Goal: Task Accomplishment & Management: Manage account settings

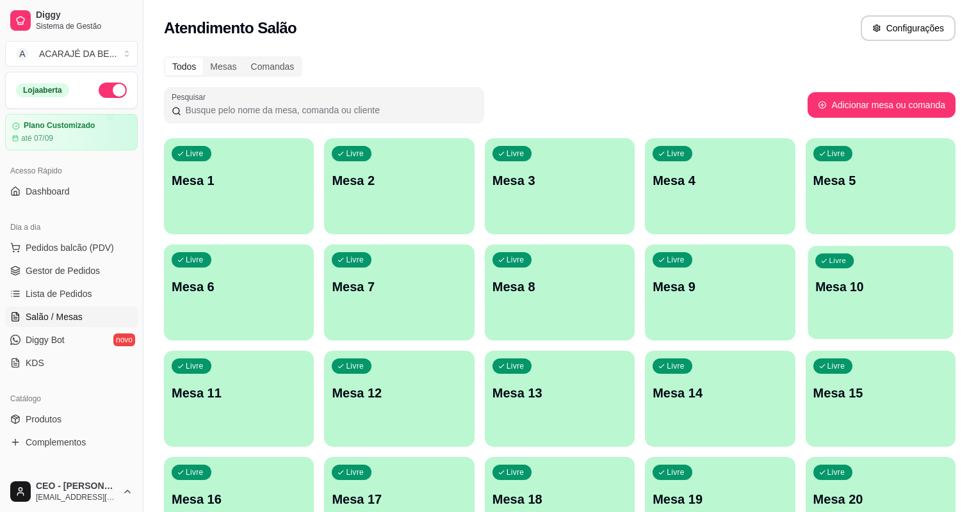
click at [815, 256] on div "Livre" at bounding box center [834, 261] width 38 height 15
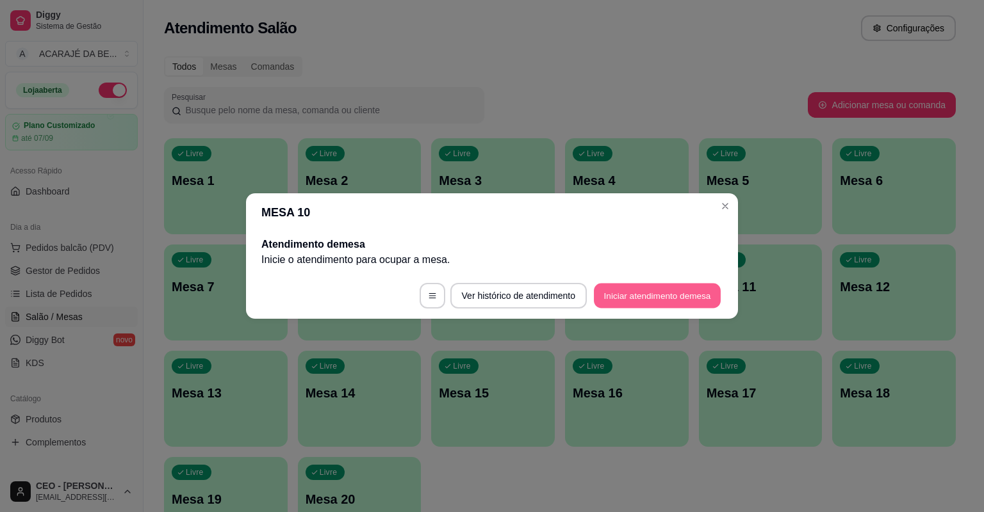
click at [643, 291] on button "Iniciar atendimento de mesa" at bounding box center [657, 296] width 127 height 25
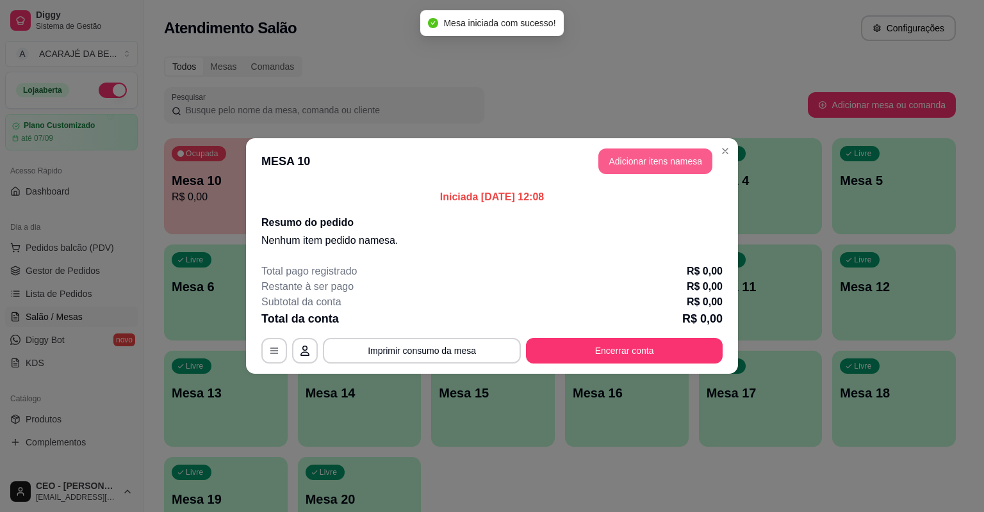
click at [605, 155] on button "Adicionar itens na mesa" at bounding box center [655, 162] width 114 height 26
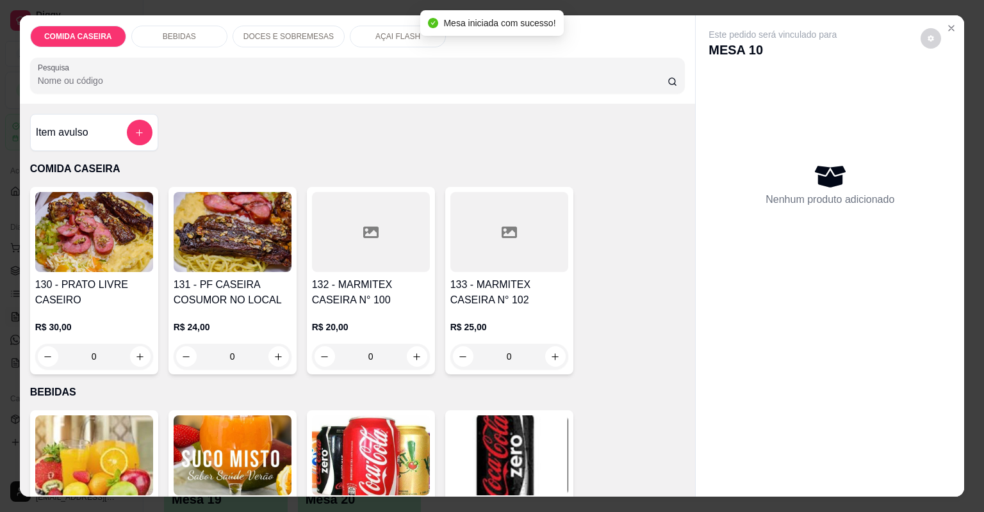
click at [115, 131] on div "Item avulso" at bounding box center [94, 133] width 117 height 26
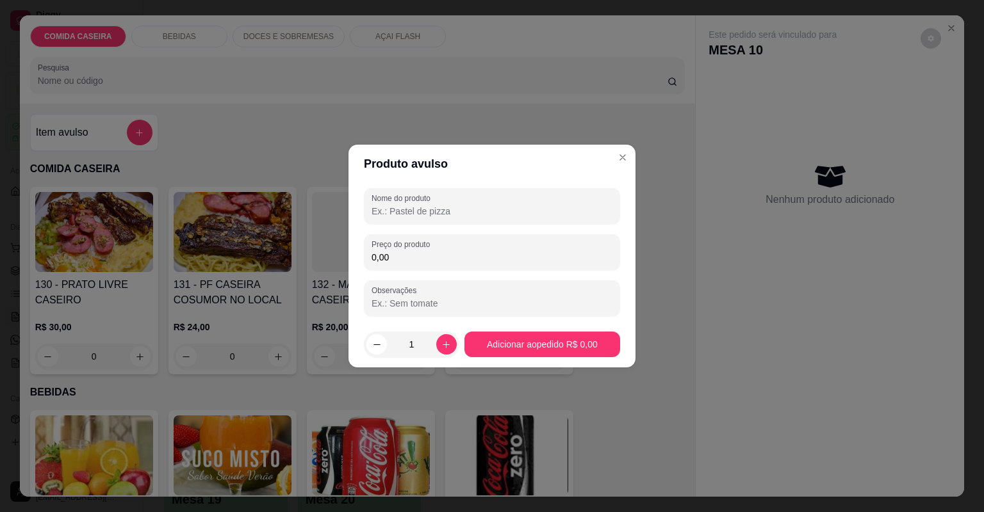
click at [410, 210] on input "Nome do produto" at bounding box center [491, 211] width 241 height 13
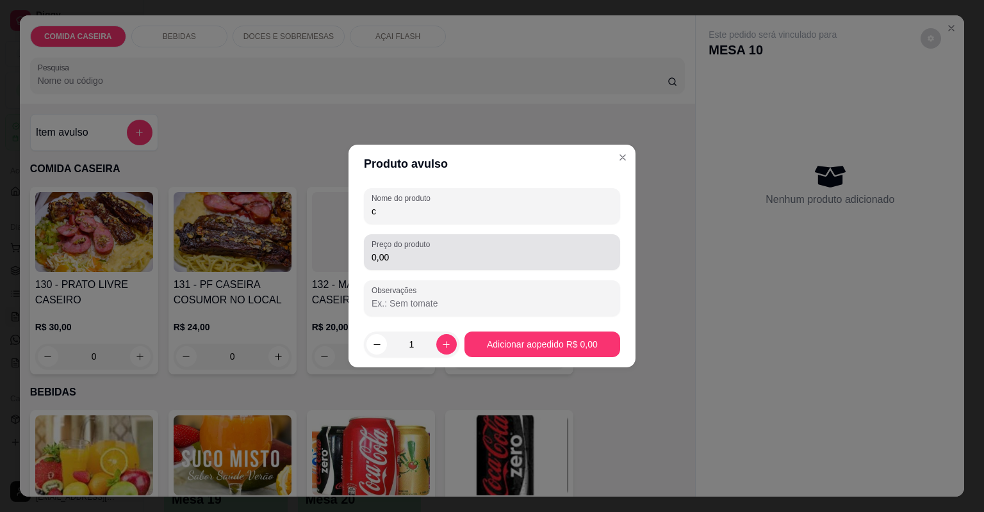
type input "c"
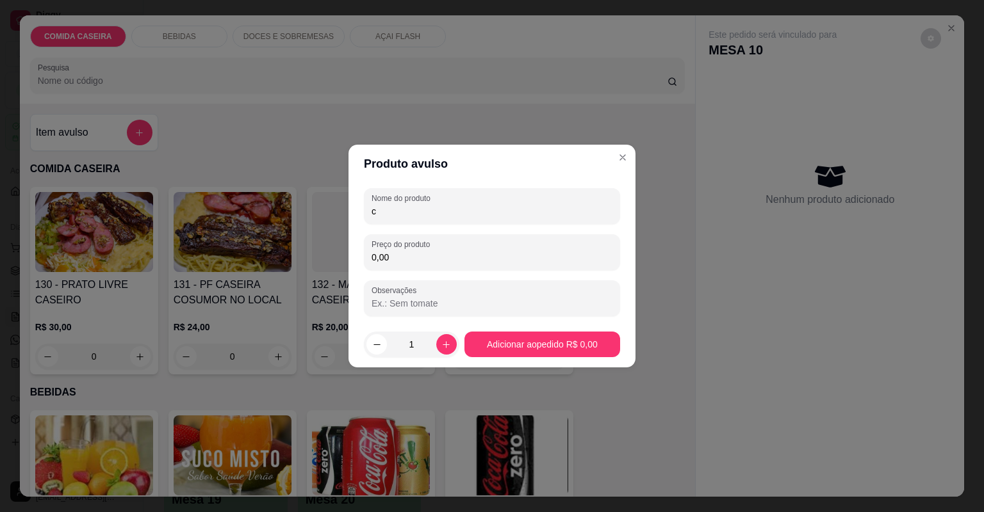
click at [398, 259] on input "0,00" at bounding box center [491, 257] width 241 height 13
type input "23,32"
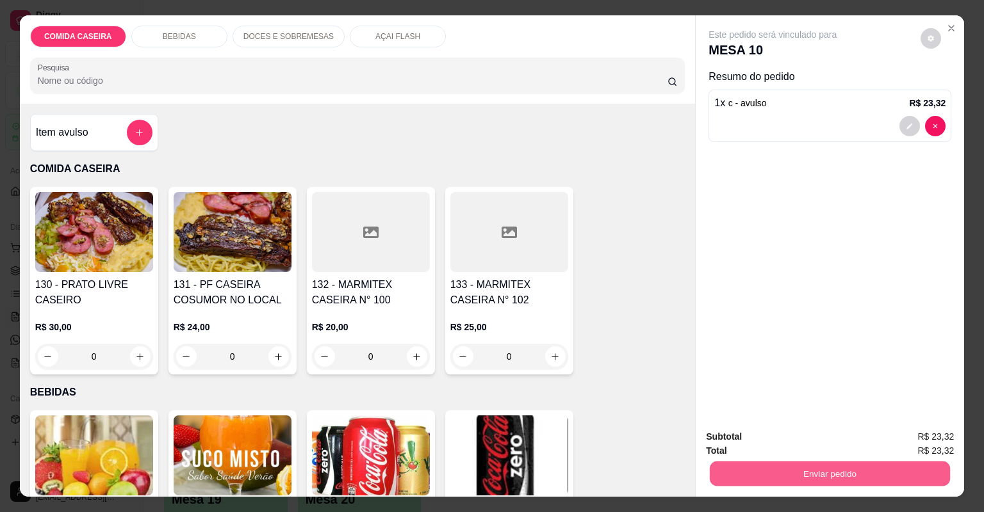
click at [767, 470] on button "Enviar pedido" at bounding box center [830, 474] width 240 height 25
click at [795, 439] on button "Não registrar e enviar pedido" at bounding box center [788, 442] width 133 height 24
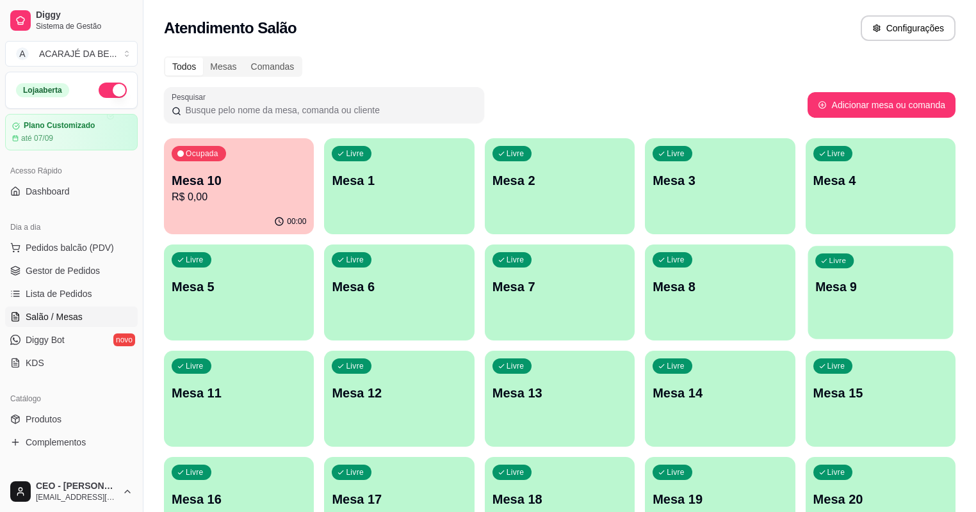
click at [815, 293] on p "Mesa 9" at bounding box center [880, 287] width 131 height 17
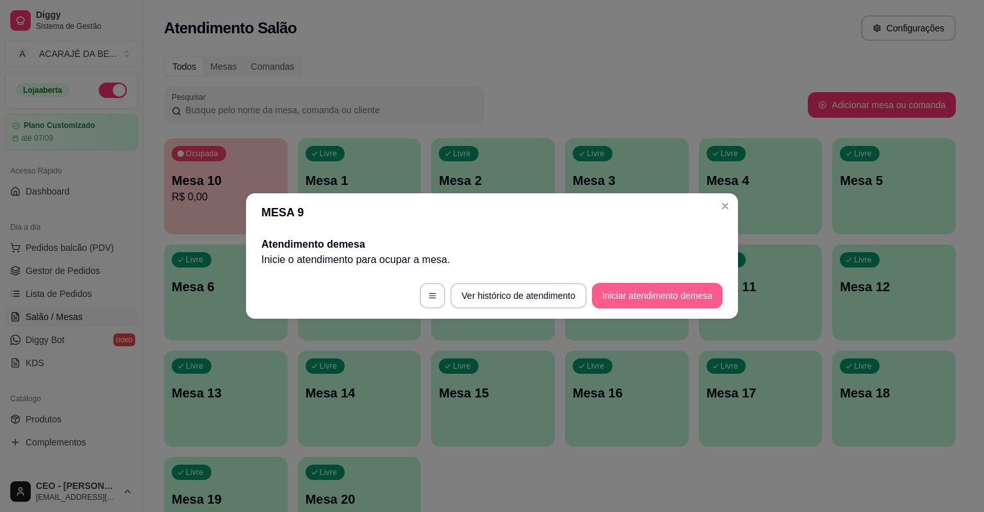
click at [635, 295] on button "Iniciar atendimento de mesa" at bounding box center [657, 296] width 131 height 26
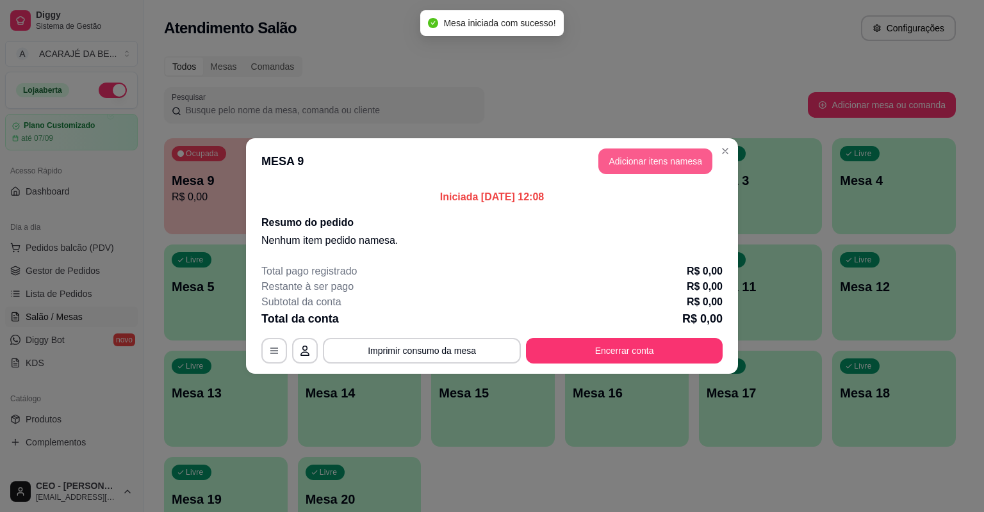
click at [669, 167] on button "Adicionar itens na mesa" at bounding box center [655, 162] width 114 height 26
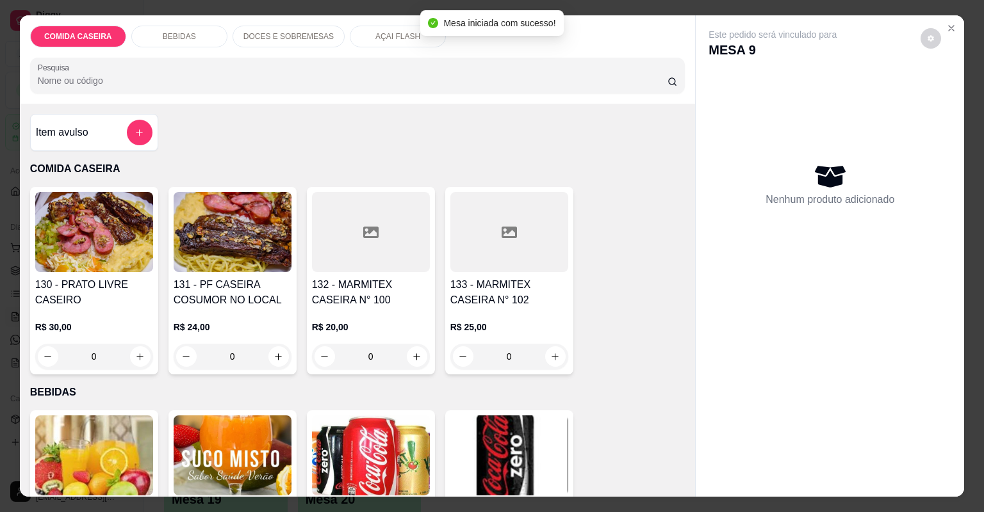
click at [99, 120] on div "Item avulso" at bounding box center [94, 133] width 117 height 26
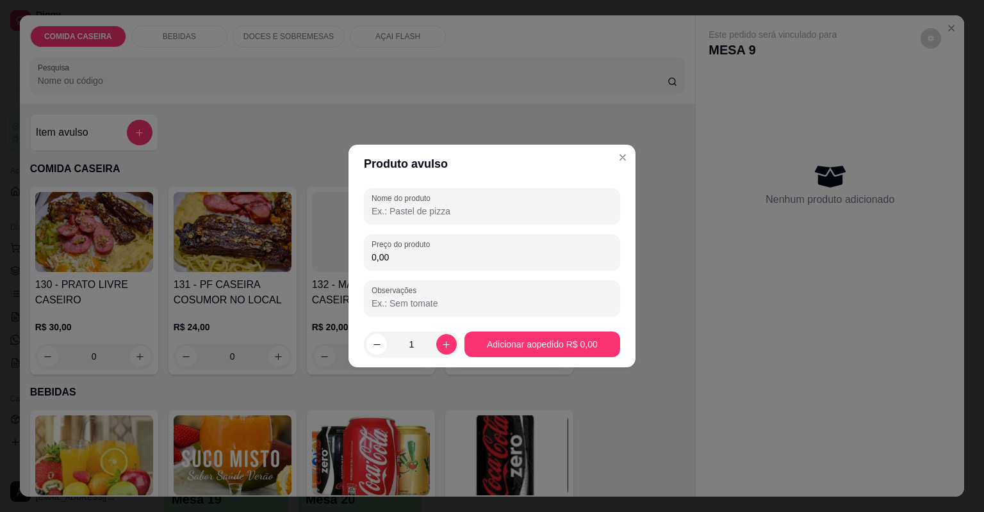
click at [391, 260] on input "0,00" at bounding box center [491, 257] width 241 height 13
type input "21,12"
click at [540, 351] on button "Adicionar ao pedido R$ 21,12" at bounding box center [542, 345] width 156 height 26
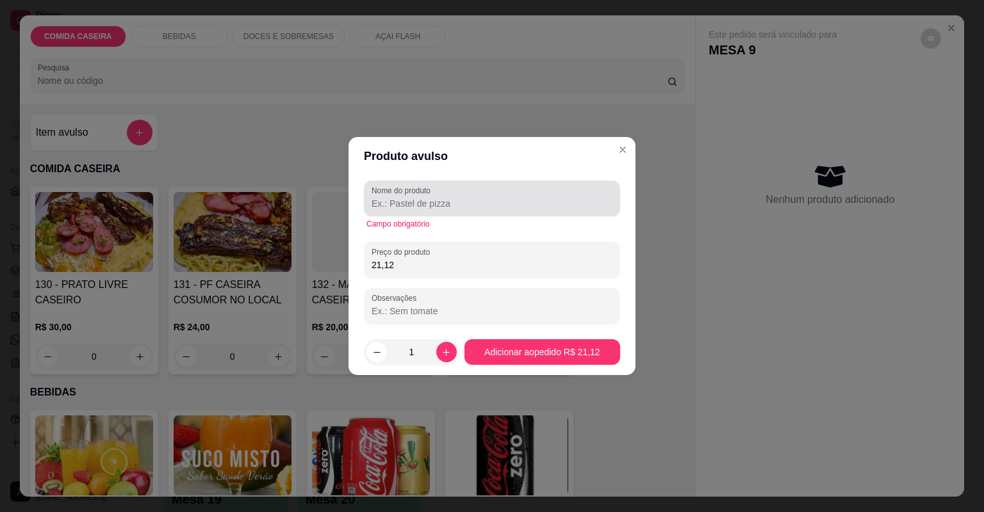
click at [502, 212] on div "Nome do produto" at bounding box center [492, 199] width 256 height 36
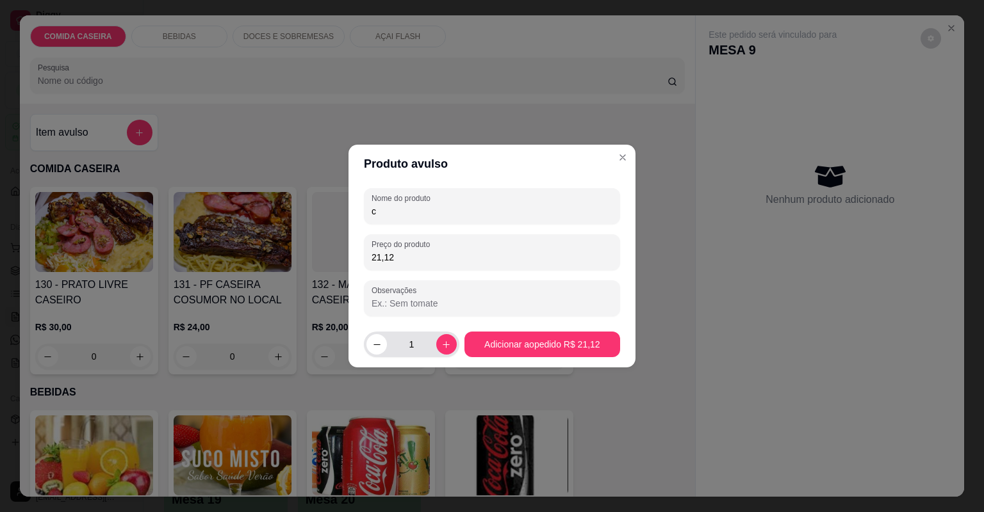
type input "c"
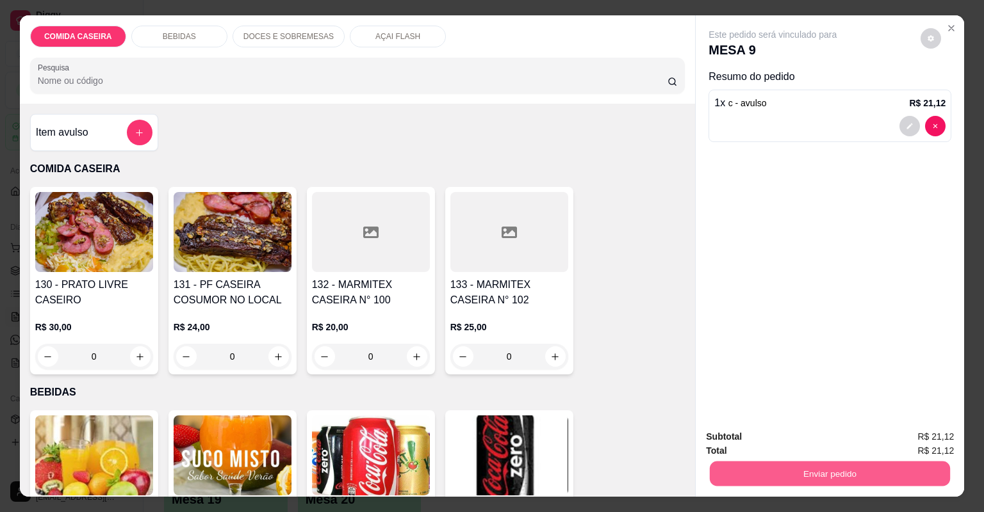
click at [803, 466] on button "Enviar pedido" at bounding box center [830, 474] width 240 height 25
click at [803, 430] on button "Não registrar e enviar pedido" at bounding box center [788, 442] width 133 height 24
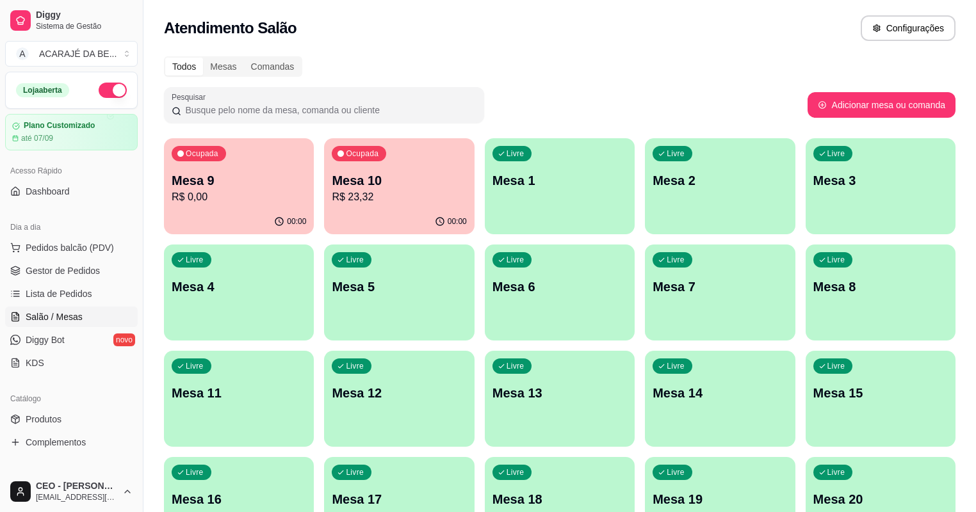
click at [332, 174] on p "Mesa 10" at bounding box center [399, 181] width 134 height 18
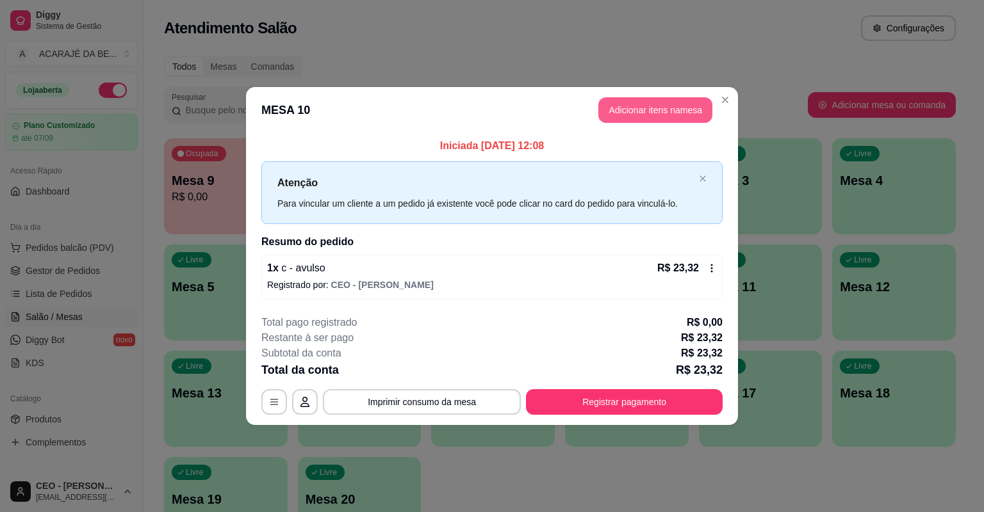
click at [633, 110] on button "Adicionar itens na mesa" at bounding box center [655, 110] width 114 height 26
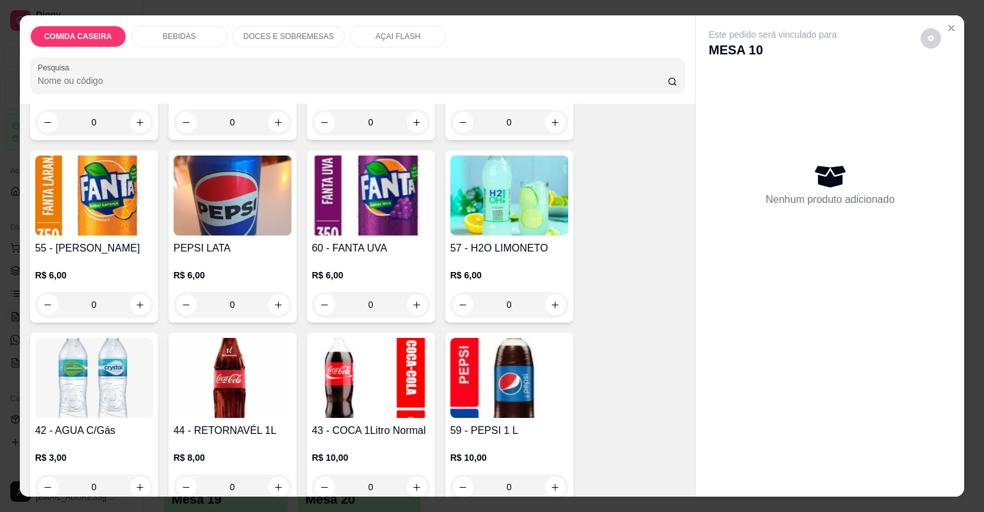
scroll to position [461, 0]
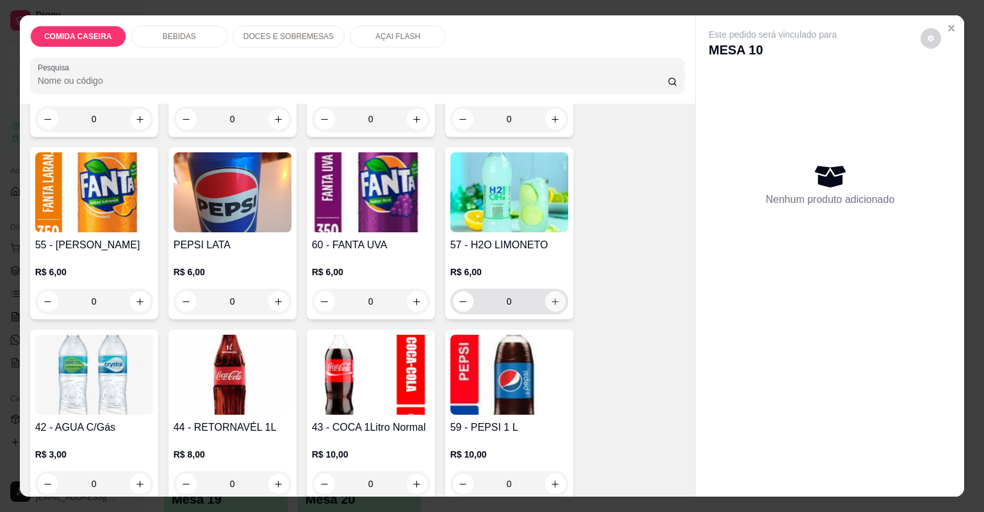
click at [552, 297] on icon "increase-product-quantity" at bounding box center [555, 302] width 10 height 10
type input "1"
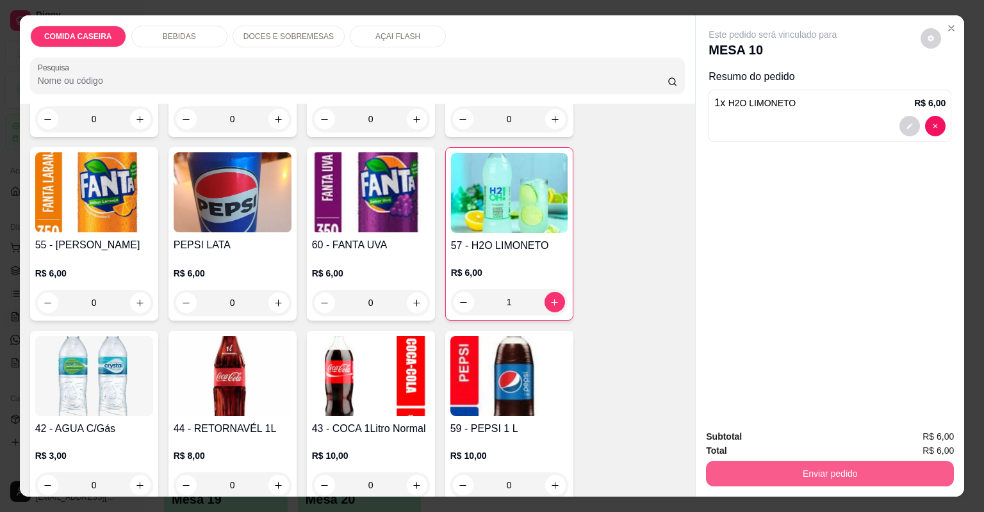
click at [797, 483] on div "Subtotal R$ 6,00 Total R$ 6,00 Enviar pedido" at bounding box center [829, 457] width 268 height 77
click at [797, 478] on button "Enviar pedido" at bounding box center [830, 474] width 248 height 26
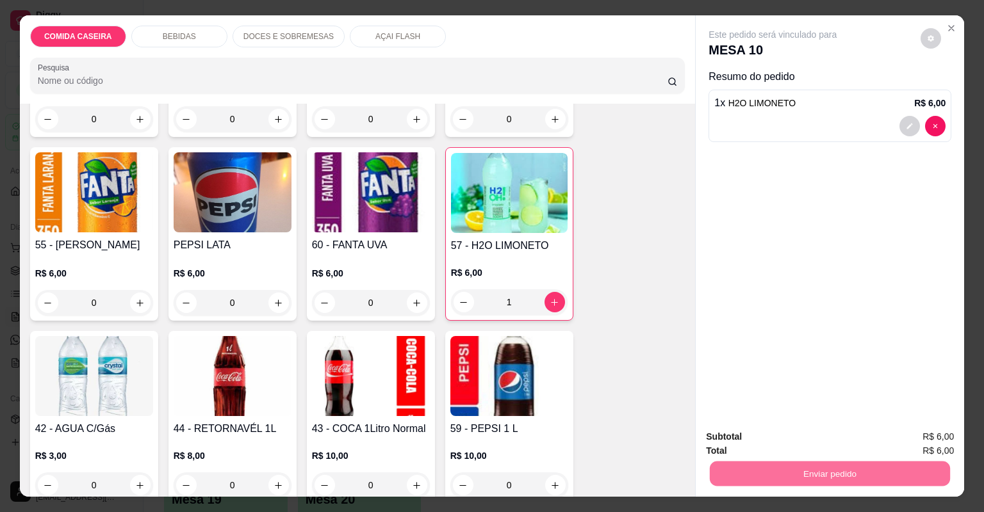
click at [774, 444] on button "Não registrar e enviar pedido" at bounding box center [788, 442] width 129 height 24
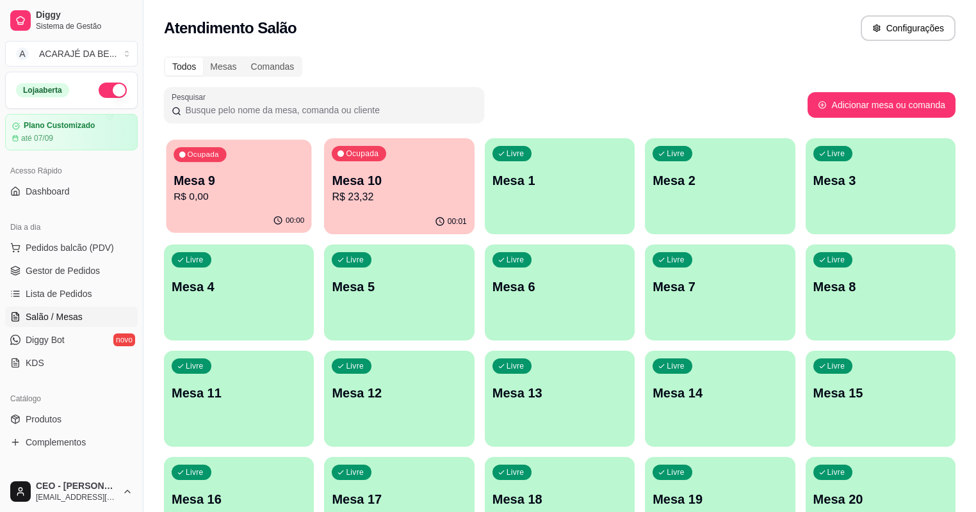
click at [252, 195] on p "R$ 0,00" at bounding box center [239, 197] width 131 height 15
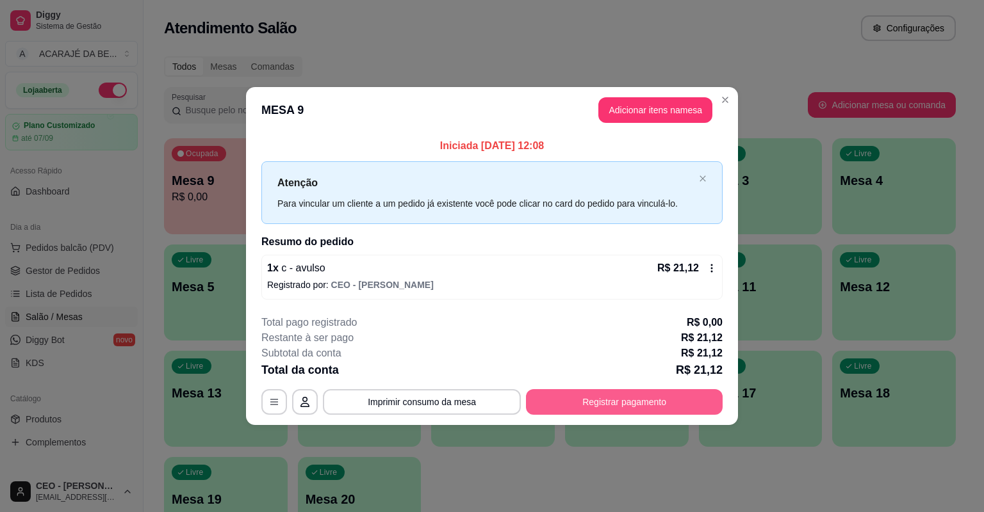
click at [654, 401] on button "Registrar pagamento" at bounding box center [624, 402] width 197 height 26
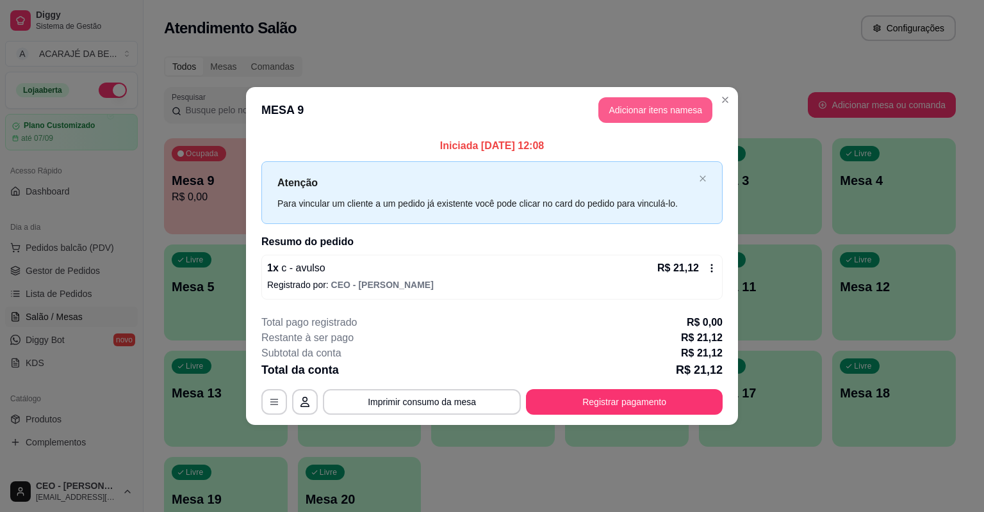
click at [679, 117] on button "Adicionar itens na mesa" at bounding box center [655, 110] width 114 height 26
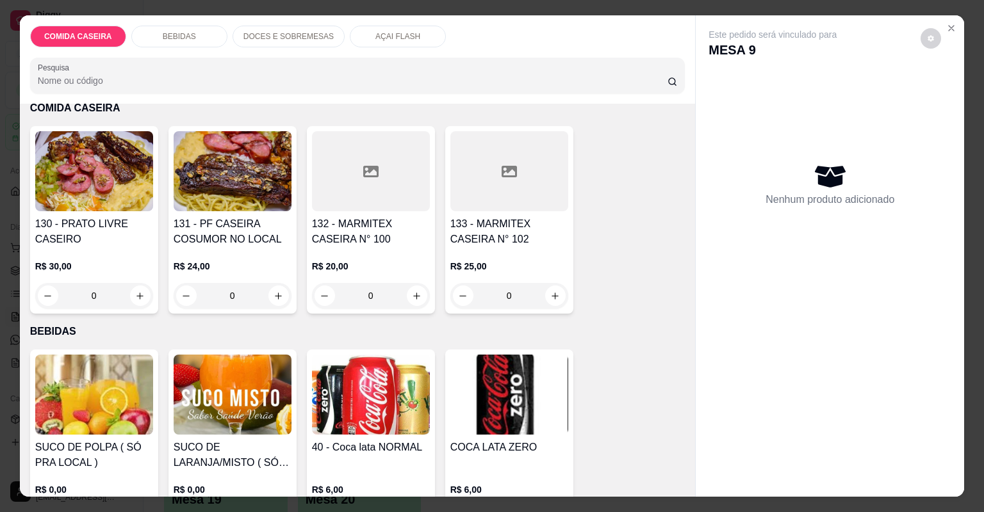
scroll to position [154, 0]
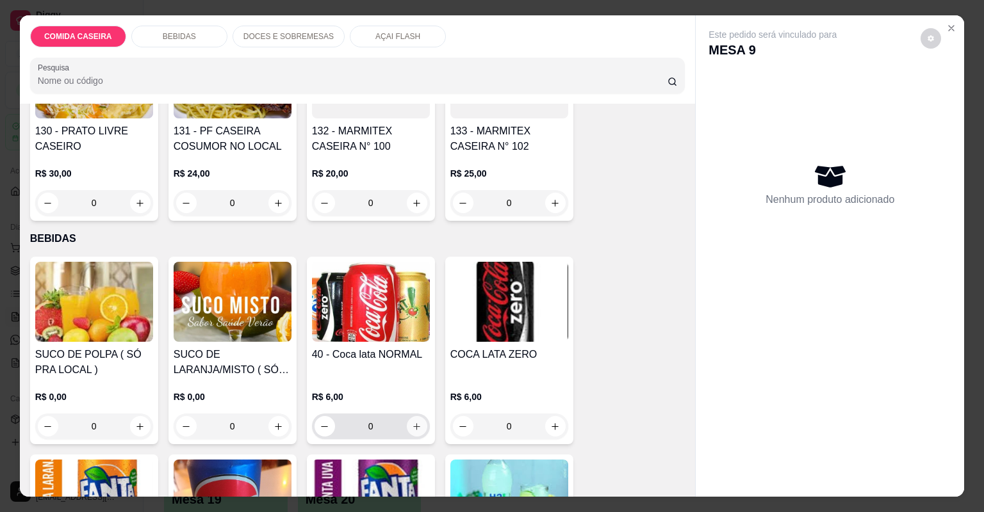
click at [412, 418] on button "increase-product-quantity" at bounding box center [417, 426] width 20 height 20
type input "2"
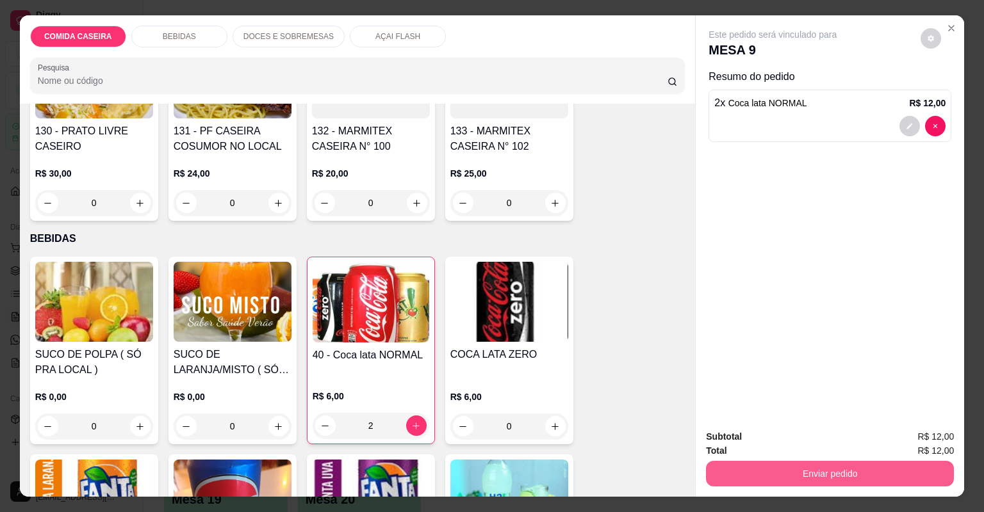
click at [745, 473] on button "Enviar pedido" at bounding box center [830, 474] width 248 height 26
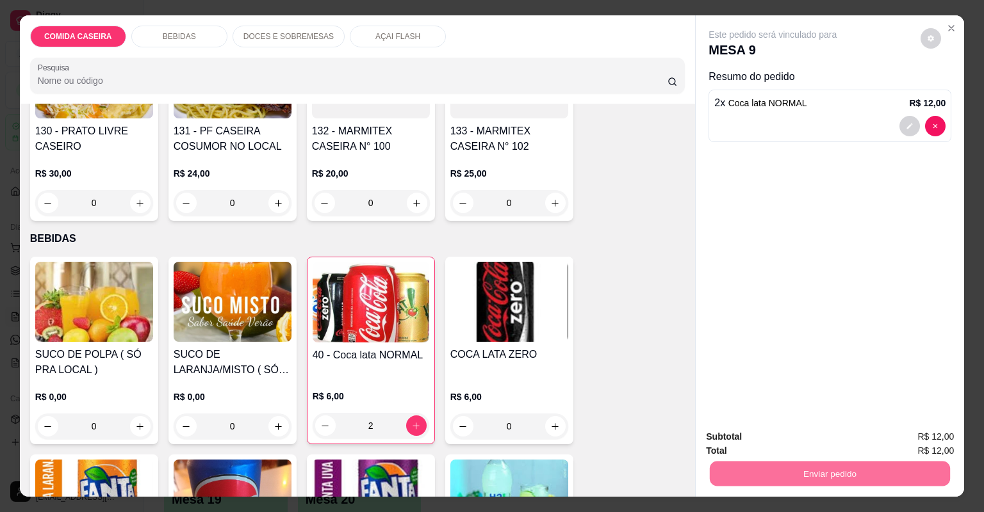
click at [780, 443] on button "Não registrar e enviar pedido" at bounding box center [788, 442] width 133 height 24
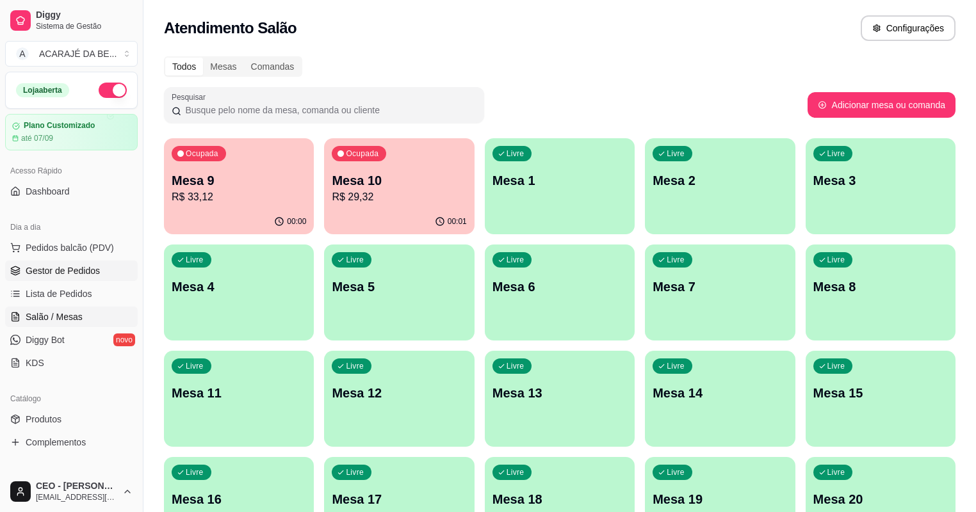
click at [108, 268] on link "Gestor de Pedidos" at bounding box center [71, 271] width 133 height 20
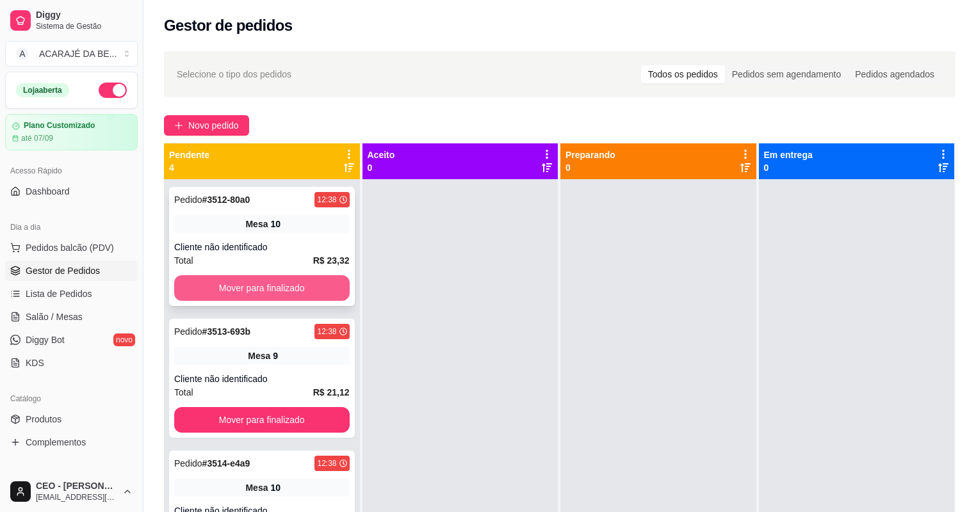
click at [304, 282] on button "Mover para finalizado" at bounding box center [261, 288] width 175 height 26
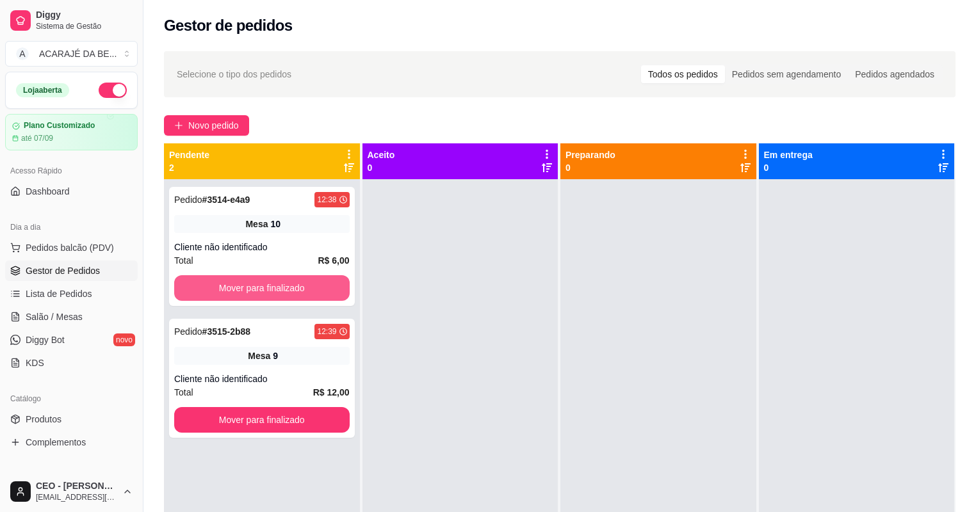
click at [304, 282] on button "Mover para finalizado" at bounding box center [261, 288] width 175 height 26
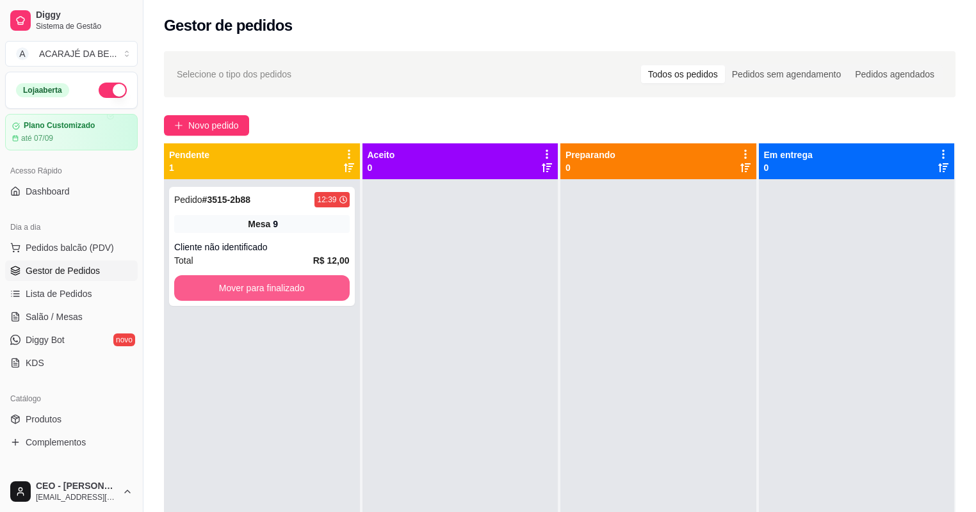
click at [304, 282] on button "Mover para finalizado" at bounding box center [261, 288] width 175 height 26
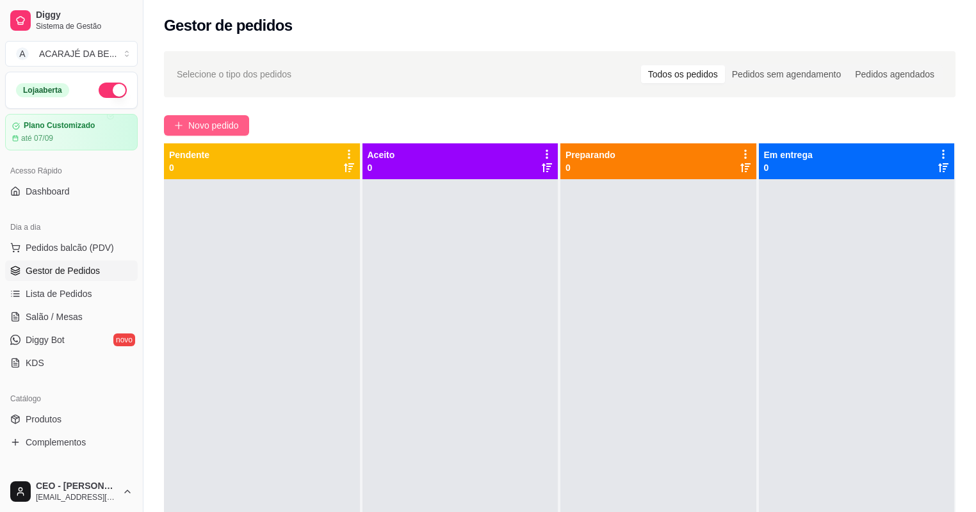
click at [218, 122] on span "Novo pedido" at bounding box center [213, 125] width 51 height 14
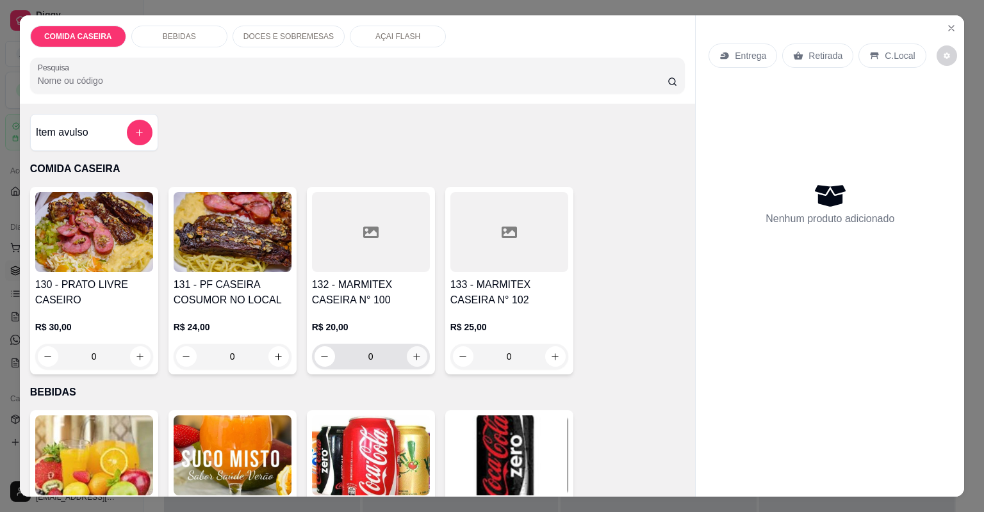
click at [412, 360] on icon "increase-product-quantity" at bounding box center [417, 357] width 10 height 10
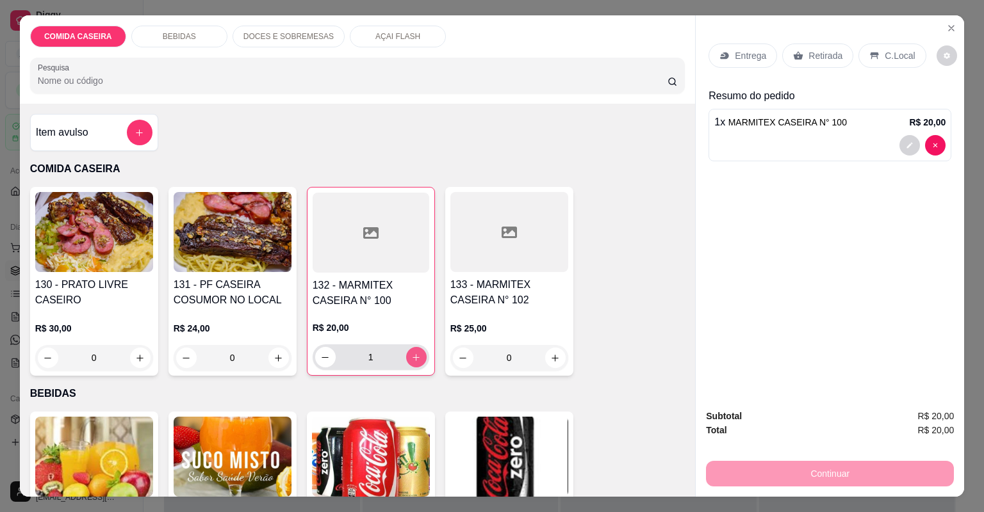
click at [411, 360] on icon "increase-product-quantity" at bounding box center [416, 358] width 10 height 10
type input "2"
drag, startPoint x: 796, startPoint y: 56, endPoint x: 800, endPoint y: 67, distance: 10.9
click at [799, 56] on div "Retirada" at bounding box center [817, 56] width 71 height 24
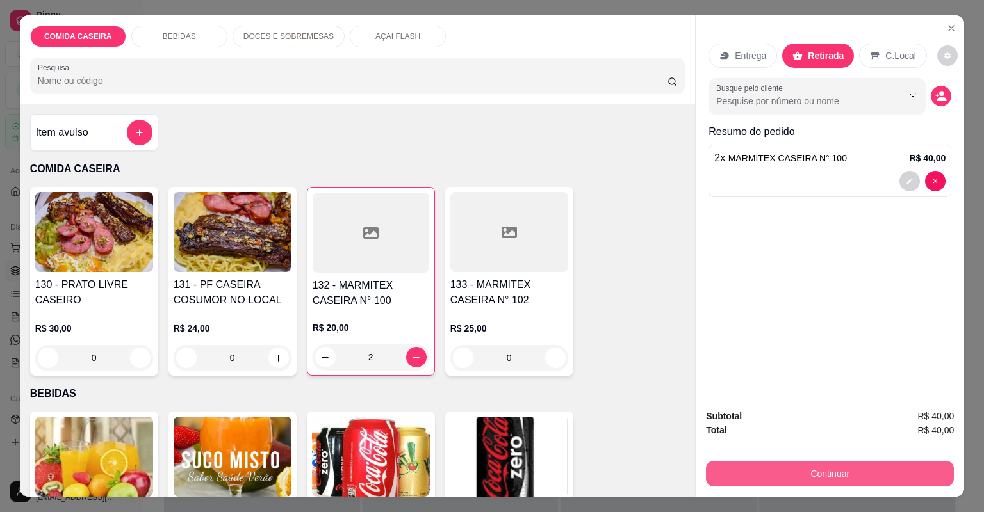
click at [796, 478] on button "Continuar" at bounding box center [830, 474] width 248 height 26
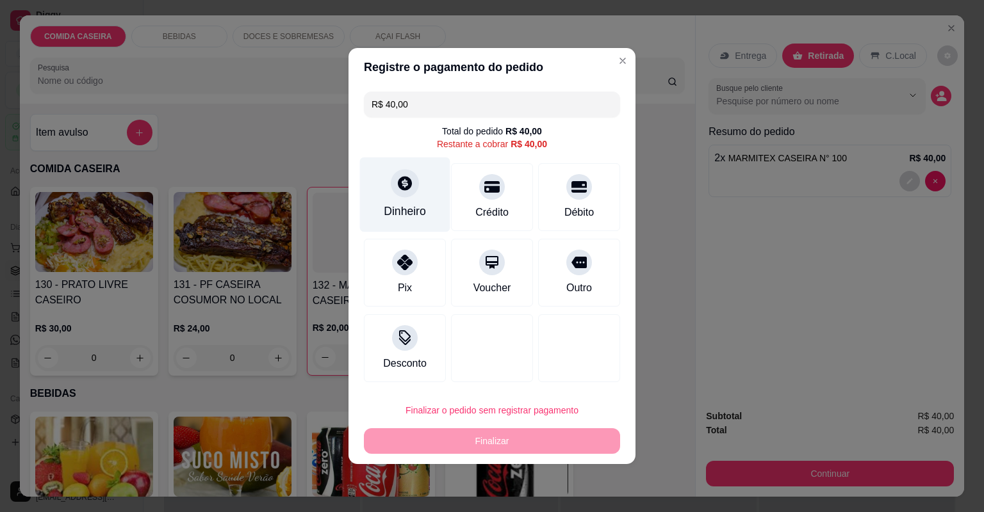
click at [418, 213] on div "Dinheiro" at bounding box center [405, 211] width 42 height 17
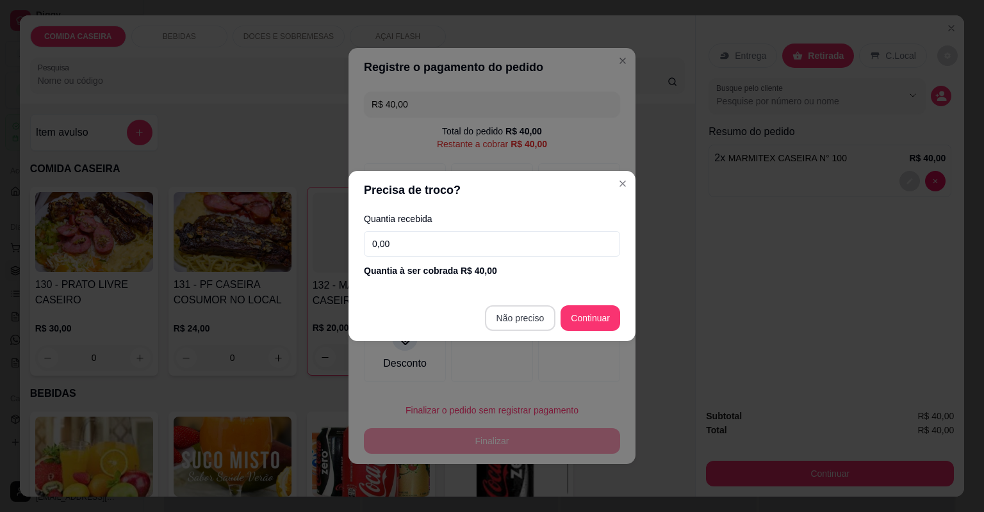
type input "R$ 0,00"
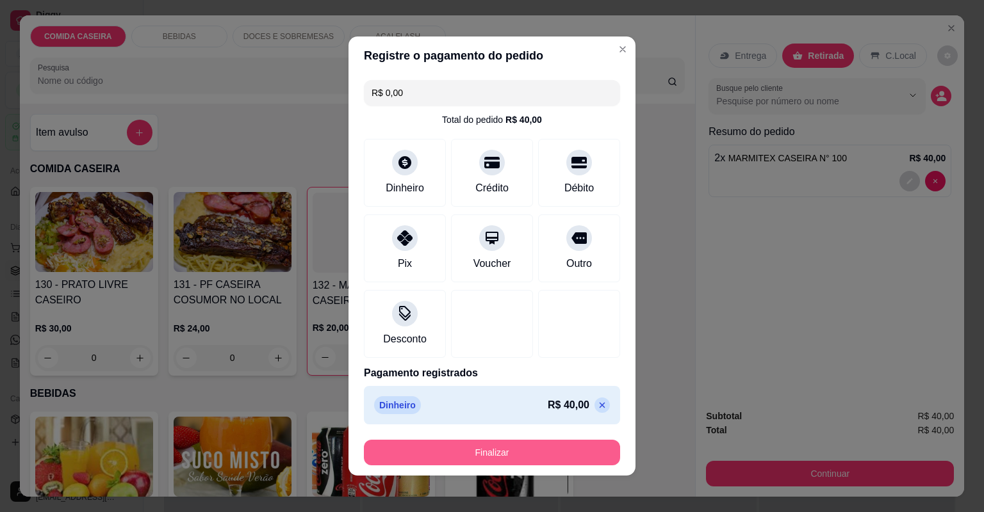
click at [546, 451] on button "Finalizar" at bounding box center [492, 453] width 256 height 26
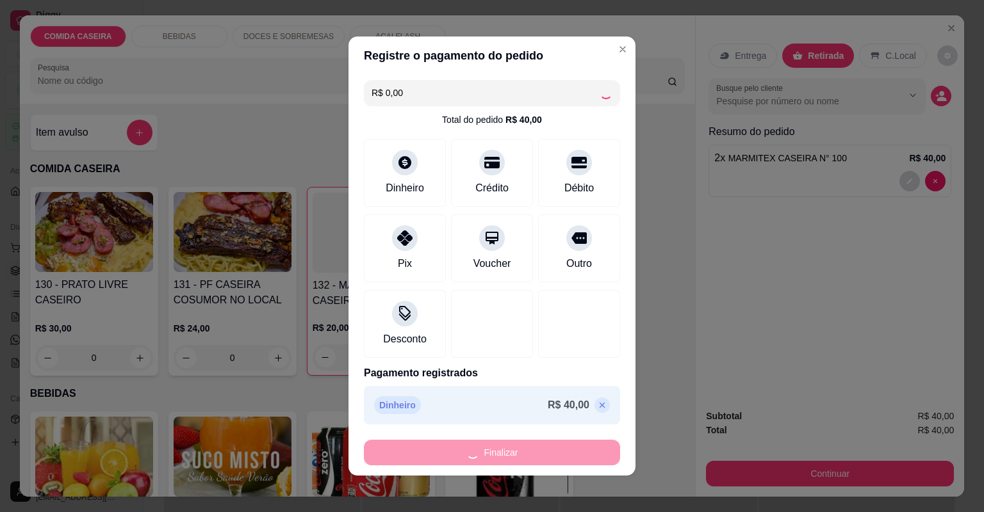
type input "0"
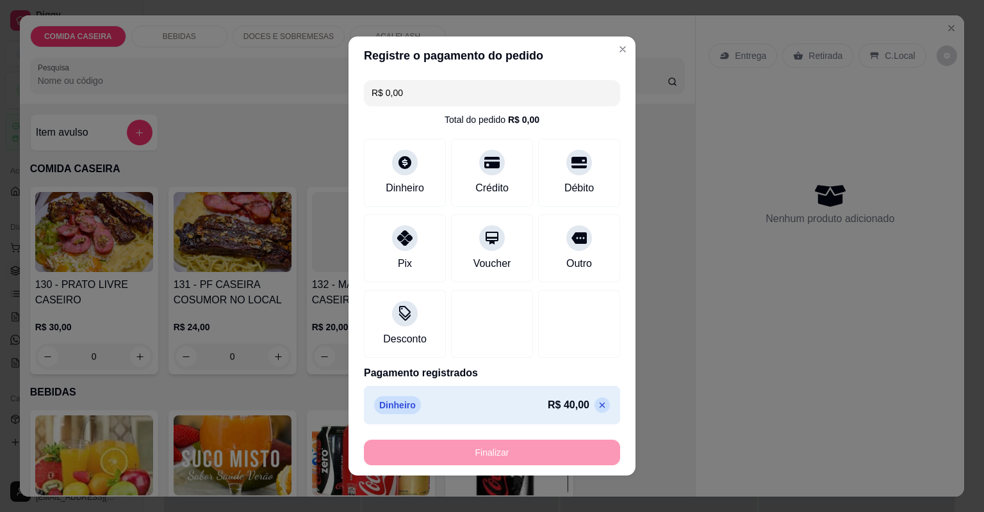
type input "-R$ 40,00"
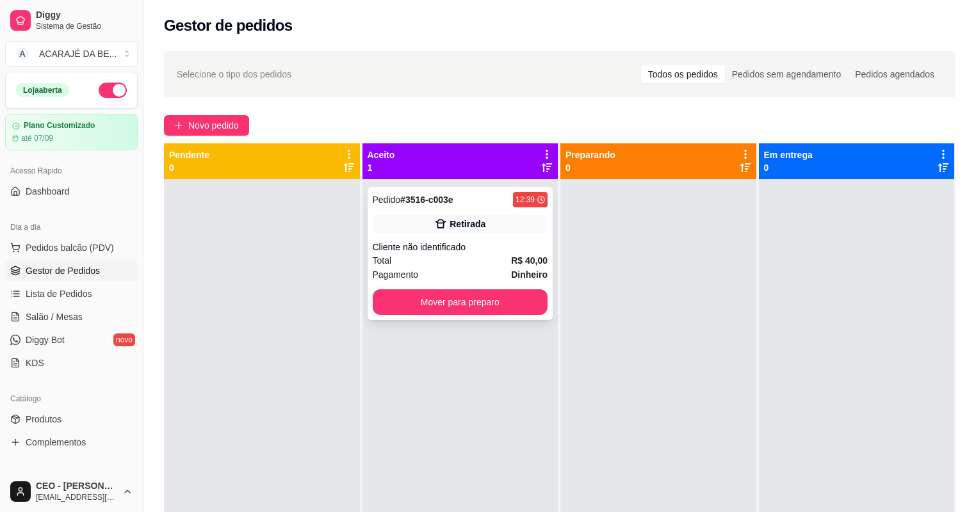
click at [513, 315] on div "Pedido # 3516-c003e 12:39 Retirada Cliente não identificado Total R$ 40,00 Paga…" at bounding box center [461, 253] width 186 height 133
click at [525, 292] on button "Mover para preparo" at bounding box center [460, 302] width 170 height 25
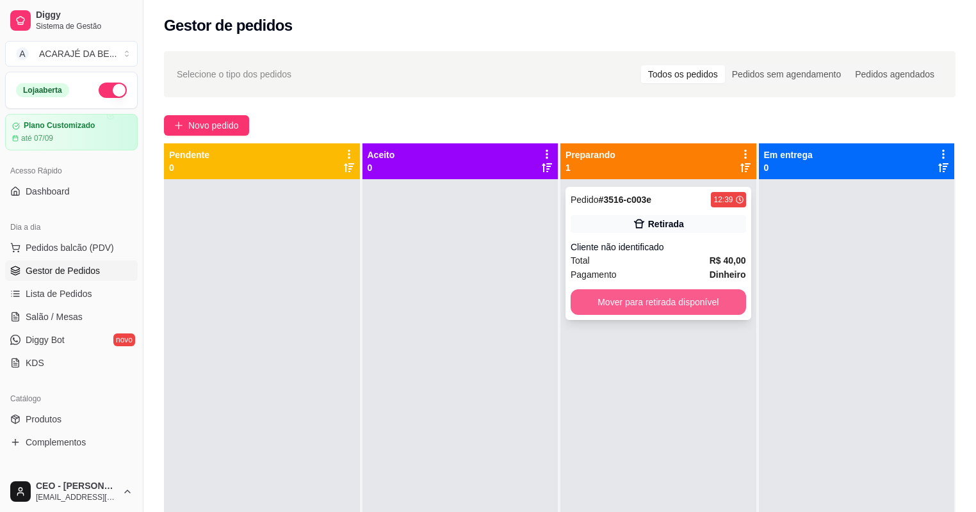
click at [610, 307] on button "Mover para retirada disponível" at bounding box center [658, 302] width 175 height 26
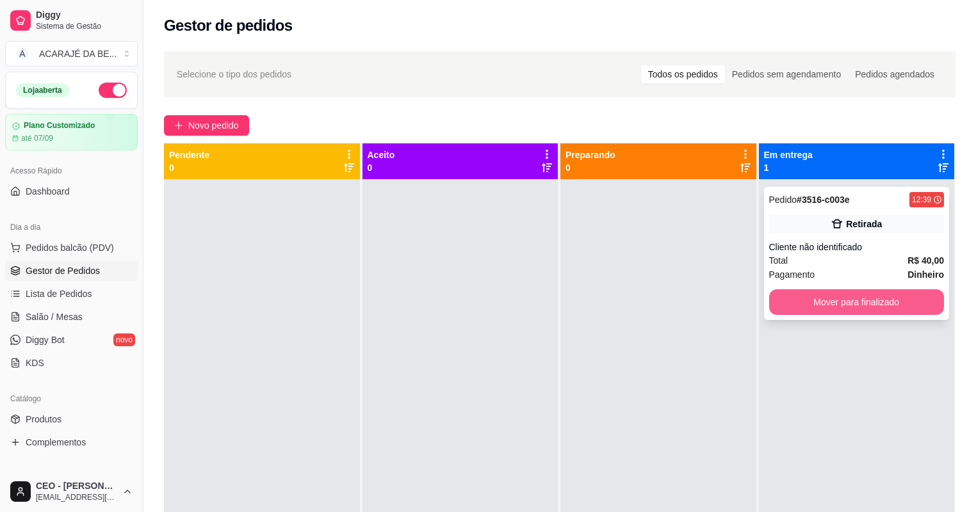
click at [895, 307] on button "Mover para finalizado" at bounding box center [856, 302] width 175 height 26
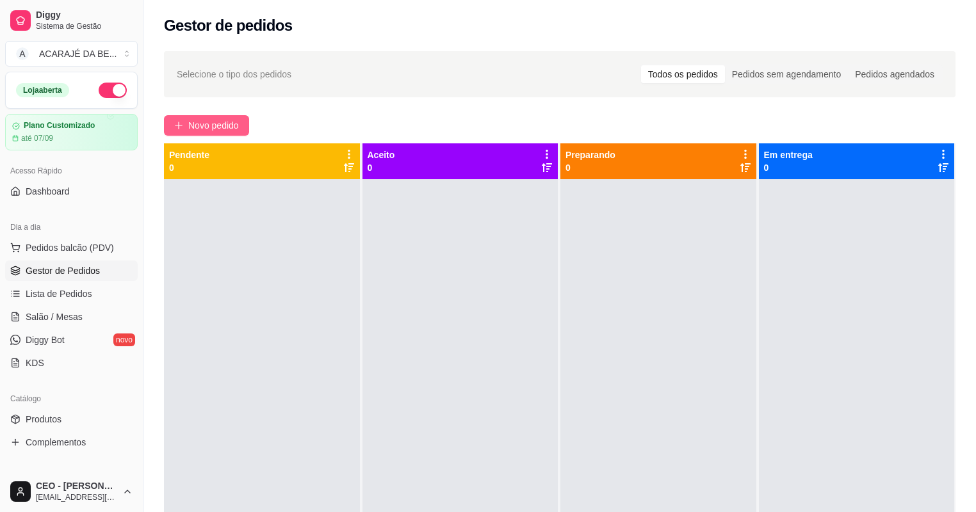
click at [209, 124] on span "Novo pedido" at bounding box center [213, 125] width 51 height 14
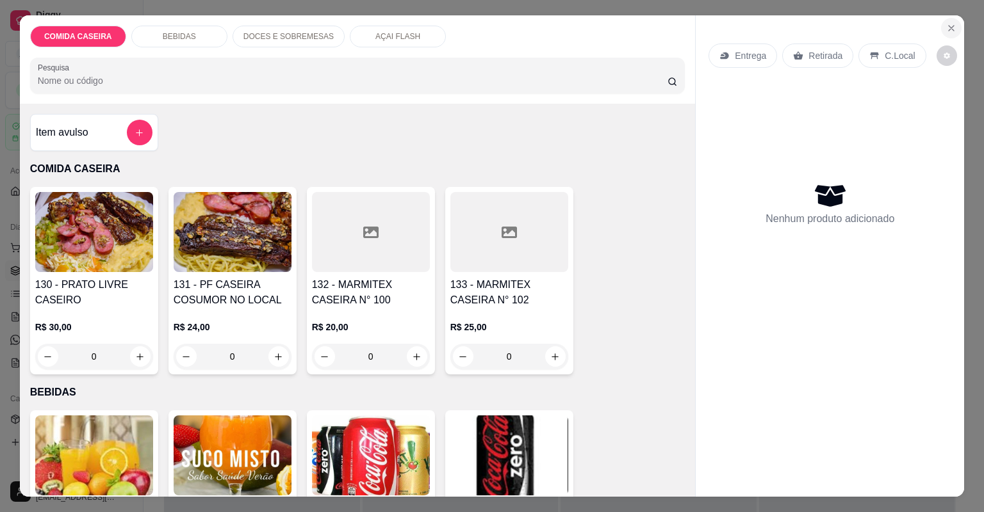
click at [941, 28] on button "Close" at bounding box center [951, 28] width 20 height 20
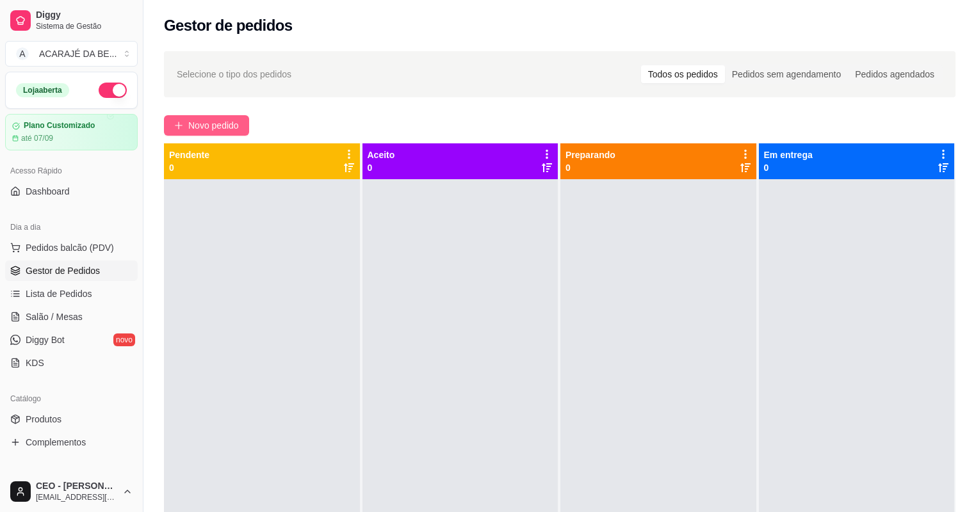
click at [222, 118] on span "Novo pedido" at bounding box center [213, 125] width 51 height 14
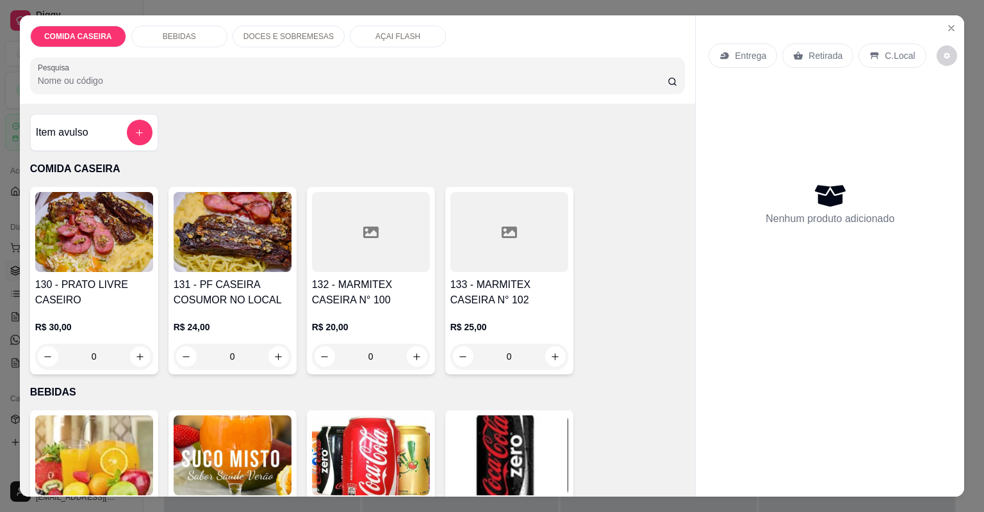
click at [370, 260] on div at bounding box center [371, 232] width 118 height 80
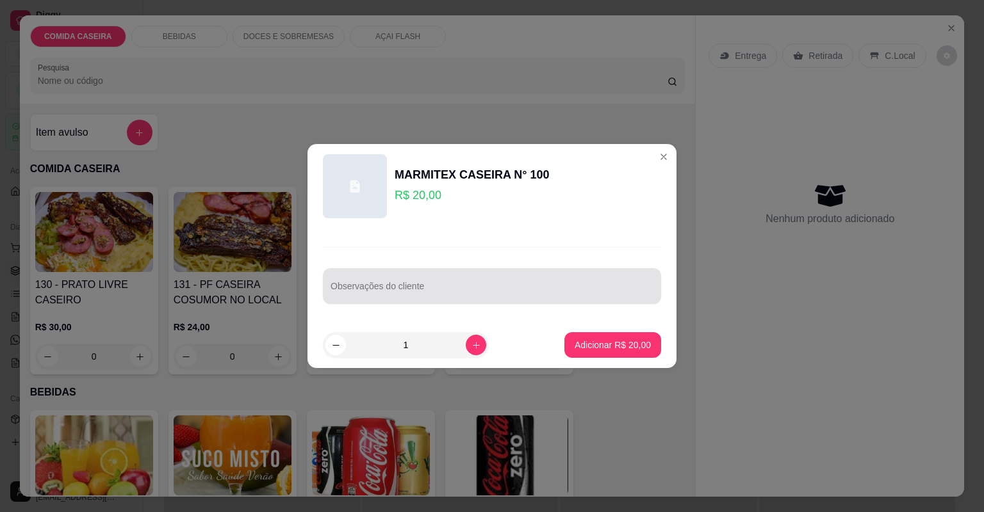
click at [419, 277] on div at bounding box center [491, 286] width 323 height 26
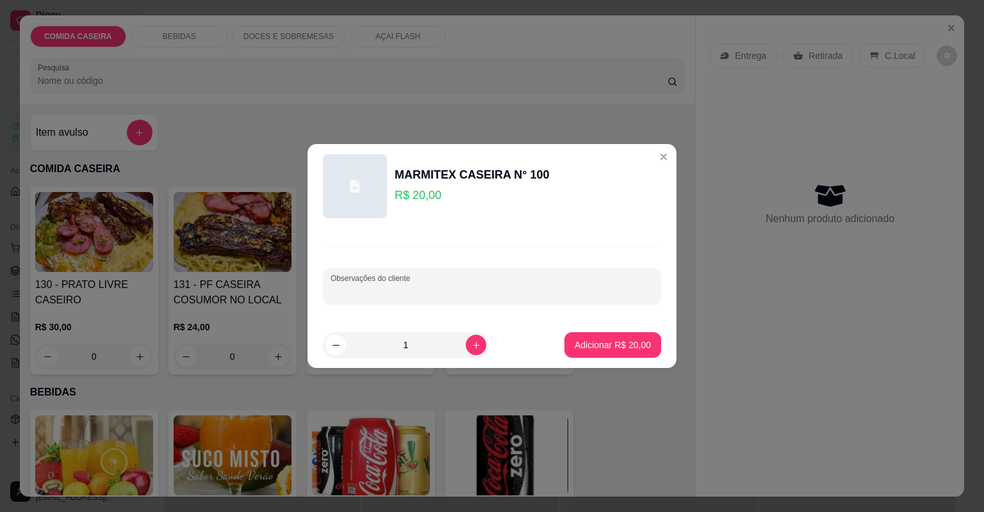
paste input "Feijão tropeiro Arroz branco Purê de batata Banana frita Filé de frango Fígado …"
type input "Feijão tropeiro Arroz branco Purê de batata Banana frita Filé de frango Fígado …"
click at [578, 339] on p "Adicionar R$ 20,00" at bounding box center [612, 345] width 76 height 13
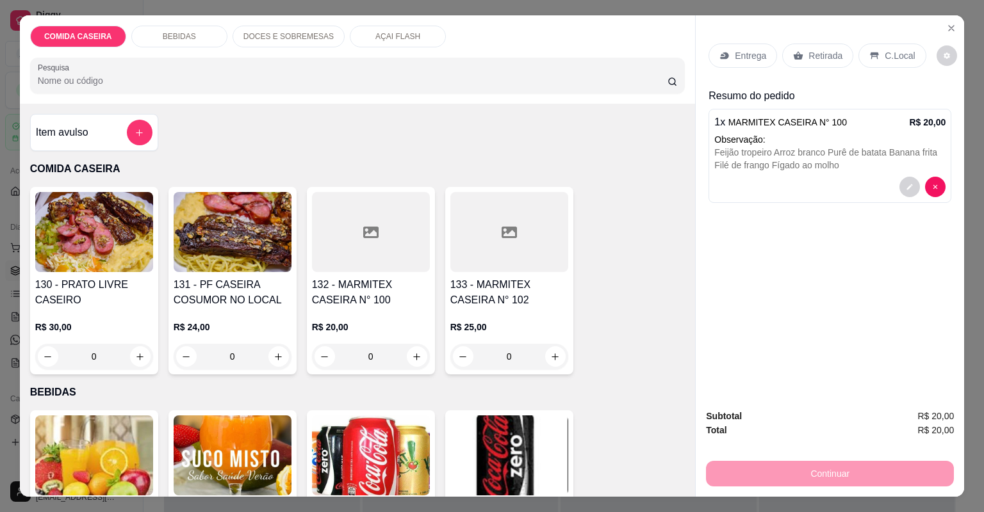
click at [727, 57] on div "Entrega" at bounding box center [742, 56] width 69 height 24
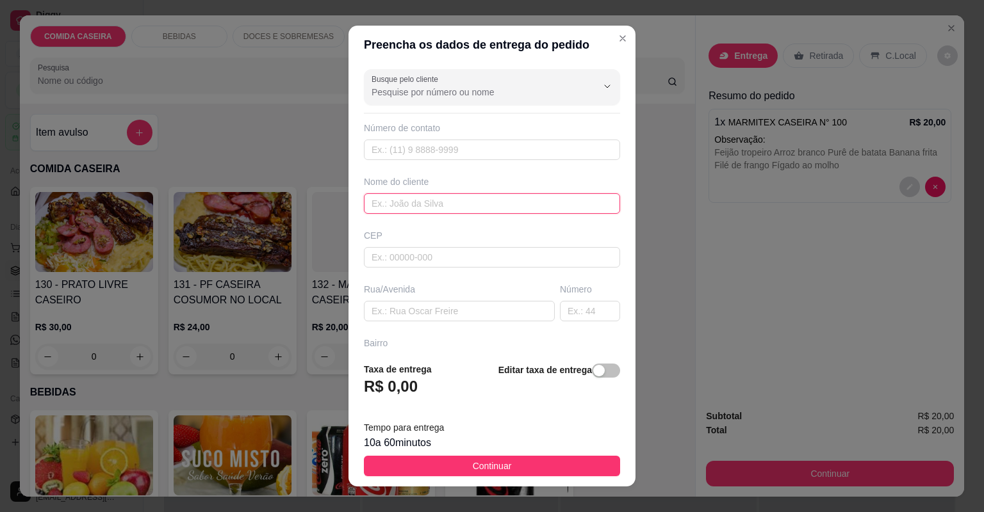
click at [487, 209] on input "text" at bounding box center [492, 203] width 256 height 20
type input "riquelme"
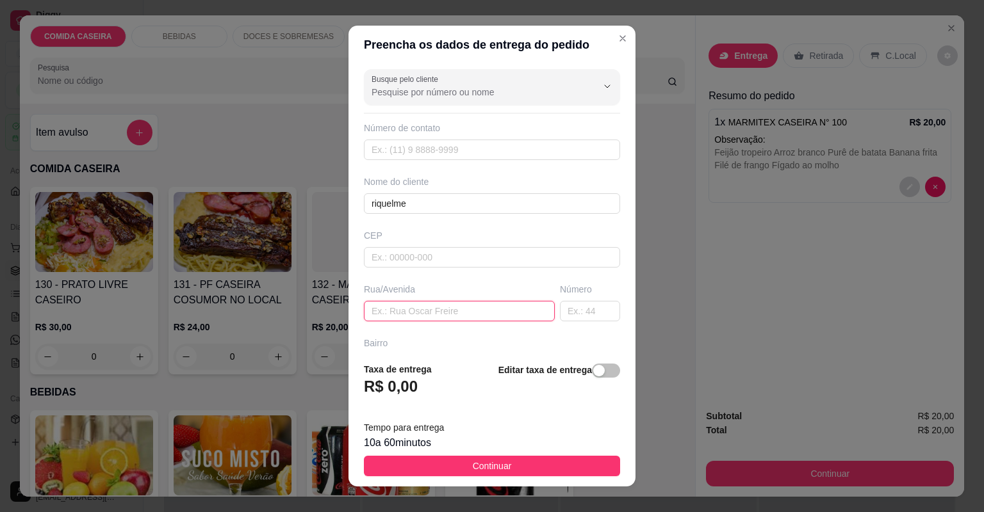
click at [491, 307] on input "text" at bounding box center [459, 311] width 191 height 20
paste input "Rua: [PERSON_NAME]: São Raimundo Número 59 Casa de Riquelme"
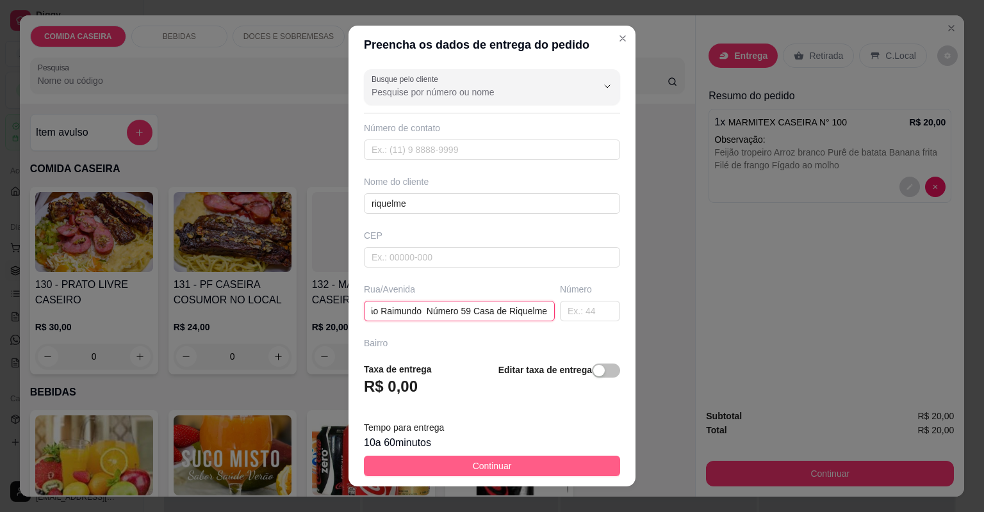
type input "Rua: [PERSON_NAME]: São Raimundo Número 59 Casa de Riquelme"
click at [568, 457] on button "Continuar" at bounding box center [492, 466] width 256 height 20
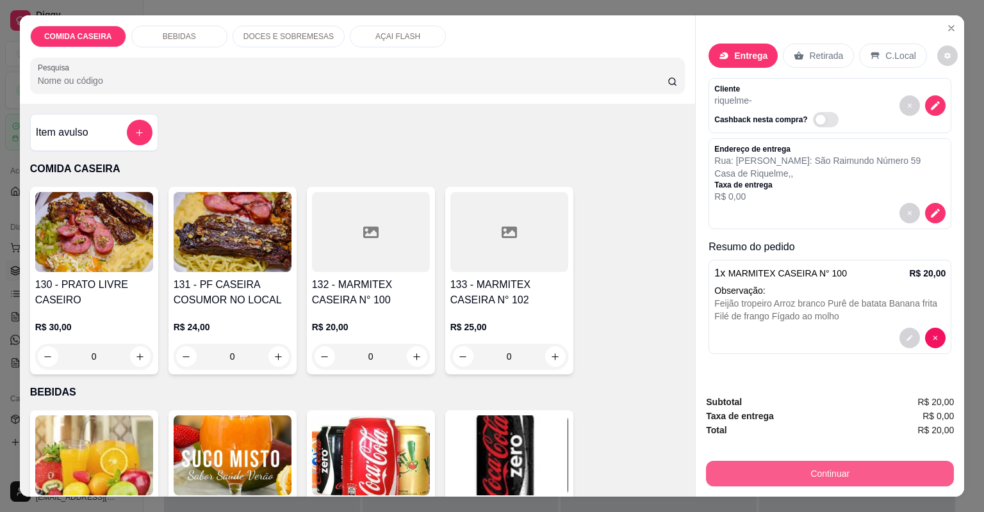
click at [721, 473] on button "Continuar" at bounding box center [830, 474] width 248 height 26
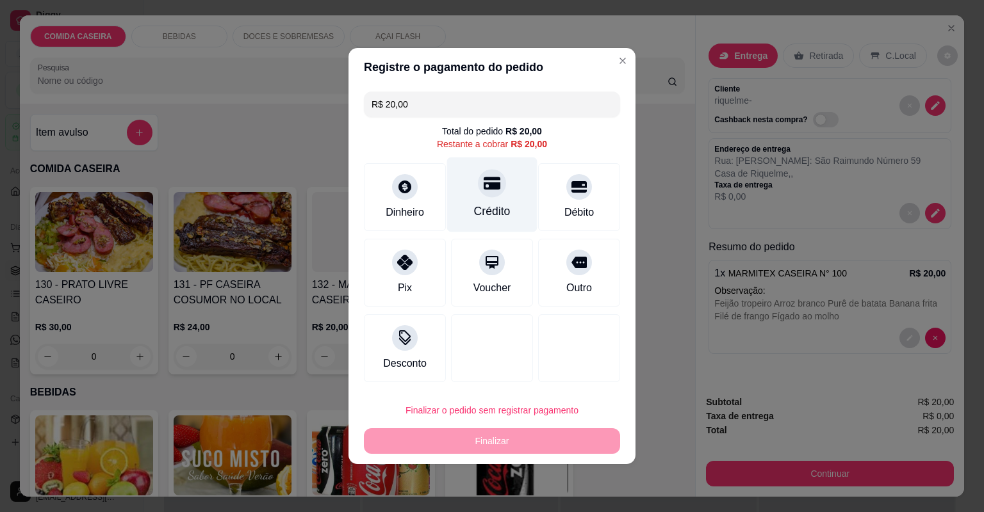
click at [466, 202] on div "Crédito" at bounding box center [492, 195] width 90 height 75
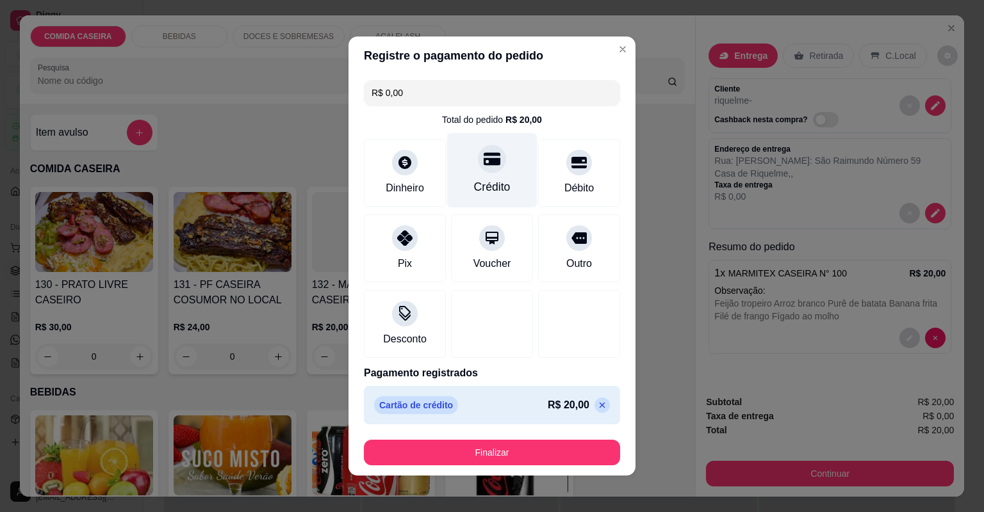
click at [470, 162] on div "Crédito" at bounding box center [492, 170] width 90 height 75
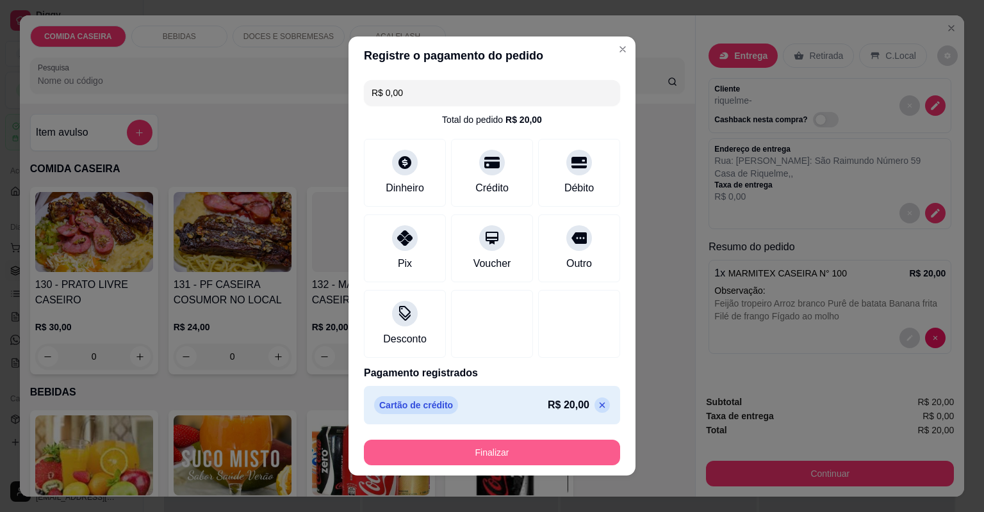
click at [461, 458] on button "Finalizar" at bounding box center [492, 453] width 256 height 26
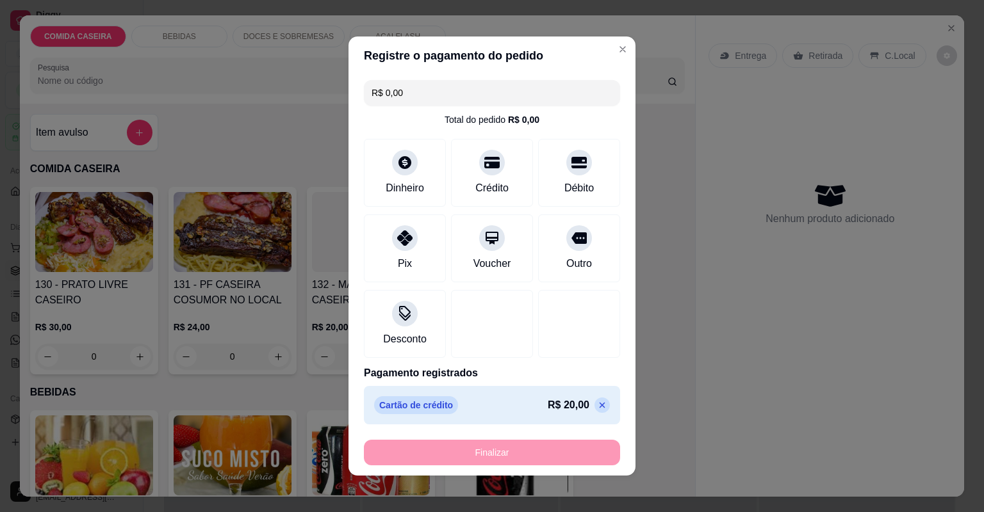
type input "-R$ 20,00"
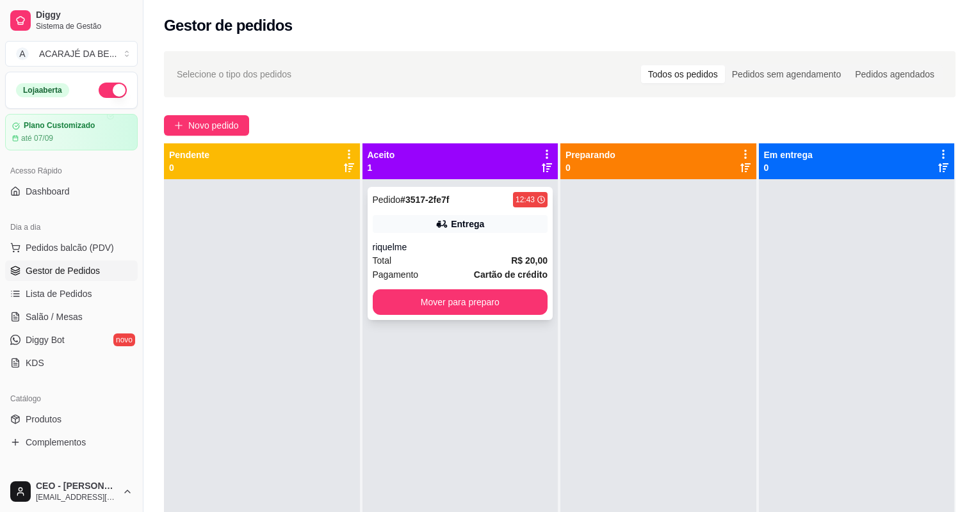
click at [451, 287] on div "Pedido # 3517-2fe7f 12:43 Entrega riquelme Total R$ 20,00 Pagamento Cartão de c…" at bounding box center [461, 253] width 186 height 133
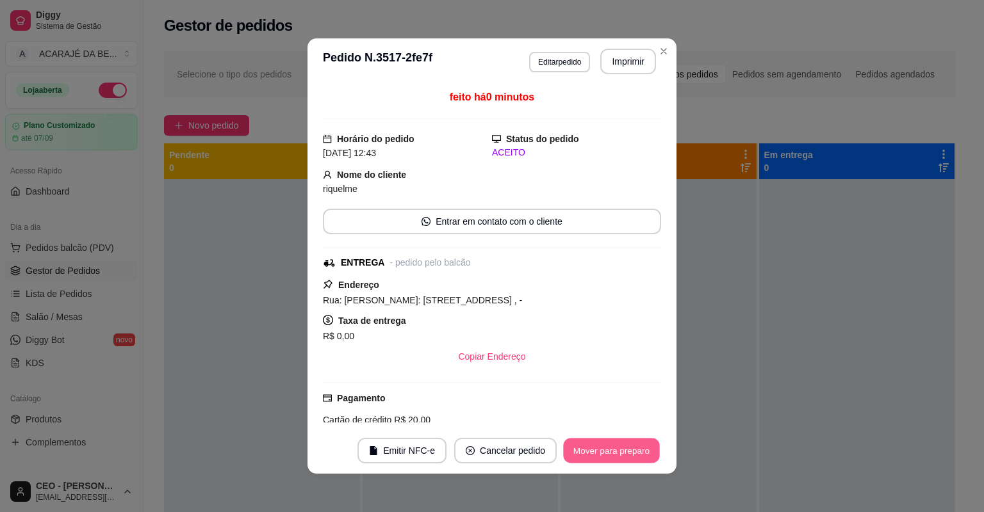
click at [613, 453] on button "Mover para preparo" at bounding box center [611, 451] width 96 height 25
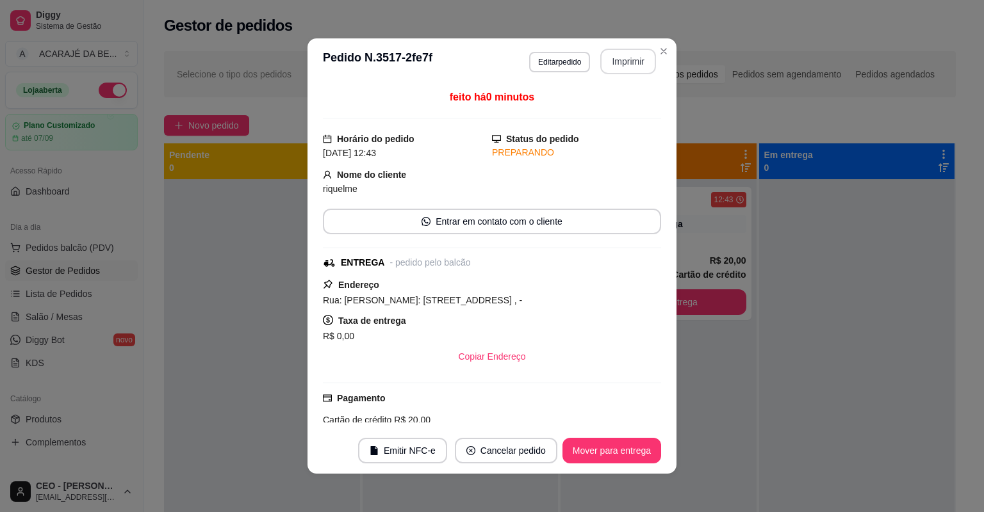
click at [616, 61] on button "Imprimir" at bounding box center [628, 62] width 56 height 26
click at [624, 455] on button "Mover para entrega" at bounding box center [611, 451] width 99 height 26
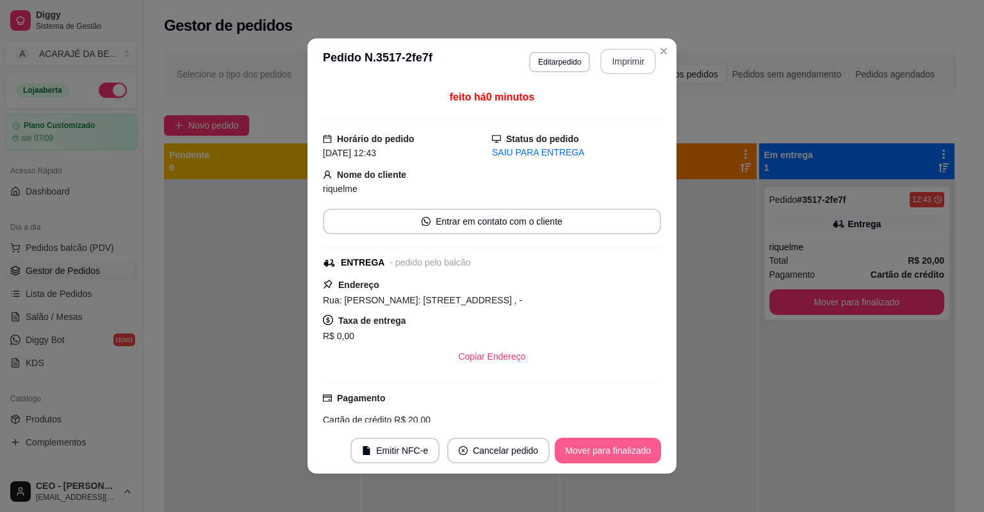
click at [624, 455] on button "Mover para finalizado" at bounding box center [608, 451] width 106 height 26
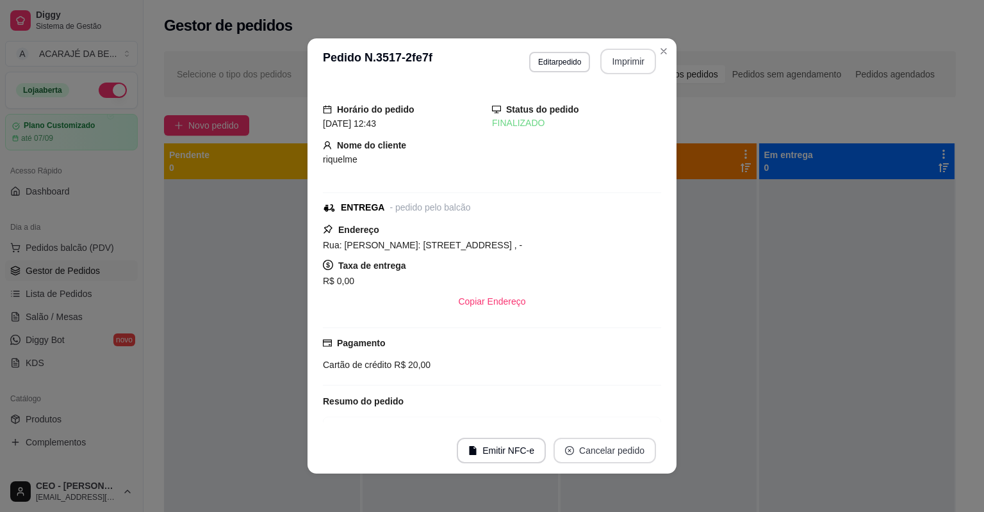
click at [626, 451] on button "Cancelar pedido" at bounding box center [604, 451] width 102 height 26
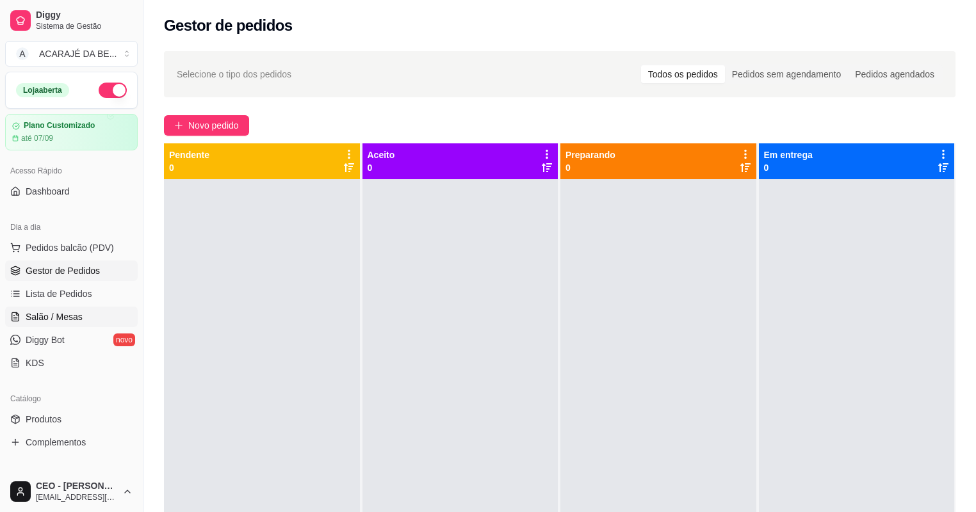
click at [69, 312] on span "Salão / Mesas" at bounding box center [54, 317] width 57 height 13
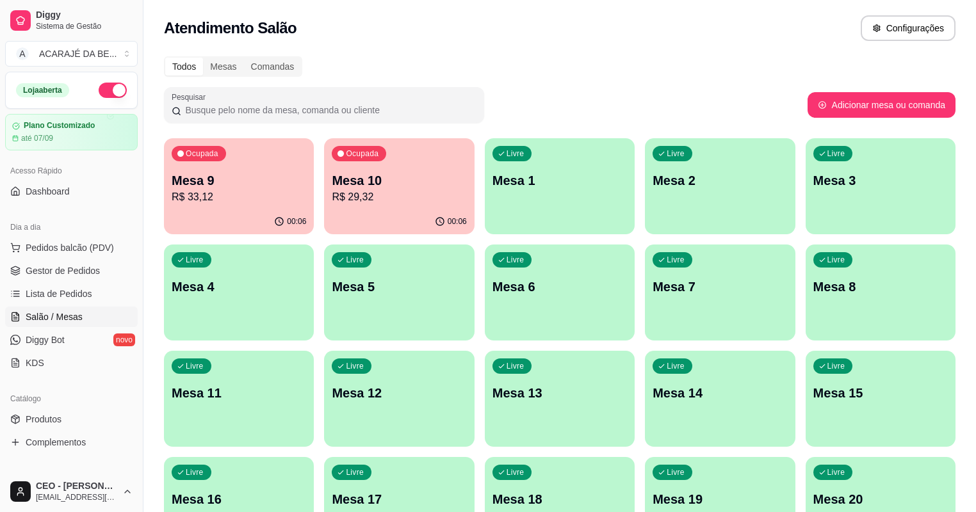
click at [813, 183] on p "Mesa 3" at bounding box center [880, 181] width 134 height 18
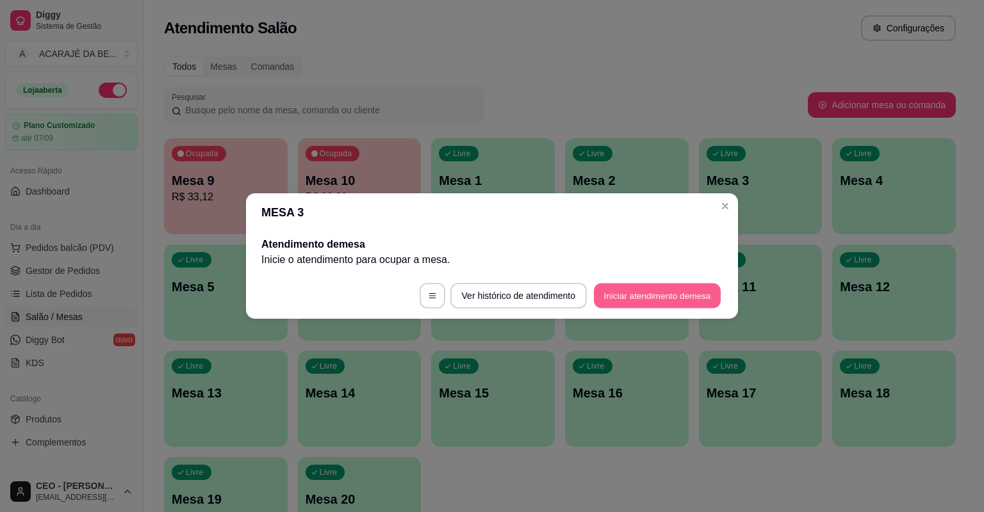
click at [651, 304] on button "Iniciar atendimento de mesa" at bounding box center [657, 296] width 127 height 25
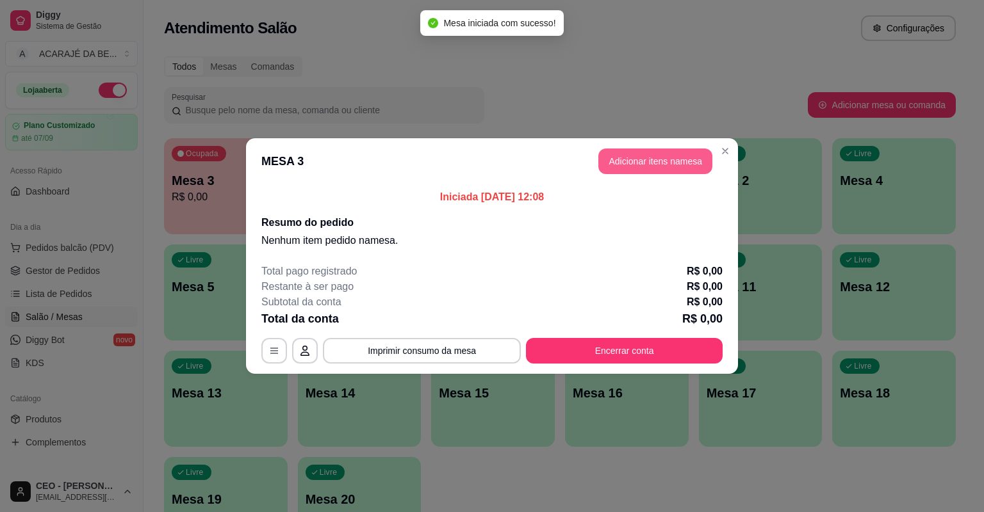
click at [661, 156] on button "Adicionar itens na mesa" at bounding box center [655, 162] width 114 height 26
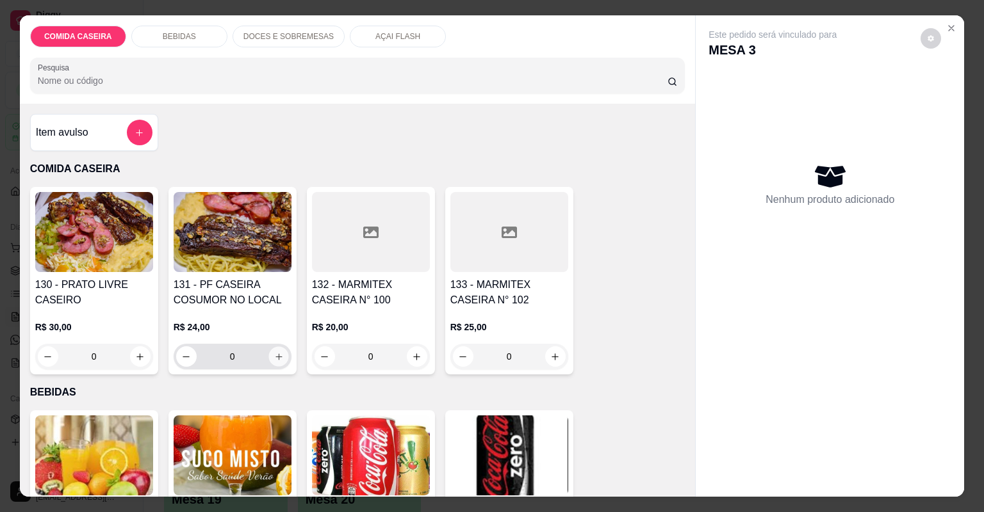
click at [274, 350] on button "increase-product-quantity" at bounding box center [278, 356] width 20 height 20
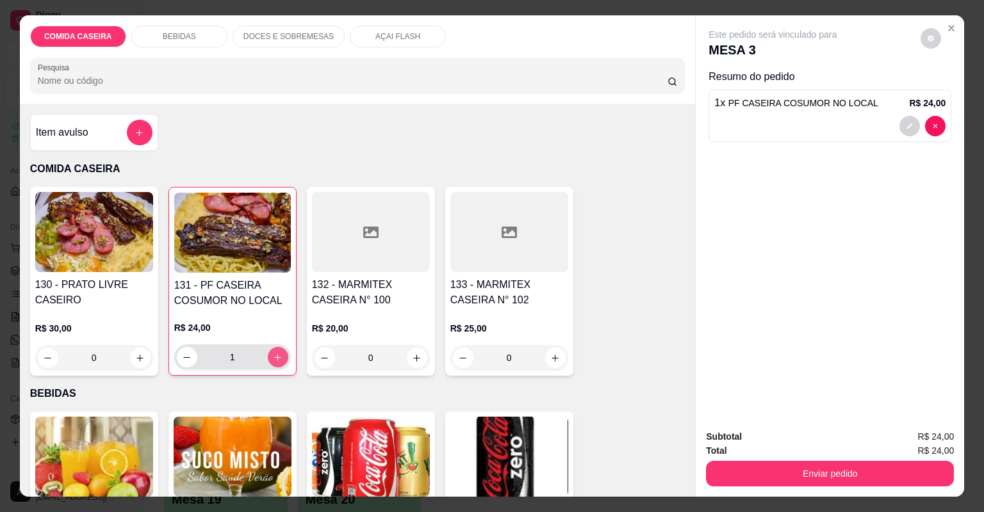
click at [275, 350] on button "increase-product-quantity" at bounding box center [278, 357] width 20 height 20
type input "2"
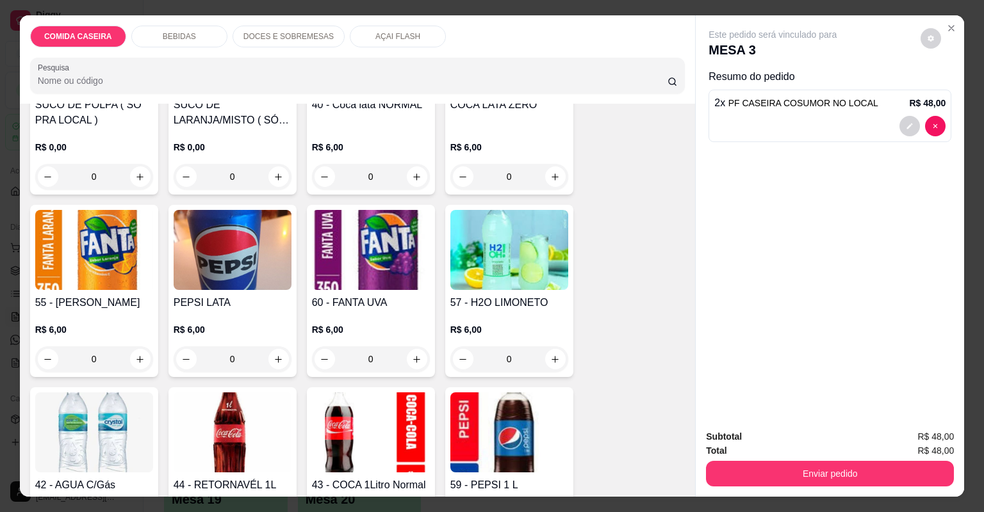
scroll to position [512, 0]
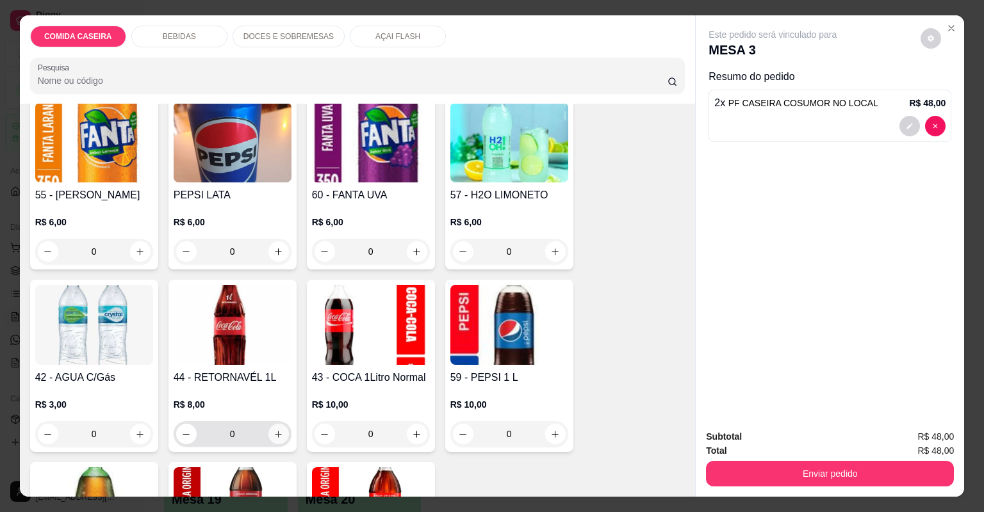
click at [274, 437] on icon "increase-product-quantity" at bounding box center [278, 435] width 10 height 10
type input "1"
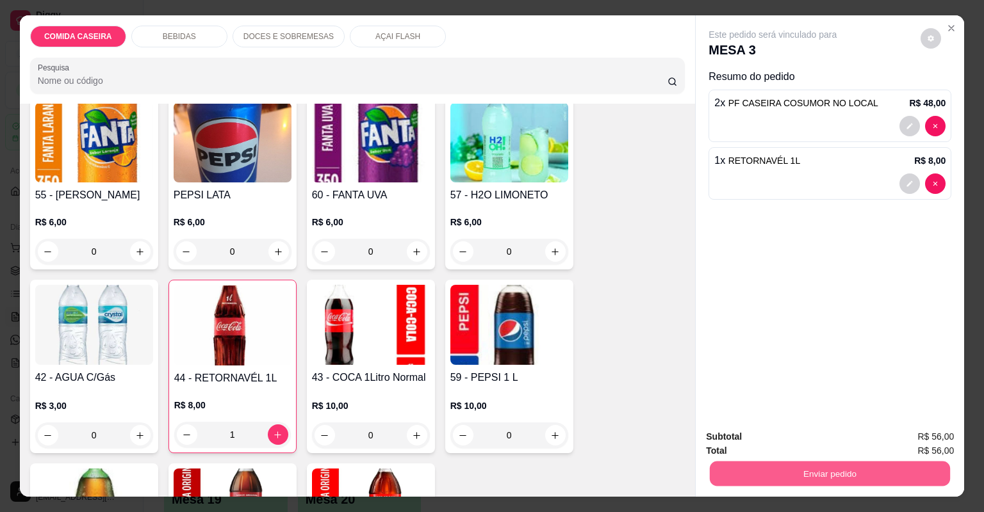
click at [747, 481] on button "Enviar pedido" at bounding box center [830, 474] width 240 height 25
click at [748, 435] on button "Não registrar e enviar pedido" at bounding box center [788, 442] width 129 height 24
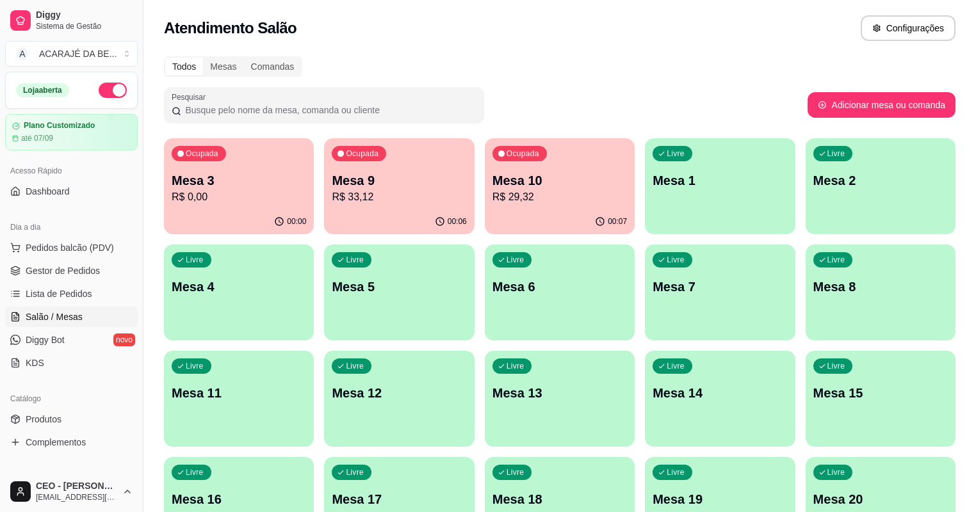
click at [813, 282] on p "Mesa 8" at bounding box center [880, 287] width 134 height 18
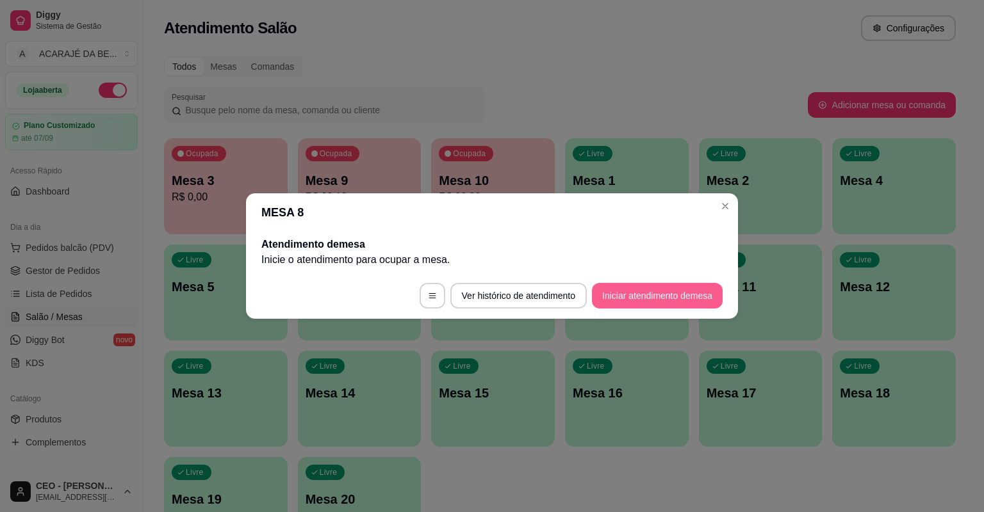
click at [612, 287] on button "Iniciar atendimento de mesa" at bounding box center [657, 296] width 131 height 26
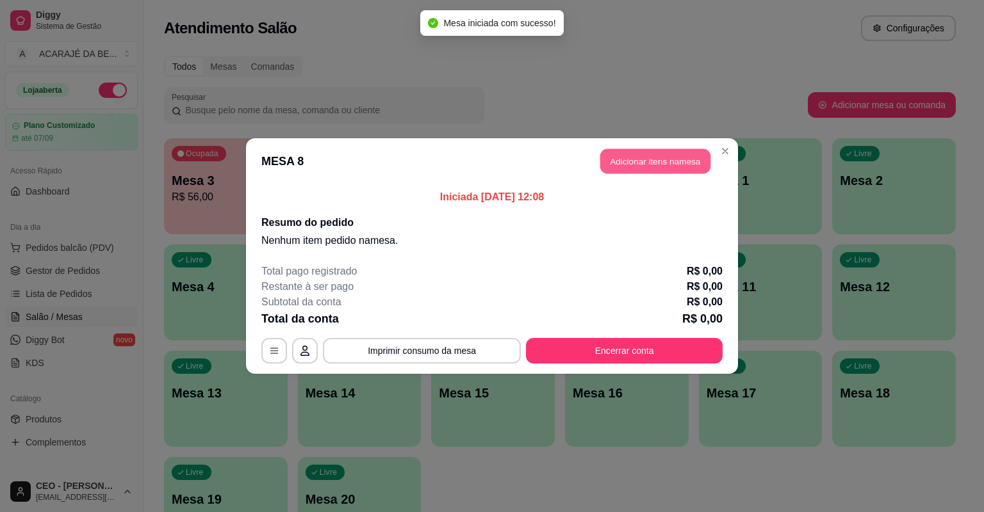
click at [664, 166] on button "Adicionar itens na mesa" at bounding box center [655, 161] width 110 height 25
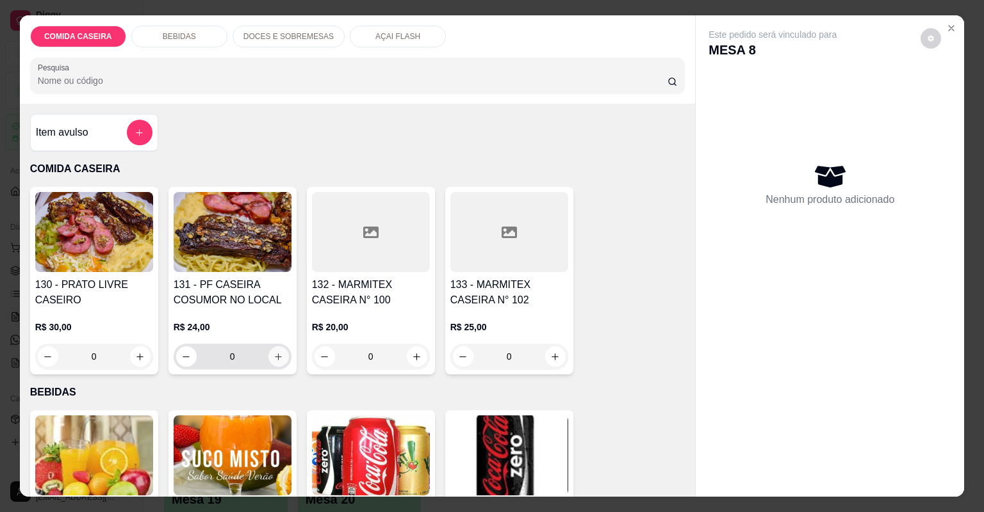
click at [277, 347] on button "increase-product-quantity" at bounding box center [278, 356] width 20 height 20
type input "1"
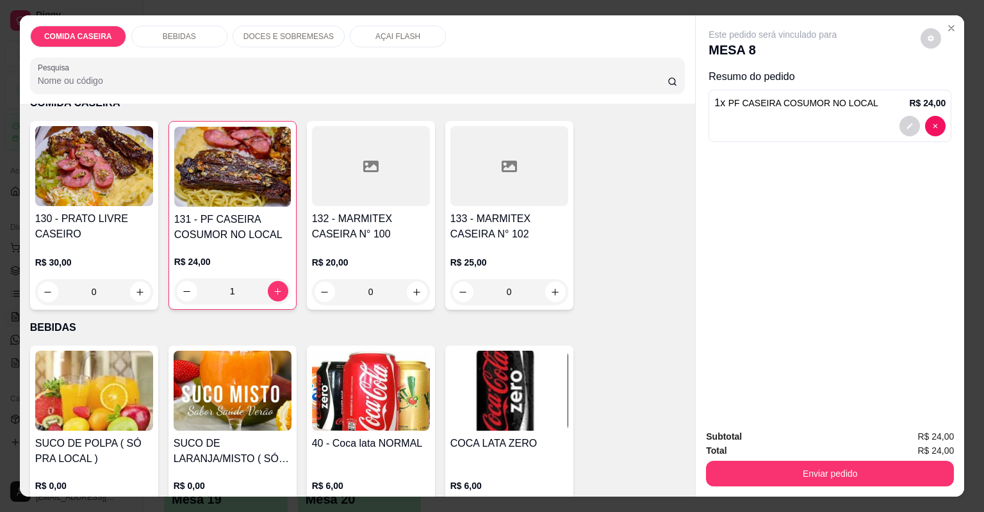
scroll to position [102, 0]
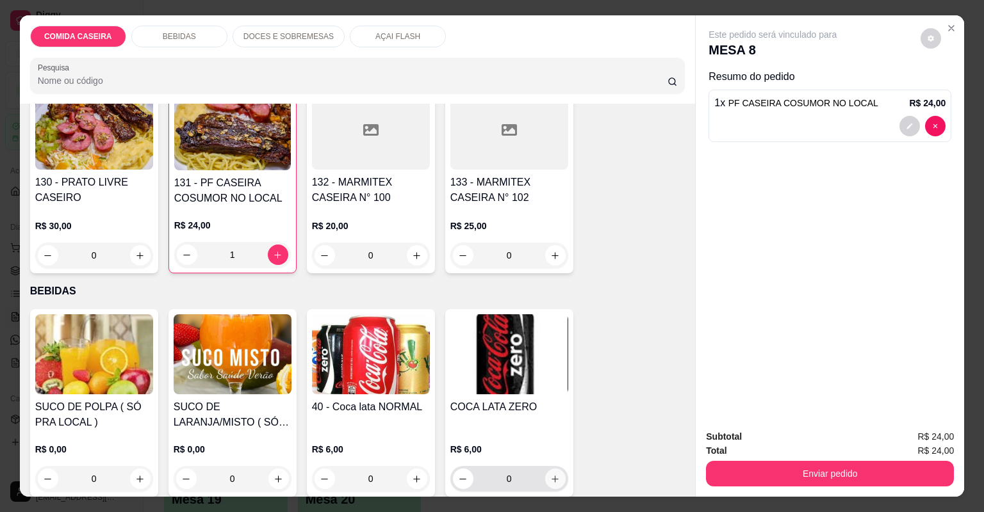
click at [551, 475] on icon "increase-product-quantity" at bounding box center [555, 480] width 10 height 10
type input "1"
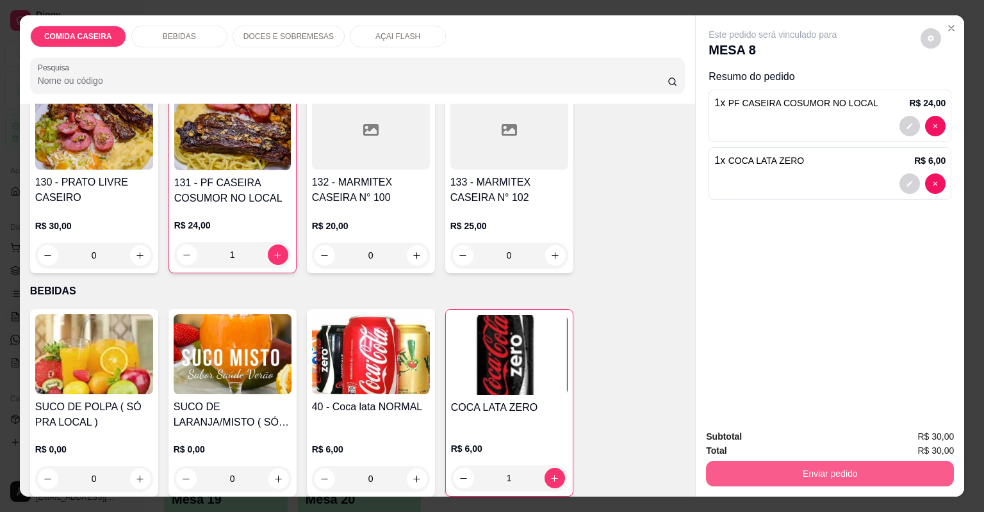
click at [830, 476] on button "Enviar pedido" at bounding box center [830, 474] width 248 height 26
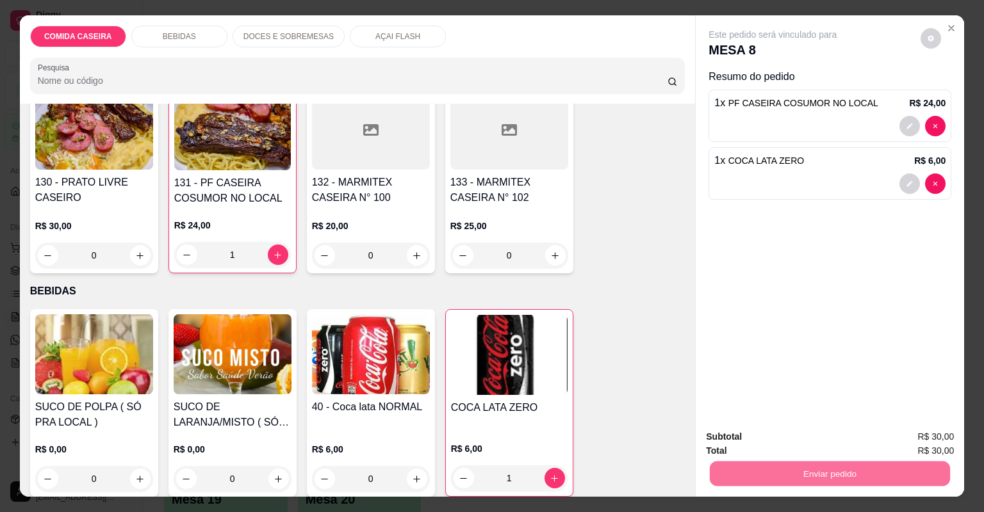
click at [822, 447] on button "Não registrar e enviar pedido" at bounding box center [788, 442] width 129 height 24
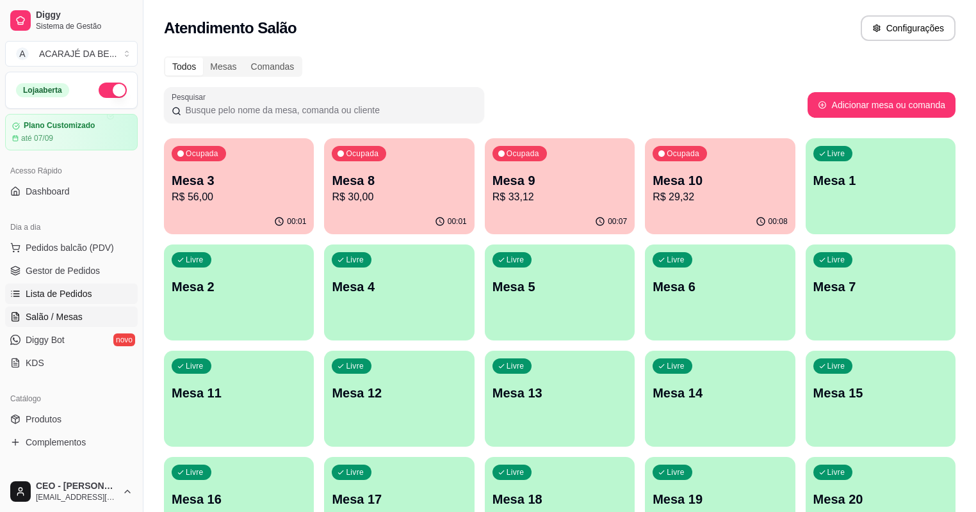
click at [79, 288] on span "Lista de Pedidos" at bounding box center [59, 294] width 67 height 13
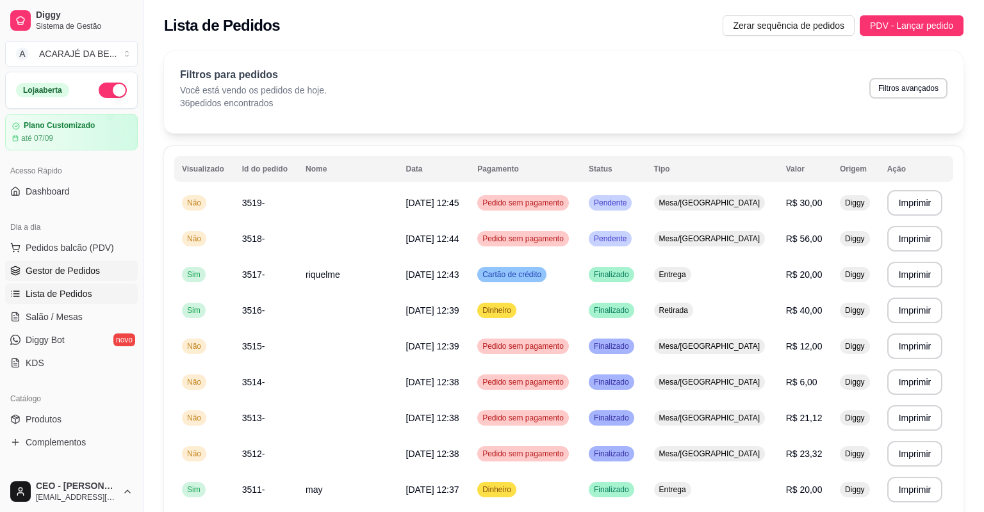
click at [91, 273] on span "Gestor de Pedidos" at bounding box center [63, 270] width 74 height 13
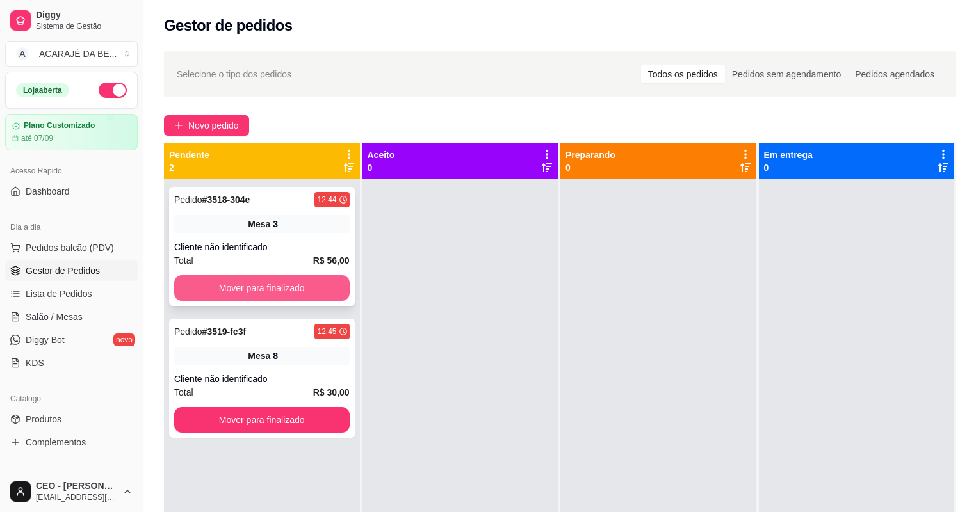
click at [239, 280] on button "Mover para finalizado" at bounding box center [261, 288] width 175 height 26
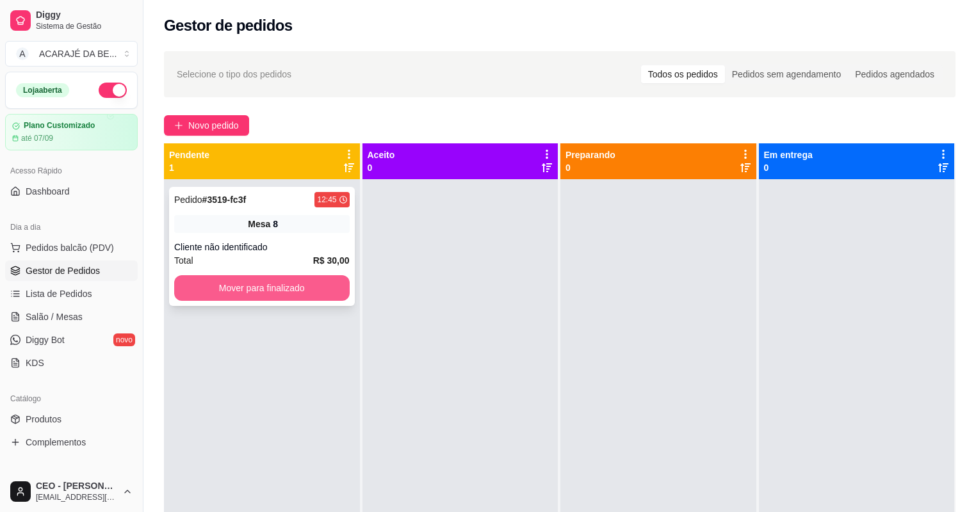
click at [320, 282] on button "Mover para finalizado" at bounding box center [261, 288] width 175 height 26
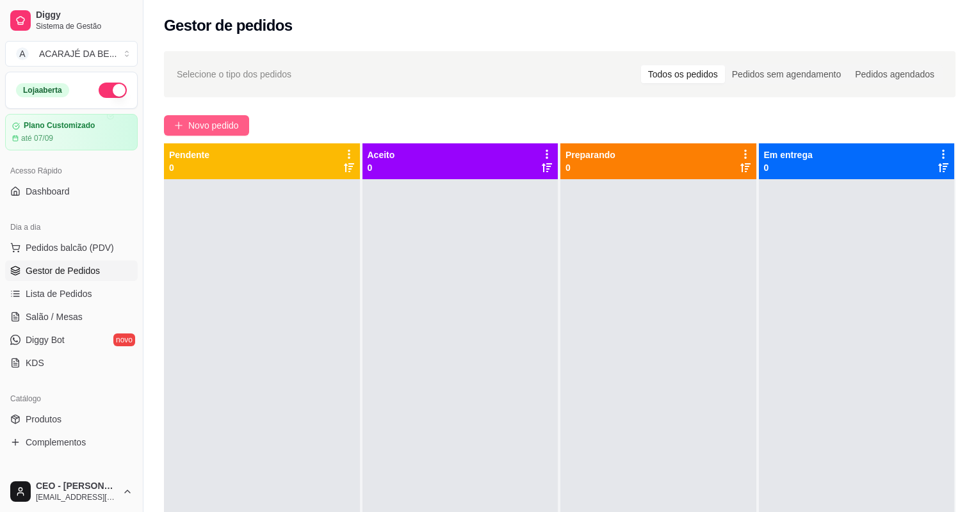
click at [238, 130] on span "Novo pedido" at bounding box center [213, 125] width 51 height 14
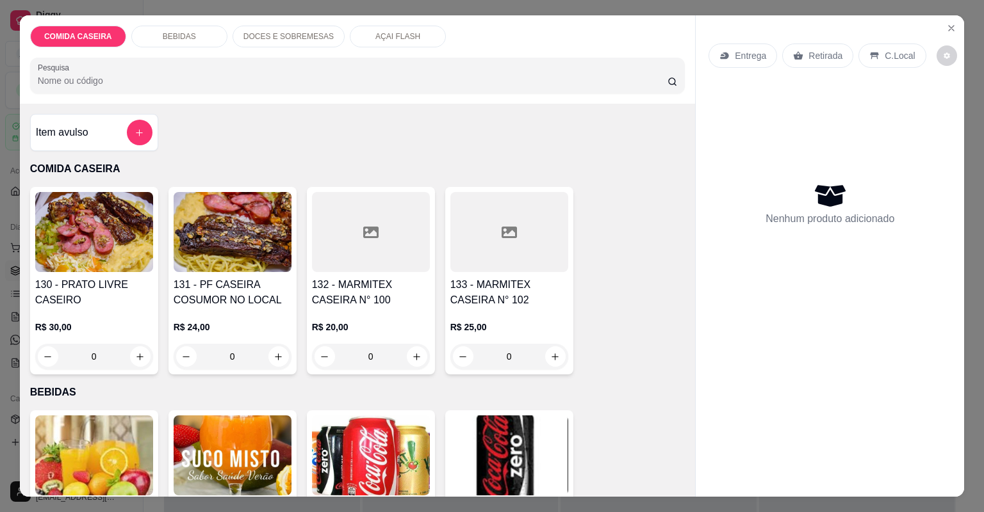
click at [484, 254] on div at bounding box center [509, 232] width 118 height 80
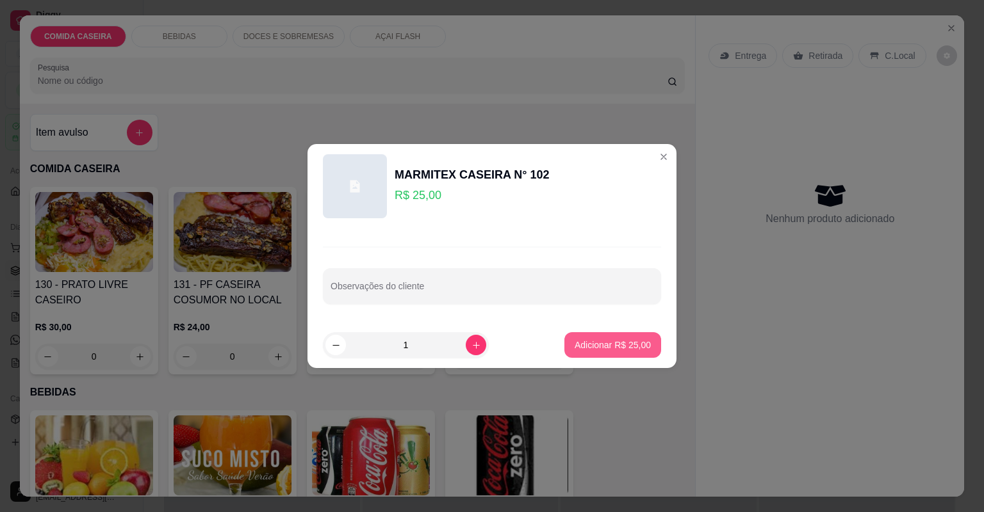
click at [566, 342] on button "Adicionar R$ 25,00" at bounding box center [612, 345] width 97 height 26
type input "1"
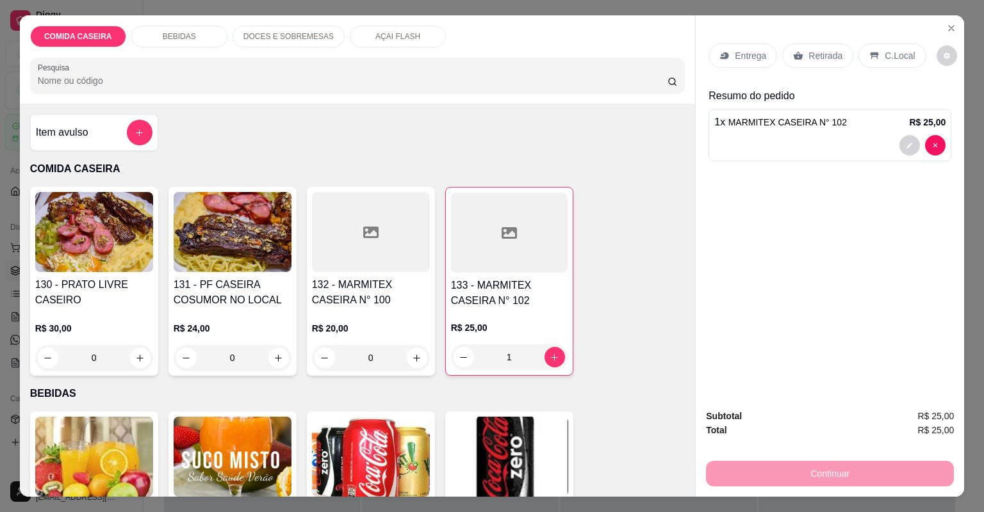
click at [808, 56] on p "Retirada" at bounding box center [825, 55] width 34 height 13
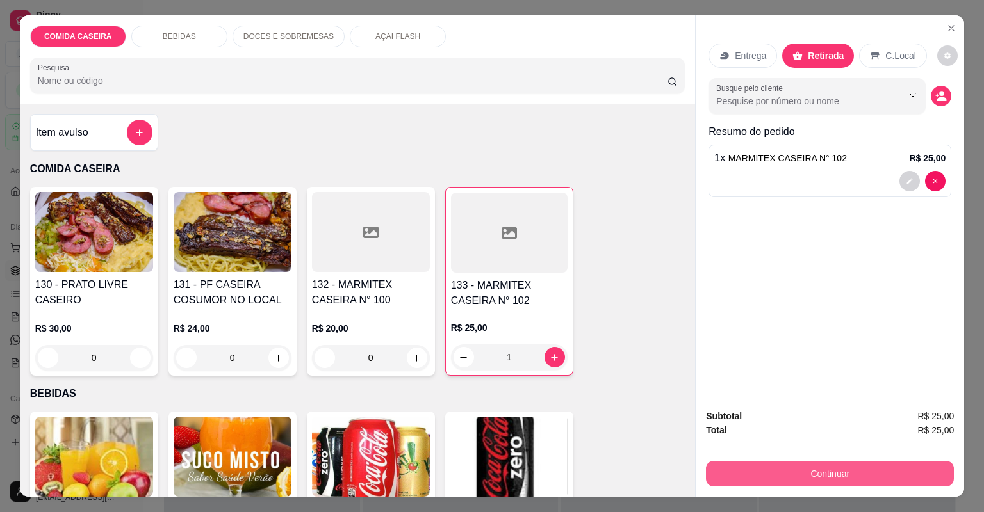
click at [807, 466] on button "Continuar" at bounding box center [830, 474] width 248 height 26
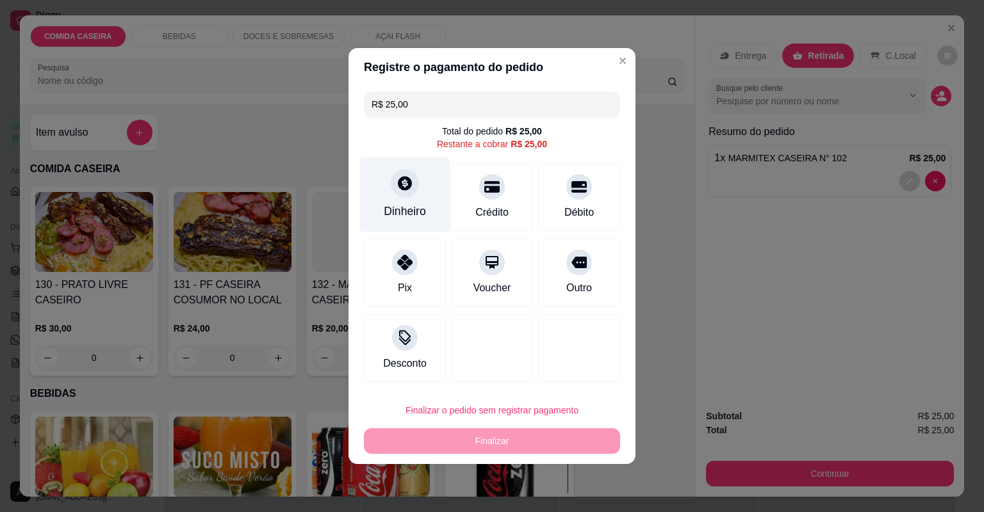
click at [413, 209] on div "Dinheiro" at bounding box center [405, 211] width 42 height 17
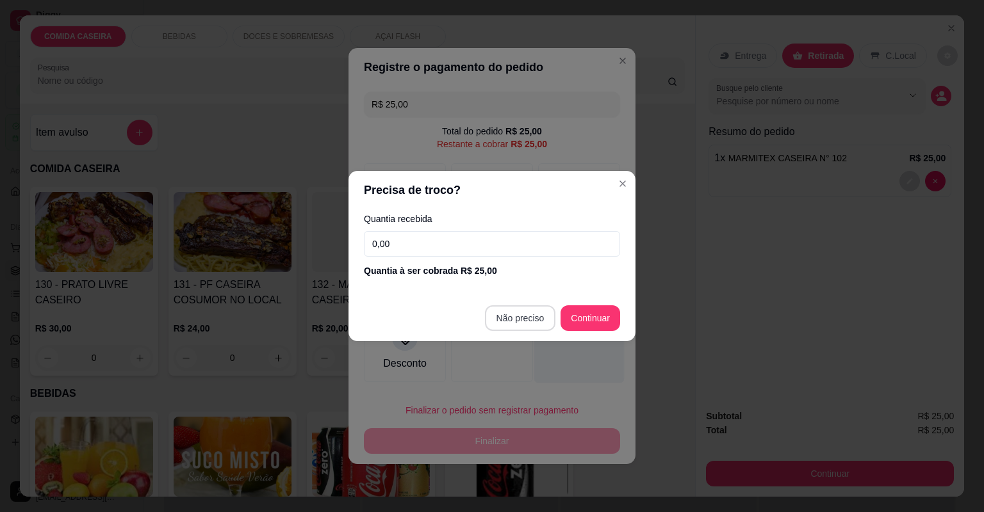
type input "R$ 0,00"
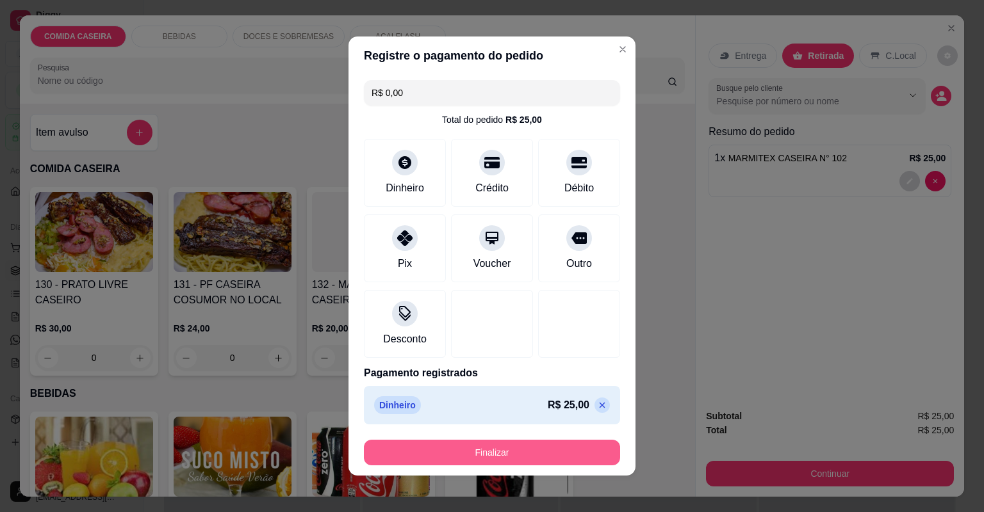
click at [540, 454] on button "Finalizar" at bounding box center [492, 453] width 256 height 26
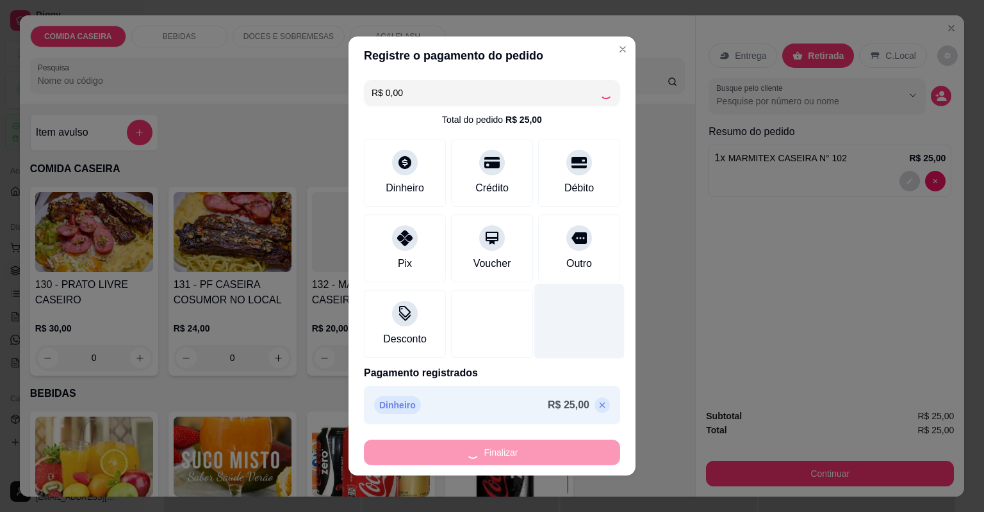
type input "0"
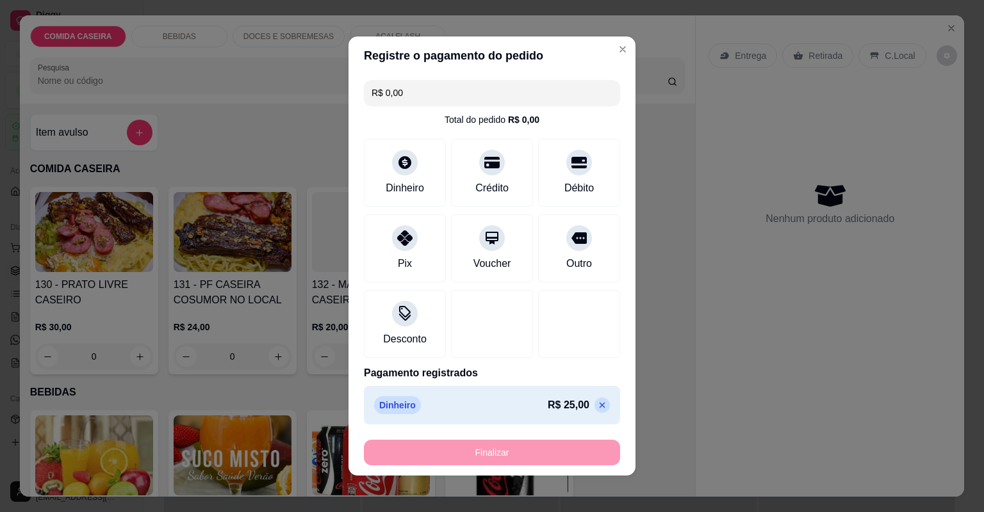
type input "-R$ 25,00"
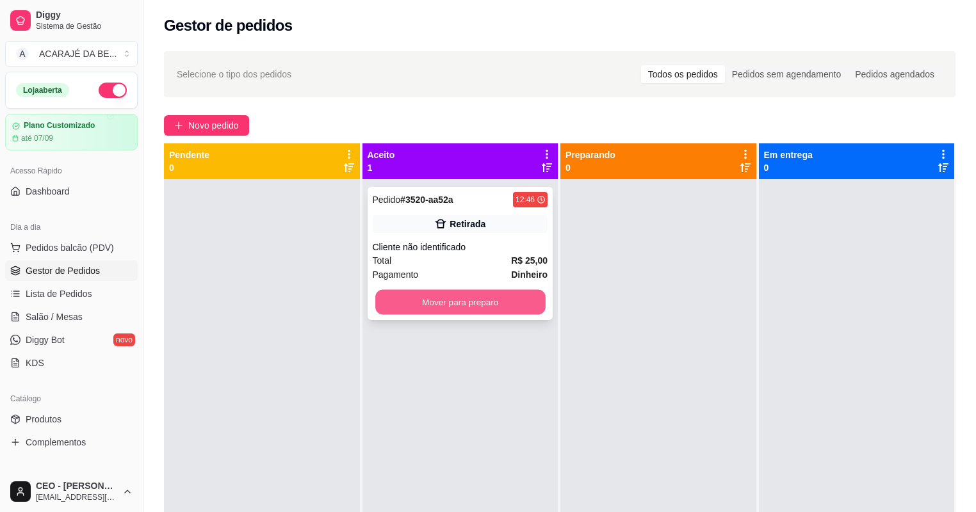
click at [502, 305] on button "Mover para preparo" at bounding box center [460, 302] width 170 height 25
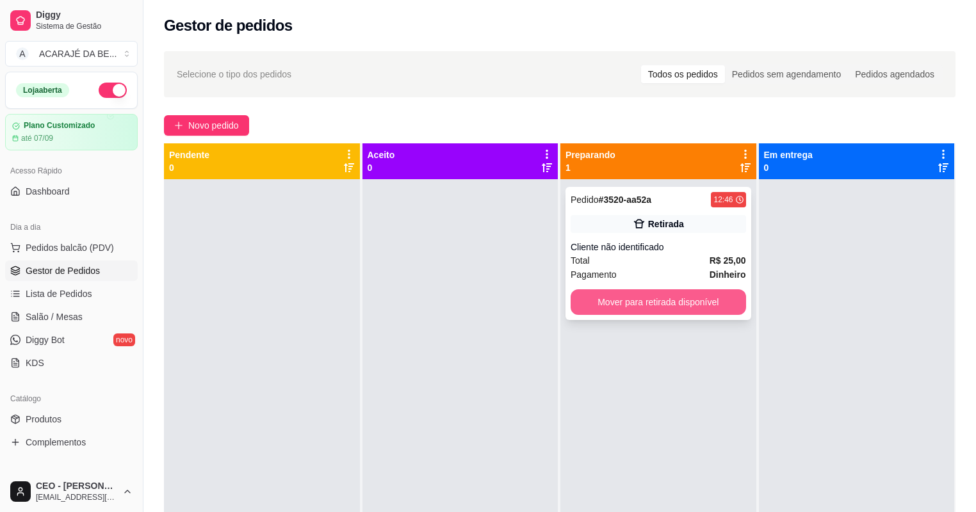
click at [590, 295] on button "Mover para retirada disponível" at bounding box center [658, 302] width 175 height 26
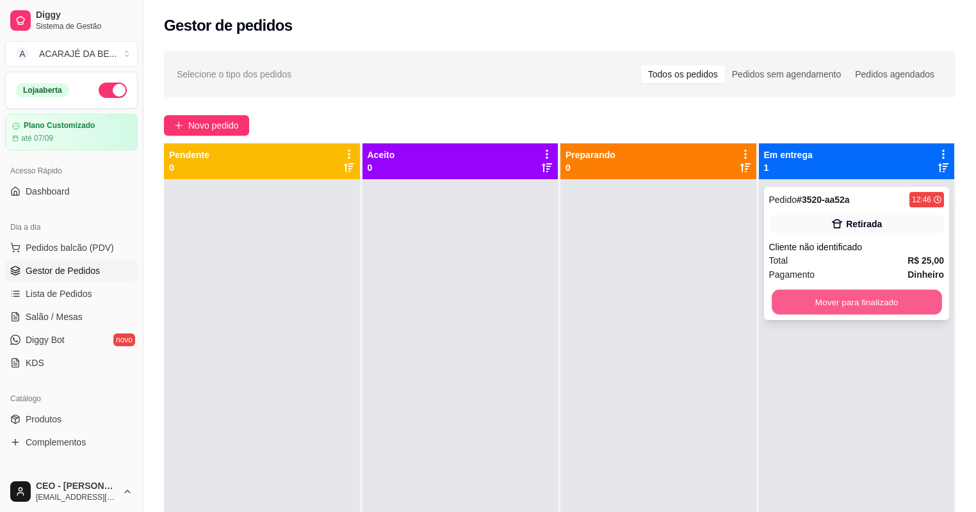
click at [775, 298] on button "Mover para finalizado" at bounding box center [857, 302] width 170 height 25
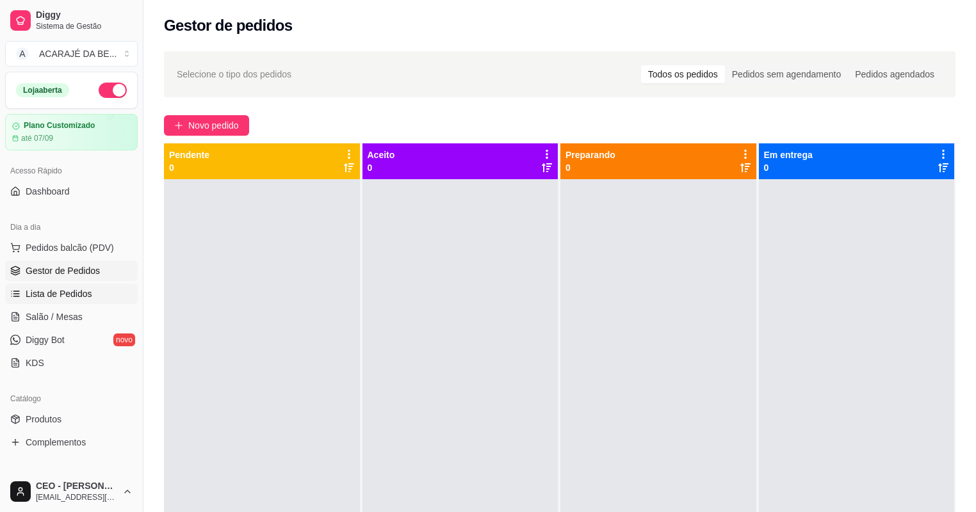
click at [74, 292] on span "Lista de Pedidos" at bounding box center [59, 294] width 67 height 13
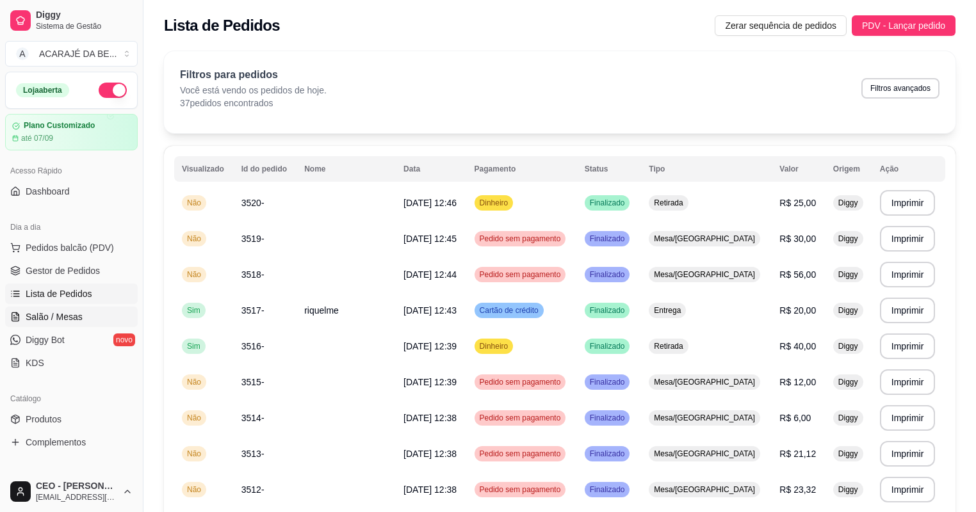
click at [82, 311] on link "Salão / Mesas" at bounding box center [71, 317] width 133 height 20
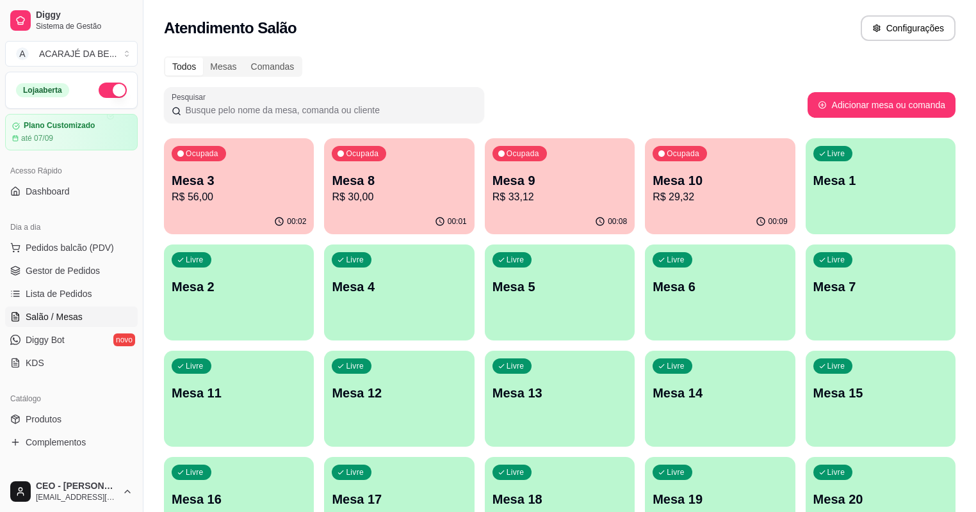
click at [564, 191] on div "Ocupada Mesa 3 R$ 56,00 00:02 Ocupada Mesa 8 R$ 30,00 00:01 Ocupada Mesa 9 R$ 3…" at bounding box center [560, 345] width 792 height 415
click at [645, 166] on div "Ocupada Mesa 10 R$ 29,32" at bounding box center [720, 173] width 150 height 71
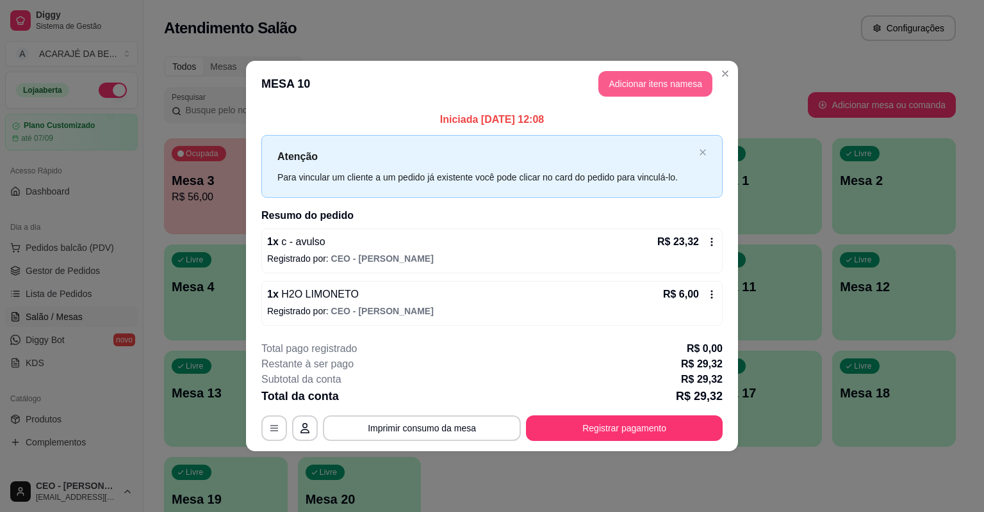
click at [628, 85] on button "Adicionar itens na mesa" at bounding box center [655, 84] width 114 height 26
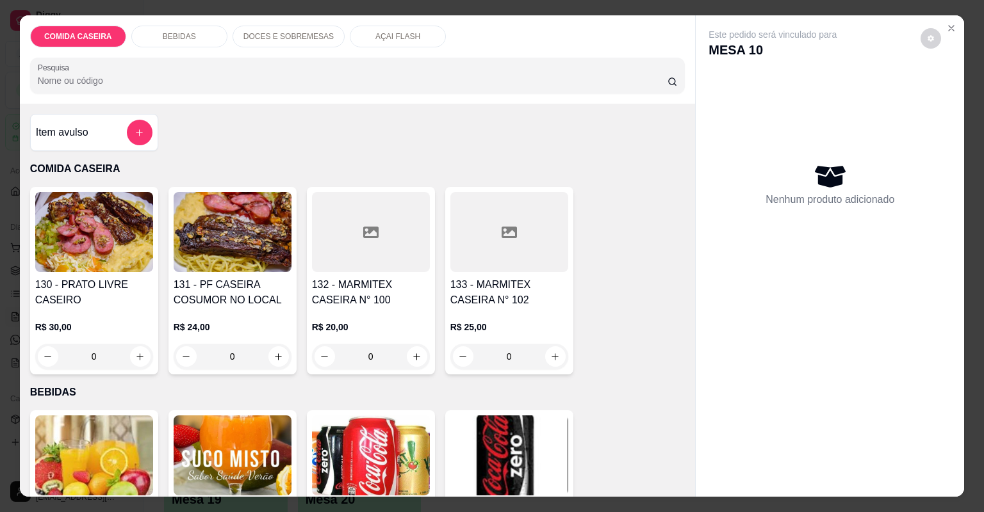
click at [89, 132] on div "Item avulso" at bounding box center [94, 133] width 117 height 26
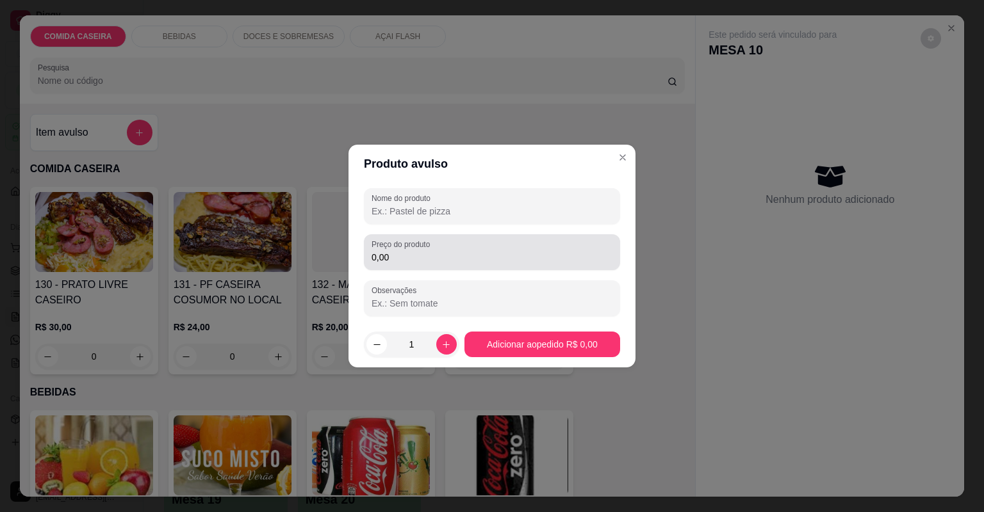
click at [402, 250] on div "0,00" at bounding box center [491, 253] width 241 height 26
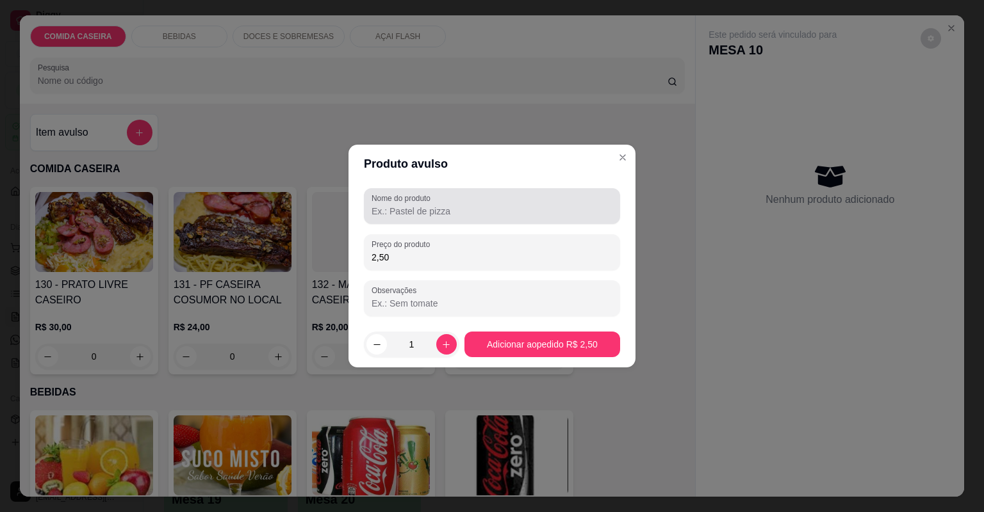
type input "2,50"
click at [446, 215] on input "Nome do produto" at bounding box center [491, 211] width 241 height 13
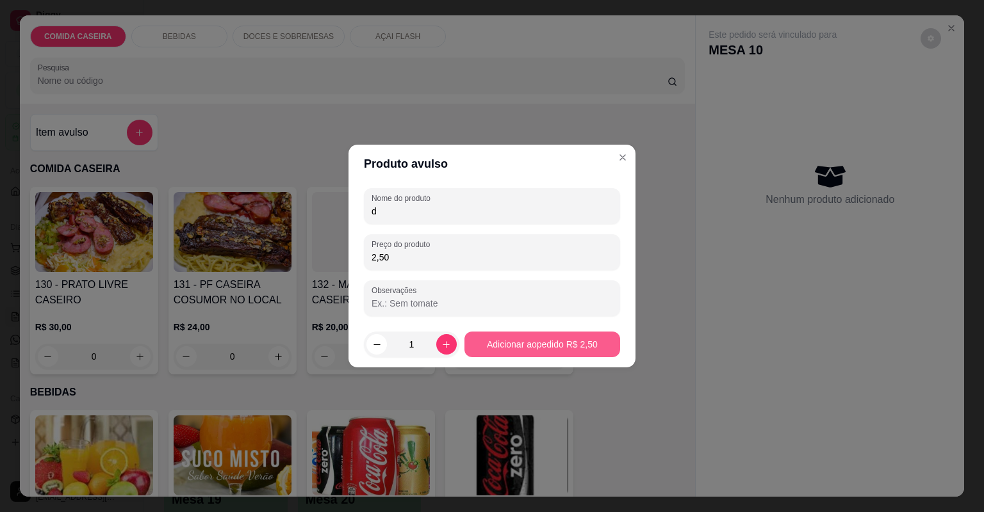
type input "d"
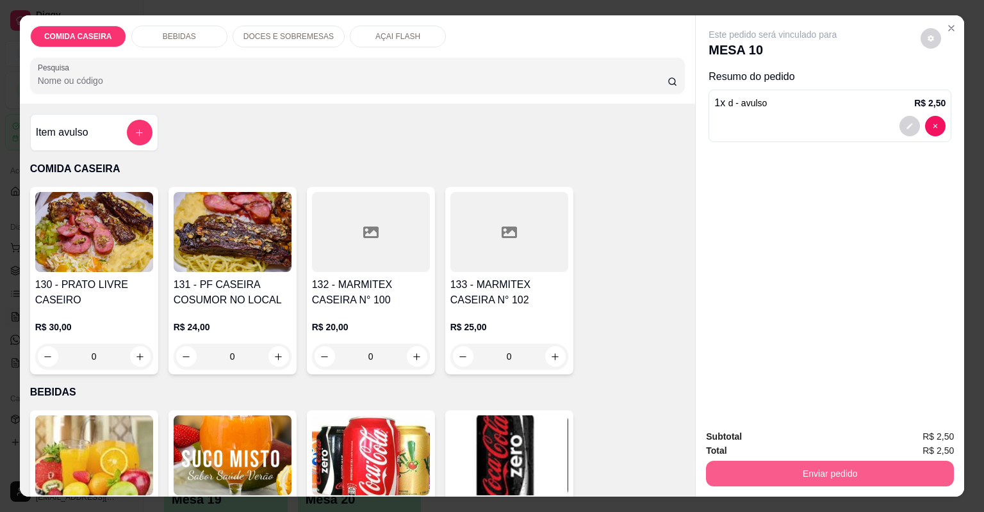
click at [854, 465] on button "Enviar pedido" at bounding box center [830, 474] width 248 height 26
click at [808, 474] on button "Enviar pedido" at bounding box center [830, 474] width 240 height 25
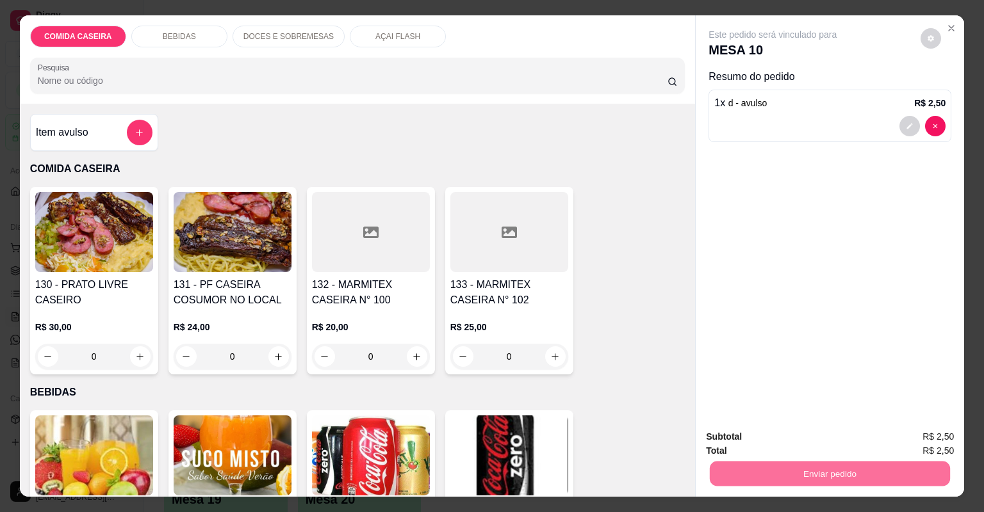
click at [811, 441] on button "Não registrar e enviar pedido" at bounding box center [788, 442] width 129 height 24
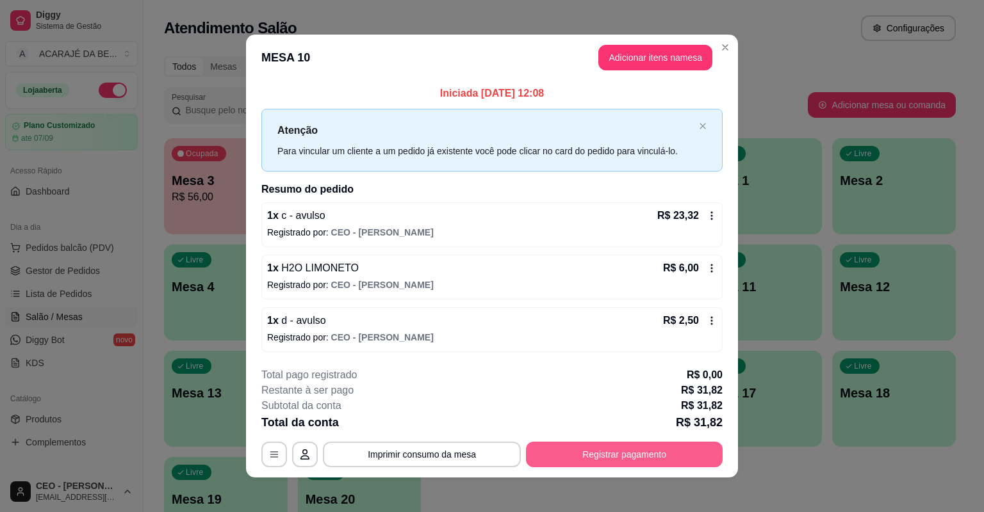
click at [696, 457] on button "Registrar pagamento" at bounding box center [624, 455] width 197 height 26
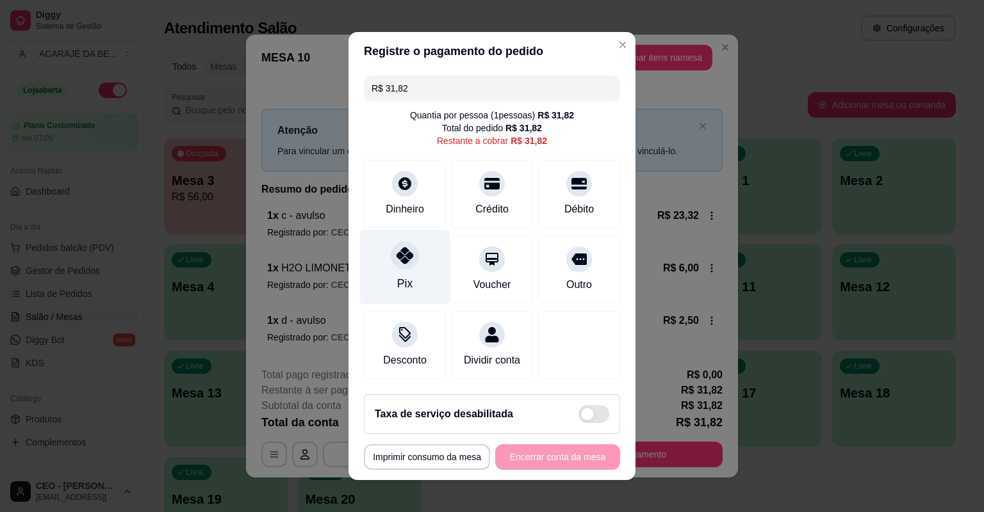
click at [430, 251] on div "Pix" at bounding box center [405, 267] width 90 height 75
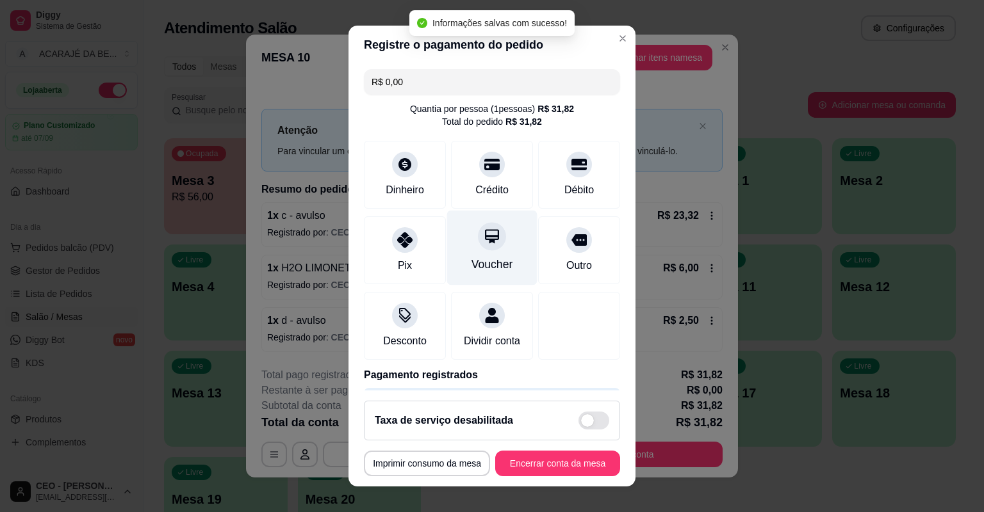
type input "R$ 0,00"
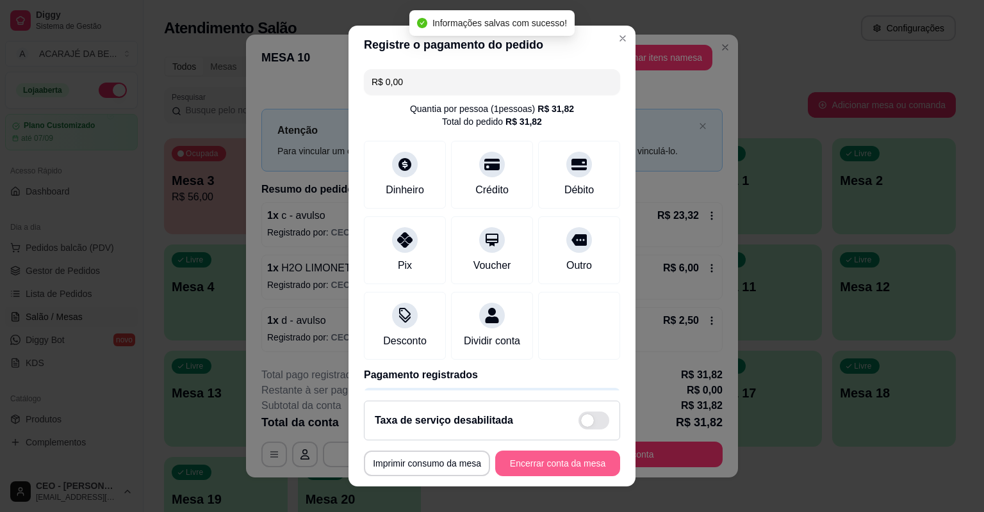
click at [573, 467] on button "Encerrar conta da mesa" at bounding box center [557, 464] width 125 height 26
click at [573, 467] on div "**********" at bounding box center [492, 464] width 256 height 26
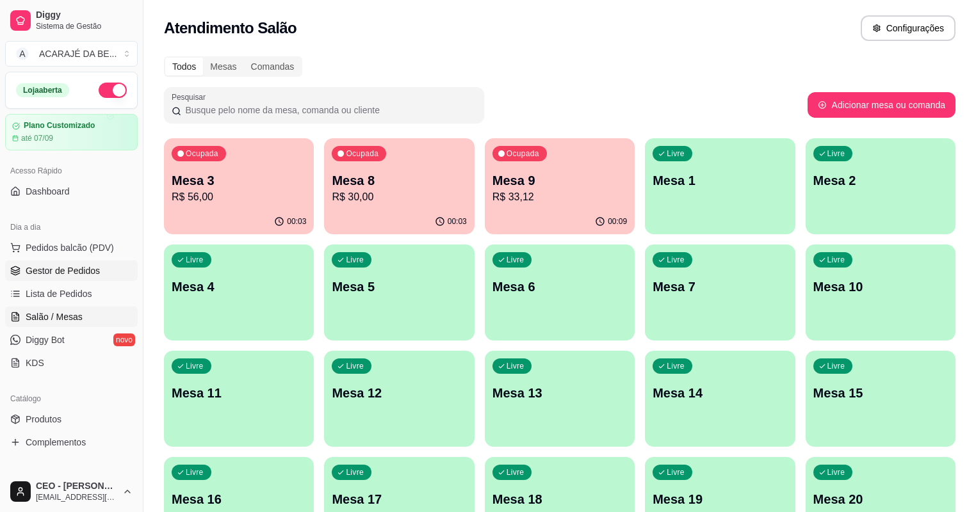
click at [77, 269] on span "Gestor de Pedidos" at bounding box center [63, 270] width 74 height 13
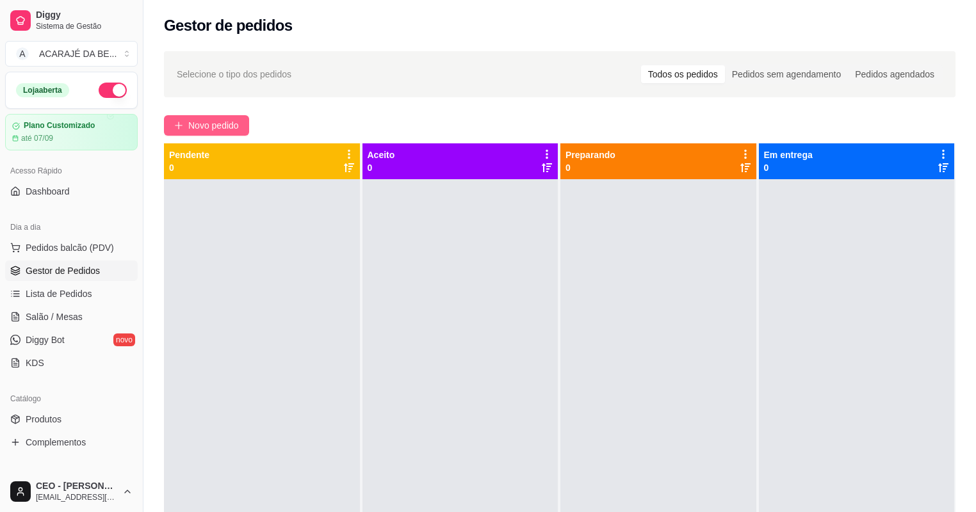
click at [223, 126] on span "Novo pedido" at bounding box center [213, 125] width 51 height 14
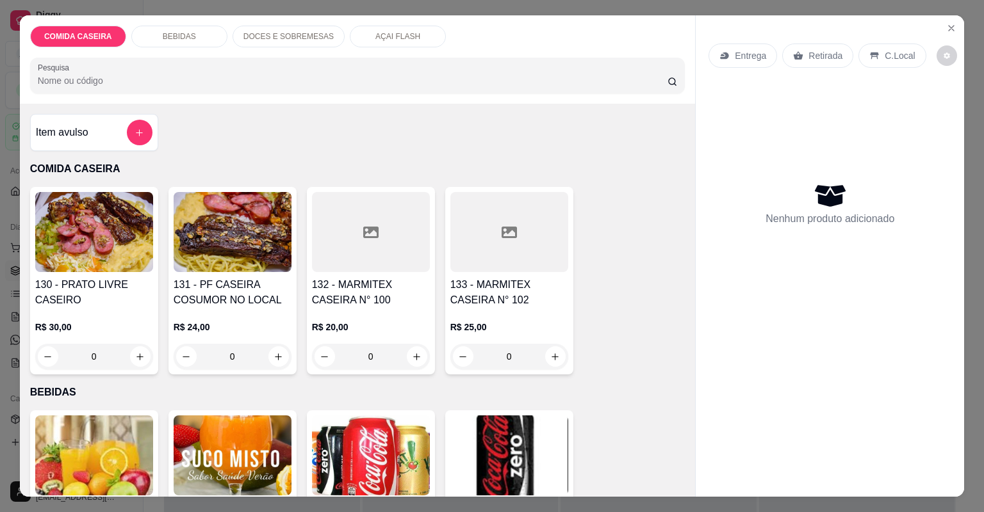
click at [373, 234] on icon at bounding box center [370, 233] width 15 height 12
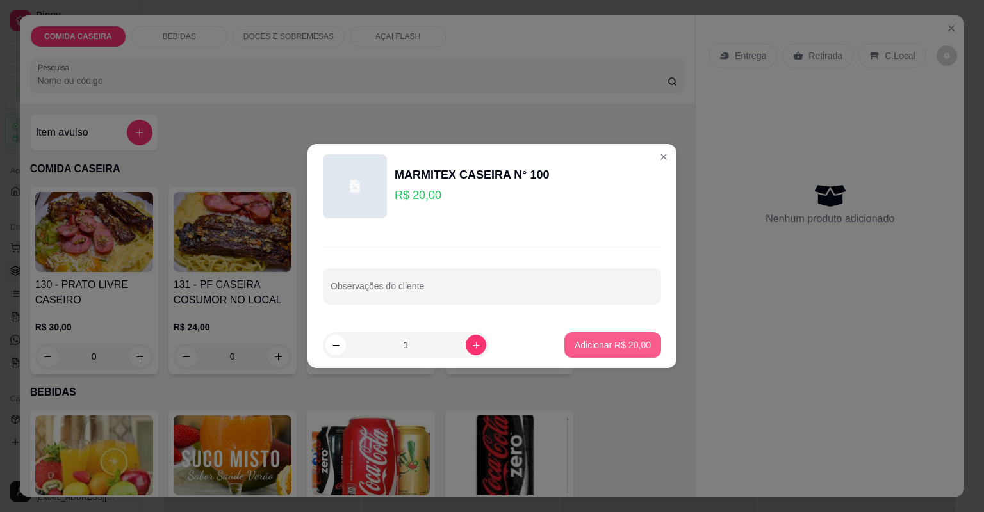
click at [637, 354] on button "Adicionar R$ 20,00" at bounding box center [612, 345] width 97 height 26
type input "1"
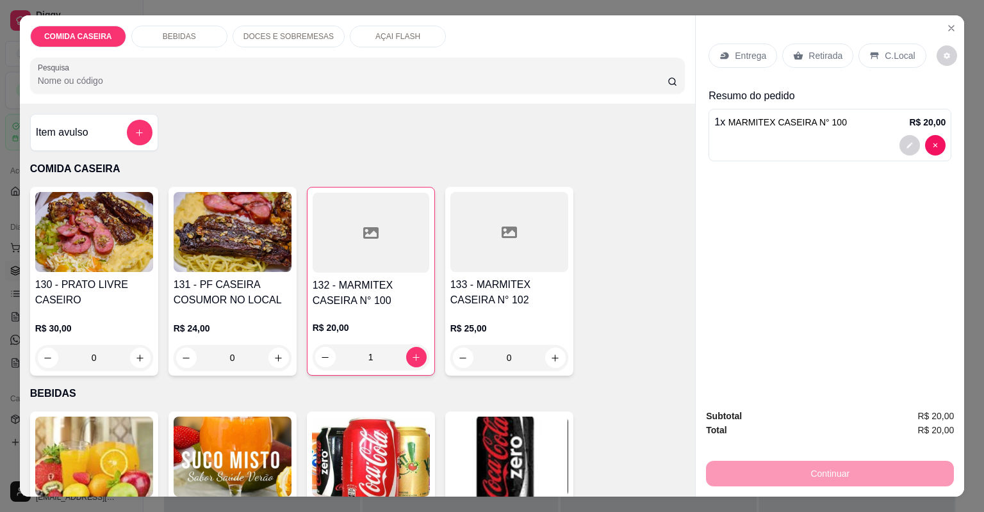
click at [802, 58] on div "Retirada" at bounding box center [817, 56] width 71 height 24
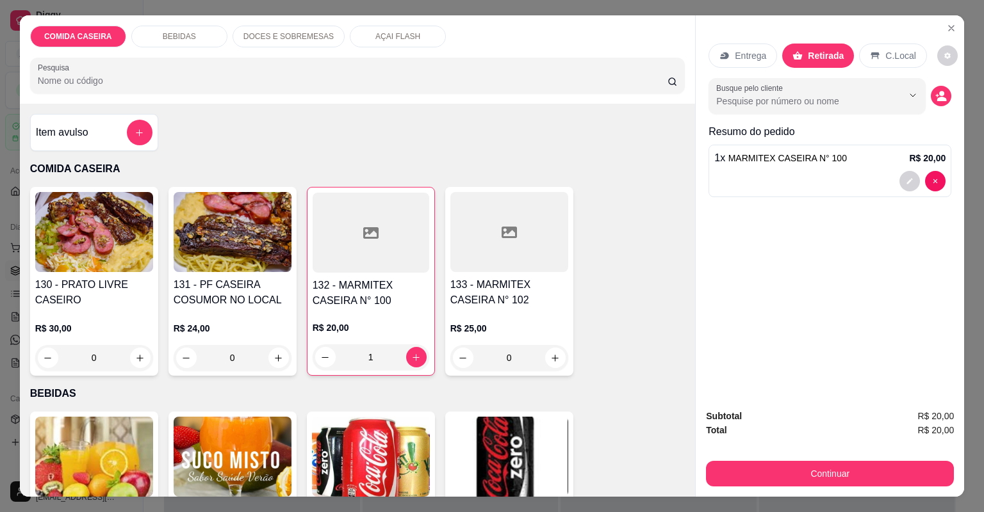
click at [813, 464] on button "Continuar" at bounding box center [830, 474] width 248 height 26
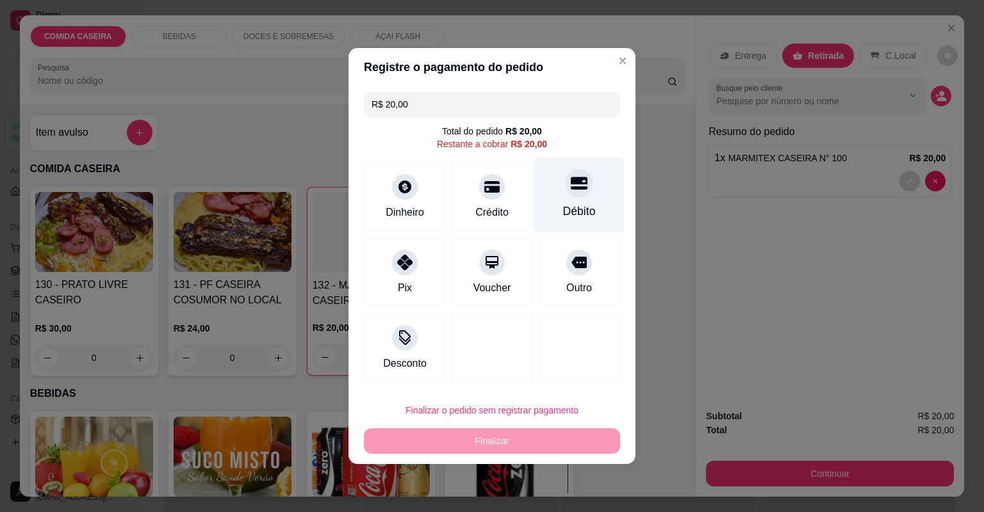
click at [601, 204] on div "Débito" at bounding box center [579, 195] width 90 height 75
type input "R$ 0,00"
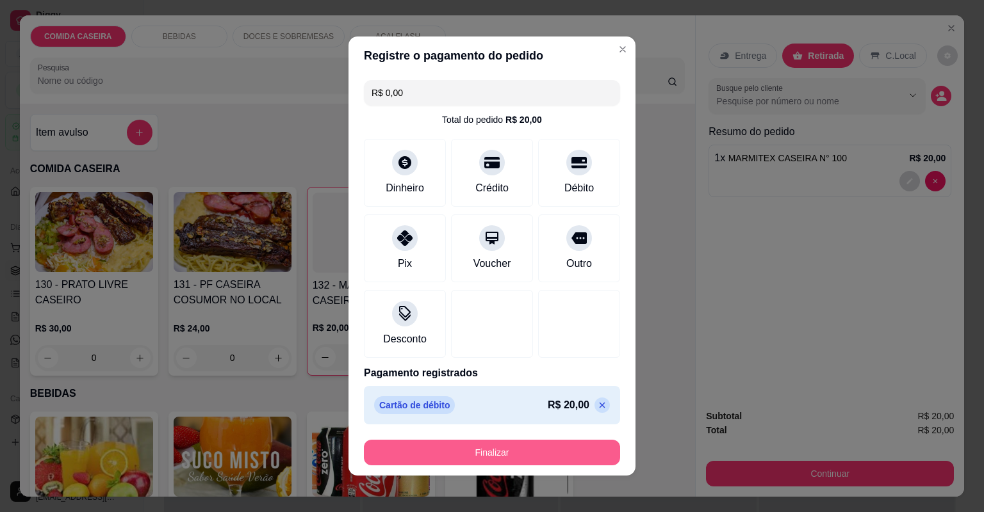
click at [539, 454] on button "Finalizar" at bounding box center [492, 453] width 256 height 26
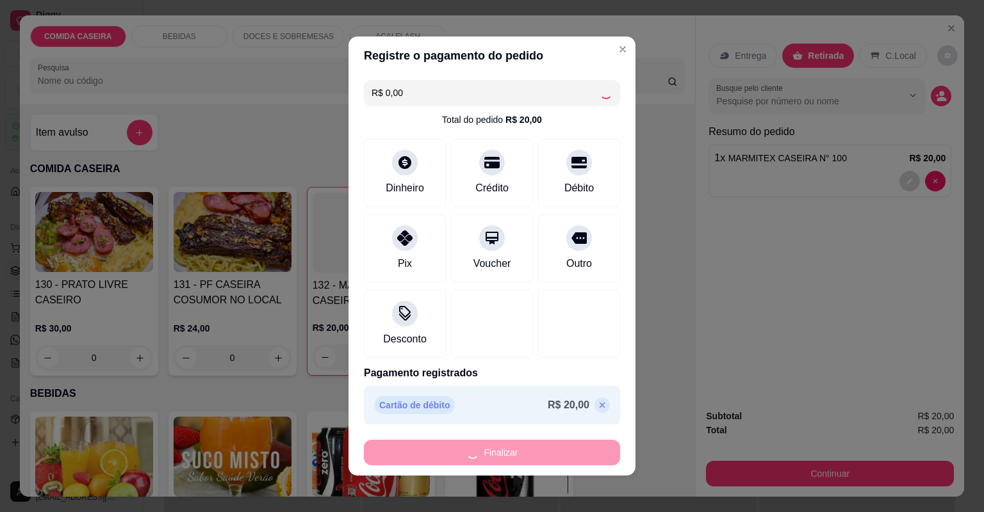
type input "0"
type input "-R$ 20,00"
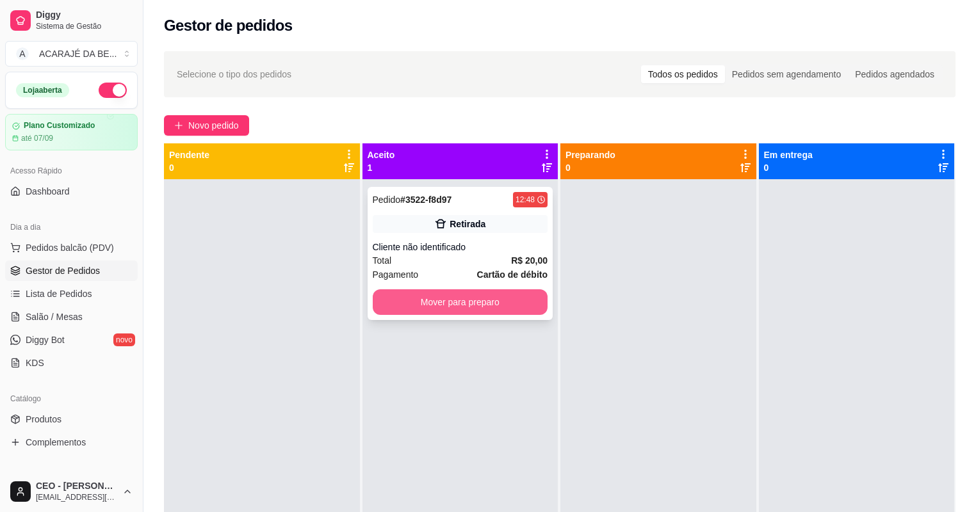
click at [435, 291] on button "Mover para preparo" at bounding box center [460, 302] width 175 height 26
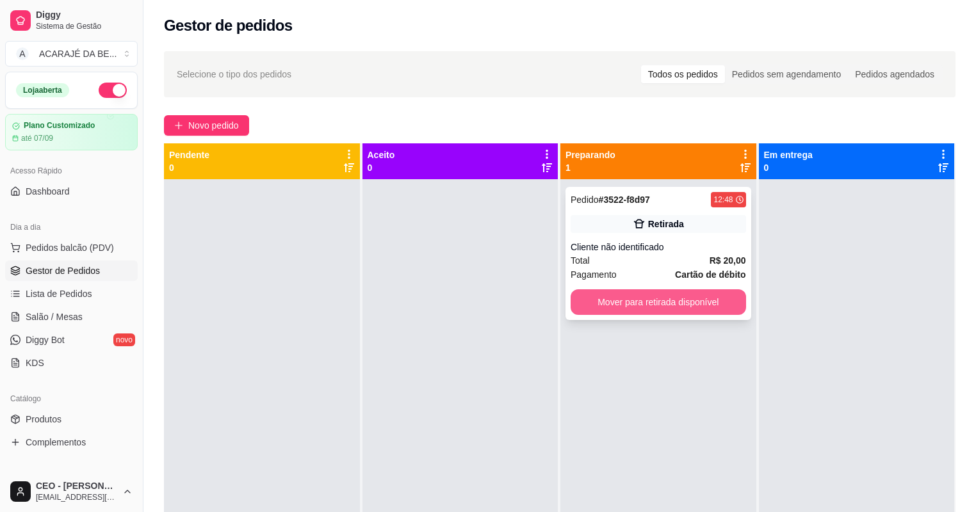
click at [576, 293] on button "Mover para retirada disponível" at bounding box center [658, 302] width 175 height 26
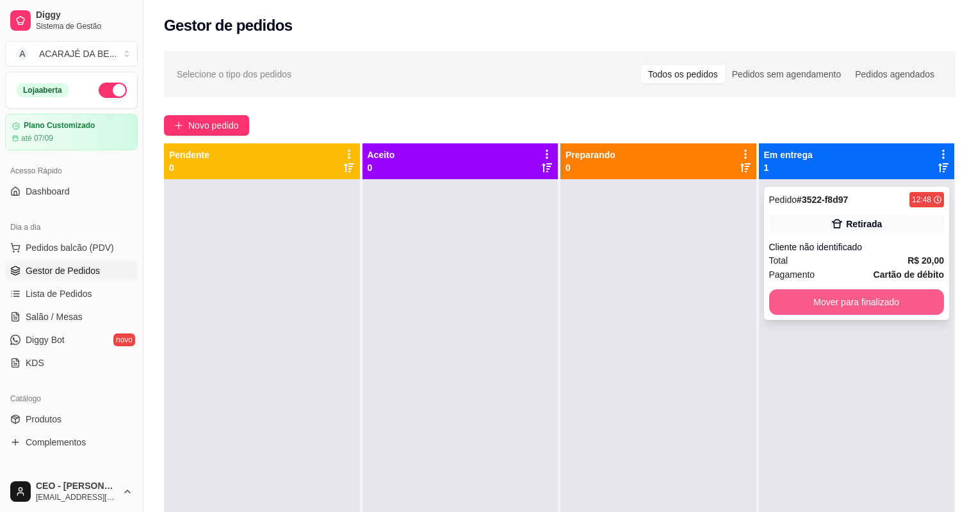
click at [804, 294] on button "Mover para finalizado" at bounding box center [856, 302] width 175 height 26
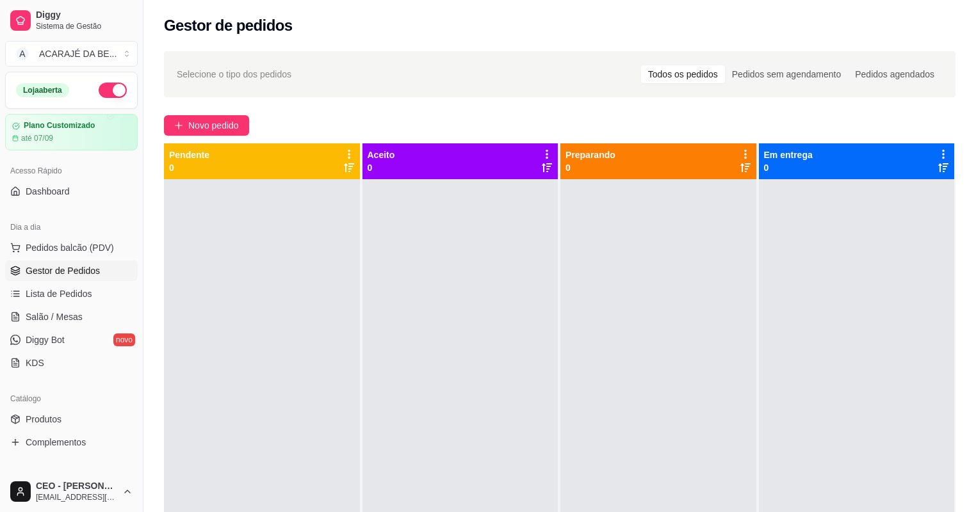
click at [223, 112] on div "Selecione o tipo dos pedidos Todos os pedidos Pedidos sem agendamento Pedidos a…" at bounding box center [559, 358] width 832 height 628
click at [223, 118] on span "Novo pedido" at bounding box center [213, 125] width 51 height 14
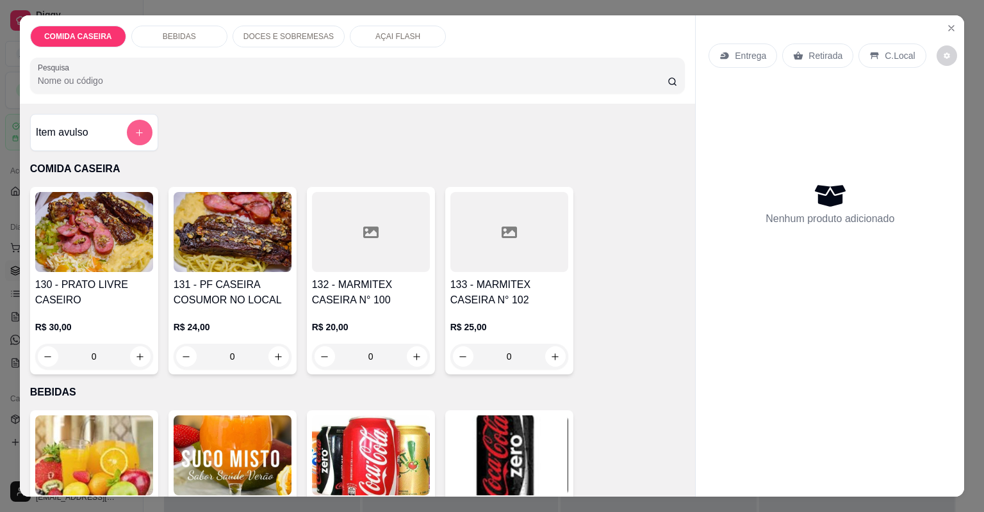
click at [127, 126] on button "add-separate-item" at bounding box center [140, 133] width 26 height 26
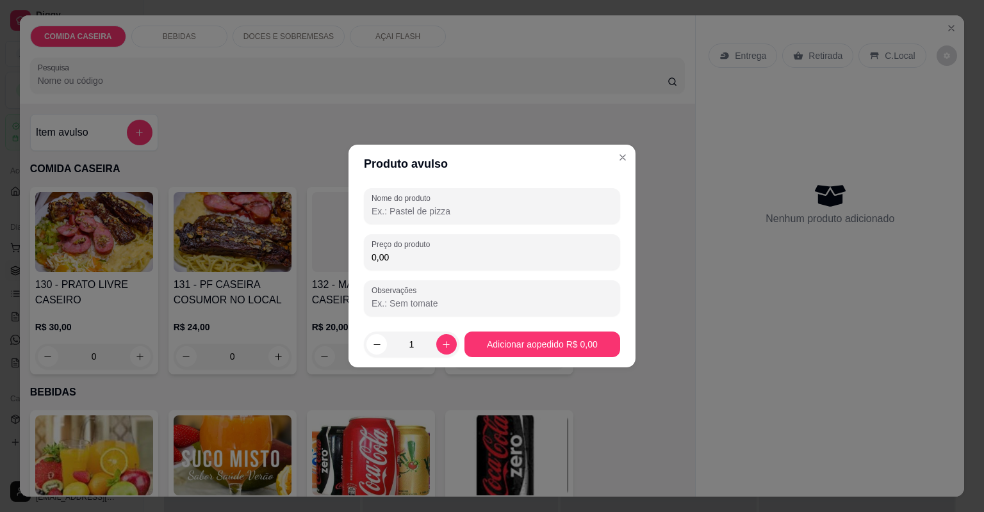
click at [459, 215] on input "Nome do produto" at bounding box center [491, 211] width 241 height 13
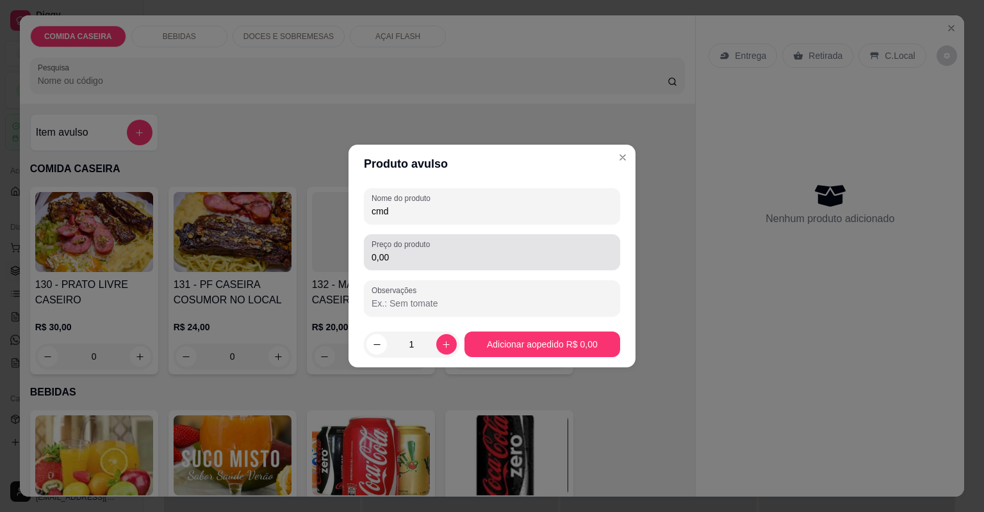
type input "cmd"
click at [476, 250] on div "0,00" at bounding box center [491, 253] width 241 height 26
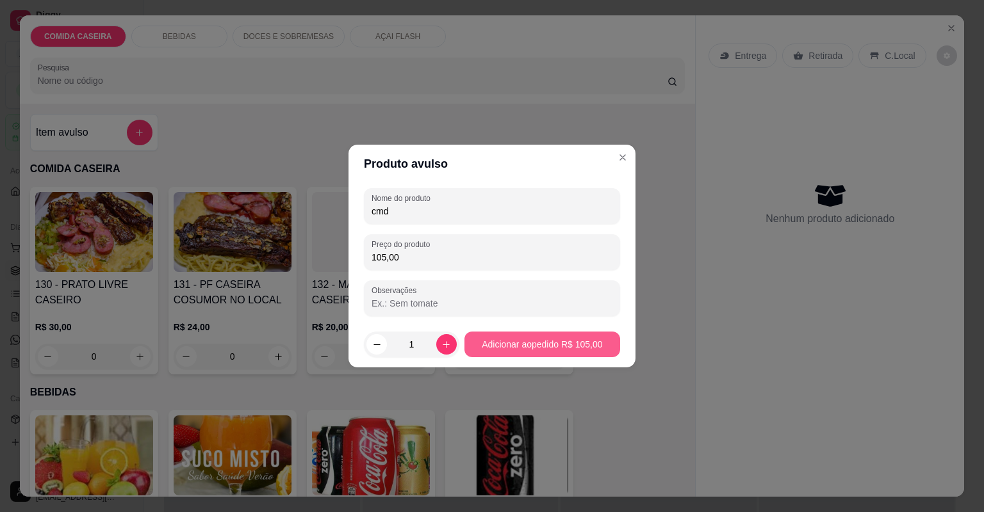
type input "105,00"
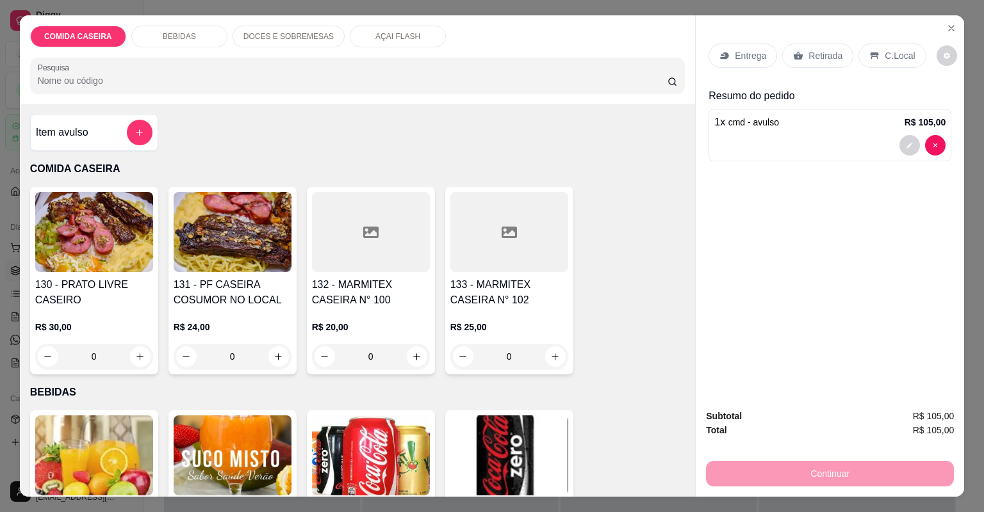
click at [800, 53] on div "Retirada" at bounding box center [817, 56] width 71 height 24
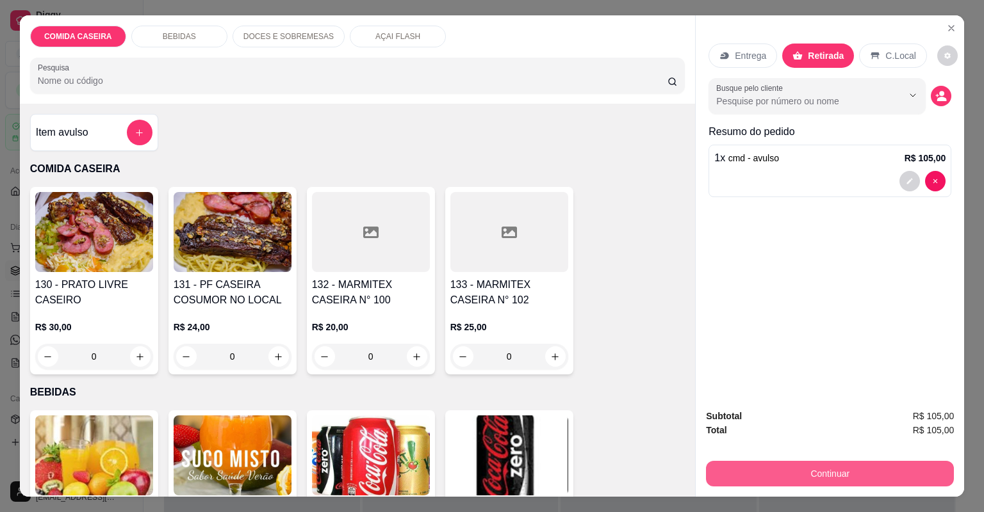
click at [815, 467] on button "Continuar" at bounding box center [830, 474] width 248 height 26
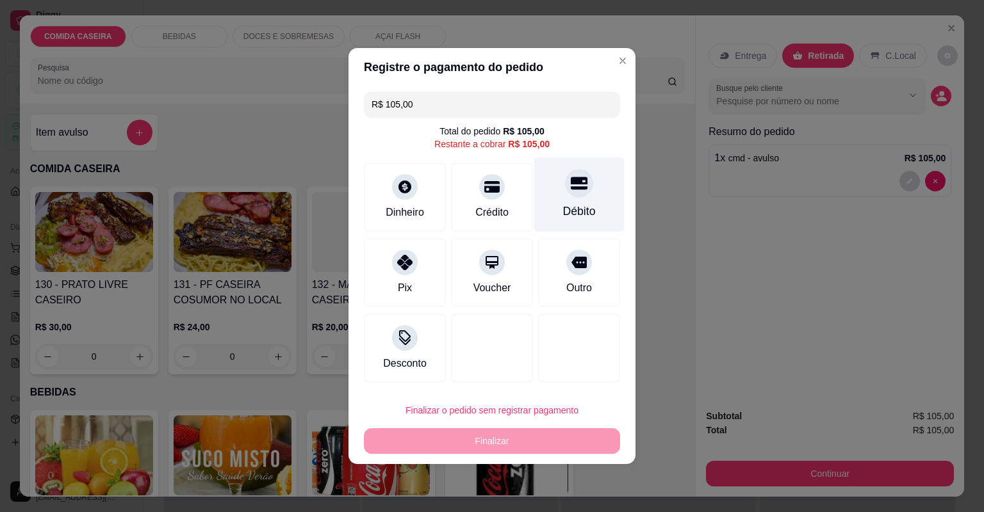
click at [575, 191] on icon at bounding box center [579, 183] width 17 height 17
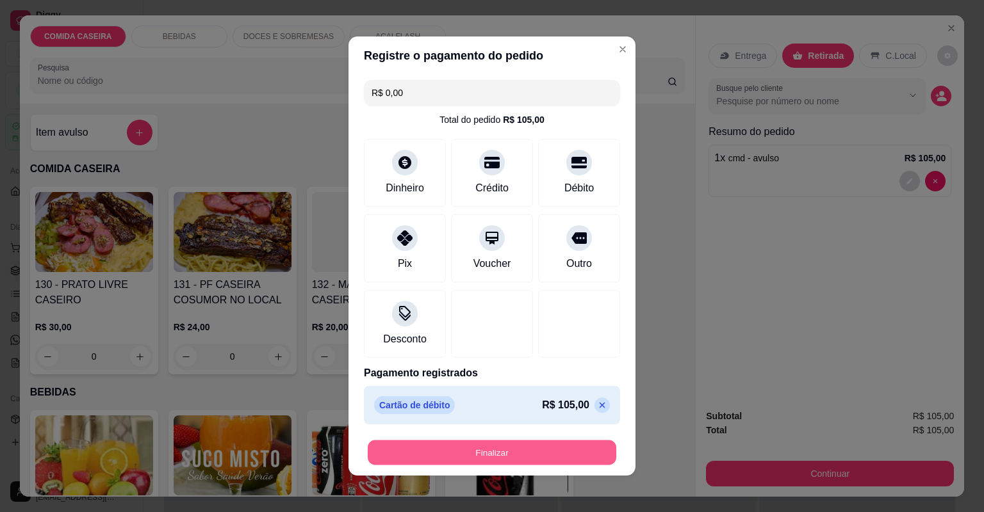
click at [515, 443] on button "Finalizar" at bounding box center [492, 453] width 248 height 25
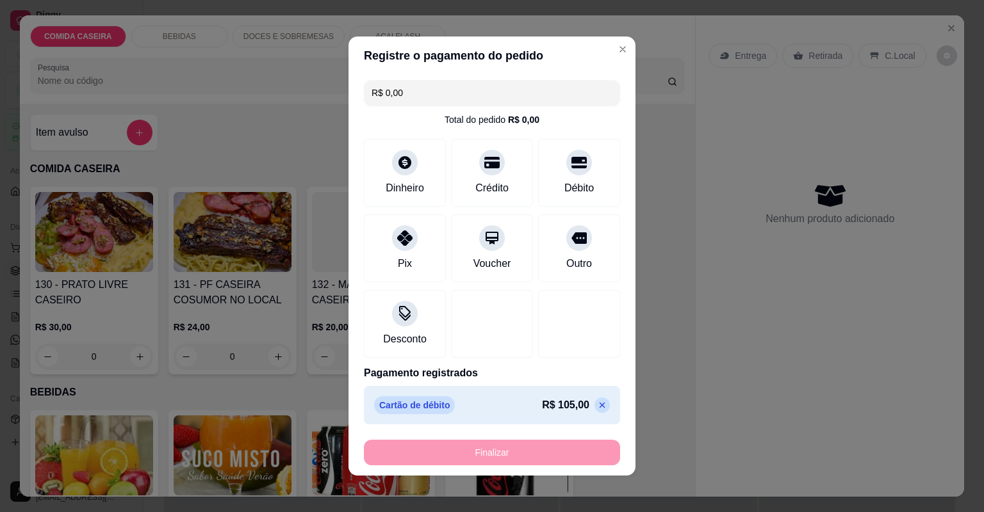
type input "-R$ 105,00"
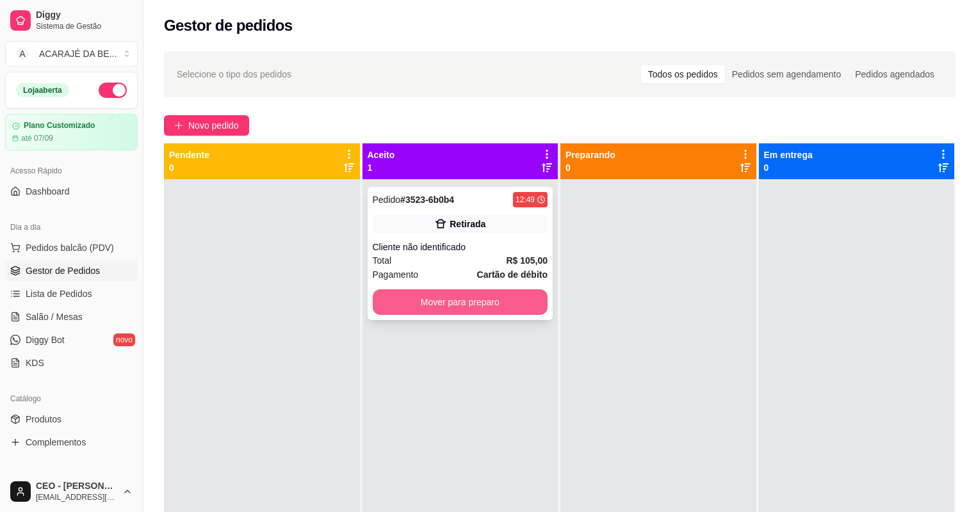
click at [448, 296] on button "Mover para preparo" at bounding box center [460, 302] width 175 height 26
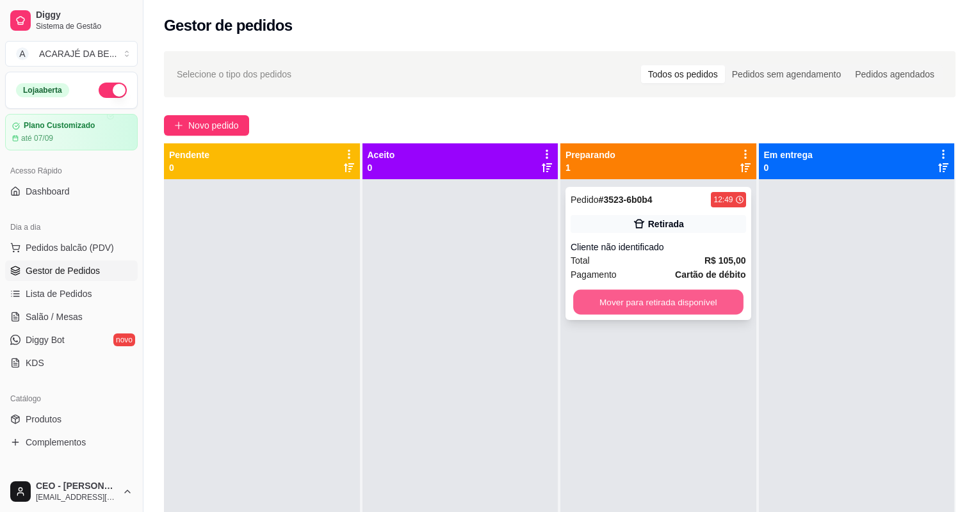
click at [648, 295] on button "Mover para retirada disponível" at bounding box center [658, 302] width 170 height 25
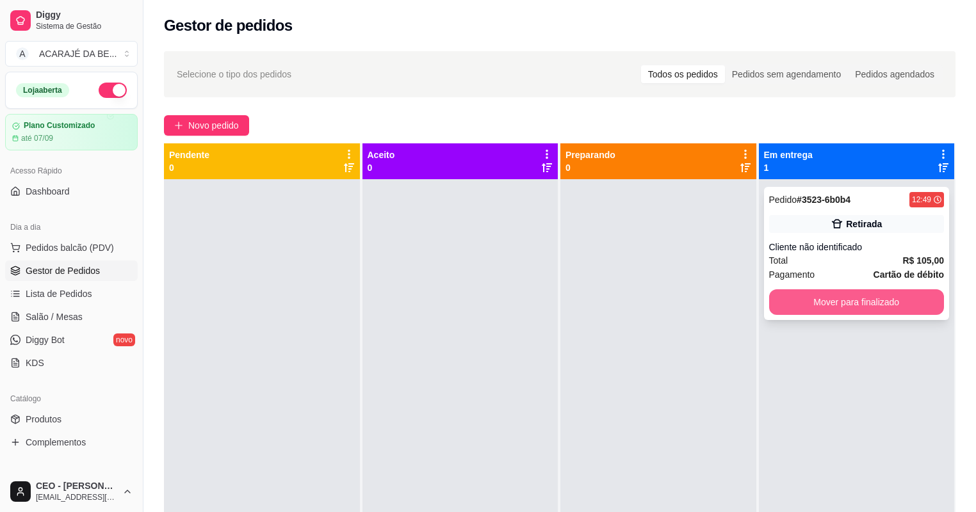
click at [852, 306] on button "Mover para finalizado" at bounding box center [856, 302] width 175 height 26
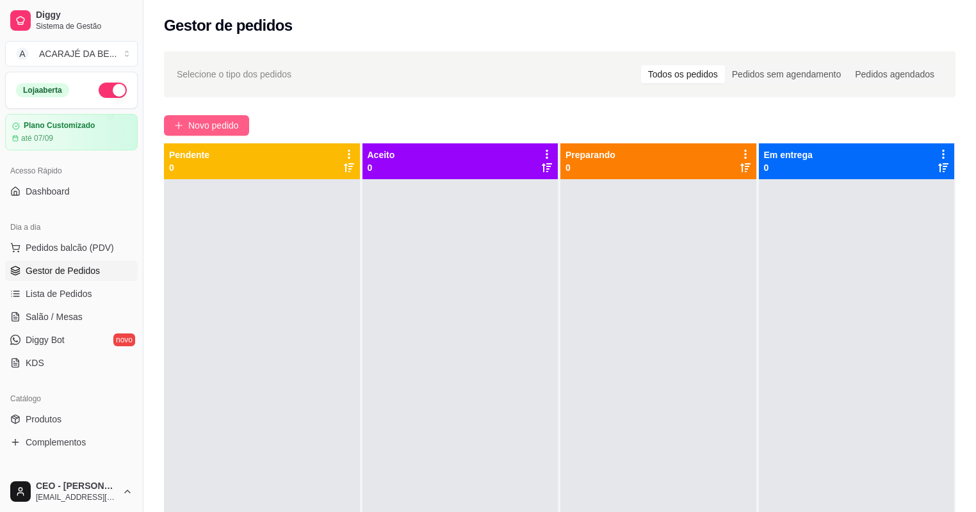
click at [204, 117] on button "Novo pedido" at bounding box center [206, 125] width 85 height 20
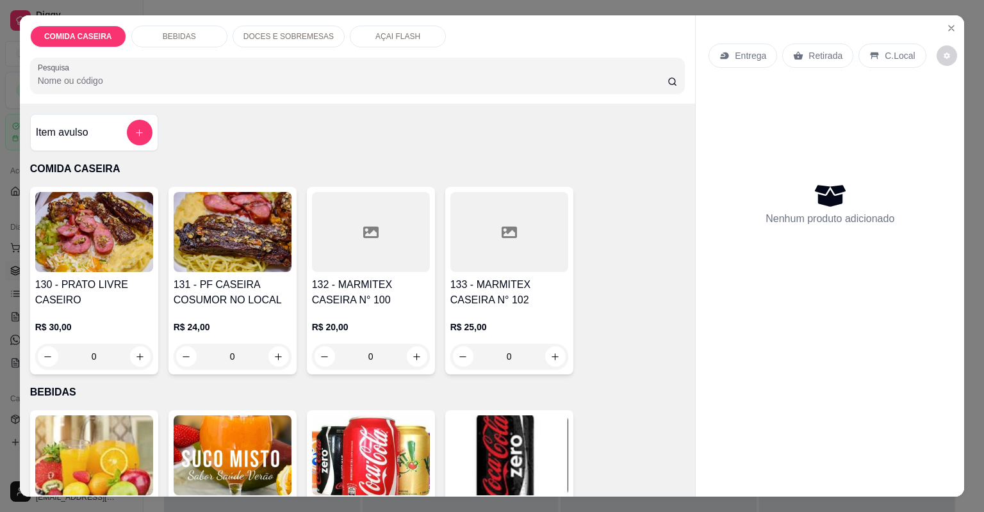
click at [254, 217] on img at bounding box center [233, 232] width 118 height 80
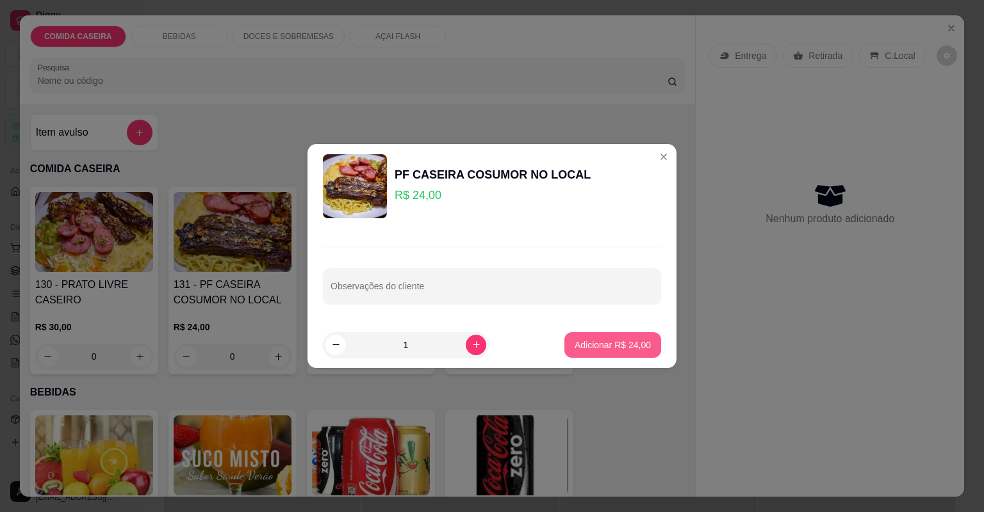
click at [564, 345] on button "Adicionar R$ 24,00" at bounding box center [612, 345] width 97 height 26
type input "1"
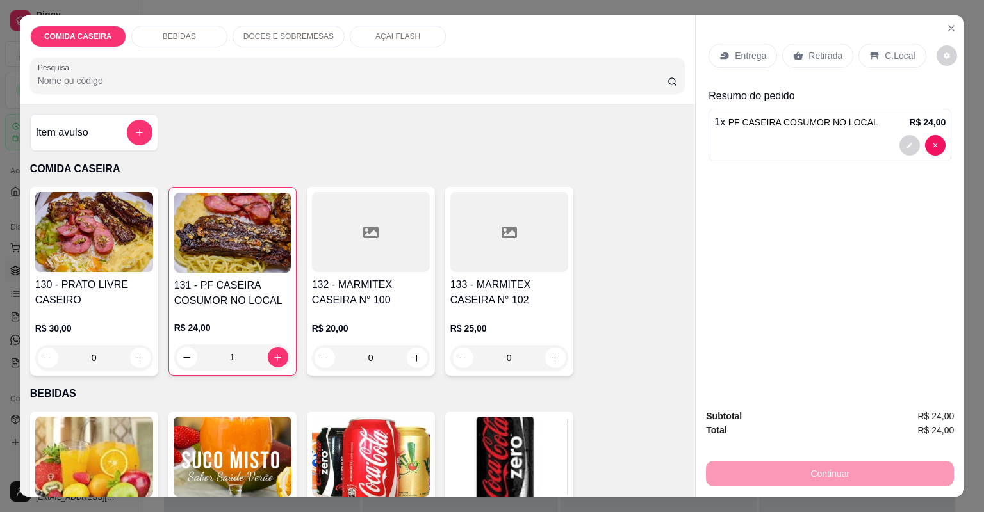
click at [792, 61] on div "Retirada" at bounding box center [817, 56] width 71 height 24
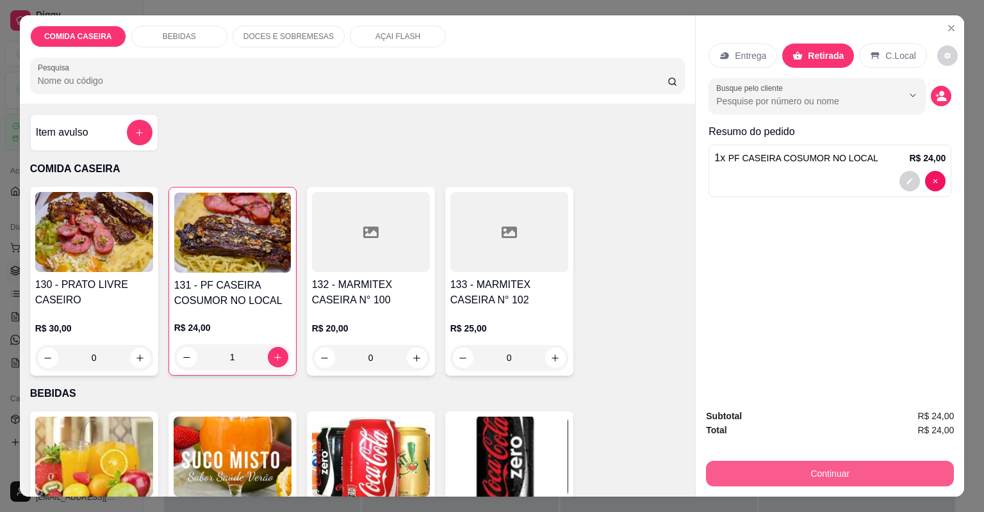
click at [767, 476] on button "Continuar" at bounding box center [830, 474] width 248 height 26
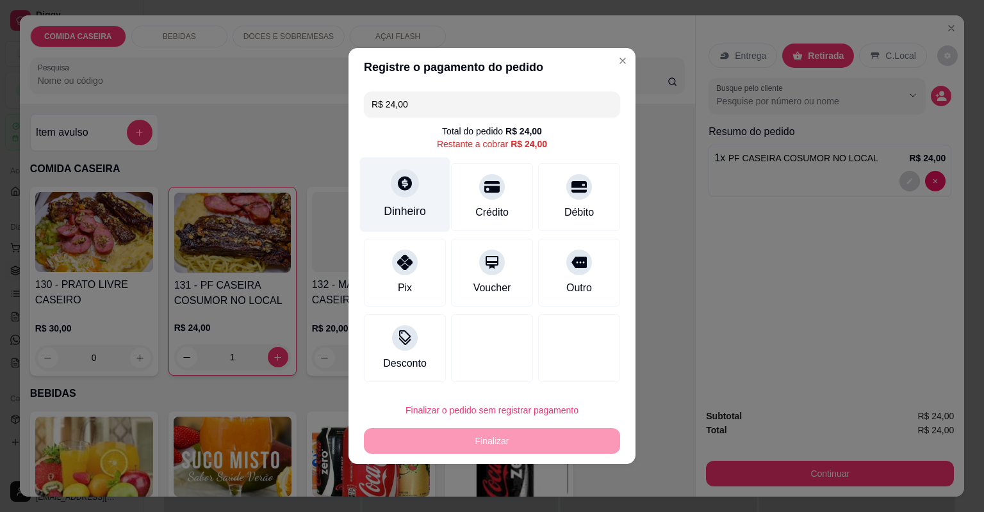
click at [405, 191] on icon at bounding box center [404, 183] width 17 height 17
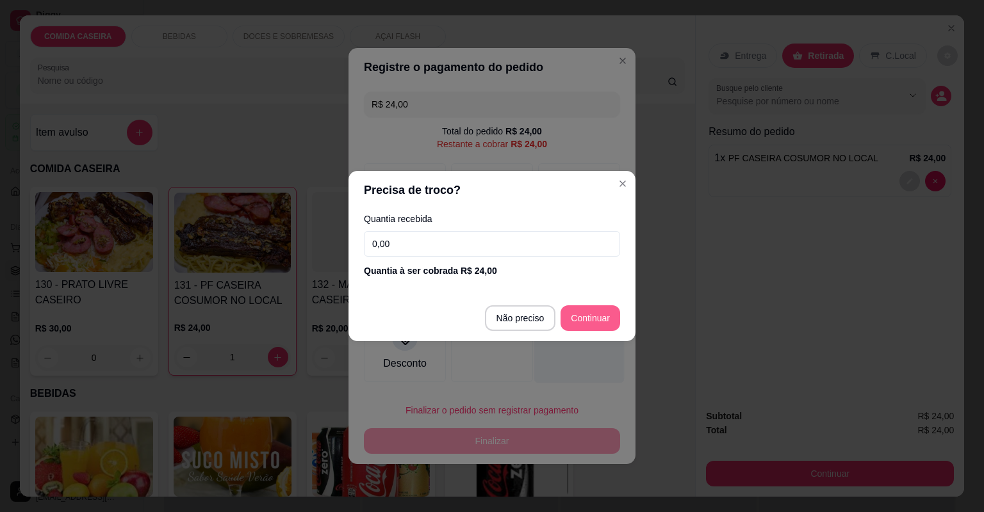
type input "R$ 0,00"
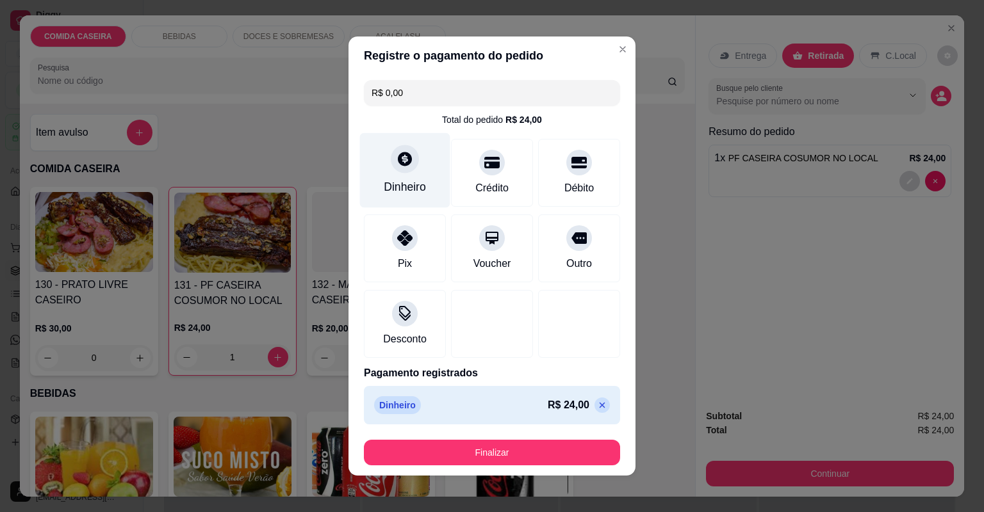
click at [418, 166] on div "Dinheiro" at bounding box center [405, 170] width 90 height 75
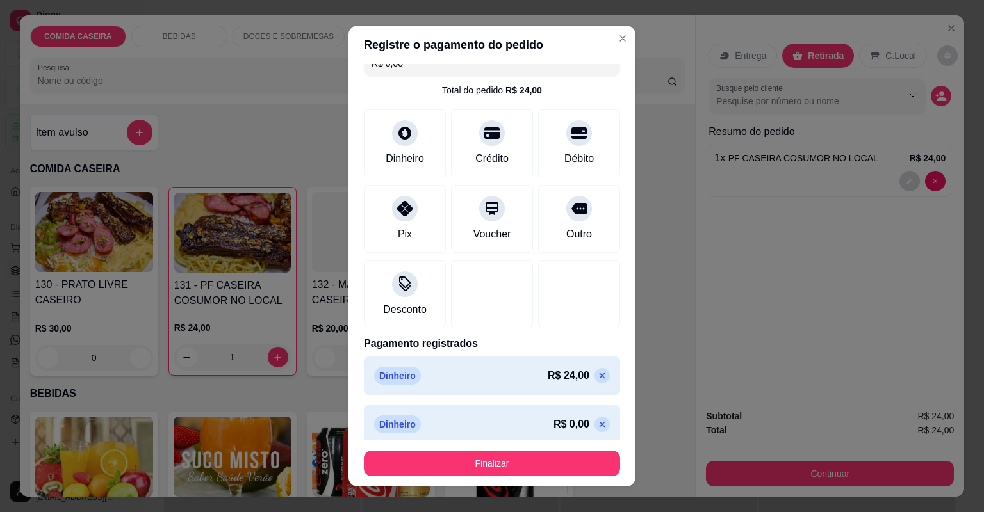
scroll to position [26, 0]
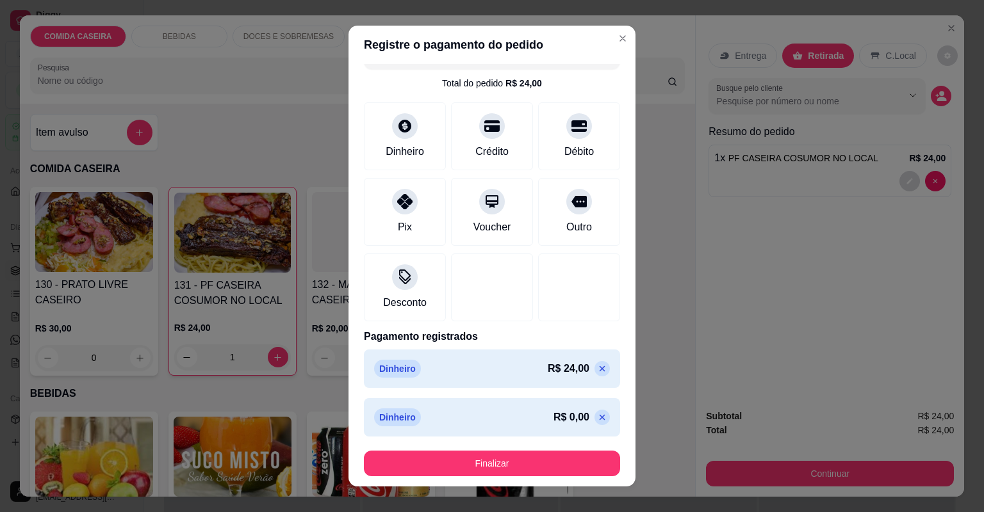
click at [597, 414] on icon at bounding box center [602, 417] width 10 height 10
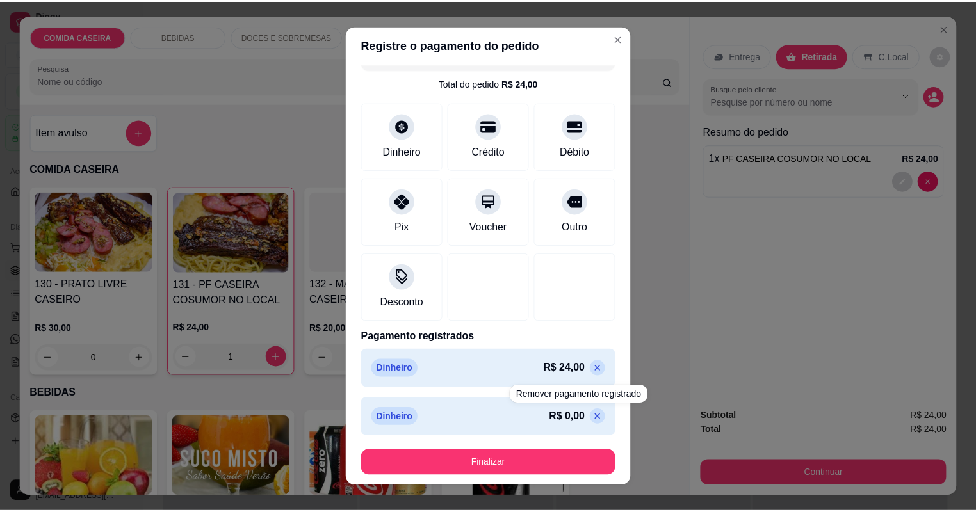
scroll to position [0, 0]
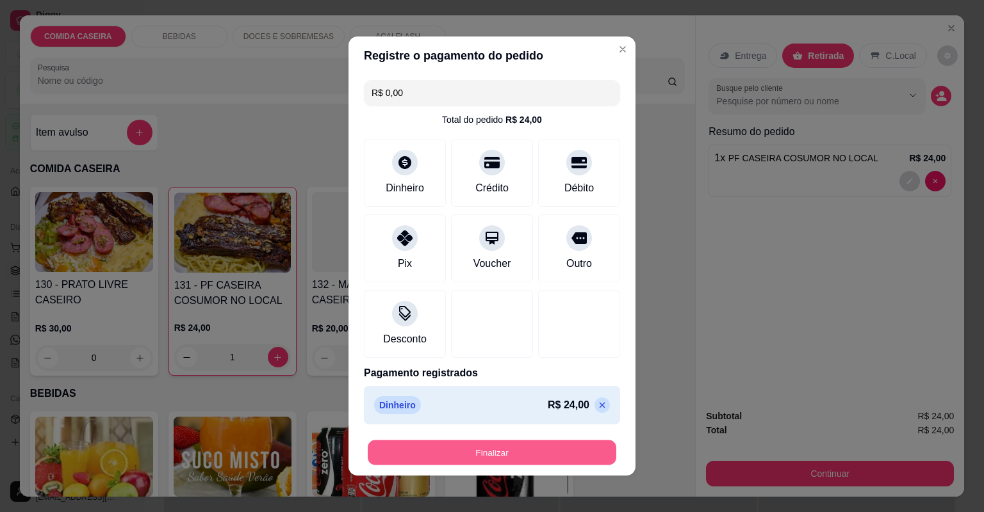
click at [558, 441] on button "Finalizar" at bounding box center [492, 453] width 248 height 25
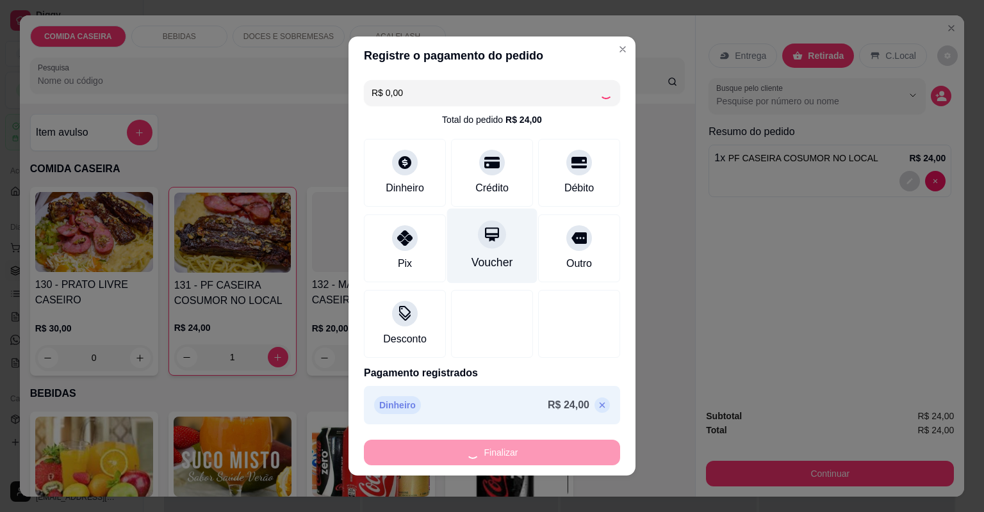
type input "0"
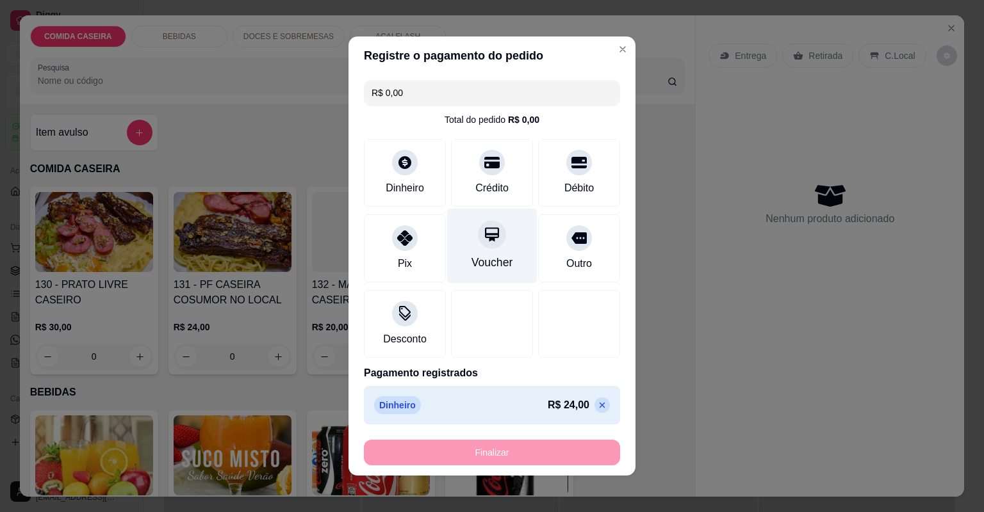
type input "-R$ 24,00"
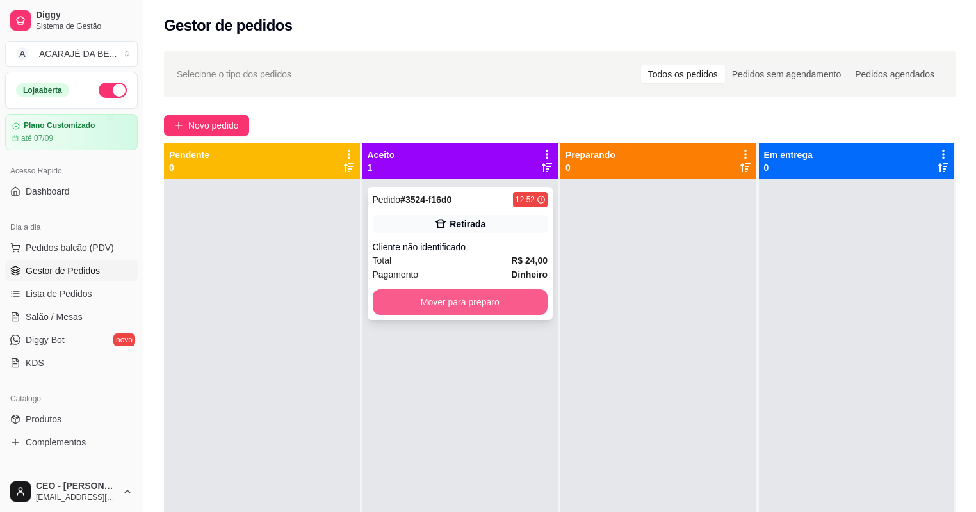
click at [471, 304] on button "Mover para preparo" at bounding box center [460, 302] width 175 height 26
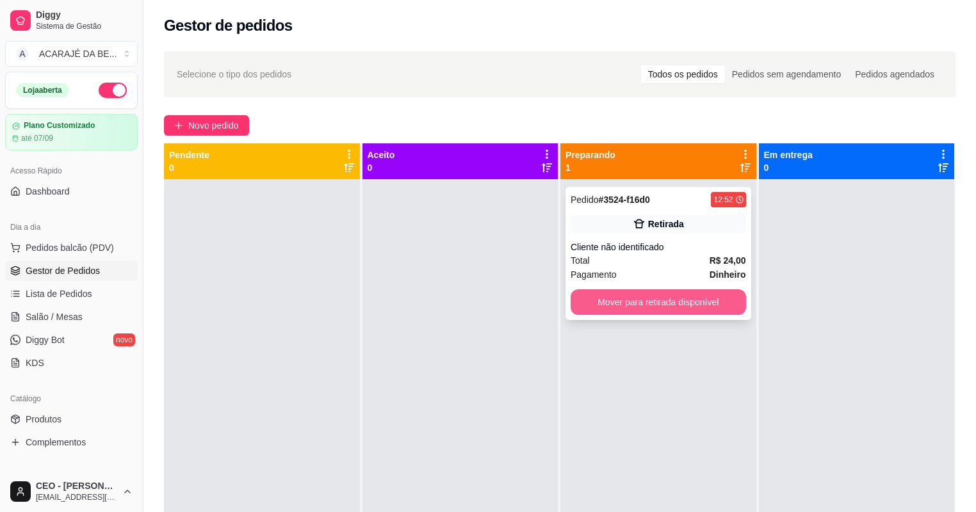
click at [612, 291] on button "Mover para retirada disponível" at bounding box center [658, 302] width 175 height 26
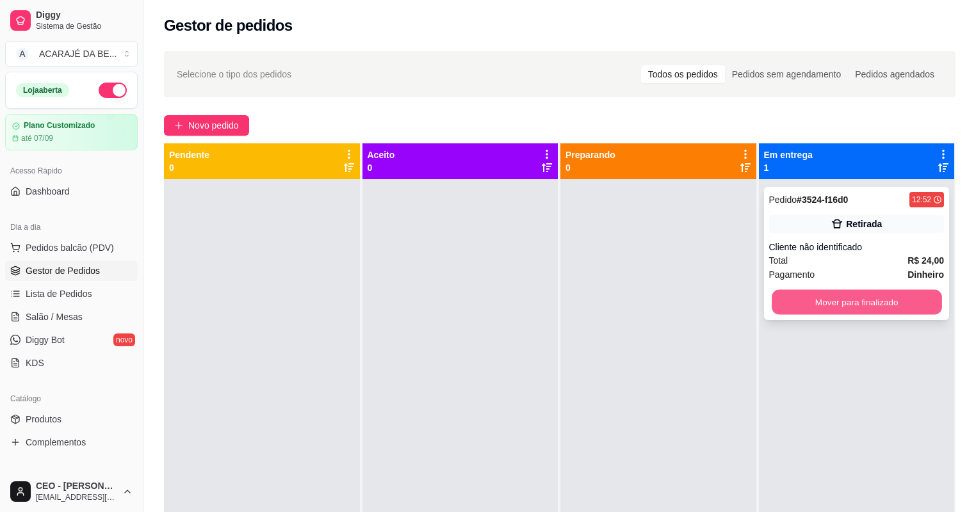
click at [808, 295] on button "Mover para finalizado" at bounding box center [857, 302] width 170 height 25
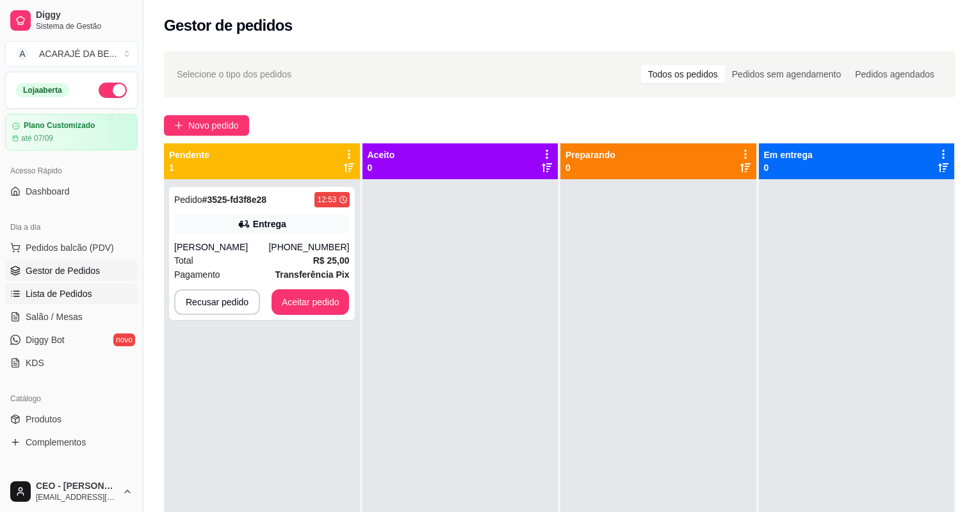
click at [79, 288] on span "Lista de Pedidos" at bounding box center [59, 294] width 67 height 13
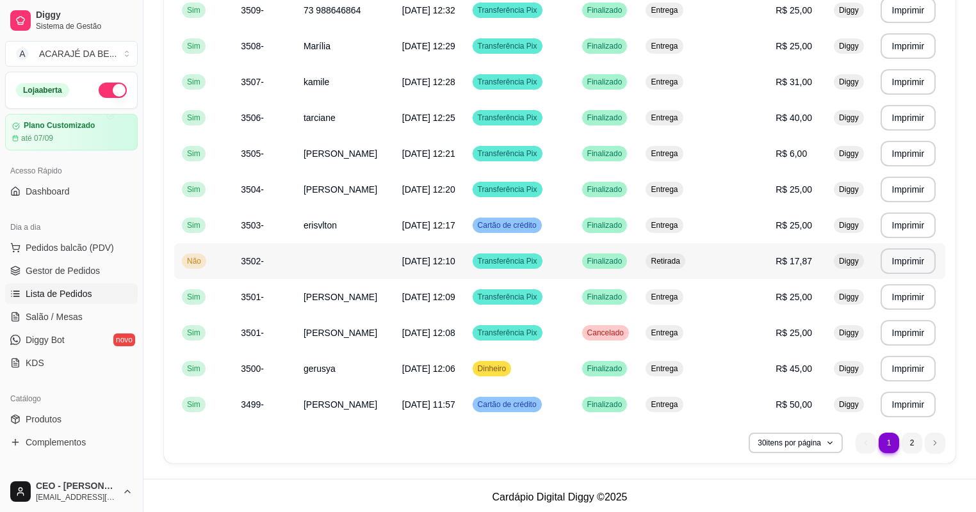
scroll to position [841, 0]
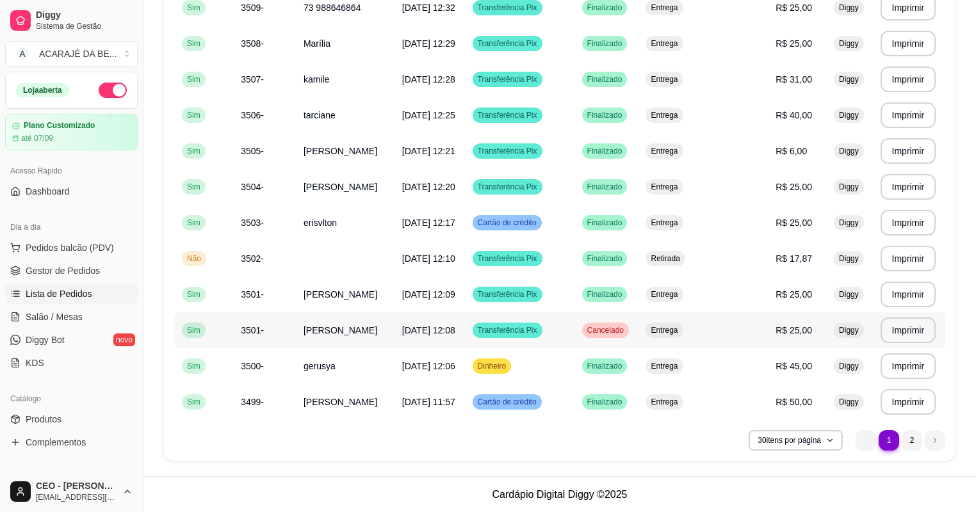
click at [405, 338] on td "[DATE] 12:08" at bounding box center [429, 331] width 70 height 36
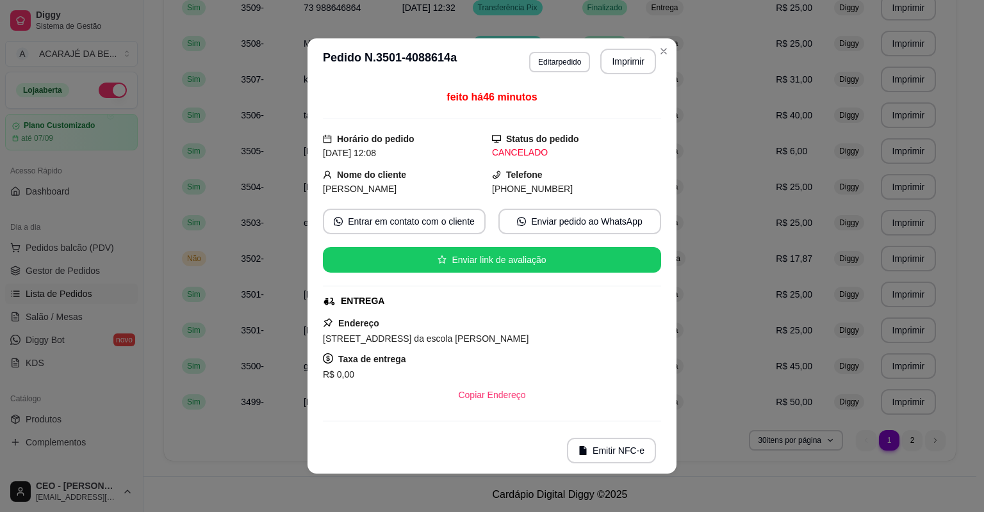
click at [667, 156] on div "feito há 46 minutos Horário do pedido [DATE] 12:08 Status do pedido CANCELADO N…" at bounding box center [491, 256] width 369 height 343
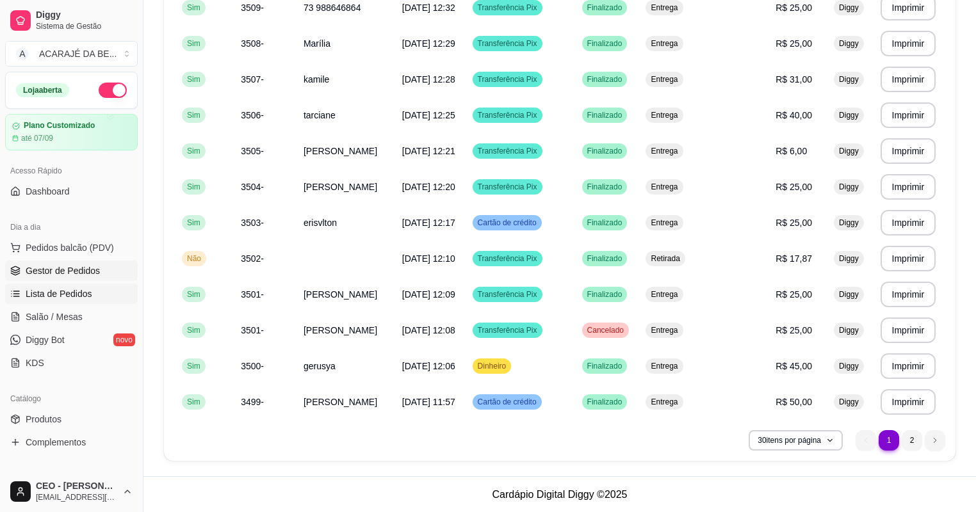
click at [82, 267] on span "Gestor de Pedidos" at bounding box center [63, 270] width 74 height 13
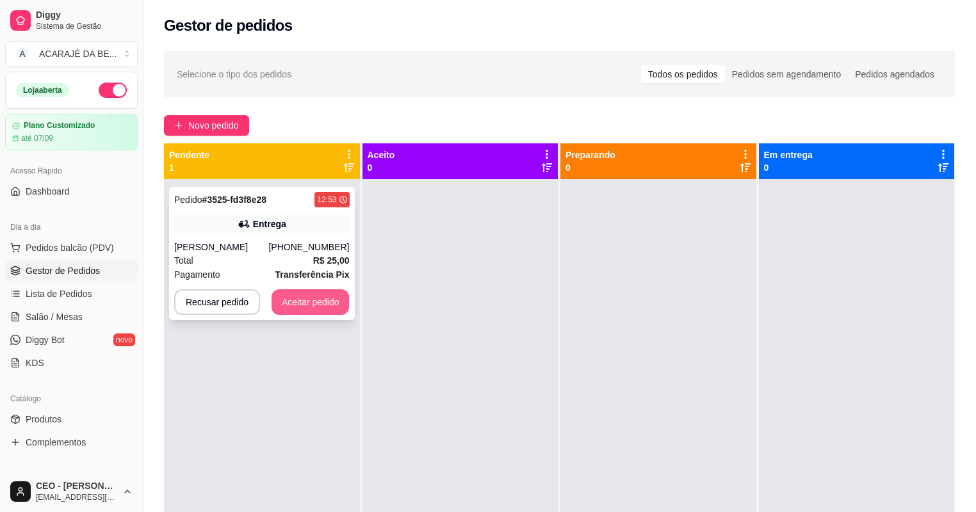
click at [286, 298] on button "Aceitar pedido" at bounding box center [311, 302] width 78 height 26
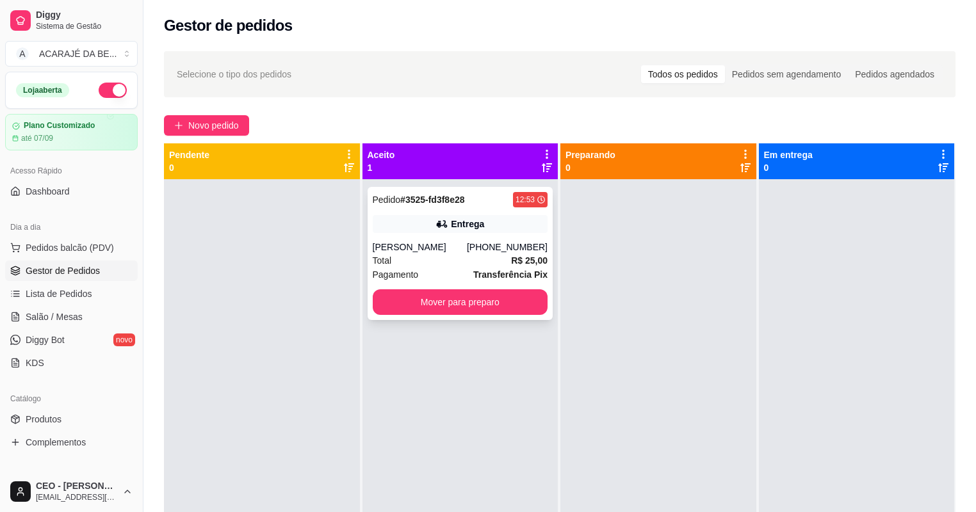
click at [528, 219] on div "Entrega" at bounding box center [460, 224] width 175 height 18
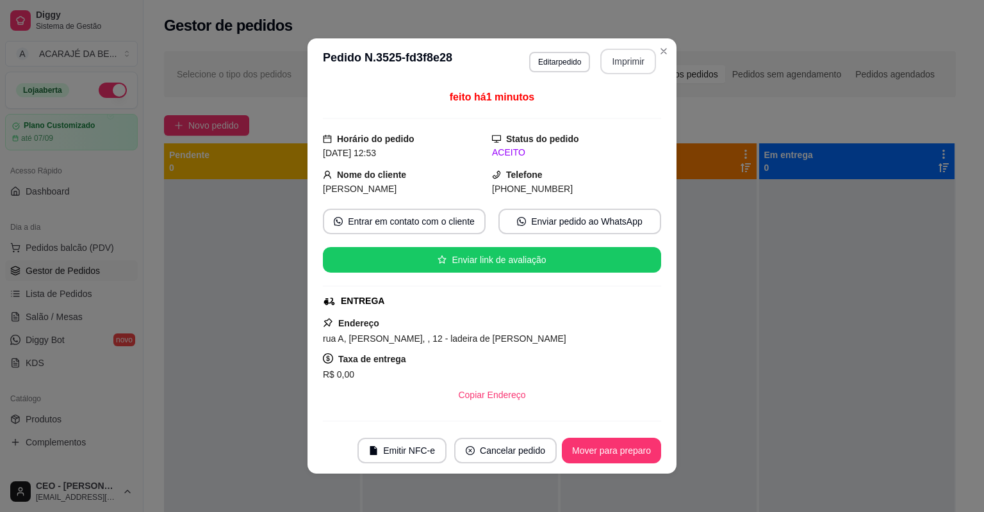
click at [630, 61] on button "Imprimir" at bounding box center [628, 62] width 56 height 26
click at [602, 450] on button "Mover para preparo" at bounding box center [611, 451] width 96 height 25
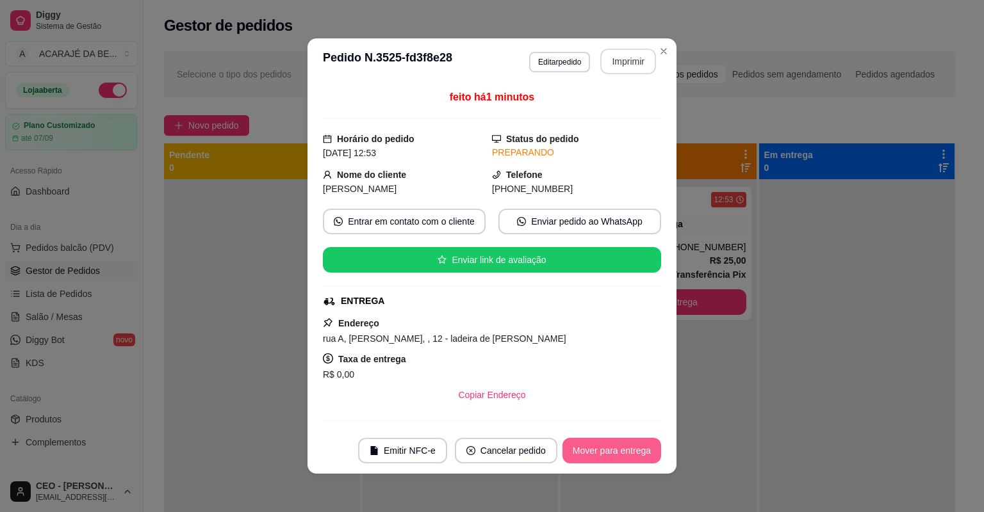
click at [602, 449] on button "Mover para entrega" at bounding box center [611, 451] width 99 height 26
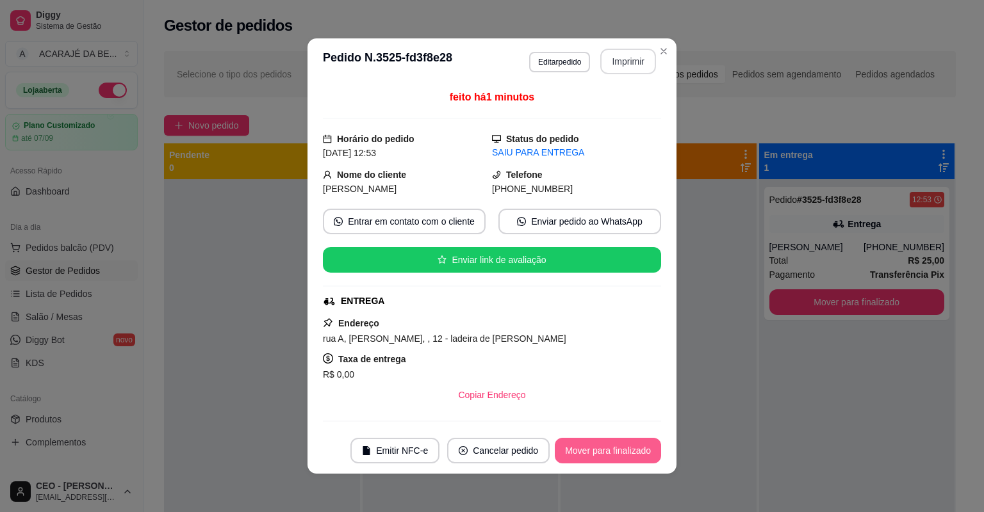
click at [602, 449] on button "Mover para finalizado" at bounding box center [608, 451] width 106 height 26
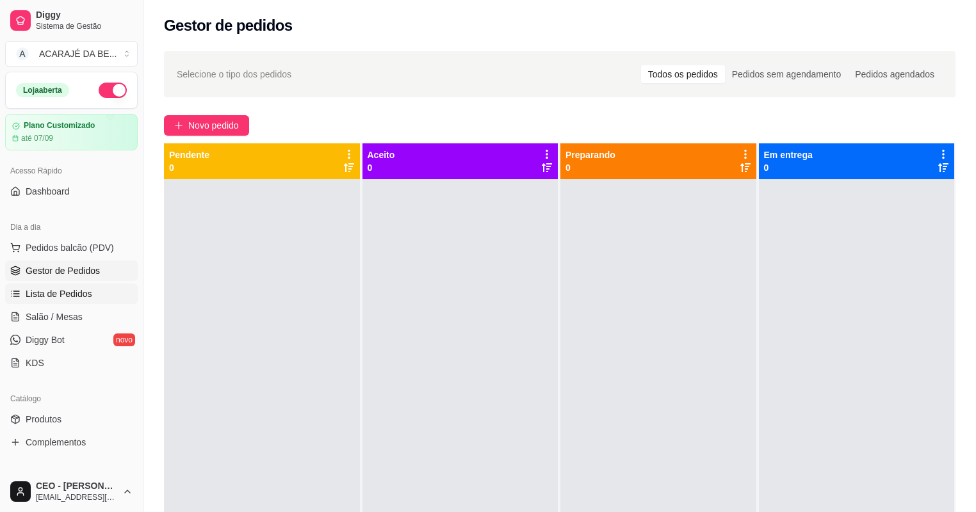
click at [49, 291] on span "Lista de Pedidos" at bounding box center [59, 294] width 67 height 13
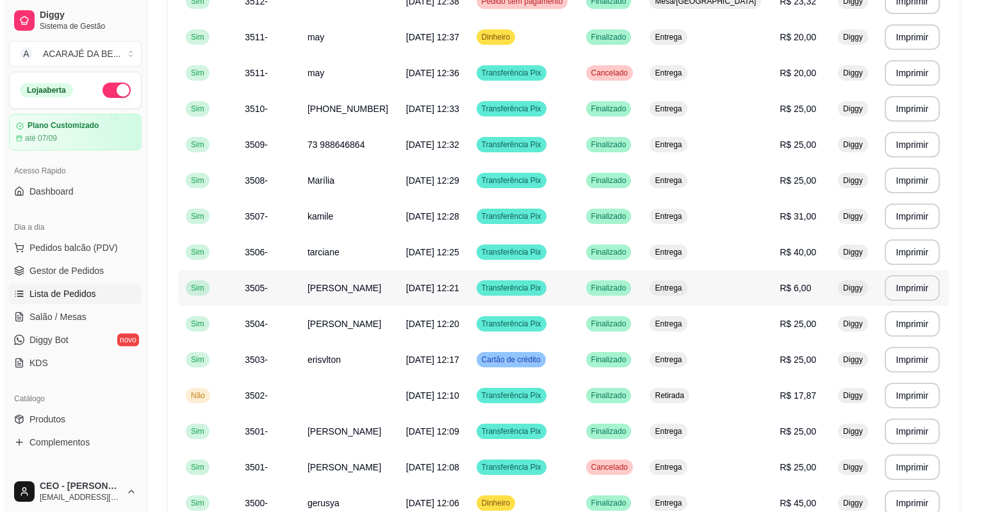
scroll to position [820, 0]
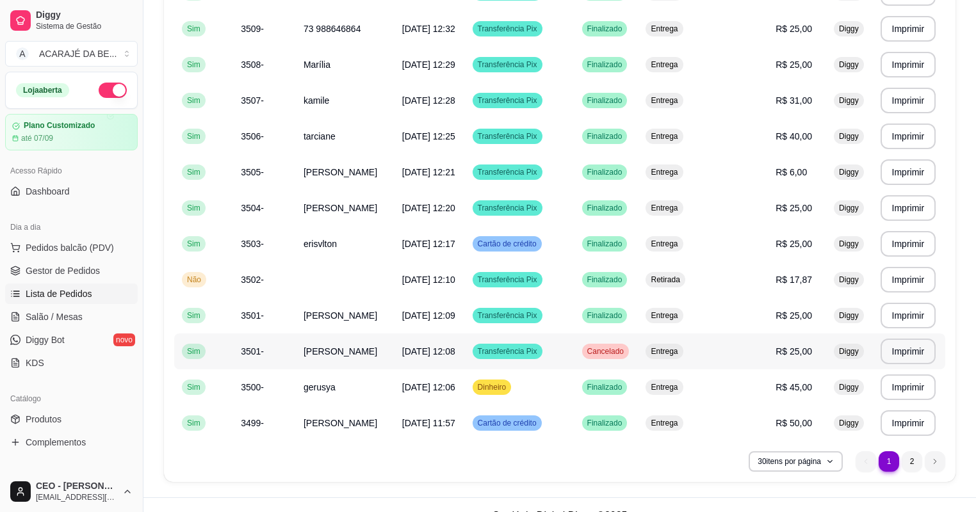
click at [353, 348] on td "[PERSON_NAME]" at bounding box center [345, 352] width 99 height 36
click at [45, 246] on span "Pedidos balcão (PDV)" at bounding box center [70, 247] width 88 height 13
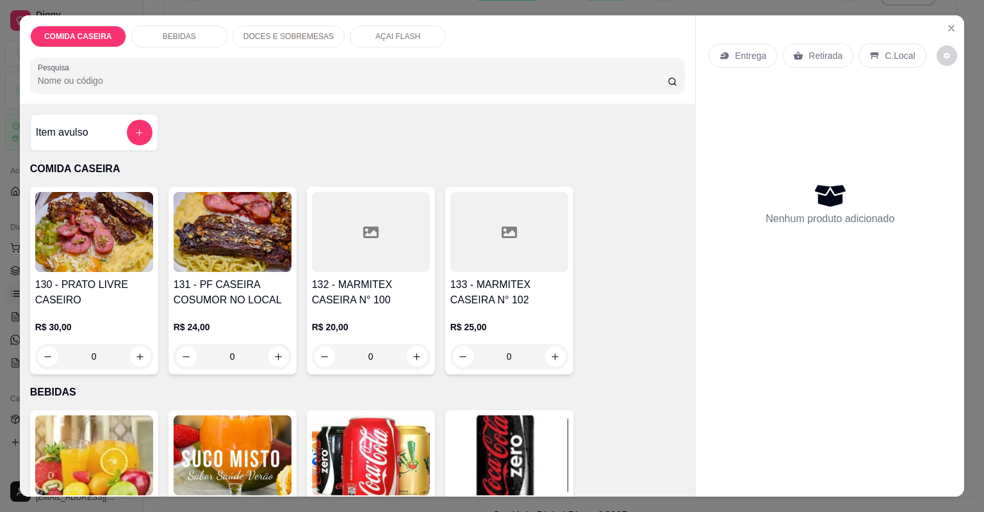
click at [482, 254] on div at bounding box center [509, 232] width 118 height 80
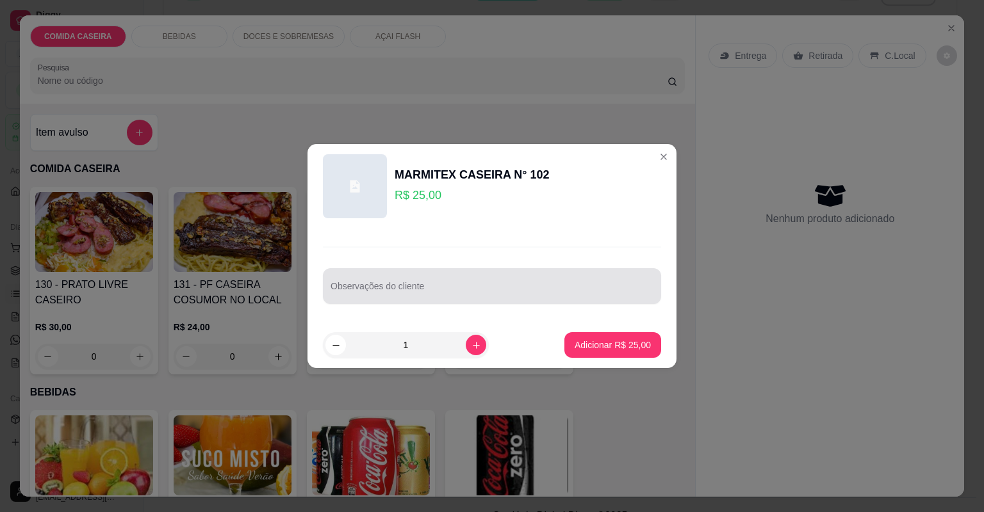
click at [458, 298] on div "Observações do cliente" at bounding box center [492, 286] width 338 height 36
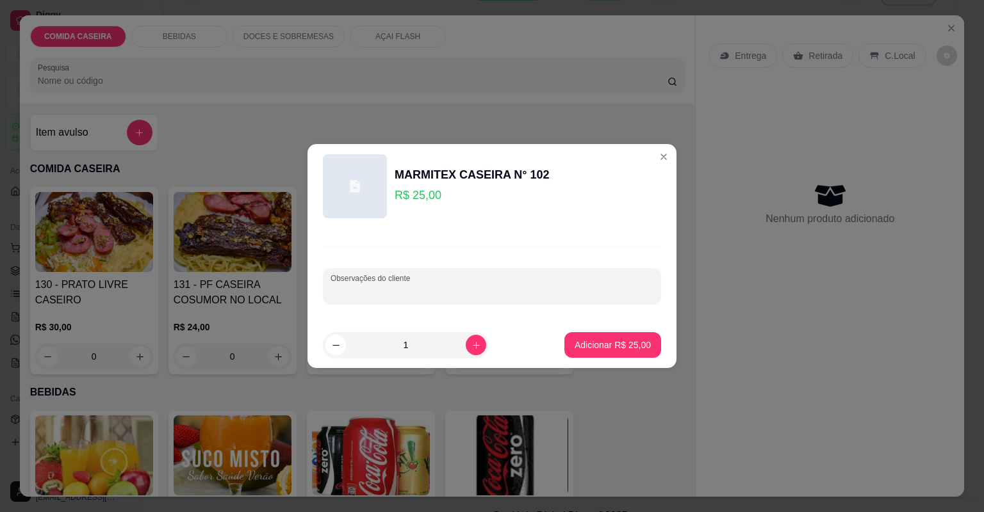
paste input "Feijão tropeiro Macarrão com molho Purê Bife parmegiana E fígado Salada de alfa…"
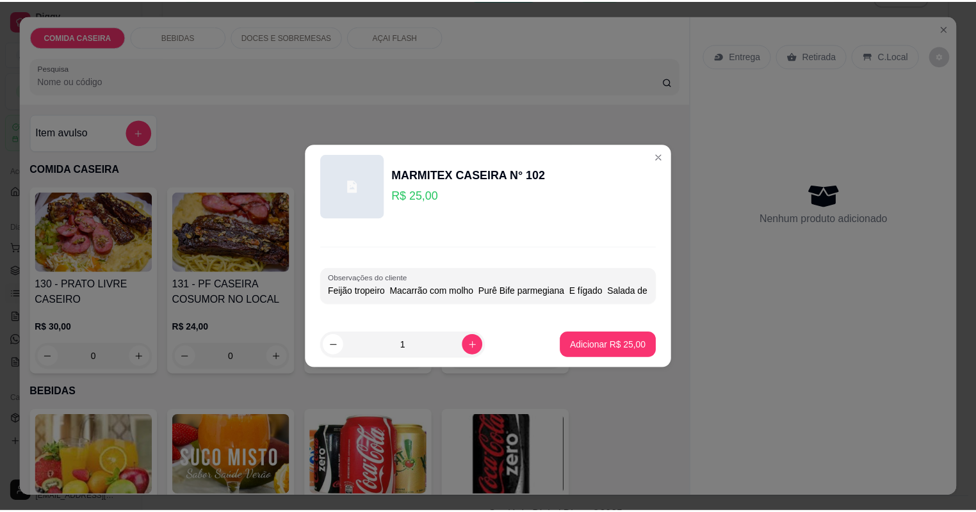
scroll to position [0, 77]
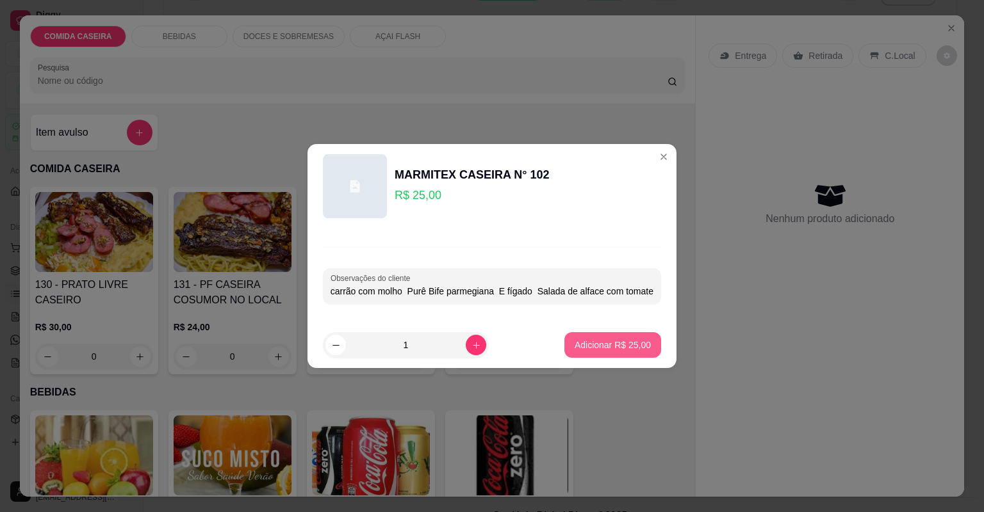
type input "Feijão tropeiro Macarrão com molho Purê Bife parmegiana E fígado Salada de alfa…"
click at [590, 341] on p "Adicionar R$ 25,00" at bounding box center [612, 345] width 76 height 13
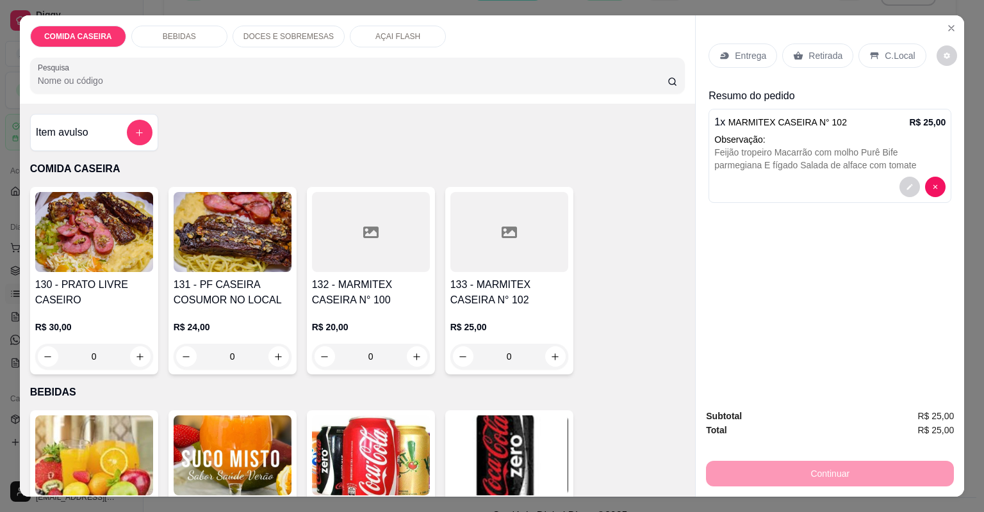
click at [764, 57] on div "Entrega" at bounding box center [742, 56] width 69 height 24
click at [763, 56] on div "Entrega" at bounding box center [742, 56] width 69 height 24
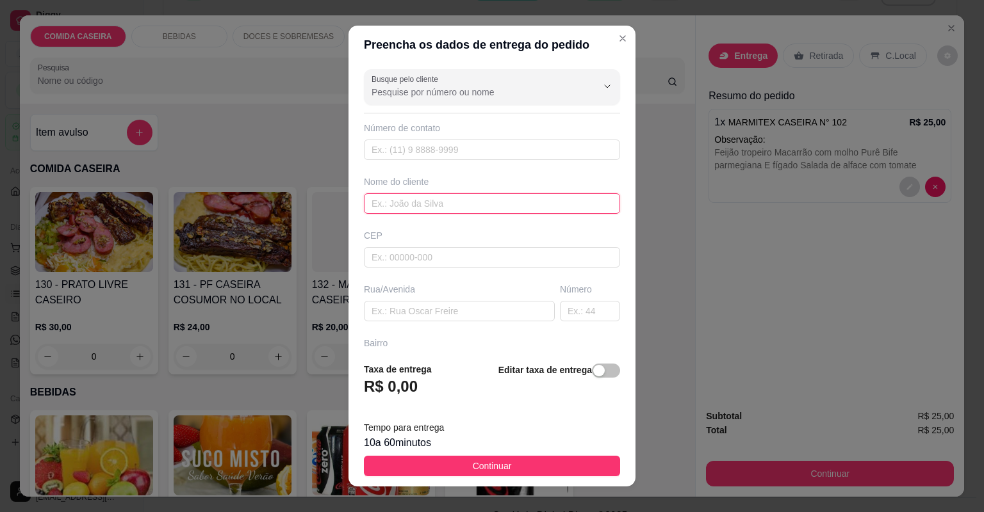
click at [418, 203] on input "text" at bounding box center [492, 203] width 256 height 20
type input "p"
type input "marcione"
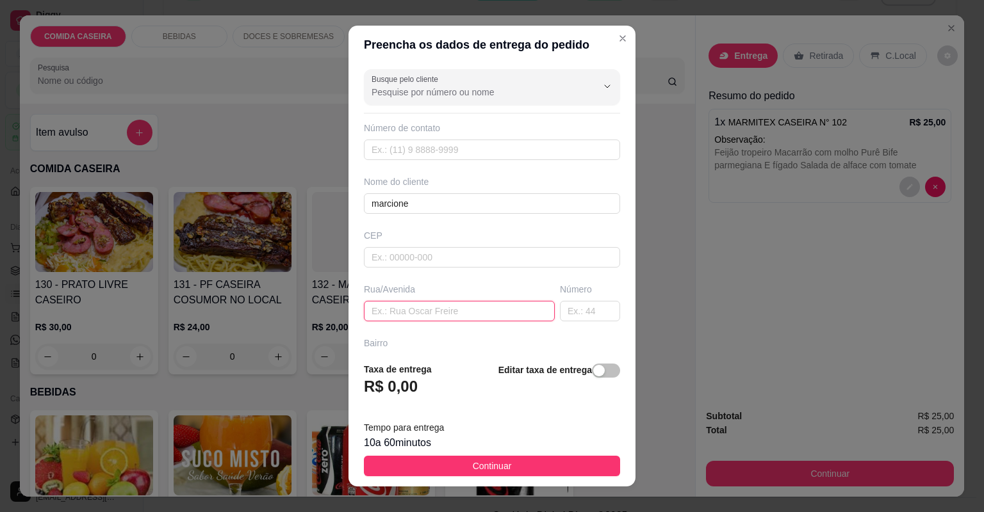
click at [403, 306] on input "text" at bounding box center [459, 311] width 191 height 20
paste input "[STREET_ADDRESS]"
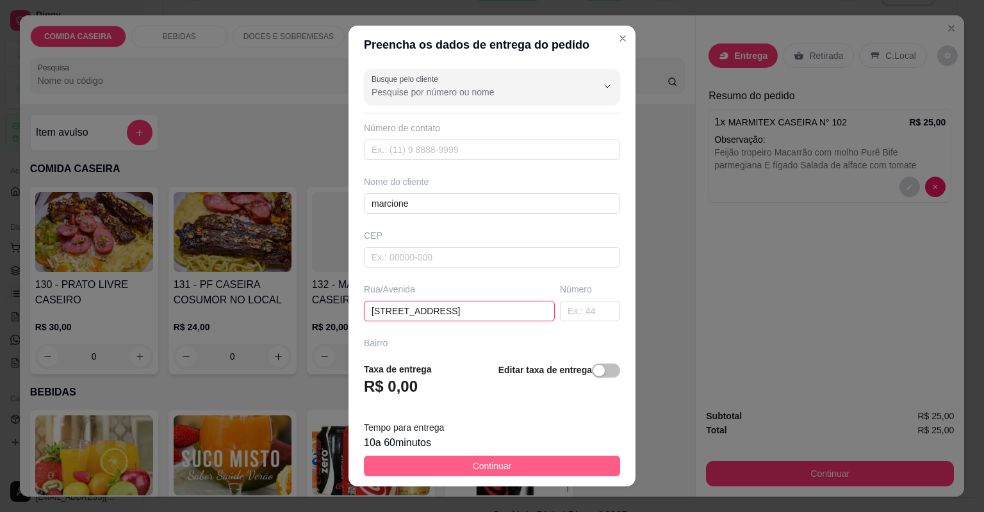
type input "[STREET_ADDRESS]"
click at [518, 459] on button "Continuar" at bounding box center [492, 466] width 256 height 20
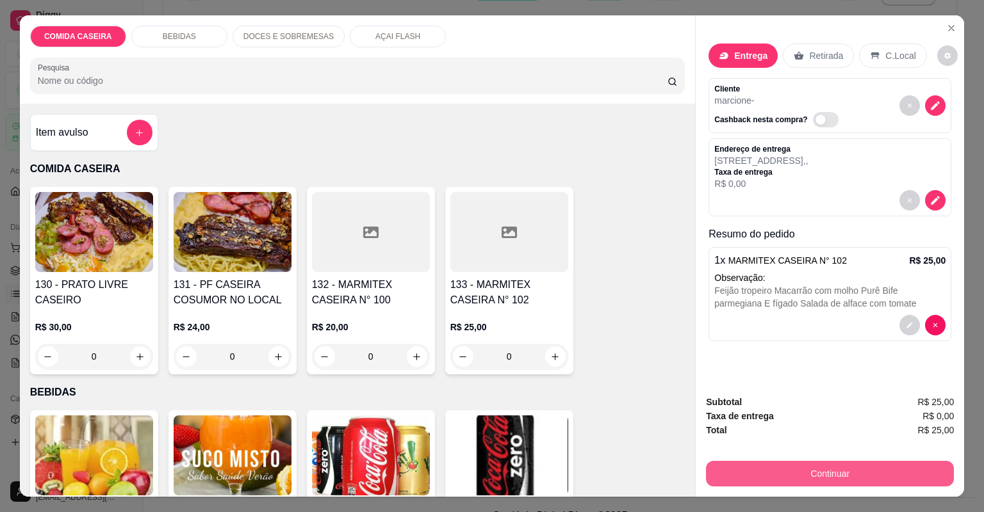
click at [722, 471] on button "Continuar" at bounding box center [830, 474] width 248 height 26
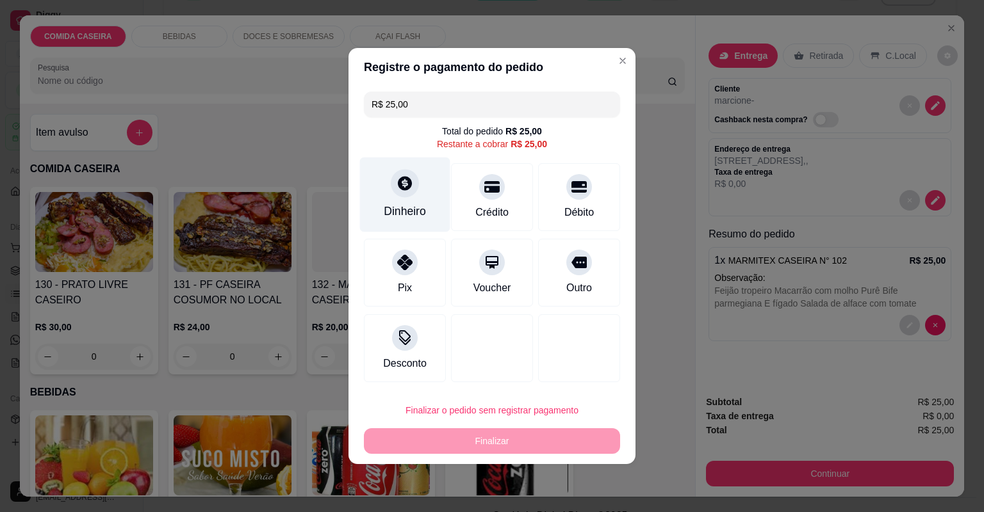
click at [414, 213] on div "Dinheiro" at bounding box center [405, 211] width 42 height 17
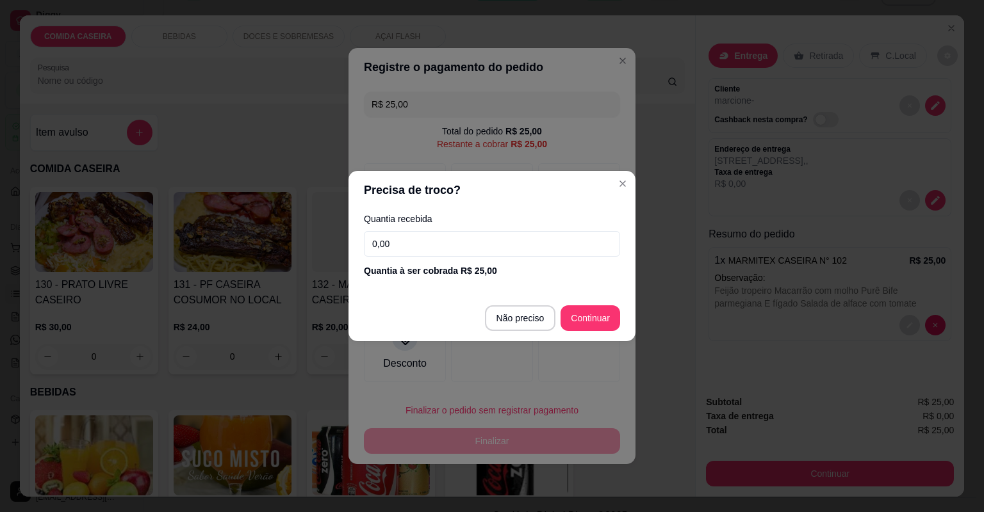
click at [442, 250] on input "0,00" at bounding box center [492, 244] width 256 height 26
type input "100,00"
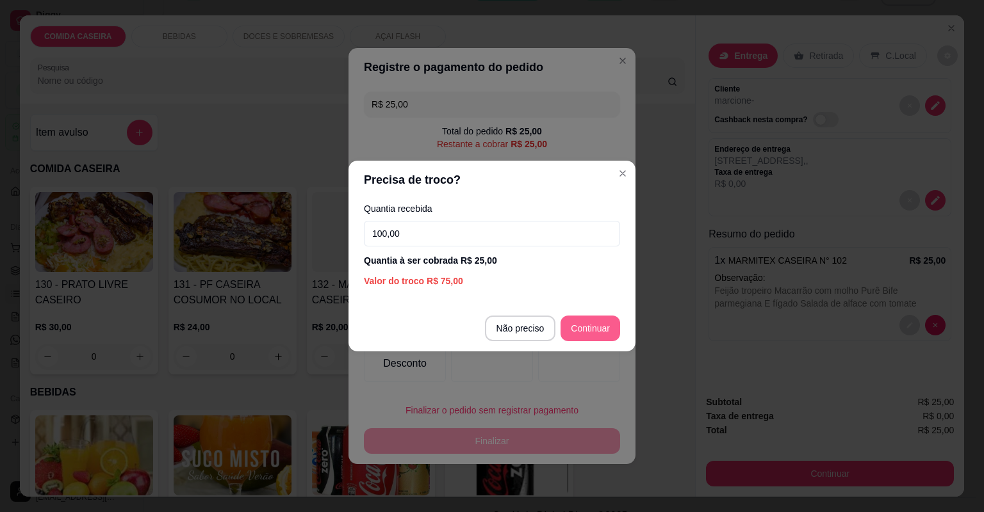
click at [579, 323] on div at bounding box center [579, 348] width 82 height 68
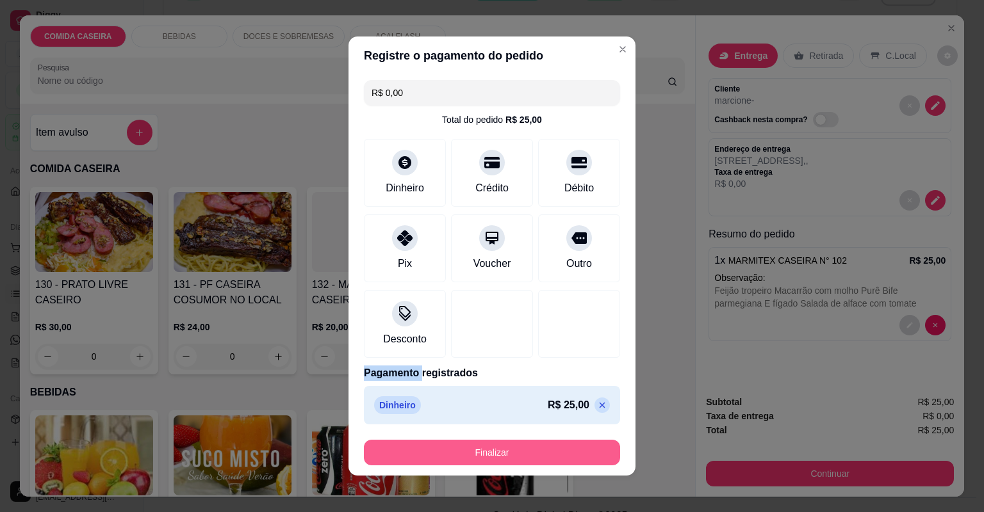
click at [553, 458] on button "Finalizar" at bounding box center [492, 453] width 256 height 26
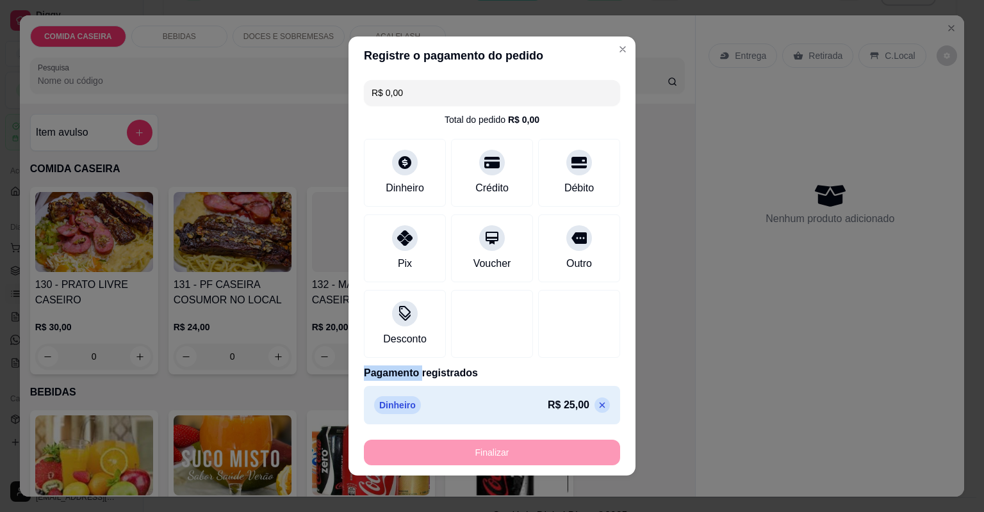
type input "-R$ 25,00"
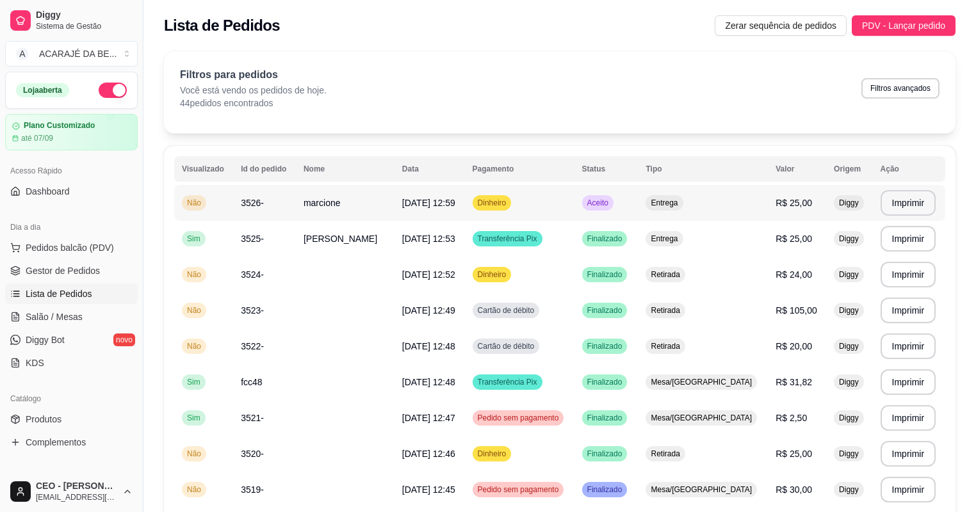
click at [465, 195] on td "[DATE] 12:59" at bounding box center [429, 203] width 70 height 36
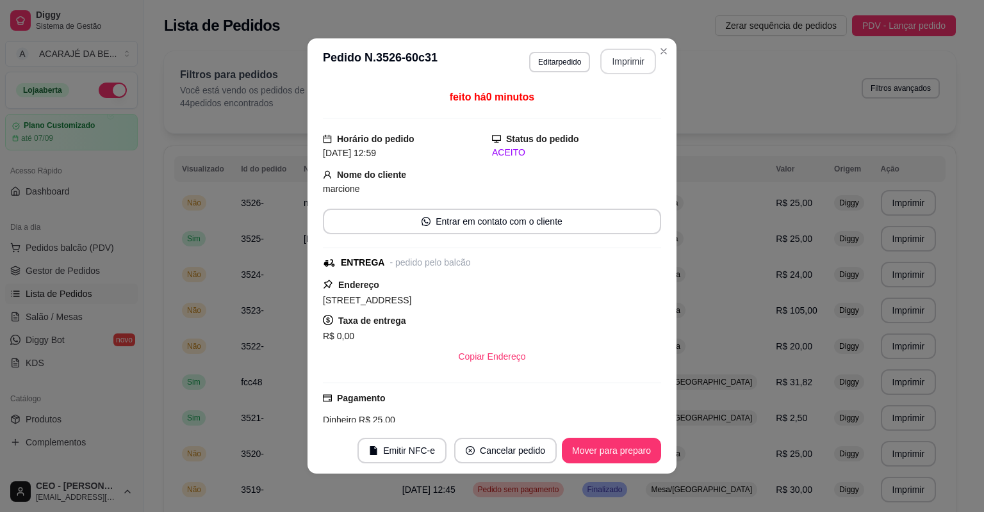
click at [622, 61] on button "Imprimir" at bounding box center [628, 62] width 56 height 26
click at [612, 451] on button "Mover para preparo" at bounding box center [611, 451] width 99 height 26
click at [612, 451] on button "Mover para entrega" at bounding box center [612, 451] width 96 height 25
click at [612, 451] on button "Mover para finalizado" at bounding box center [608, 451] width 106 height 26
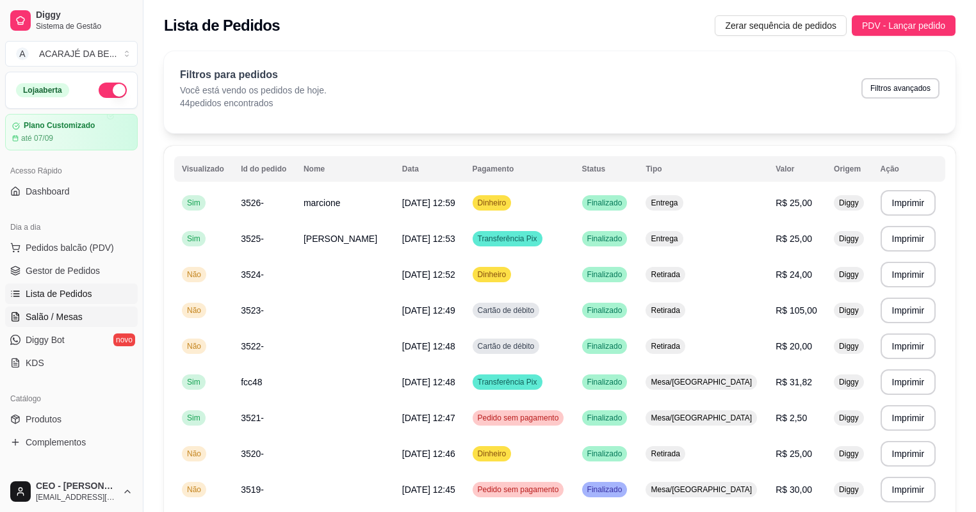
click at [44, 312] on span "Salão / Mesas" at bounding box center [54, 317] width 57 height 13
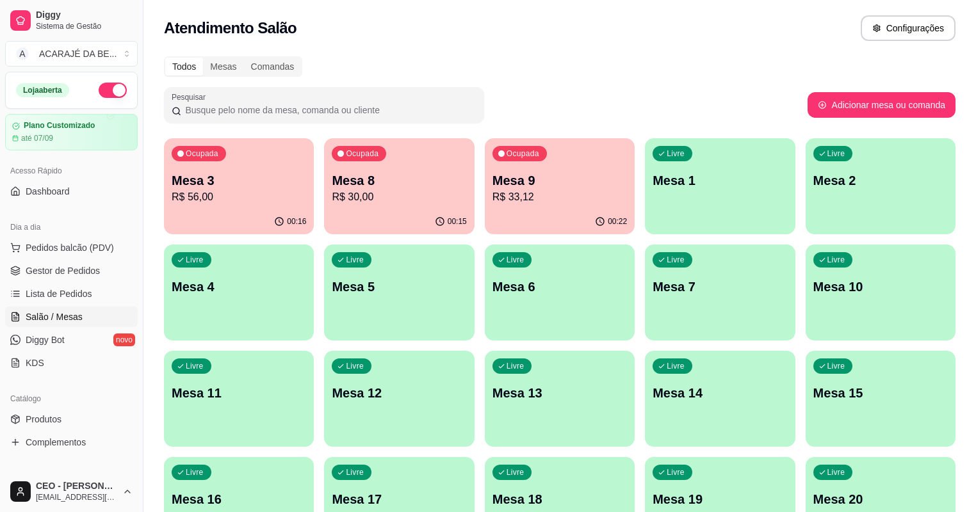
click at [256, 179] on p "Mesa 3" at bounding box center [239, 181] width 134 height 18
click at [234, 159] on div "Ocupada Mesa 3 R$ 56,00" at bounding box center [239, 173] width 150 height 71
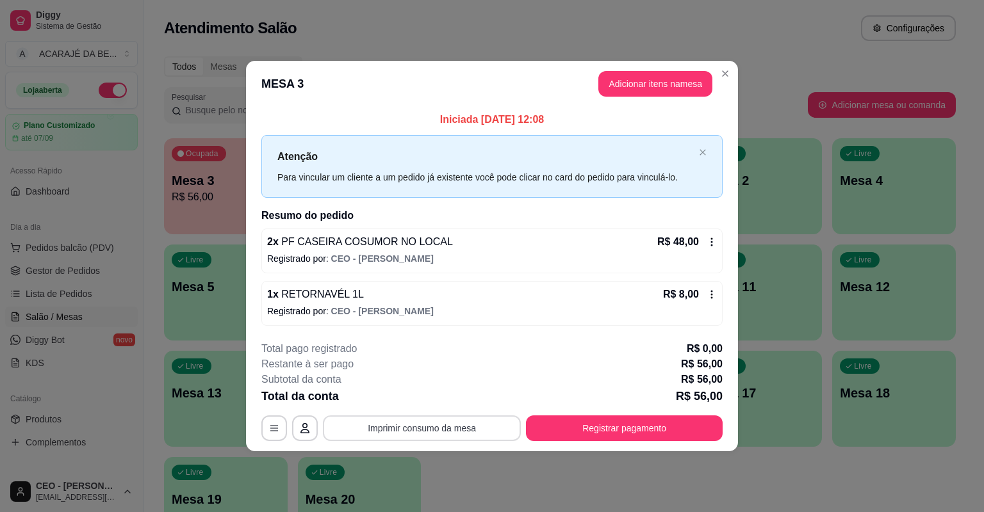
click at [462, 430] on button "Imprimir consumo da mesa" at bounding box center [422, 429] width 198 height 26
click at [553, 421] on button "Registrar pagamento" at bounding box center [624, 429] width 197 height 26
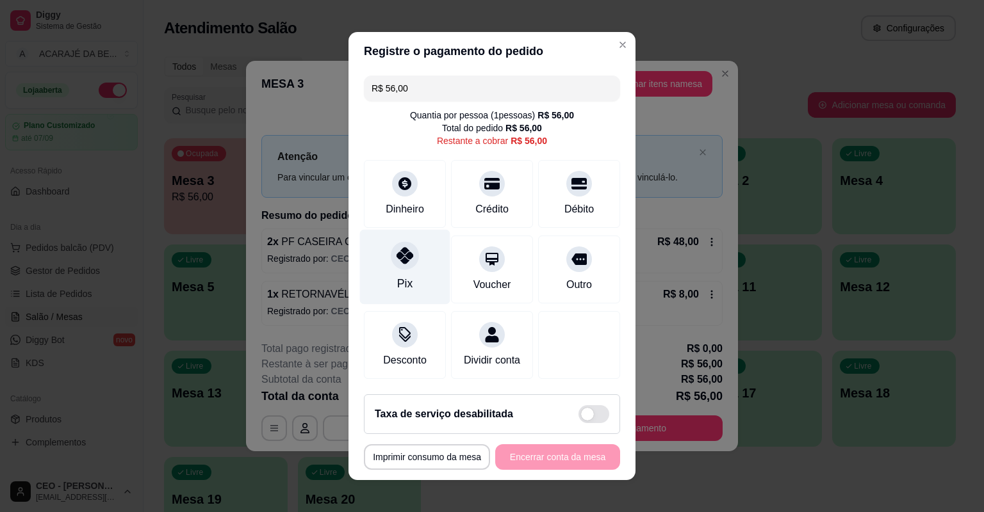
click at [438, 272] on div "Pix" at bounding box center [405, 267] width 90 height 75
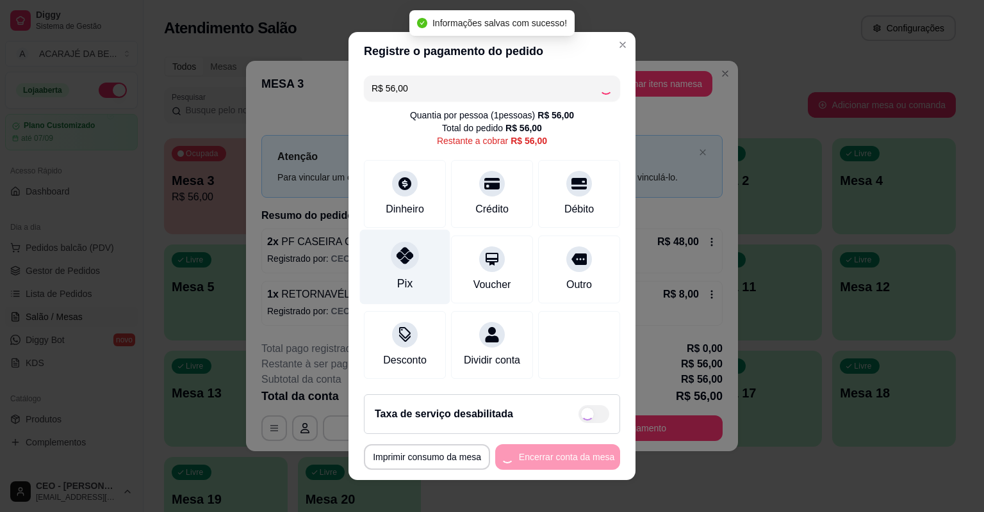
type input "R$ 0,00"
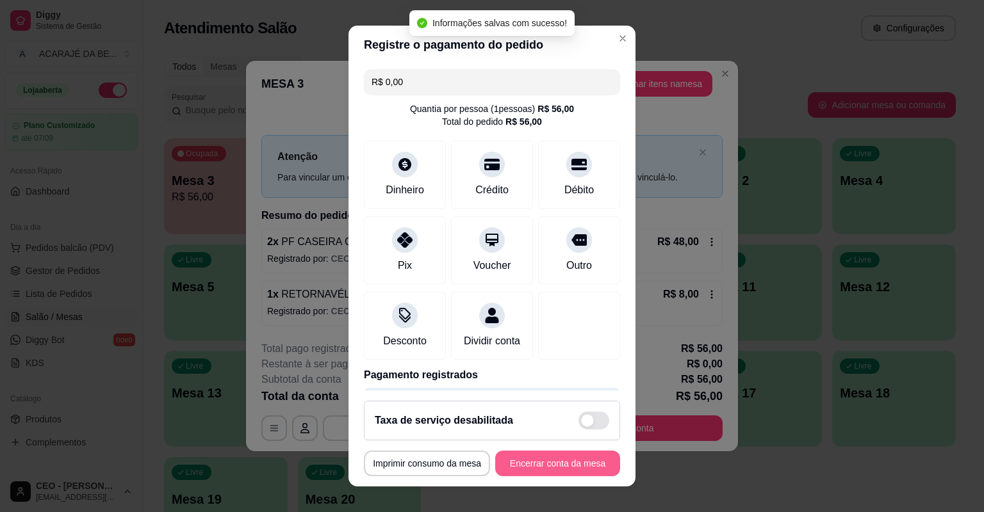
click at [524, 453] on button "Encerrar conta da mesa" at bounding box center [557, 464] width 125 height 26
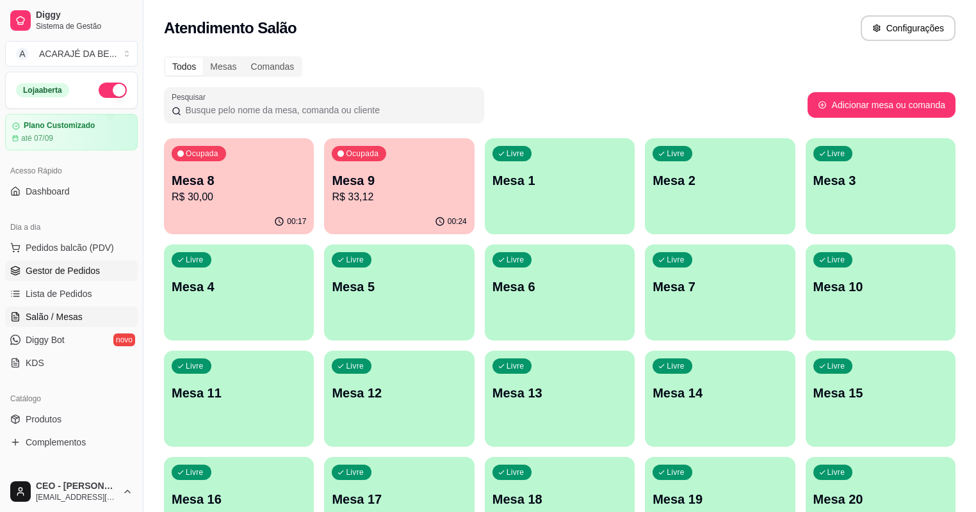
click at [104, 272] on link "Gestor de Pedidos" at bounding box center [71, 271] width 133 height 20
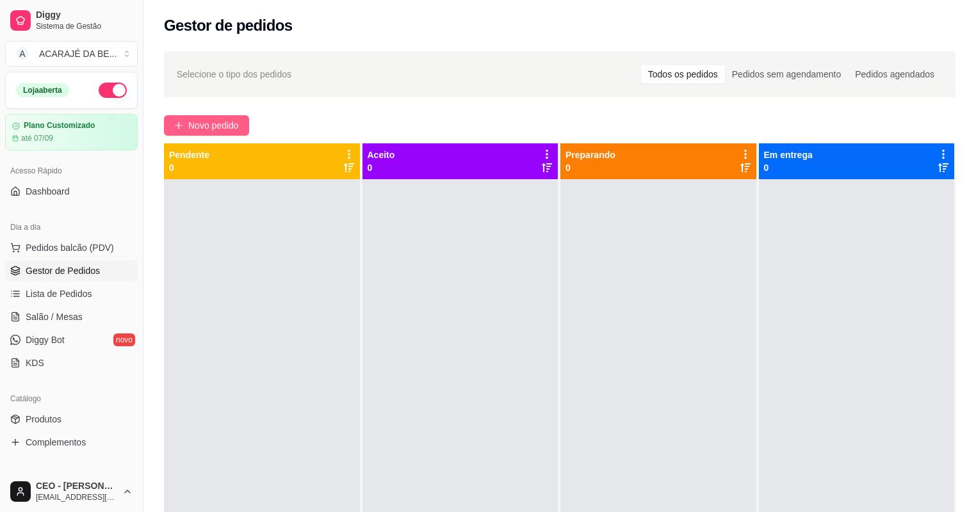
click at [194, 118] on span "Novo pedido" at bounding box center [213, 125] width 51 height 14
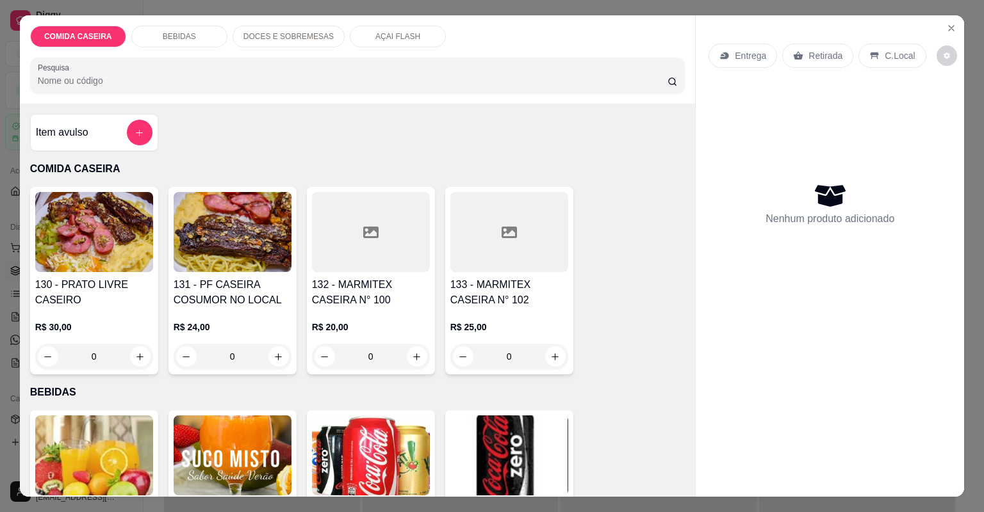
click at [483, 270] on div at bounding box center [509, 232] width 118 height 80
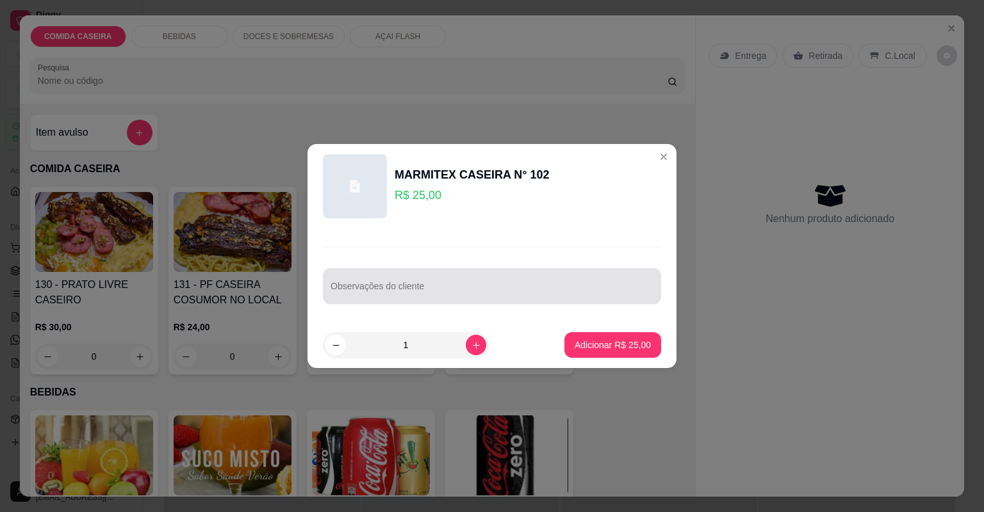
click at [507, 295] on input "Observações do cliente" at bounding box center [491, 291] width 323 height 13
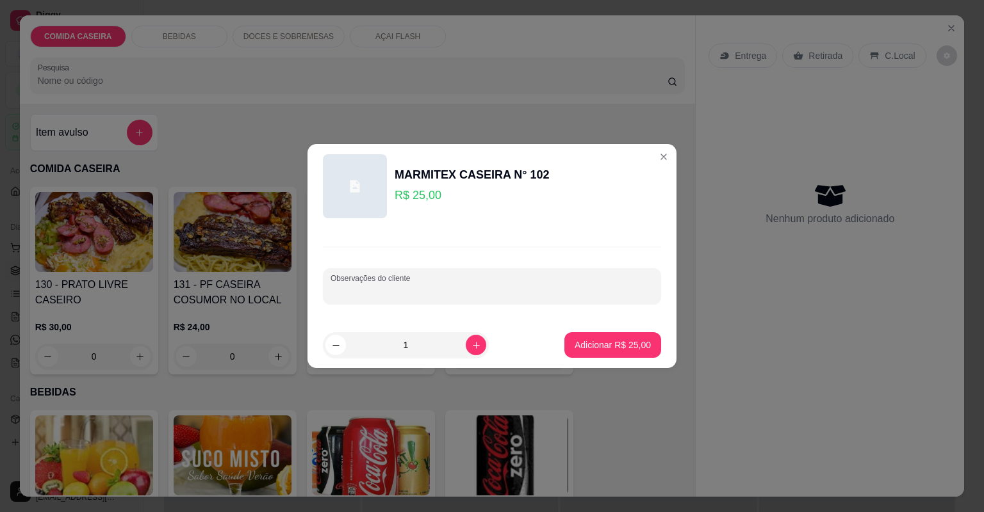
paste input "uma Grande completa com Feijão tropeiro e não precisa o Arroz"
paste input "frango e calabresa, salada vinagrete só."
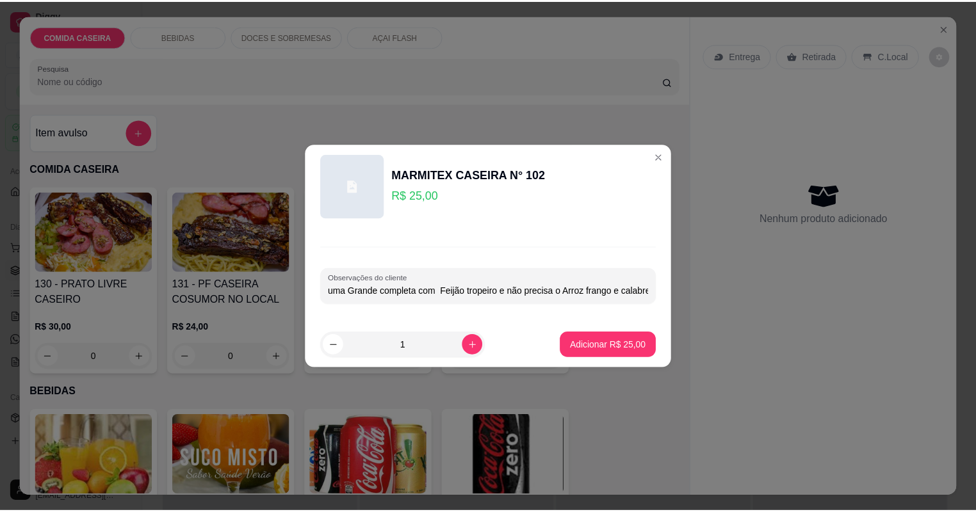
scroll to position [0, 100]
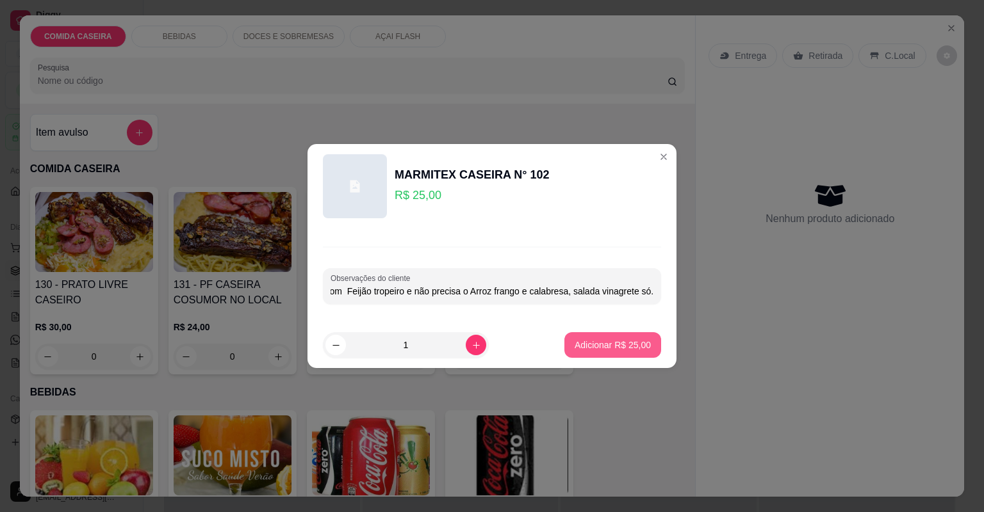
type input "uma Grande completa com Feijão tropeiro e não precisa o Arroz frango e calabres…"
click at [587, 339] on p "Adicionar R$ 25,00" at bounding box center [612, 345] width 76 height 13
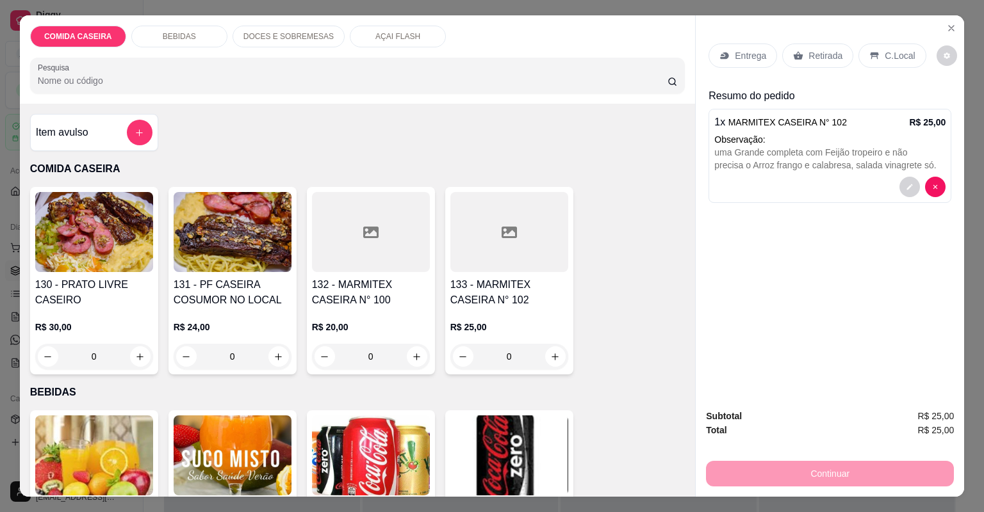
click at [752, 56] on p "Entrega" at bounding box center [750, 55] width 31 height 13
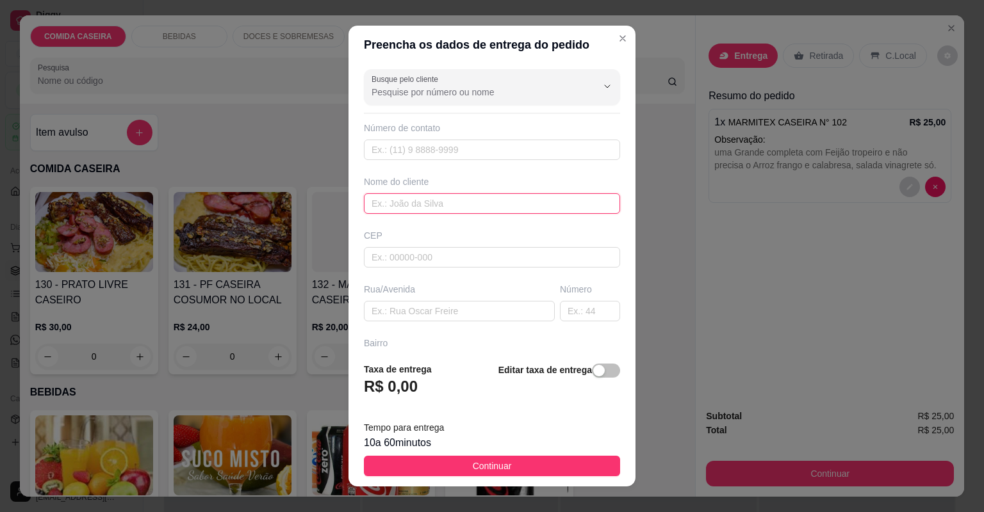
click at [393, 200] on input "text" at bounding box center [492, 203] width 256 height 20
type input "[PERSON_NAME]"
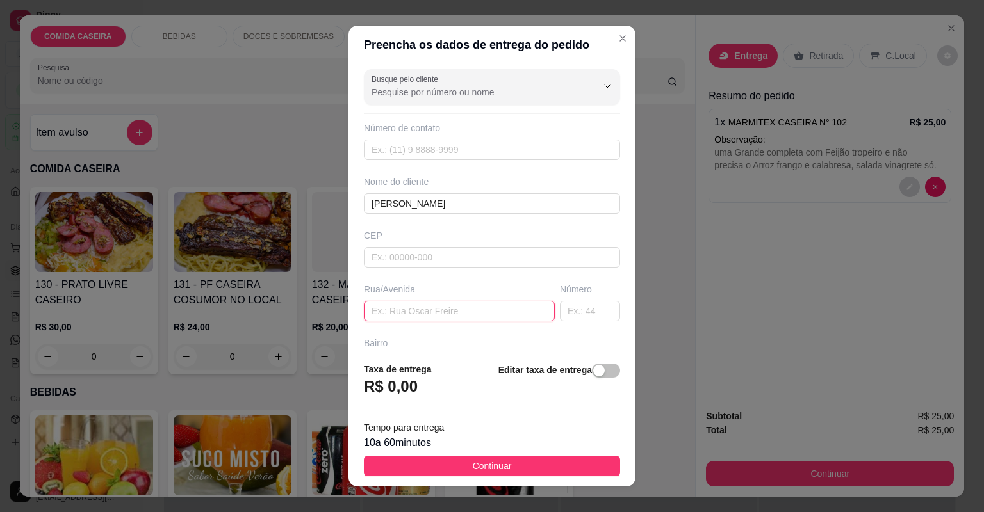
drag, startPoint x: 389, startPoint y: 318, endPoint x: 390, endPoint y: 309, distance: 9.6
click at [390, 313] on input "text" at bounding box center [459, 311] width 191 height 20
paste input "Camamuzinho Bairro [GEOGRAPHIC_DATA]"
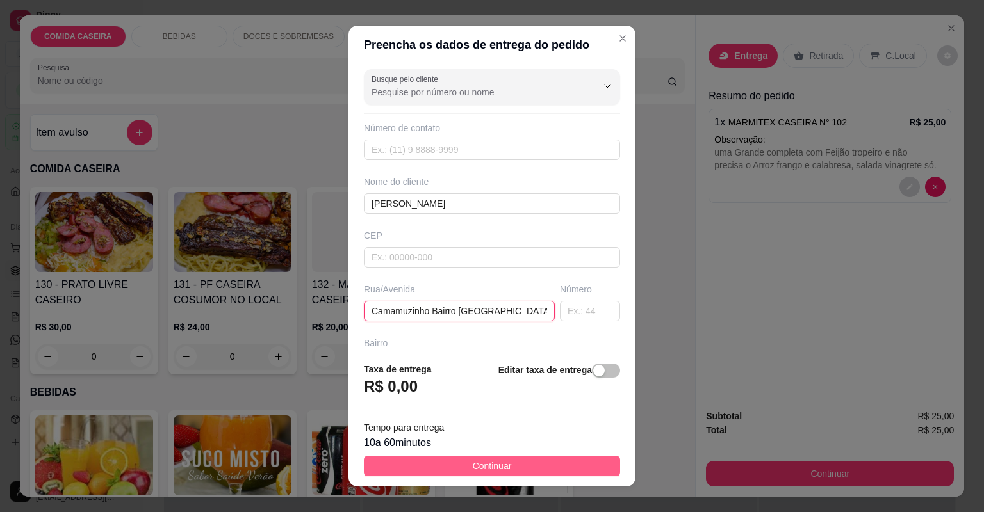
type input "Camamuzinho Bairro [GEOGRAPHIC_DATA]"
click at [473, 459] on span "Continuar" at bounding box center [492, 466] width 39 height 14
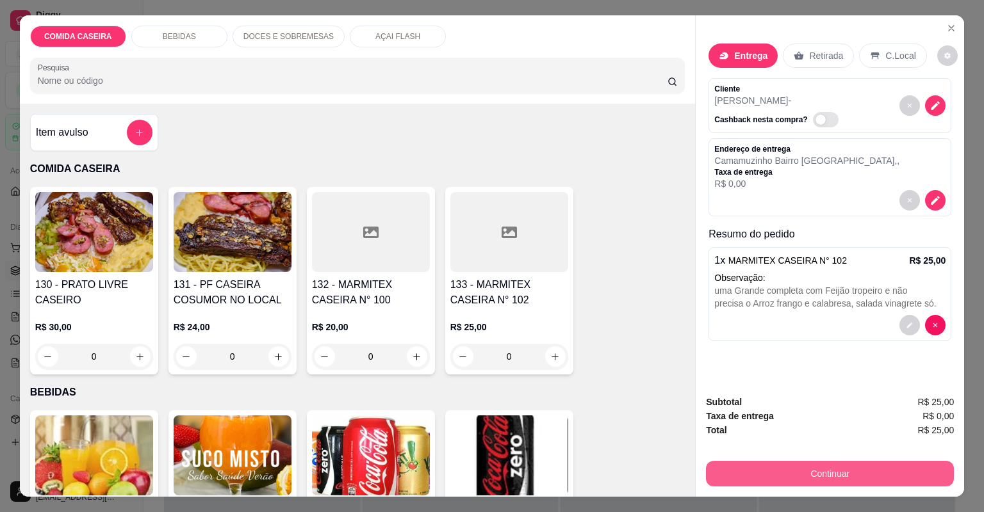
click at [743, 469] on button "Continuar" at bounding box center [830, 474] width 248 height 26
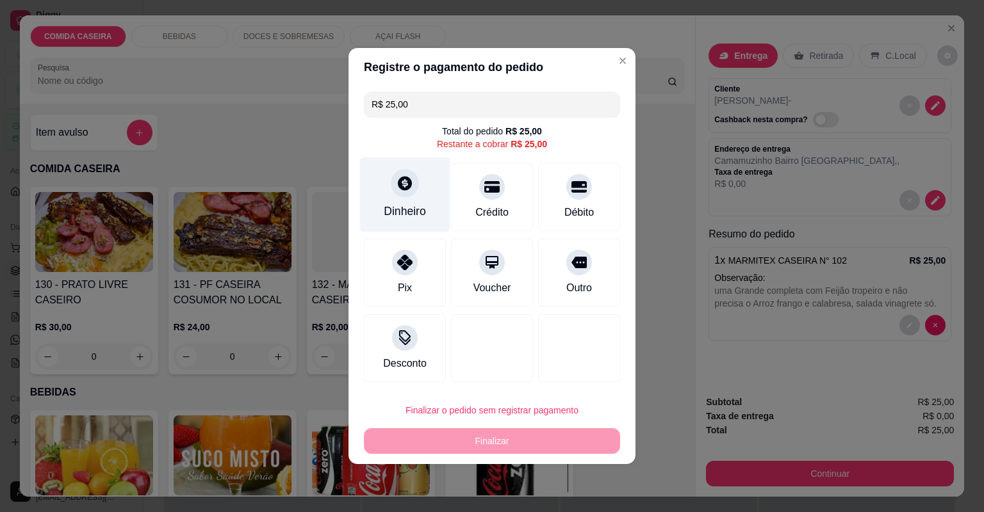
click at [398, 185] on icon at bounding box center [405, 183] width 14 height 14
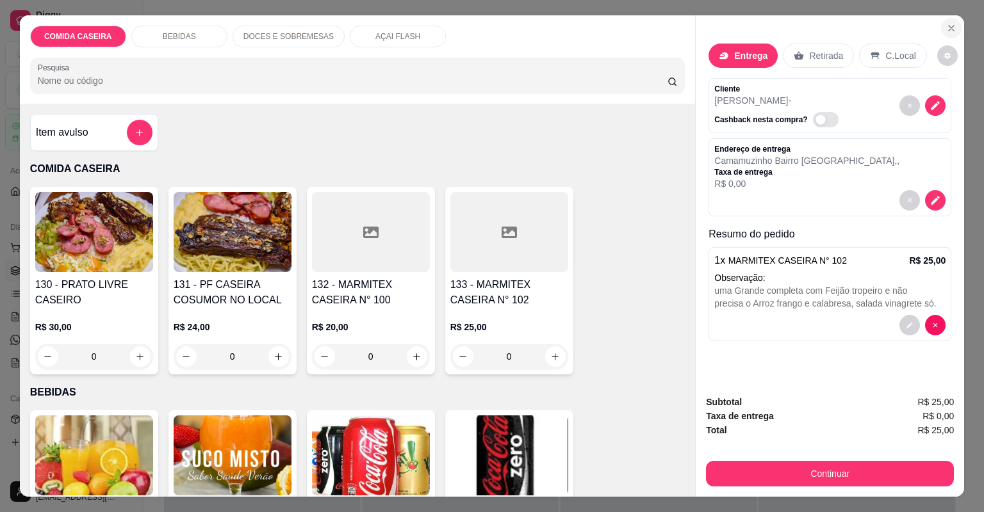
click at [950, 28] on icon "Close" at bounding box center [951, 28] width 10 height 10
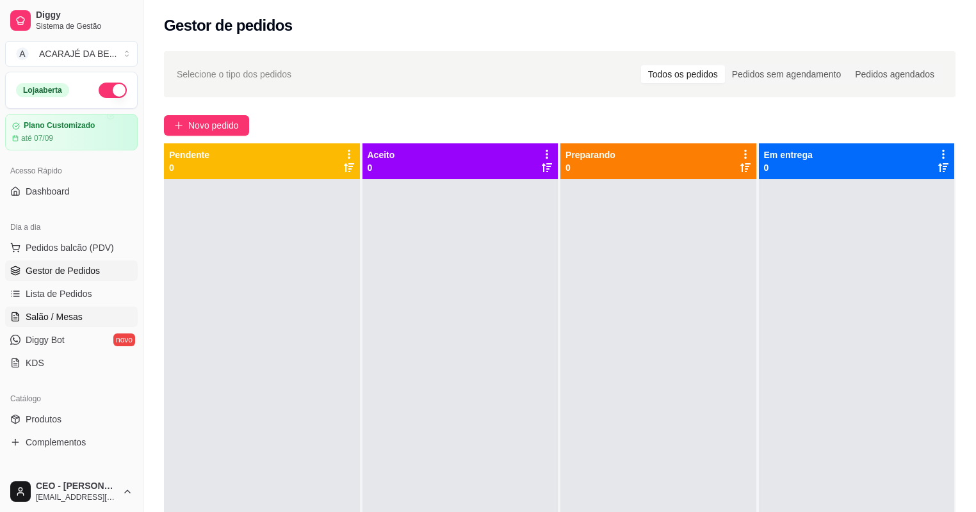
click at [76, 313] on span "Salão / Mesas" at bounding box center [54, 317] width 57 height 13
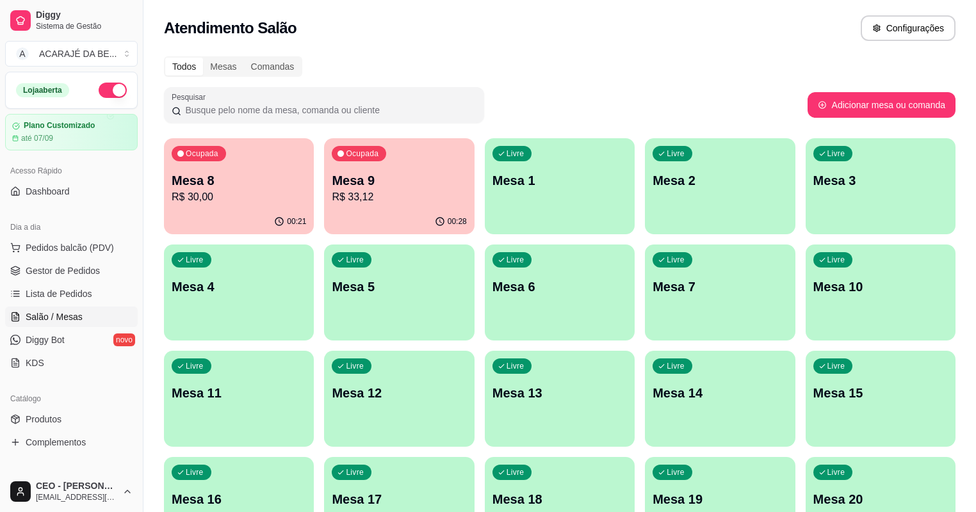
click at [361, 186] on p "Mesa 9" at bounding box center [399, 181] width 134 height 18
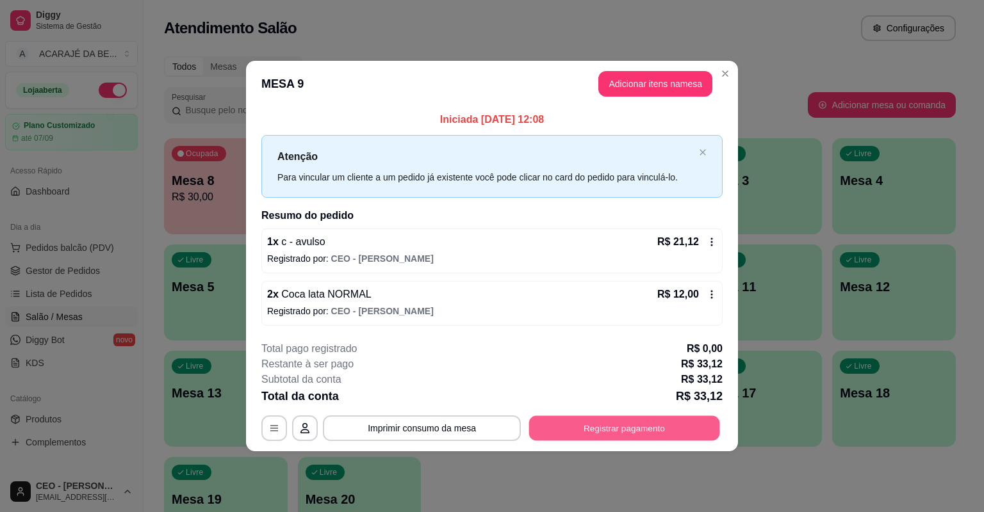
click at [625, 429] on button "Registrar pagamento" at bounding box center [624, 428] width 191 height 25
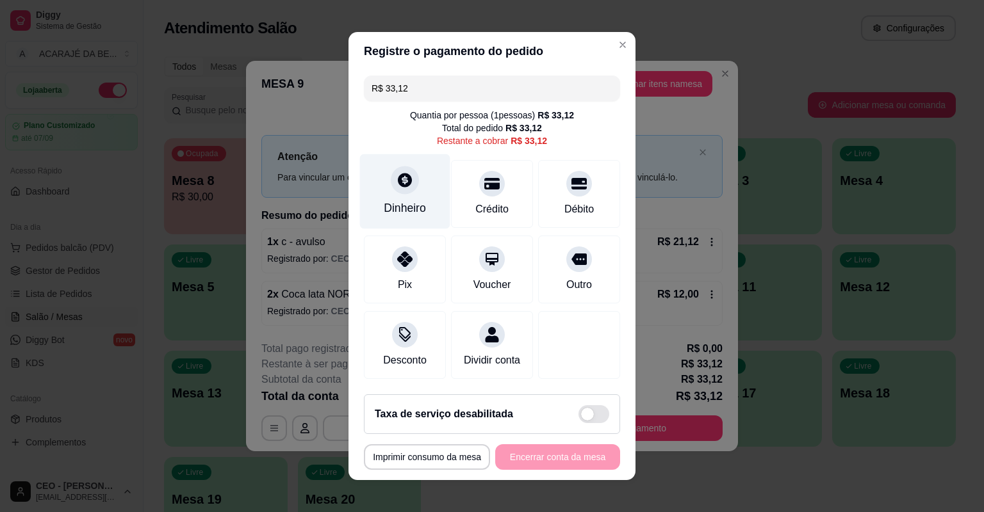
click at [417, 193] on div "Dinheiro" at bounding box center [405, 191] width 90 height 75
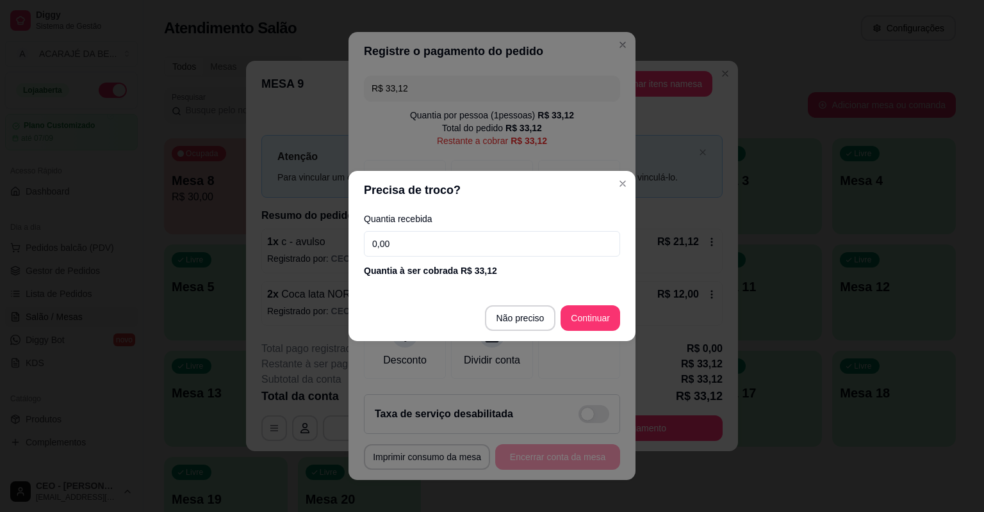
click at [457, 248] on input "0,00" at bounding box center [492, 244] width 256 height 26
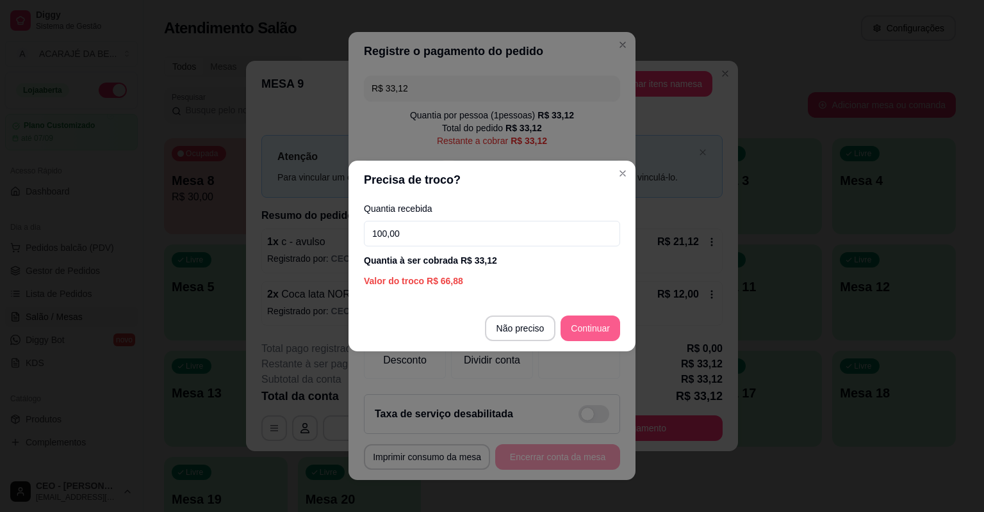
type input "100,00"
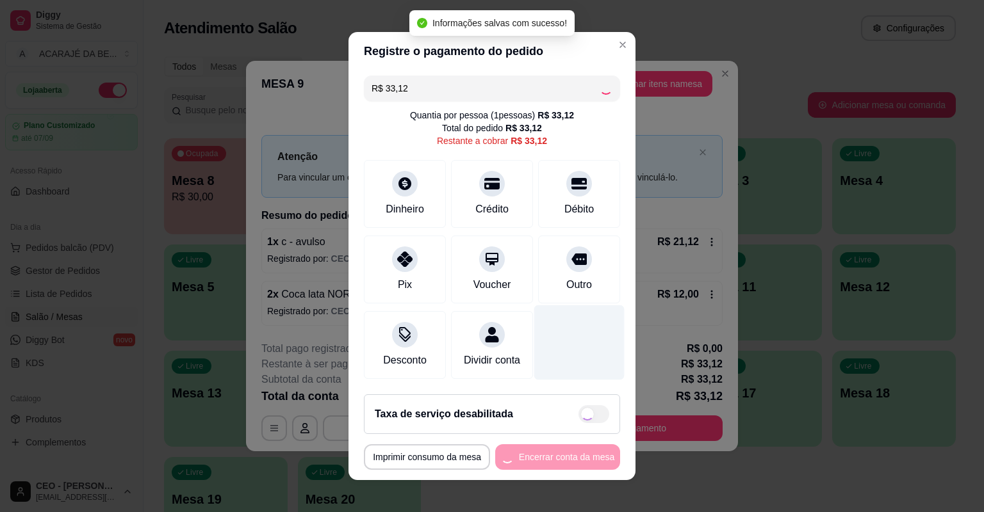
type input "R$ 0,00"
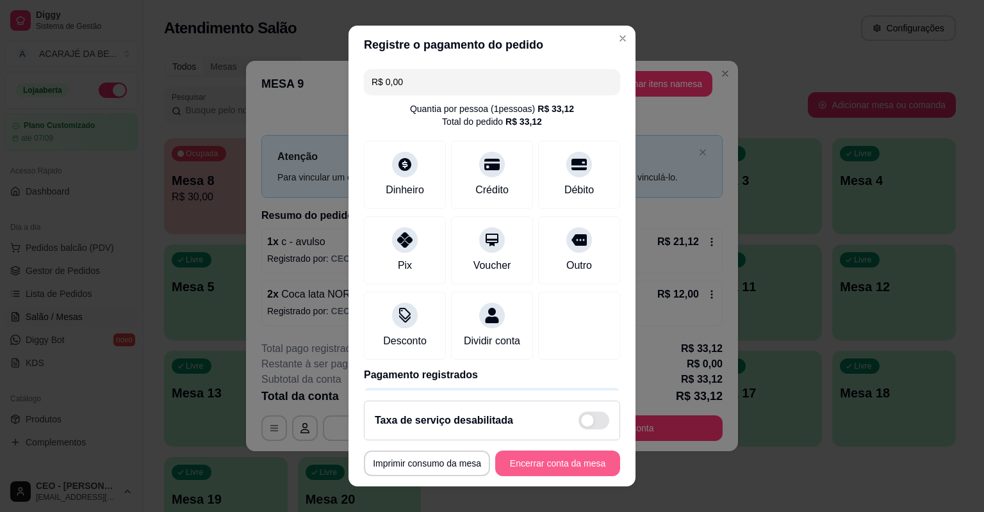
click at [587, 462] on button "Encerrar conta da mesa" at bounding box center [557, 464] width 125 height 26
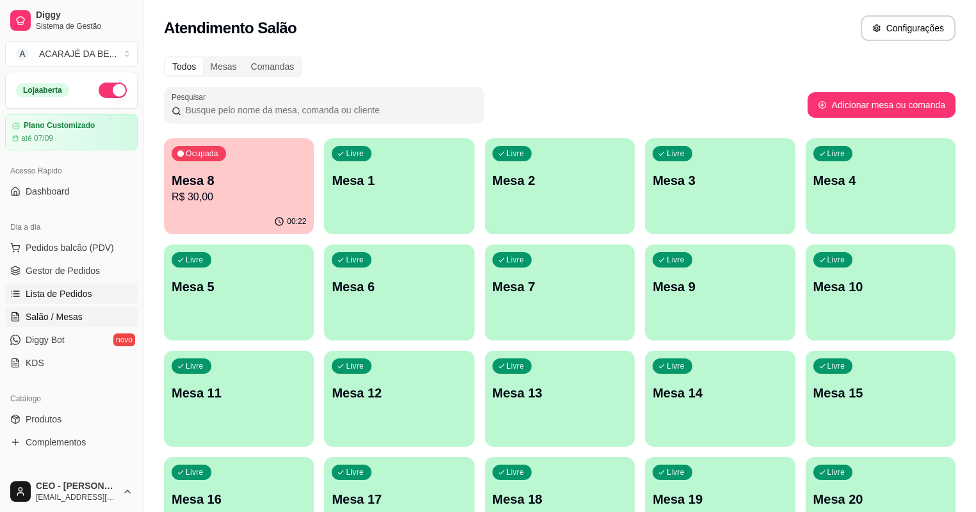
click at [70, 293] on span "Lista de Pedidos" at bounding box center [59, 294] width 67 height 13
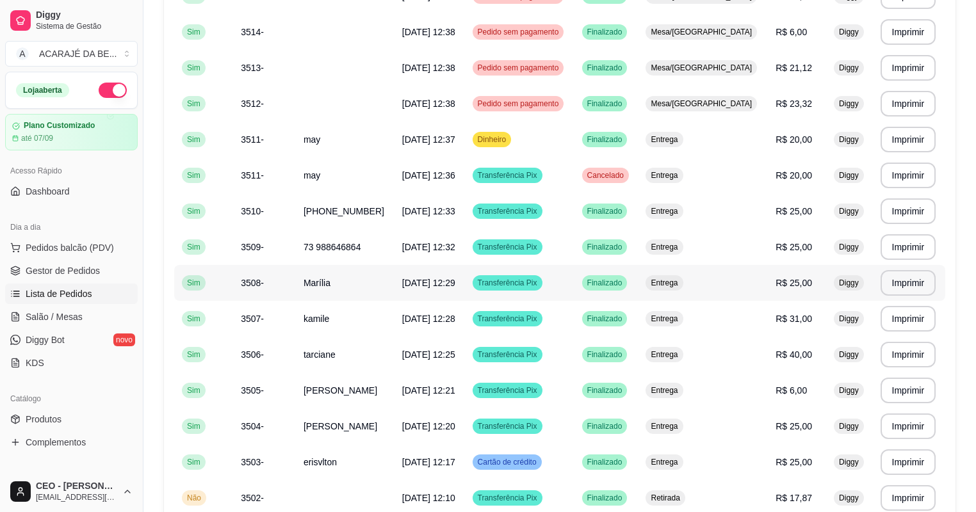
scroll to position [717, 0]
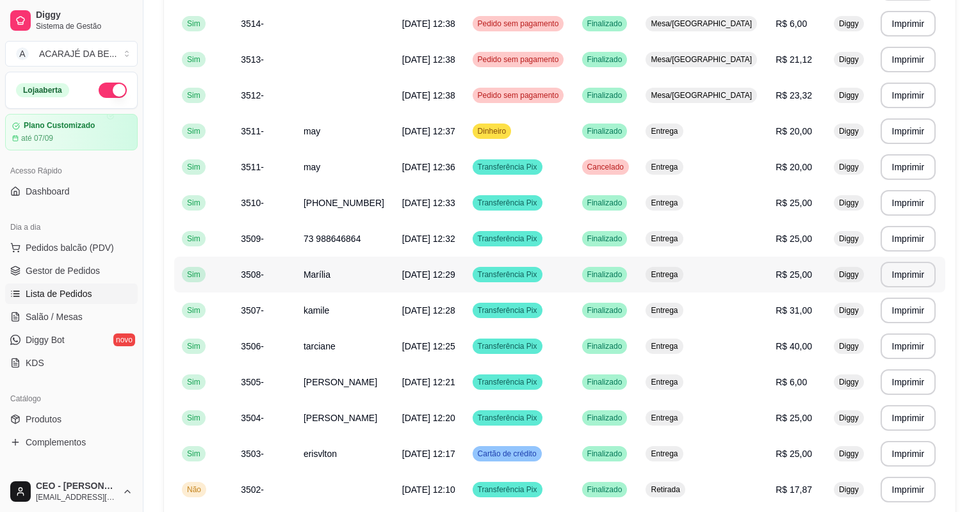
click at [352, 280] on td "Marília" at bounding box center [345, 275] width 99 height 36
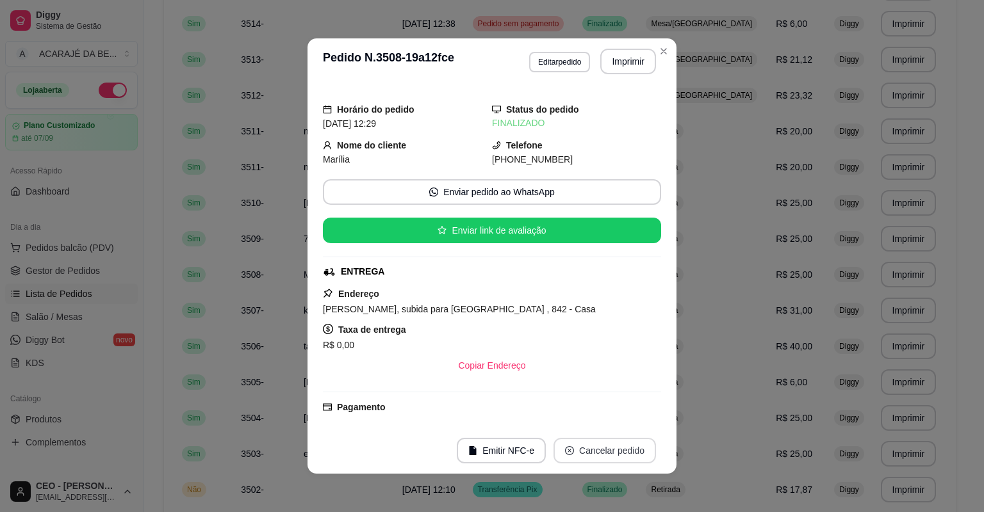
click at [617, 444] on button "Cancelar pedido" at bounding box center [604, 451] width 102 height 26
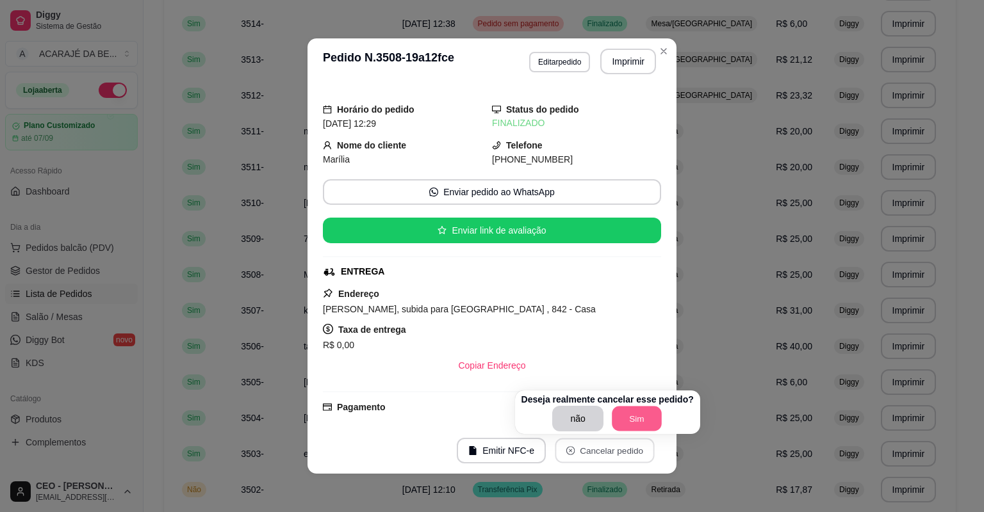
click at [617, 420] on button "Sim" at bounding box center [637, 419] width 50 height 25
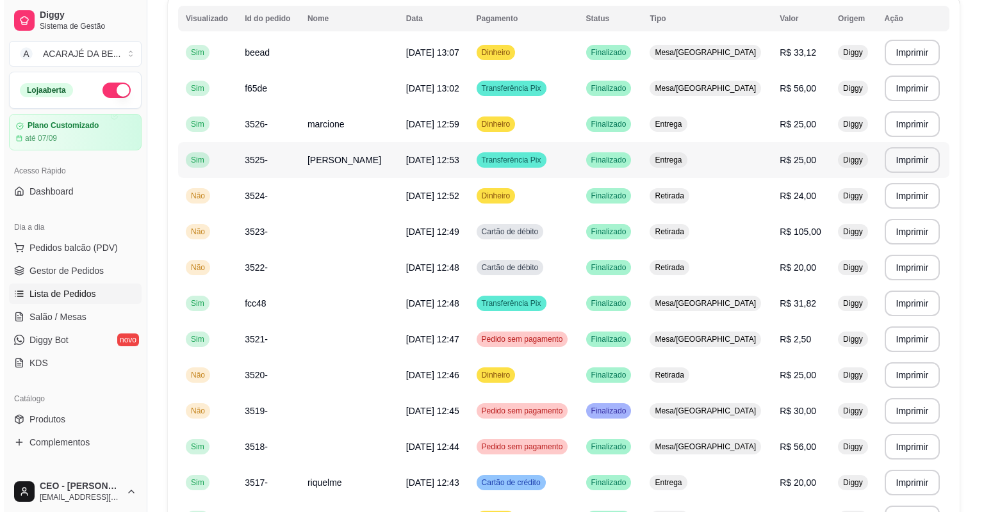
scroll to position [0, 0]
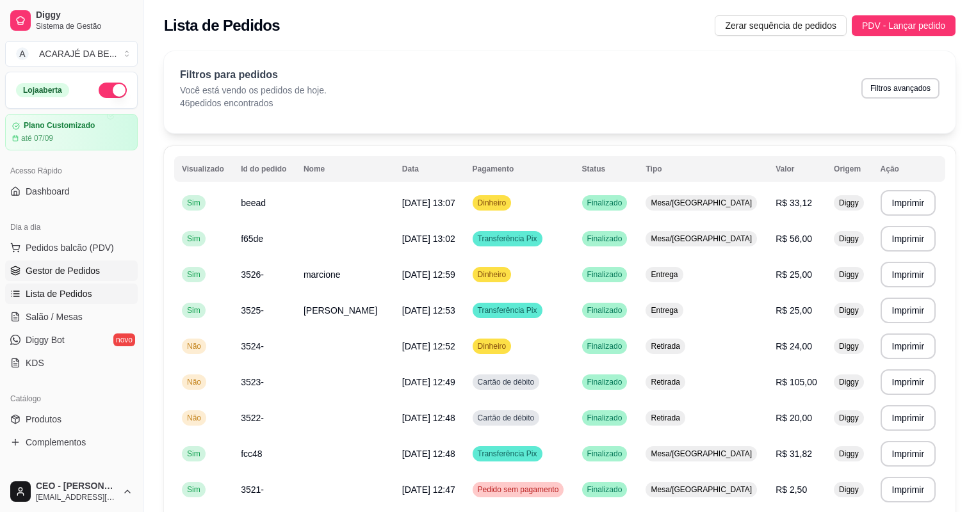
click at [86, 262] on link "Gestor de Pedidos" at bounding box center [71, 271] width 133 height 20
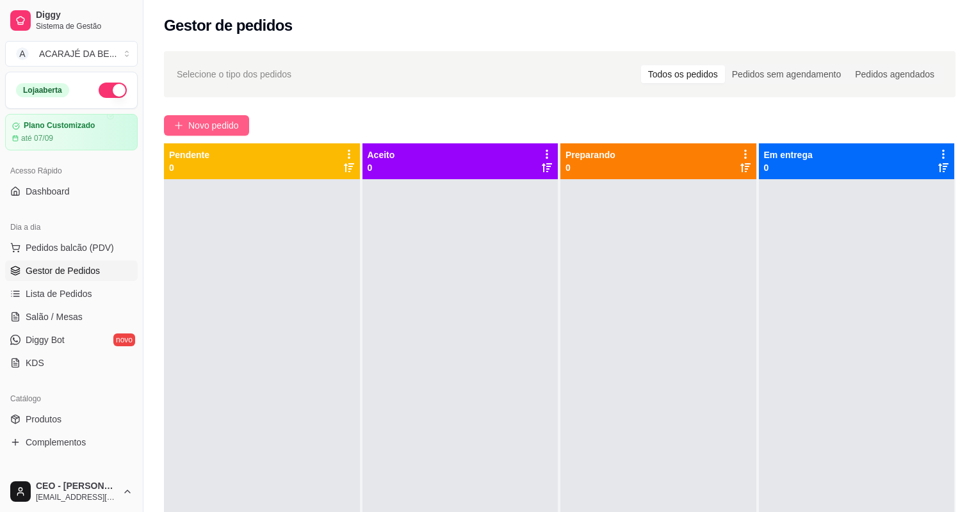
click at [238, 120] on span "Novo pedido" at bounding box center [213, 125] width 51 height 14
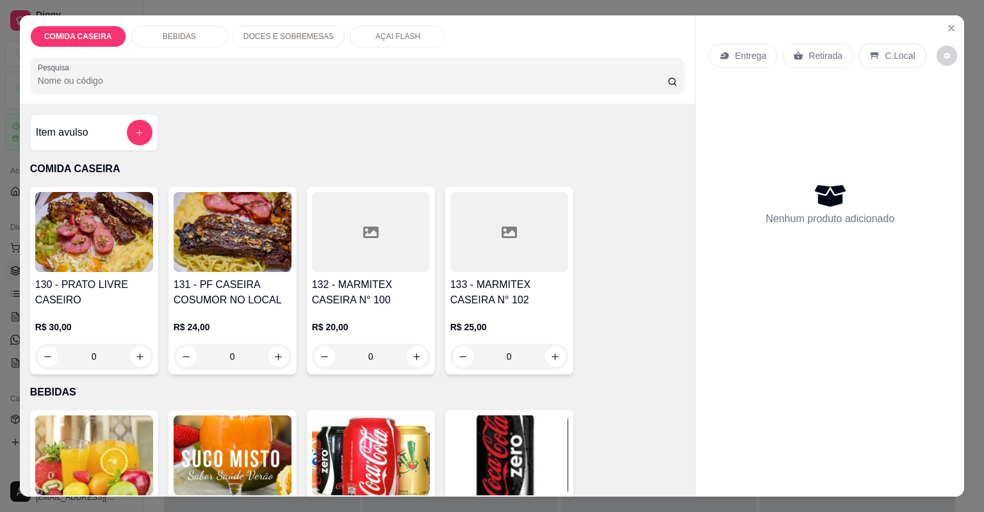
click at [528, 264] on div at bounding box center [509, 232] width 118 height 80
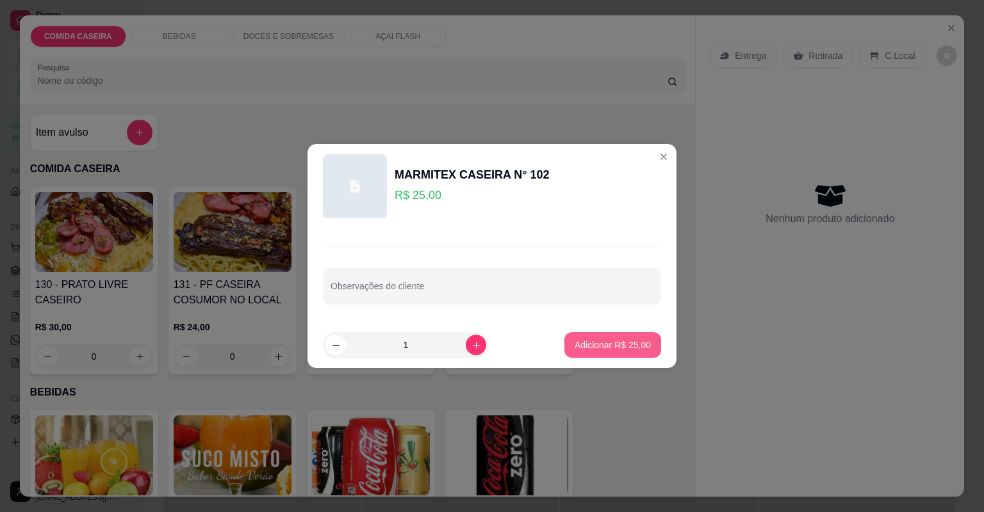
click at [589, 346] on p "Adicionar R$ 25,00" at bounding box center [612, 345] width 76 height 13
type input "1"
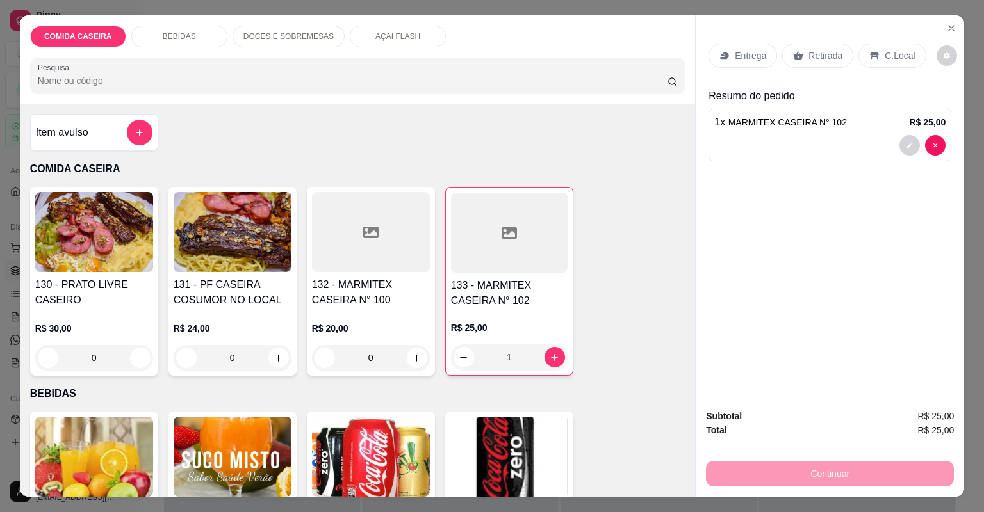
click at [809, 54] on p "Retirada" at bounding box center [825, 55] width 34 height 13
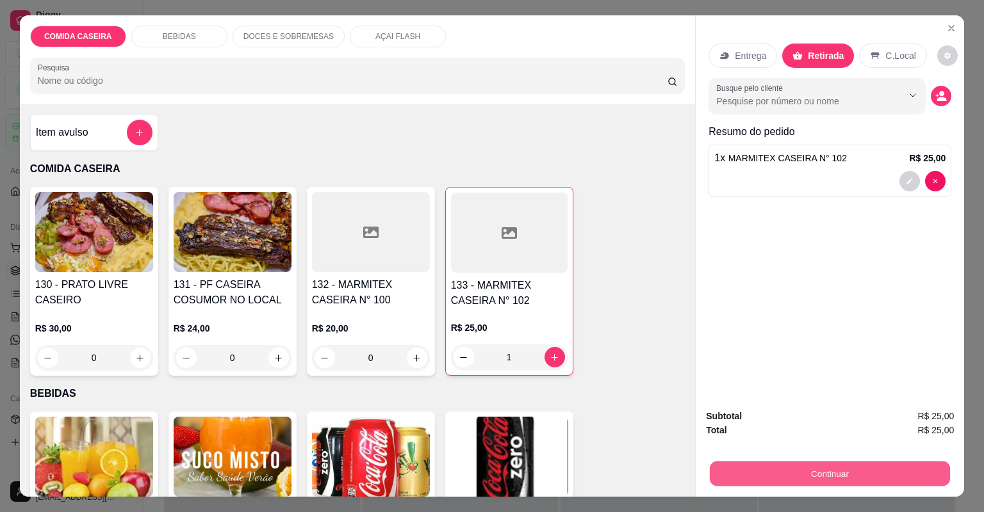
click at [727, 462] on button "Continuar" at bounding box center [830, 474] width 240 height 25
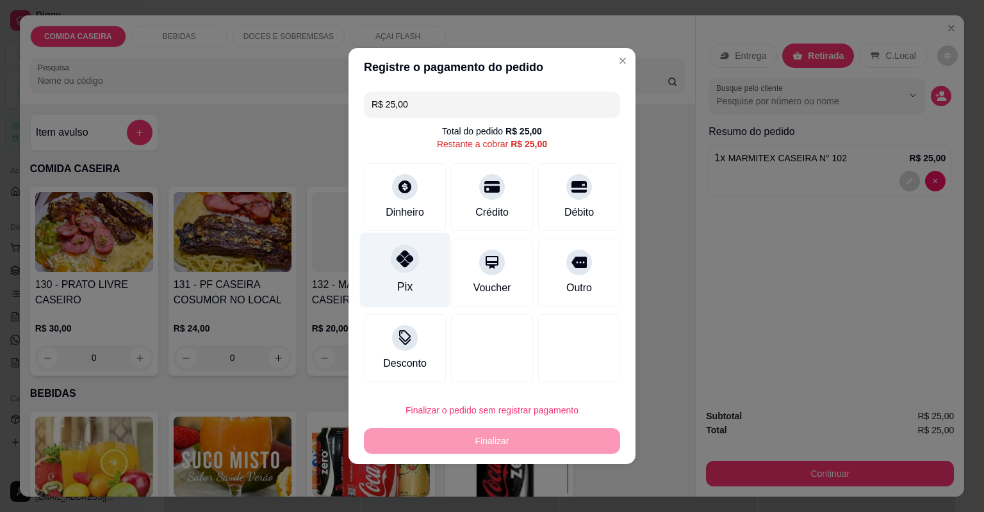
click at [438, 254] on div "Pix" at bounding box center [405, 270] width 90 height 75
type input "R$ 0,00"
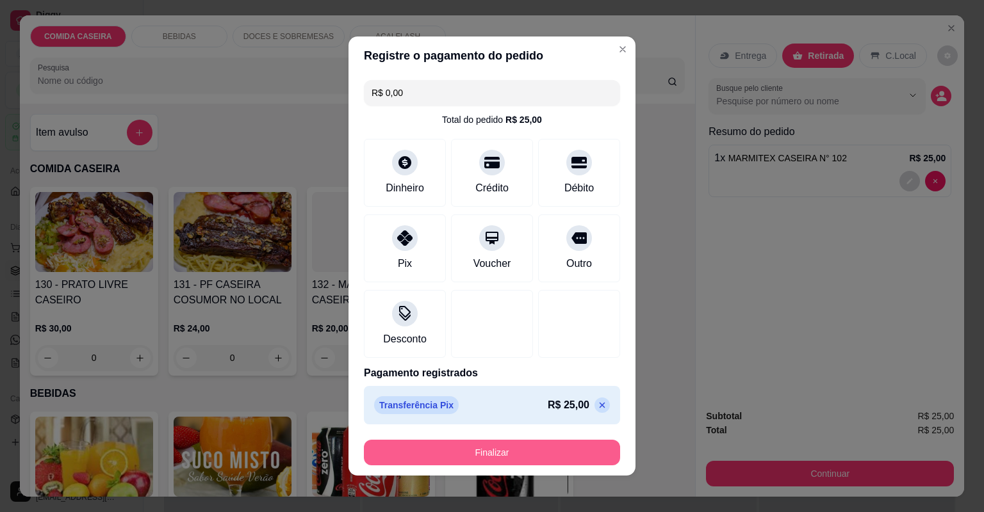
click at [517, 451] on button "Finalizar" at bounding box center [492, 453] width 256 height 26
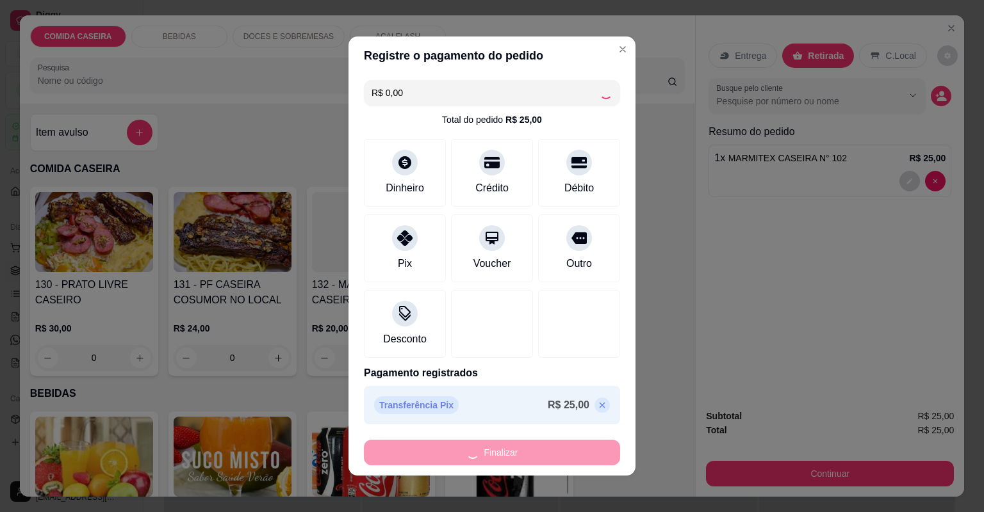
type input "0"
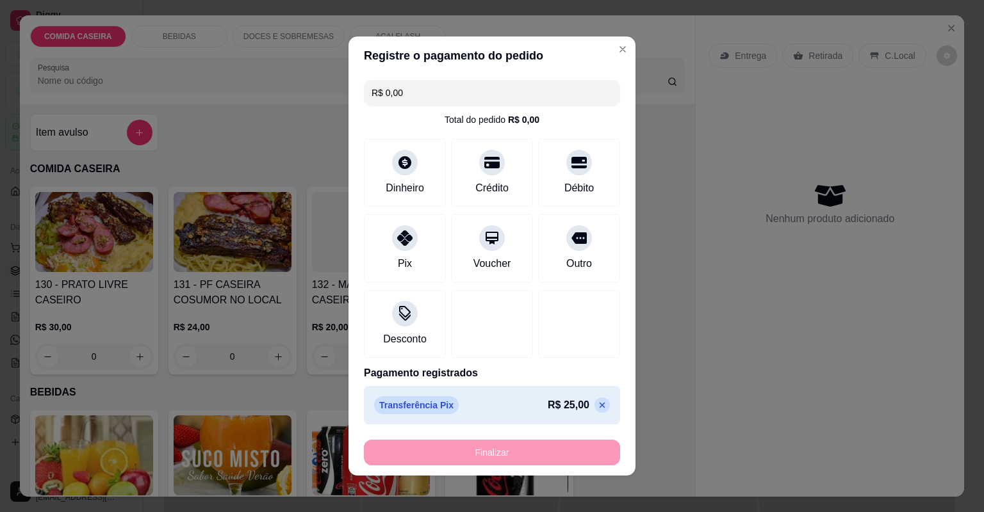
type input "-R$ 25,00"
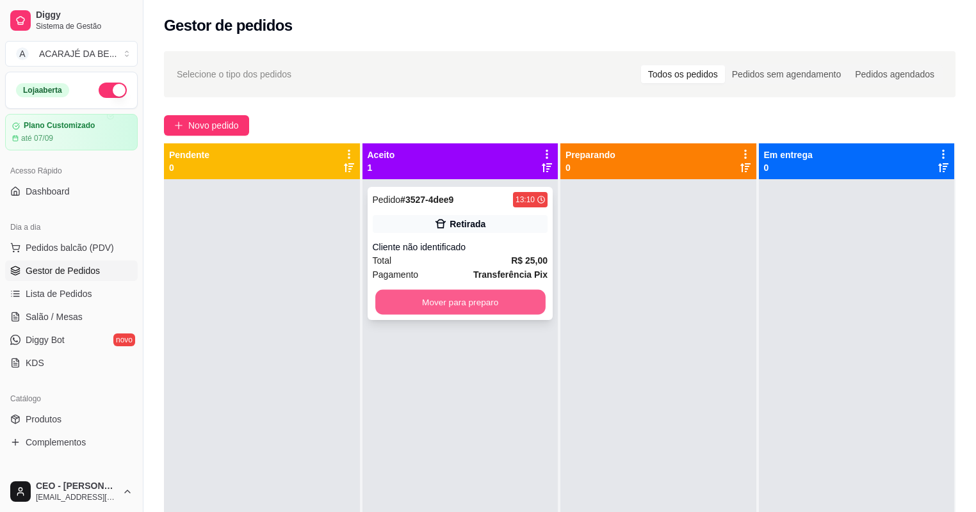
click at [512, 303] on button "Mover para preparo" at bounding box center [460, 302] width 170 height 25
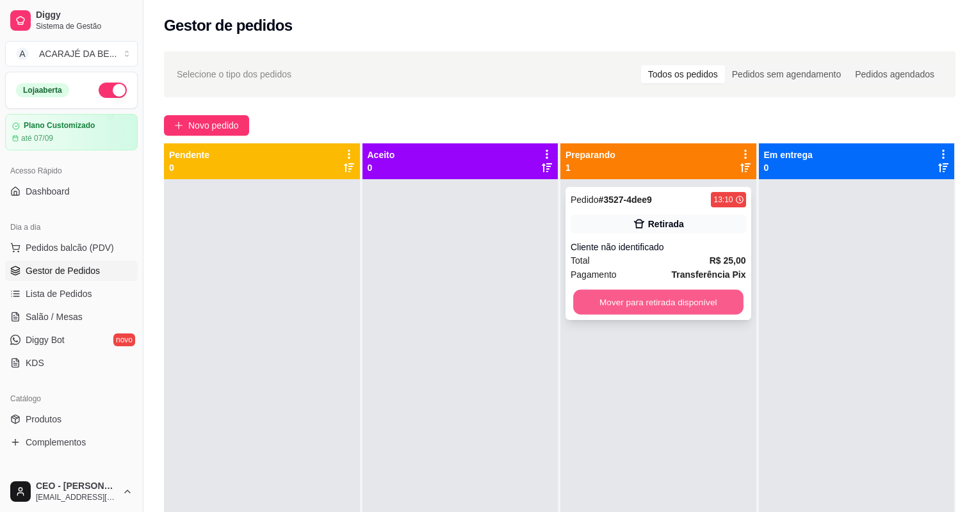
click at [624, 295] on button "Mover para retirada disponível" at bounding box center [658, 302] width 170 height 25
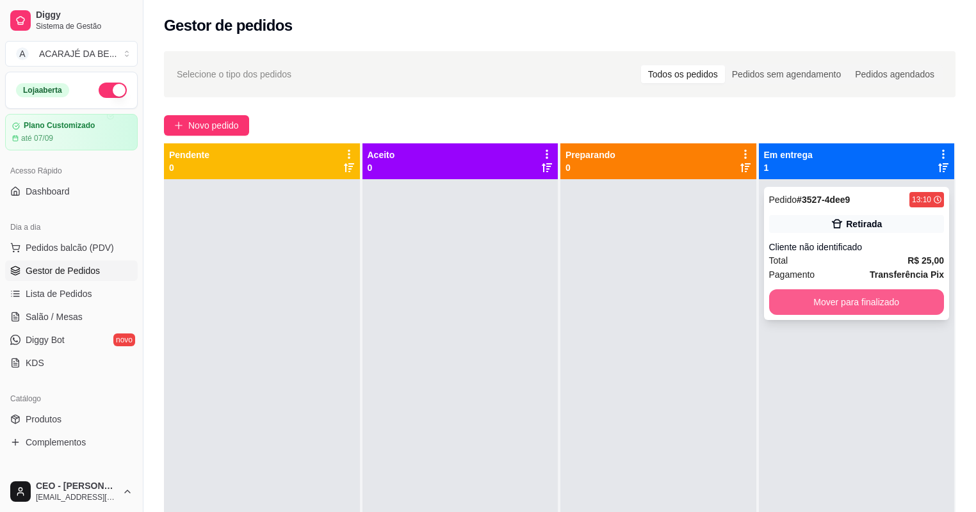
click at [862, 302] on button "Mover para finalizado" at bounding box center [856, 302] width 175 height 26
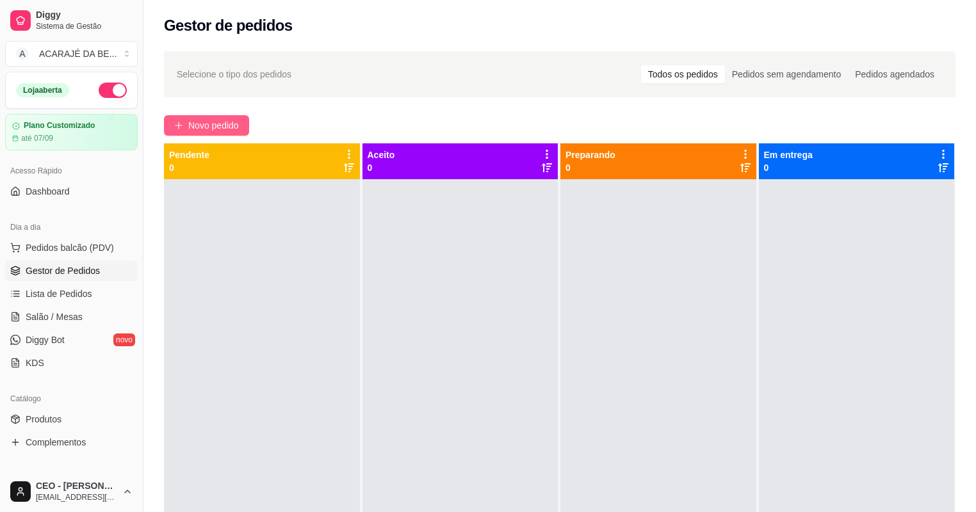
click at [222, 123] on span "Novo pedido" at bounding box center [213, 125] width 51 height 14
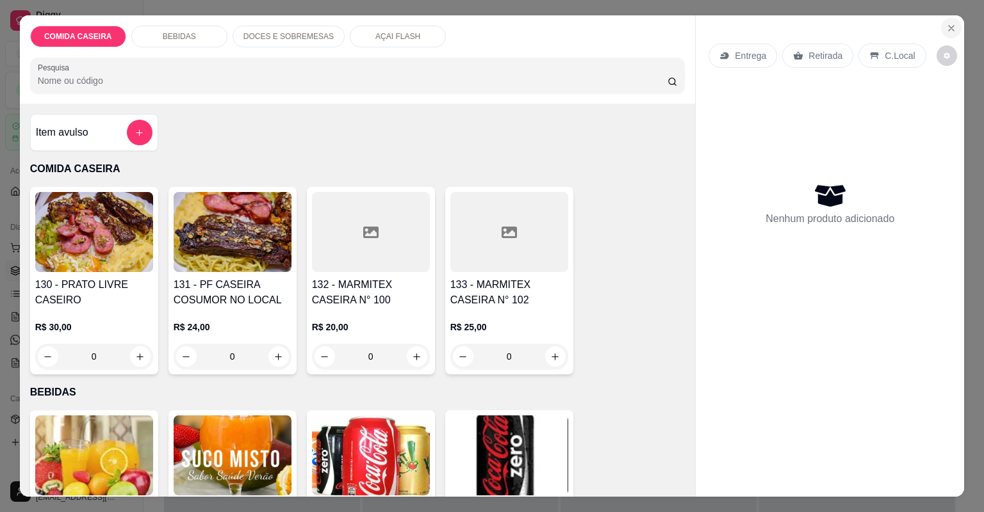
click at [949, 37] on button "Close" at bounding box center [951, 28] width 20 height 20
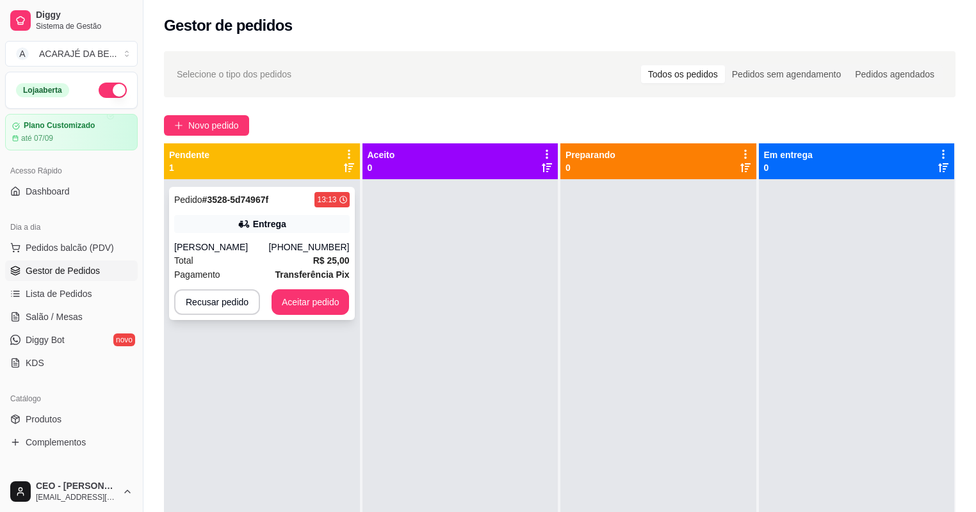
click at [302, 222] on div "Entrega" at bounding box center [261, 224] width 175 height 18
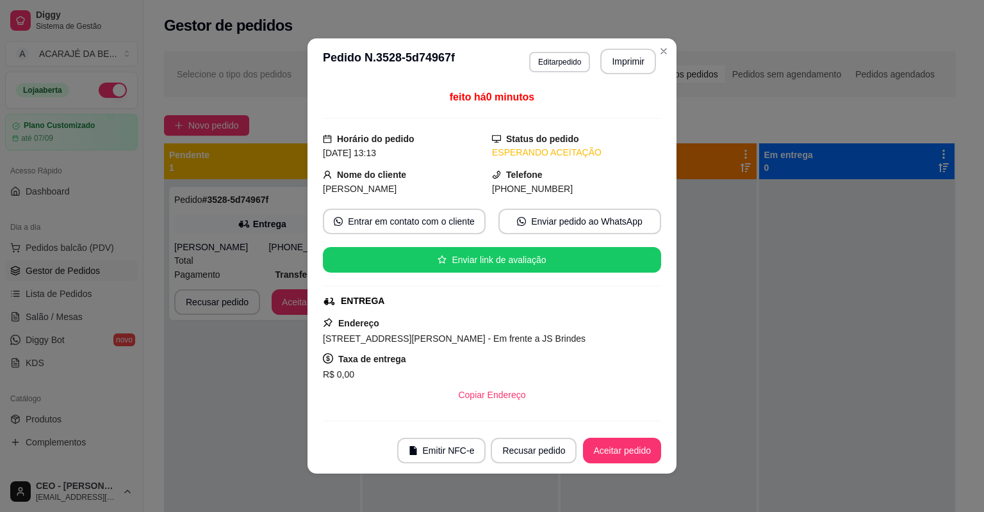
click at [630, 40] on header "**********" at bounding box center [491, 61] width 369 height 46
click at [631, 56] on button "Imprimir" at bounding box center [628, 62] width 56 height 26
click at [615, 443] on button "Aceitar pedido" at bounding box center [622, 451] width 78 height 26
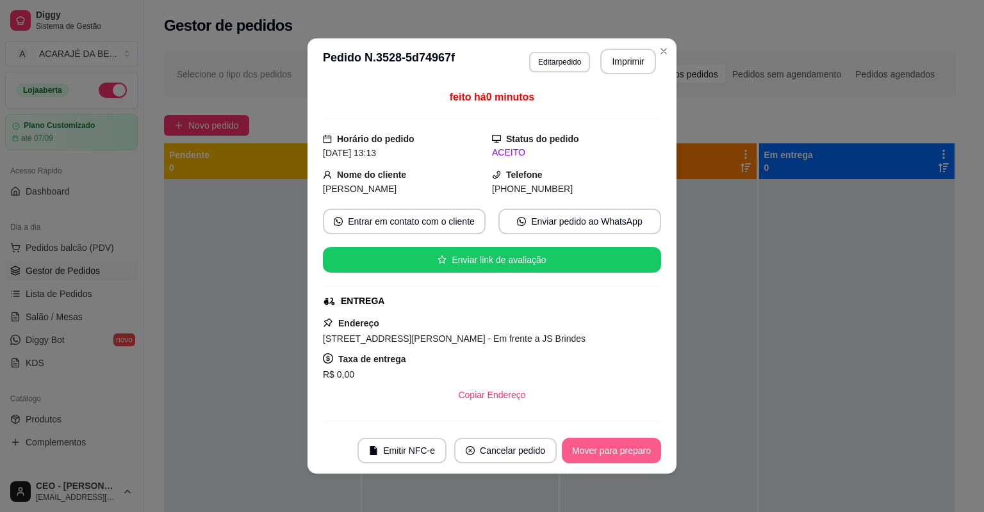
click at [619, 448] on button "Mover para preparo" at bounding box center [611, 451] width 99 height 26
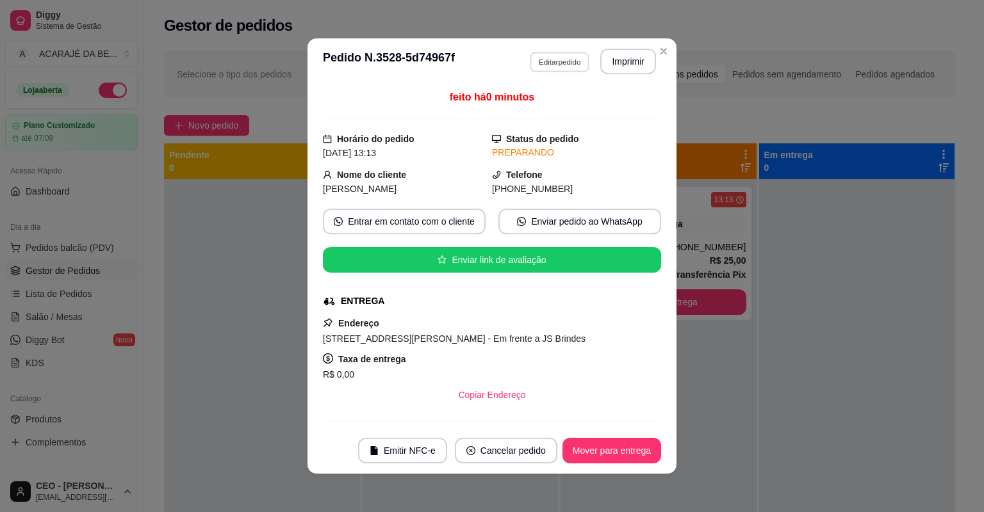
click at [540, 64] on button "Editar pedido" at bounding box center [560, 62] width 60 height 20
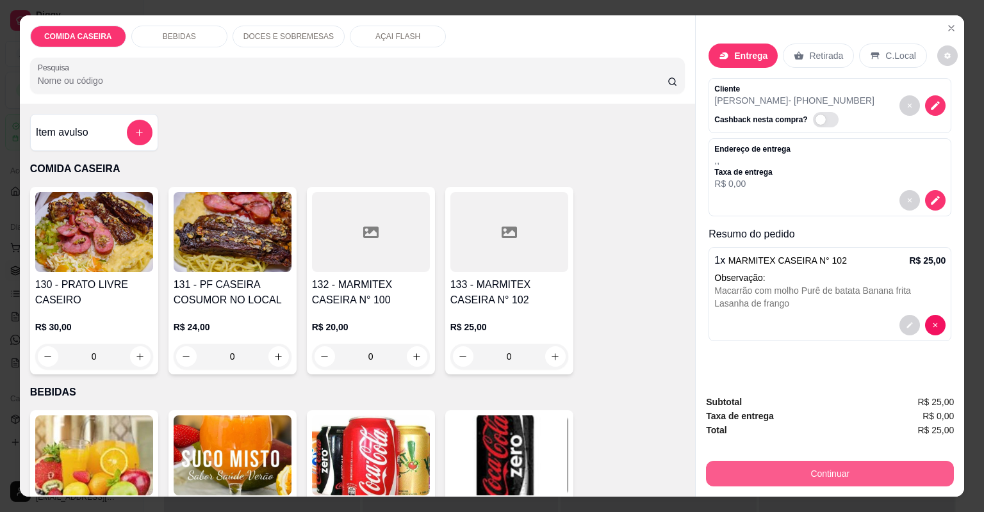
click at [807, 466] on button "Continuar" at bounding box center [830, 474] width 248 height 26
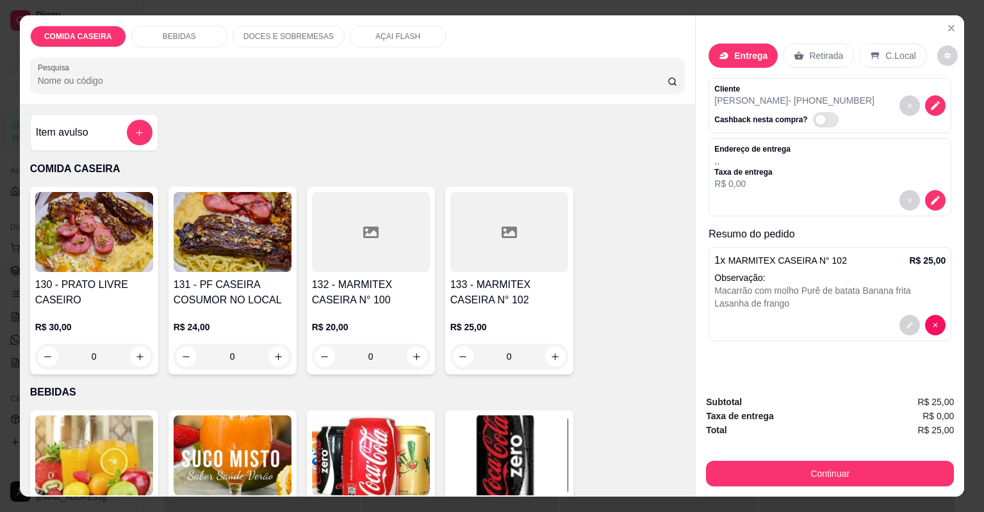
click at [738, 54] on p "Entrega" at bounding box center [750, 55] width 33 height 13
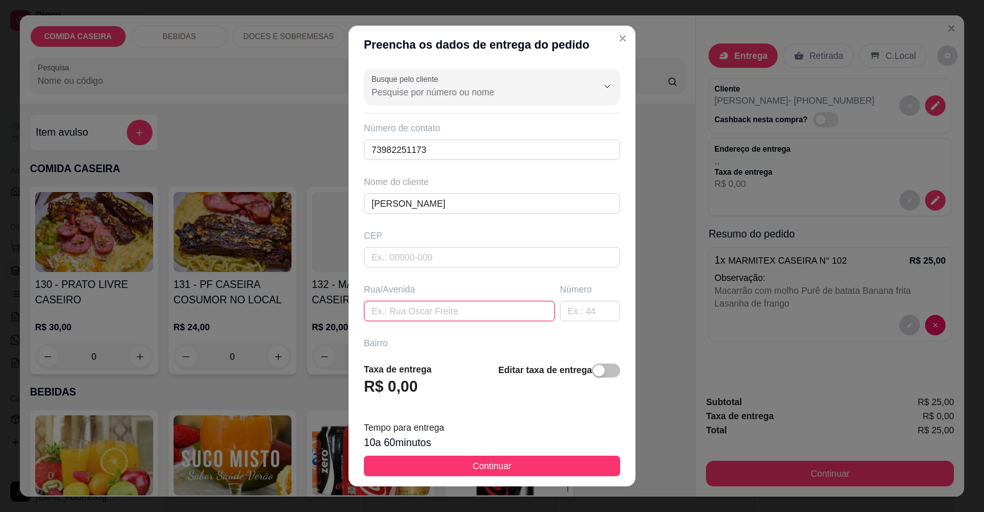
click at [453, 307] on input "text" at bounding box center [459, 311] width 191 height 20
paste input "Bairro [DATE] Rua [DATE] Perto da [DEMOGRAPHIC_DATA] assembléia de Deus conquis…"
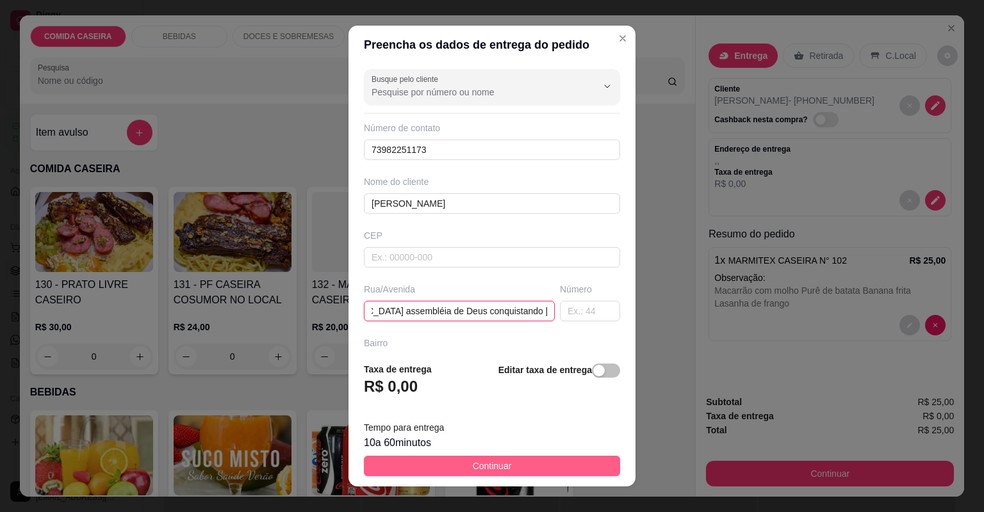
type input "Bairro [DATE] Rua [DATE] Perto da [DEMOGRAPHIC_DATA] assembléia de Deus conquis…"
click at [536, 464] on button "Continuar" at bounding box center [492, 466] width 256 height 20
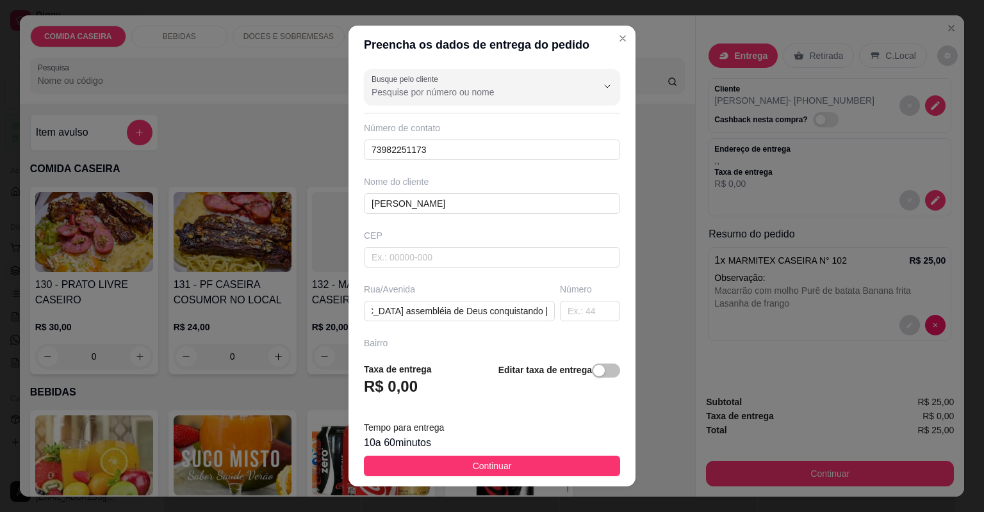
scroll to position [0, 0]
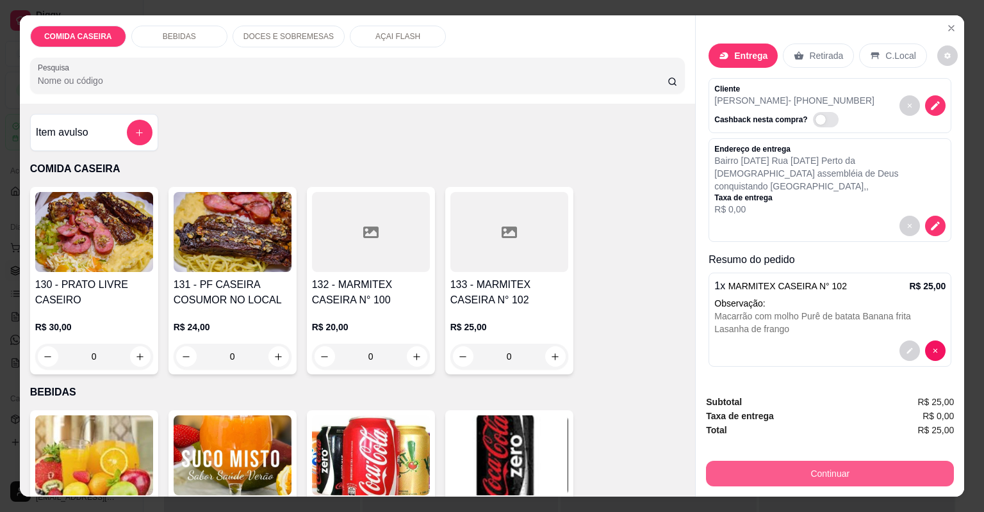
click at [717, 466] on button "Continuar" at bounding box center [830, 474] width 248 height 26
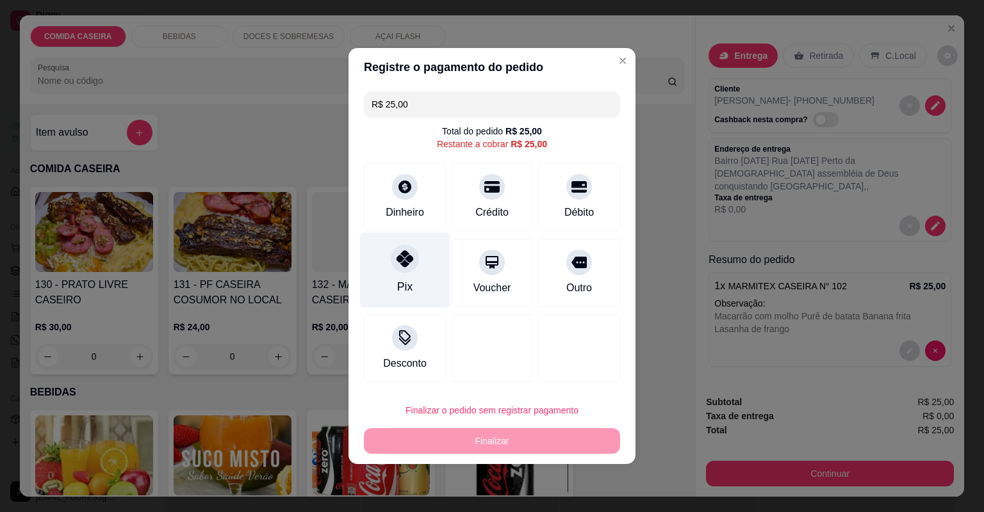
click at [432, 282] on div "Pix" at bounding box center [405, 270] width 90 height 75
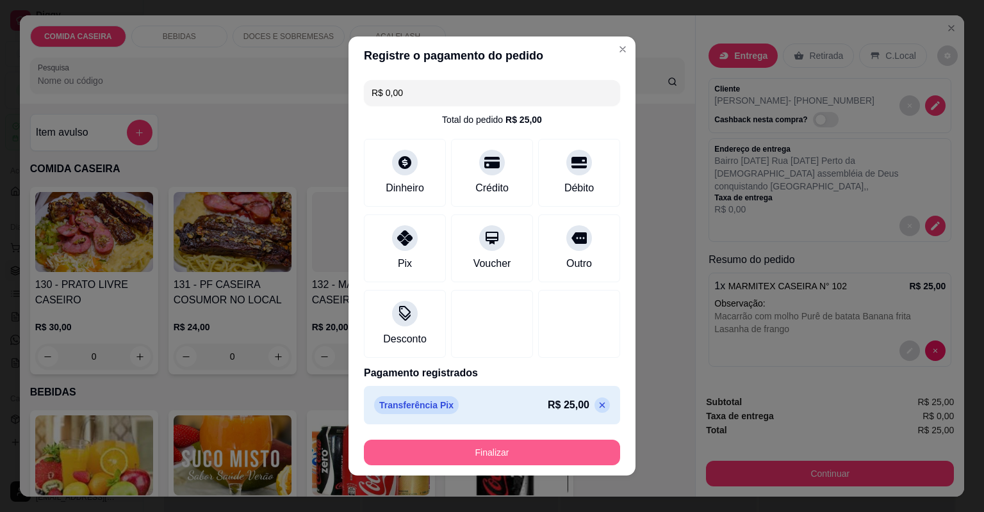
click at [510, 445] on button "Finalizar" at bounding box center [492, 453] width 256 height 26
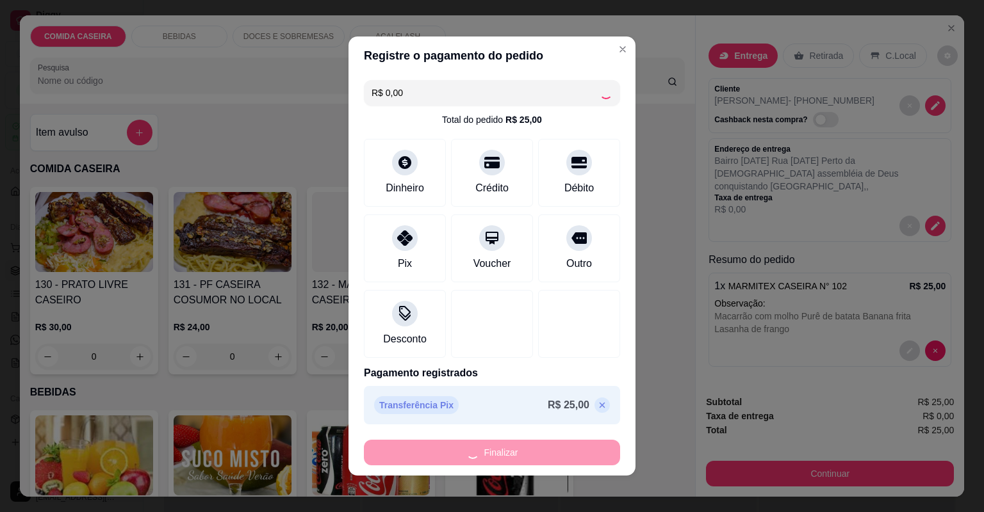
type input "-R$ 25,00"
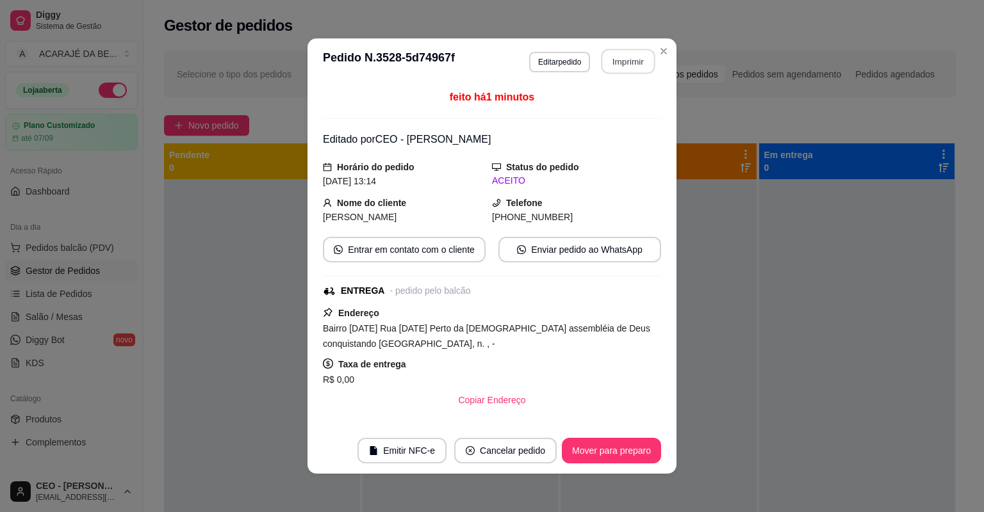
click at [624, 64] on button "Imprimir" at bounding box center [628, 61] width 54 height 25
click at [585, 443] on button "Mover para preparo" at bounding box center [611, 451] width 96 height 25
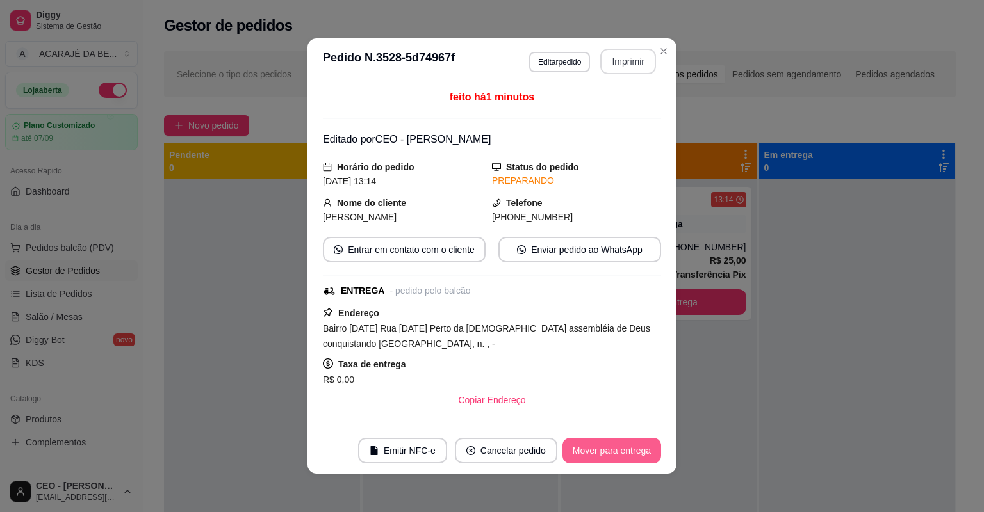
click at [585, 443] on button "Mover para entrega" at bounding box center [611, 451] width 99 height 26
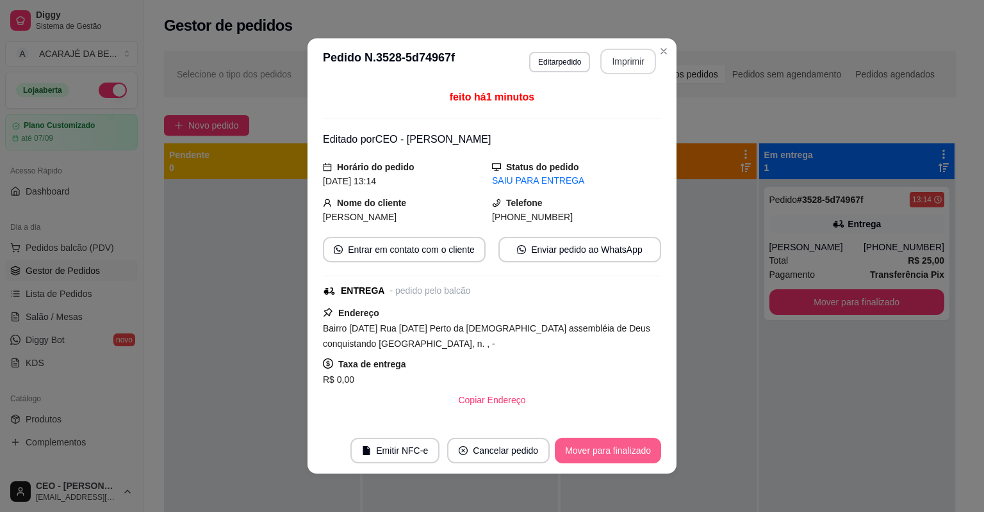
click at [586, 443] on button "Mover para finalizado" at bounding box center [608, 451] width 106 height 26
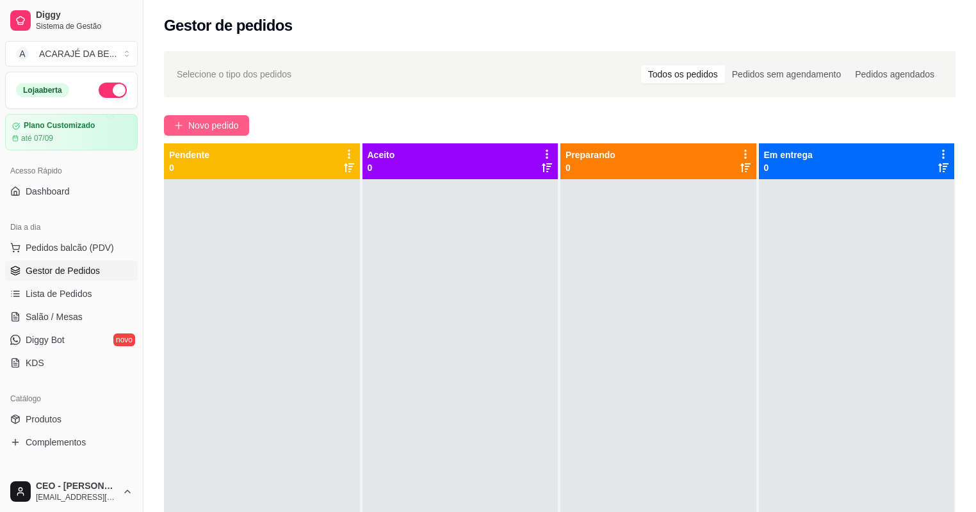
click at [233, 124] on span "Novo pedido" at bounding box center [213, 125] width 51 height 14
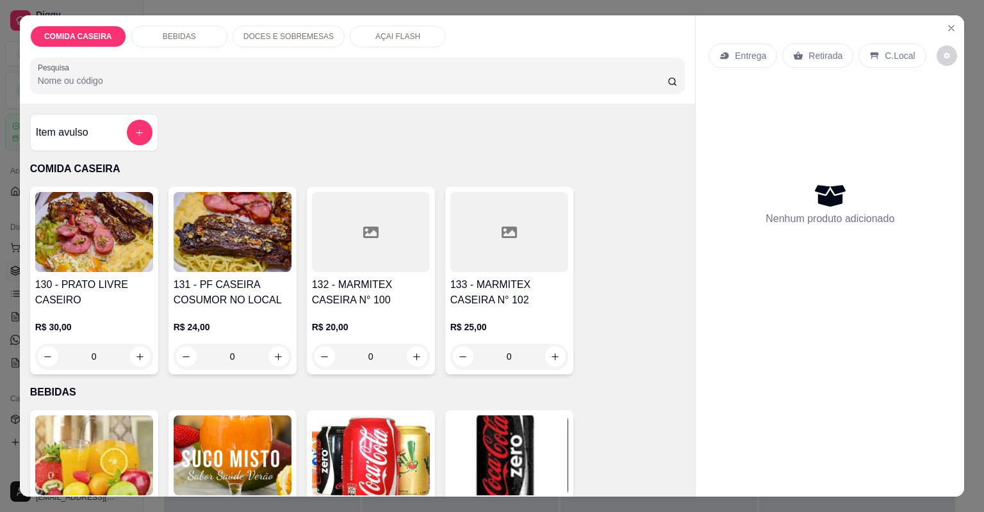
click at [350, 234] on div at bounding box center [371, 232] width 118 height 80
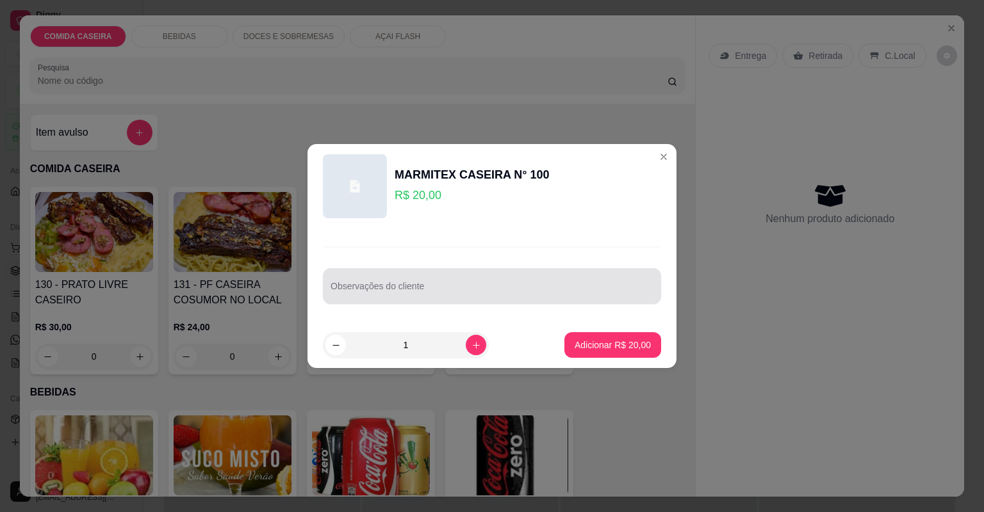
click at [398, 280] on div at bounding box center [491, 286] width 323 height 26
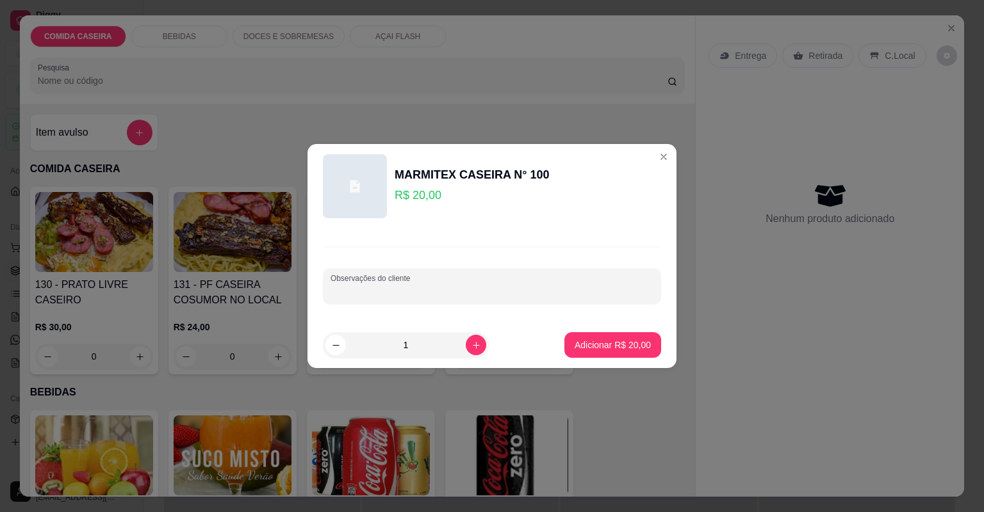
paste input "Feijão tropeiro [PERSON_NAME] Farofa de banana Salada de maionese Fígado e filé…"
type input "Feijão tropeiro [PERSON_NAME] Farofa de banana Salada de maionese Fígado e filé…"
click at [583, 350] on p "Adicionar R$ 20,00" at bounding box center [612, 345] width 76 height 13
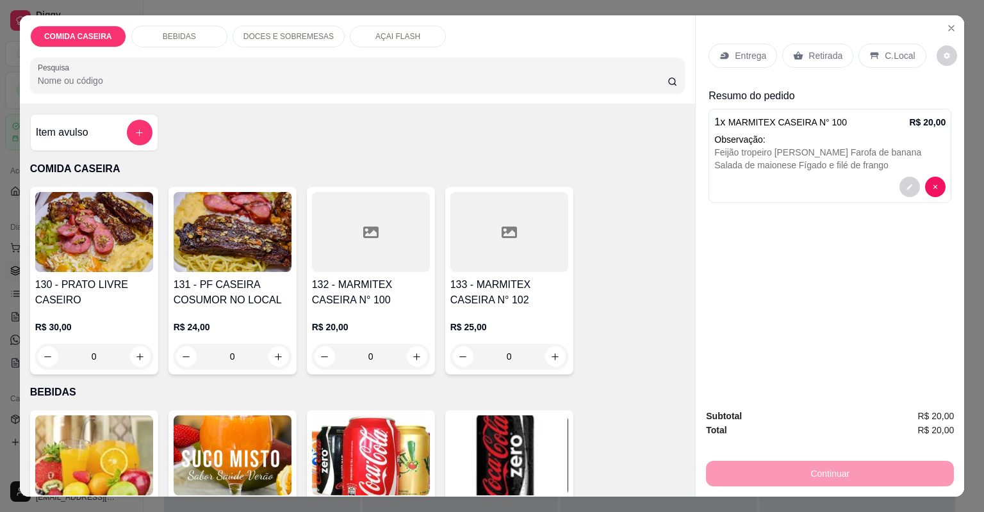
click at [739, 56] on p "Entrega" at bounding box center [750, 55] width 31 height 13
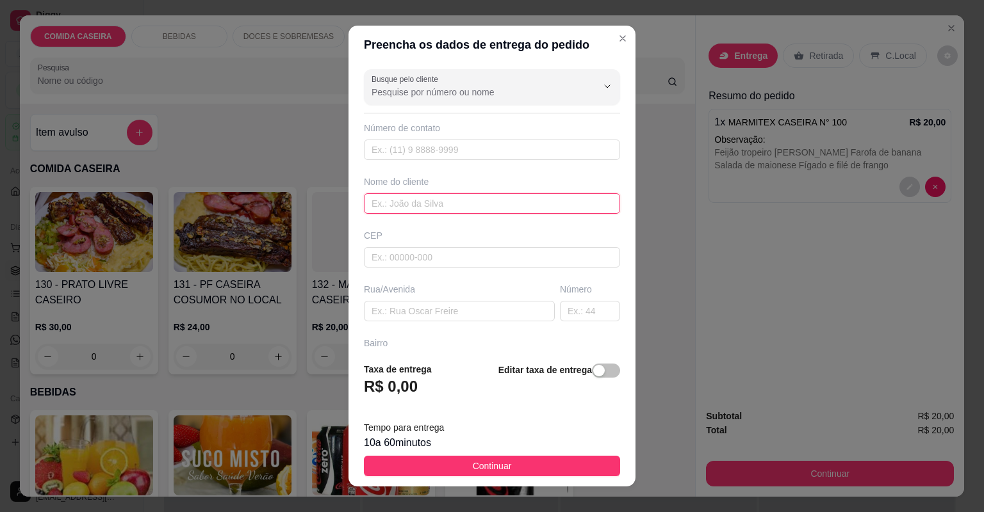
click at [482, 205] on input "text" at bounding box center [492, 203] width 256 height 20
type input "jamile"
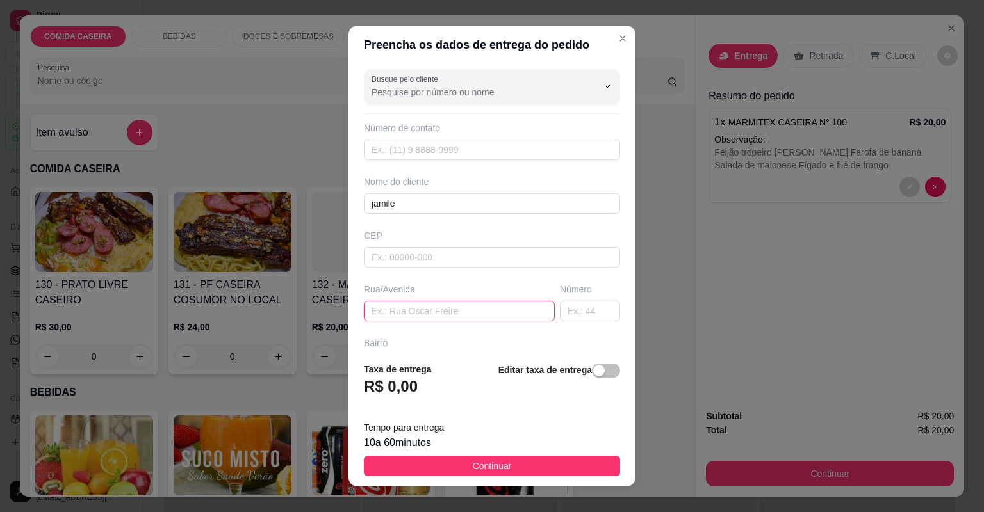
click at [489, 313] on input "text" at bounding box center [459, 311] width 191 height 20
paste input "Rua [PERSON_NAME],[PERSON_NAME]. N° 62 perto do posto de saude"
type input "Rua [PERSON_NAME],[PERSON_NAME]. N° 62 perto do posto de saude"
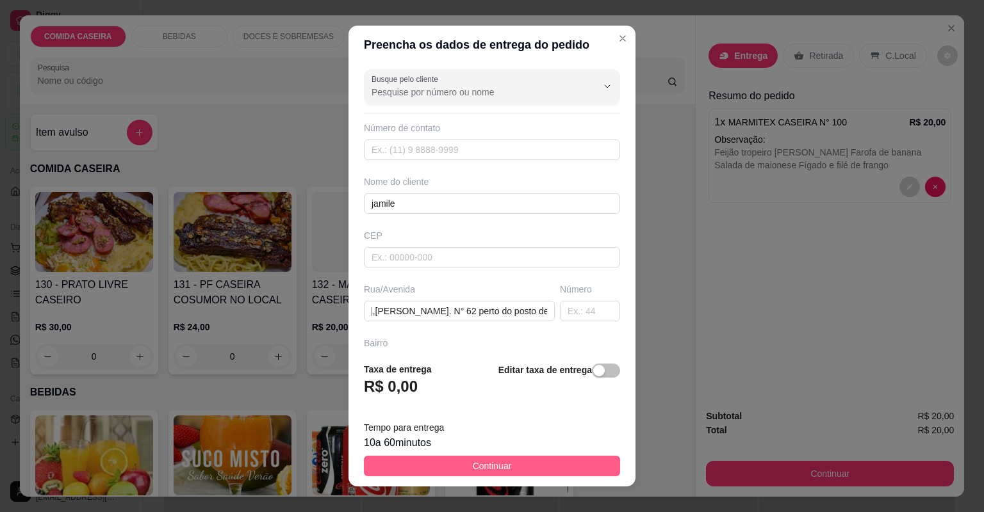
click at [538, 460] on button "Continuar" at bounding box center [492, 466] width 256 height 20
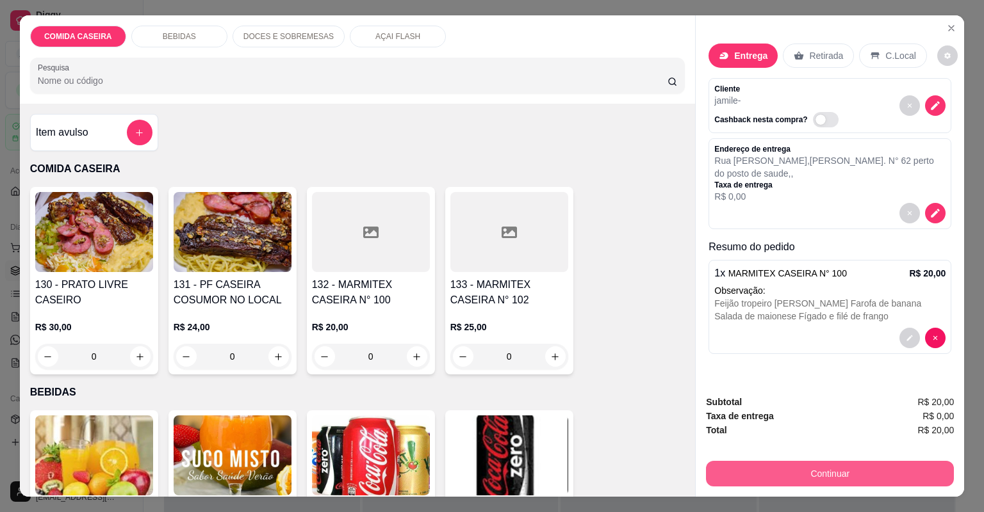
click at [756, 471] on button "Continuar" at bounding box center [830, 474] width 248 height 26
click at [824, 464] on button "Continuar" at bounding box center [830, 474] width 248 height 26
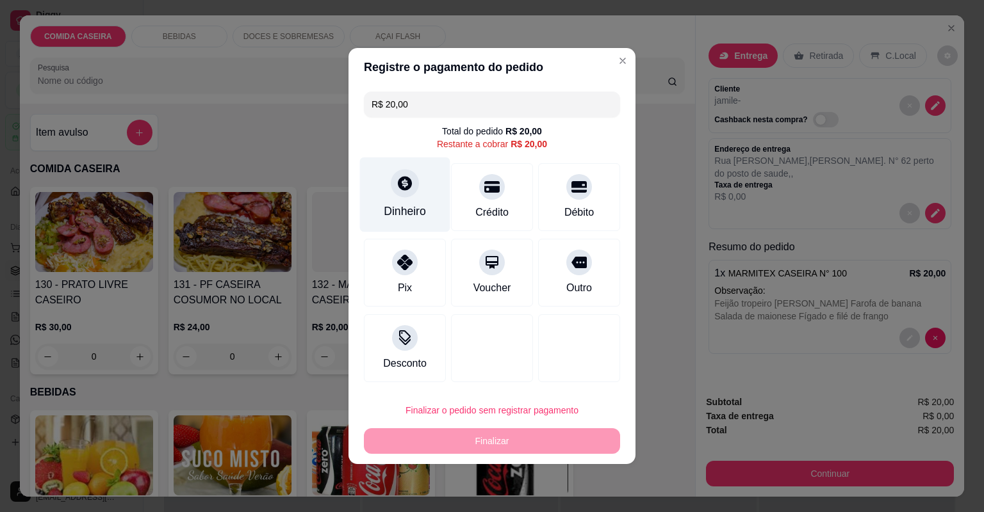
click at [428, 172] on div "Dinheiro" at bounding box center [405, 195] width 90 height 75
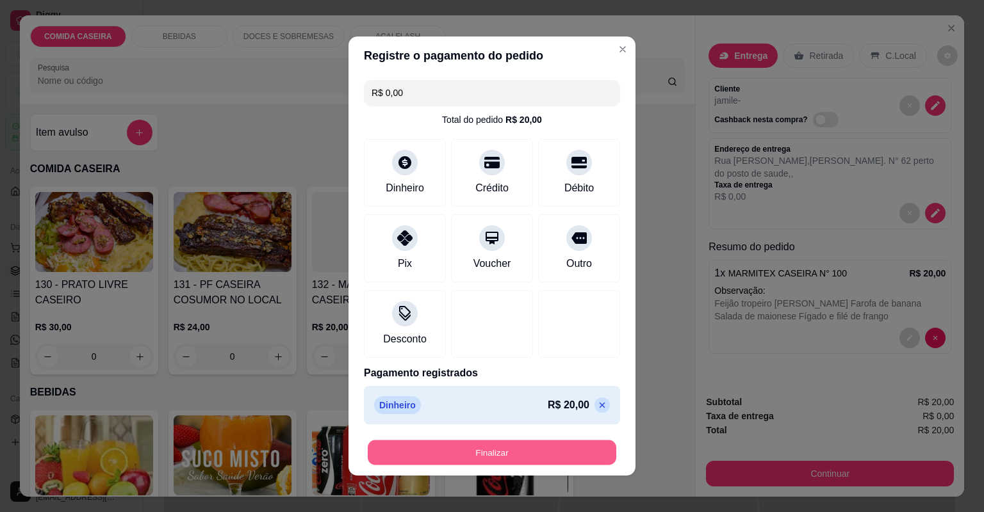
click at [518, 459] on button "Finalizar" at bounding box center [492, 453] width 248 height 25
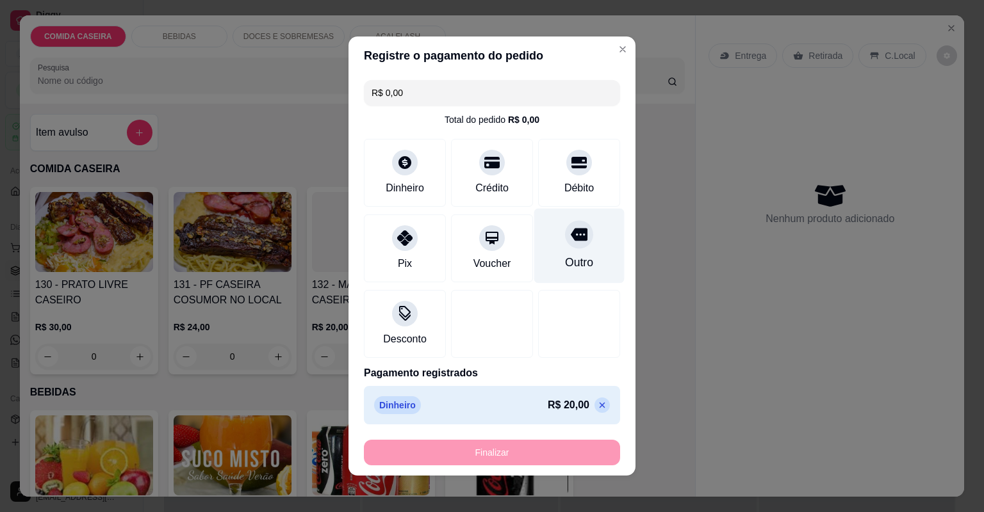
type input "-R$ 20,00"
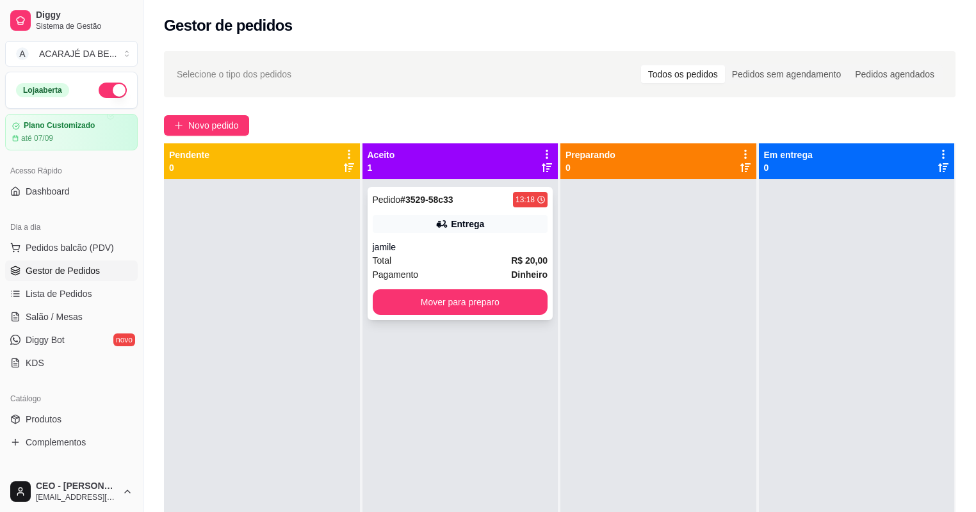
click at [453, 232] on div "Entrega" at bounding box center [460, 224] width 175 height 18
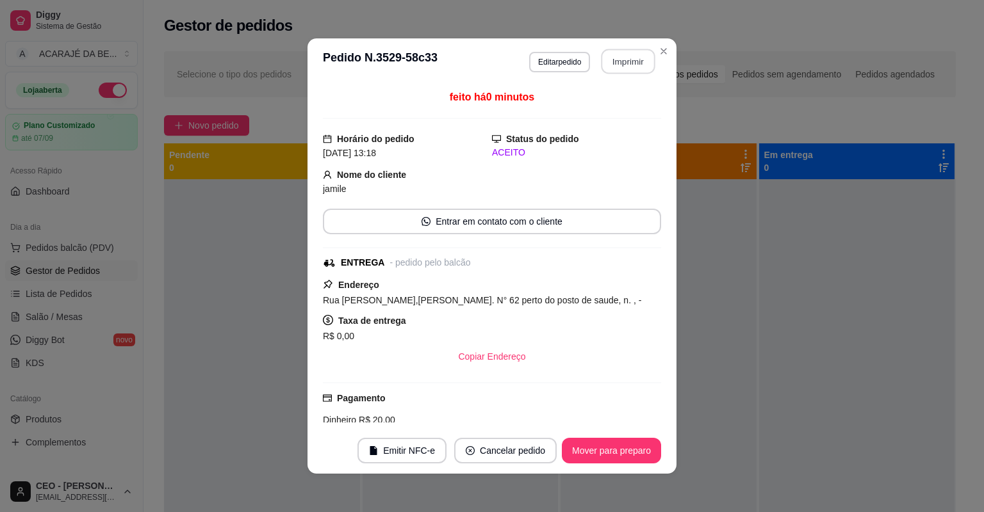
click at [612, 63] on button "Imprimir" at bounding box center [628, 61] width 54 height 25
click at [594, 458] on button "Mover para preparo" at bounding box center [611, 451] width 99 height 26
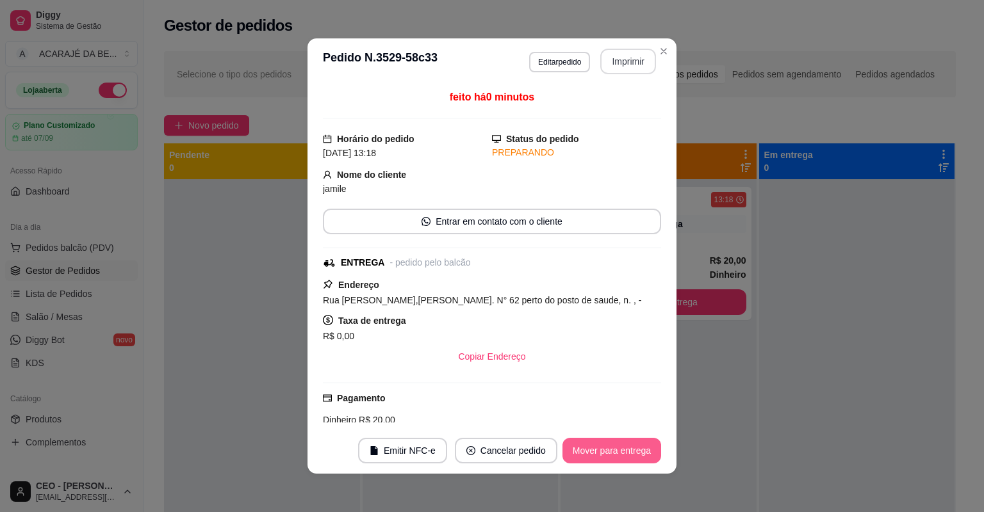
click at [594, 458] on button "Mover para entrega" at bounding box center [611, 451] width 99 height 26
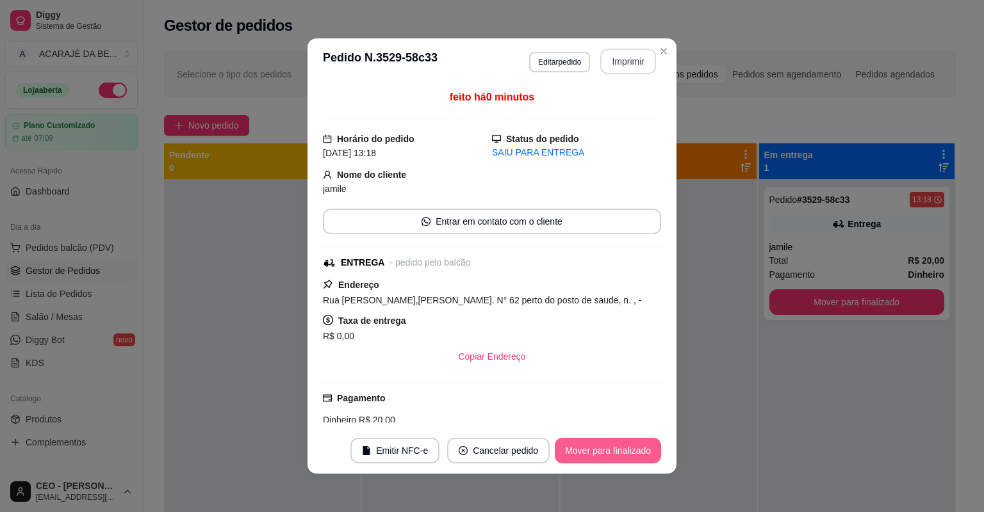
click at [596, 457] on button "Mover para finalizado" at bounding box center [608, 451] width 106 height 26
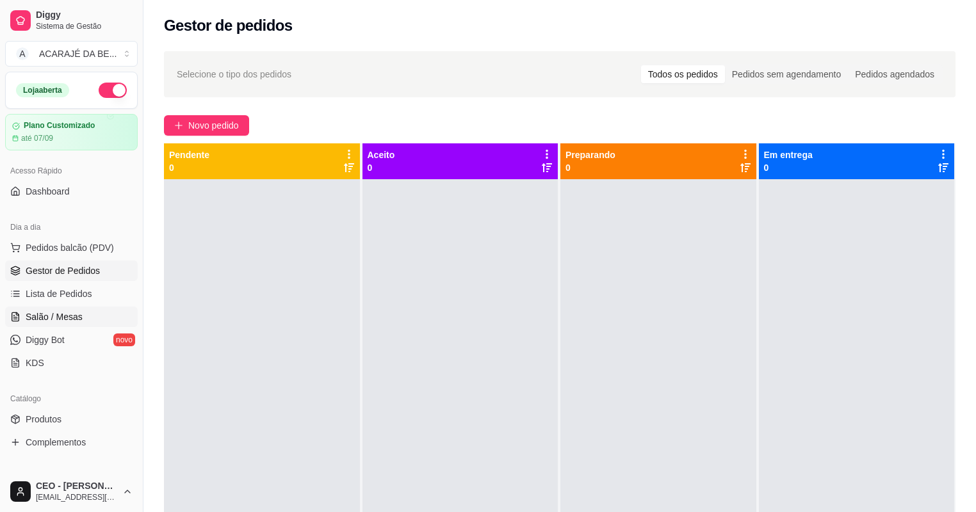
click at [37, 321] on span "Salão / Mesas" at bounding box center [54, 317] width 57 height 13
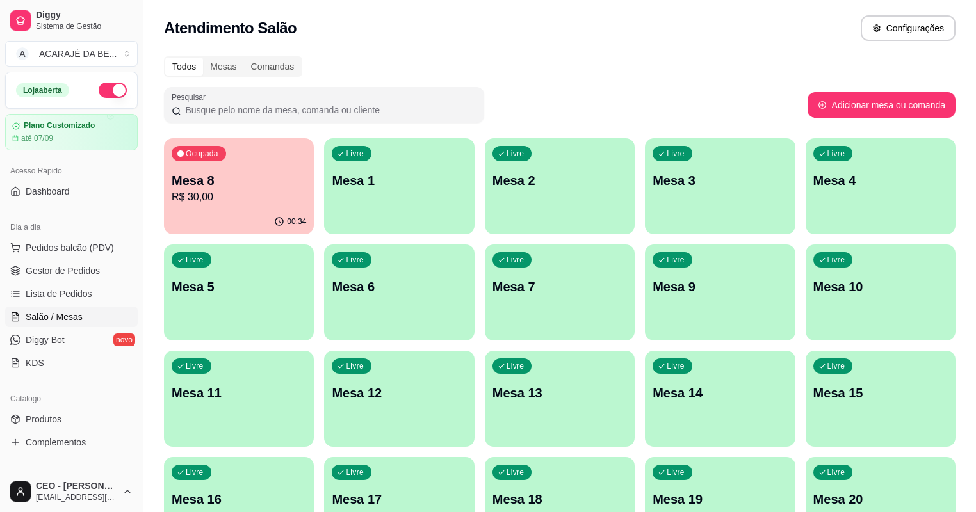
click at [492, 281] on p "Mesa 7" at bounding box center [559, 287] width 134 height 18
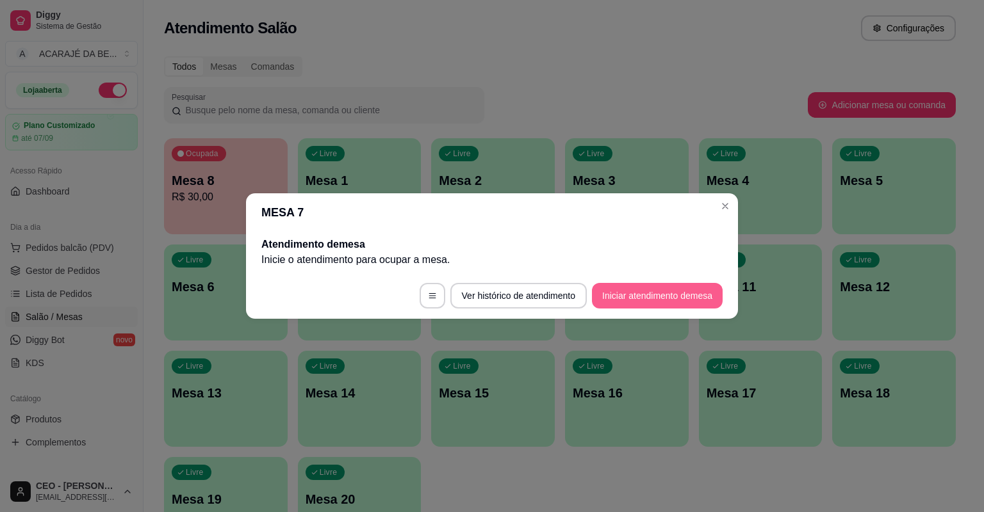
click at [612, 284] on button "Iniciar atendimento de mesa" at bounding box center [657, 296] width 131 height 26
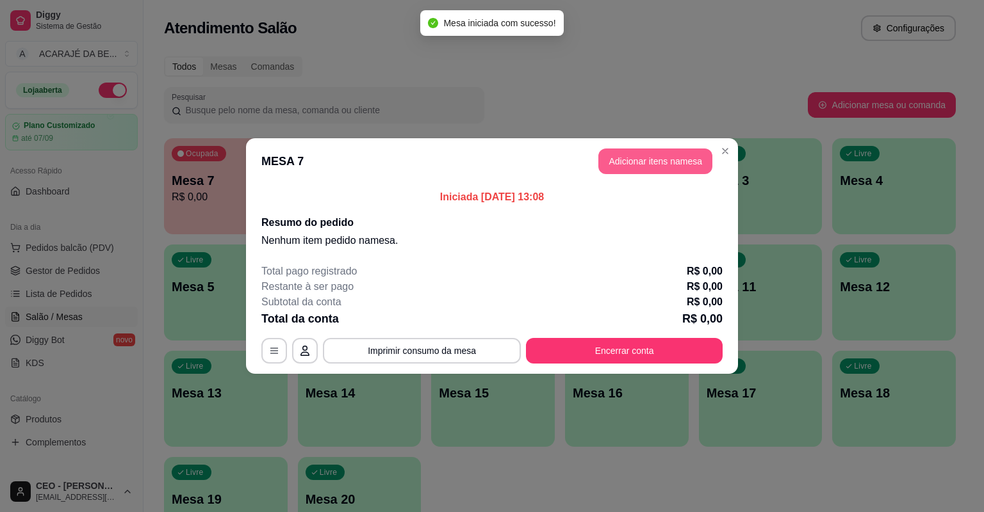
click at [640, 161] on button "Adicionar itens na mesa" at bounding box center [655, 162] width 114 height 26
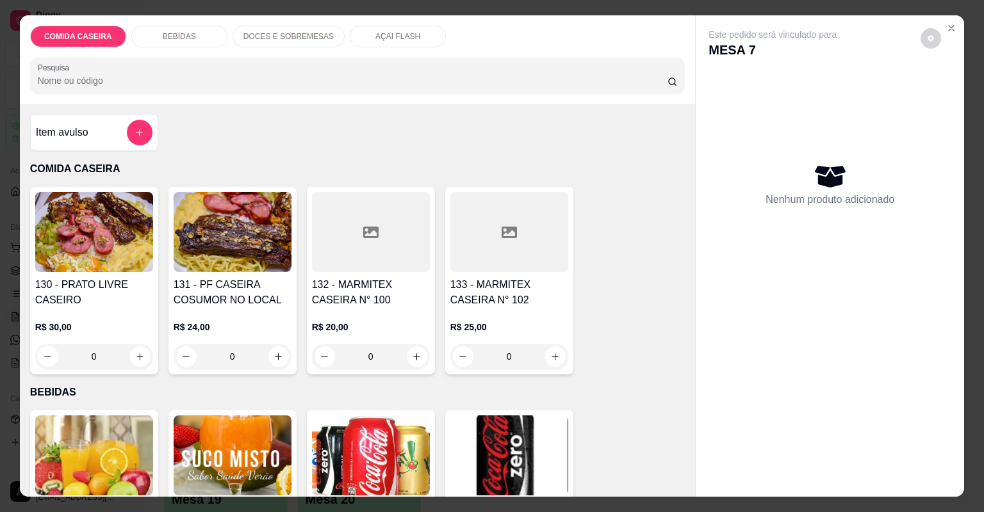
click at [108, 136] on div "Item avulso" at bounding box center [94, 133] width 117 height 26
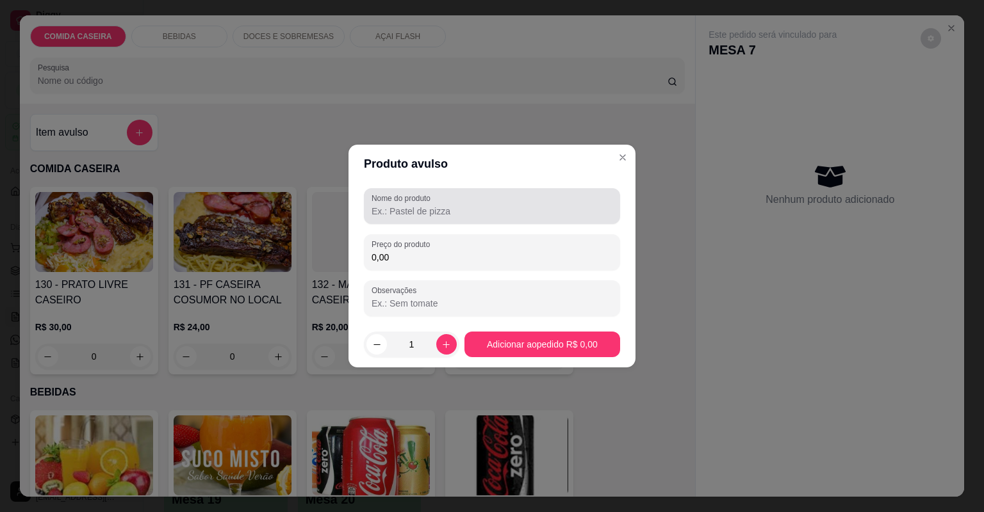
click at [425, 206] on input "Nome do produto" at bounding box center [491, 211] width 241 height 13
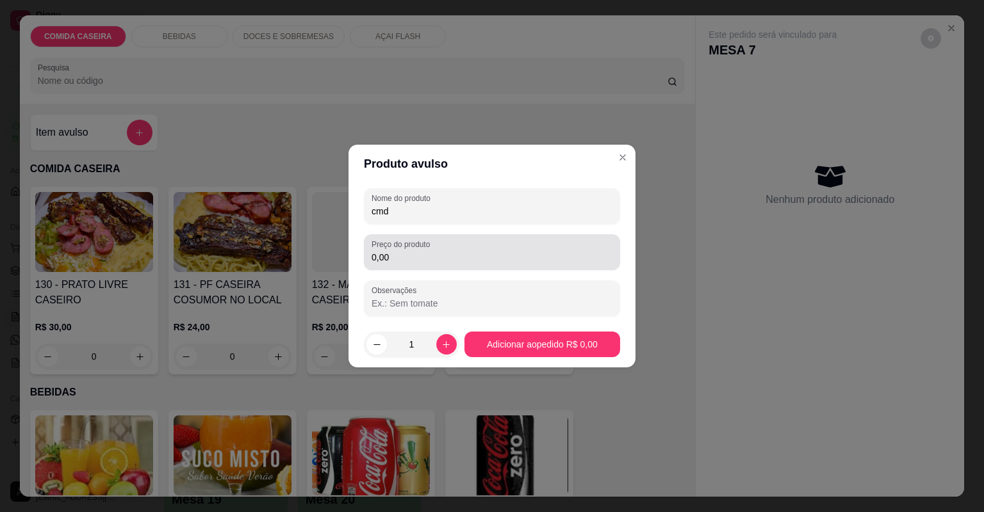
type input "cmd"
click at [430, 264] on div "0,00" at bounding box center [491, 253] width 241 height 26
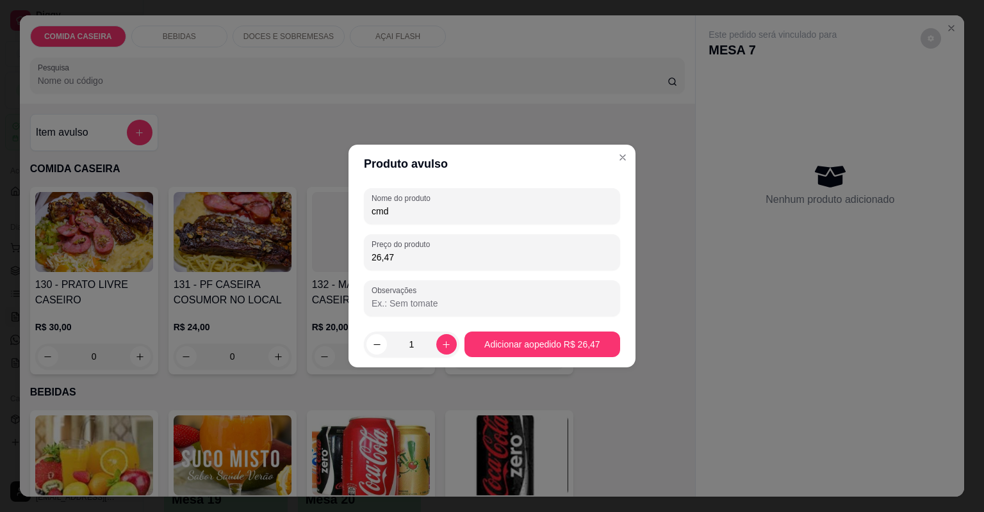
type input "26,47"
click at [543, 357] on footer "1 Adicionar ao pedido R$ 26,47" at bounding box center [491, 344] width 287 height 46
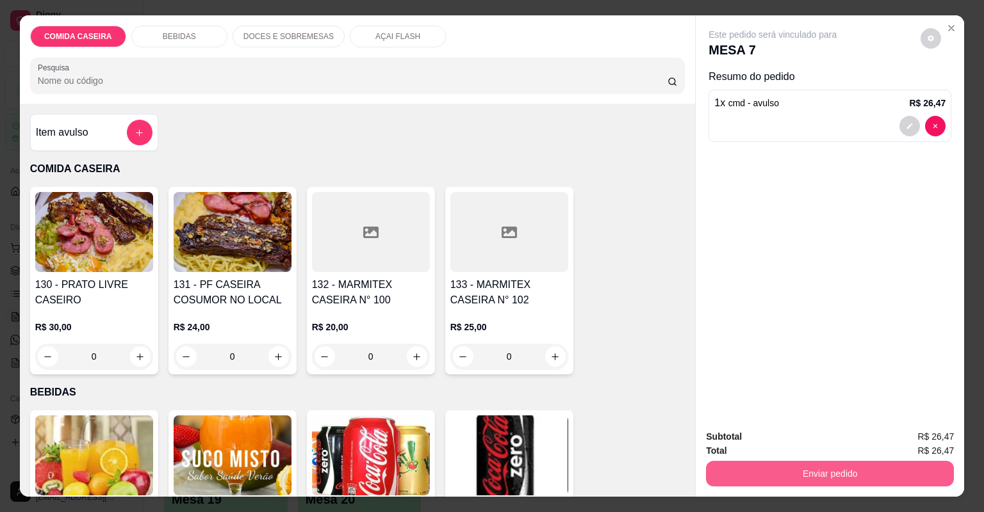
click at [788, 464] on button "Enviar pedido" at bounding box center [830, 474] width 248 height 26
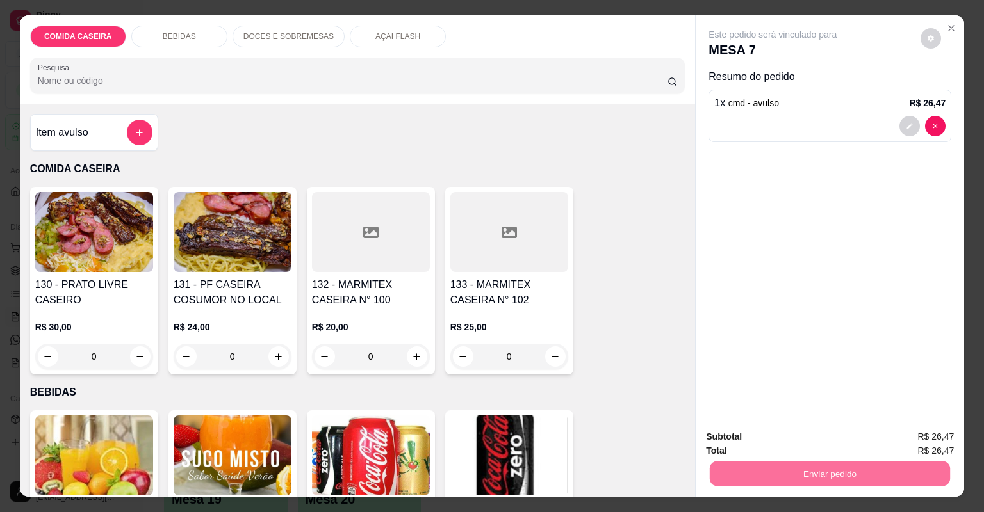
click at [808, 442] on button "Não registrar e enviar pedido" at bounding box center [788, 442] width 133 height 24
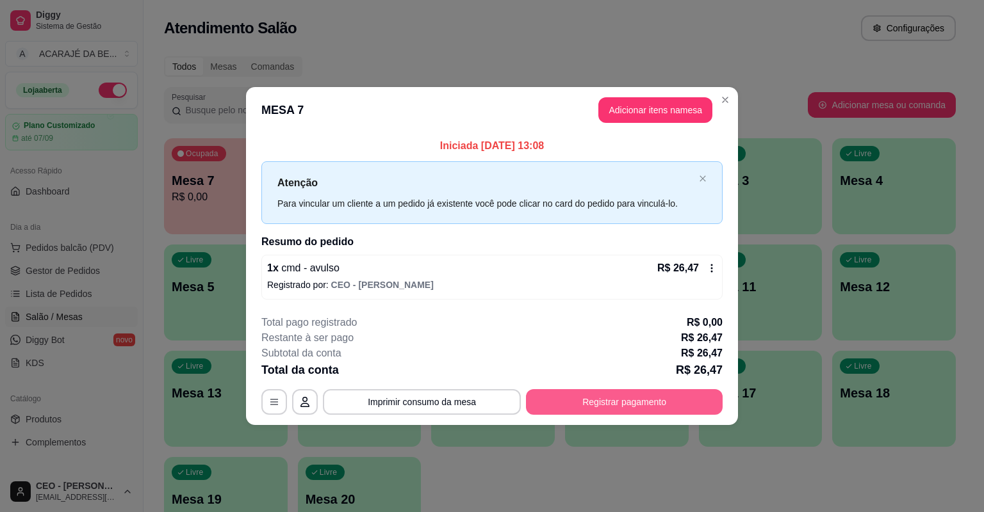
click at [624, 395] on button "Registrar pagamento" at bounding box center [624, 402] width 197 height 26
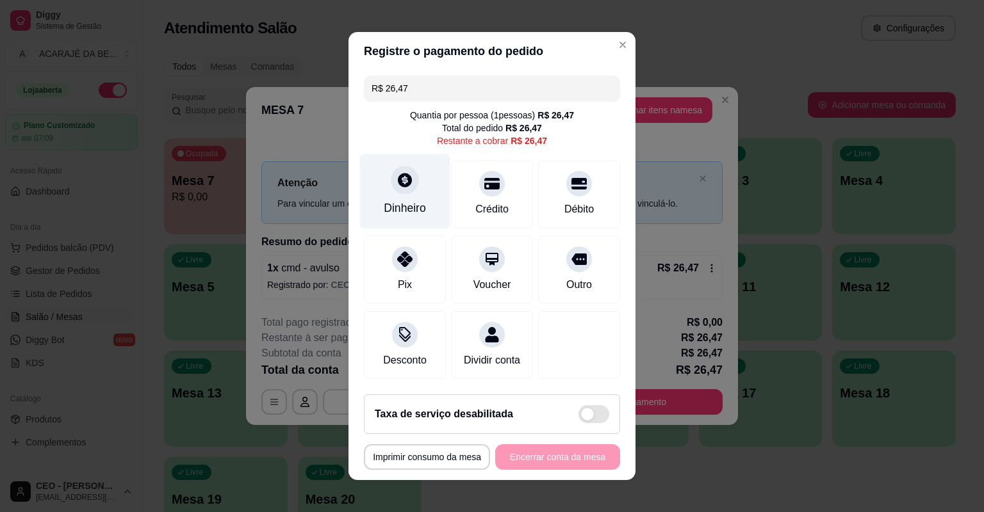
click at [415, 181] on div "Dinheiro" at bounding box center [405, 191] width 90 height 75
type input "R$ 0,00"
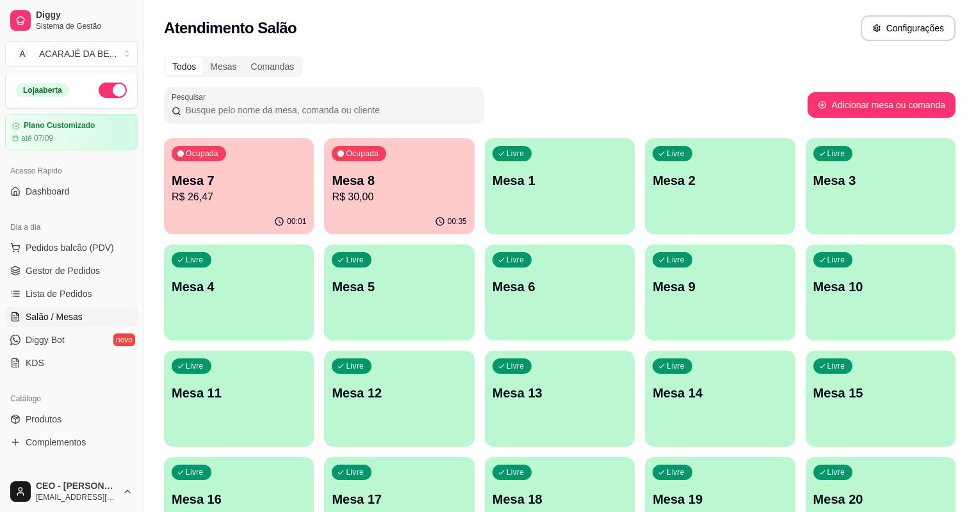
click at [220, 186] on p "Mesa 7" at bounding box center [239, 181] width 134 height 18
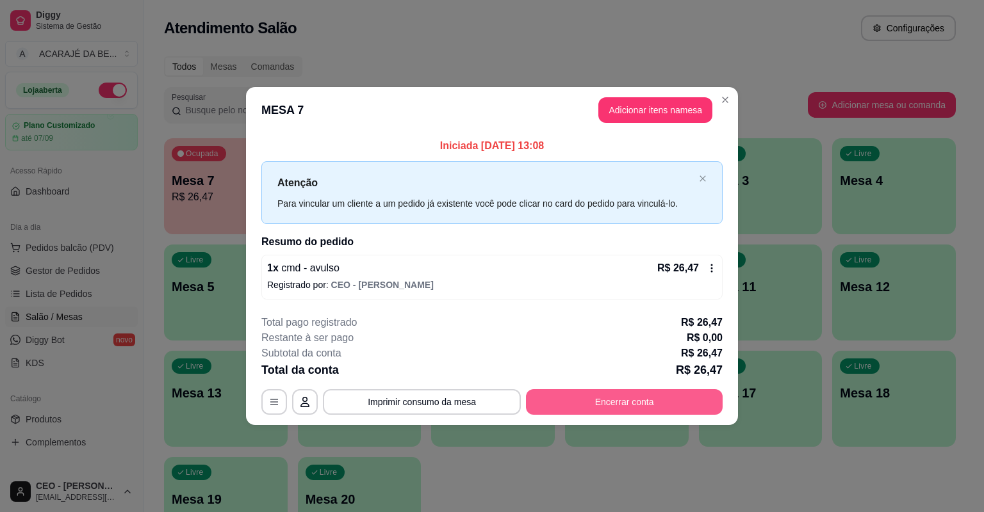
click at [575, 404] on button "Encerrar conta" at bounding box center [624, 402] width 197 height 26
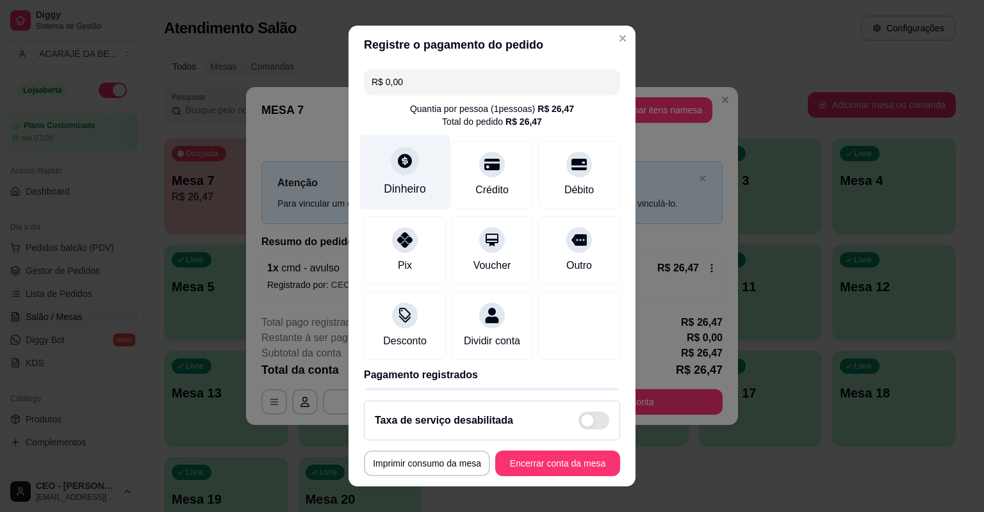
click at [398, 172] on div at bounding box center [405, 161] width 28 height 28
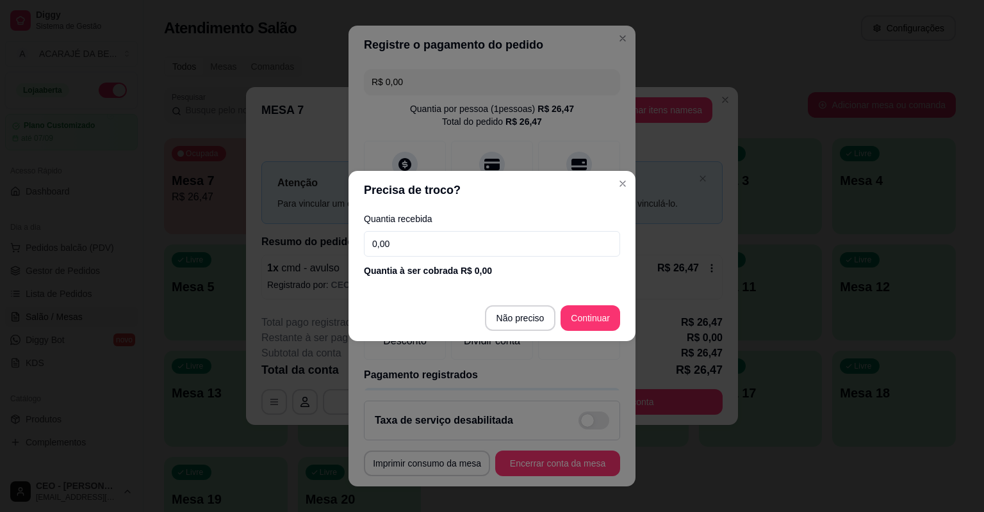
click at [421, 243] on input "0,00" at bounding box center [492, 244] width 256 height 26
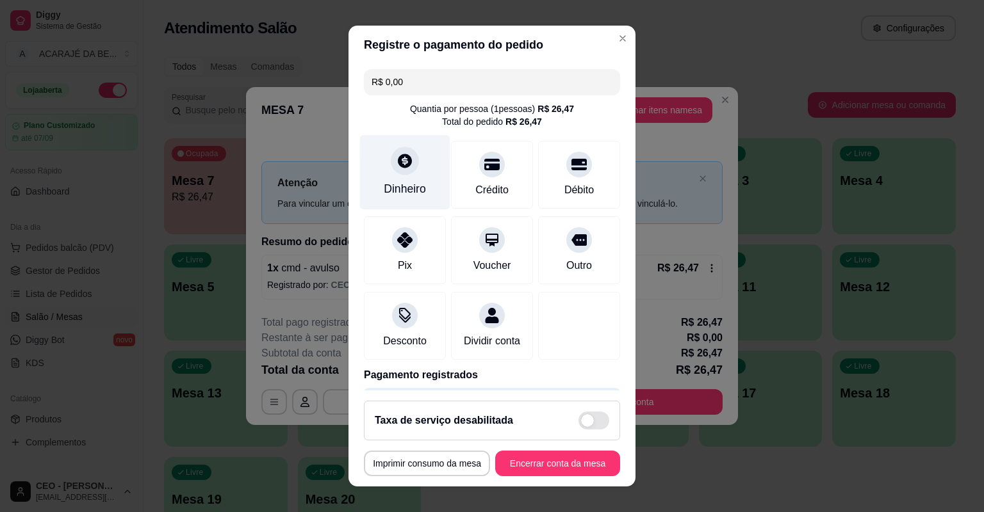
click at [405, 163] on icon at bounding box center [404, 160] width 17 height 17
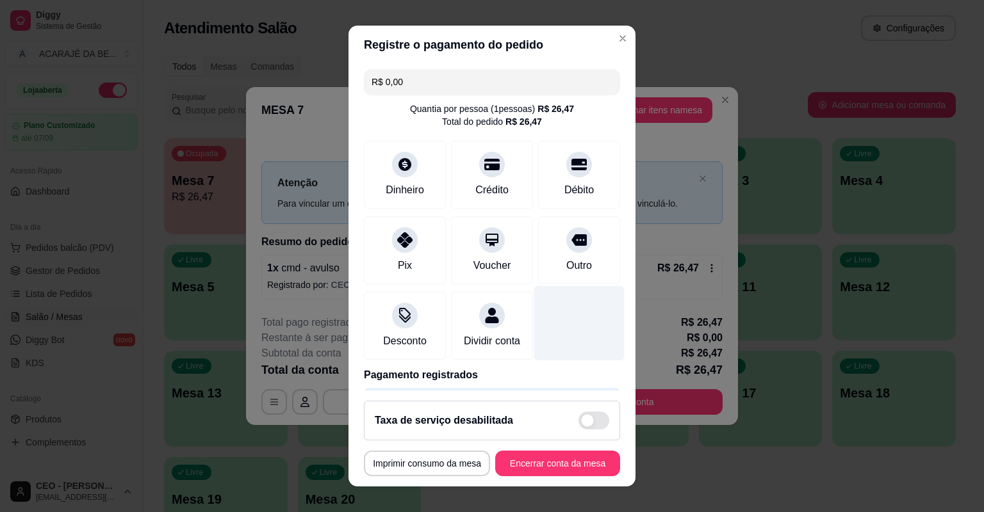
drag, startPoint x: 588, startPoint y: 353, endPoint x: 575, endPoint y: 343, distance: 16.4
click at [580, 346] on div at bounding box center [579, 323] width 90 height 75
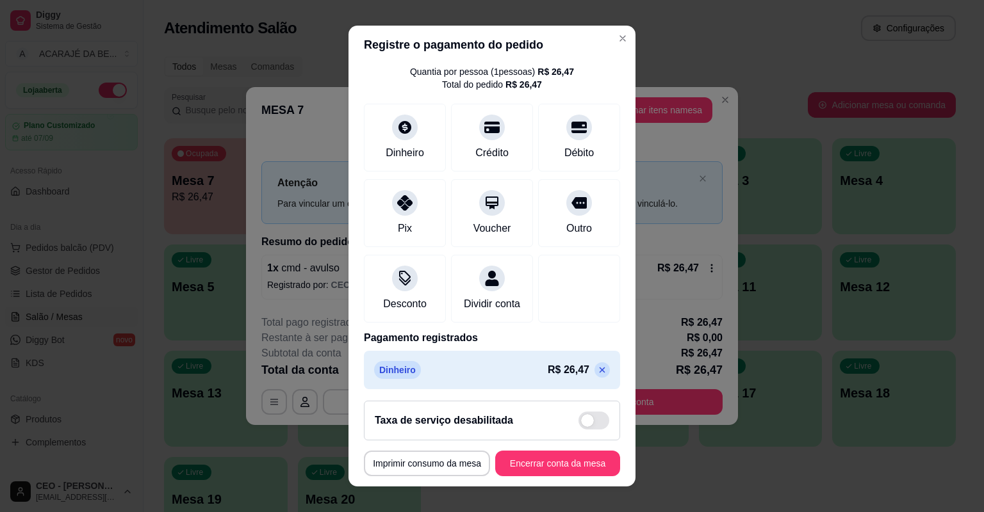
scroll to position [51, 0]
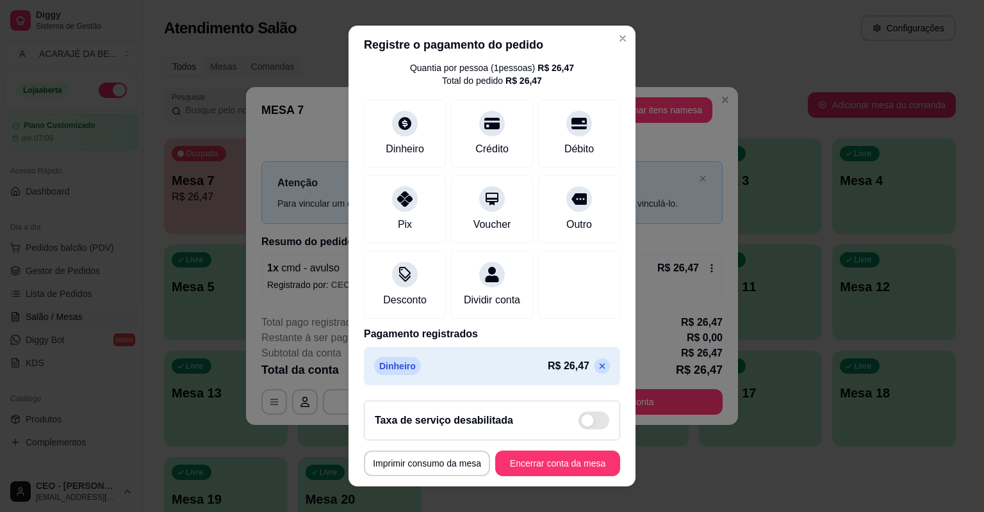
click at [594, 364] on p at bounding box center [601, 366] width 15 height 15
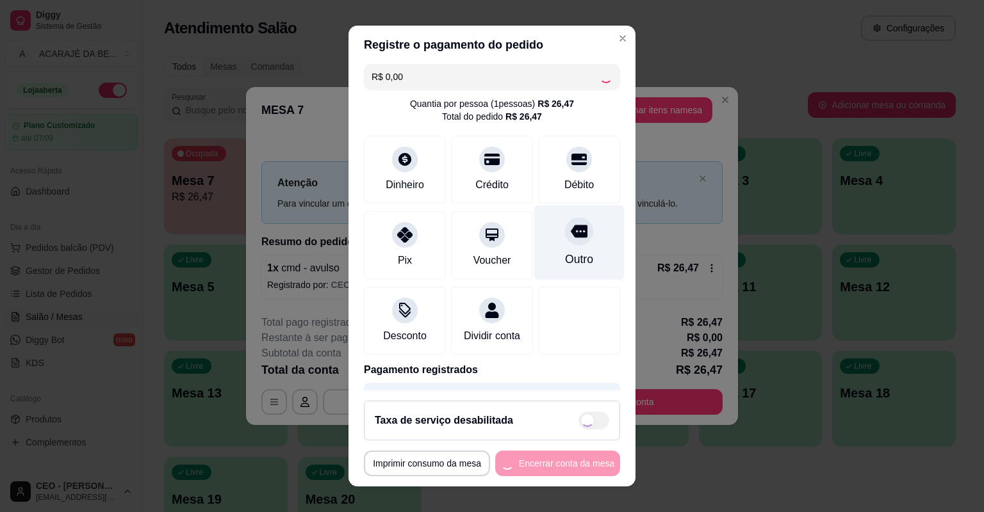
scroll to position [0, 0]
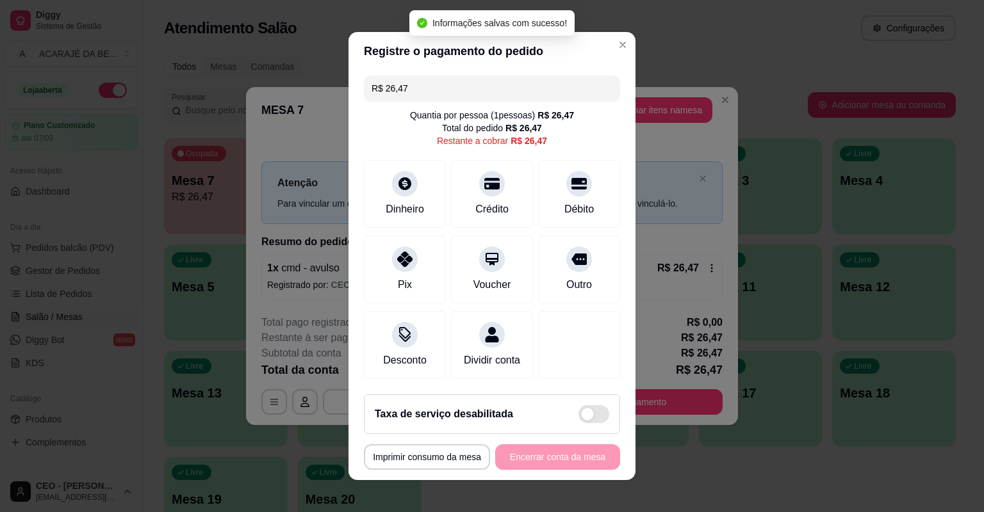
click at [473, 59] on header "Registre o pagamento do pedido" at bounding box center [491, 51] width 287 height 38
click at [473, 86] on input "R$ 26,47" at bounding box center [491, 89] width 241 height 26
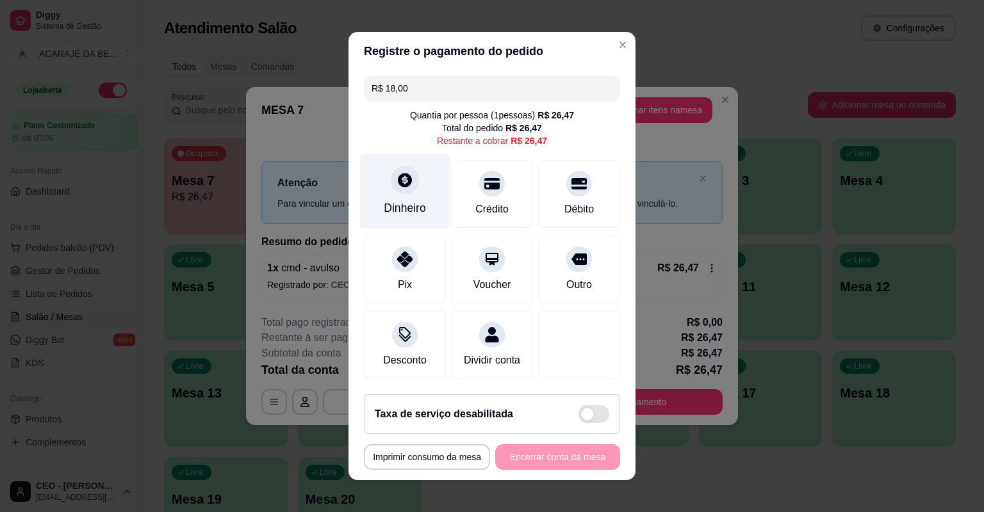
click at [425, 211] on div "Dinheiro" at bounding box center [405, 191] width 90 height 75
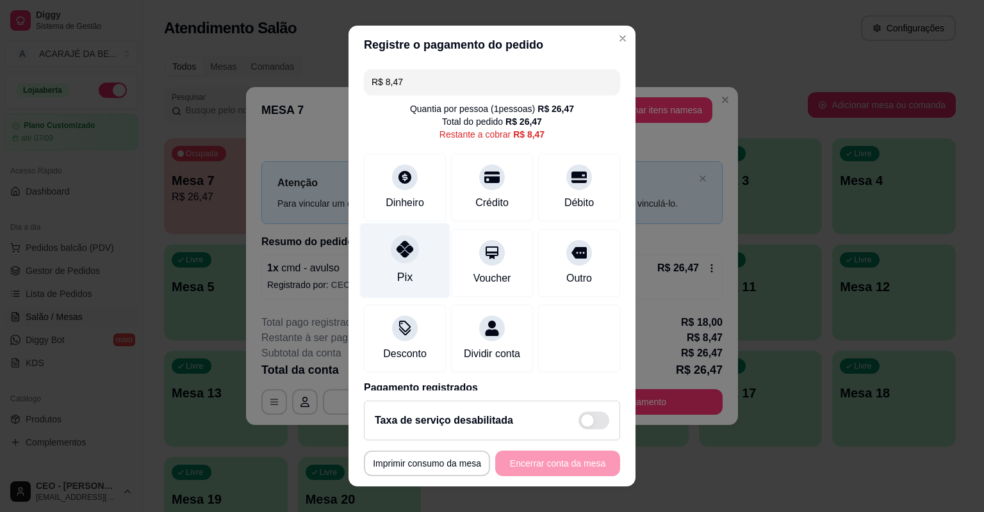
click at [394, 259] on div at bounding box center [405, 249] width 28 height 28
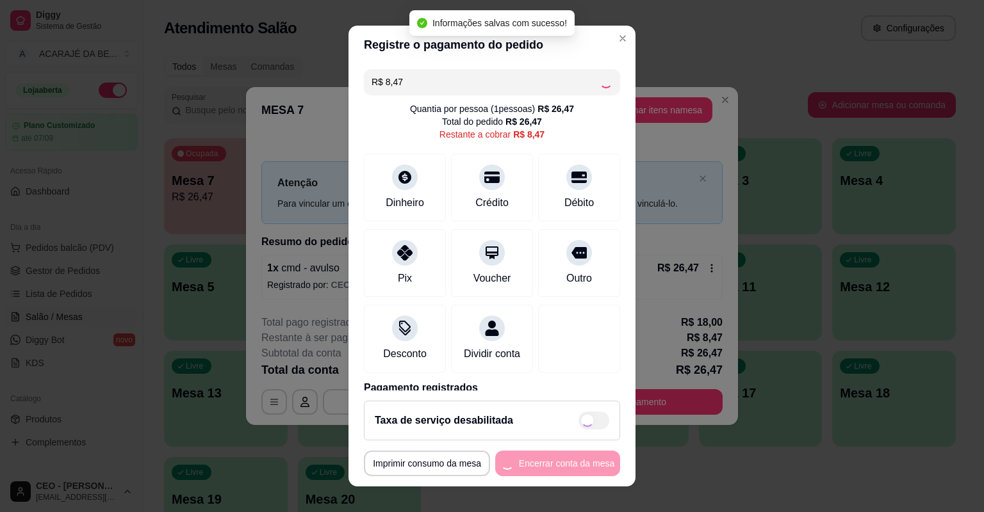
type input "R$ 0,00"
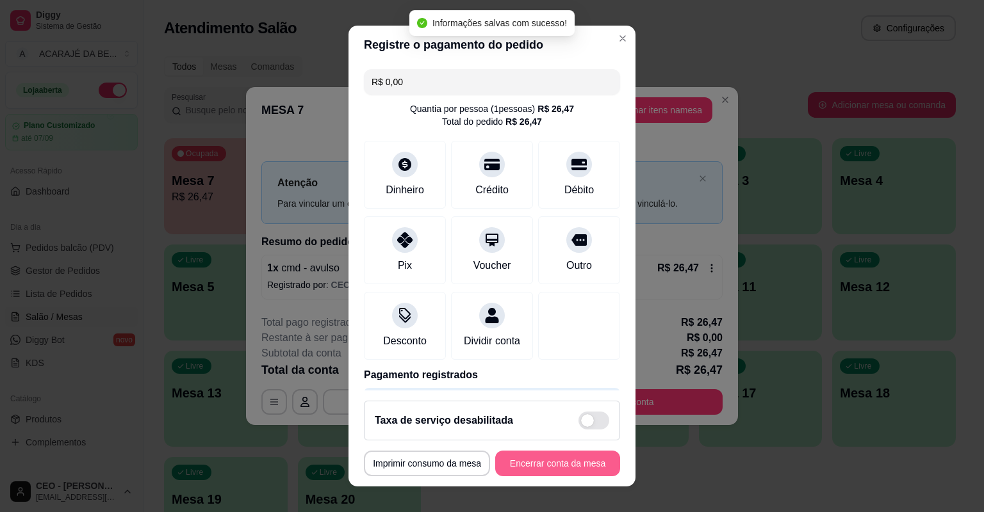
click at [543, 458] on button "Encerrar conta da mesa" at bounding box center [557, 464] width 125 height 26
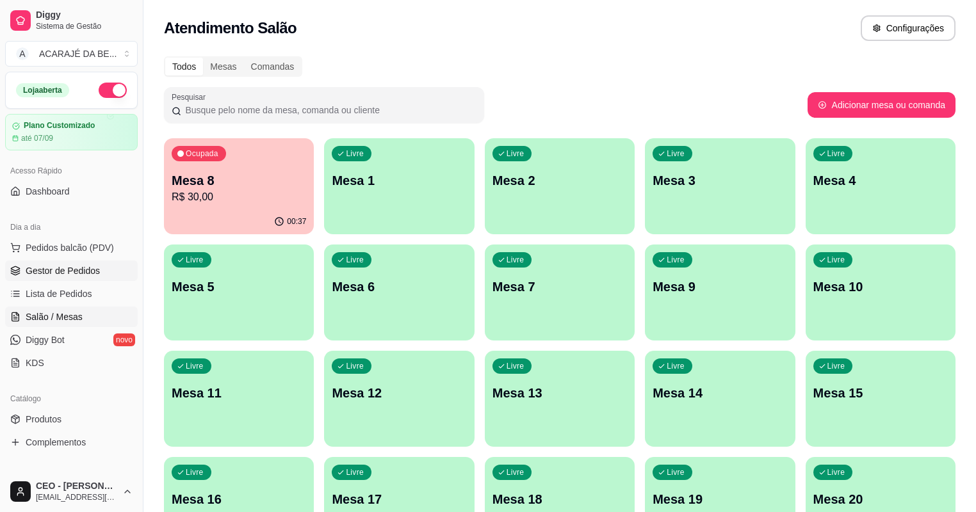
click at [63, 272] on span "Gestor de Pedidos" at bounding box center [63, 270] width 74 height 13
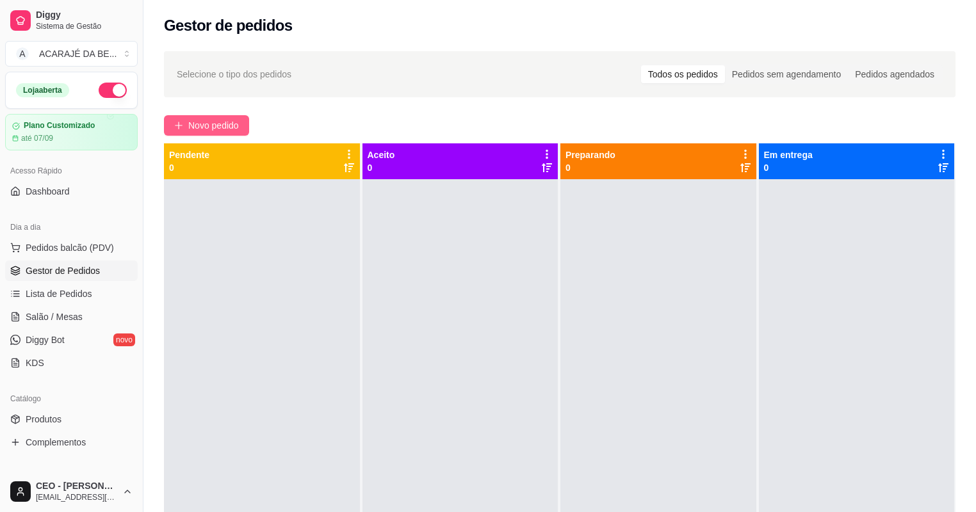
click at [210, 125] on span "Novo pedido" at bounding box center [213, 125] width 51 height 14
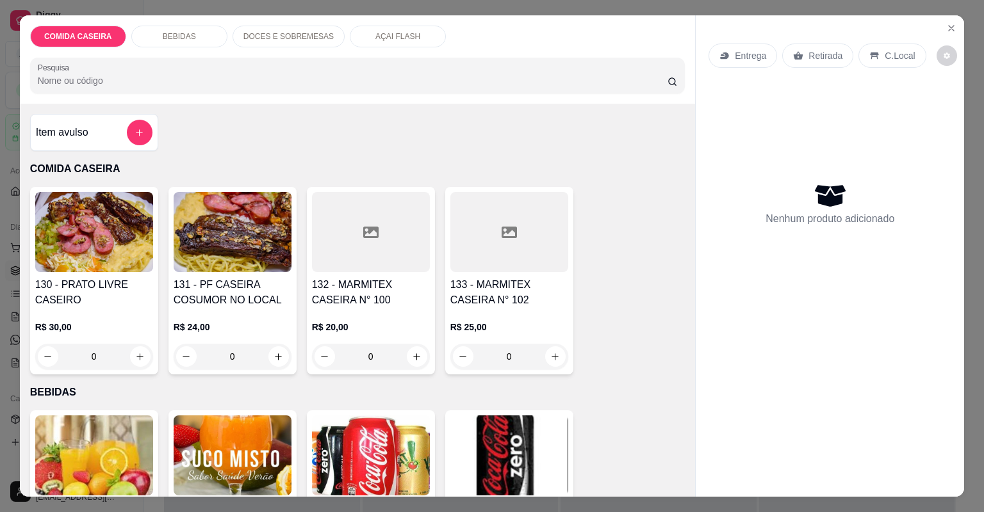
click at [369, 252] on div at bounding box center [371, 232] width 118 height 80
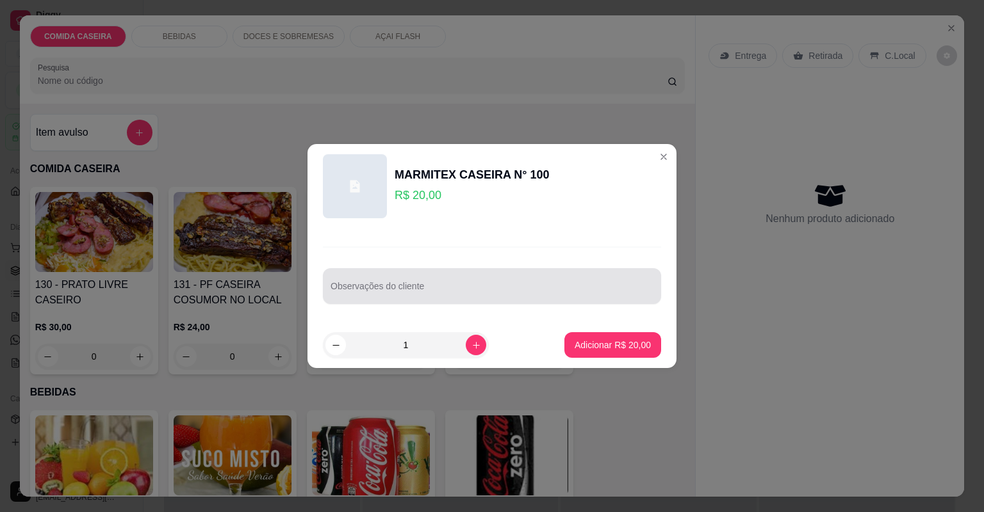
click at [386, 282] on div at bounding box center [491, 286] width 323 height 26
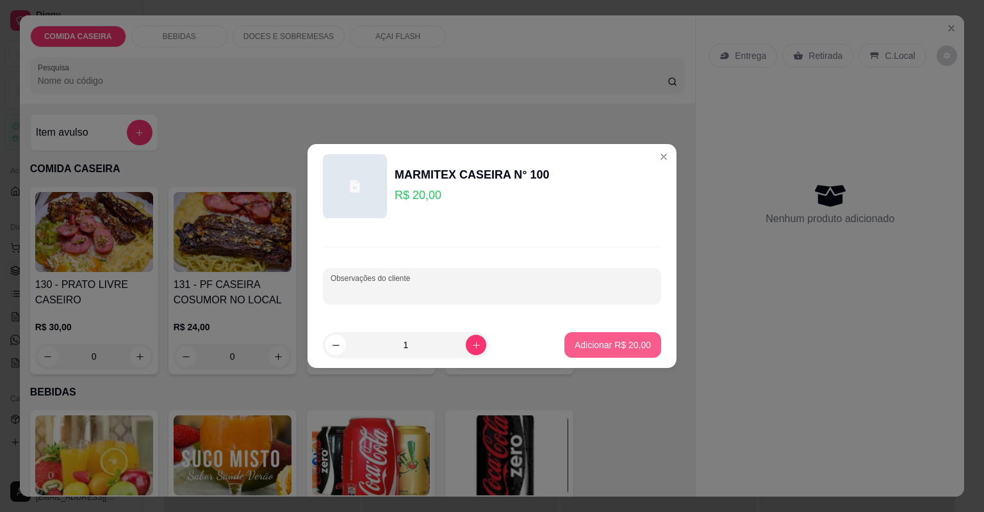
click at [588, 346] on p "Adicionar R$ 20,00" at bounding box center [612, 345] width 76 height 13
type input "1"
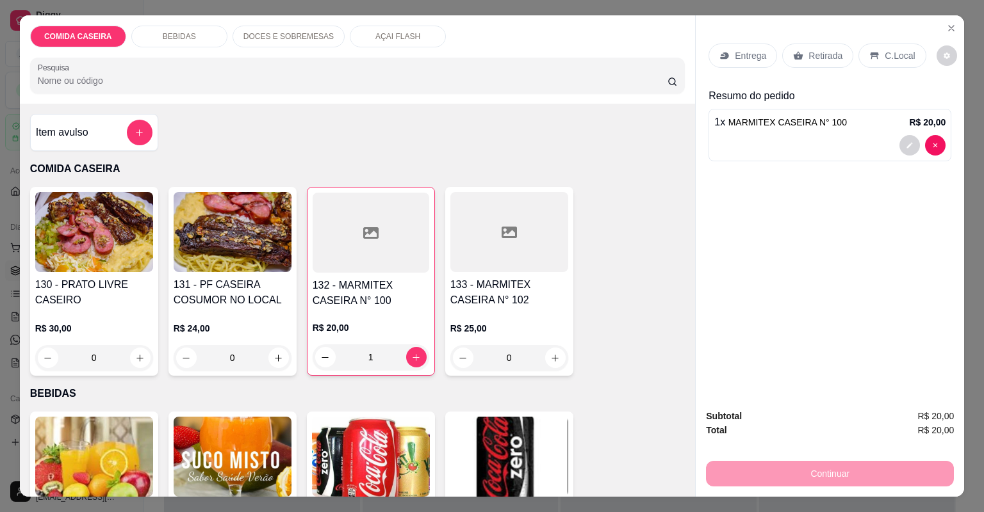
click at [744, 39] on div "Entrega Retirada C.Local" at bounding box center [829, 55] width 243 height 45
click at [742, 47] on div "Entrega" at bounding box center [742, 56] width 69 height 24
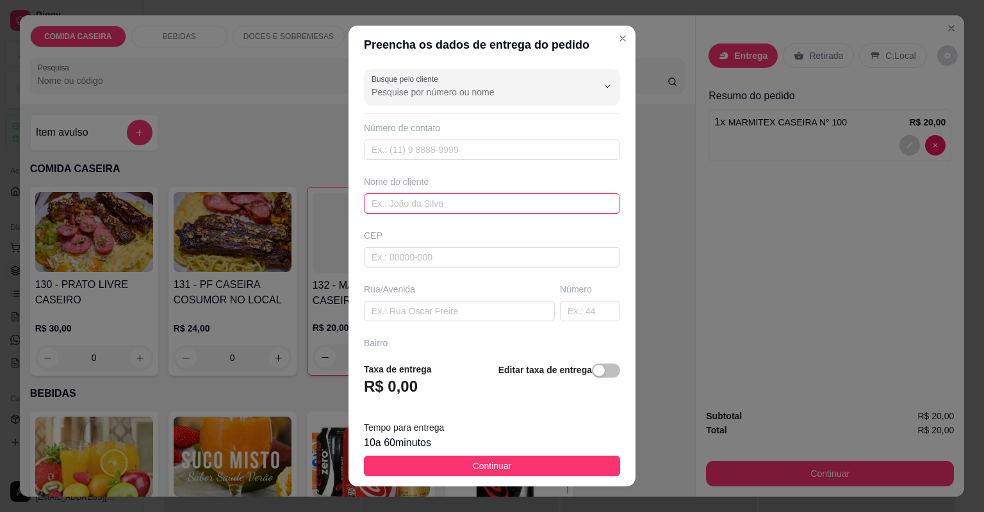
click at [448, 210] on input "text" at bounding box center [492, 203] width 256 height 20
type input "[PERSON_NAME]"
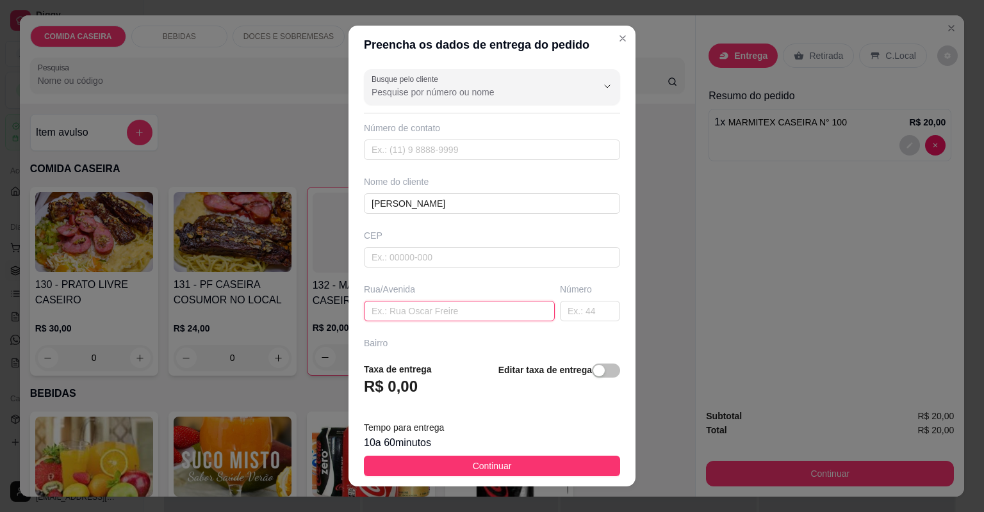
click at [469, 307] on input "text" at bounding box center [459, 311] width 191 height 20
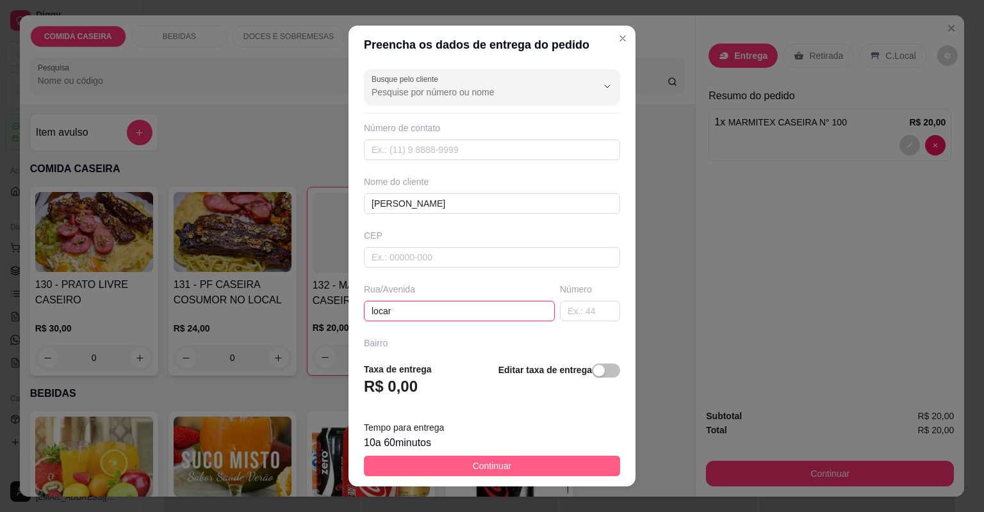
type input "locar"
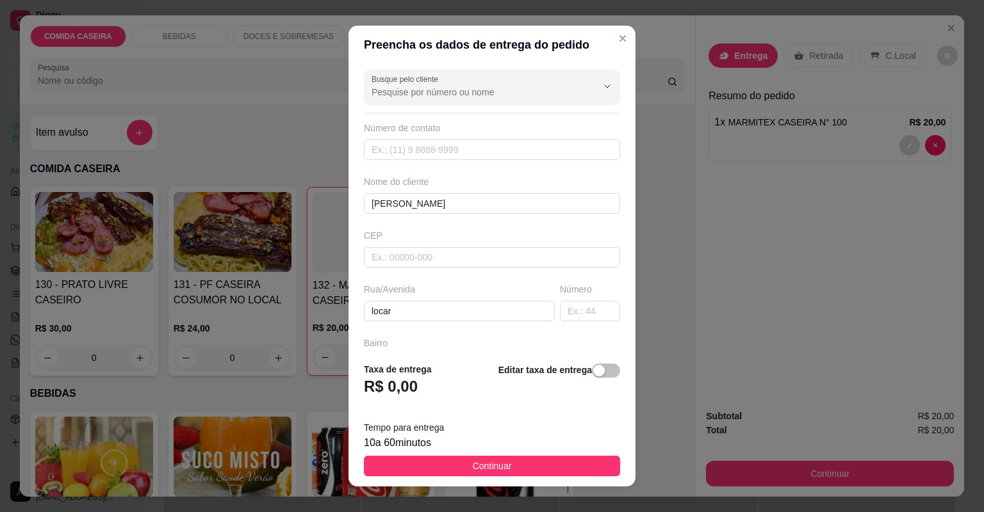
click at [497, 459] on span "Continuar" at bounding box center [492, 466] width 39 height 14
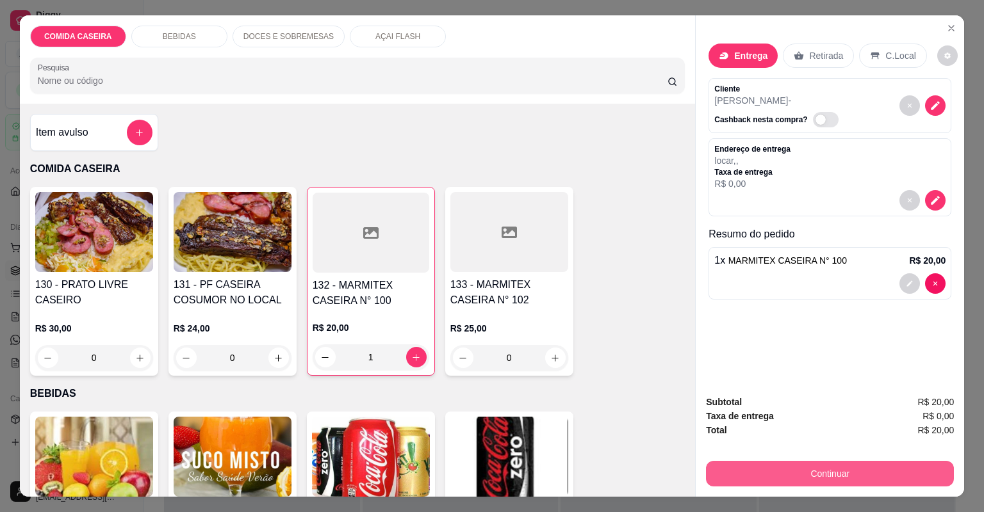
click at [786, 466] on button "Continuar" at bounding box center [830, 474] width 248 height 26
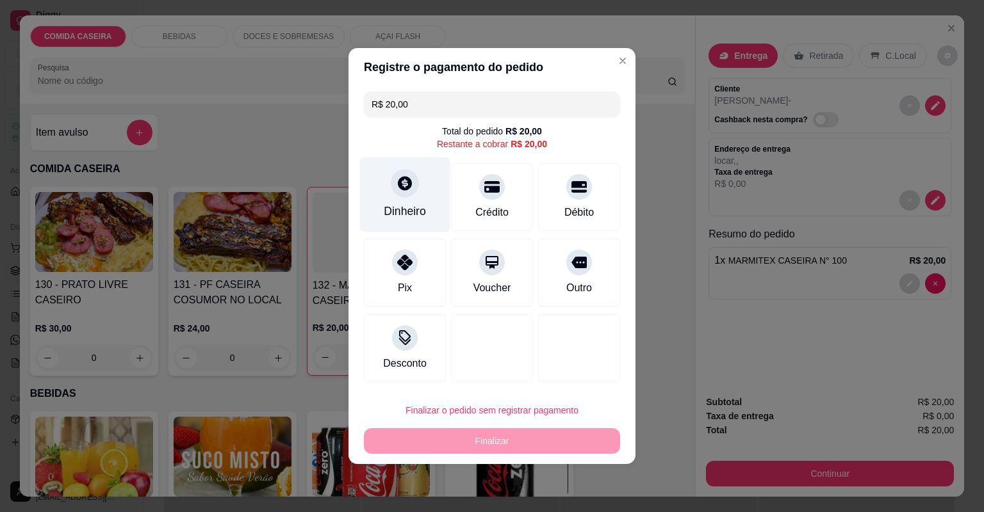
click at [412, 203] on div "Dinheiro" at bounding box center [405, 211] width 42 height 17
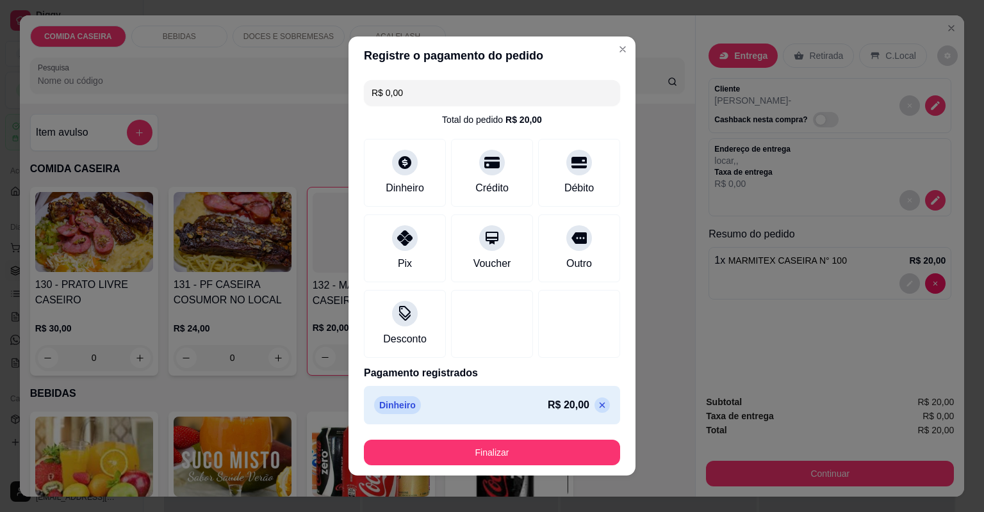
type input "R$ 0,00"
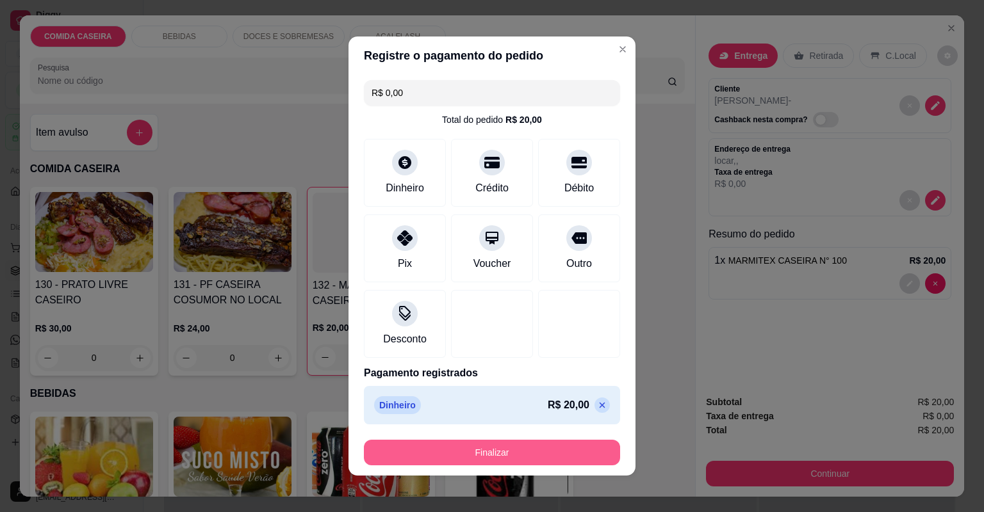
click at [555, 444] on button "Finalizar" at bounding box center [492, 453] width 256 height 26
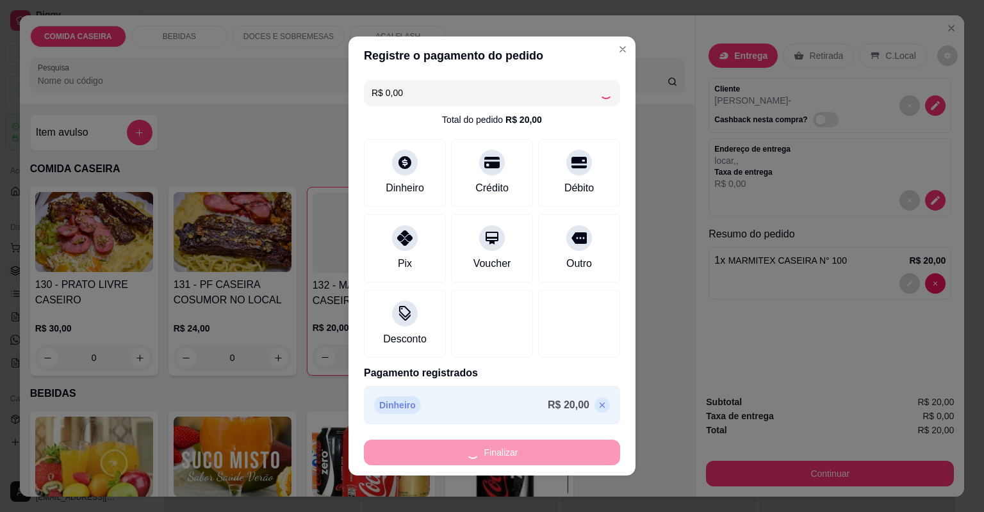
type input "0"
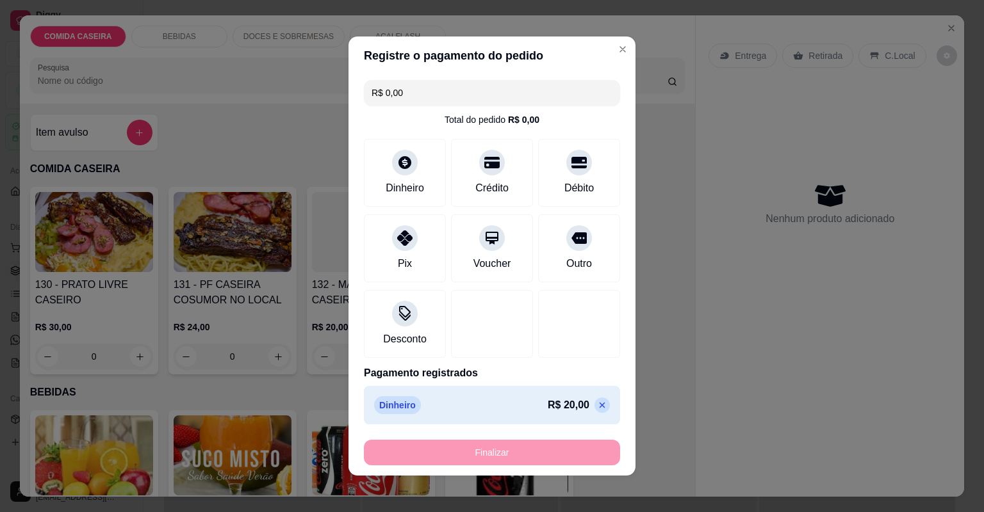
type input "-R$ 20,00"
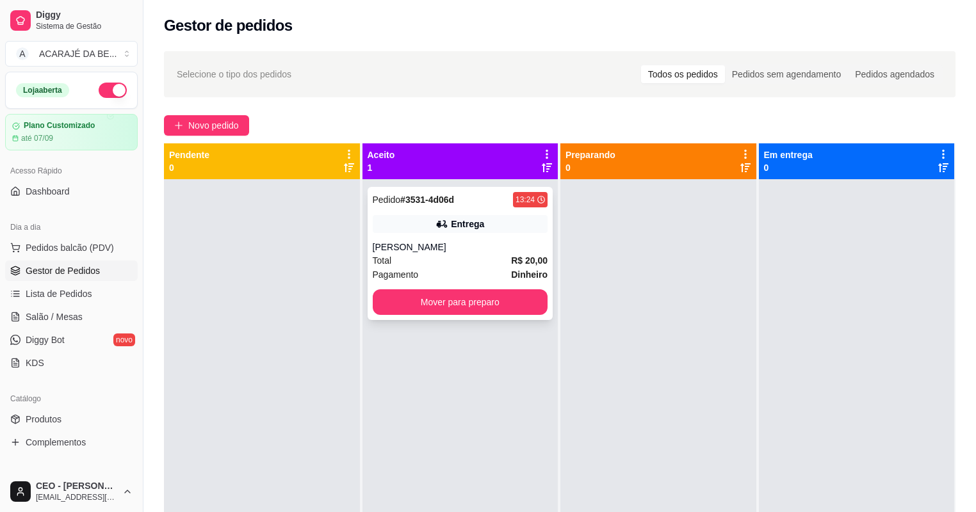
click at [415, 215] on div "Pedido # 3531-4d06d 13:24 Entrega flavio Total R$ 20,00 Pagamento Dinheiro Move…" at bounding box center [461, 253] width 186 height 133
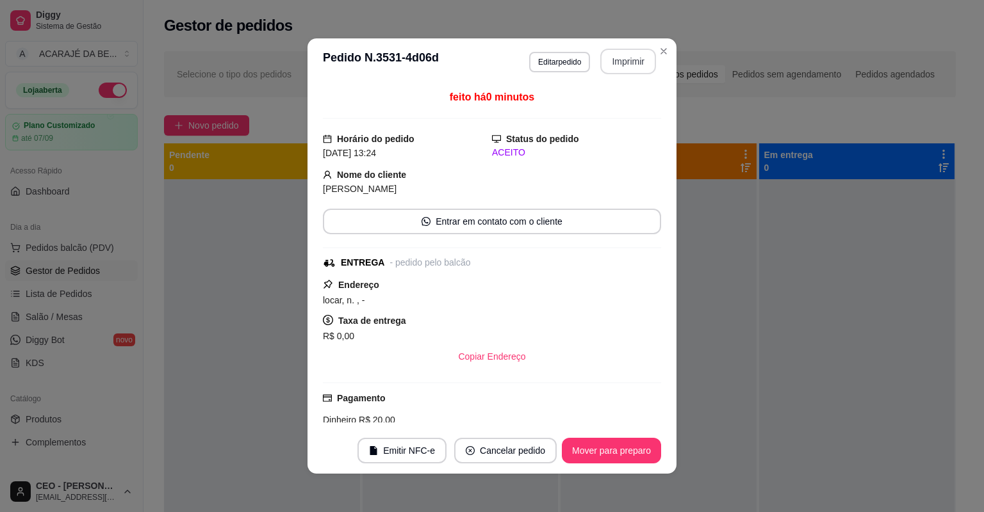
click at [635, 65] on button "Imprimir" at bounding box center [628, 62] width 56 height 26
click at [619, 447] on button "Mover para preparo" at bounding box center [611, 451] width 99 height 26
click at [619, 447] on div "Mover para preparo" at bounding box center [602, 451] width 117 height 26
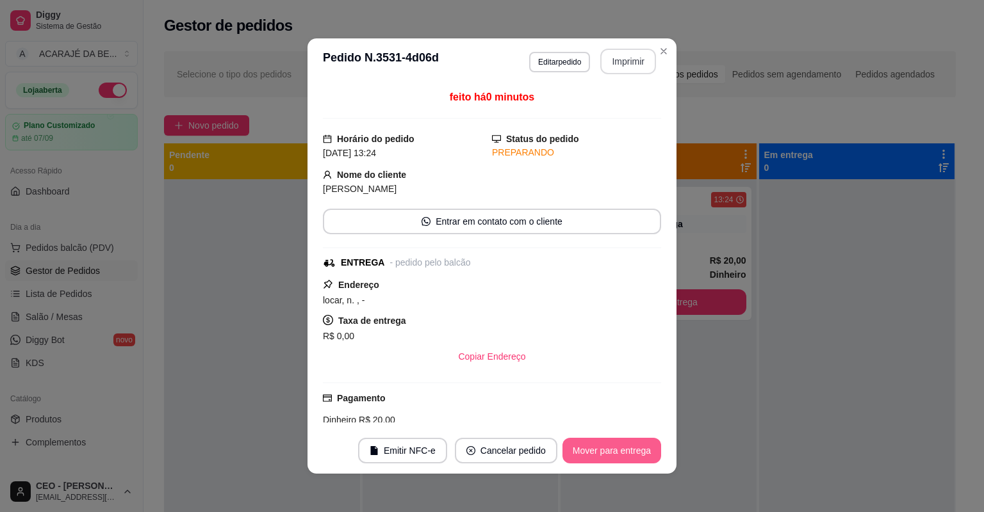
click at [619, 447] on button "Mover para entrega" at bounding box center [611, 451] width 99 height 26
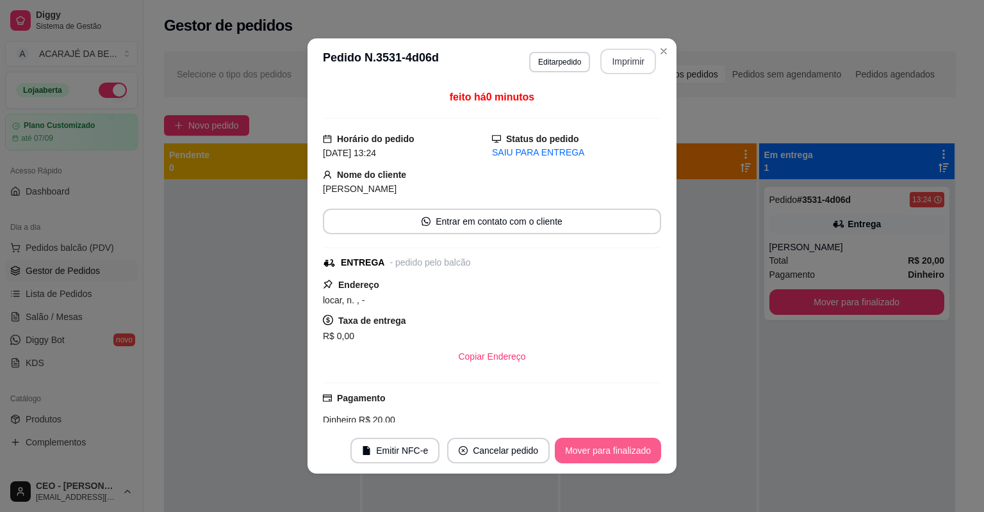
click at [620, 447] on button "Mover para finalizado" at bounding box center [608, 451] width 106 height 26
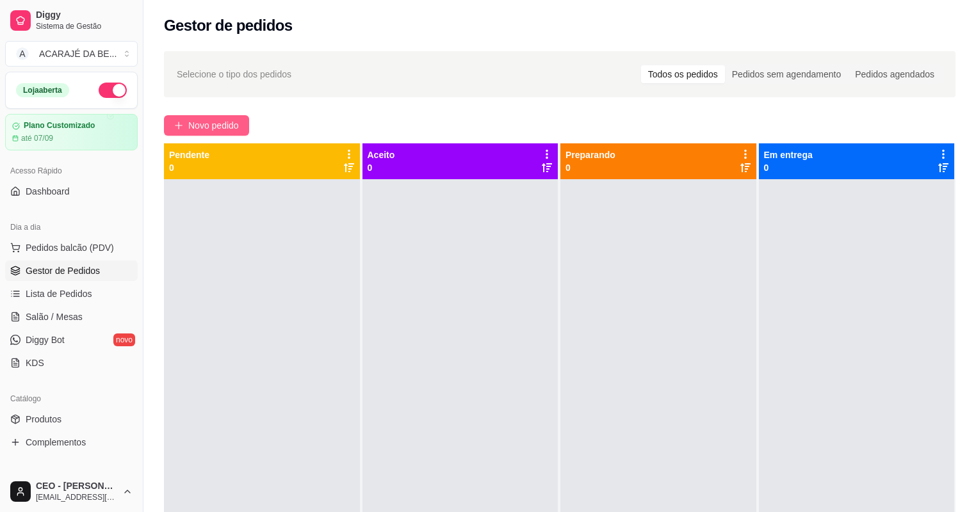
click at [234, 131] on span "Novo pedido" at bounding box center [213, 125] width 51 height 14
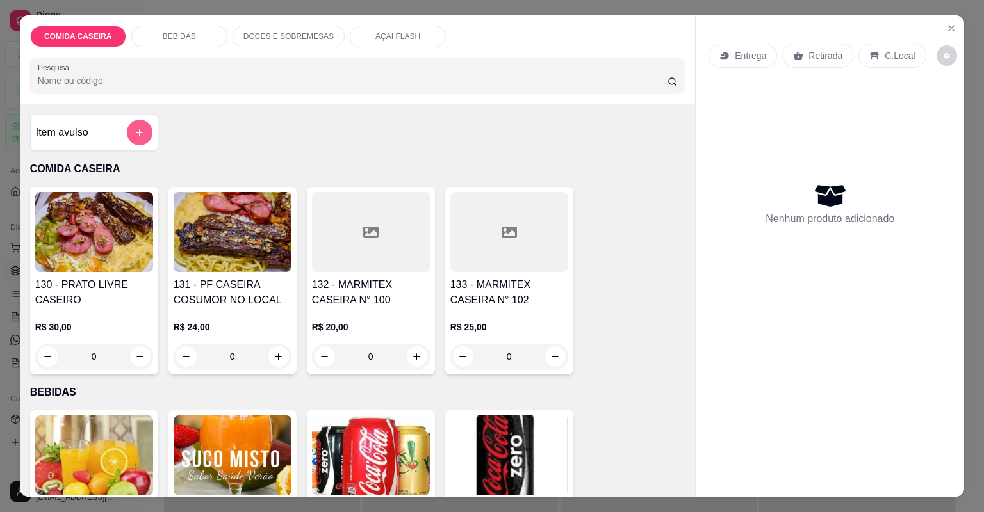
click at [132, 138] on button "add-separate-item" at bounding box center [140, 133] width 26 height 26
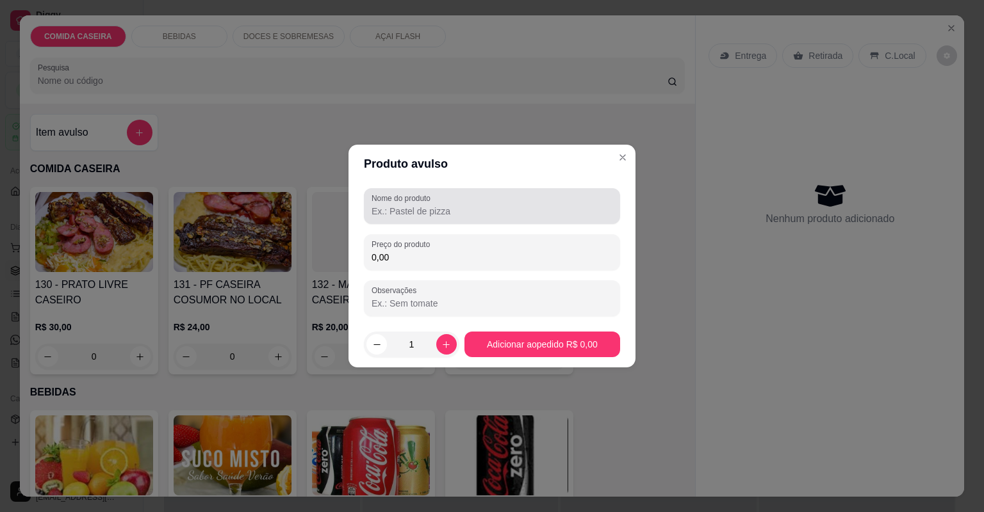
click at [420, 223] on div "Nome do produto" at bounding box center [492, 206] width 256 height 36
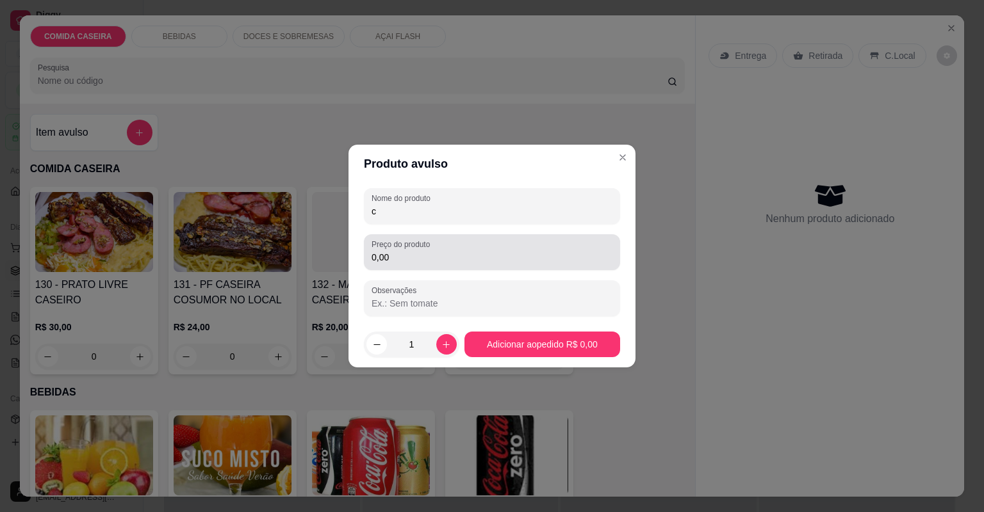
type input "c"
click at [434, 250] on div "0,00" at bounding box center [491, 253] width 241 height 26
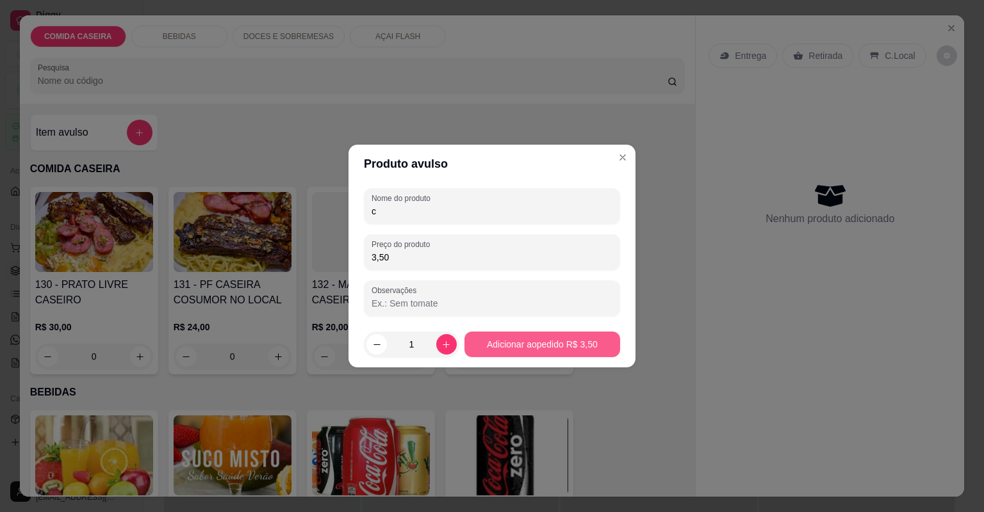
type input "3,50"
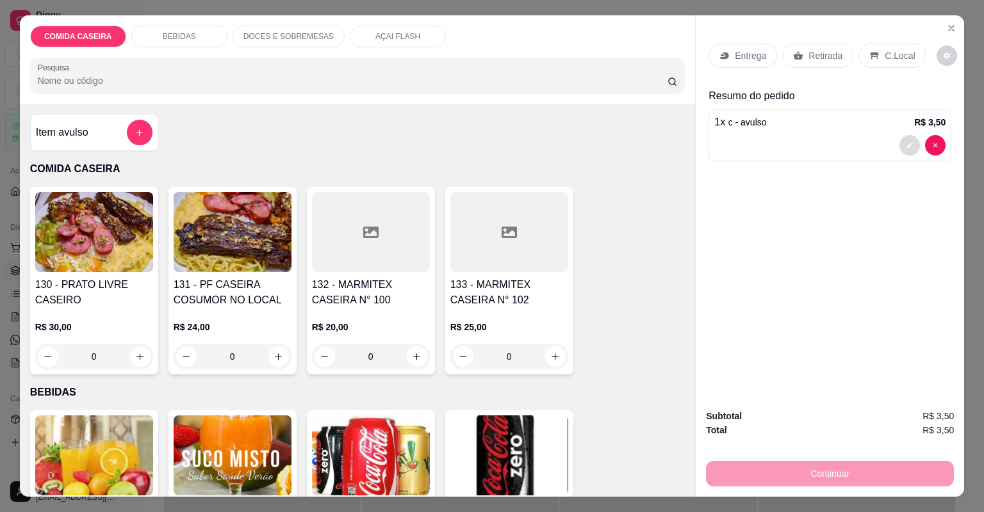
click at [905, 143] on icon "decrease-product-quantity" at bounding box center [909, 146] width 8 height 8
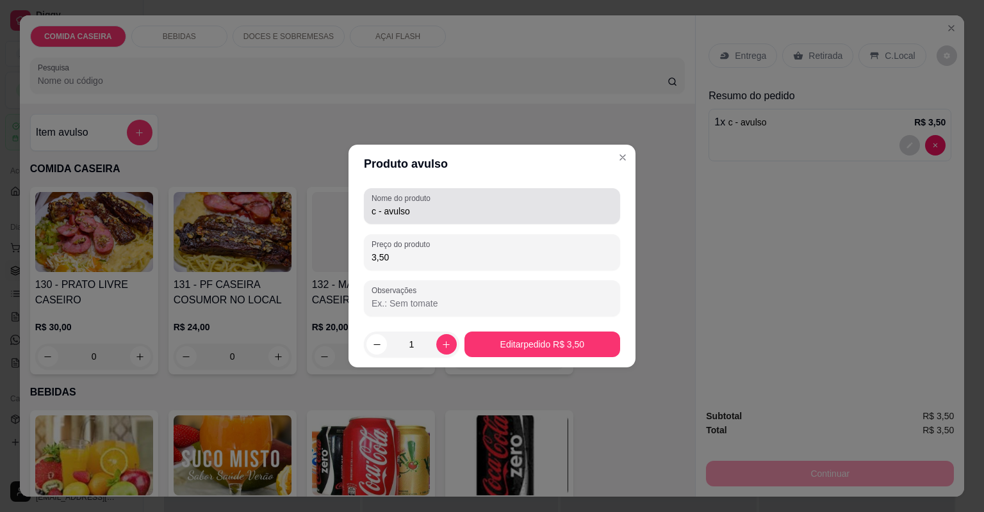
click at [567, 195] on div "c - avulso" at bounding box center [491, 206] width 241 height 26
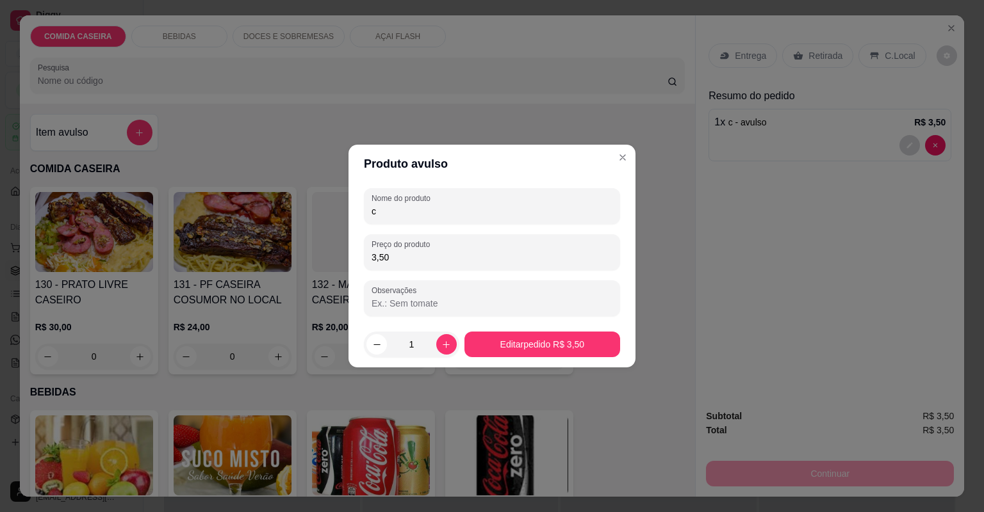
type input "c"
type input "repolho"
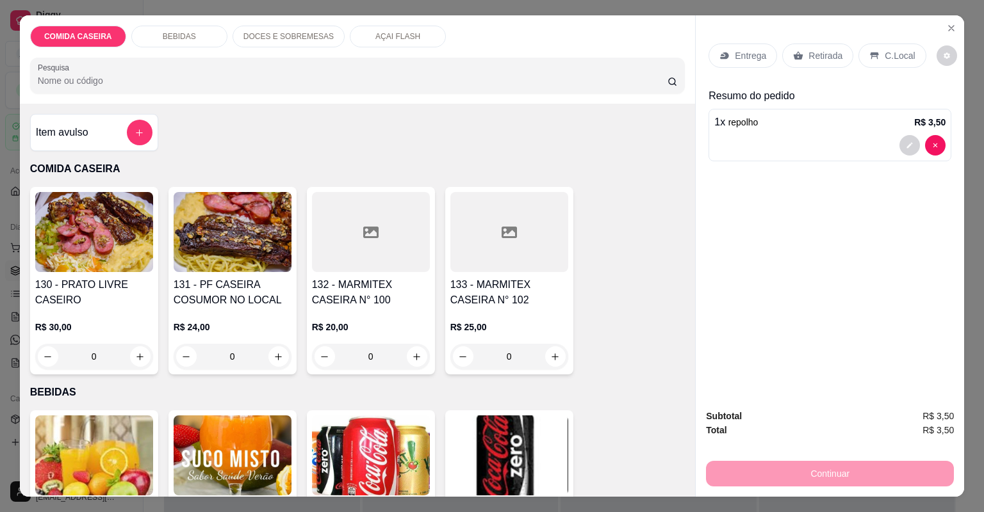
click at [793, 53] on icon at bounding box center [798, 56] width 10 height 10
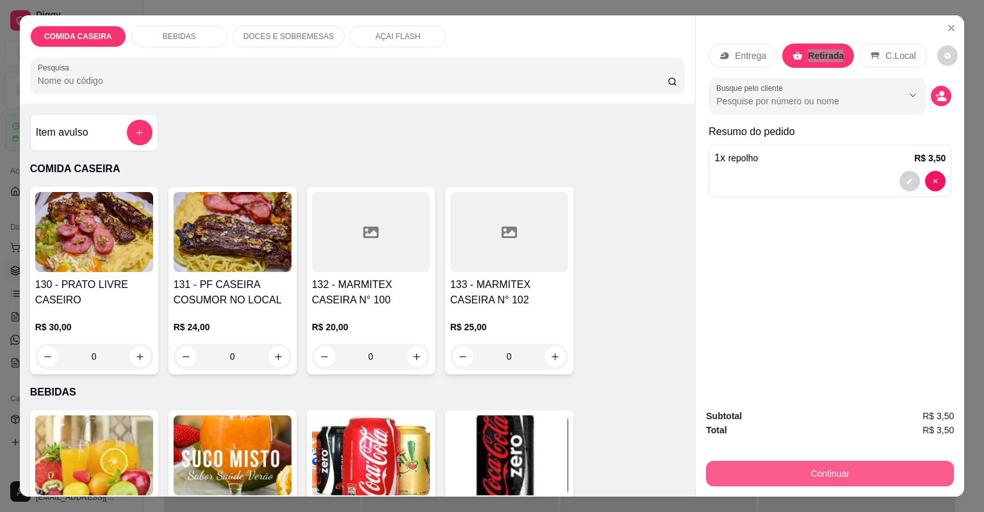
click at [779, 465] on button "Continuar" at bounding box center [830, 474] width 248 height 26
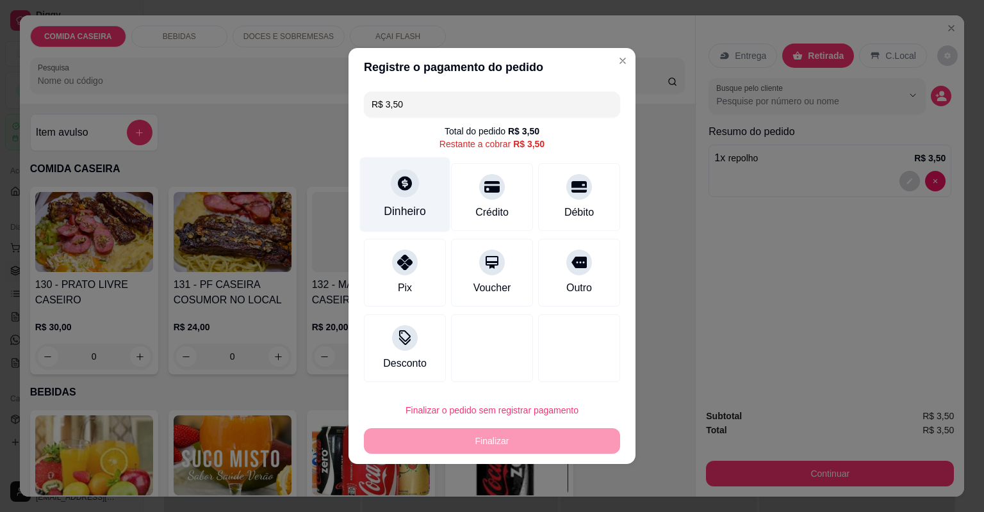
click at [378, 190] on div "Dinheiro" at bounding box center [405, 195] width 90 height 75
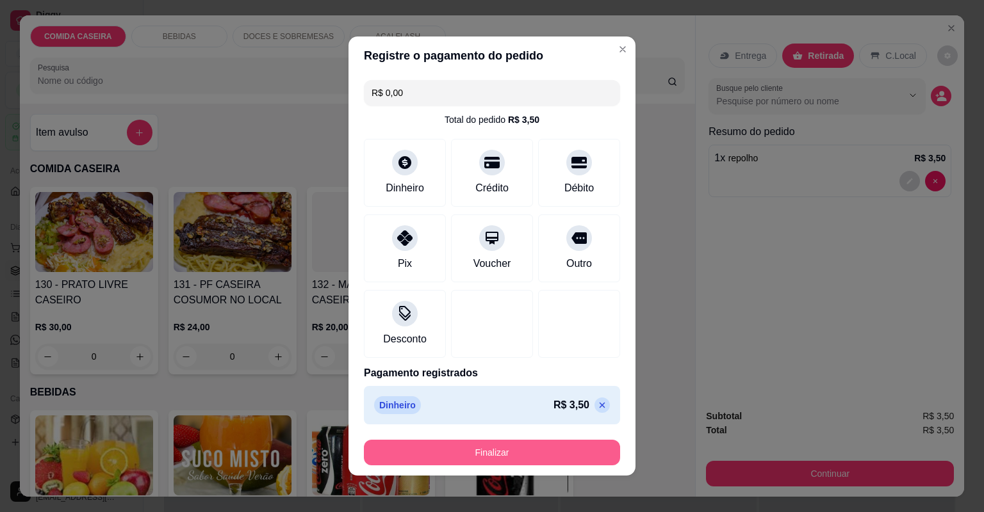
click at [517, 448] on button "Finalizar" at bounding box center [492, 453] width 256 height 26
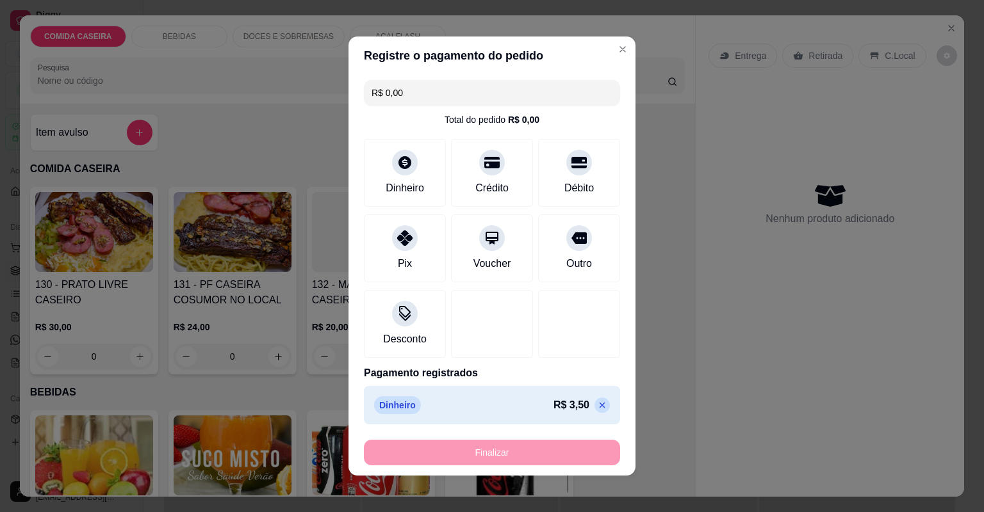
type input "-R$ 3,50"
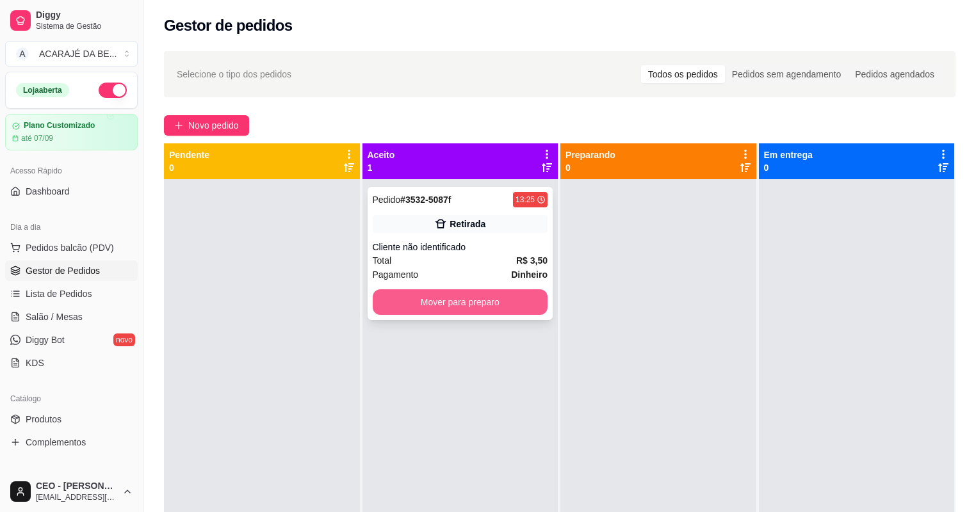
click at [515, 295] on button "Mover para preparo" at bounding box center [460, 302] width 175 height 26
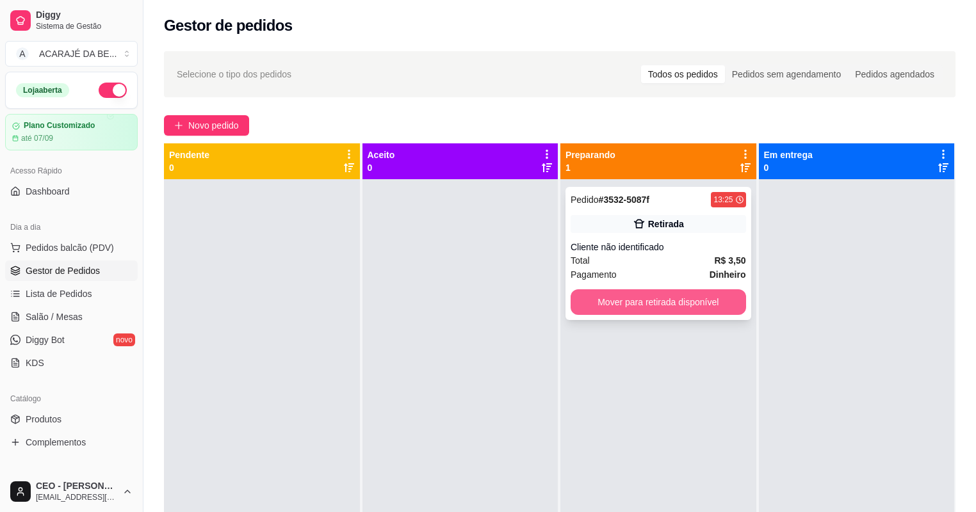
click at [574, 290] on button "Mover para retirada disponível" at bounding box center [658, 302] width 175 height 26
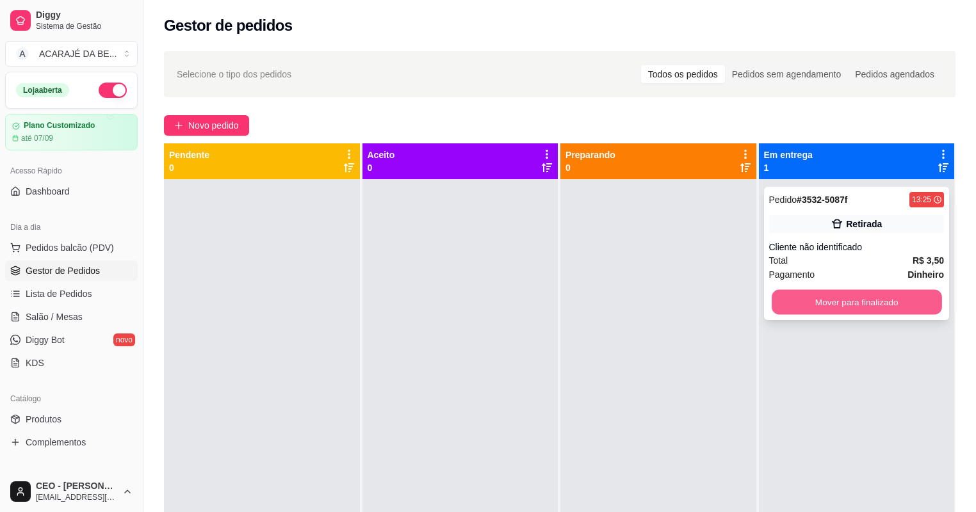
click at [863, 305] on button "Mover para finalizado" at bounding box center [857, 302] width 170 height 25
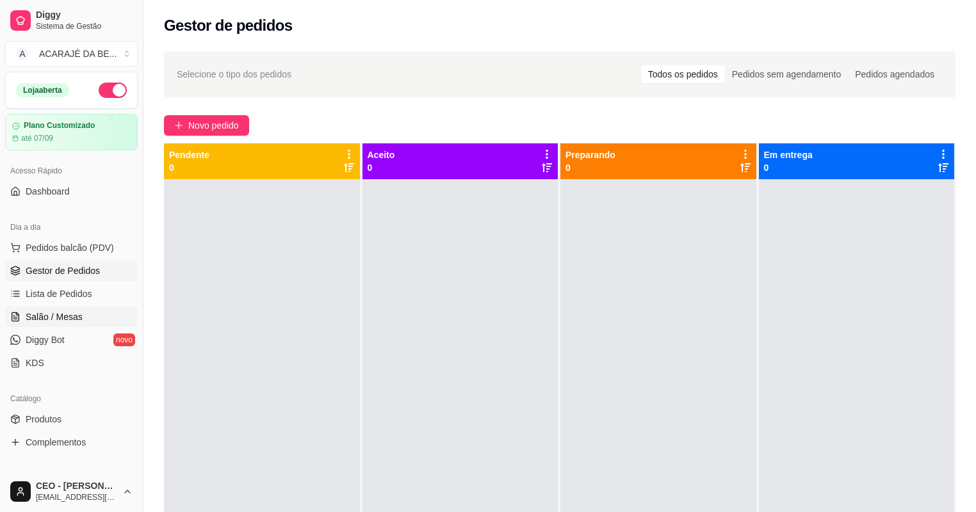
click at [90, 311] on link "Salão / Mesas" at bounding box center [71, 317] width 133 height 20
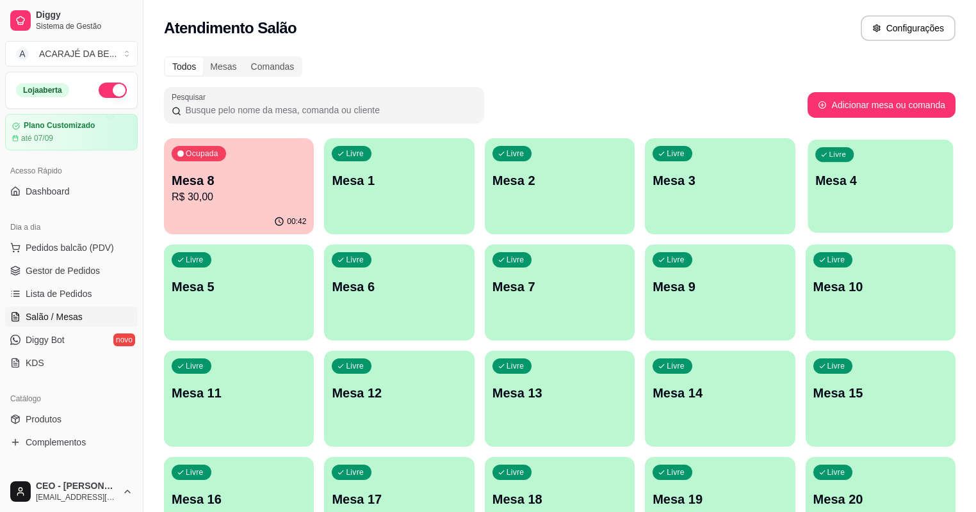
click at [808, 190] on div "Livre Mesa 4" at bounding box center [880, 179] width 145 height 78
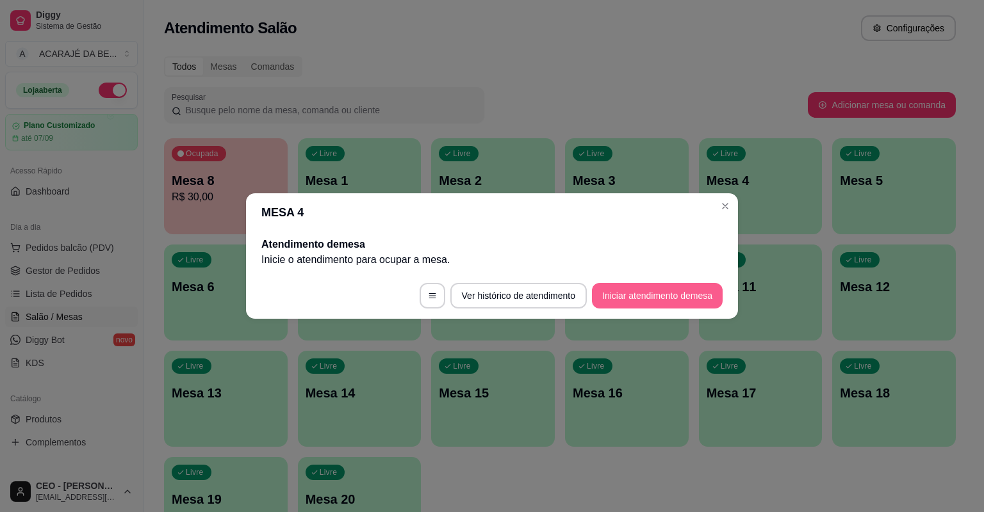
click at [637, 297] on button "Iniciar atendimento de mesa" at bounding box center [657, 296] width 131 height 26
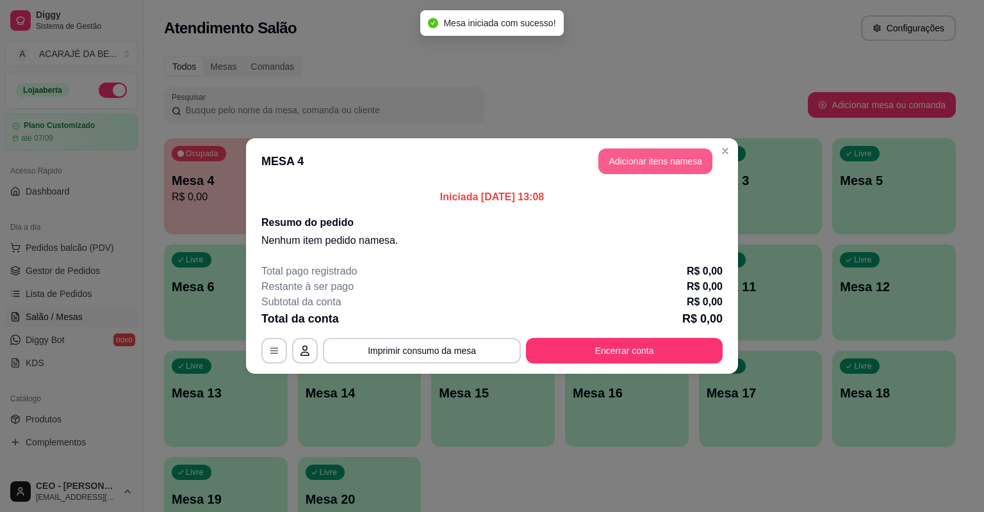
click at [654, 166] on button "Adicionar itens na mesa" at bounding box center [655, 162] width 114 height 26
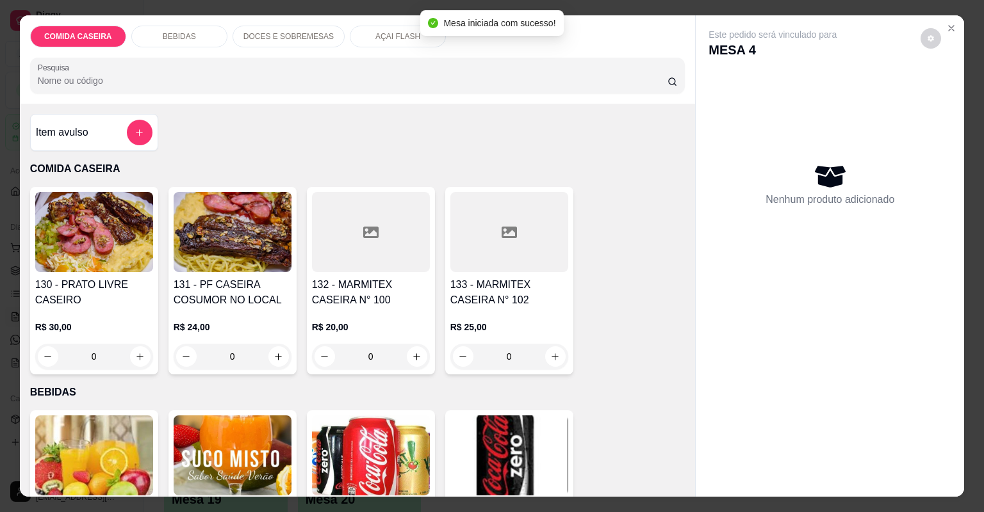
click at [115, 132] on div "Item avulso" at bounding box center [94, 133] width 117 height 26
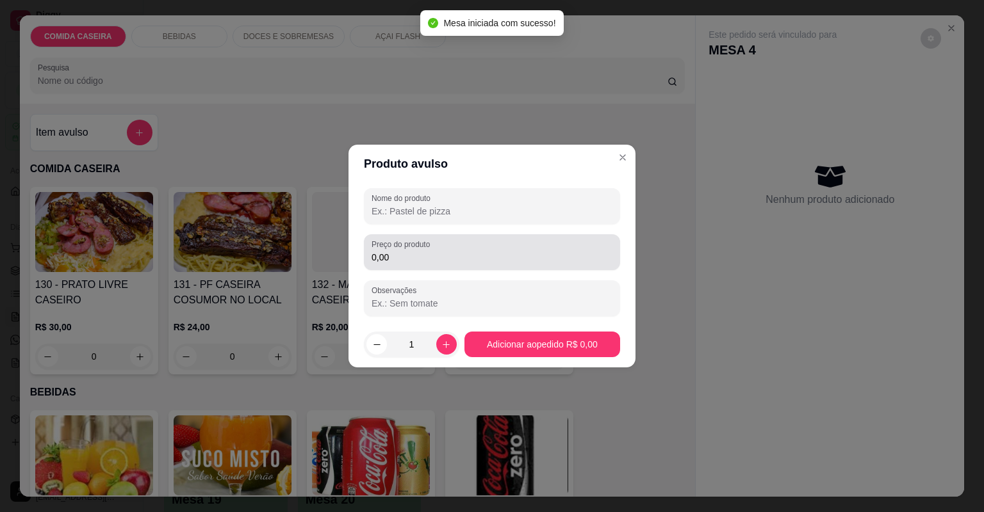
click at [434, 210] on input "Nome do produto" at bounding box center [491, 211] width 241 height 13
type input "cmd"
click at [492, 256] on input "0,00" at bounding box center [491, 257] width 241 height 13
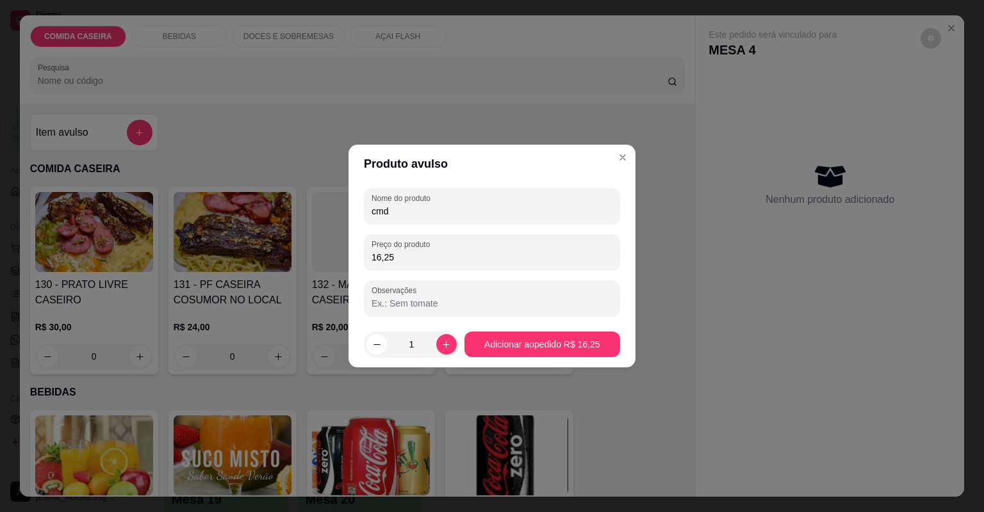
type input "16,25"
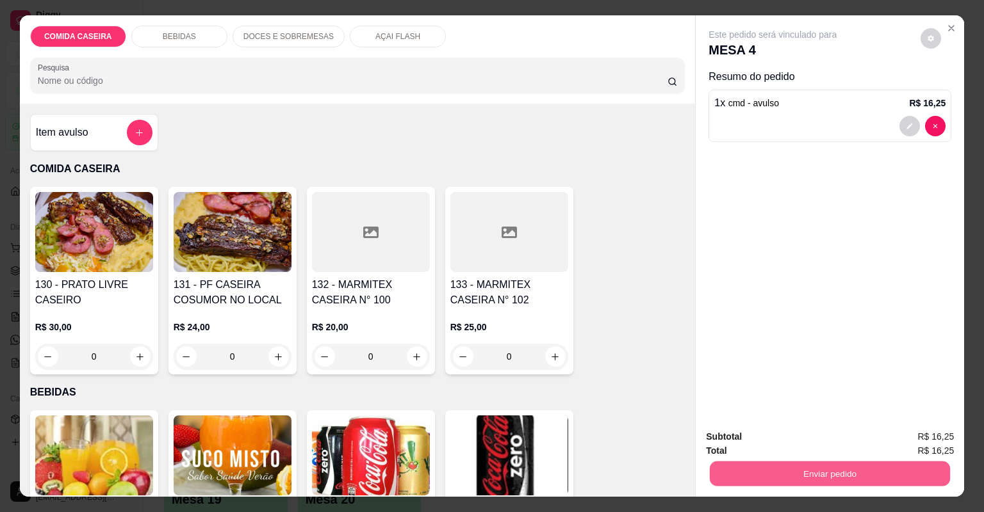
click at [760, 476] on button "Enviar pedido" at bounding box center [830, 474] width 240 height 25
click at [793, 437] on button "Não registrar e enviar pedido" at bounding box center [788, 442] width 133 height 24
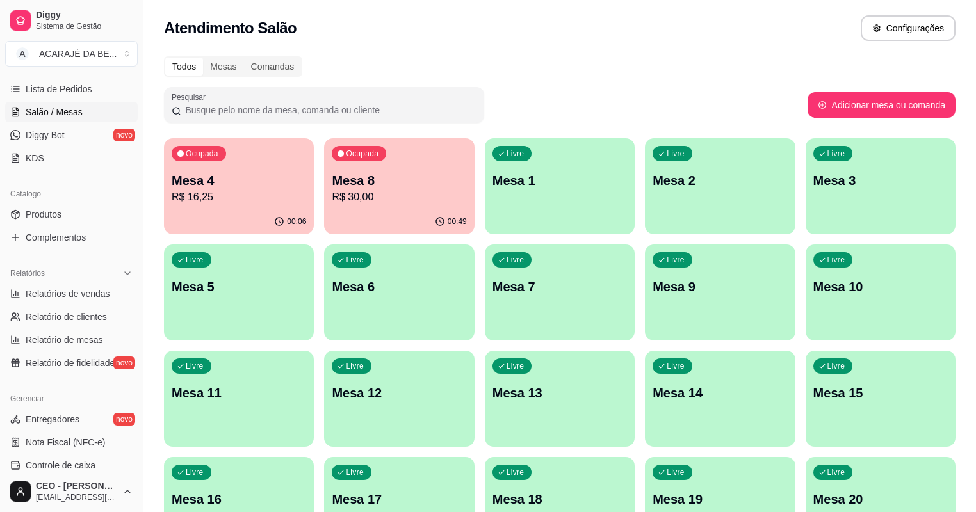
scroll to position [256, 0]
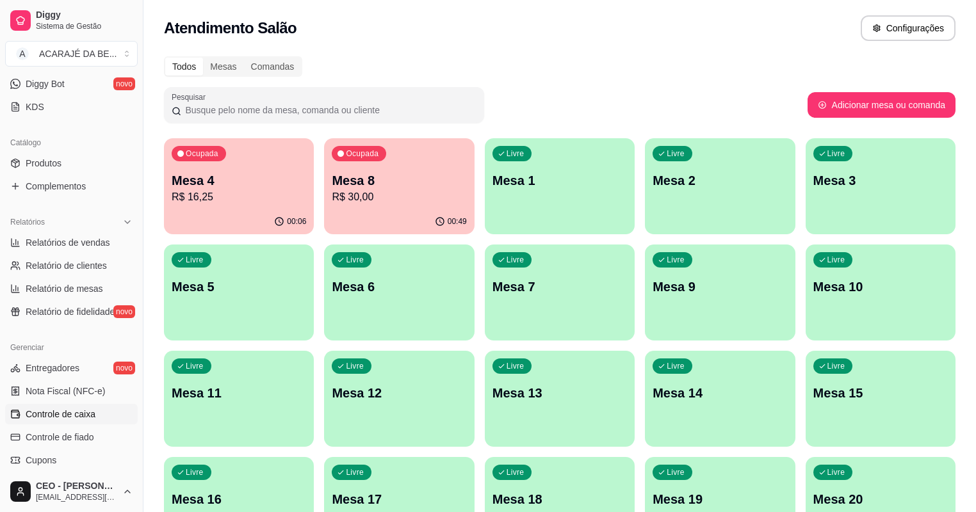
click at [88, 414] on span "Controle de caixa" at bounding box center [61, 414] width 70 height 13
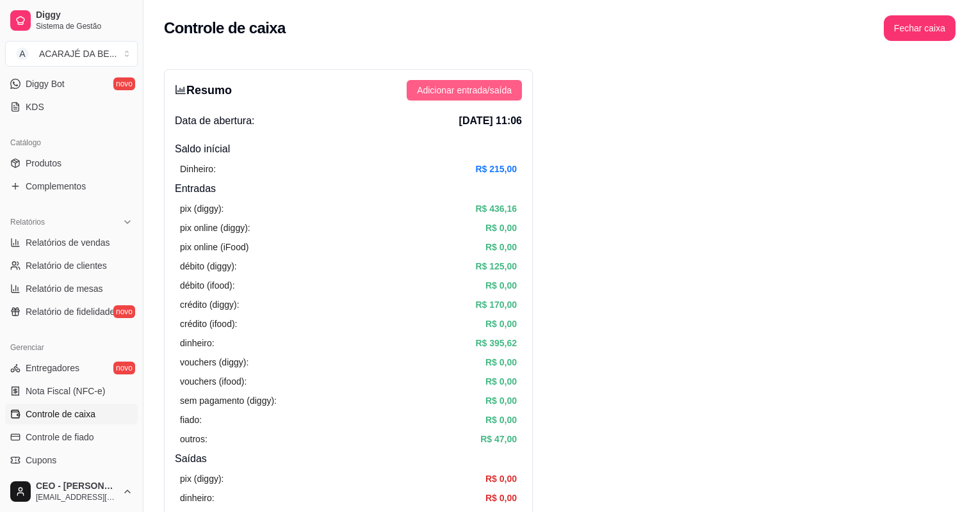
click at [432, 92] on span "Adicionar entrada/saída" at bounding box center [464, 90] width 95 height 14
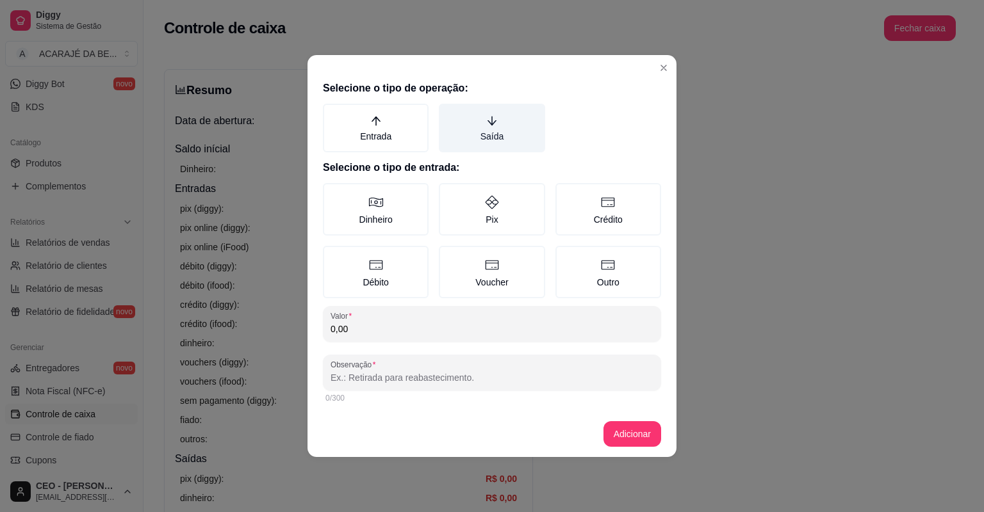
click at [512, 117] on label "Saída" at bounding box center [492, 128] width 106 height 49
click at [448, 113] on button "Saída" at bounding box center [443, 108] width 10 height 10
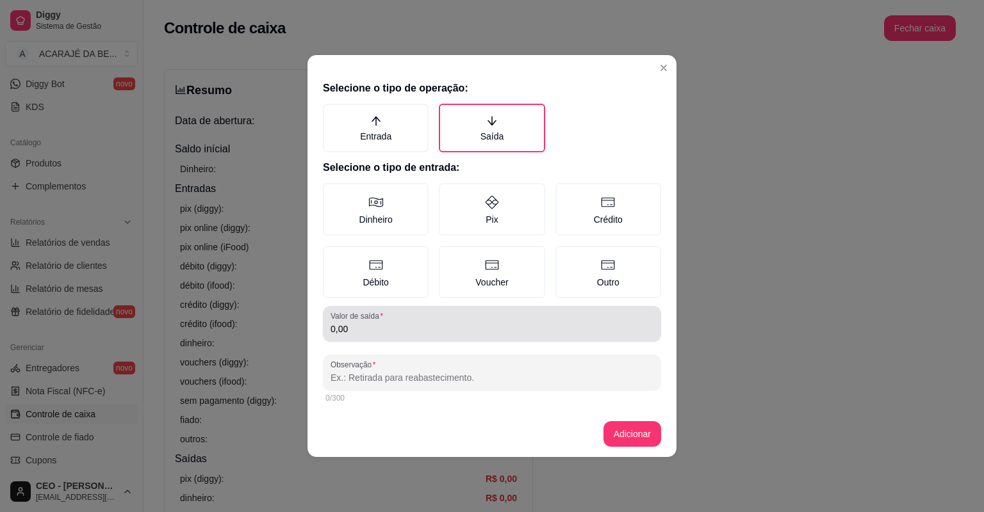
type button "OUTFLOW"
click at [455, 316] on div "0,00" at bounding box center [491, 324] width 323 height 26
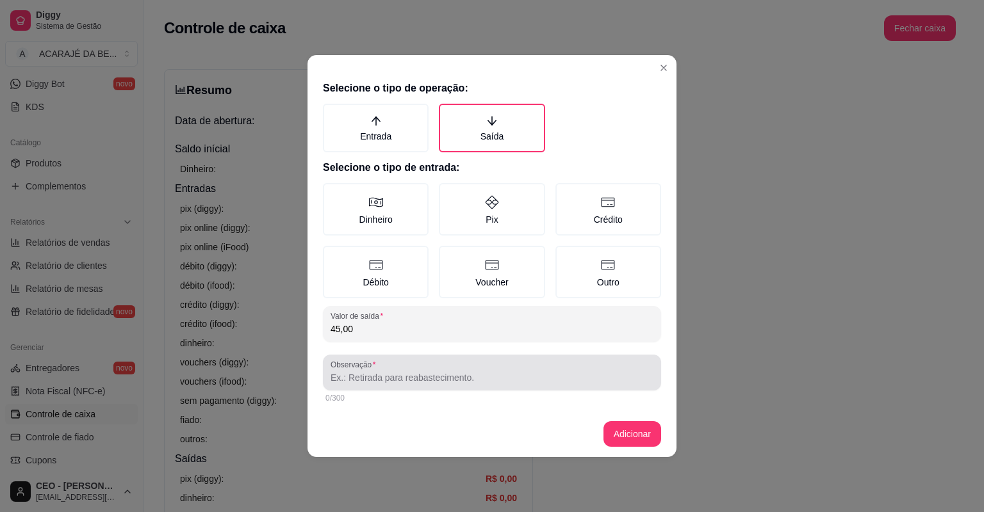
type input "45,00"
click at [472, 369] on div at bounding box center [491, 373] width 323 height 26
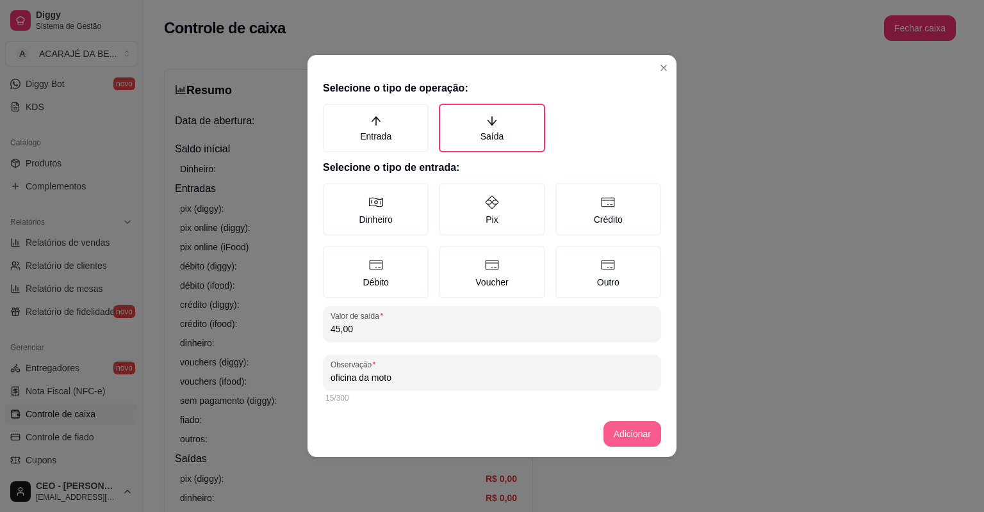
type input "oficina da moto"
click at [614, 432] on button "Adicionar" at bounding box center [632, 434] width 58 height 26
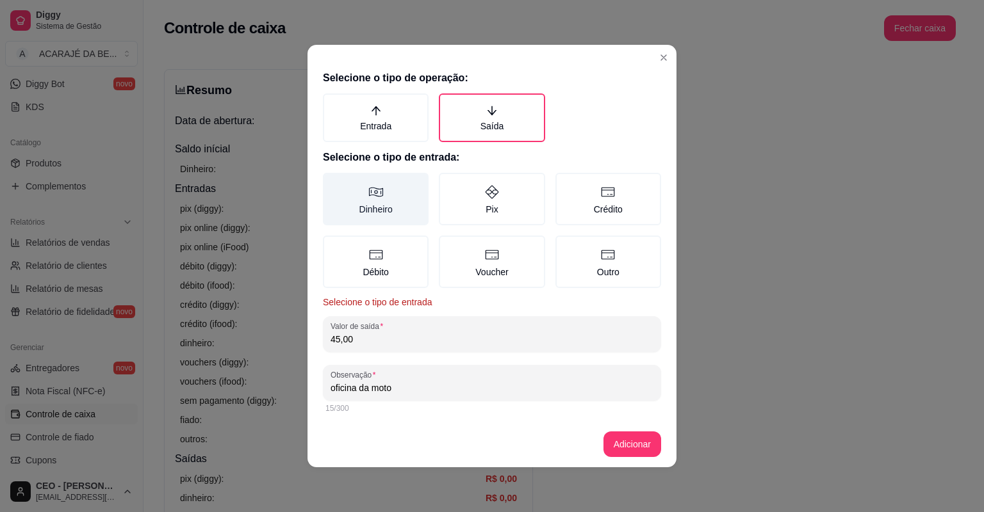
click at [397, 215] on label "Dinheiro" at bounding box center [376, 199] width 106 height 53
click at [332, 183] on button "Dinheiro" at bounding box center [327, 177] width 10 height 10
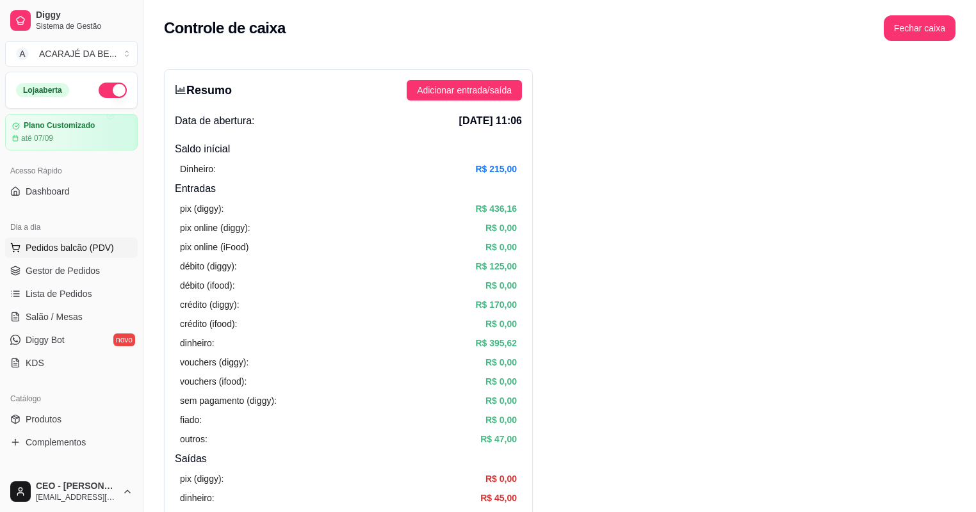
click at [82, 236] on div "Dia a dia" at bounding box center [71, 227] width 133 height 20
drag, startPoint x: 82, startPoint y: 237, endPoint x: 92, endPoint y: 248, distance: 15.4
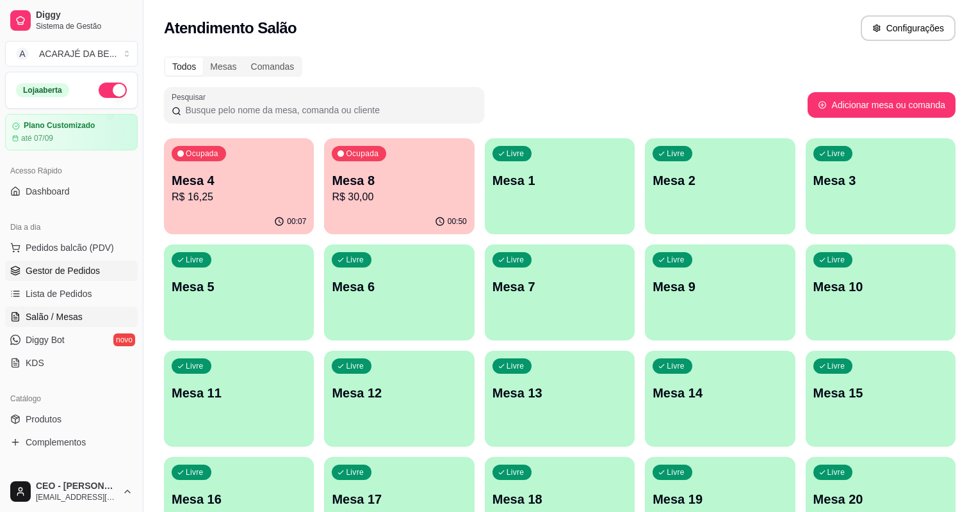
click at [101, 261] on link "Gestor de Pedidos" at bounding box center [71, 271] width 133 height 20
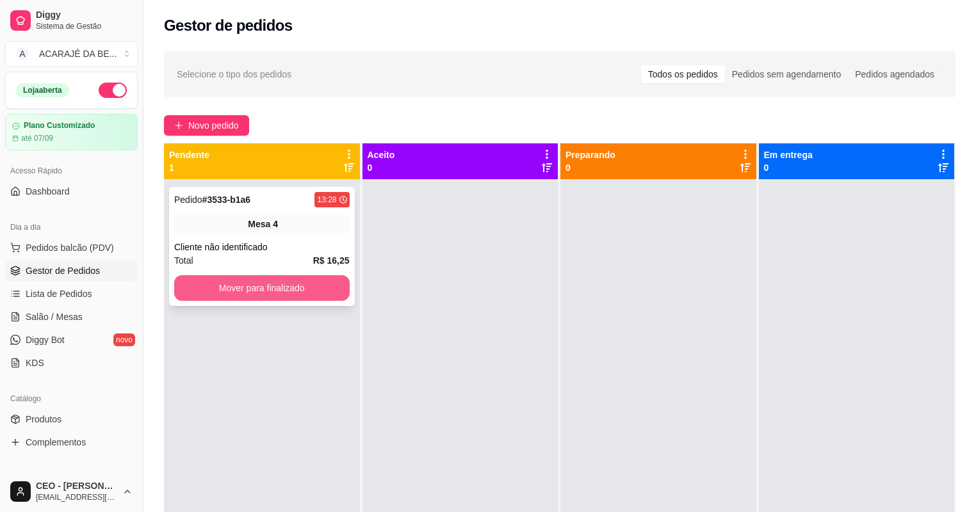
click at [243, 278] on button "Mover para finalizado" at bounding box center [261, 288] width 175 height 26
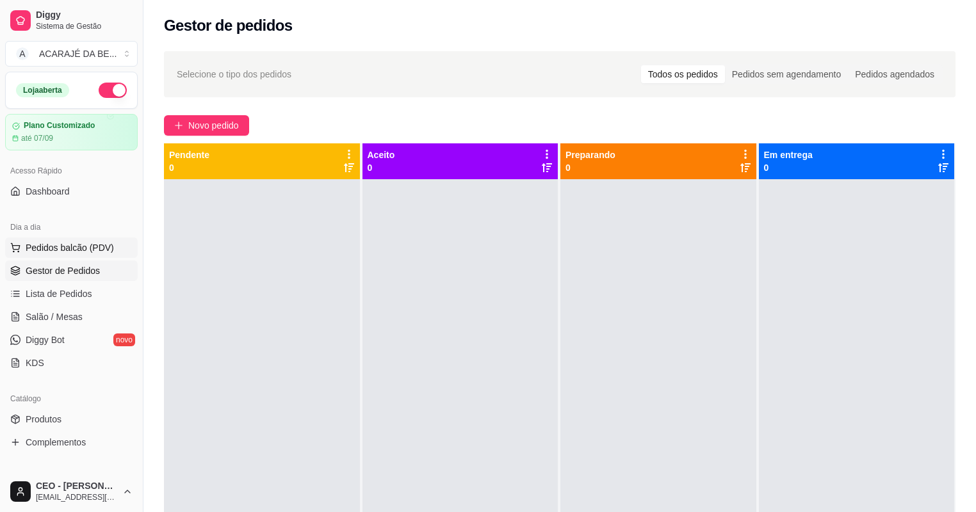
click at [89, 248] on span "Pedidos balcão (PDV)" at bounding box center [70, 247] width 88 height 13
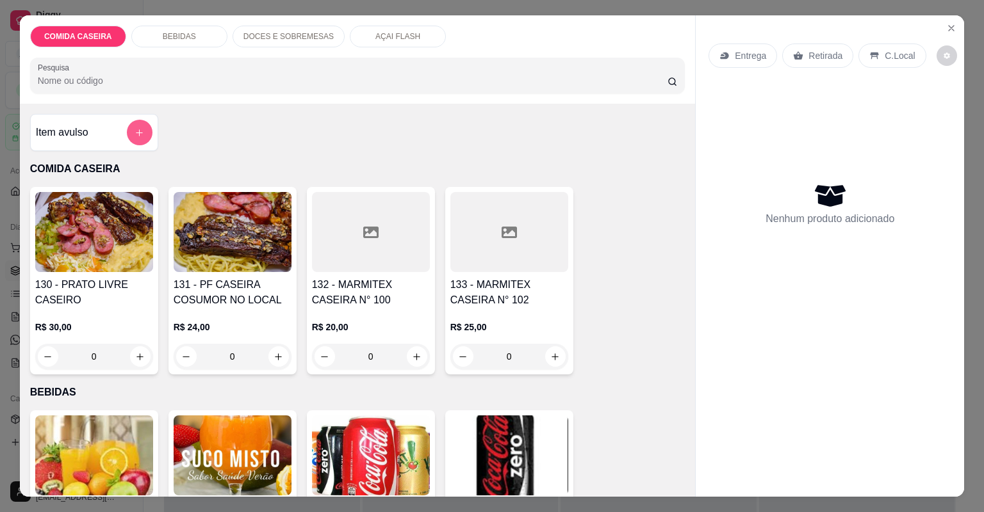
click at [138, 136] on icon "add-separate-item" at bounding box center [139, 133] width 10 height 10
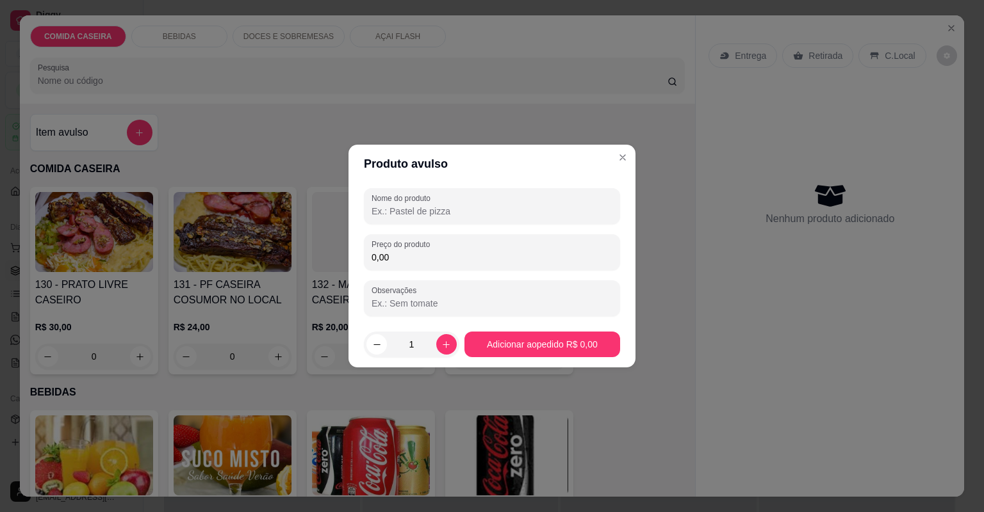
click at [425, 215] on input "Nome do produto" at bounding box center [491, 211] width 241 height 13
type input "c"
click at [397, 211] on input "cebolafelipe" at bounding box center [491, 211] width 241 height 13
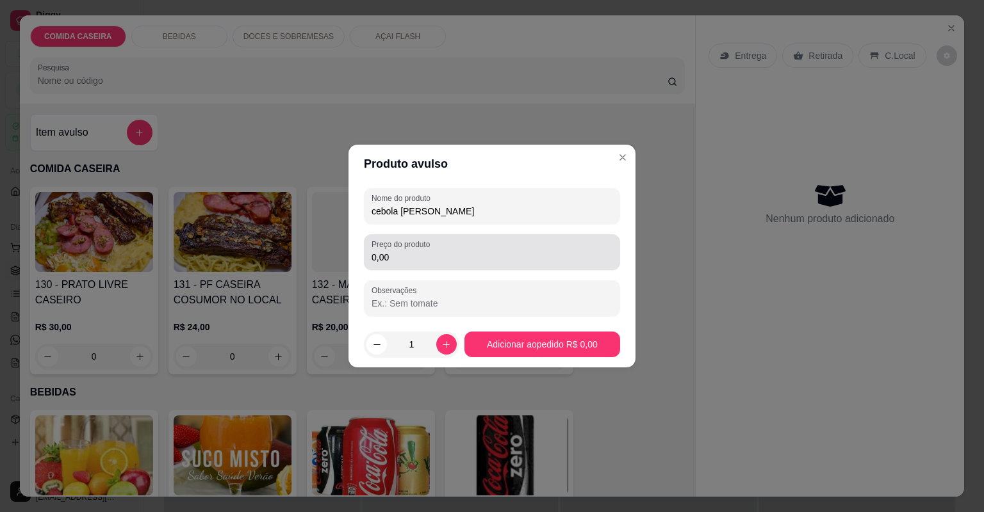
type input "cebola [PERSON_NAME]"
click at [436, 263] on div "Preço do produto 0,00" at bounding box center [492, 252] width 256 height 36
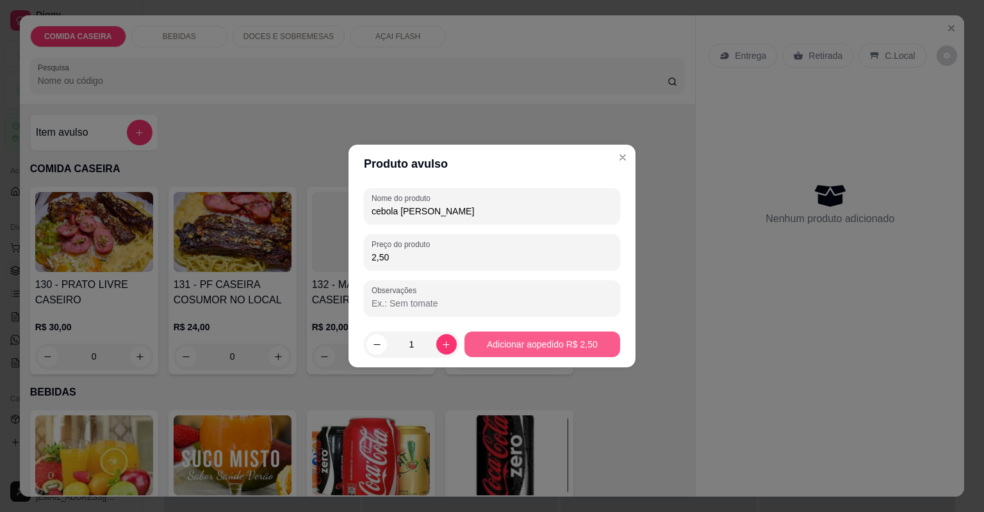
type input "2,50"
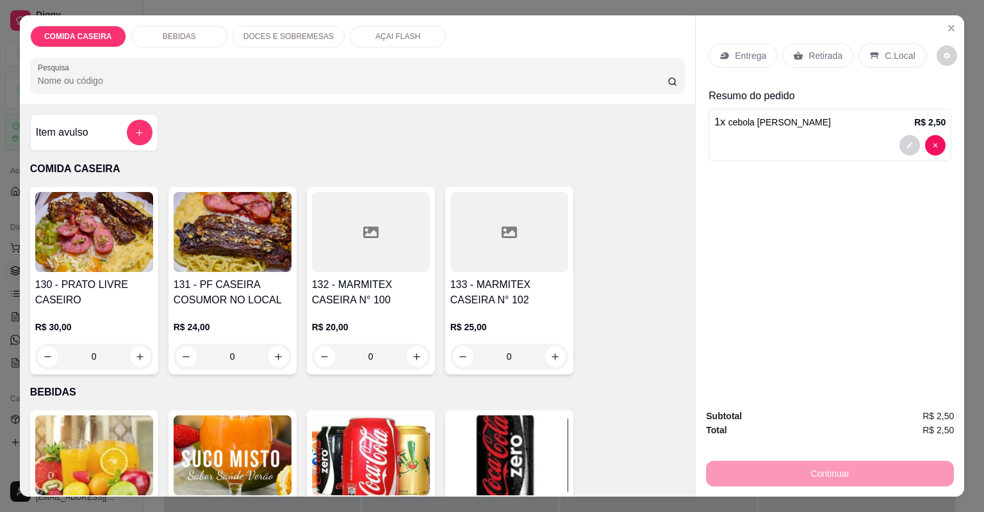
click at [800, 54] on div "Retirada" at bounding box center [817, 56] width 71 height 24
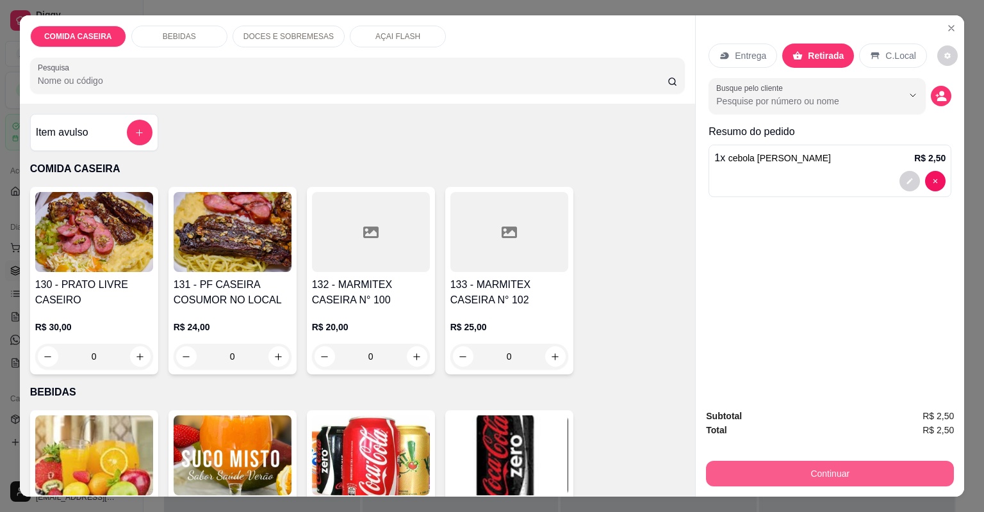
click at [815, 465] on button "Continuar" at bounding box center [830, 474] width 248 height 26
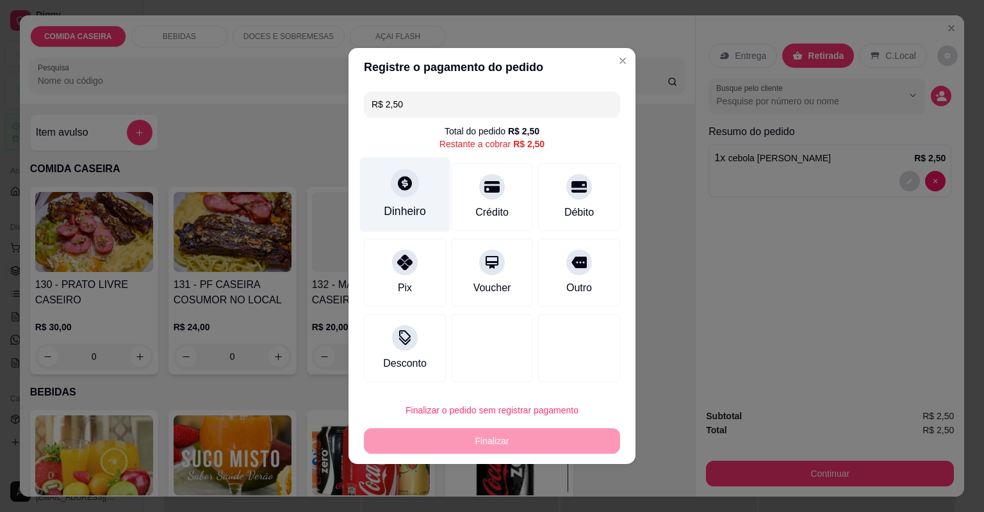
click at [417, 193] on div "Dinheiro" at bounding box center [405, 195] width 90 height 75
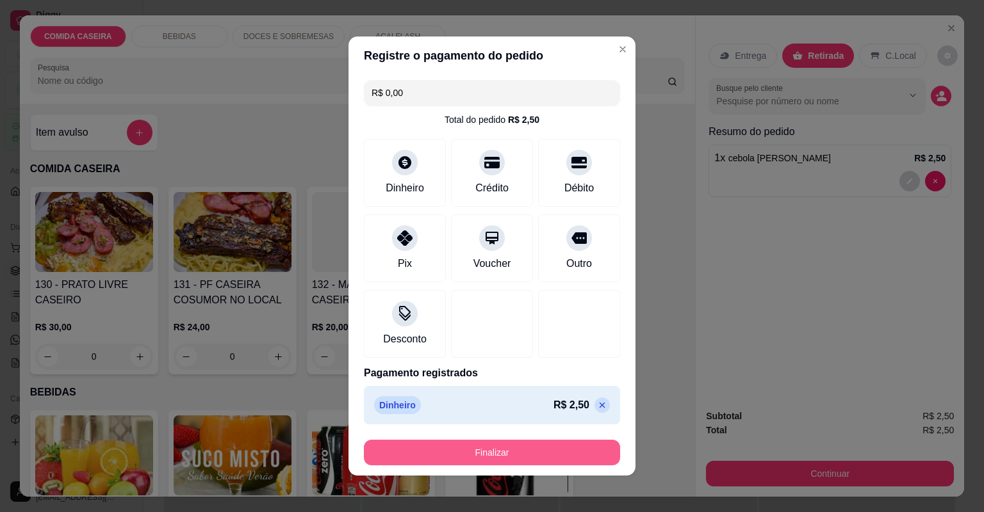
click at [523, 460] on button "Finalizar" at bounding box center [492, 453] width 256 height 26
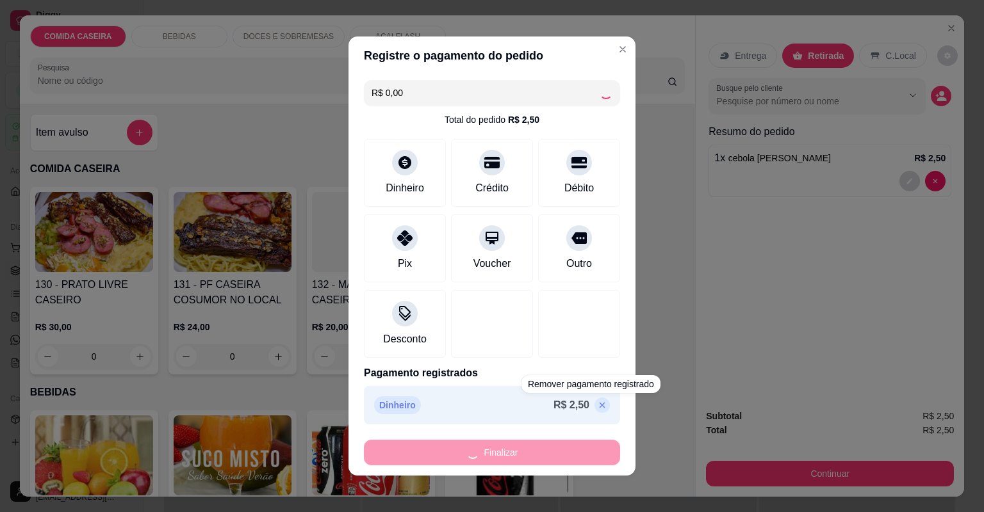
type input "-R$ 2,50"
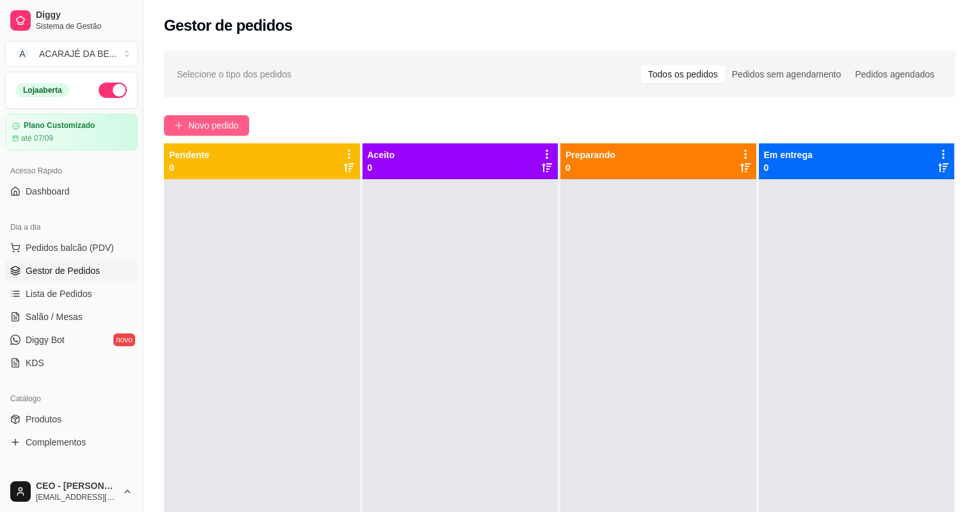
click at [192, 118] on span "Novo pedido" at bounding box center [213, 125] width 51 height 14
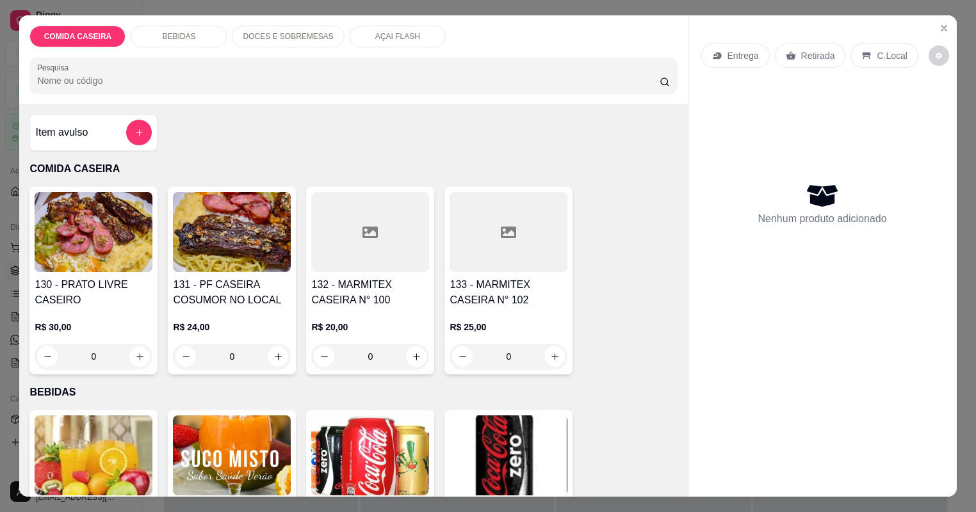
click at [229, 124] on div "Item avulso COMIDA CASEIRA 130 - PRATO LIVRE CASEIRO R$ 30,00 0 131 - PF CASEIR…" at bounding box center [353, 300] width 668 height 393
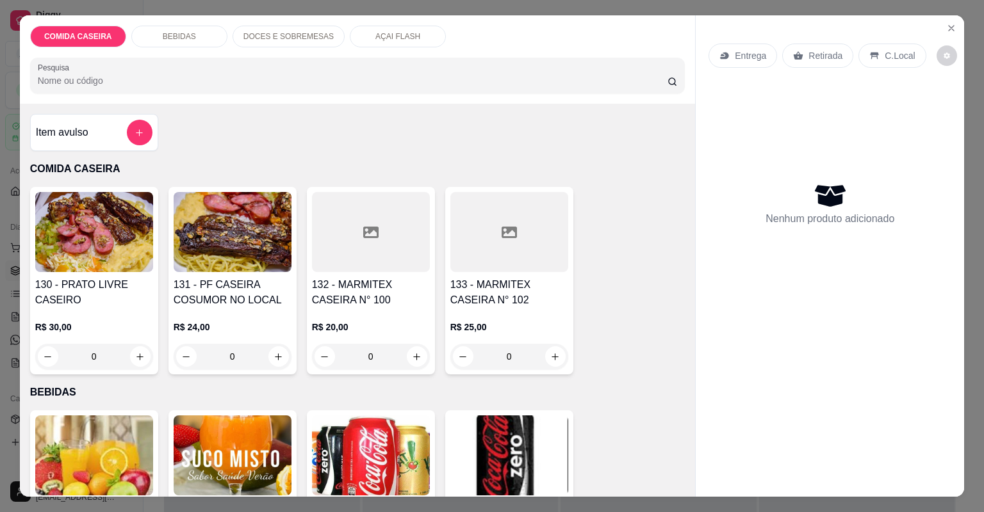
click at [229, 124] on div "Item avulso COMIDA CASEIRA 130 - PRATO LIVRE CASEIRO R$ 30,00 0 131 - PF CASEIR…" at bounding box center [358, 300] width 676 height 393
click at [127, 126] on button "add-separate-item" at bounding box center [140, 133] width 26 height 26
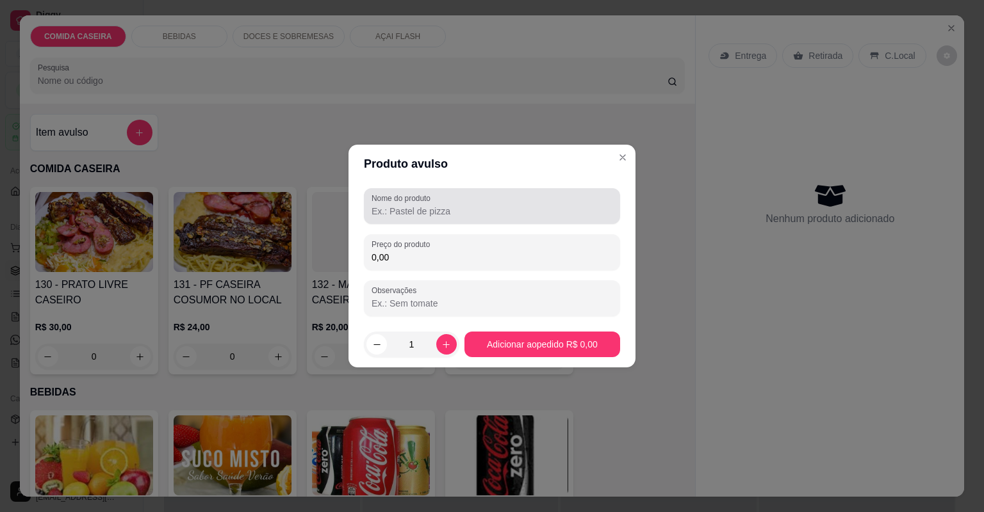
click at [384, 216] on input "Nome do produto" at bounding box center [491, 211] width 241 height 13
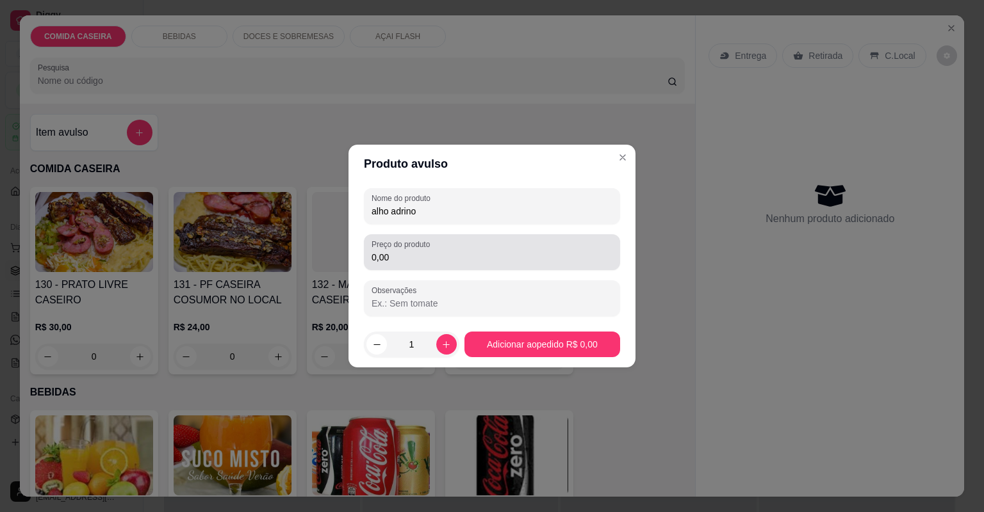
type input "alho adrino"
click at [431, 257] on input "0,00" at bounding box center [491, 257] width 241 height 13
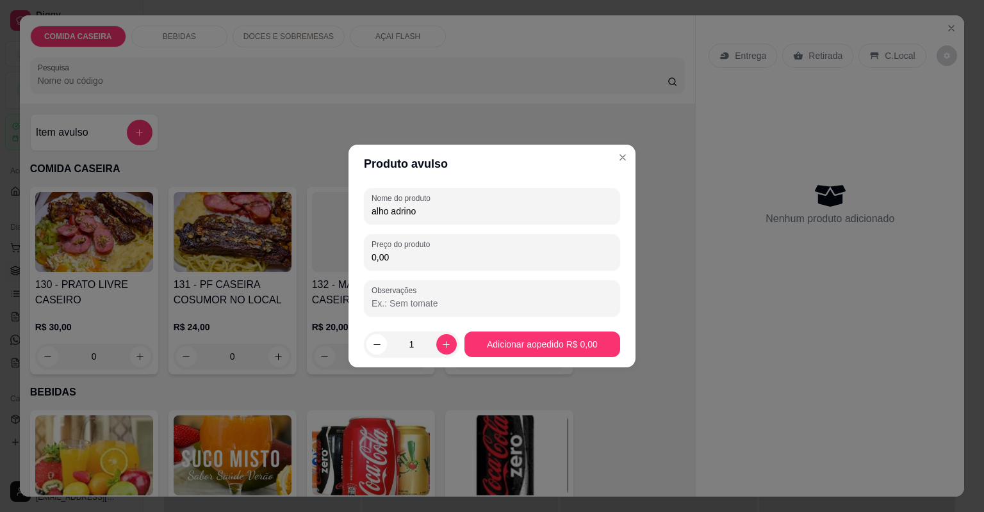
click at [431, 257] on input "0,00" at bounding box center [491, 257] width 241 height 13
click at [459, 261] on input "0,00" at bounding box center [491, 257] width 241 height 13
type input "18,50"
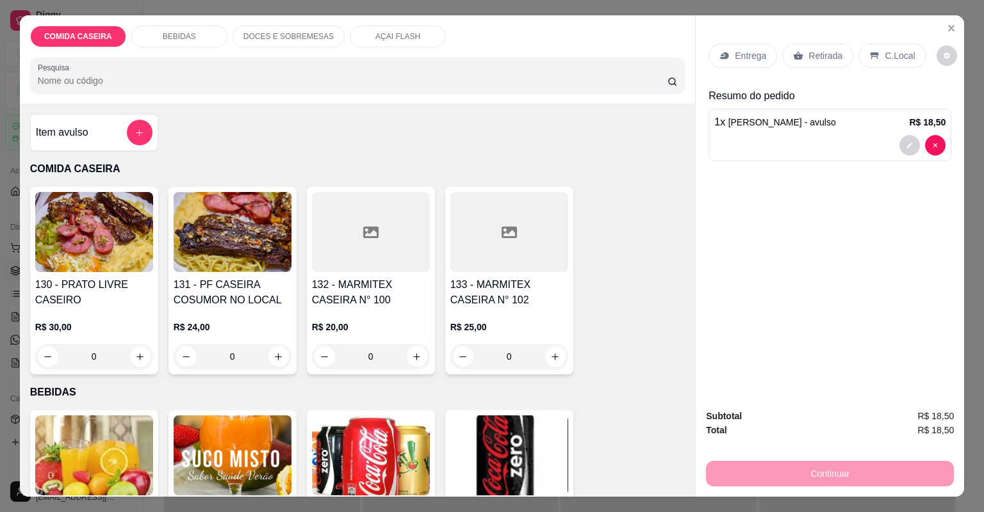
click at [827, 64] on div "Retirada" at bounding box center [817, 56] width 71 height 24
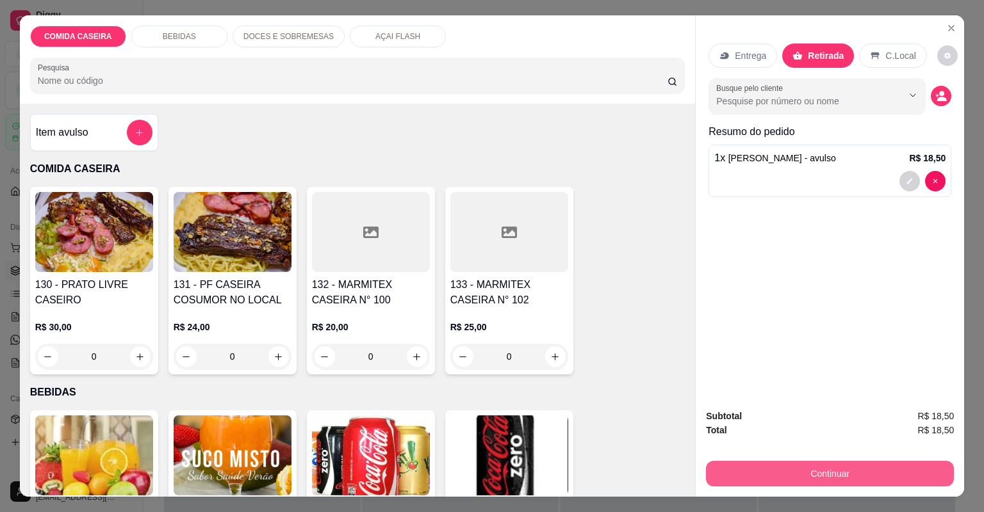
click at [719, 478] on button "Continuar" at bounding box center [830, 474] width 248 height 26
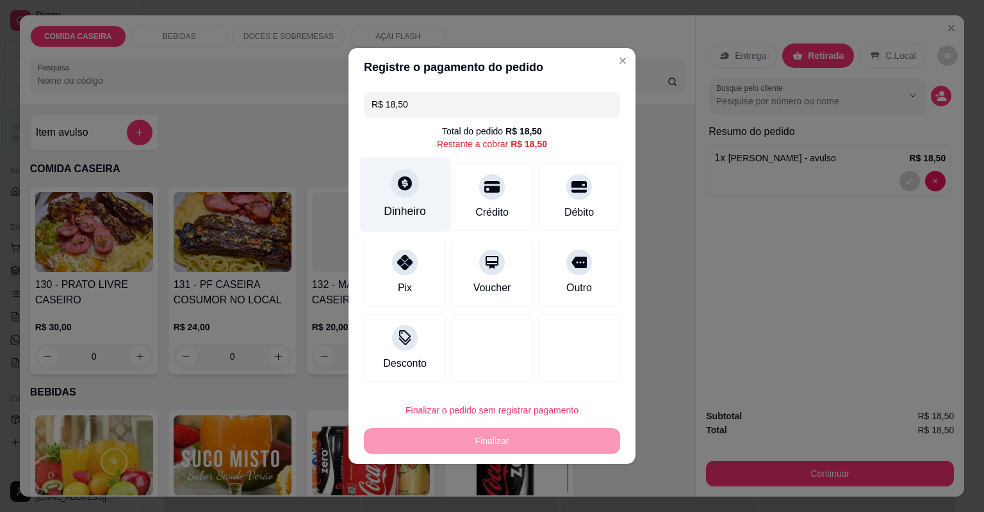
click at [391, 211] on div "Dinheiro" at bounding box center [405, 211] width 42 height 17
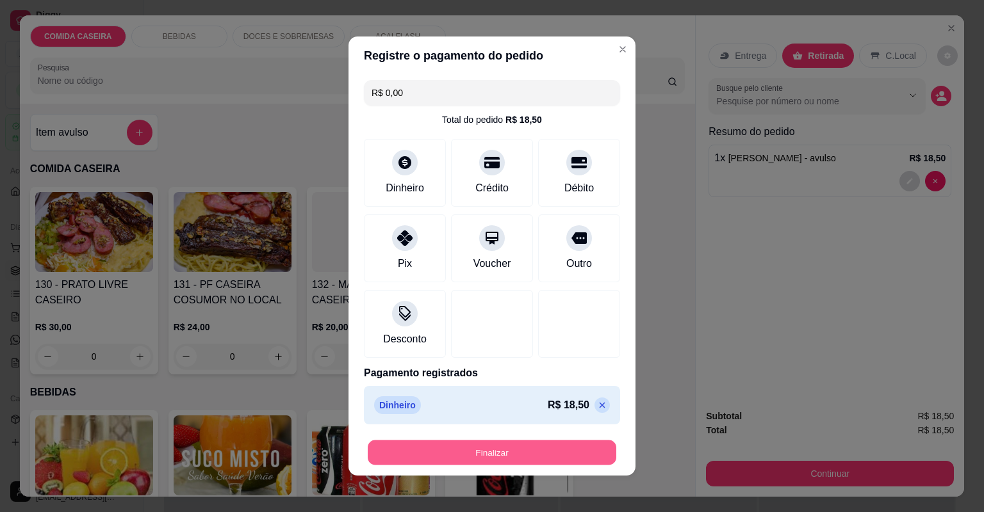
click at [555, 457] on button "Finalizar" at bounding box center [492, 453] width 248 height 25
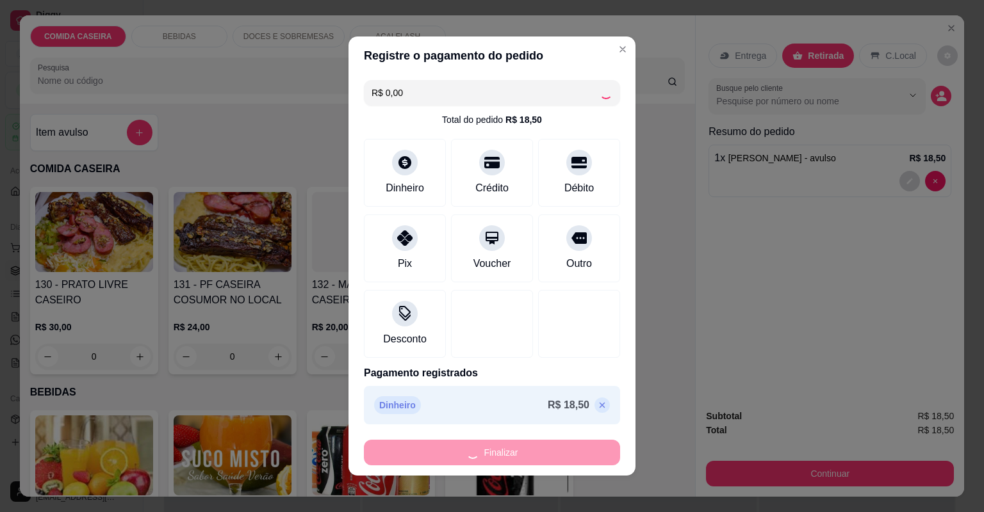
type input "-R$ 18,50"
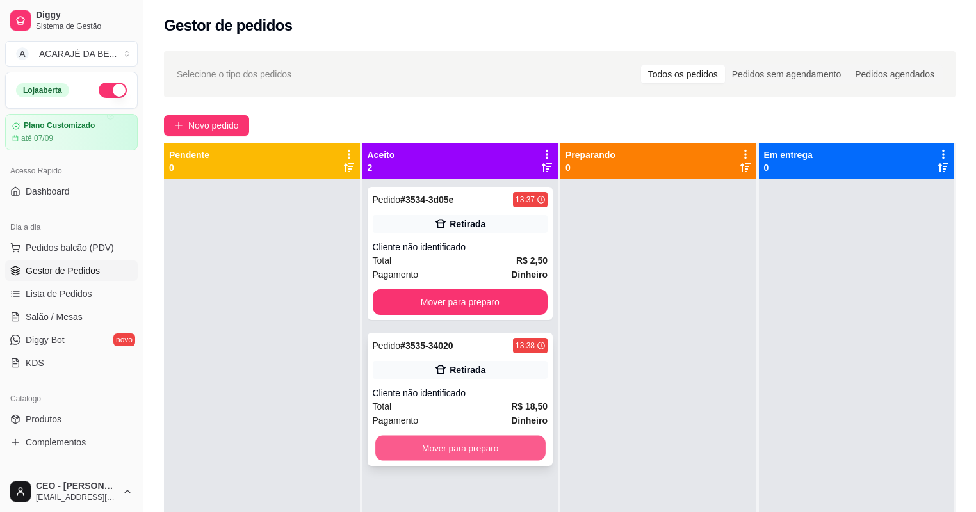
click at [499, 438] on button "Mover para preparo" at bounding box center [460, 448] width 170 height 25
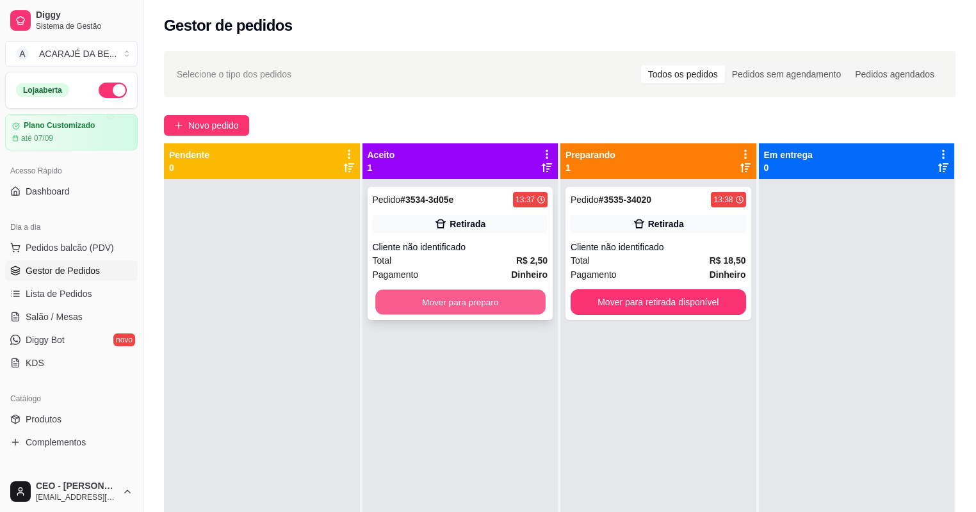
click at [497, 297] on button "Mover para preparo" at bounding box center [460, 302] width 170 height 25
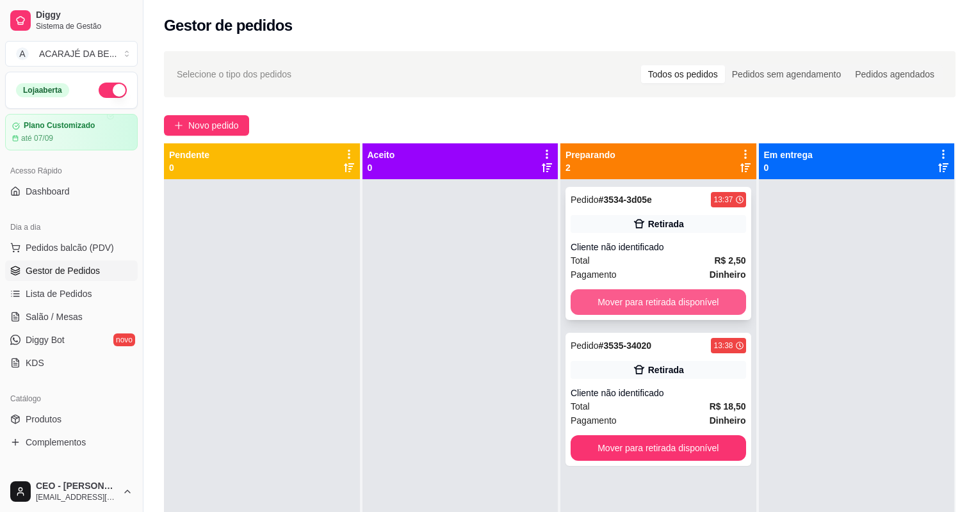
click at [606, 289] on button "Mover para retirada disponível" at bounding box center [658, 302] width 175 height 26
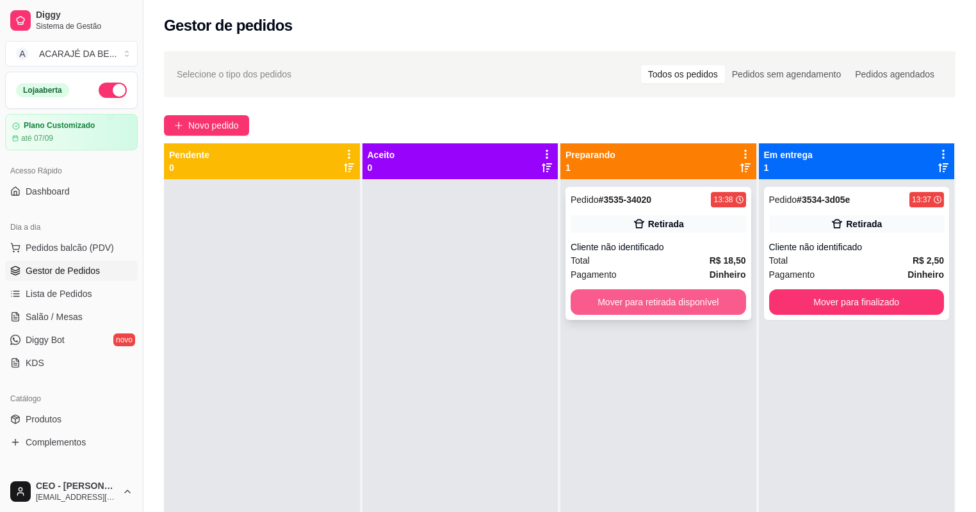
click at [657, 298] on button "Mover para retirada disponível" at bounding box center [658, 302] width 175 height 26
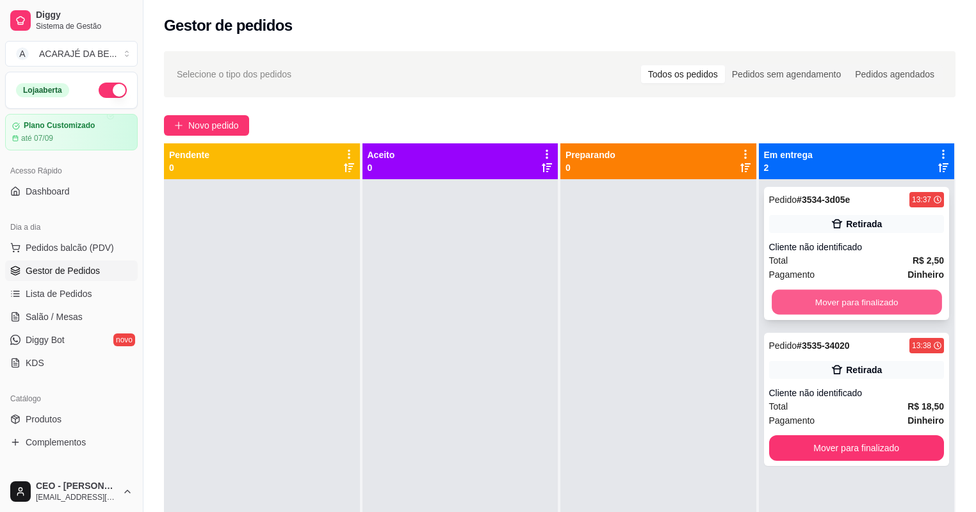
click at [781, 290] on button "Mover para finalizado" at bounding box center [857, 302] width 170 height 25
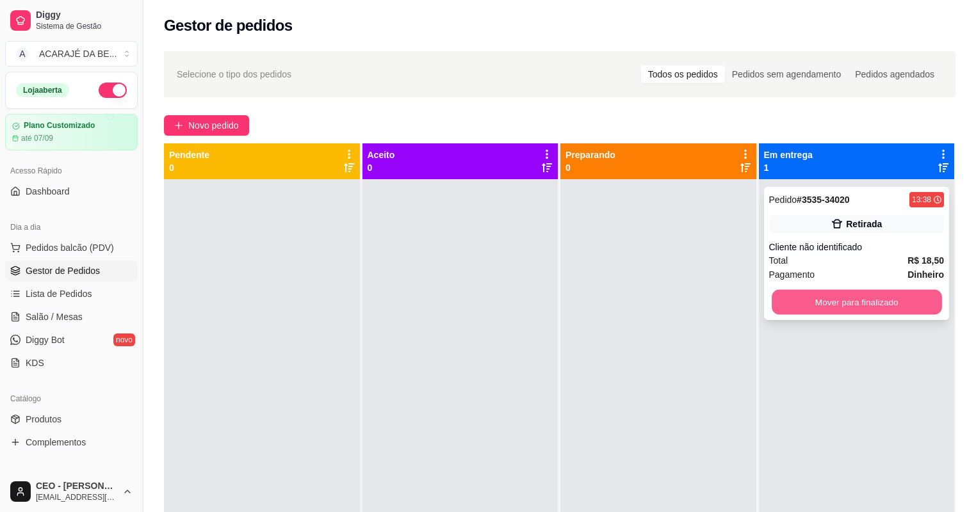
click at [871, 305] on button "Mover para finalizado" at bounding box center [857, 302] width 170 height 25
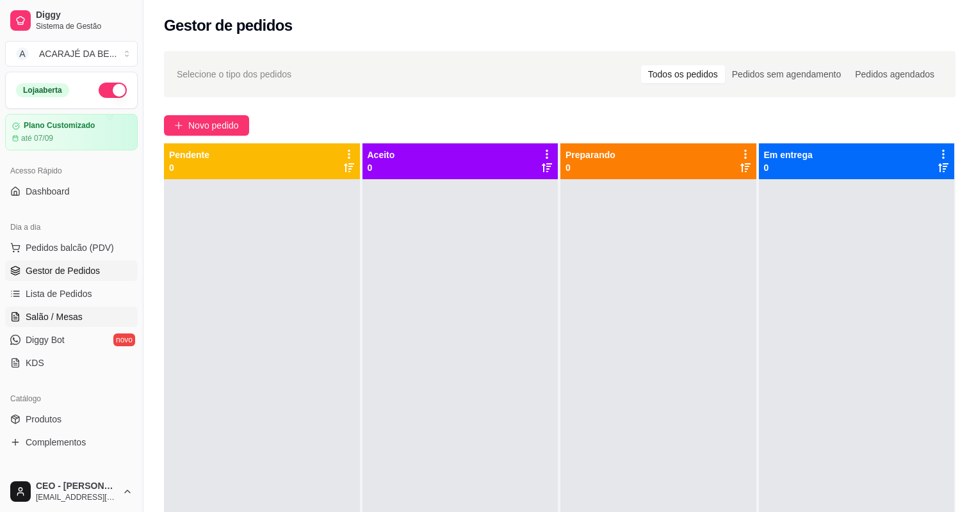
click at [79, 314] on span "Salão / Mesas" at bounding box center [54, 317] width 57 height 13
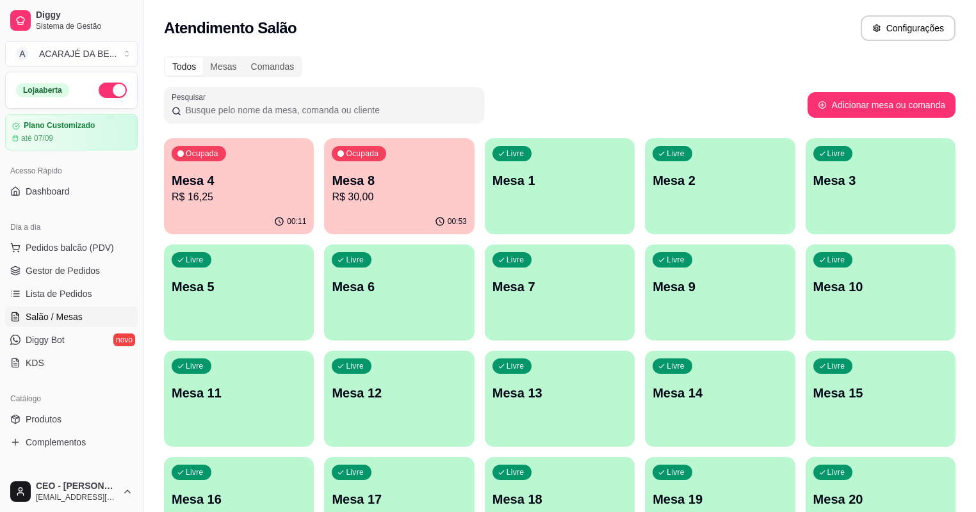
click at [252, 172] on p "Mesa 4" at bounding box center [239, 181] width 134 height 18
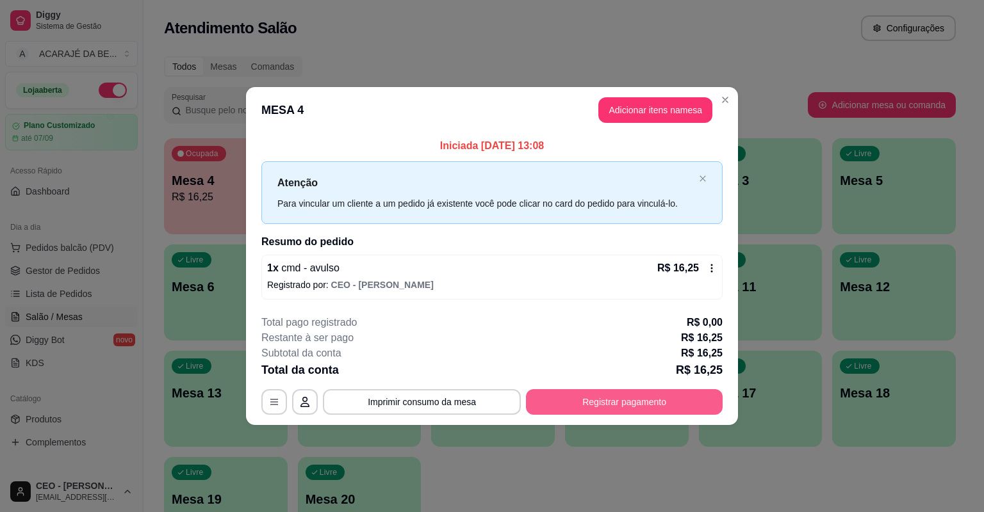
click at [640, 392] on button "Registrar pagamento" at bounding box center [624, 402] width 197 height 26
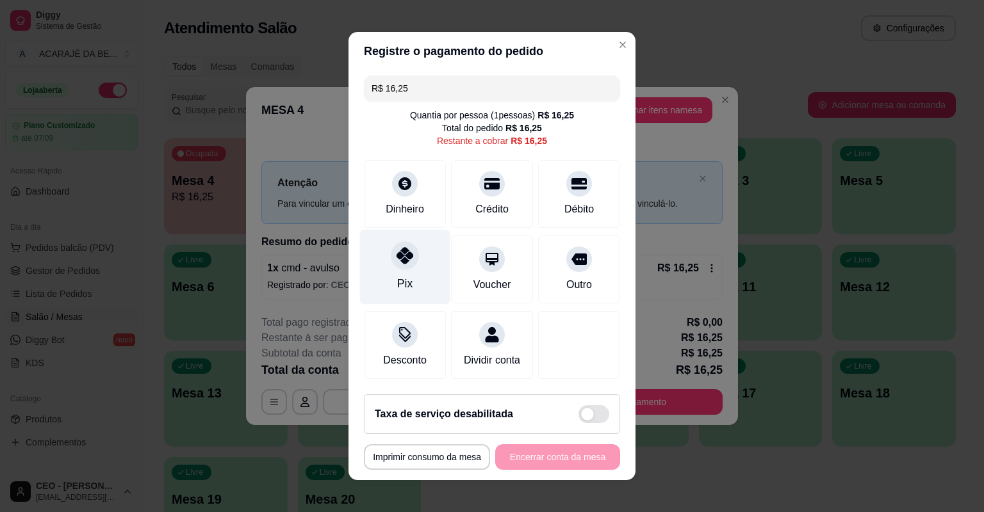
click at [412, 240] on div "Pix" at bounding box center [405, 267] width 90 height 75
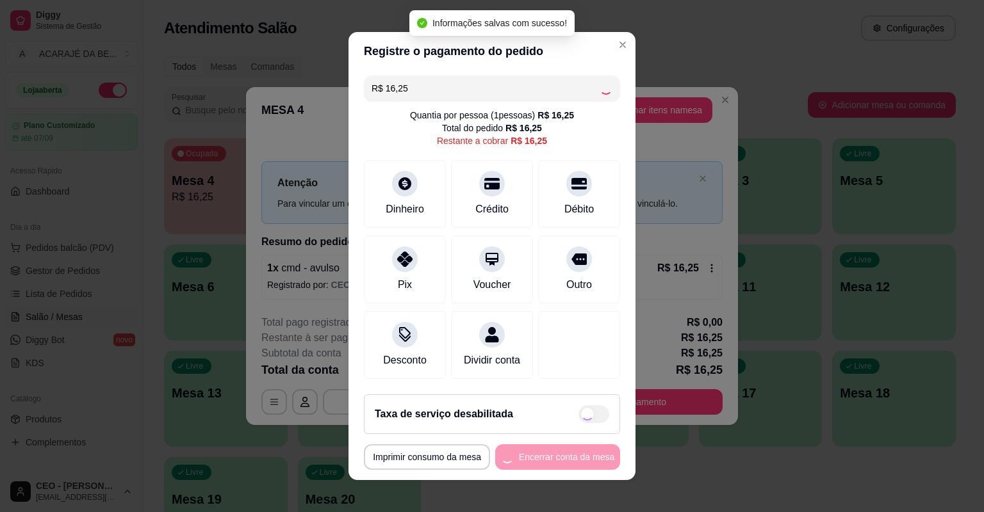
type input "R$ 0,00"
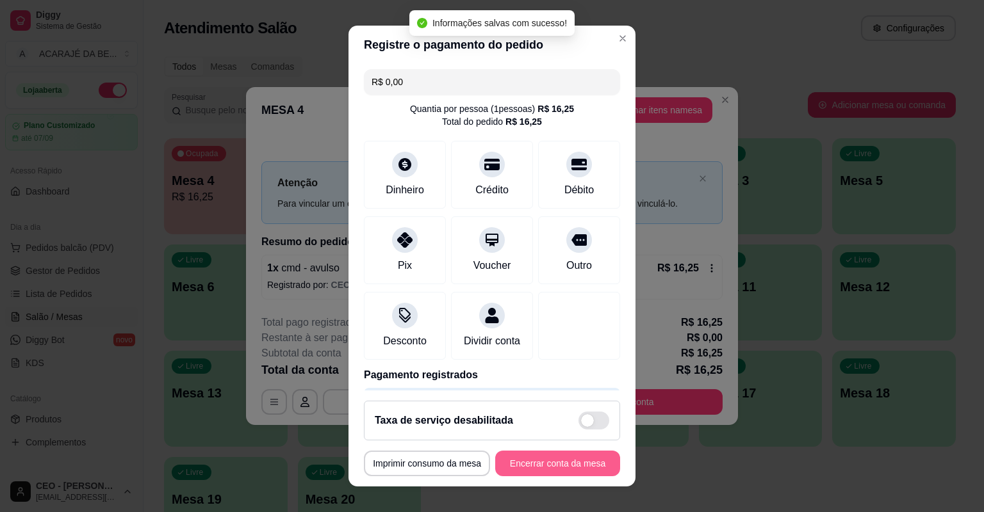
click at [556, 457] on button "Encerrar conta da mesa" at bounding box center [557, 464] width 125 height 26
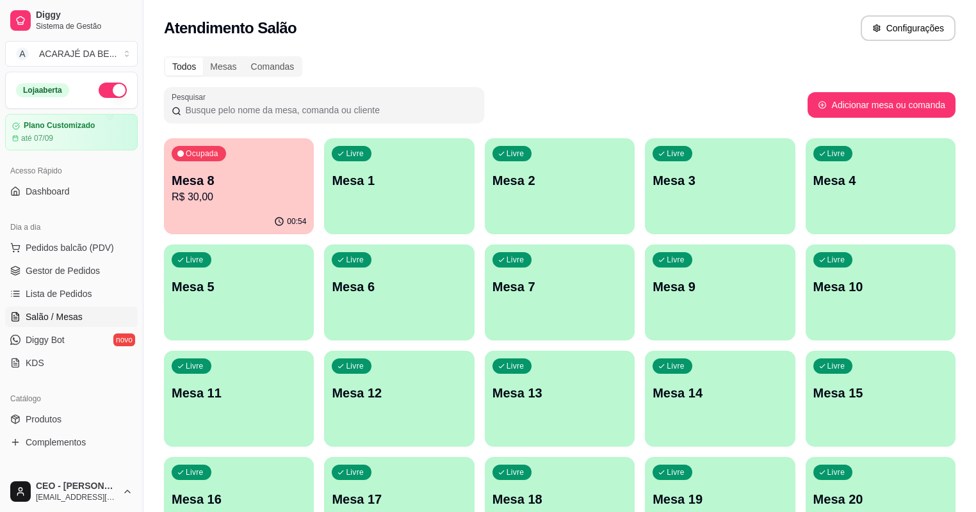
click at [280, 170] on div "Ocupada Mesa 8 R$ 30,00" at bounding box center [239, 173] width 150 height 71
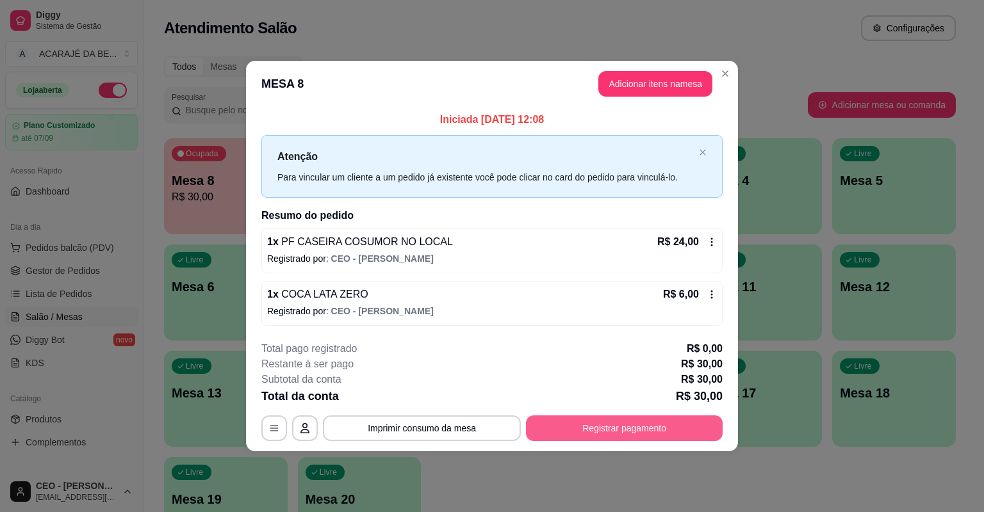
click at [613, 427] on button "Registrar pagamento" at bounding box center [624, 429] width 197 height 26
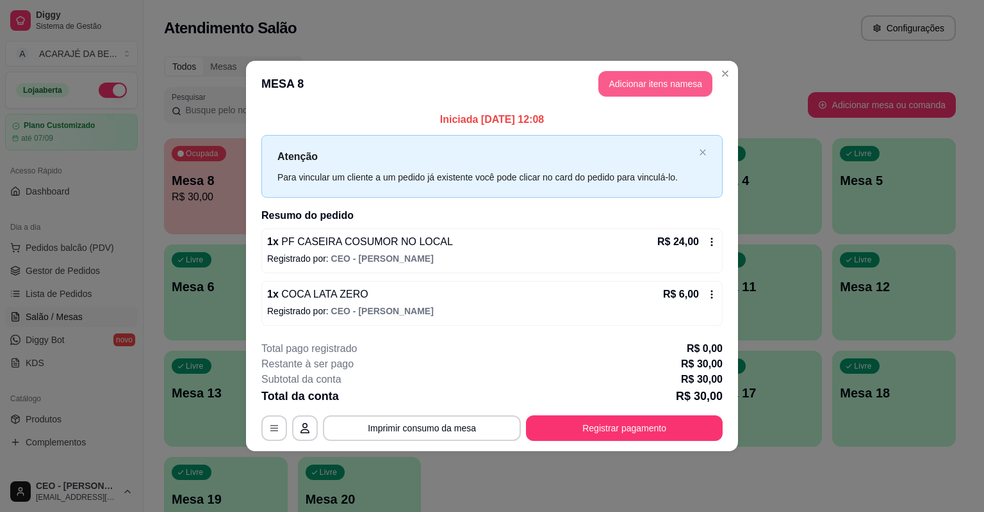
click at [679, 90] on button "Adicionar itens na mesa" at bounding box center [655, 84] width 114 height 26
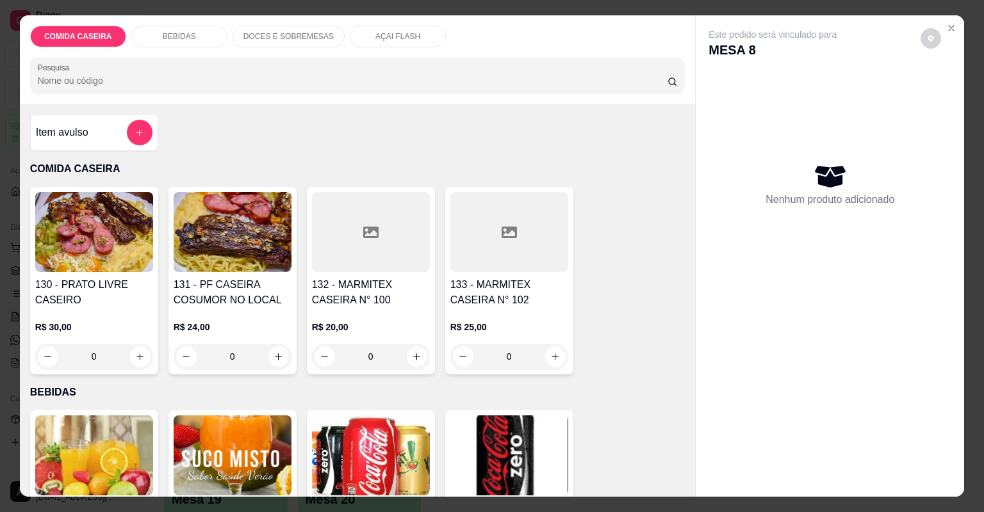
scroll to position [307, 0]
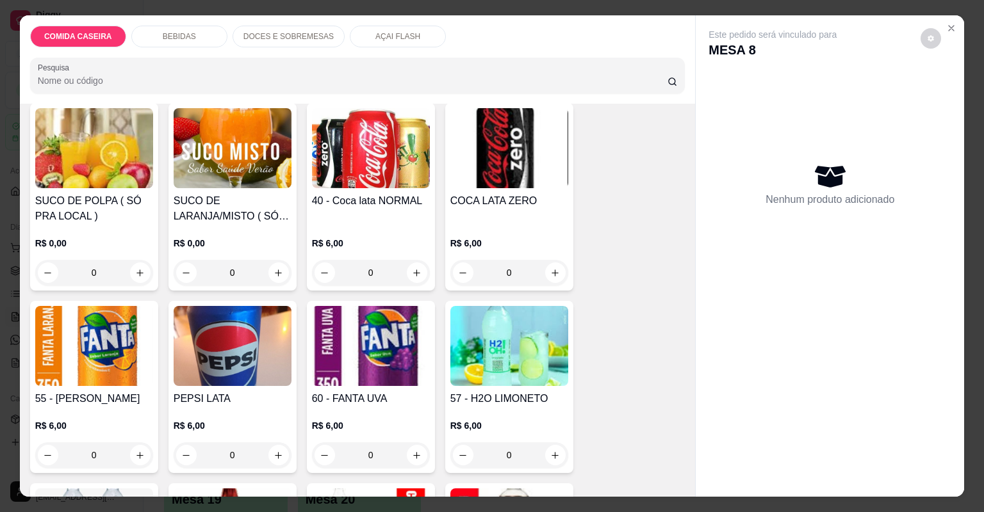
click at [165, 35] on p "BEBIDAS" at bounding box center [179, 36] width 33 height 10
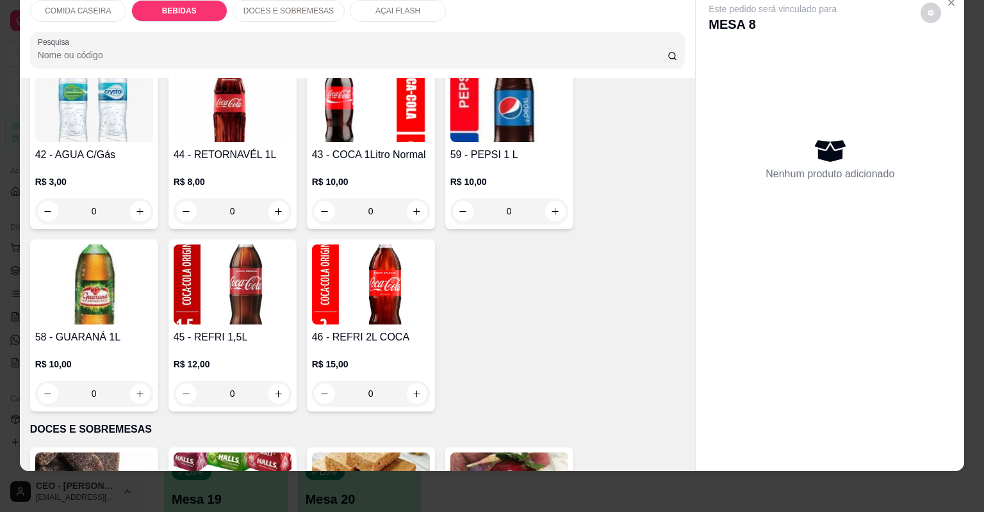
scroll to position [537, 0]
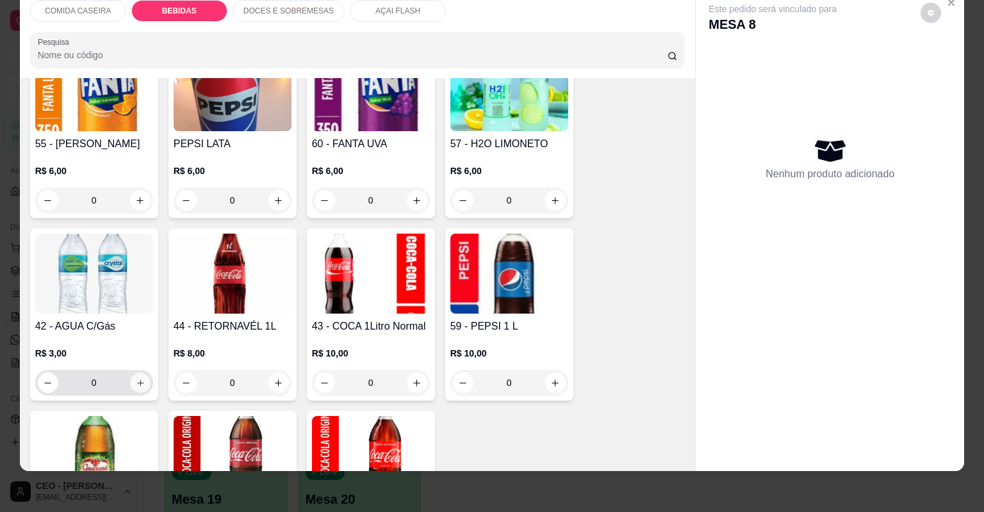
click at [136, 385] on icon "increase-product-quantity" at bounding box center [140, 383] width 10 height 10
type input "1"
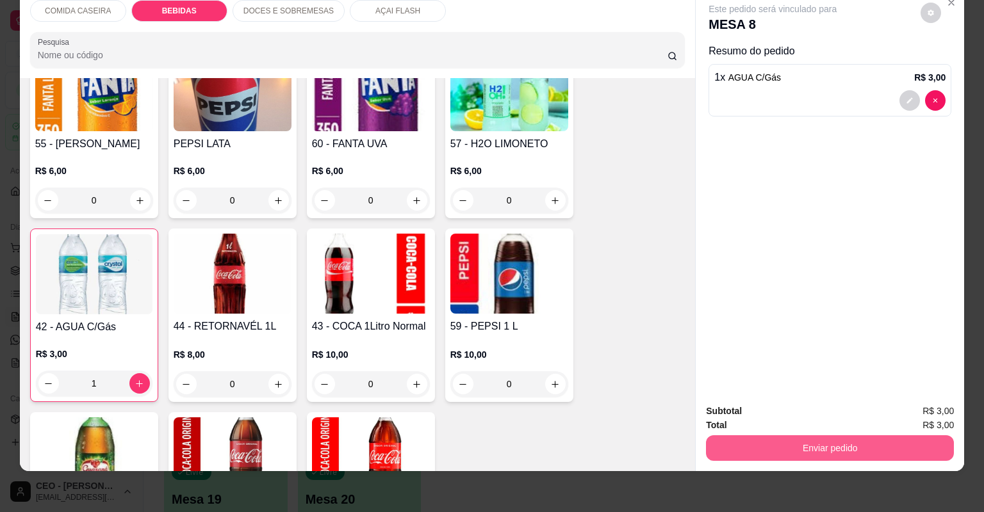
click at [768, 455] on button "Enviar pedido" at bounding box center [830, 448] width 248 height 26
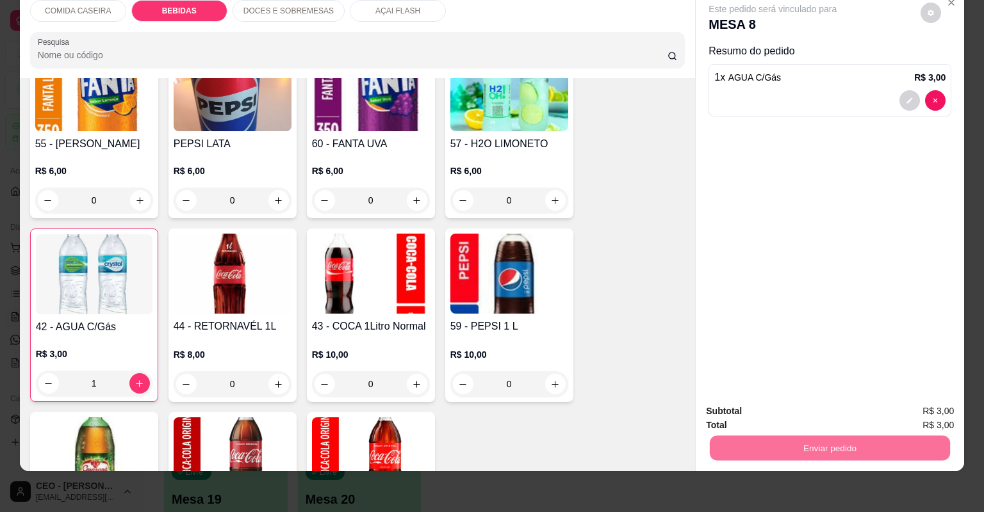
click at [762, 420] on button "Não registrar e enviar pedido" at bounding box center [788, 417] width 133 height 24
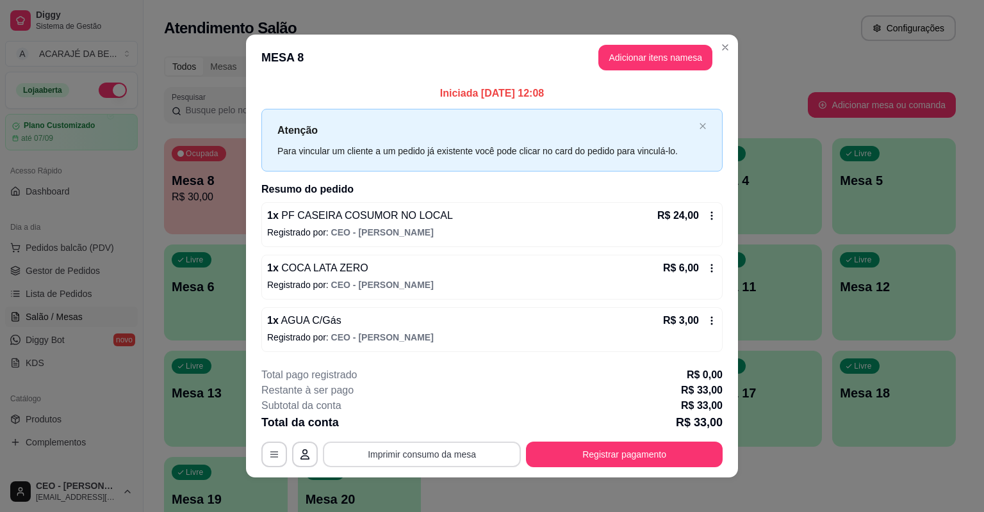
click at [446, 450] on button "Imprimir consumo da mesa" at bounding box center [422, 455] width 198 height 26
click at [610, 451] on button "Registrar pagamento" at bounding box center [624, 455] width 197 height 26
click at [581, 446] on button "Registrar pagamento" at bounding box center [624, 454] width 191 height 25
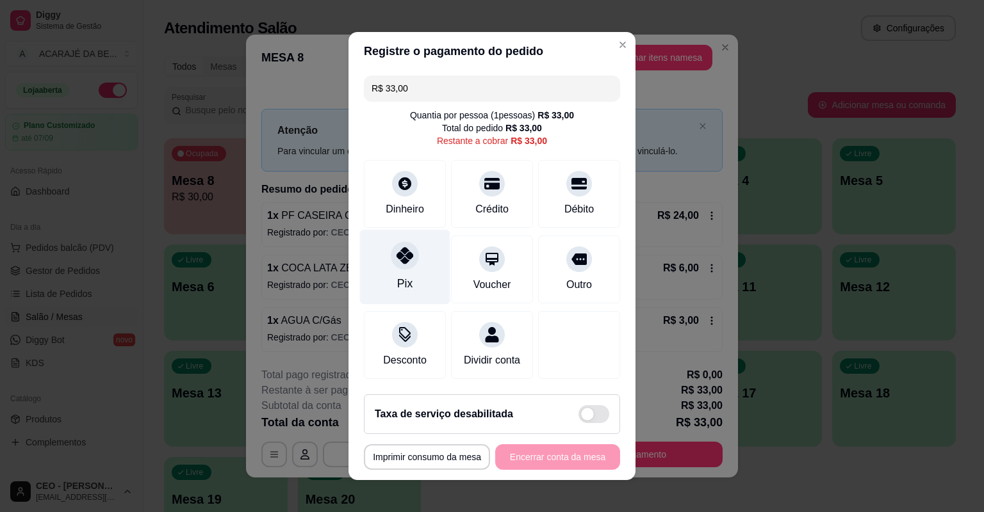
click at [421, 283] on div "Pix" at bounding box center [405, 267] width 90 height 75
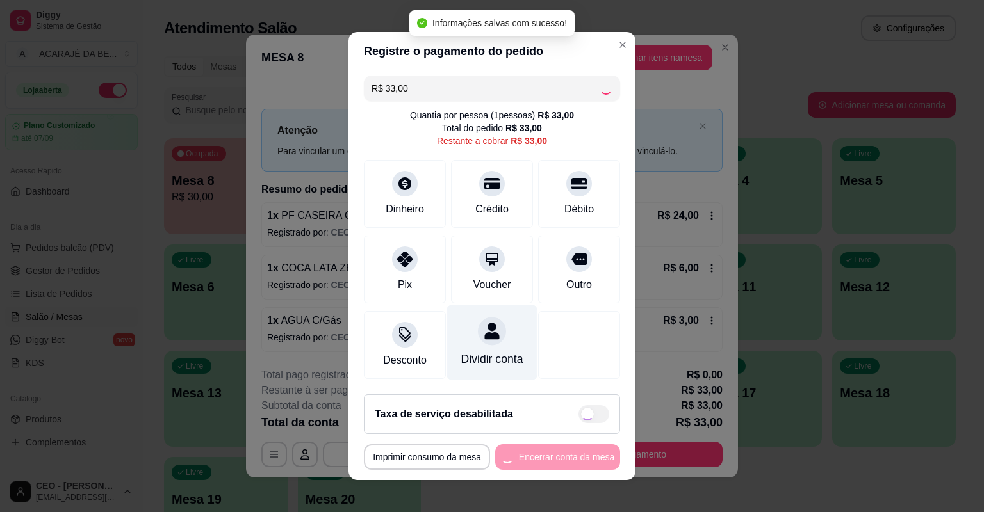
type input "R$ 0,00"
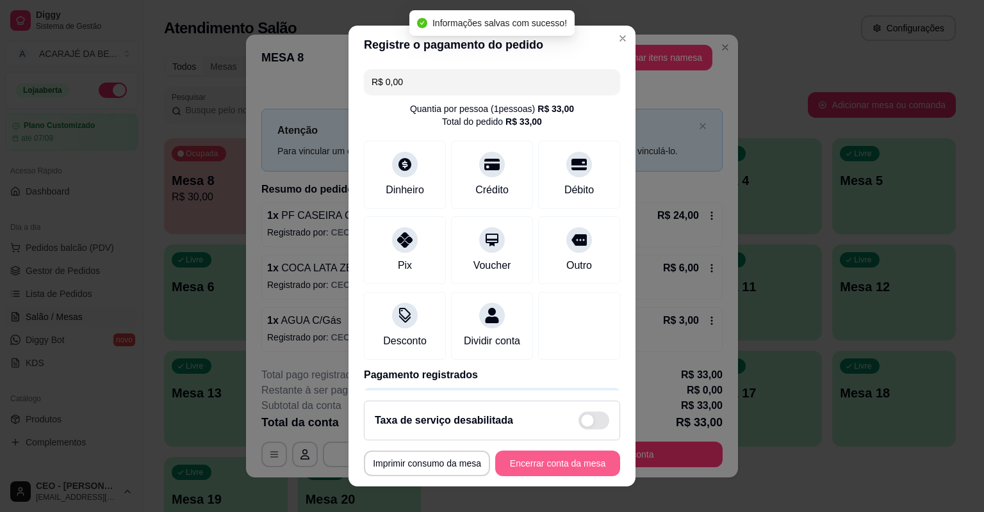
click at [547, 454] on button "Encerrar conta da mesa" at bounding box center [557, 464] width 125 height 26
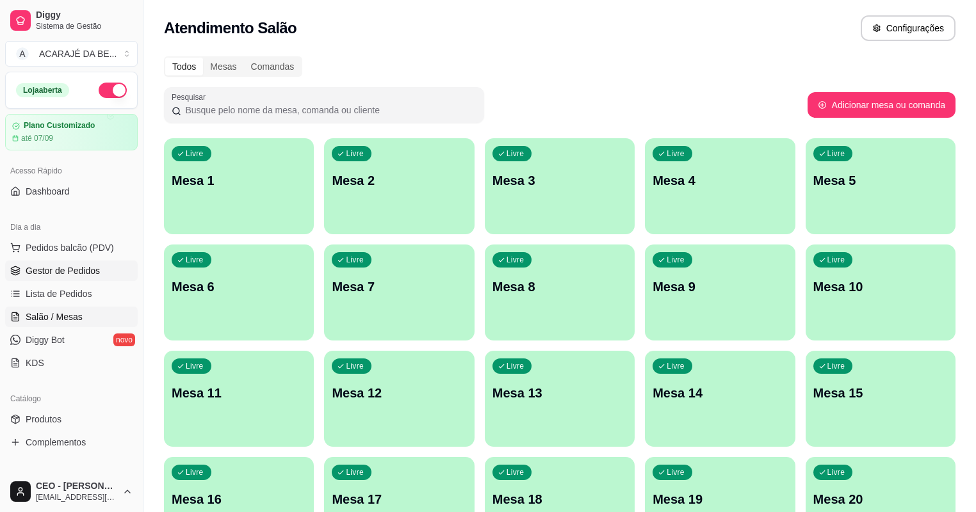
click at [91, 272] on span "Gestor de Pedidos" at bounding box center [63, 270] width 74 height 13
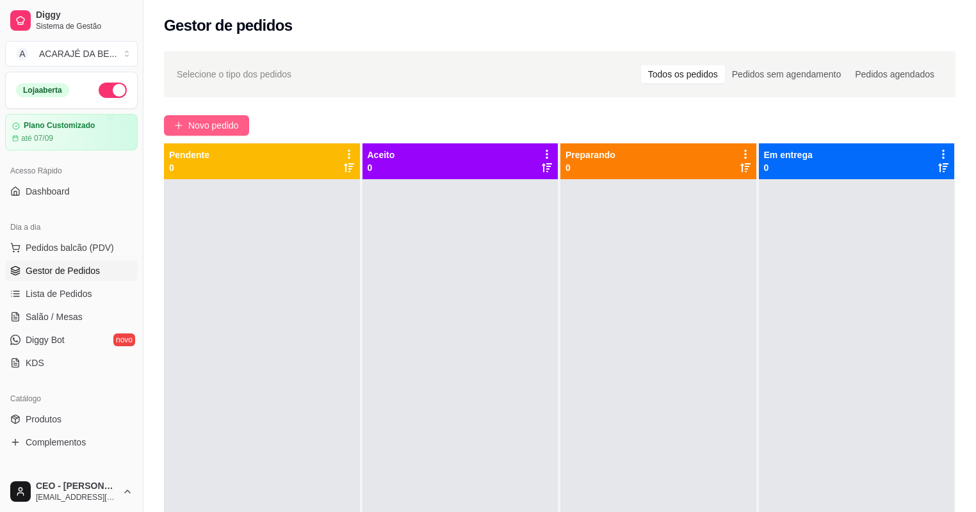
click at [176, 126] on icon "plus" at bounding box center [178, 125] width 7 height 1
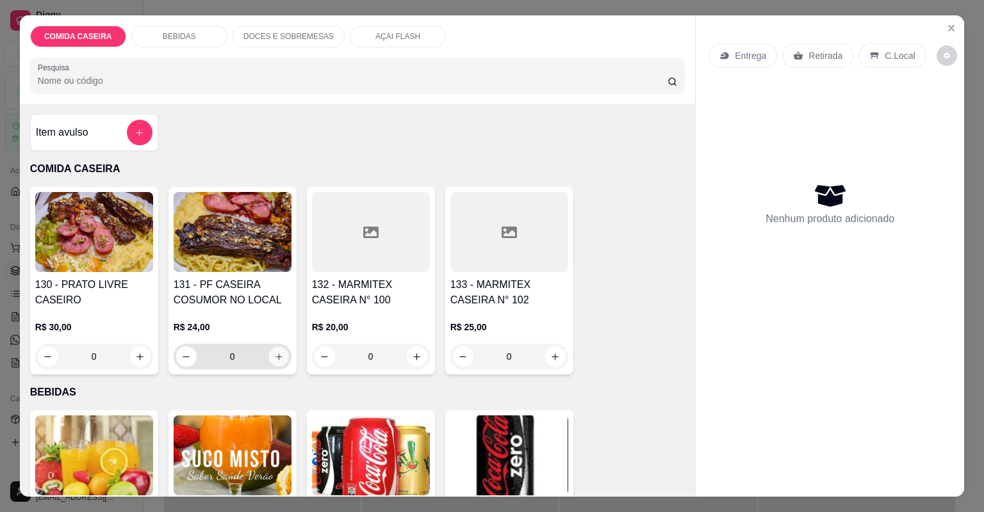
click at [273, 352] on icon "increase-product-quantity" at bounding box center [278, 357] width 10 height 10
type input "1"
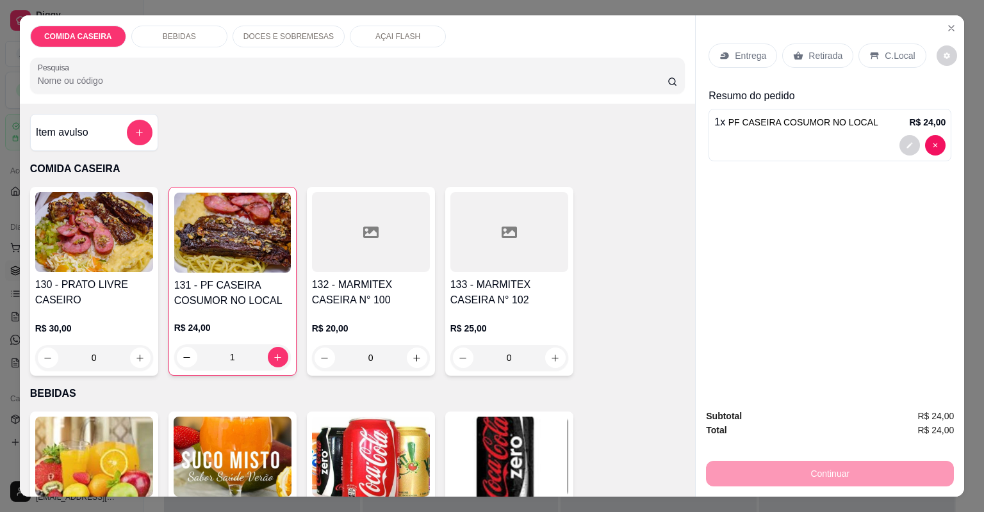
scroll to position [102, 0]
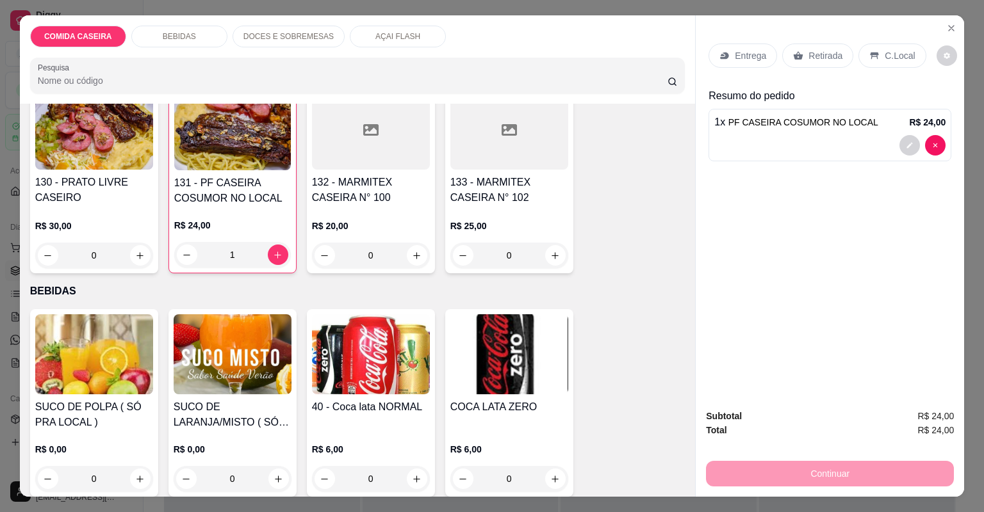
click at [257, 435] on div "R$ 0,00 0" at bounding box center [233, 460] width 118 height 61
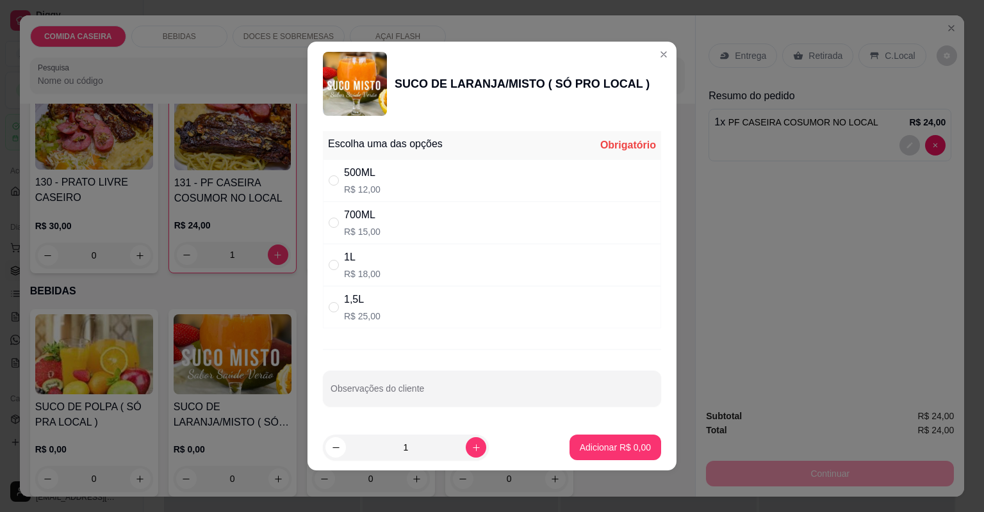
click at [451, 190] on div "500ML R$ 12,00" at bounding box center [492, 180] width 338 height 42
radio input "true"
click at [598, 450] on p "Adicionar R$ 12,00" at bounding box center [612, 447] width 76 height 13
type input "1"
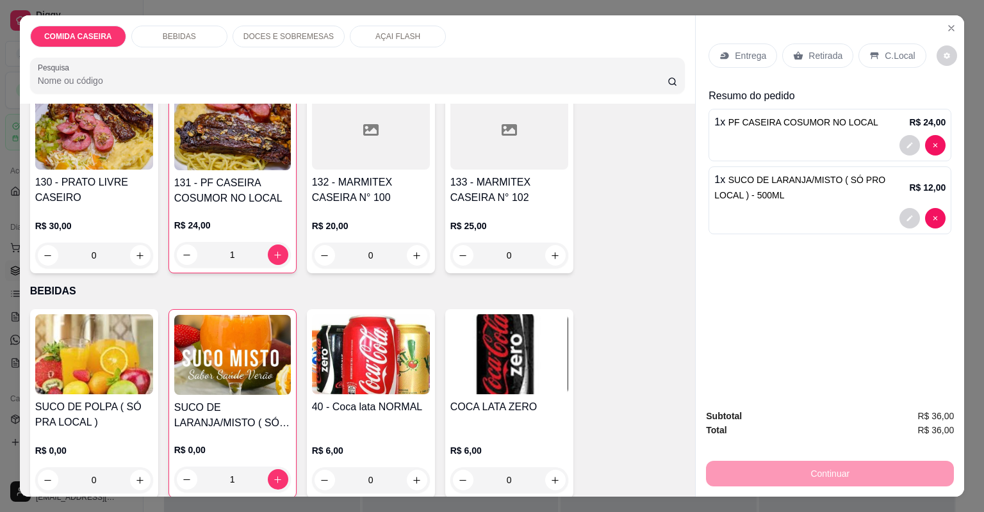
click at [808, 52] on p "Retirada" at bounding box center [825, 55] width 34 height 13
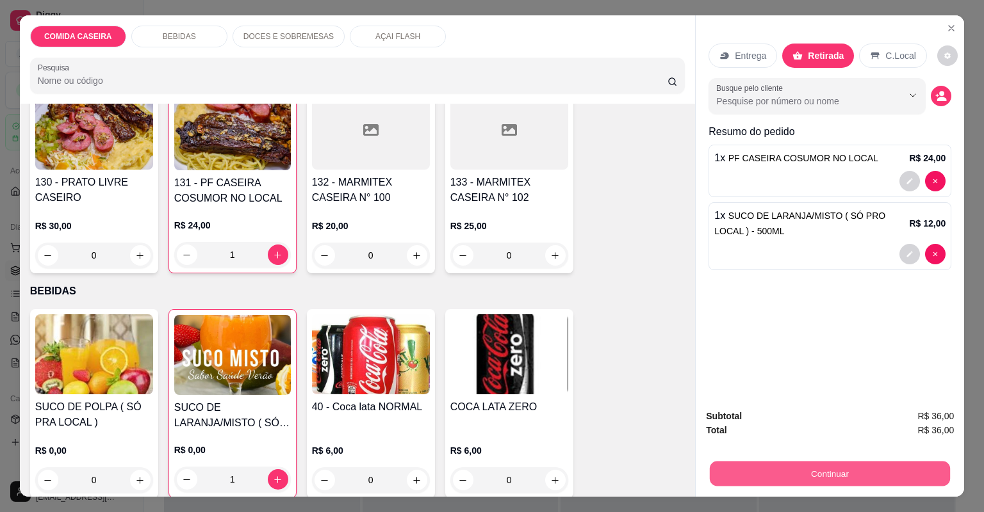
click at [788, 480] on button "Continuar" at bounding box center [830, 474] width 240 height 25
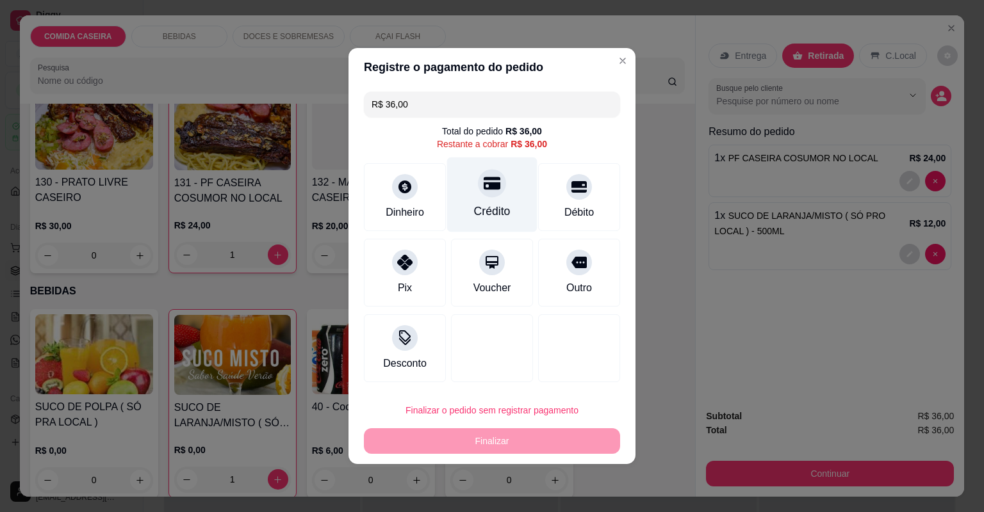
click at [451, 194] on div "Crédito" at bounding box center [492, 195] width 90 height 75
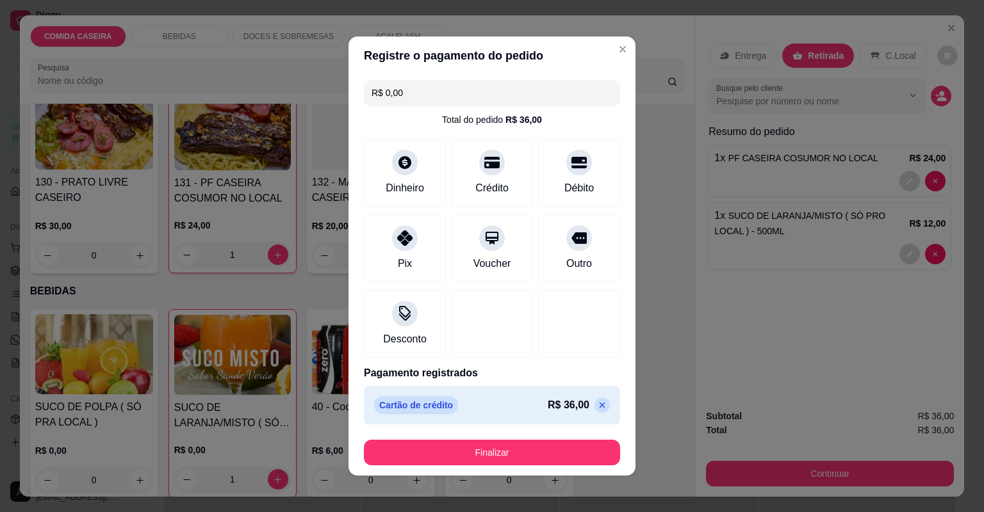
click at [597, 406] on icon at bounding box center [602, 405] width 10 height 10
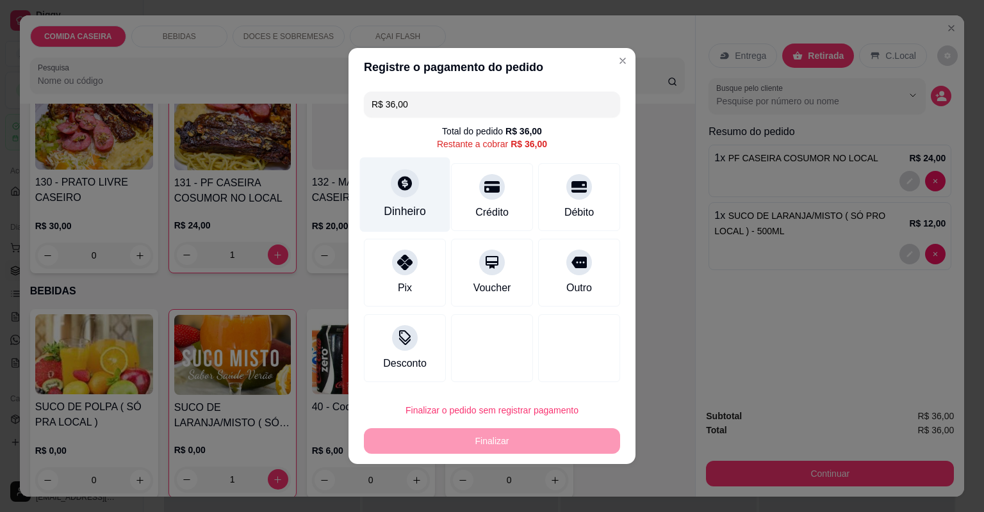
click at [369, 197] on div "Dinheiro" at bounding box center [405, 195] width 90 height 75
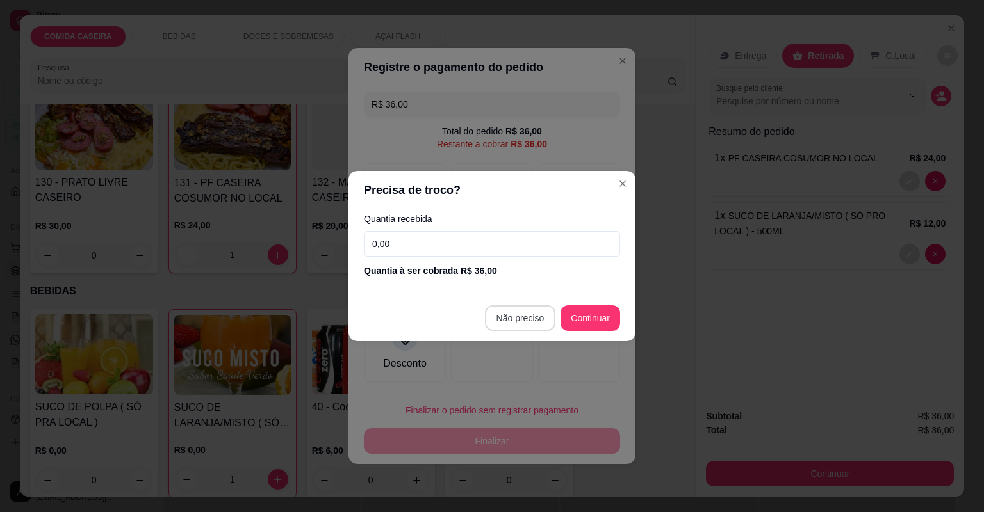
type input "R$ 0,00"
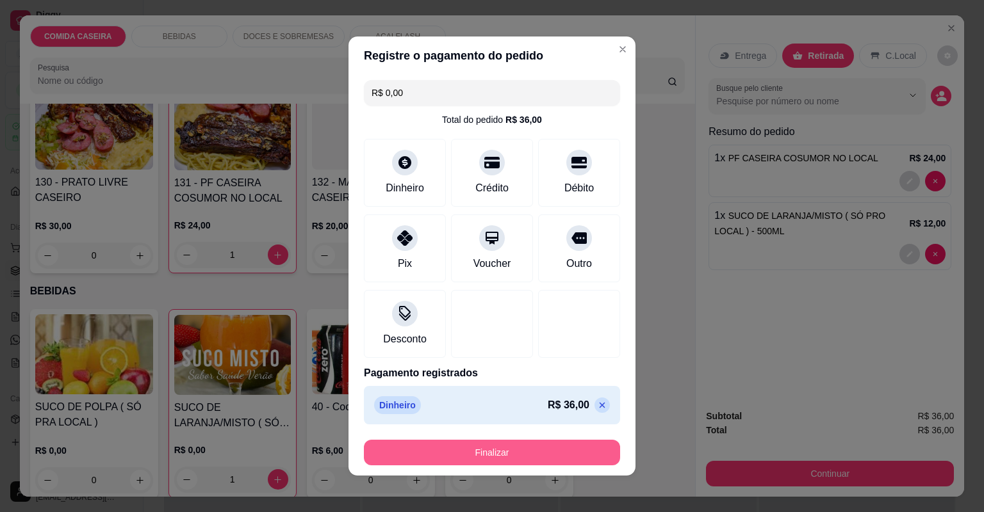
click at [532, 459] on button "Finalizar" at bounding box center [492, 453] width 256 height 26
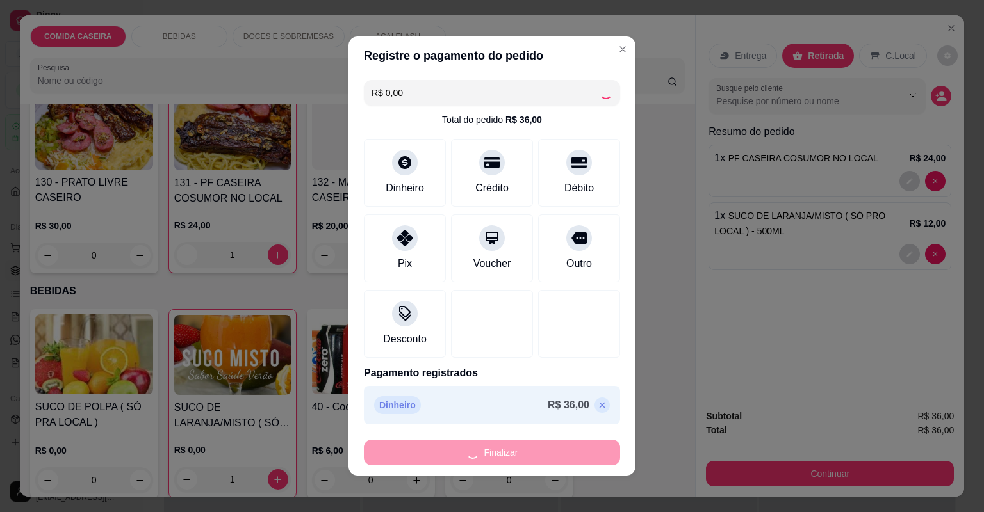
type input "0"
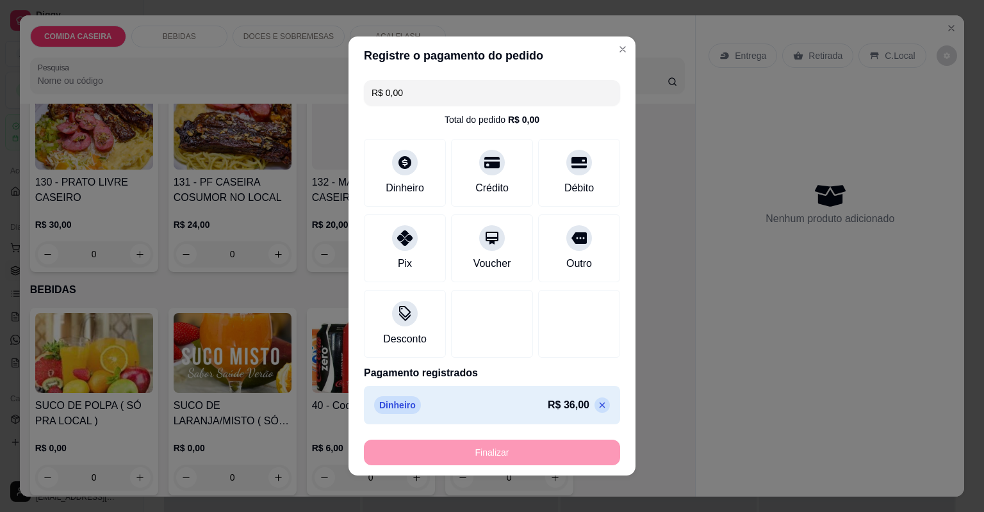
type input "-R$ 36,00"
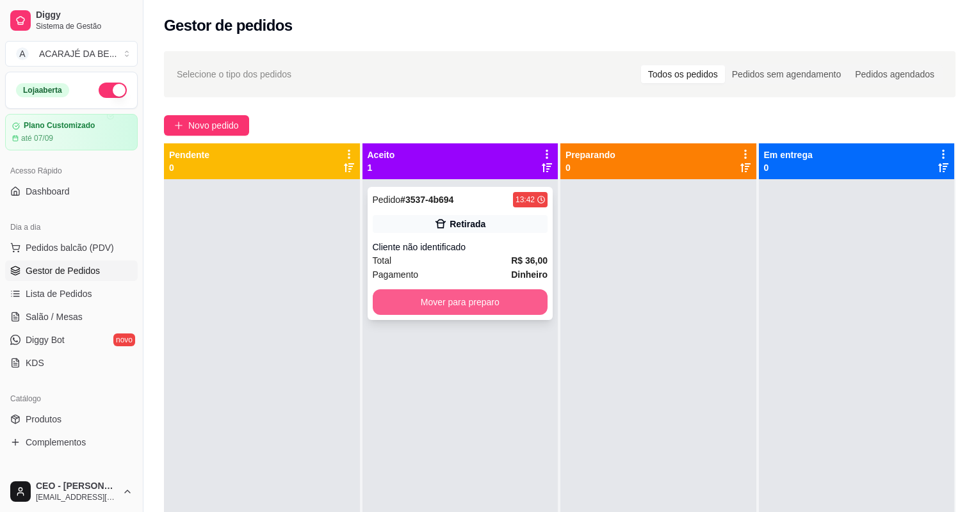
click at [530, 301] on button "Mover para preparo" at bounding box center [460, 302] width 175 height 26
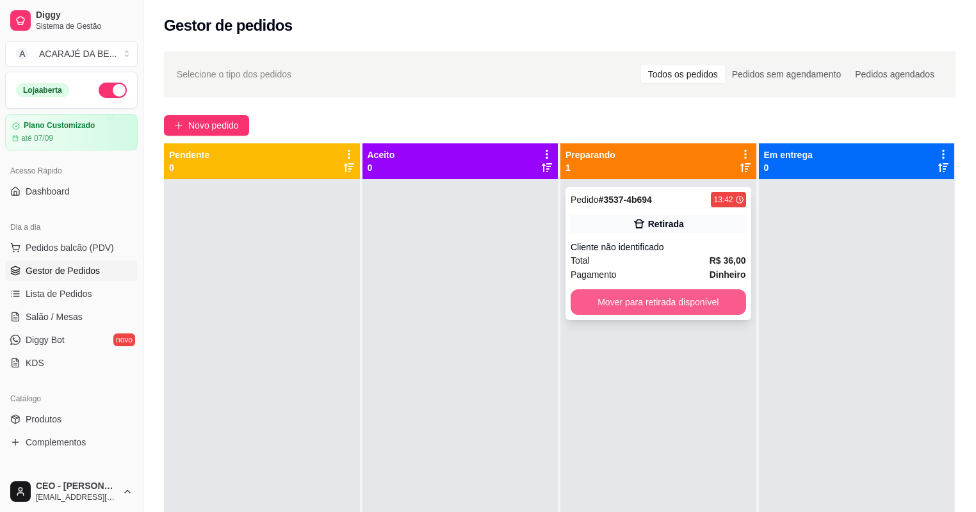
click at [633, 295] on button "Mover para retirada disponível" at bounding box center [658, 302] width 175 height 26
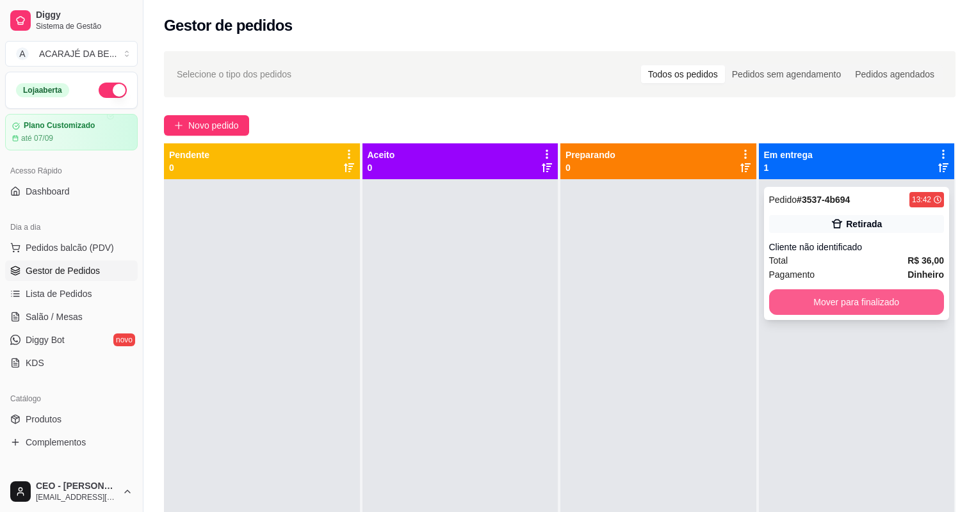
click at [802, 295] on button "Mover para finalizado" at bounding box center [856, 302] width 175 height 26
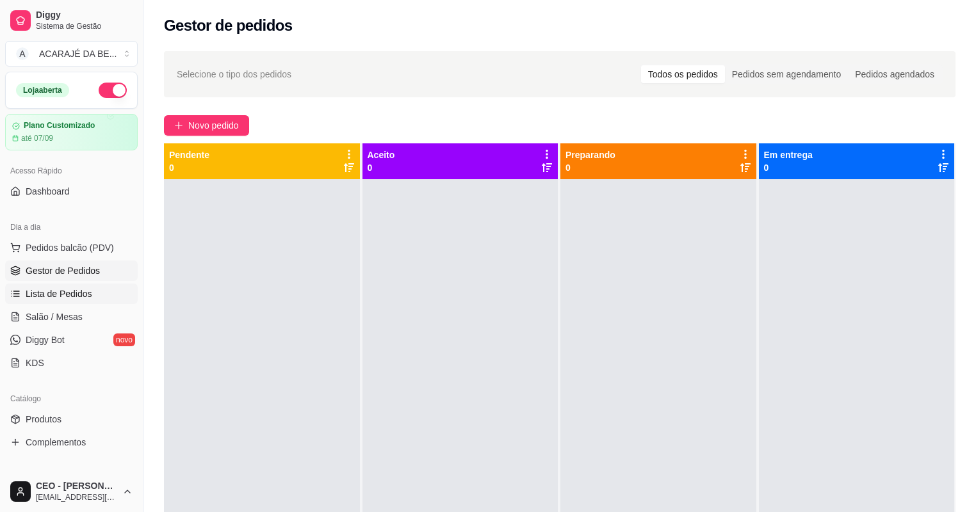
click at [58, 288] on span "Lista de Pedidos" at bounding box center [59, 294] width 67 height 13
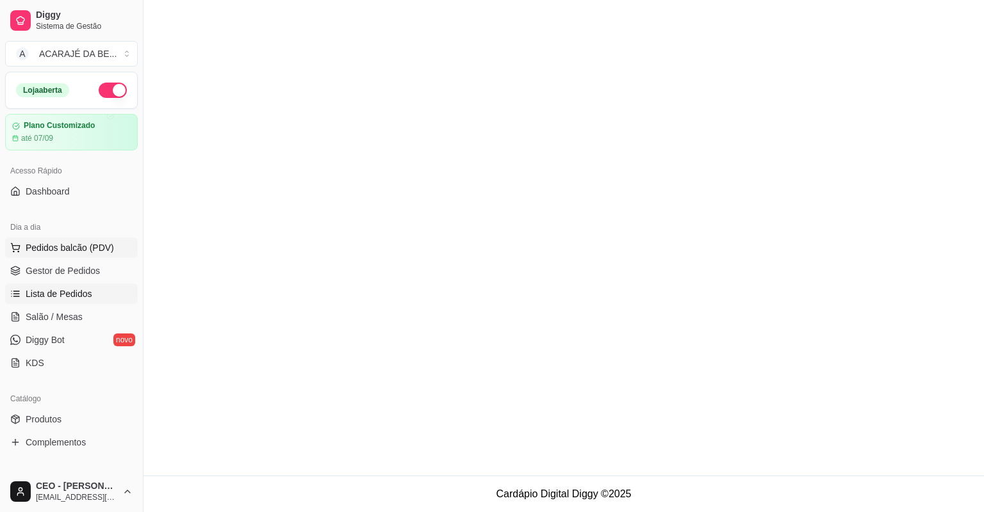
click at [64, 243] on span "Pedidos balcão (PDV)" at bounding box center [70, 247] width 88 height 13
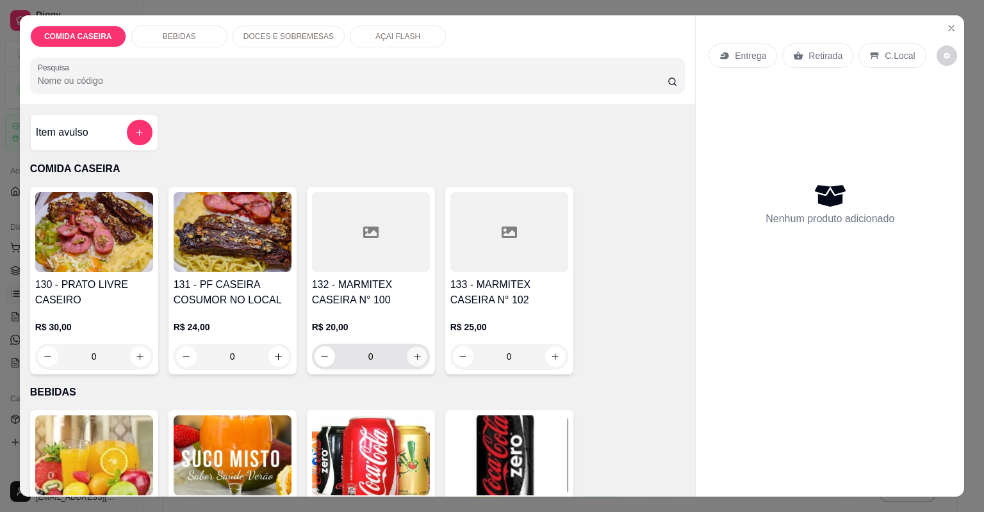
click at [412, 352] on icon "increase-product-quantity" at bounding box center [417, 357] width 10 height 10
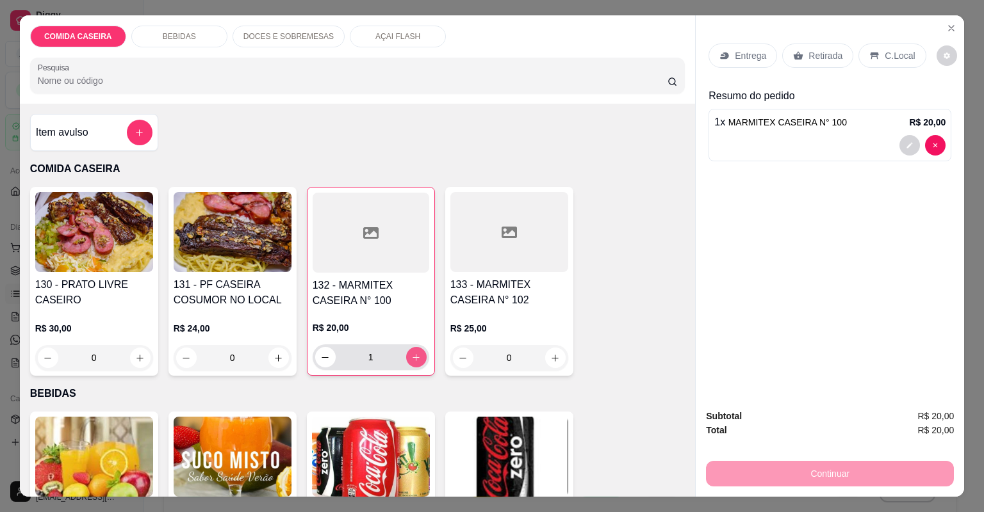
click at [409, 351] on button "increase-product-quantity" at bounding box center [416, 357] width 20 height 20
type input "2"
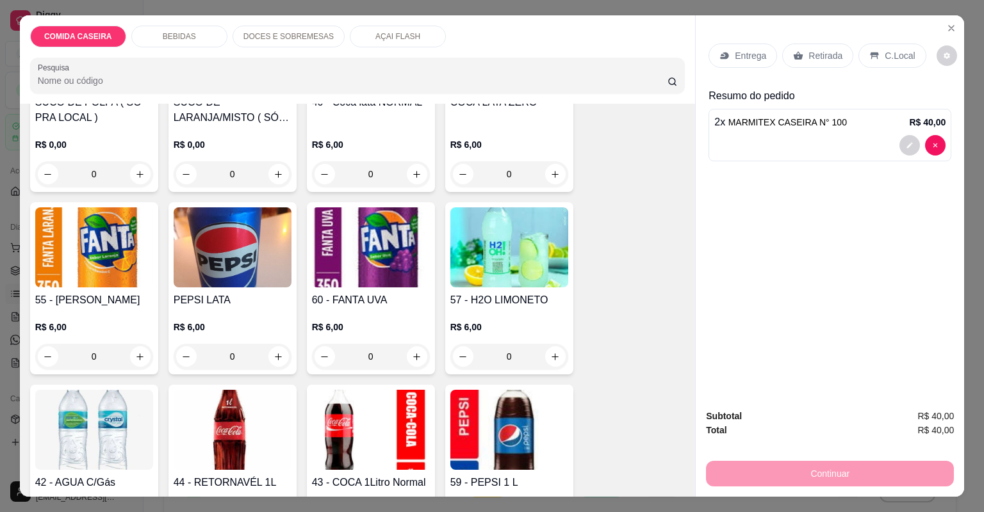
scroll to position [410, 0]
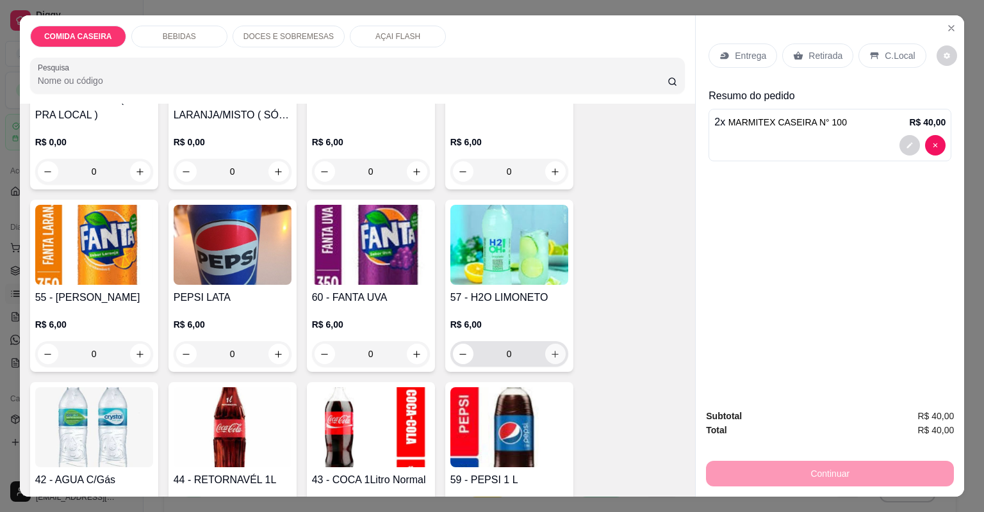
click at [551, 356] on icon "increase-product-quantity" at bounding box center [555, 355] width 10 height 10
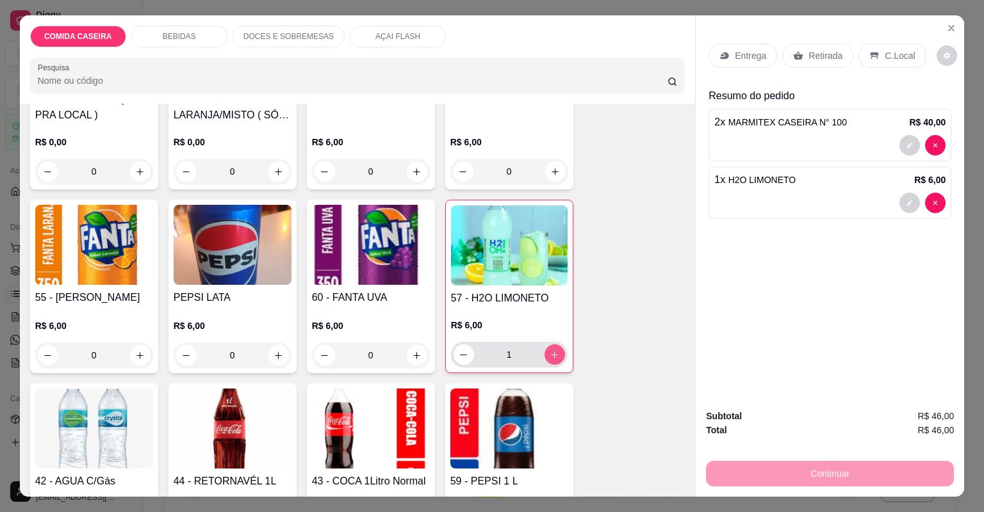
click at [551, 356] on icon "increase-product-quantity" at bounding box center [554, 355] width 10 height 10
type input "2"
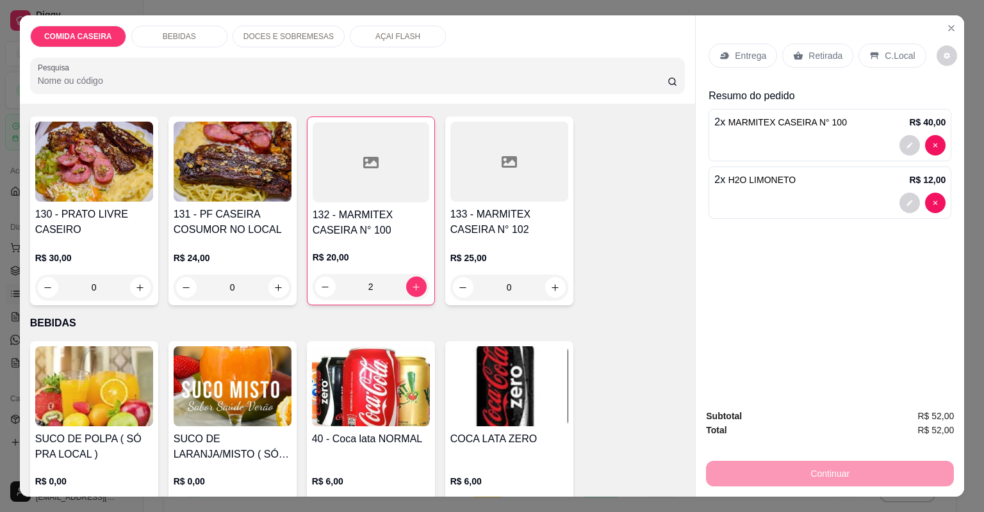
scroll to position [0, 0]
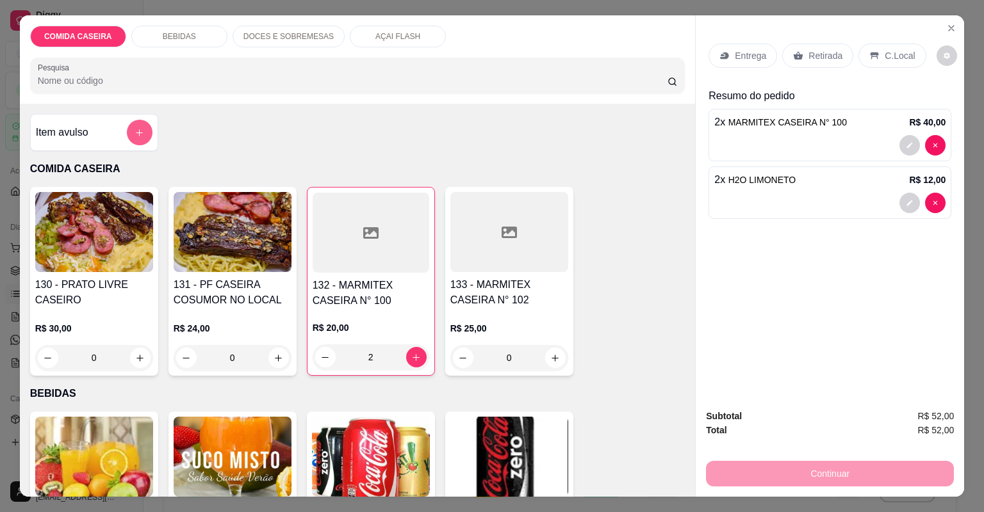
click at [129, 136] on button "add-separate-item" at bounding box center [140, 133] width 26 height 26
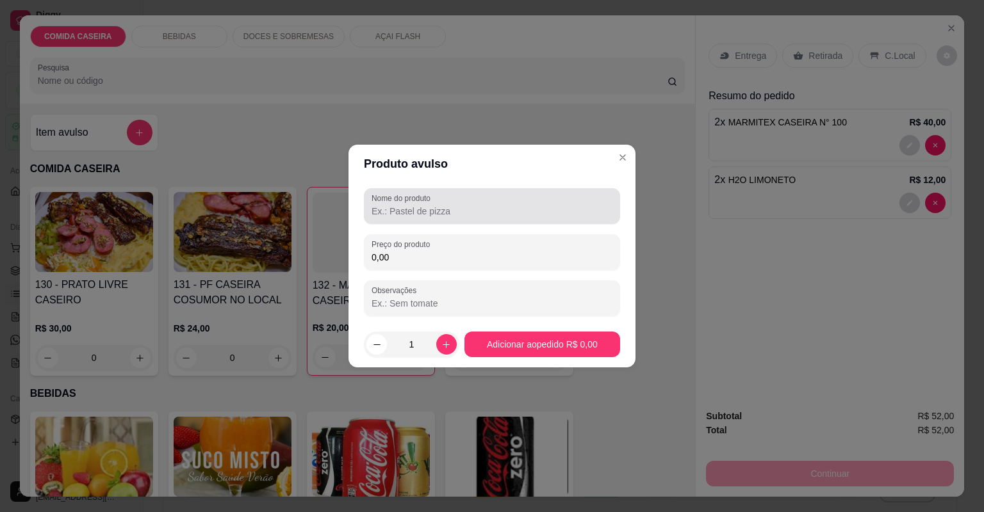
click at [389, 200] on label "Nome do produto" at bounding box center [402, 198] width 63 height 11
click at [389, 205] on input "Nome do produto" at bounding box center [491, 211] width 241 height 13
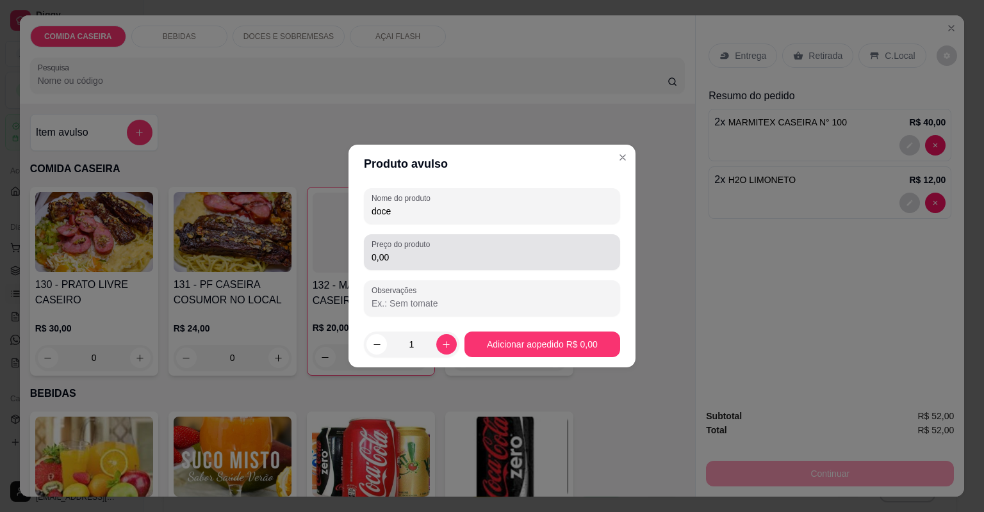
type input "doce"
click at [433, 257] on input "0,00" at bounding box center [491, 257] width 241 height 13
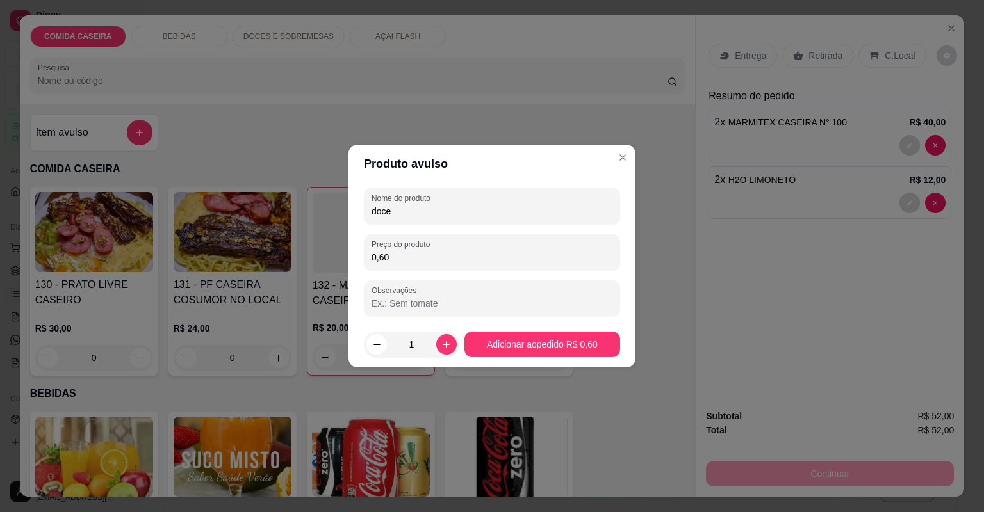
type input "6,00"
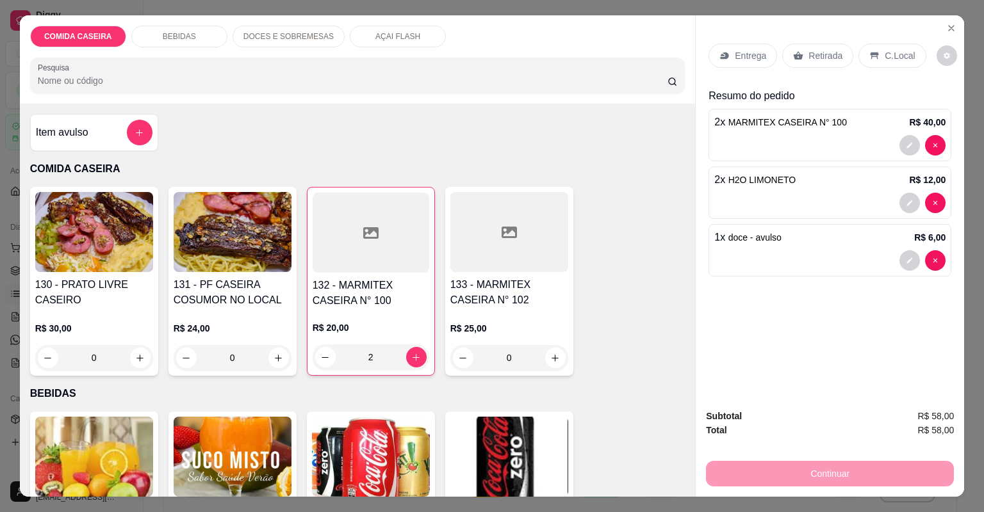
click at [813, 63] on div "Retirada" at bounding box center [817, 56] width 71 height 24
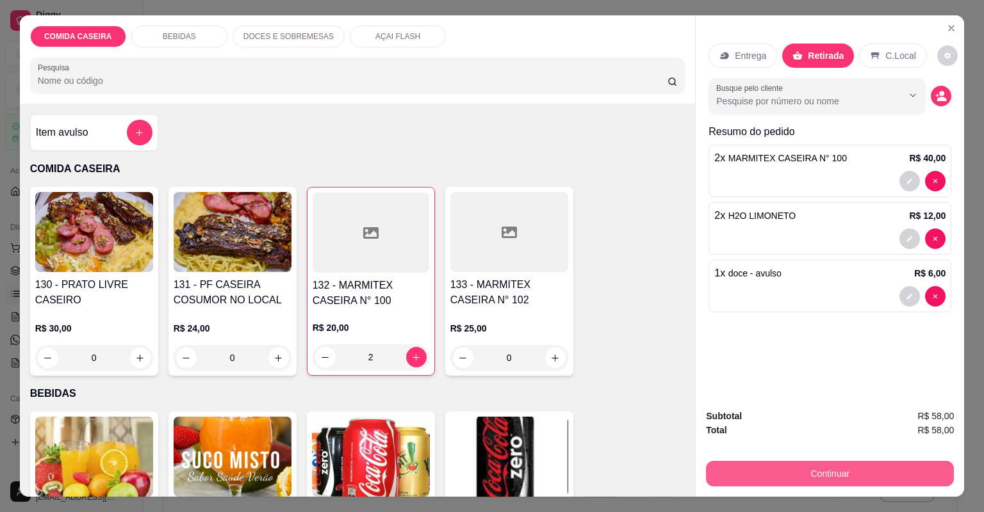
click at [872, 482] on button "Continuar" at bounding box center [830, 474] width 248 height 26
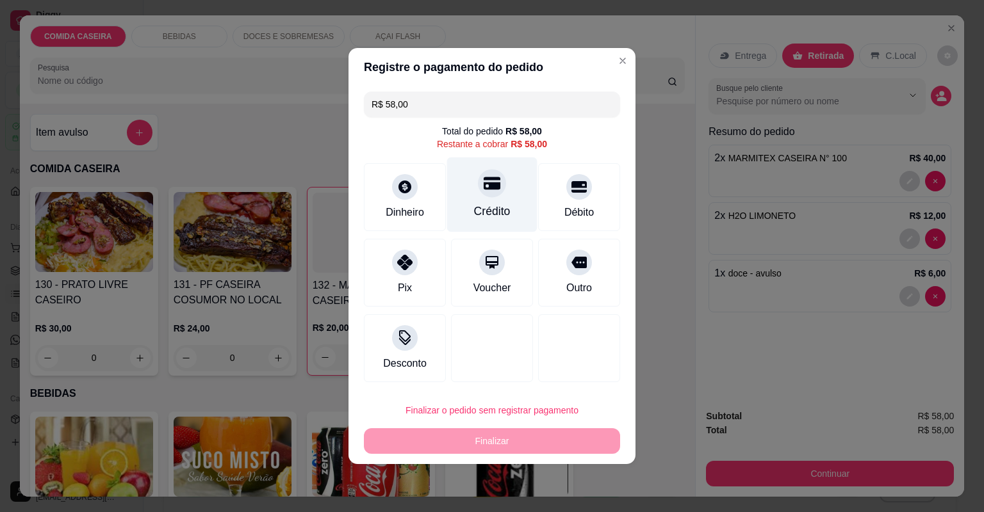
click at [485, 209] on div "Crédito" at bounding box center [492, 211] width 37 height 17
type input "R$ 0,00"
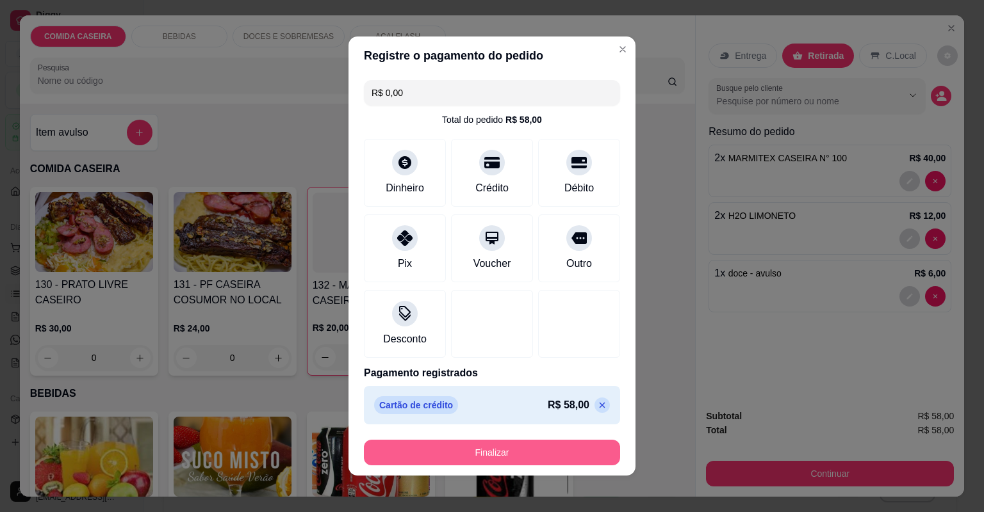
click at [482, 446] on button "Finalizar" at bounding box center [492, 453] width 256 height 26
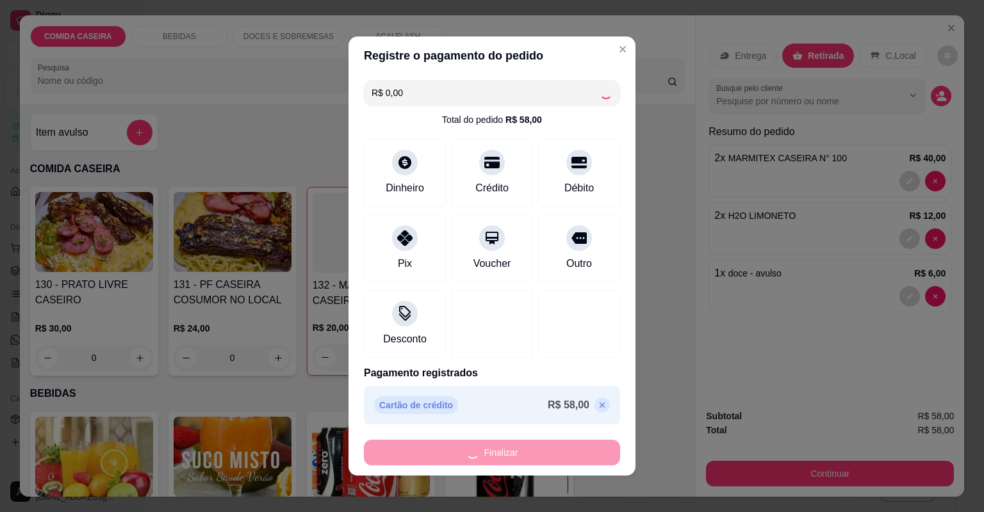
type input "0"
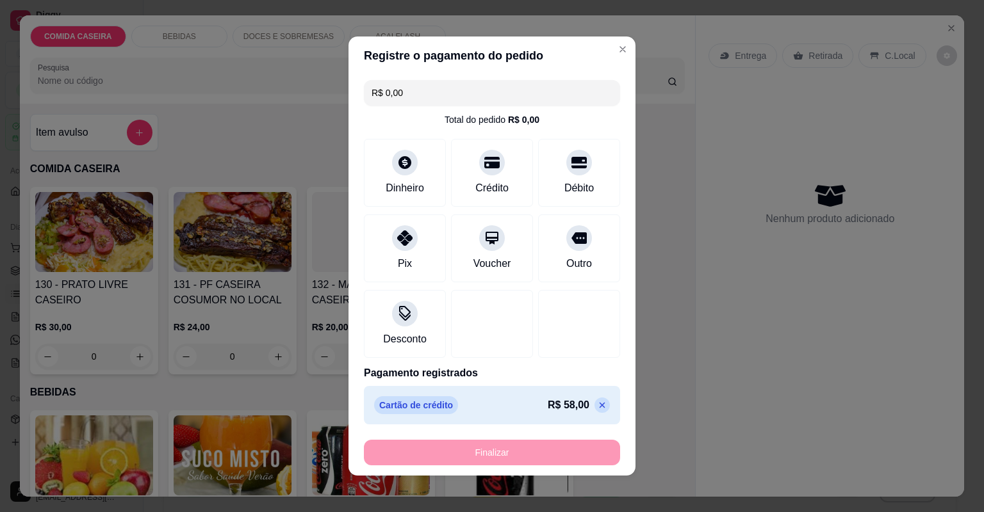
type input "-R$ 58,00"
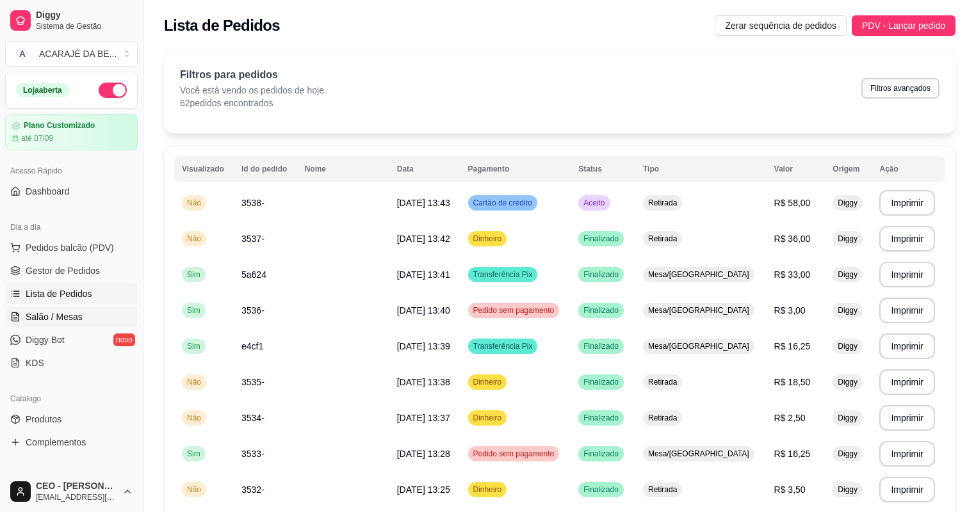
click at [102, 311] on link "Salão / Mesas" at bounding box center [71, 317] width 133 height 20
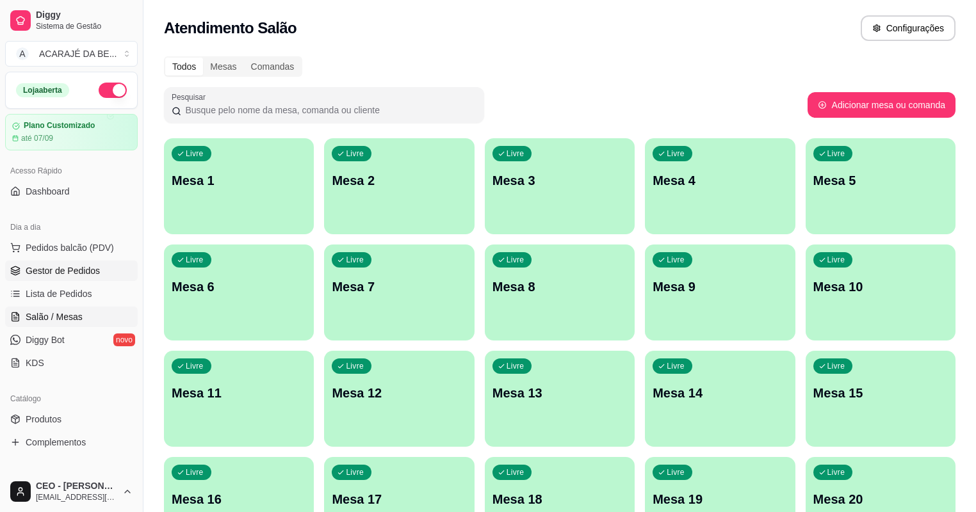
click at [61, 266] on span "Gestor de Pedidos" at bounding box center [63, 270] width 74 height 13
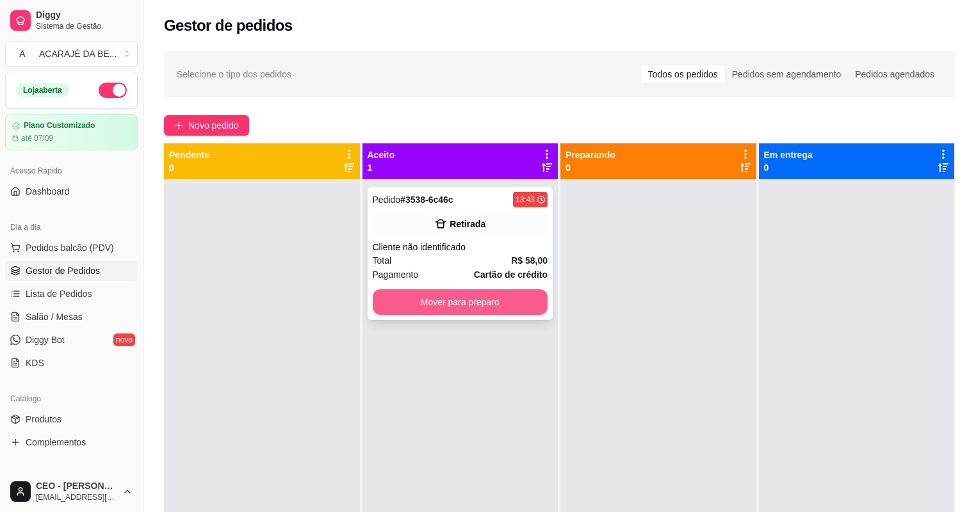
click at [501, 291] on button "Mover para preparo" at bounding box center [460, 302] width 175 height 26
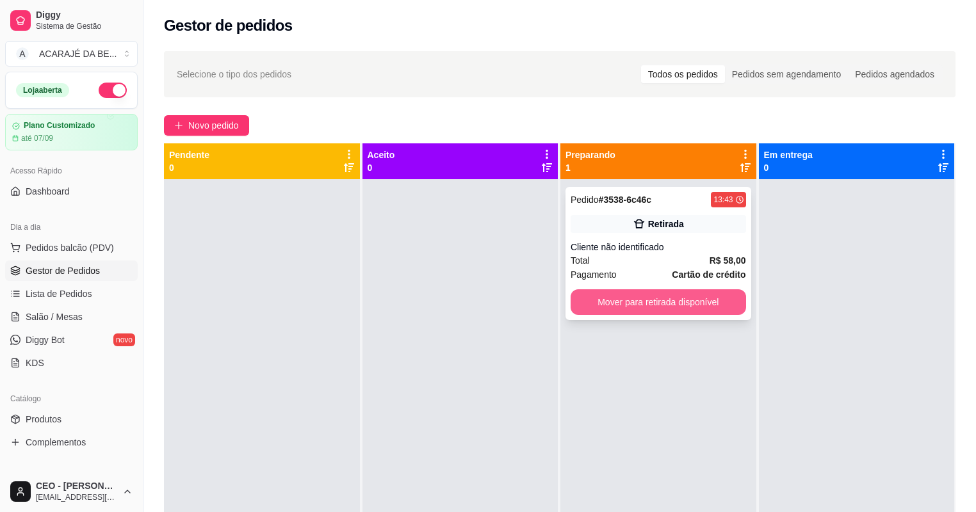
click at [606, 298] on button "Mover para retirada disponível" at bounding box center [658, 302] width 175 height 26
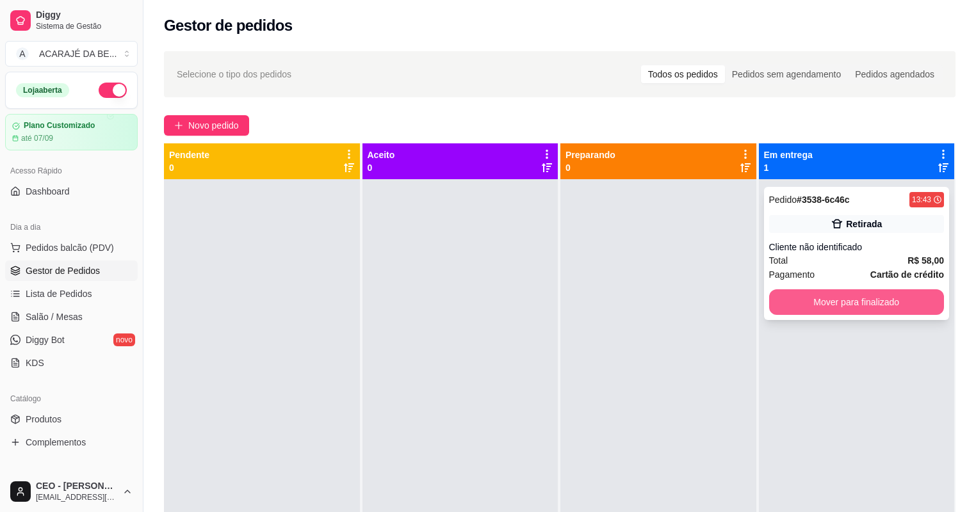
click at [822, 309] on button "Mover para finalizado" at bounding box center [856, 302] width 175 height 26
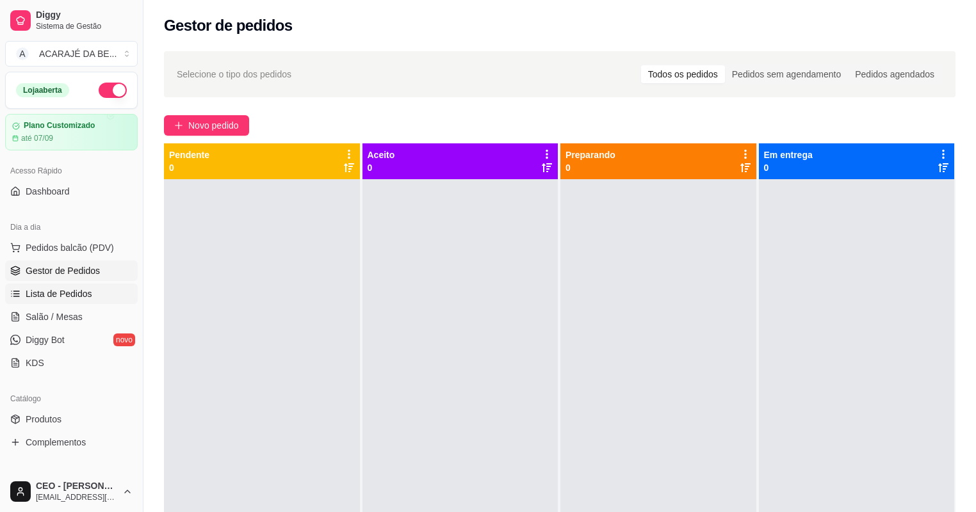
click at [81, 288] on span "Lista de Pedidos" at bounding box center [59, 294] width 67 height 13
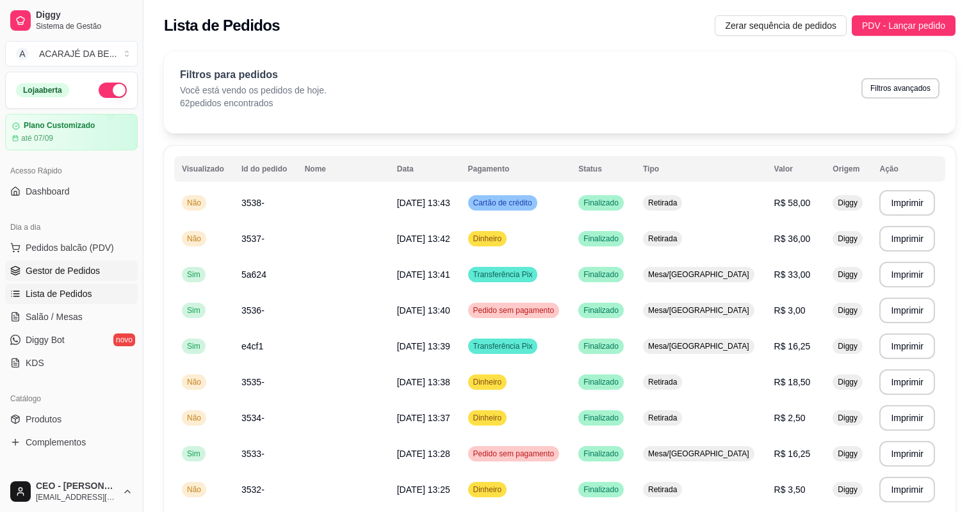
click at [79, 266] on span "Gestor de Pedidos" at bounding box center [63, 270] width 74 height 13
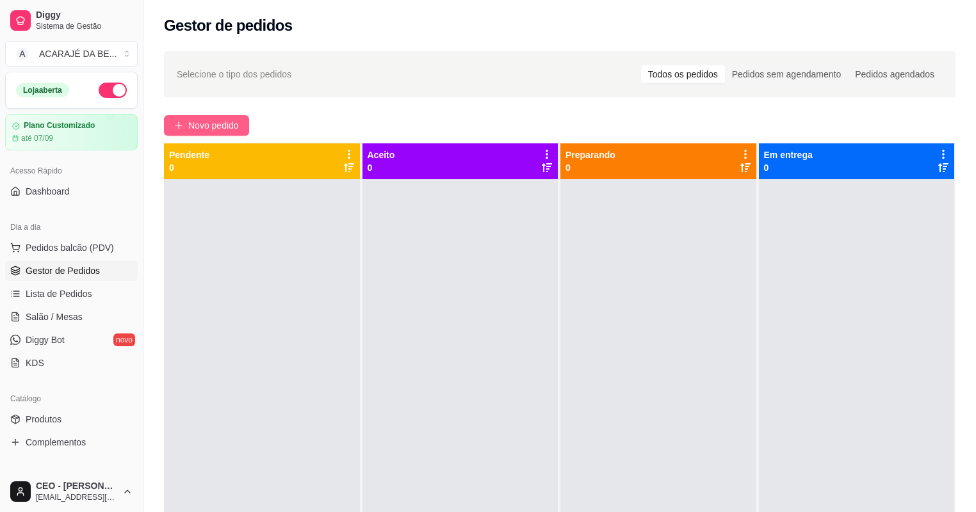
click at [230, 120] on span "Novo pedido" at bounding box center [213, 125] width 51 height 14
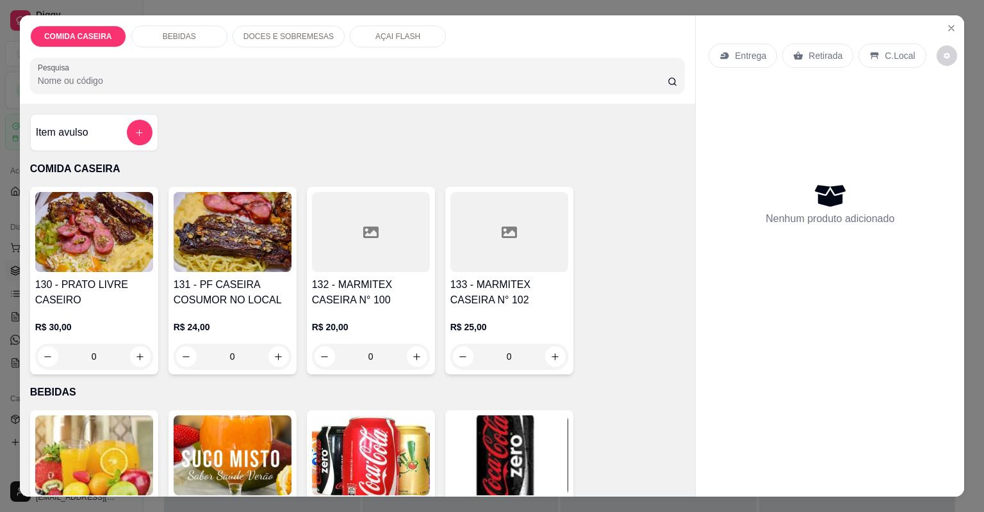
click at [380, 241] on div at bounding box center [371, 232] width 118 height 80
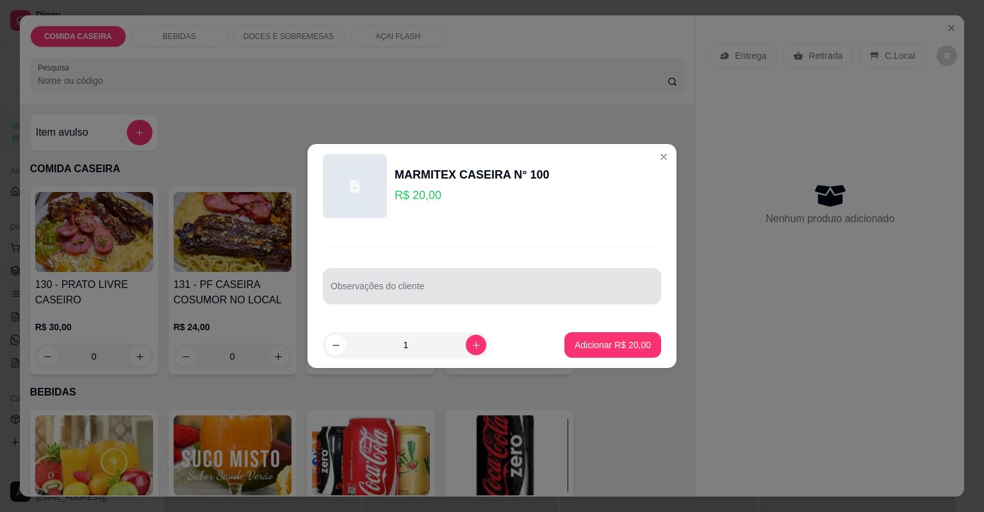
click at [398, 289] on input "Observações do cliente" at bounding box center [491, 291] width 323 height 13
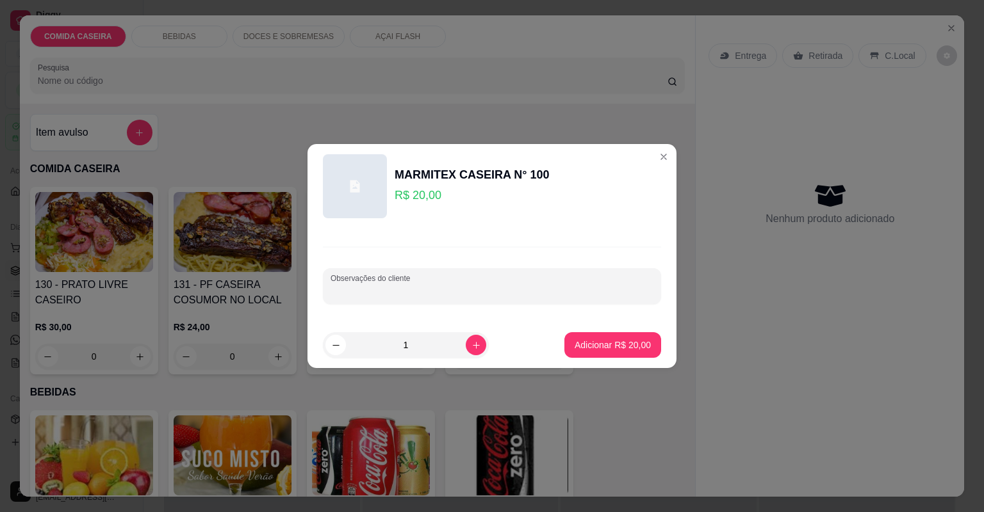
paste input "Banana frita , purê , chuchu , Parmegiana alcatra"
type input "Banana frita , purê , chuchu , Parmegiana alcatra"
click at [628, 350] on p "Adicionar R$ 20,00" at bounding box center [612, 345] width 76 height 13
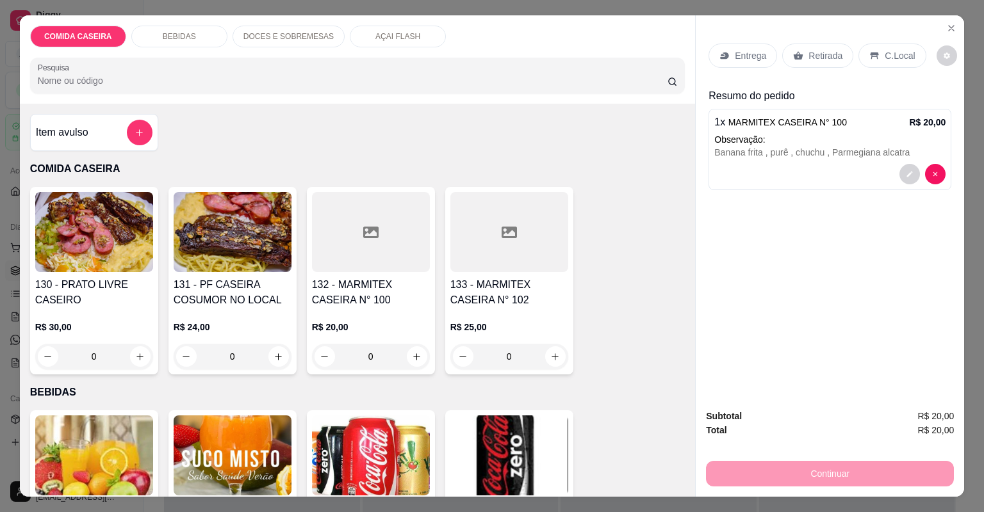
click at [726, 52] on div "Entrega" at bounding box center [742, 56] width 69 height 24
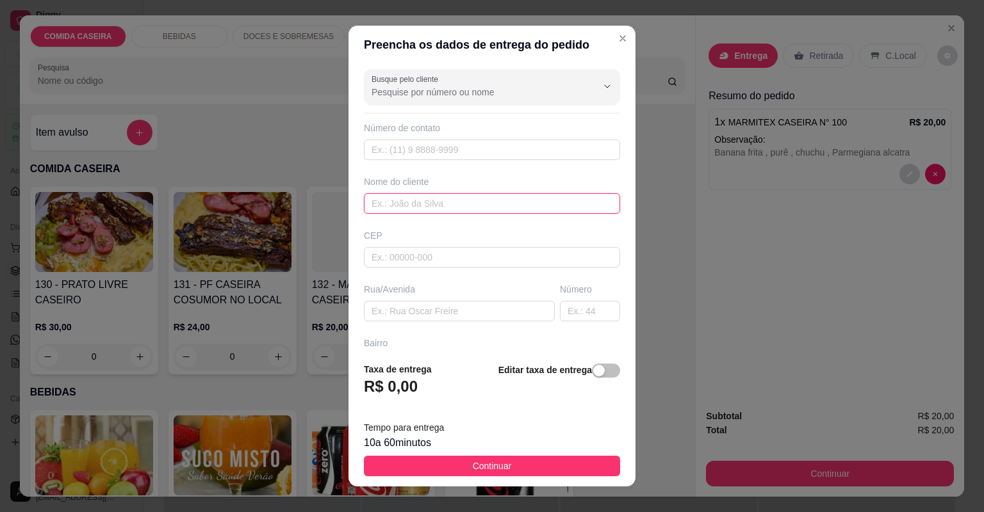
click at [534, 205] on input "text" at bounding box center [492, 203] width 256 height 20
type input "germano"
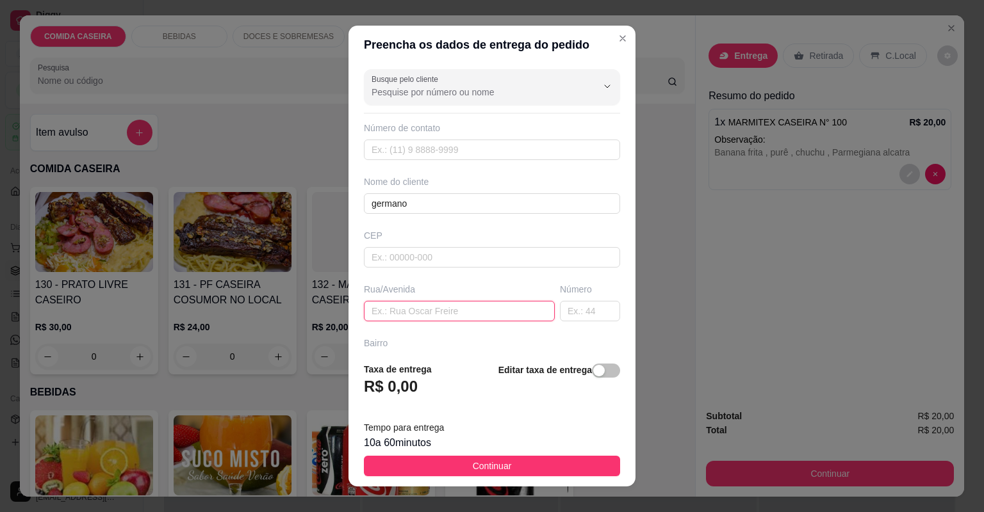
click at [471, 301] on input "text" at bounding box center [459, 311] width 191 height 20
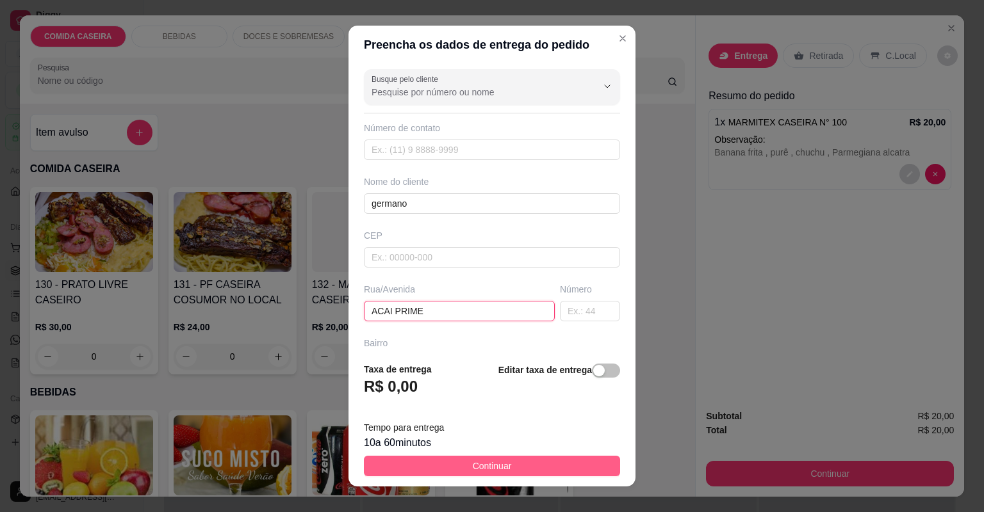
type input "ACAI PRIME"
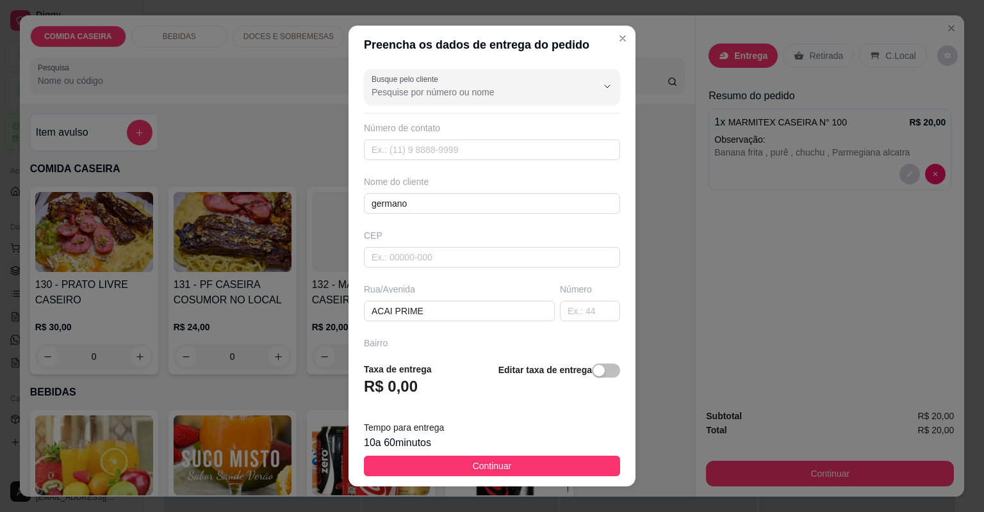
click at [477, 471] on span "Continuar" at bounding box center [492, 466] width 39 height 14
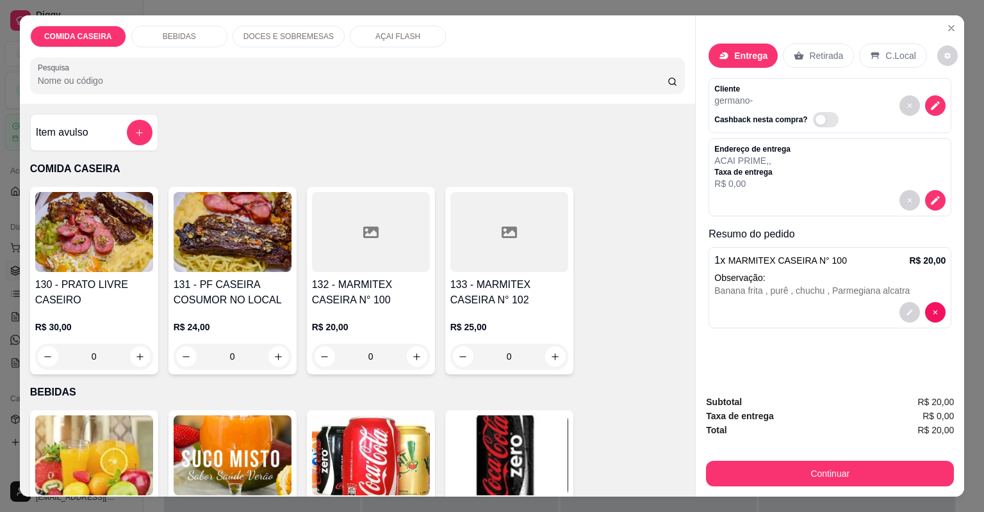
click at [809, 55] on p "Retirada" at bounding box center [826, 55] width 34 height 13
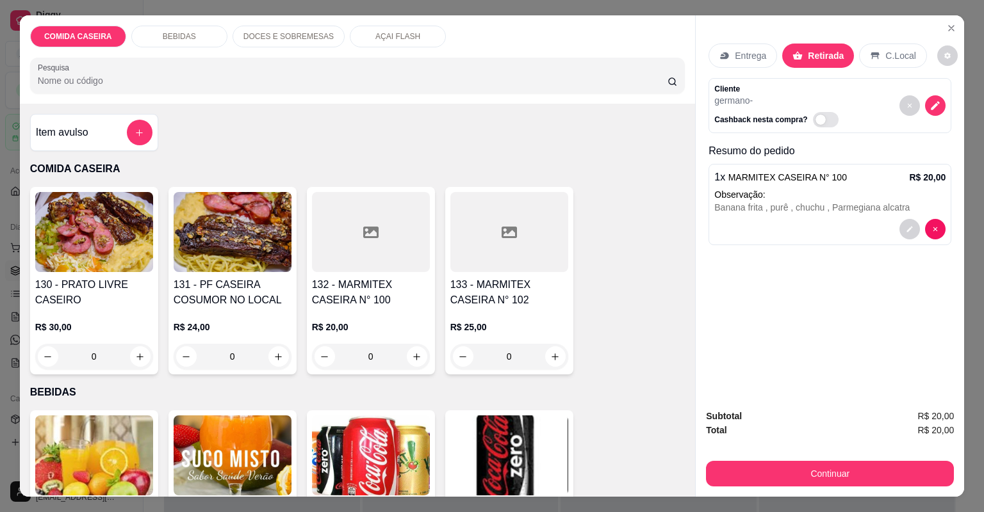
click at [747, 43] on div "Entrega Retirada C.Local" at bounding box center [829, 55] width 243 height 45
click at [744, 49] on p "Entrega" at bounding box center [750, 55] width 31 height 13
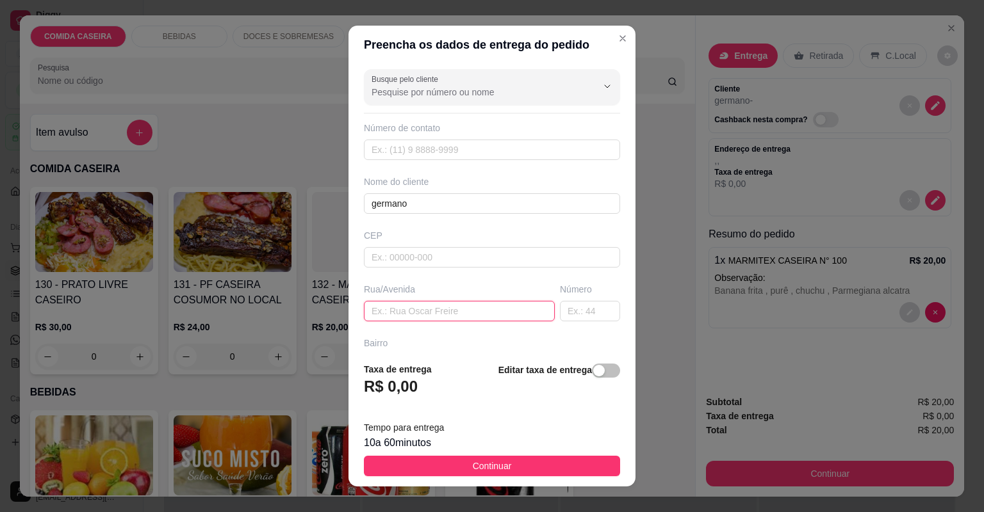
click at [505, 310] on input "text" at bounding box center [459, 311] width 191 height 20
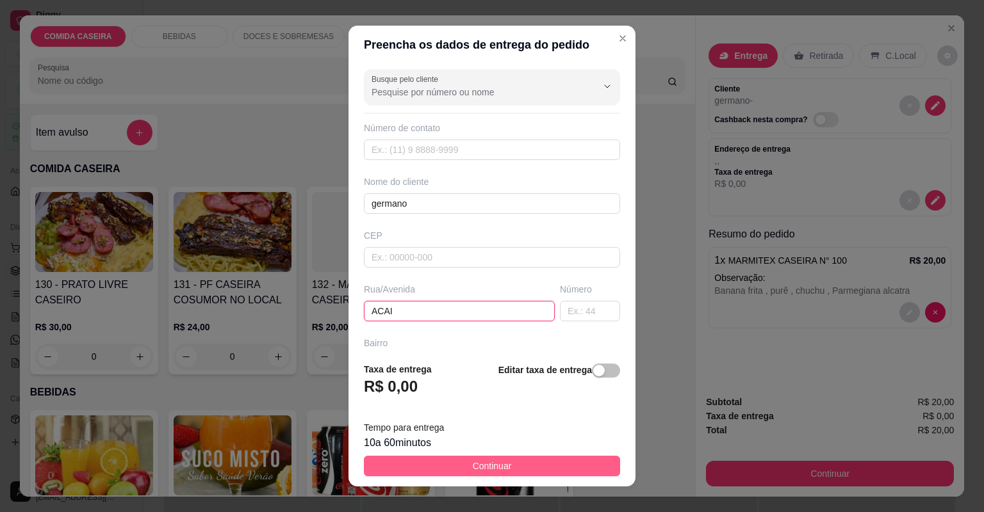
type input "ACAI"
click at [548, 473] on button "Continuar" at bounding box center [492, 466] width 256 height 20
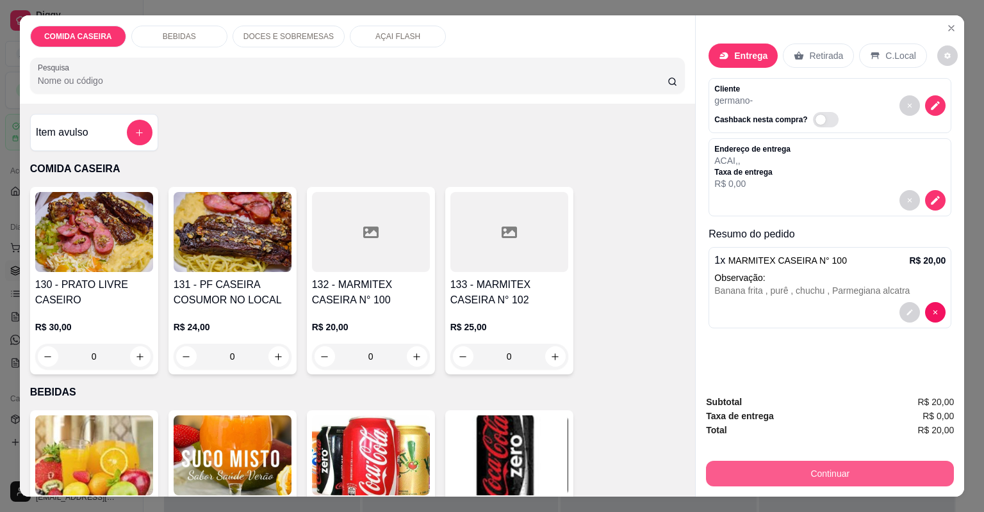
click at [795, 463] on button "Continuar" at bounding box center [830, 474] width 248 height 26
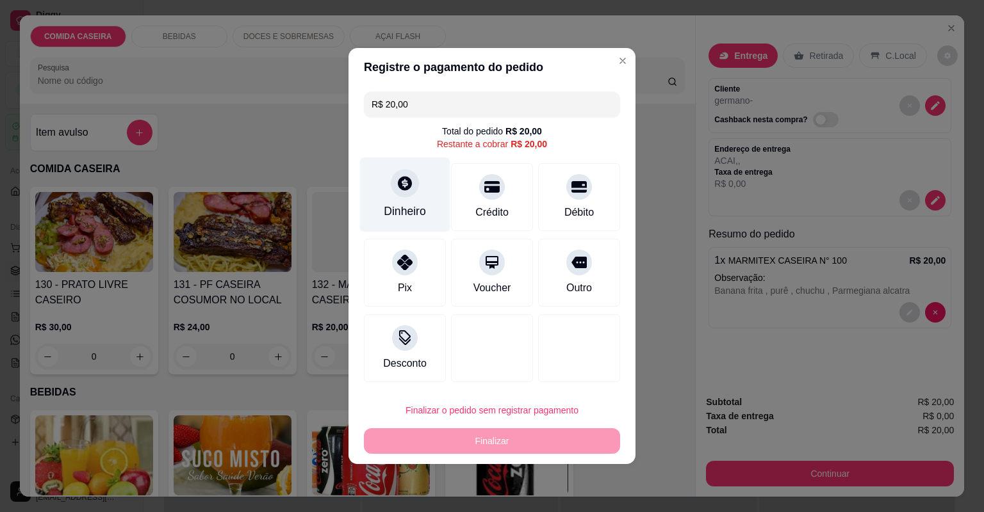
click at [421, 197] on div "Dinheiro" at bounding box center [405, 195] width 90 height 75
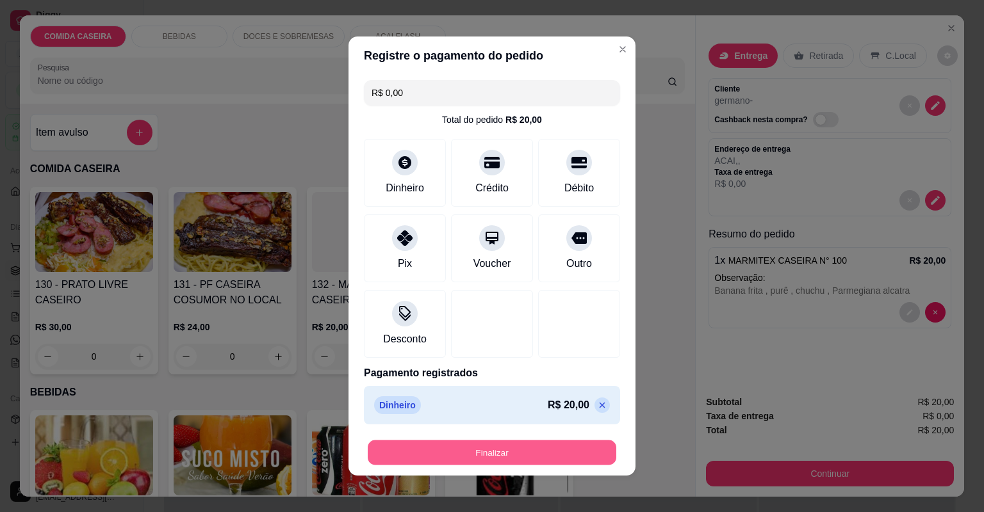
click at [558, 446] on button "Finalizar" at bounding box center [492, 453] width 248 height 25
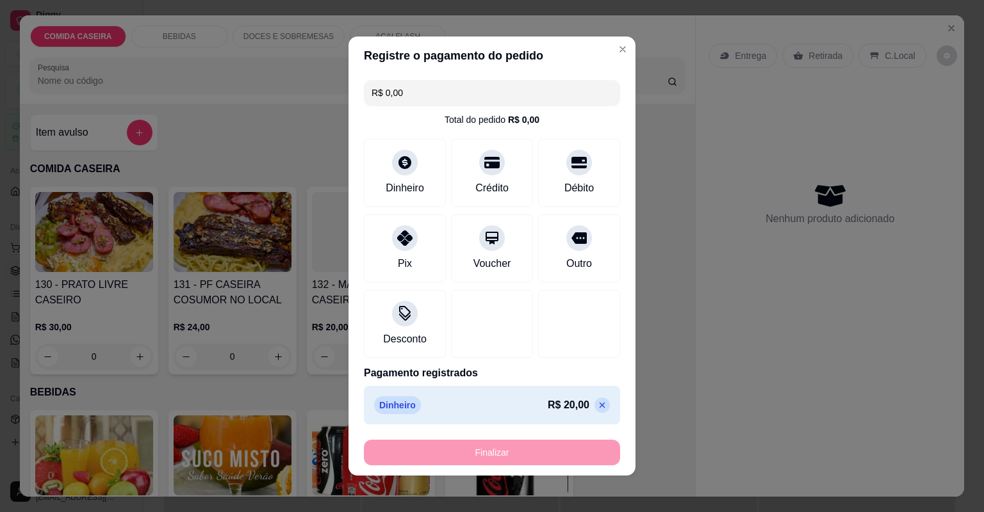
type input "-R$ 20,00"
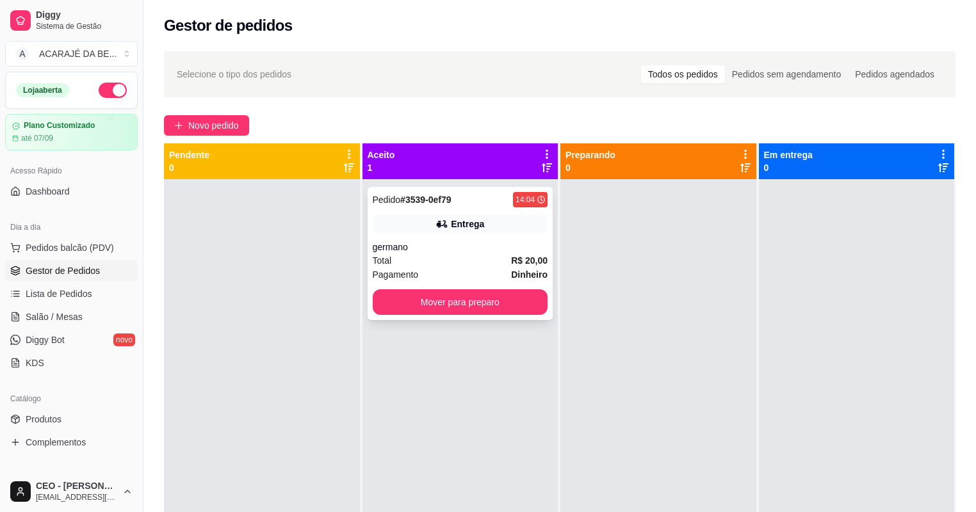
click at [416, 220] on div "Entrega" at bounding box center [460, 224] width 175 height 18
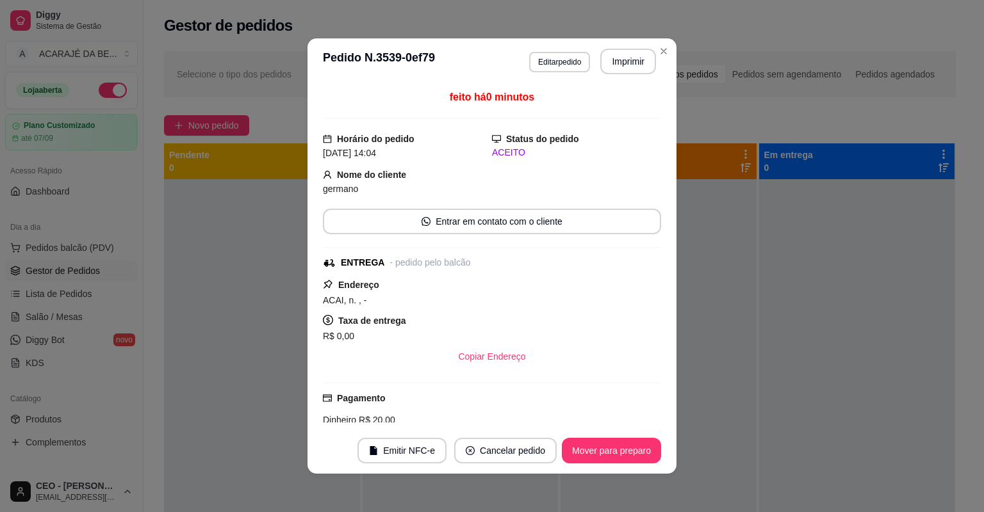
click at [608, 47] on header "**********" at bounding box center [491, 61] width 369 height 46
click at [610, 54] on button "Imprimir" at bounding box center [628, 61] width 54 height 25
click at [620, 443] on button "Mover para preparo" at bounding box center [611, 451] width 99 height 26
click at [625, 448] on div "Mover para preparo" at bounding box center [602, 451] width 117 height 26
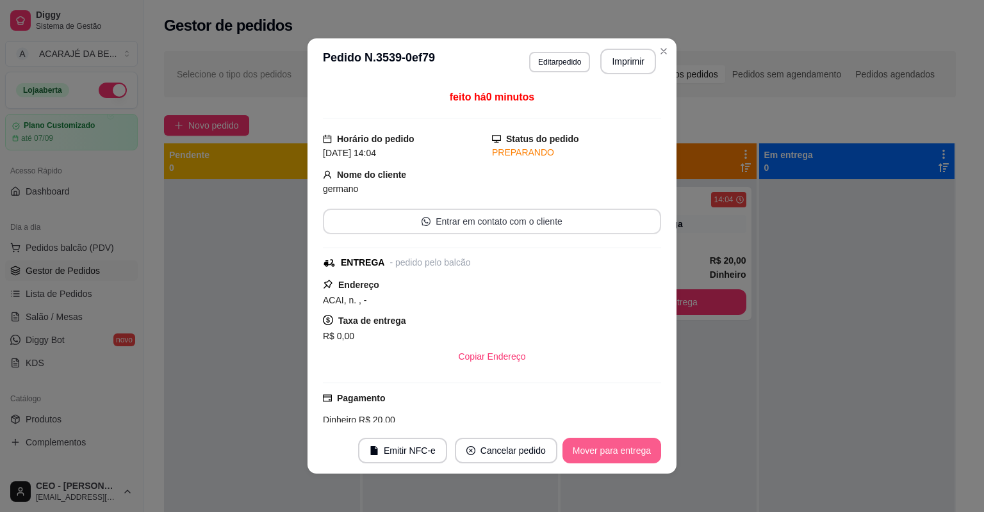
click at [627, 448] on button "Mover para entrega" at bounding box center [611, 451] width 99 height 26
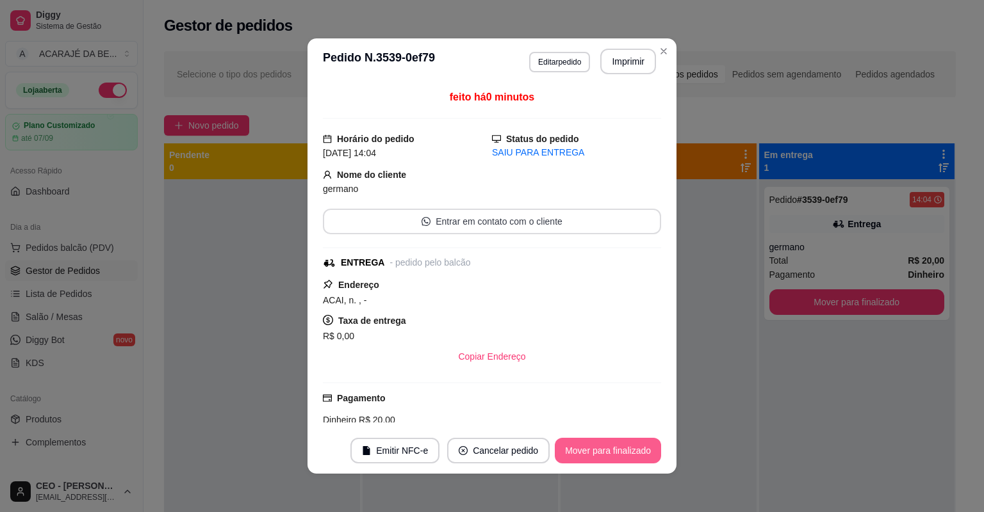
click at [627, 448] on button "Mover para finalizado" at bounding box center [608, 451] width 106 height 26
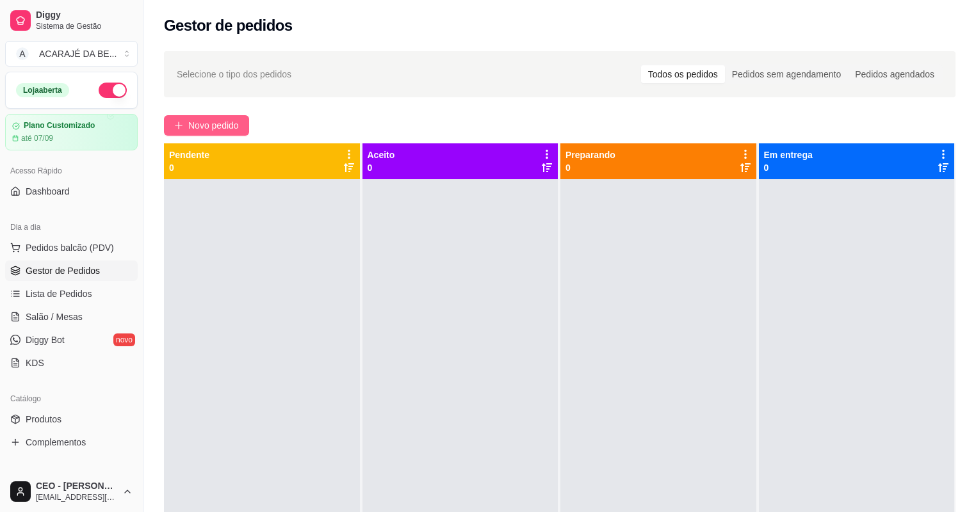
click at [197, 119] on span "Novo pedido" at bounding box center [213, 125] width 51 height 14
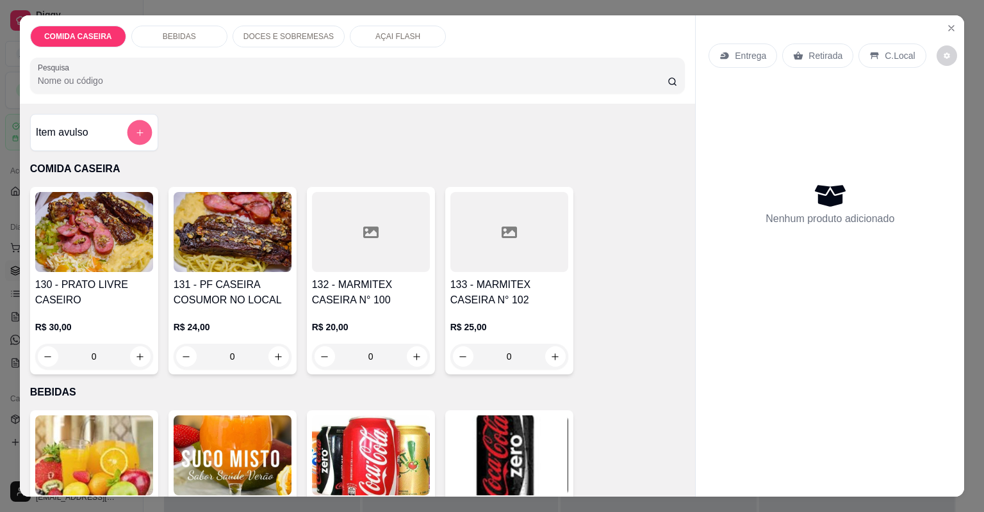
click at [138, 128] on icon "add-separate-item" at bounding box center [139, 133] width 10 height 10
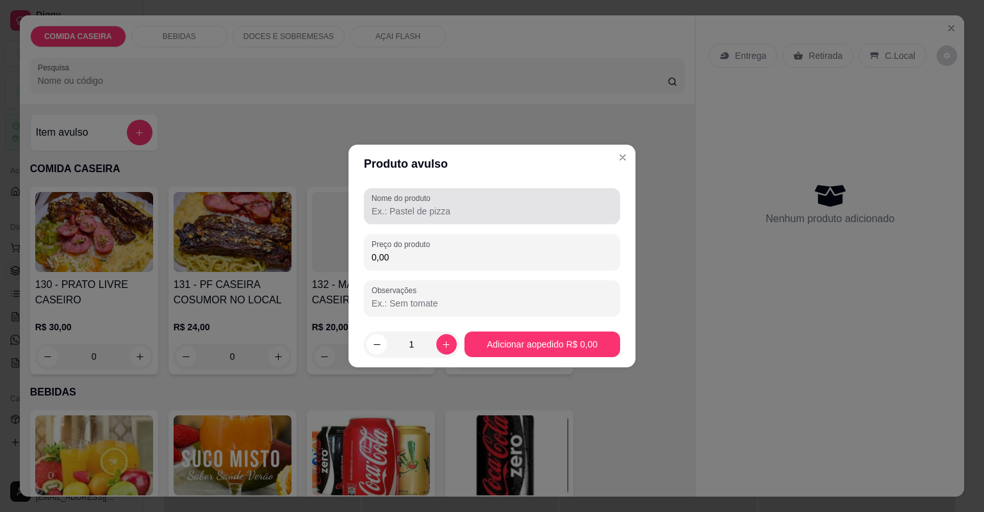
click at [377, 207] on input "Nome do produto" at bounding box center [491, 211] width 241 height 13
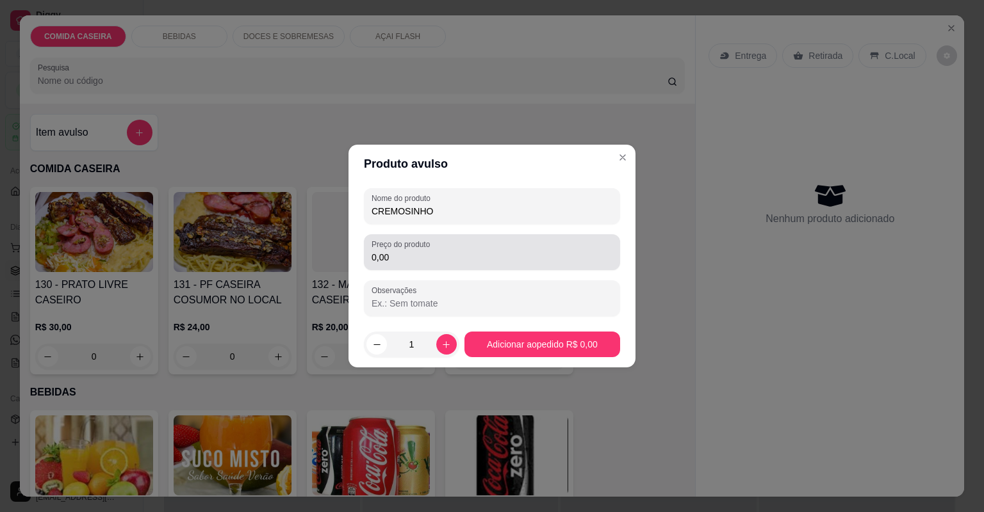
type input "CREMOSINHO"
click at [511, 256] on input "0,00" at bounding box center [491, 257] width 241 height 13
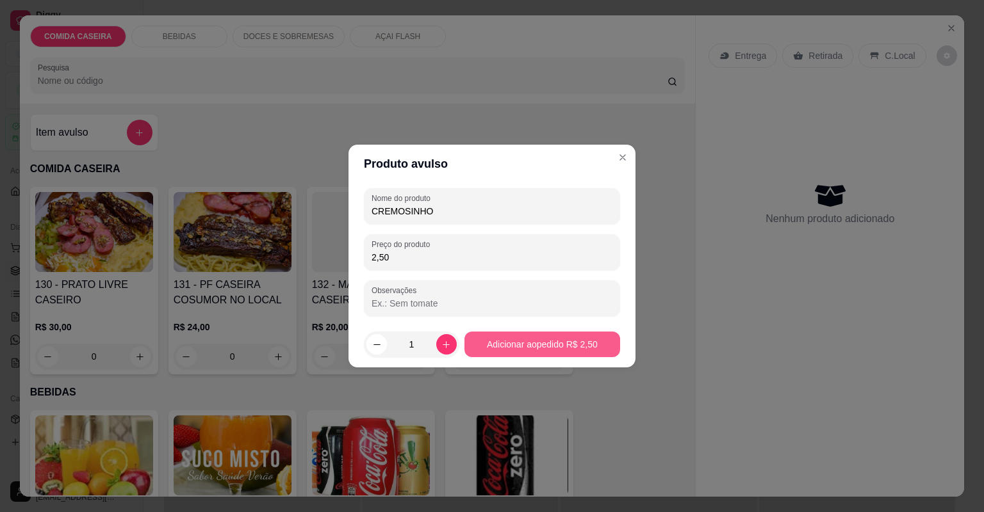
type input "2,50"
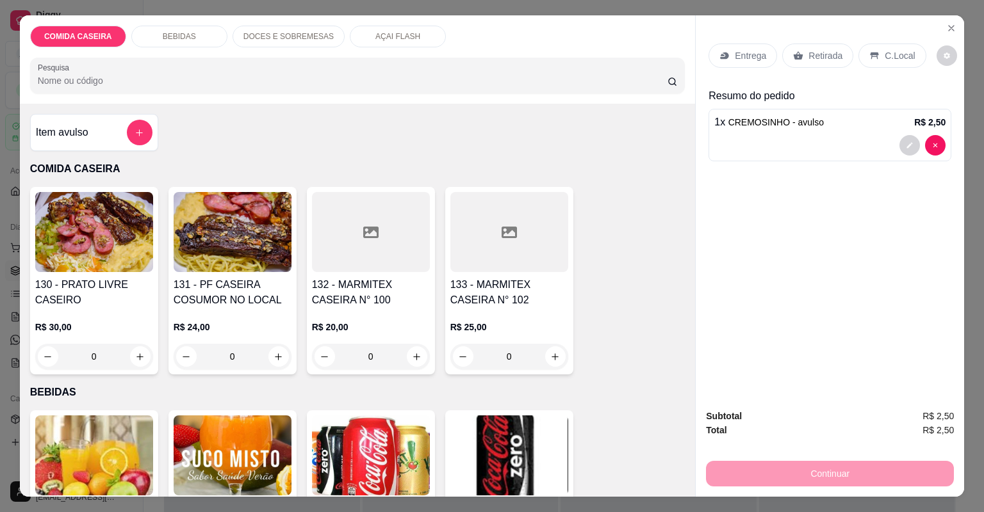
click at [889, 54] on p "C.Local" at bounding box center [899, 55] width 30 height 13
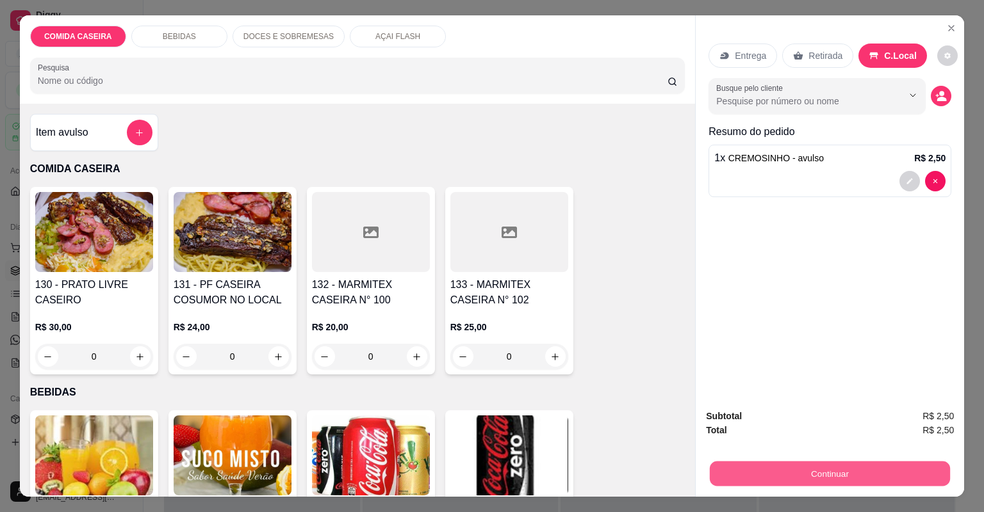
click at [809, 470] on button "Continuar" at bounding box center [830, 474] width 240 height 25
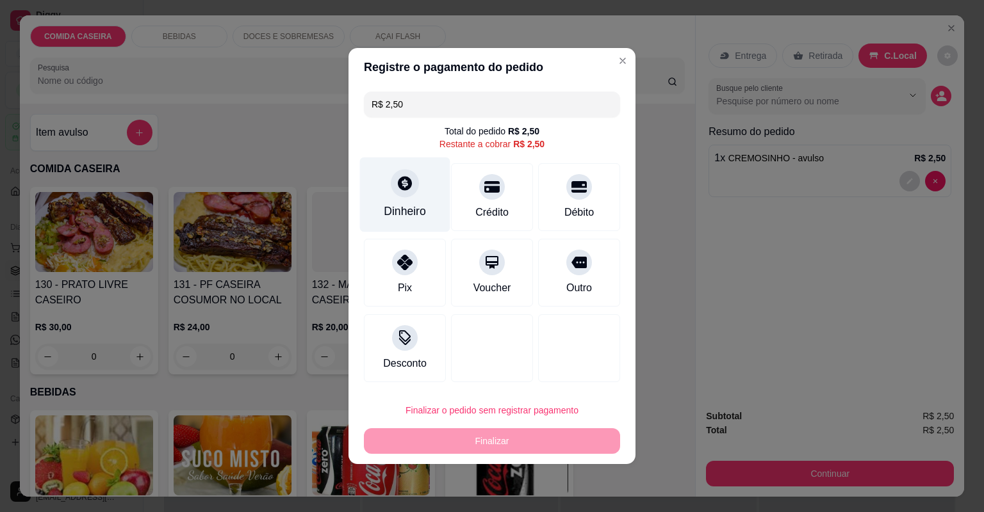
click at [425, 206] on div "Dinheiro" at bounding box center [405, 195] width 90 height 75
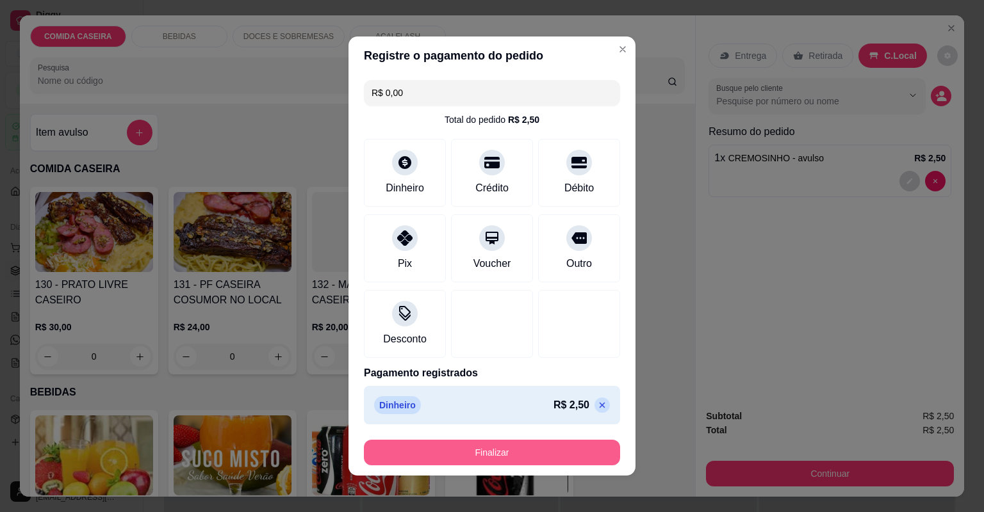
click at [505, 457] on button "Finalizar" at bounding box center [492, 453] width 256 height 26
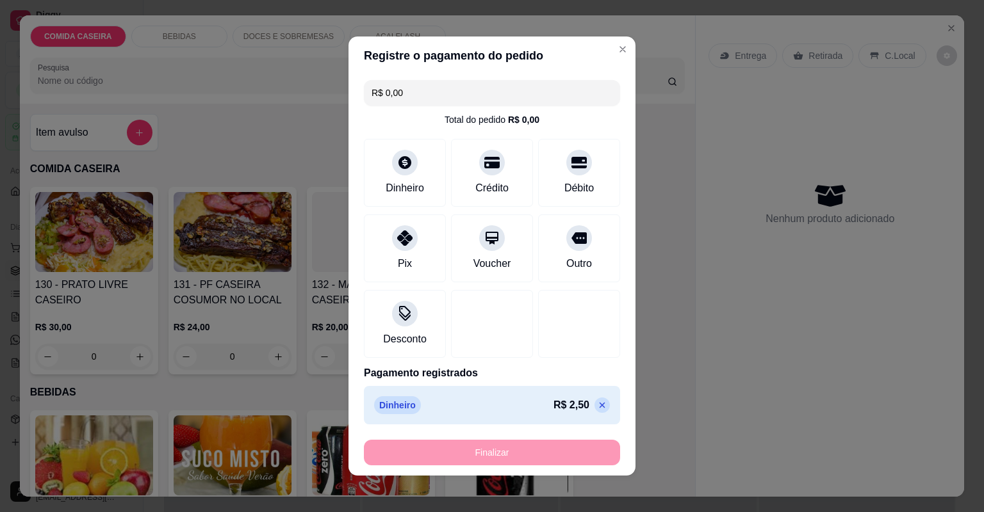
type input "-R$ 2,50"
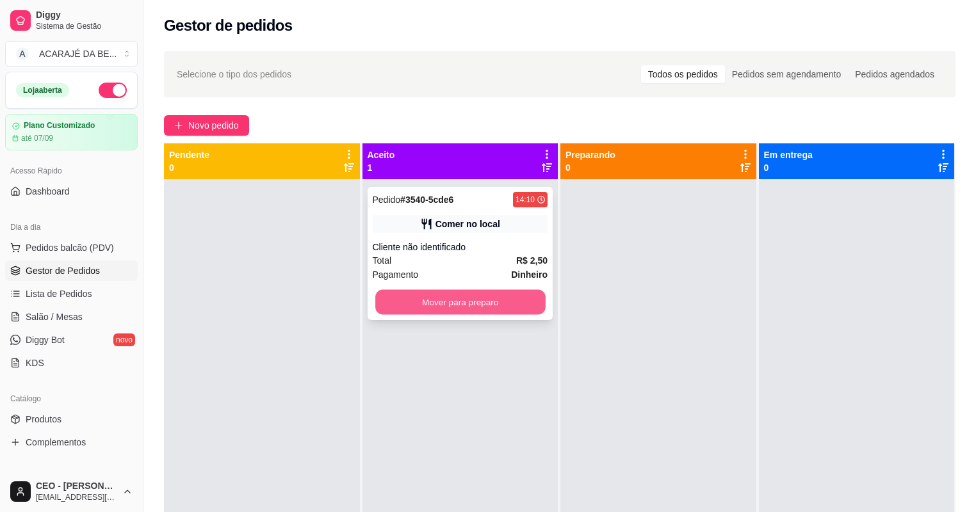
click at [528, 294] on button "Mover para preparo" at bounding box center [460, 302] width 170 height 25
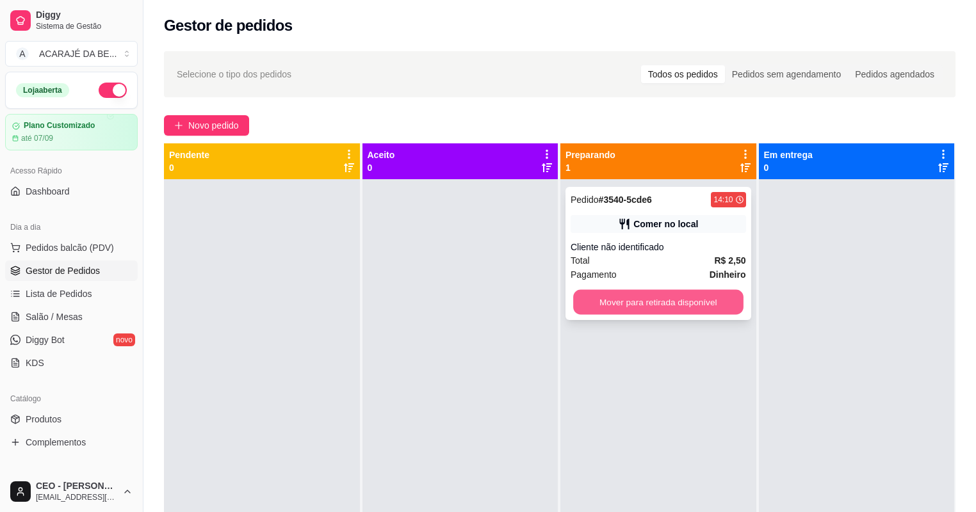
click at [647, 305] on button "Mover para retirada disponível" at bounding box center [658, 302] width 170 height 25
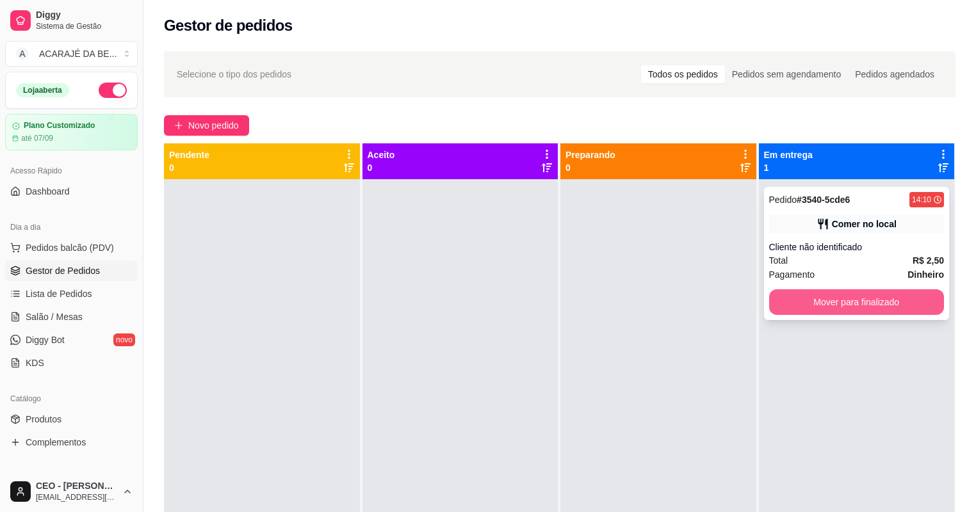
click at [775, 306] on button "Mover para finalizado" at bounding box center [856, 302] width 175 height 26
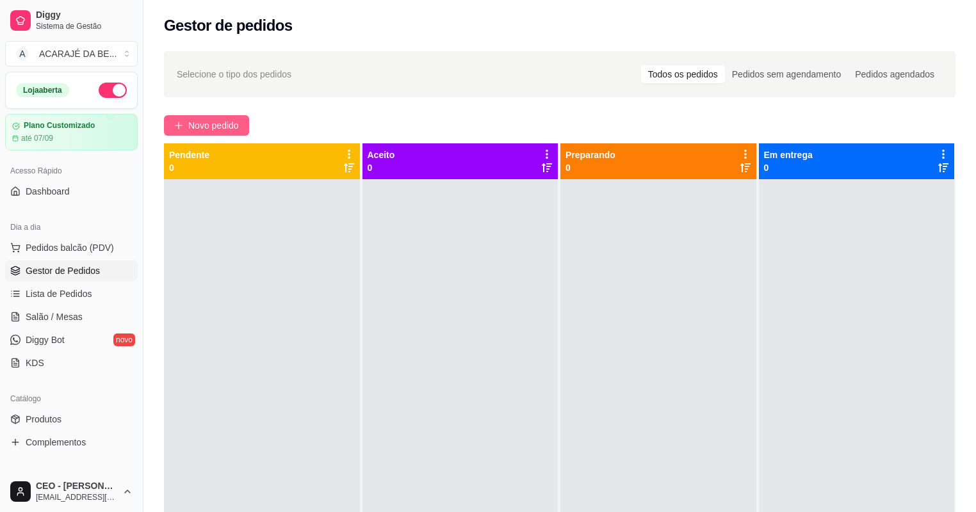
click at [215, 127] on span "Novo pedido" at bounding box center [213, 125] width 51 height 14
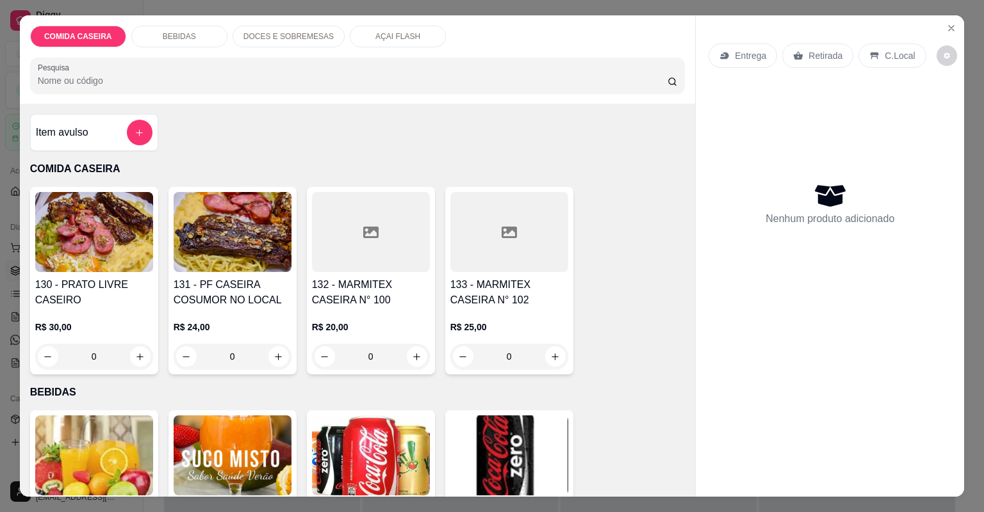
click at [456, 259] on div at bounding box center [509, 232] width 118 height 80
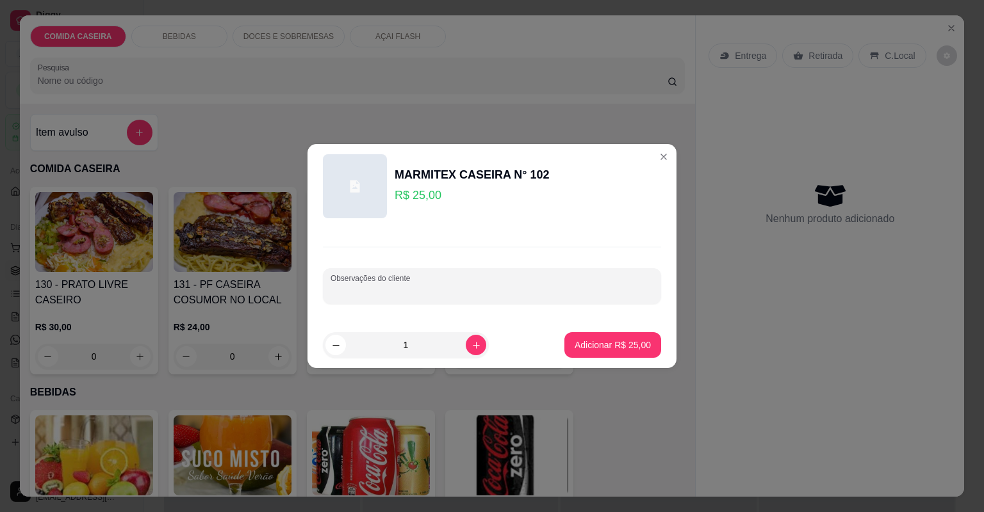
click at [394, 286] on input "Observações do cliente" at bounding box center [491, 291] width 323 height 13
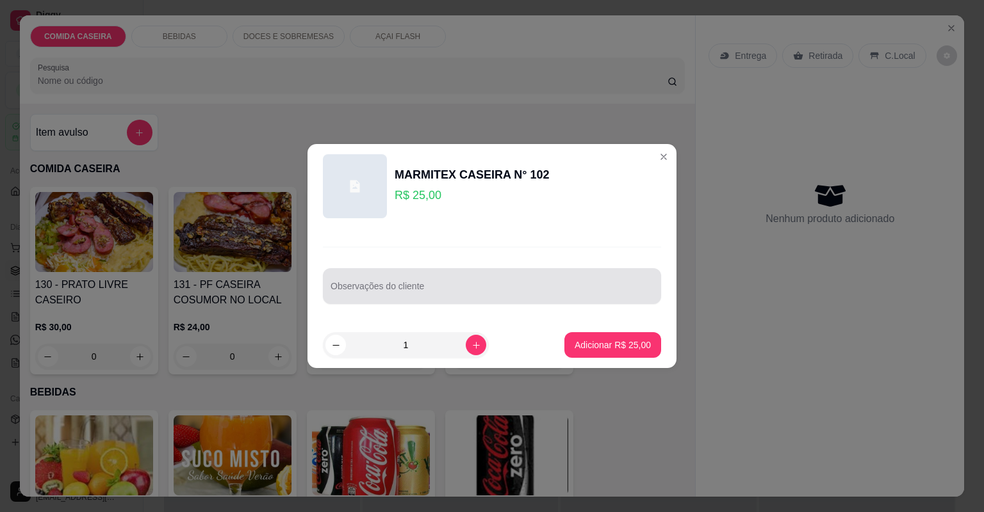
click at [441, 280] on div at bounding box center [491, 286] width 323 height 26
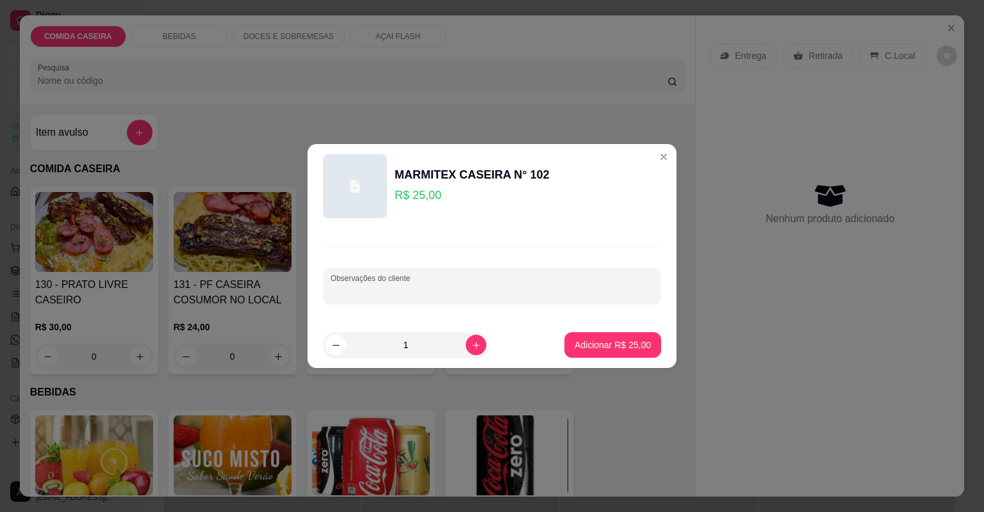
paste input "Arroz Lasanha Purê Macarrão Calabresa mista"
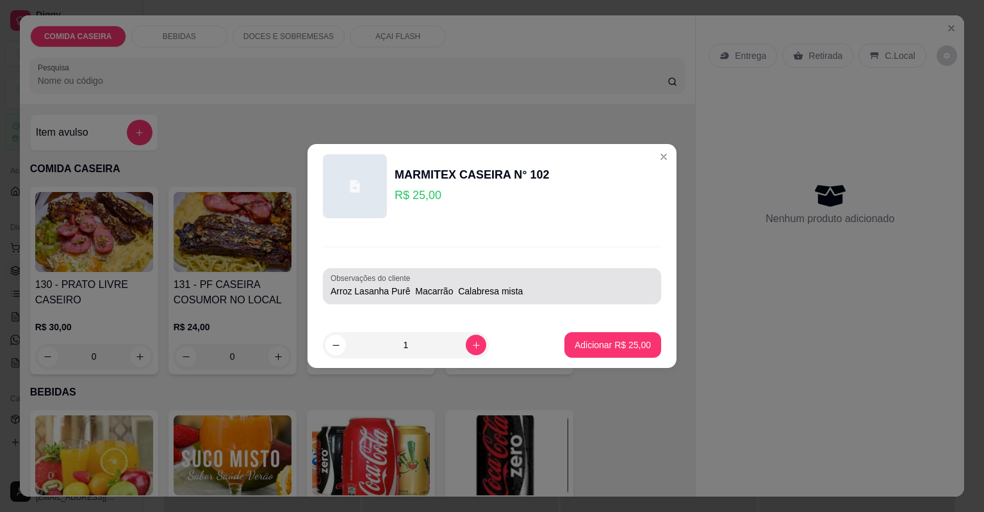
click at [329, 292] on div "Observações do cliente [PERSON_NAME] Purê Macarrão Calabresa mista" at bounding box center [492, 286] width 338 height 36
click at [328, 291] on div "Observações do cliente [PERSON_NAME] Purê Macarrão Calabresa mista" at bounding box center [492, 286] width 338 height 36
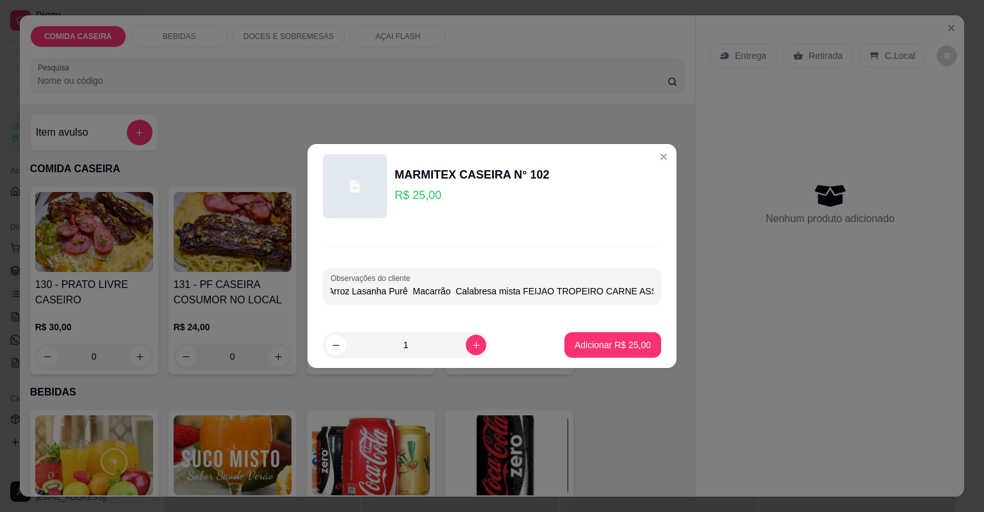
scroll to position [0, 8]
type input "Arroz Lasanha Purê Macarrão Calabresa mista FEIJAO TROPEIRO CARNE ASSADA"
click at [633, 345] on p "Adicionar R$ 25,00" at bounding box center [612, 345] width 76 height 13
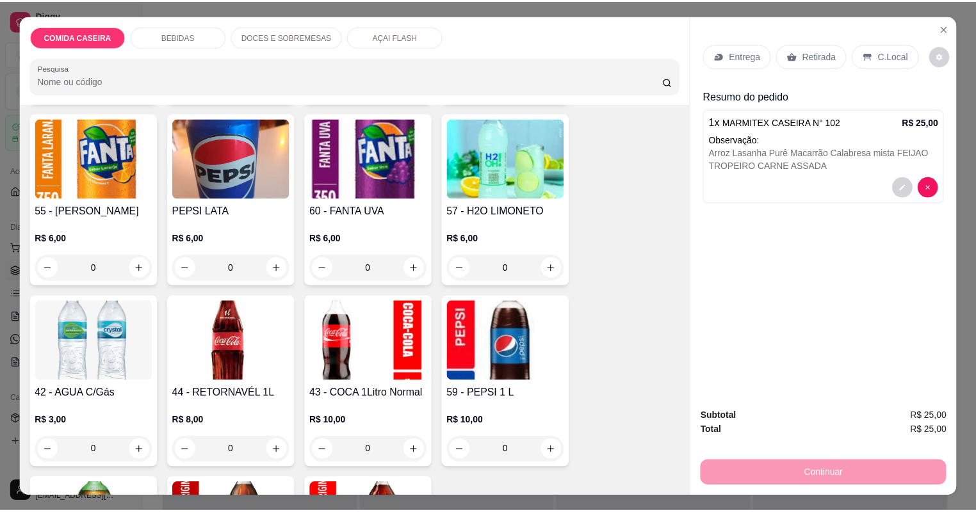
scroll to position [564, 0]
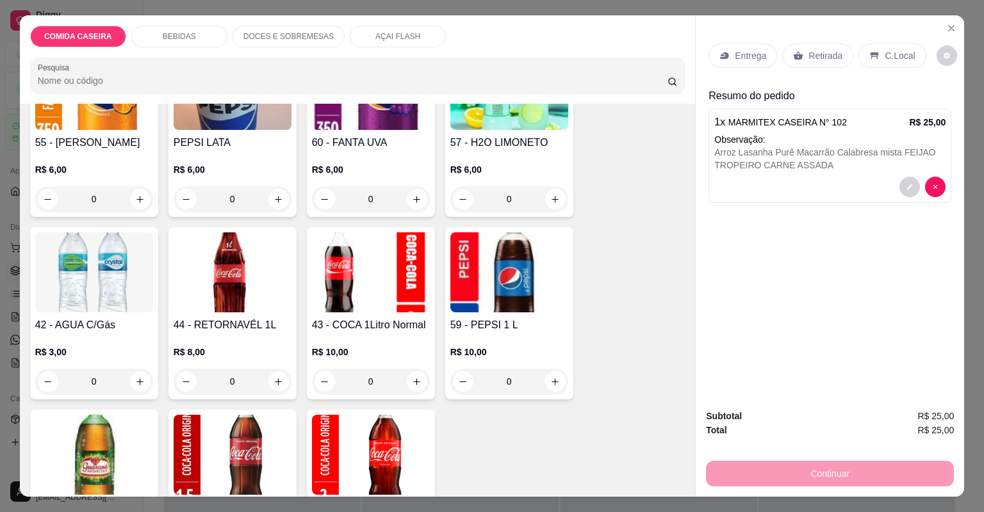
click at [351, 312] on div "43 - COCA 1Litro Normal R$ 10,00 0" at bounding box center [371, 313] width 128 height 172
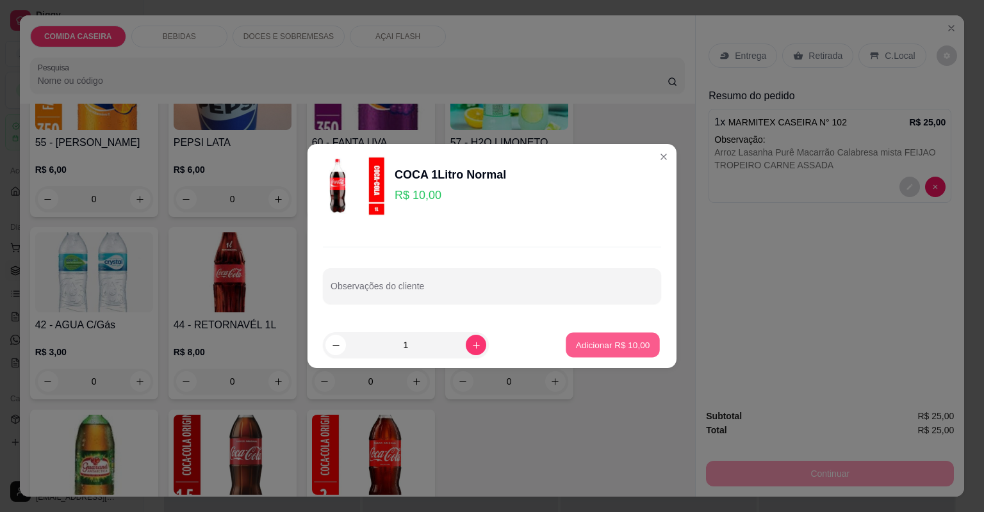
click at [589, 338] on button "Adicionar R$ 10,00" at bounding box center [612, 345] width 94 height 25
type input "1"
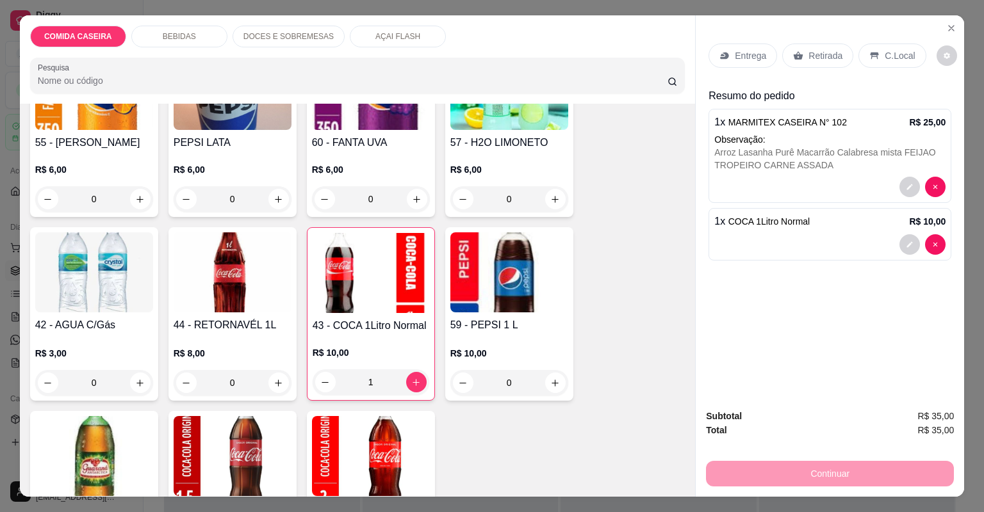
click at [749, 49] on p "Entrega" at bounding box center [750, 55] width 31 height 13
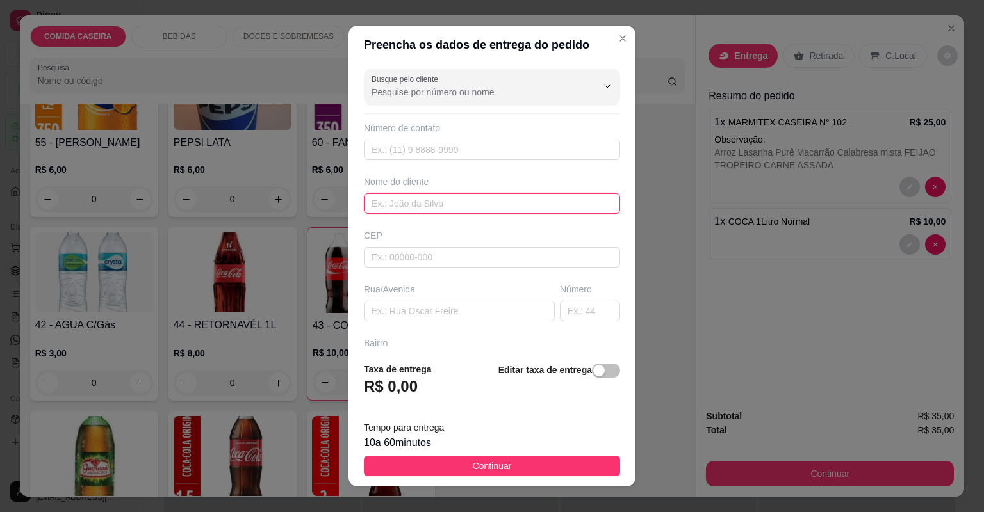
click at [430, 200] on input "text" at bounding box center [492, 203] width 256 height 20
click at [372, 200] on input "ZAY" at bounding box center [492, 203] width 256 height 20
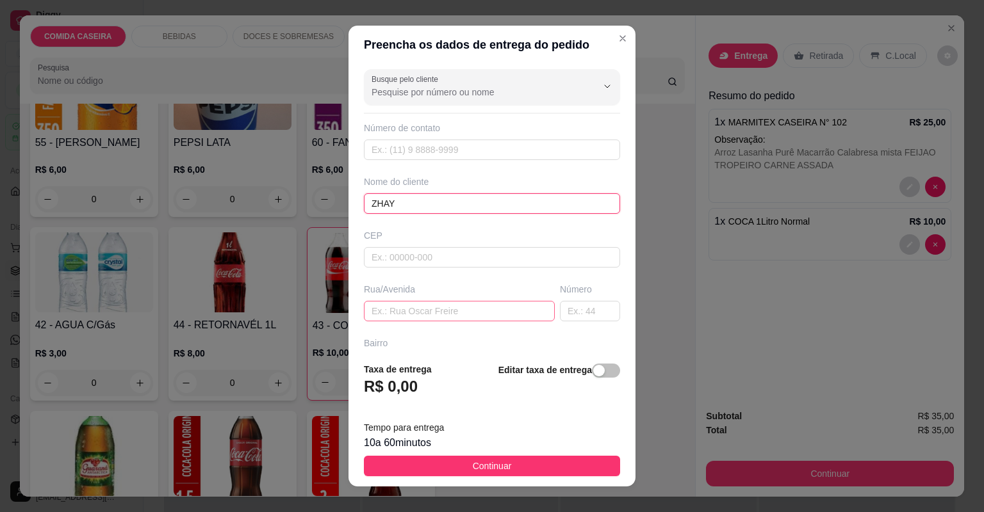
type input "ZHAY"
click at [408, 305] on input "text" at bounding box center [459, 311] width 191 height 20
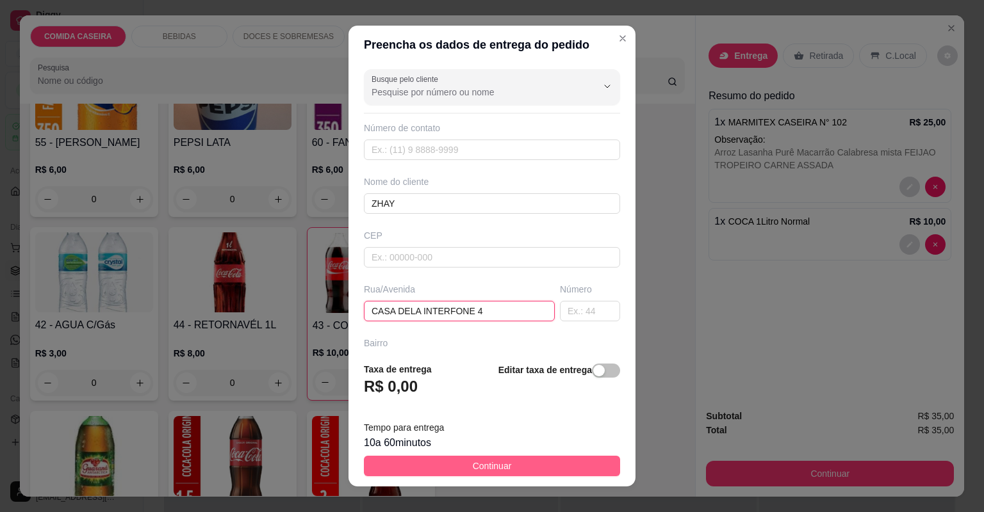
type input "CASA DELA INTERFONE 4"
click at [492, 461] on span "Continuar" at bounding box center [492, 466] width 39 height 14
click at [492, 461] on div "SUCO DE POLPA ( SÓ PRA LOCAL ) R$ 0,00 0 SUCO DE LARANJA/MISTO ( SÓ PRO LOCAL )…" at bounding box center [357, 215] width 655 height 736
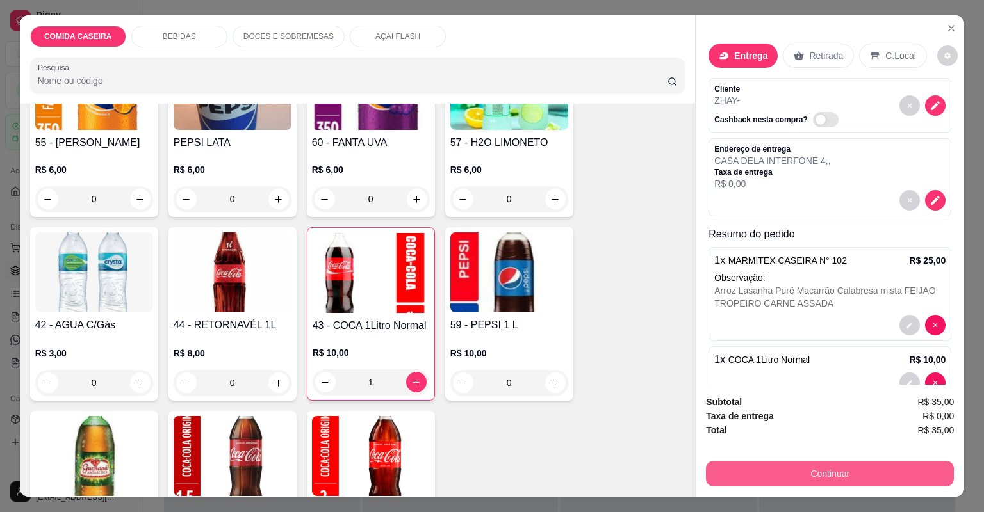
click at [777, 473] on button "Continuar" at bounding box center [830, 474] width 248 height 26
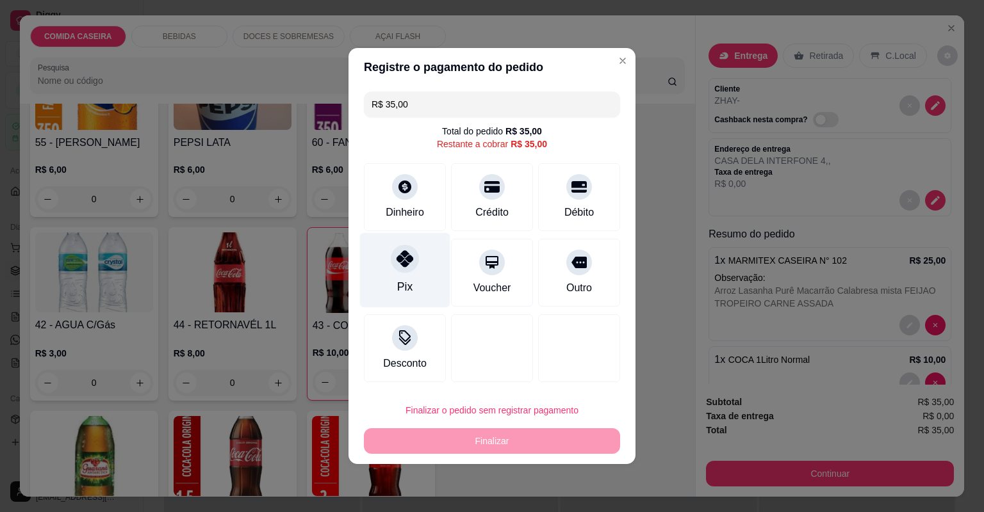
click at [382, 283] on div "Pix" at bounding box center [405, 270] width 90 height 75
type input "R$ 0,00"
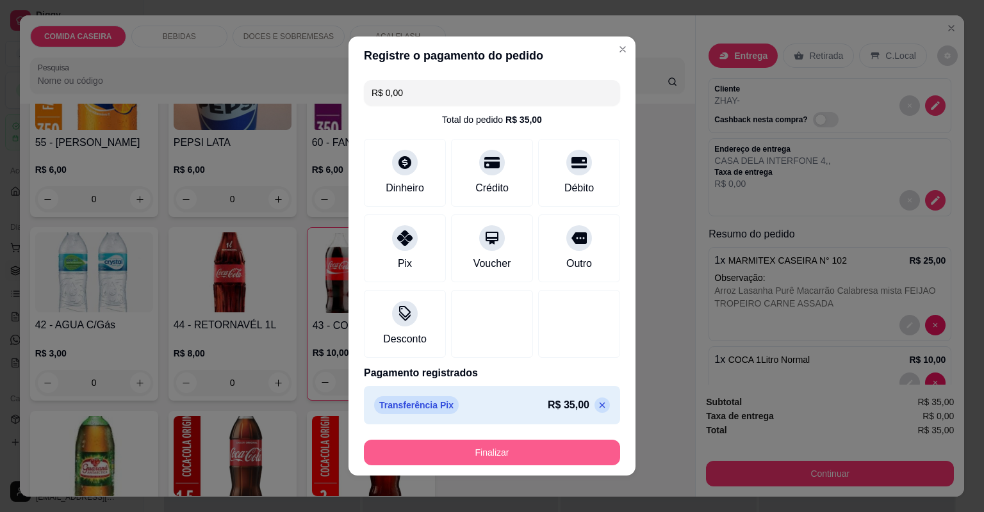
click at [487, 453] on button "Finalizar" at bounding box center [492, 453] width 256 height 26
click at [487, 451] on div "Finalizar" at bounding box center [492, 453] width 256 height 26
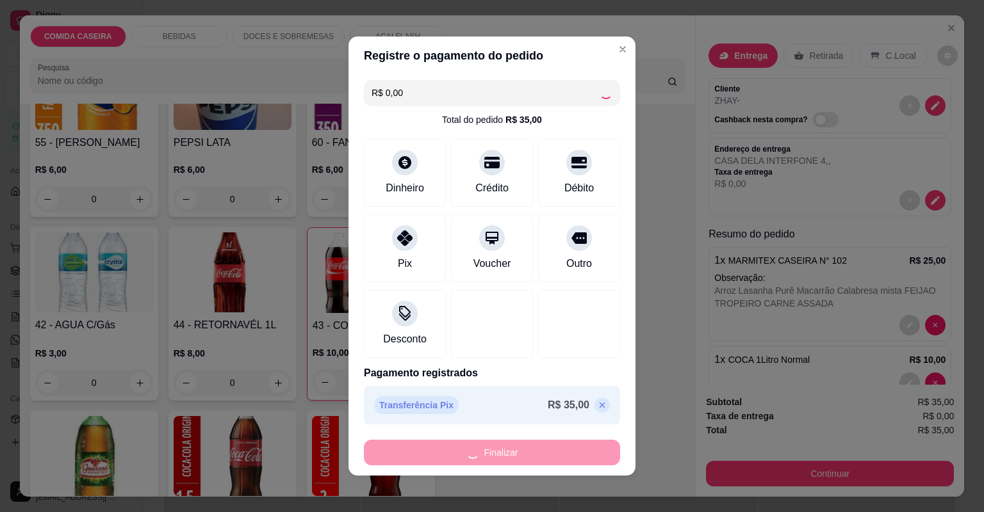
type input "0"
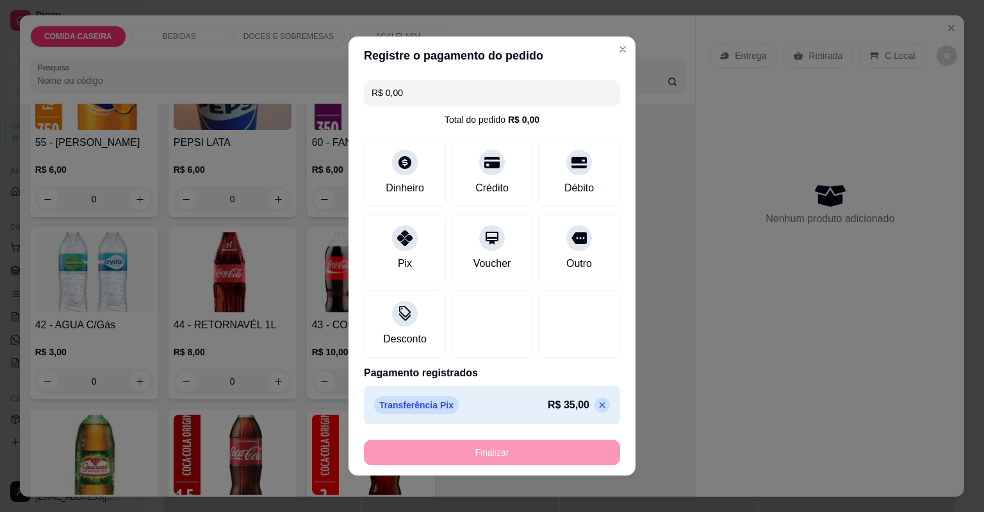
type input "-R$ 35,00"
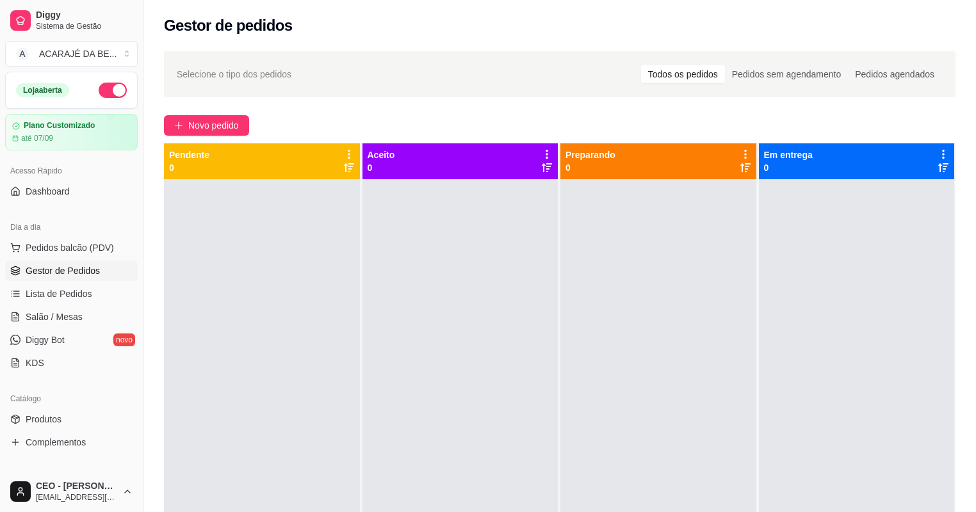
click at [97, 270] on span "Gestor de Pedidos" at bounding box center [63, 270] width 74 height 13
click at [97, 264] on span "Gestor de Pedidos" at bounding box center [63, 270] width 74 height 13
click at [72, 293] on span "Lista de Pedidos" at bounding box center [59, 294] width 67 height 13
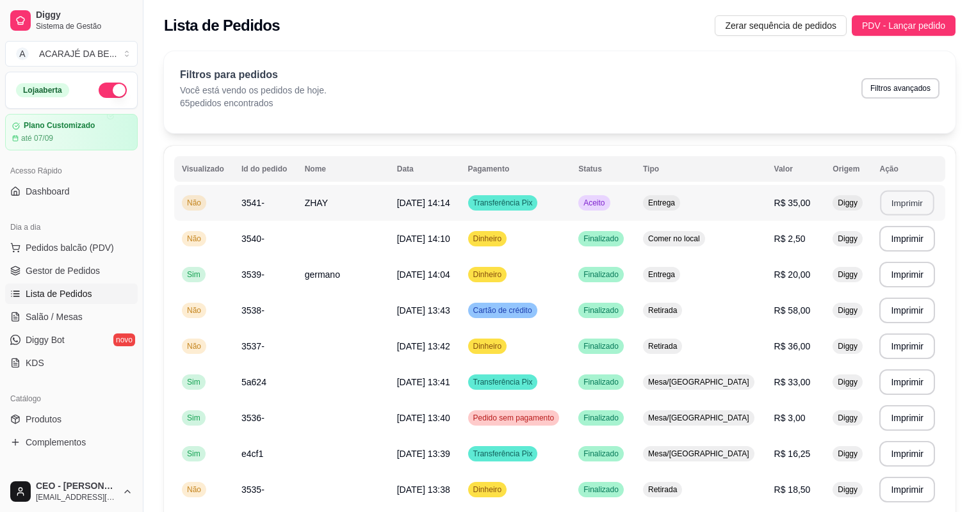
click at [908, 197] on button "Imprimir" at bounding box center [908, 203] width 54 height 25
click at [60, 270] on span "Gestor de Pedidos" at bounding box center [63, 270] width 74 height 13
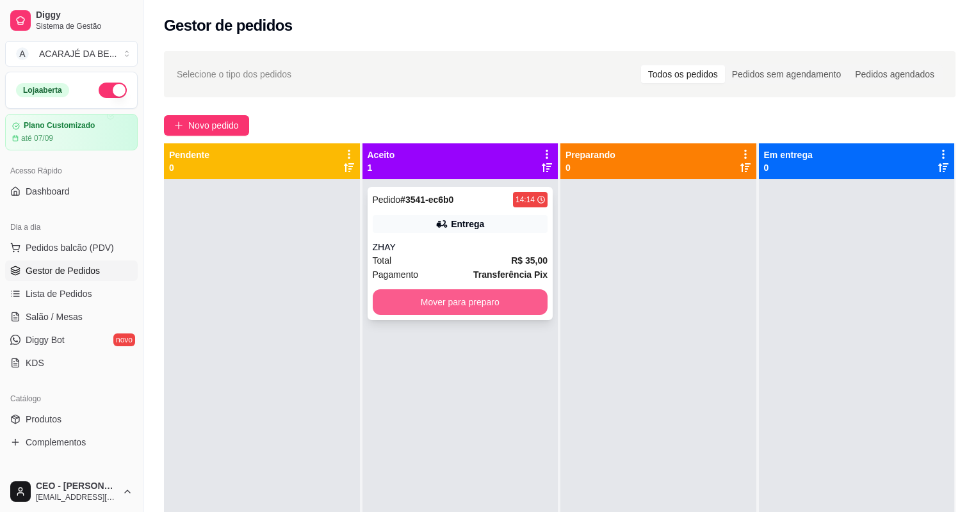
click at [443, 301] on button "Mover para preparo" at bounding box center [460, 302] width 175 height 26
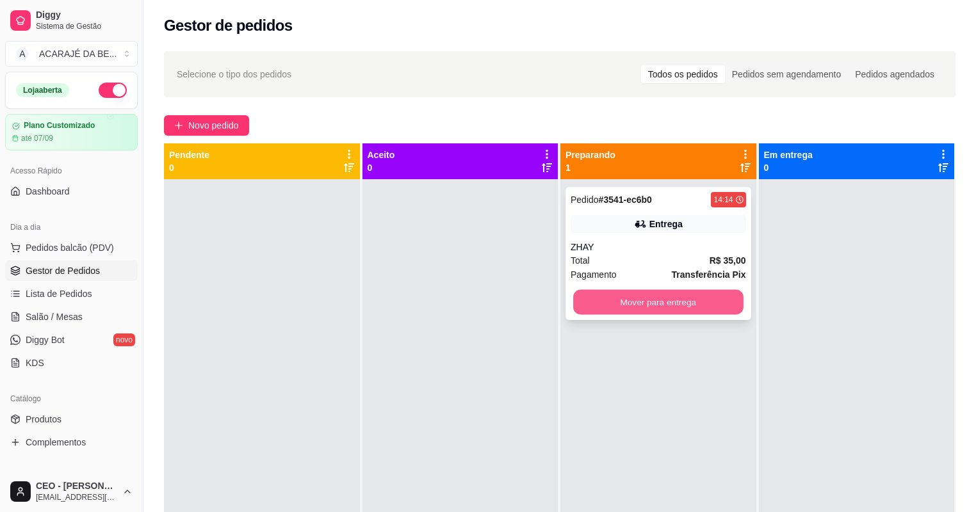
click at [605, 297] on button "Mover para entrega" at bounding box center [658, 302] width 170 height 25
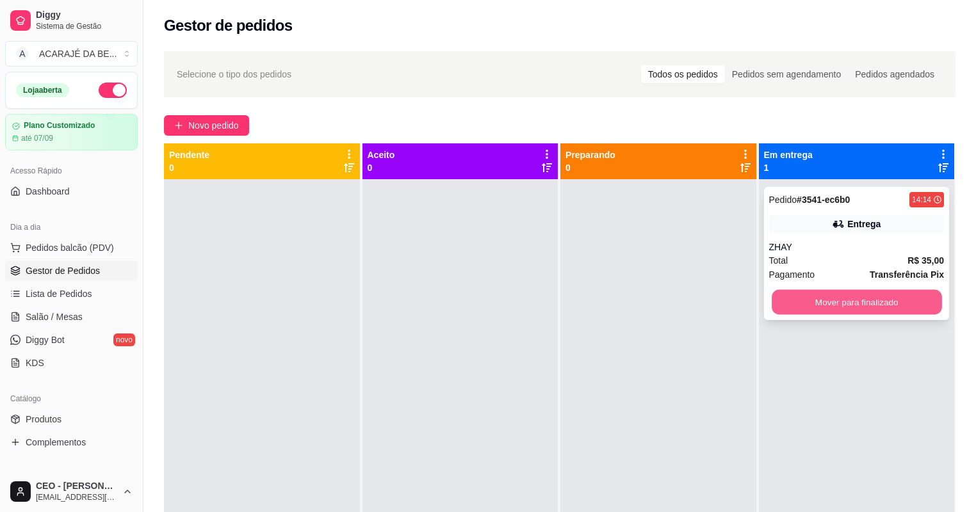
click at [833, 297] on button "Mover para finalizado" at bounding box center [857, 302] width 170 height 25
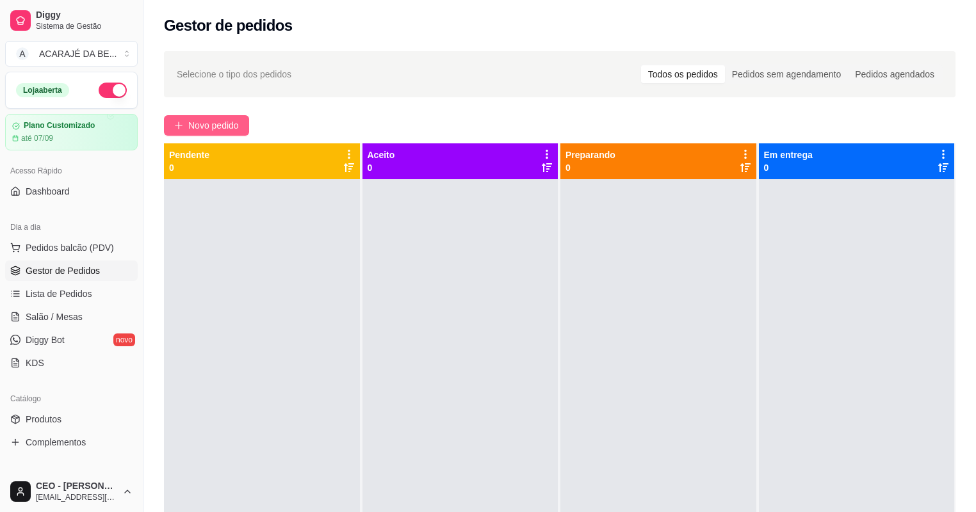
click at [236, 120] on span "Novo pedido" at bounding box center [213, 125] width 51 height 14
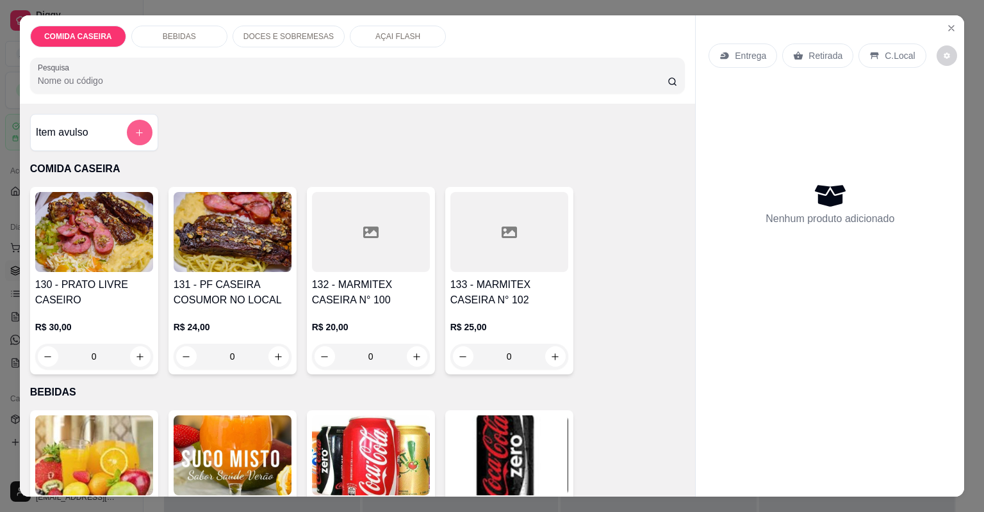
click at [129, 129] on button "add-separate-item" at bounding box center [140, 133] width 26 height 26
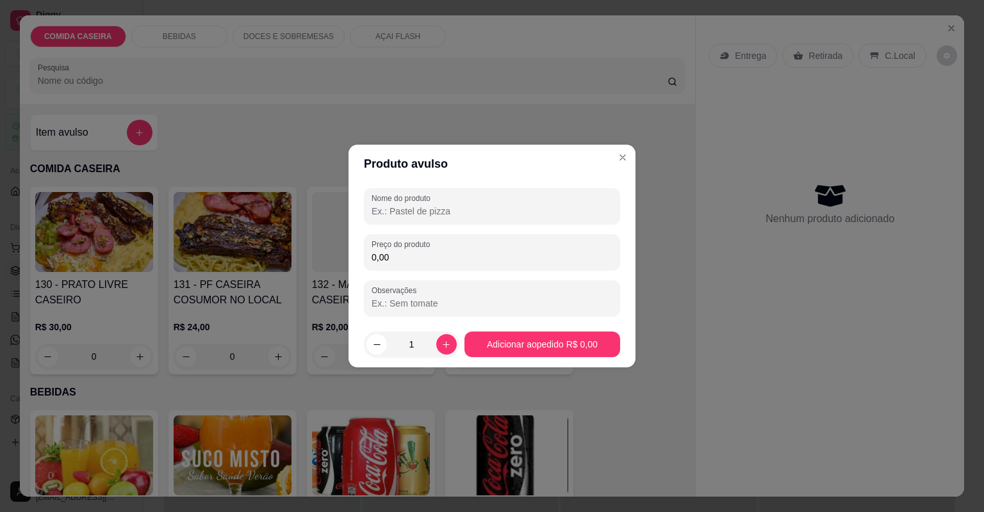
click at [403, 215] on input "Nome do produto" at bounding box center [491, 211] width 241 height 13
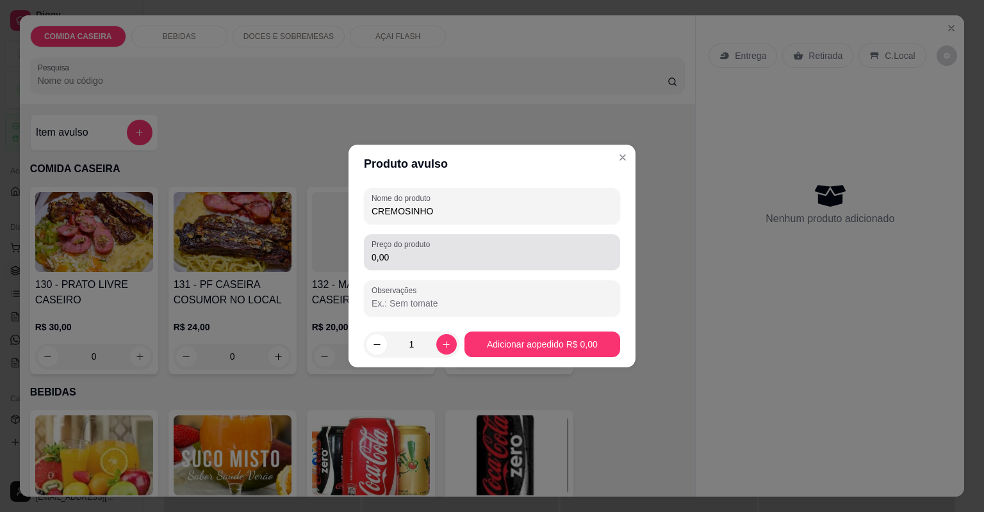
type input "CREMOSINHO"
click at [423, 264] on div "Preço do produto 0,00" at bounding box center [492, 252] width 256 height 36
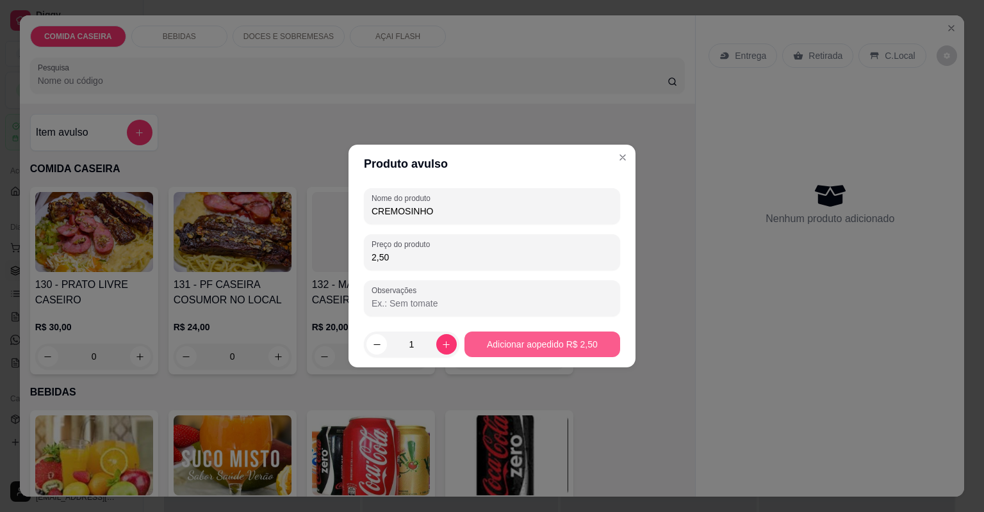
type input "2,50"
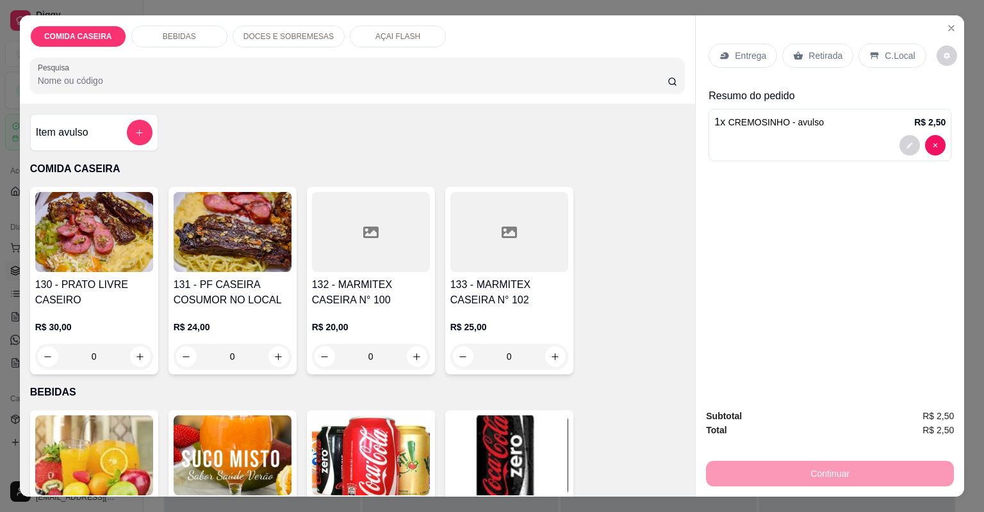
click at [893, 46] on div "C.Local" at bounding box center [891, 56] width 67 height 24
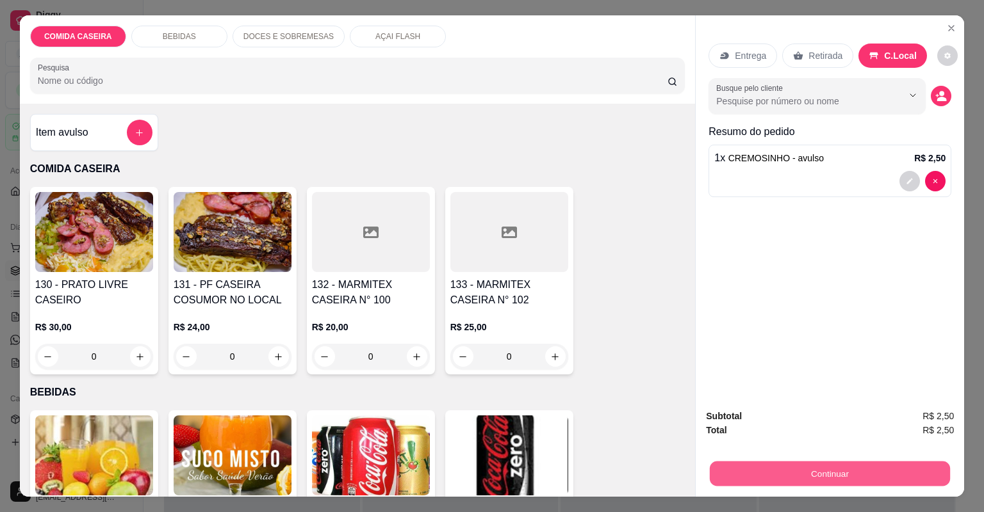
click at [822, 464] on button "Continuar" at bounding box center [830, 474] width 240 height 25
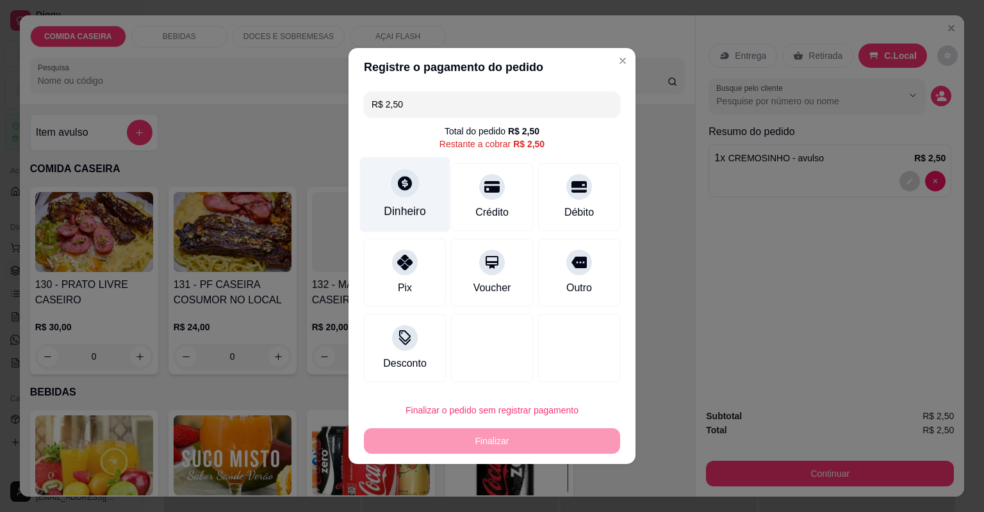
click at [415, 217] on div "Dinheiro" at bounding box center [405, 211] width 42 height 17
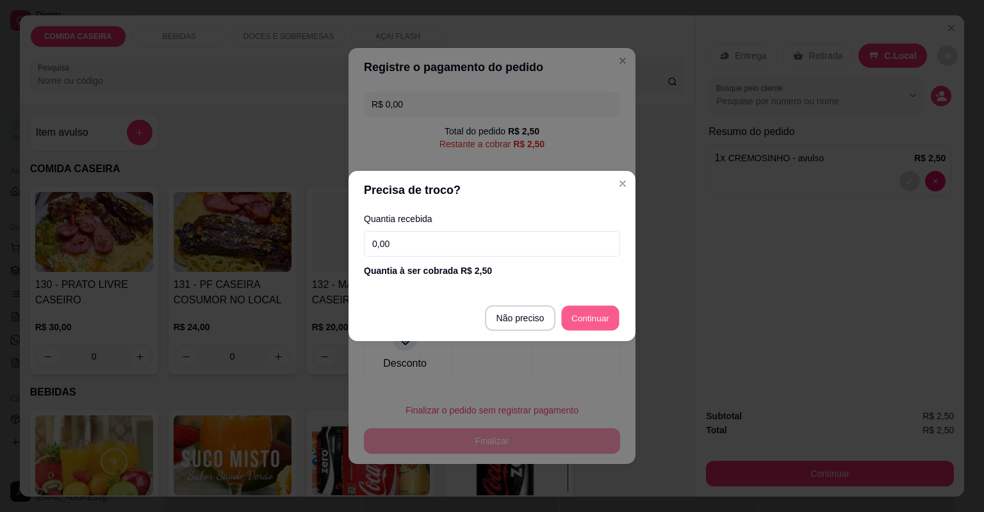
click at [589, 314] on div at bounding box center [579, 348] width 82 height 68
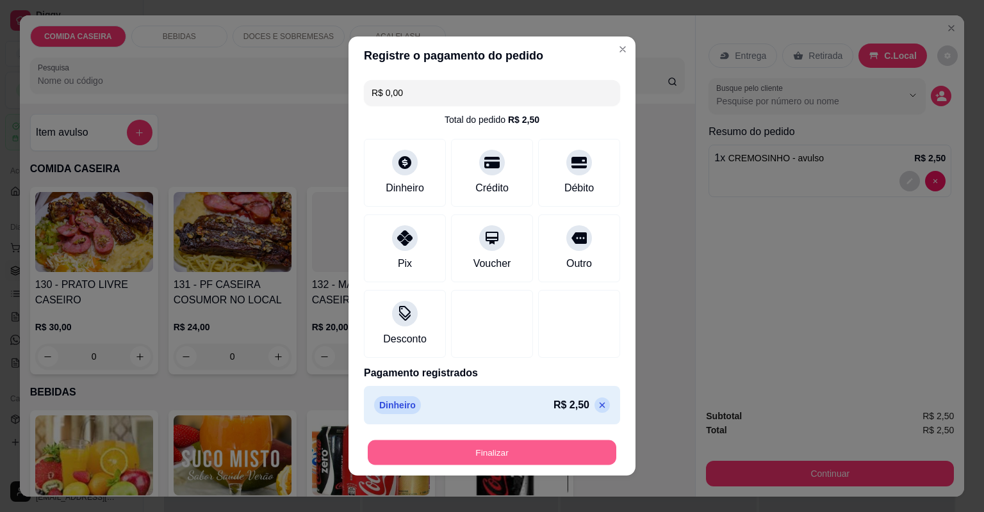
click at [548, 446] on button "Finalizar" at bounding box center [492, 453] width 248 height 25
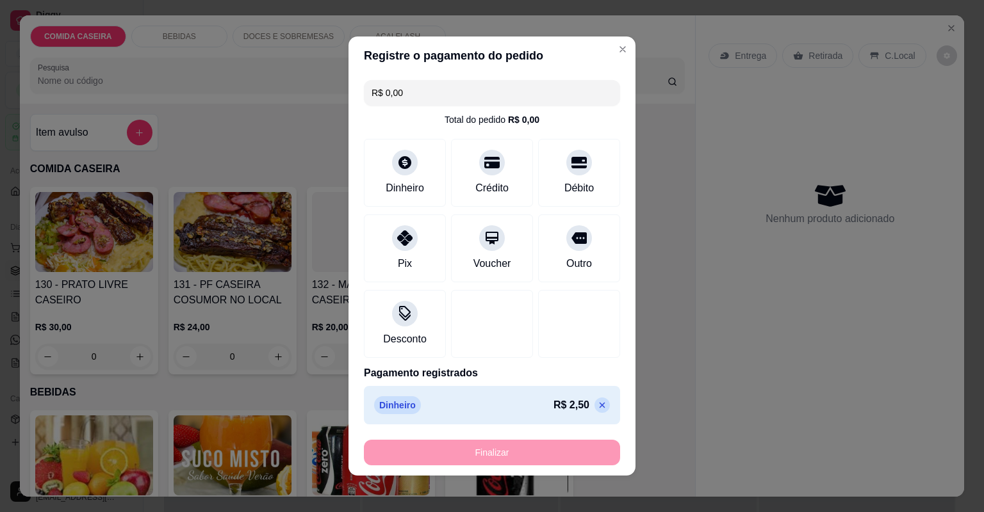
type input "-R$ 2,50"
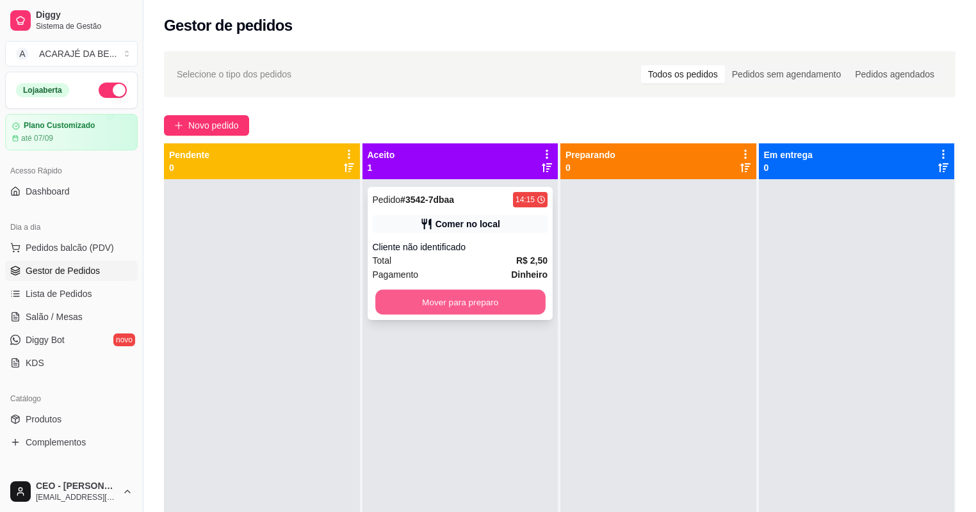
click at [472, 305] on button "Mover para preparo" at bounding box center [460, 302] width 170 height 25
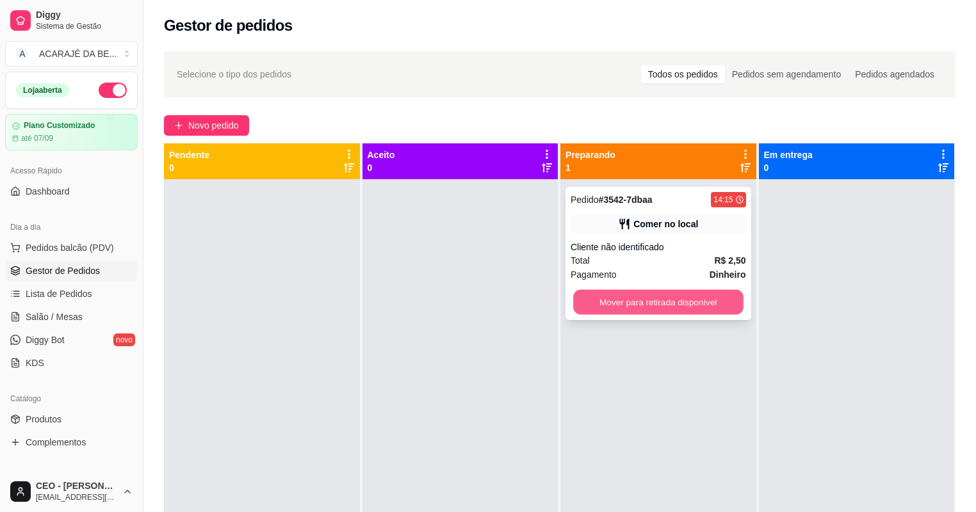
click at [595, 307] on button "Mover para retirada disponível" at bounding box center [658, 302] width 170 height 25
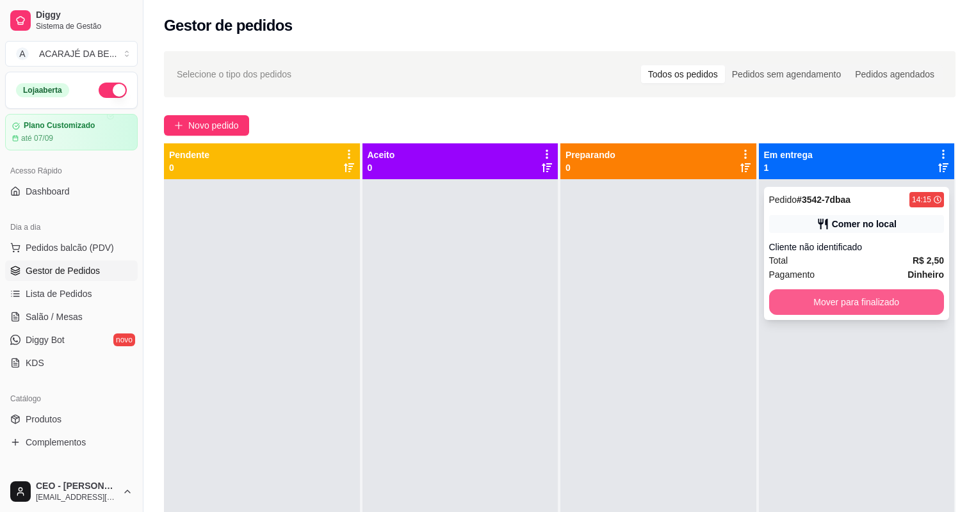
click at [817, 291] on button "Mover para finalizado" at bounding box center [856, 302] width 175 height 26
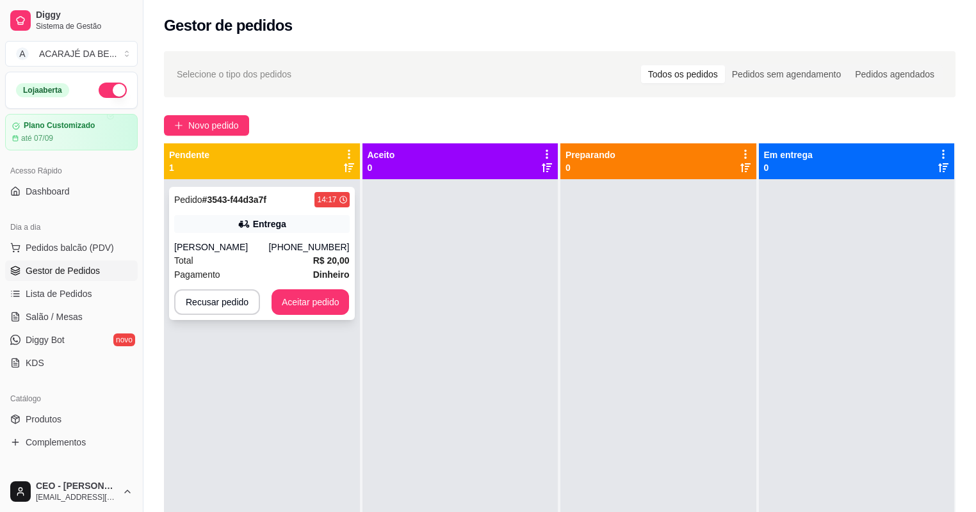
click at [306, 286] on div "Pedido # 3543-f44d3a7f 14:17 Entrega Denis [PHONE_NUMBER] Total R$ 20,00 Pagame…" at bounding box center [262, 253] width 186 height 133
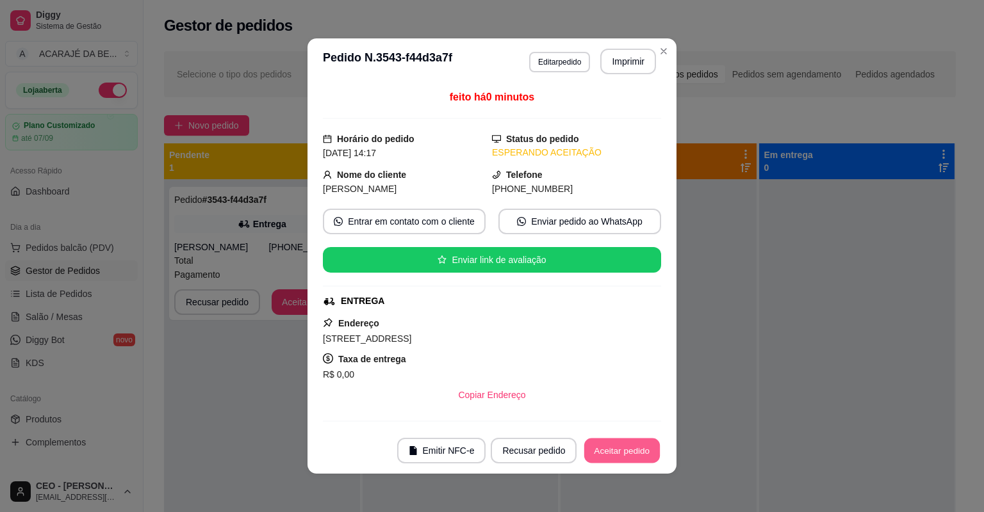
click at [621, 452] on button "Aceitar pedido" at bounding box center [622, 451] width 76 height 25
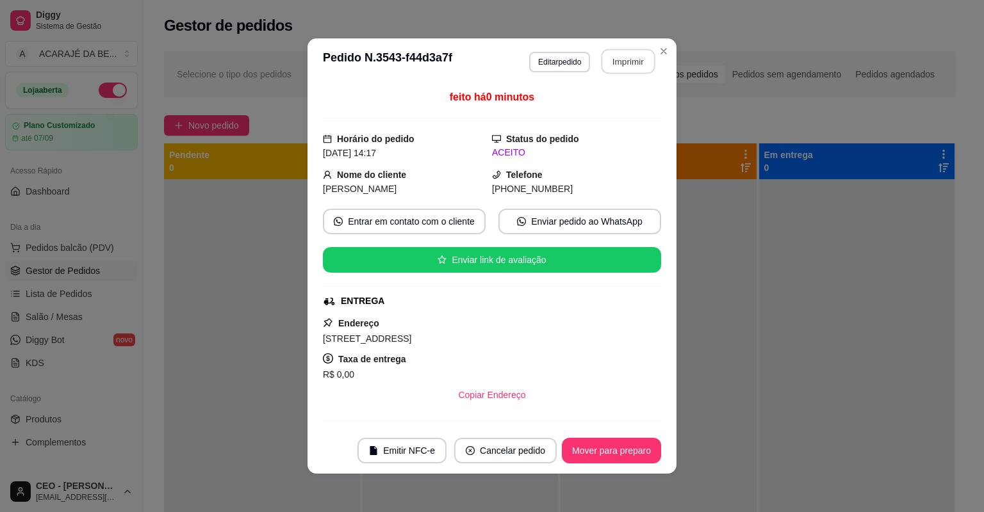
click at [622, 65] on button "Imprimir" at bounding box center [628, 61] width 54 height 25
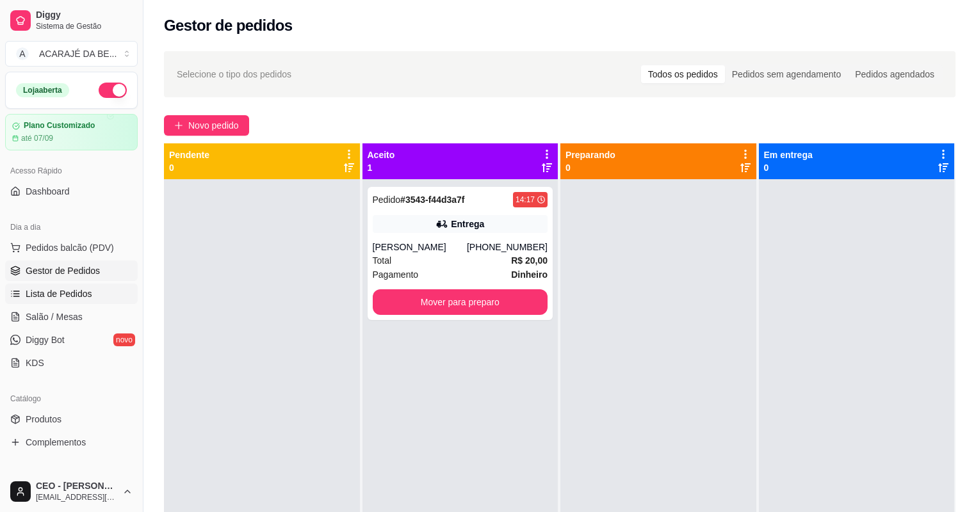
click at [77, 298] on span "Lista de Pedidos" at bounding box center [59, 294] width 67 height 13
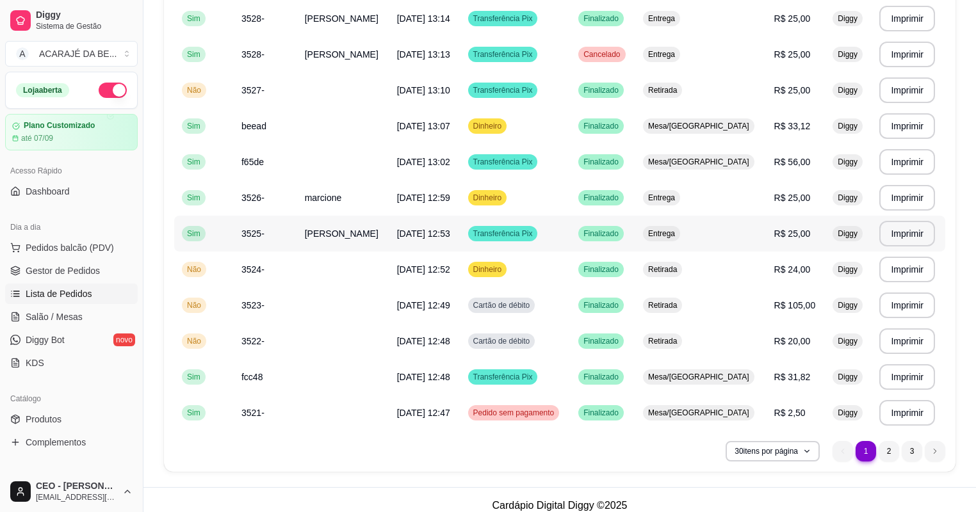
scroll to position [841, 0]
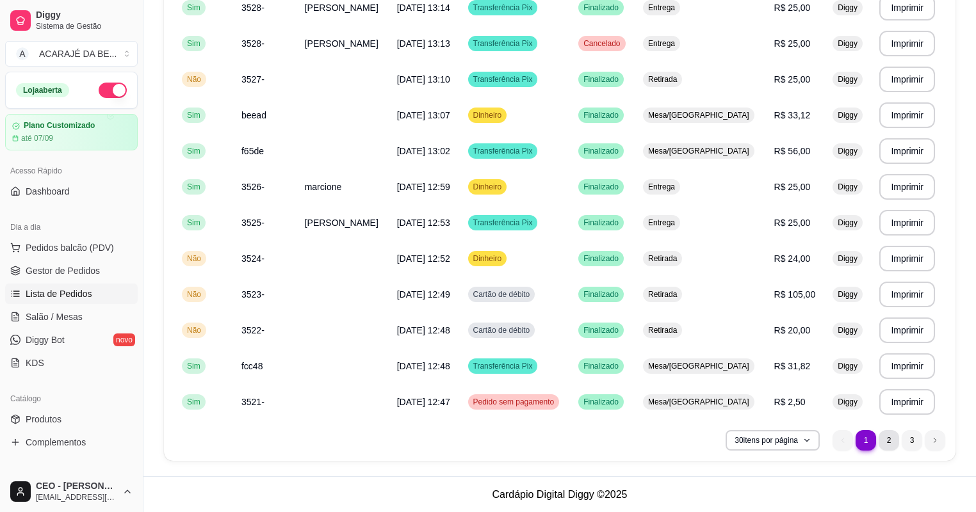
click at [889, 443] on li "2" at bounding box center [889, 440] width 20 height 20
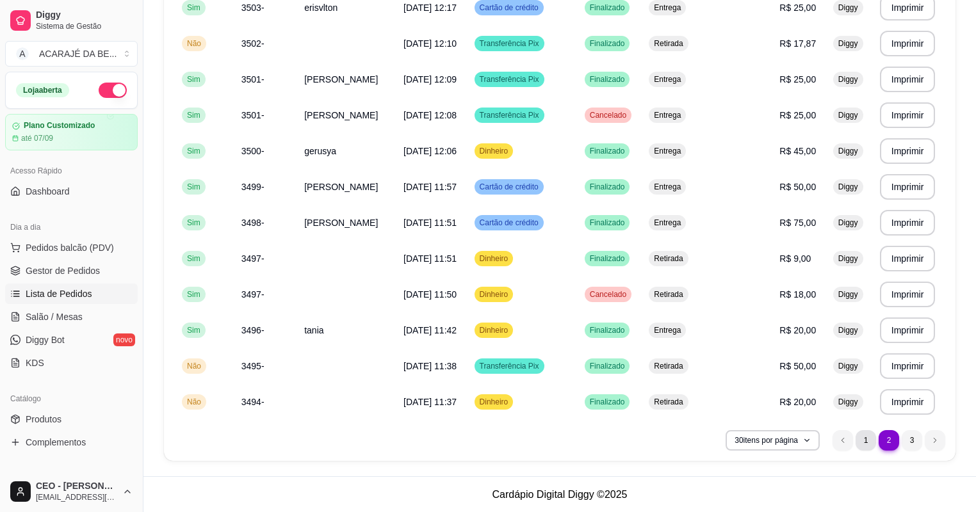
click at [865, 443] on li "1" at bounding box center [866, 440] width 20 height 20
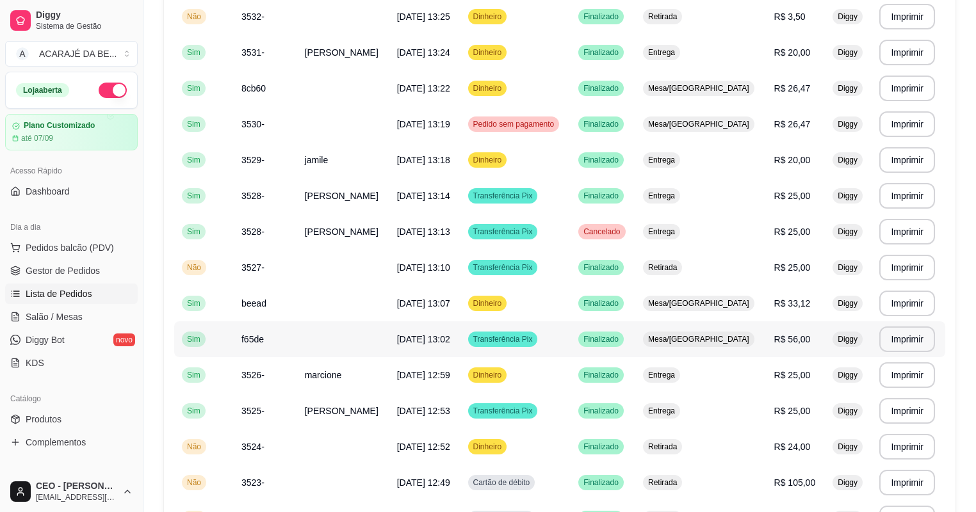
scroll to position [636, 0]
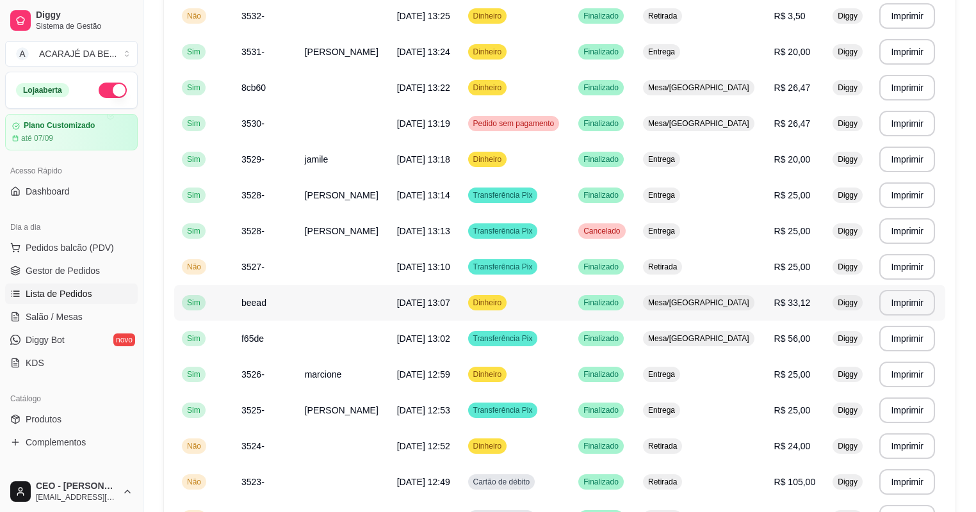
scroll to position [636, 0]
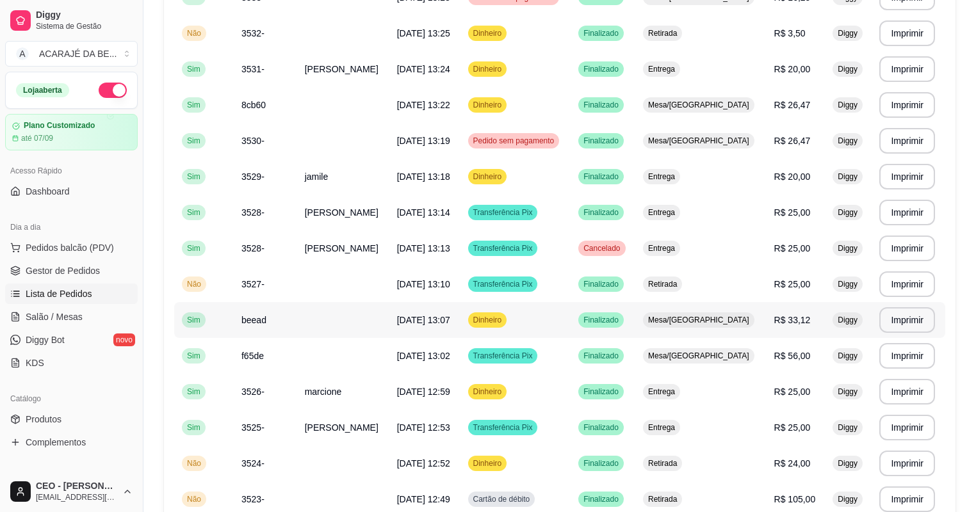
click at [361, 313] on td at bounding box center [343, 320] width 92 height 36
click at [414, 279] on span "[DATE] 13:10" at bounding box center [423, 284] width 53 height 10
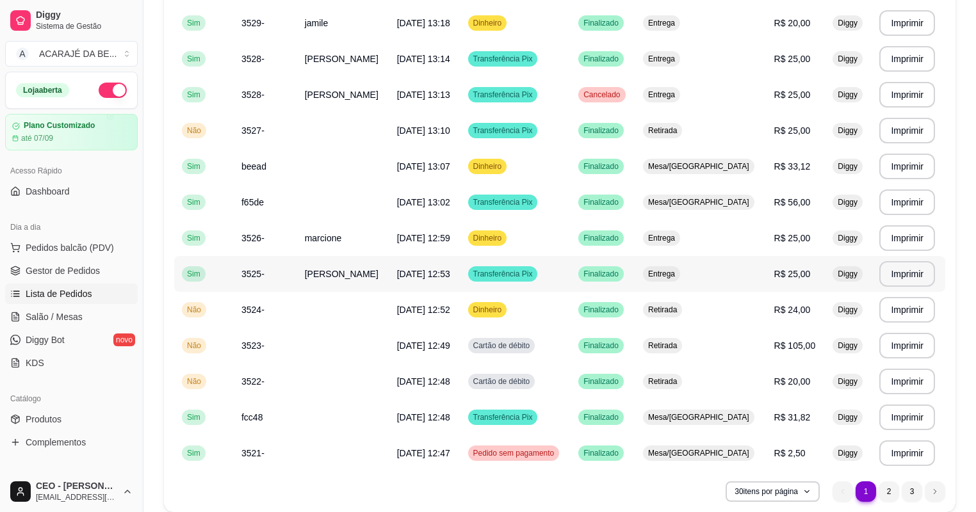
scroll to position [738, 0]
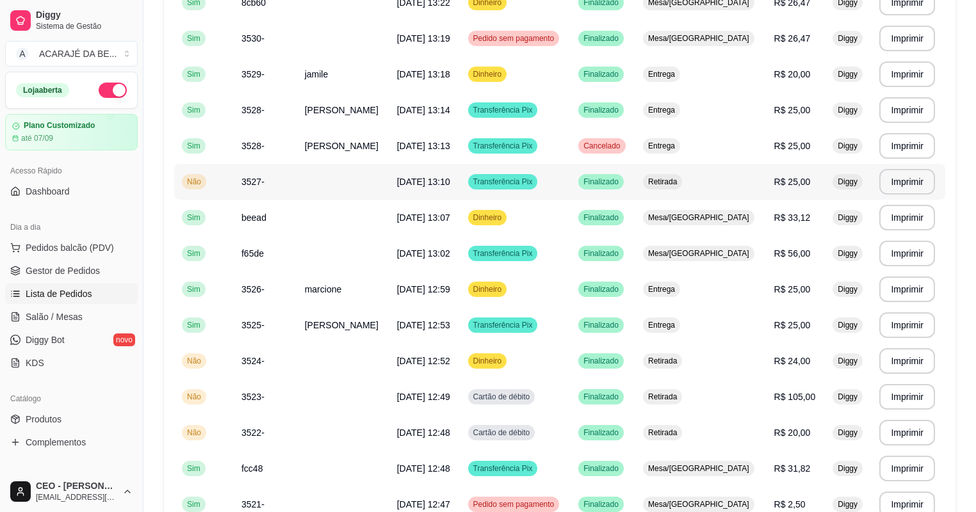
click at [460, 181] on td "[DATE] 13:10" at bounding box center [424, 182] width 71 height 36
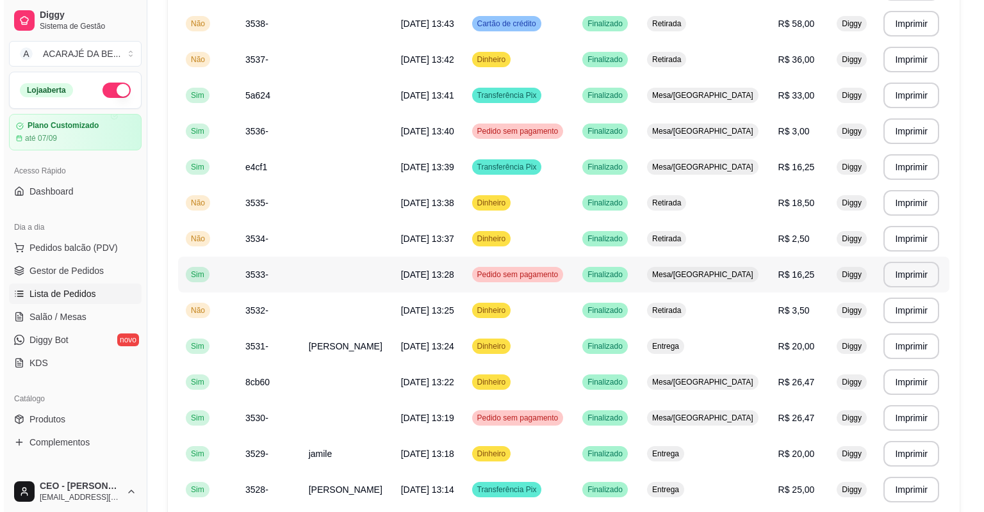
scroll to position [410, 0]
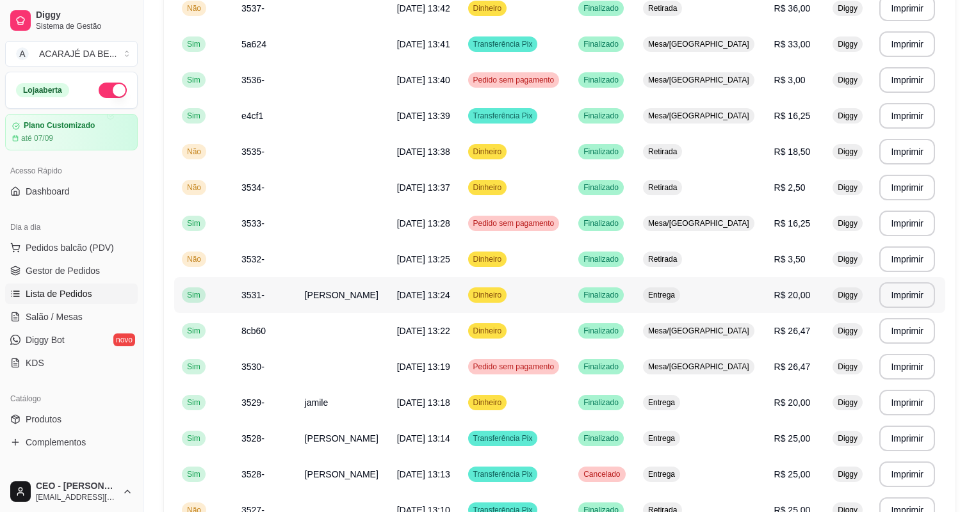
click at [444, 291] on span "[DATE] 13:24" at bounding box center [423, 295] width 53 height 10
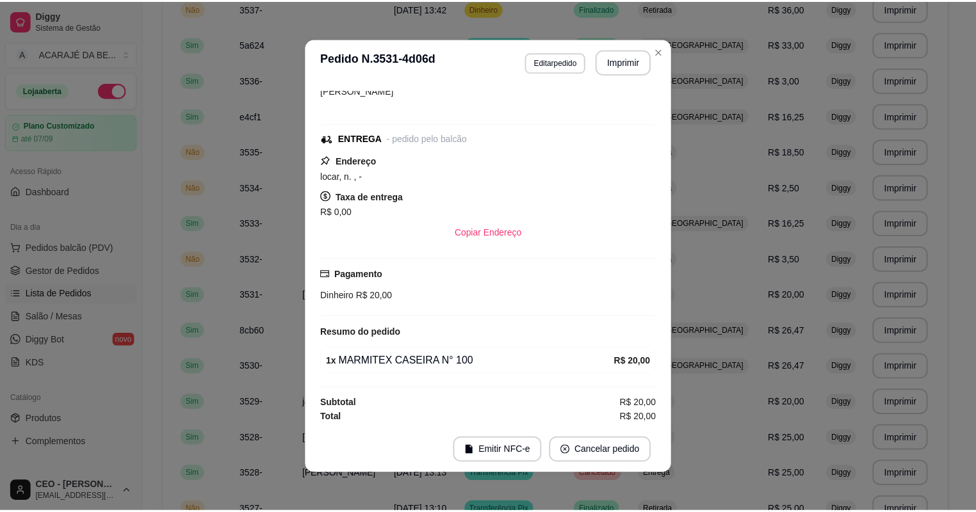
scroll to position [0, 0]
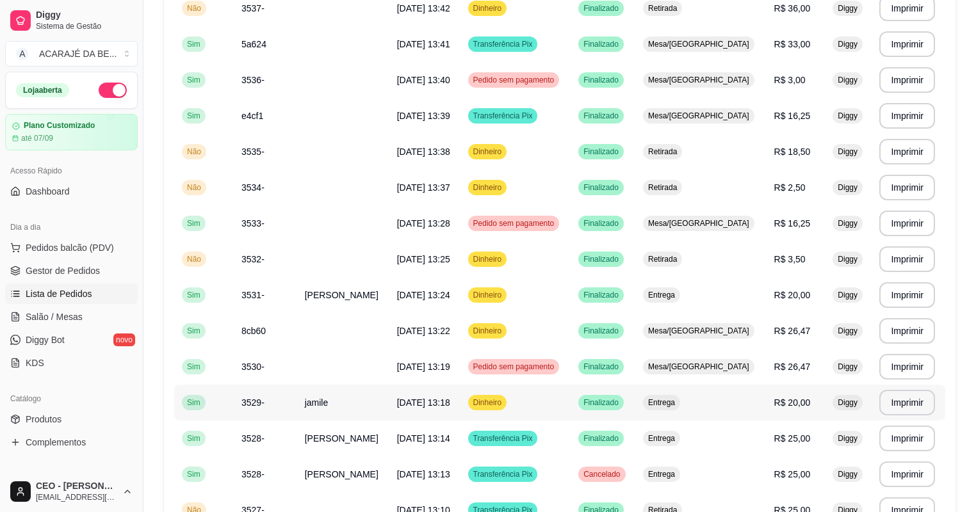
click at [365, 396] on td "jamile" at bounding box center [343, 403] width 92 height 36
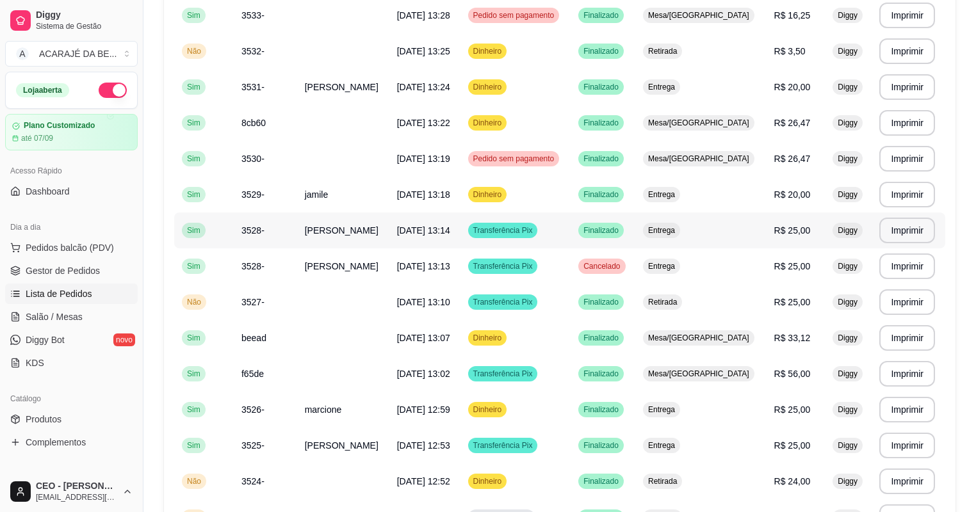
scroll to position [636, 0]
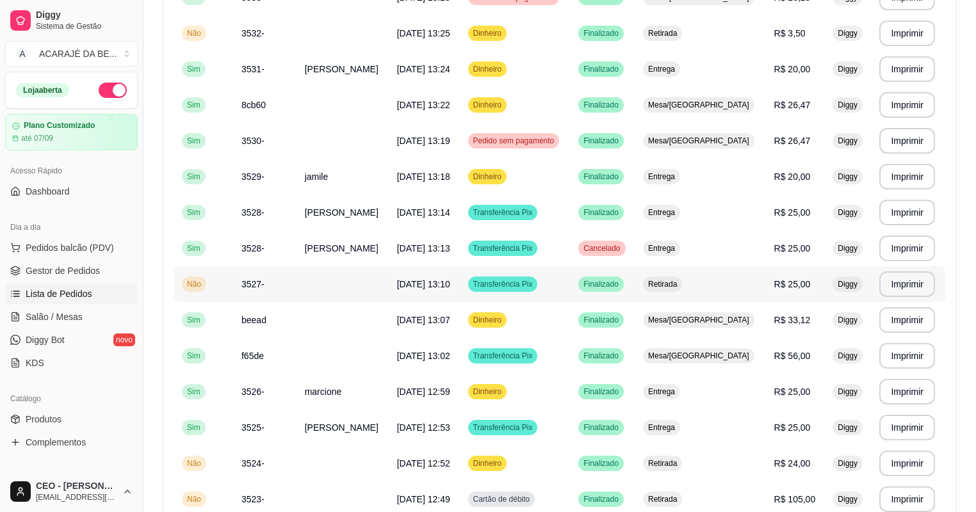
click at [571, 285] on td "Transferência Pix" at bounding box center [515, 284] width 111 height 36
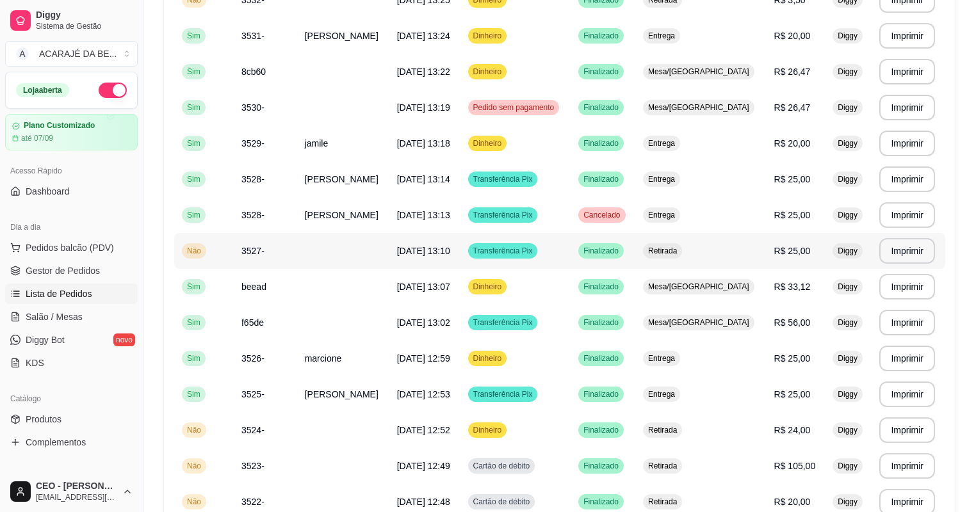
scroll to position [687, 0]
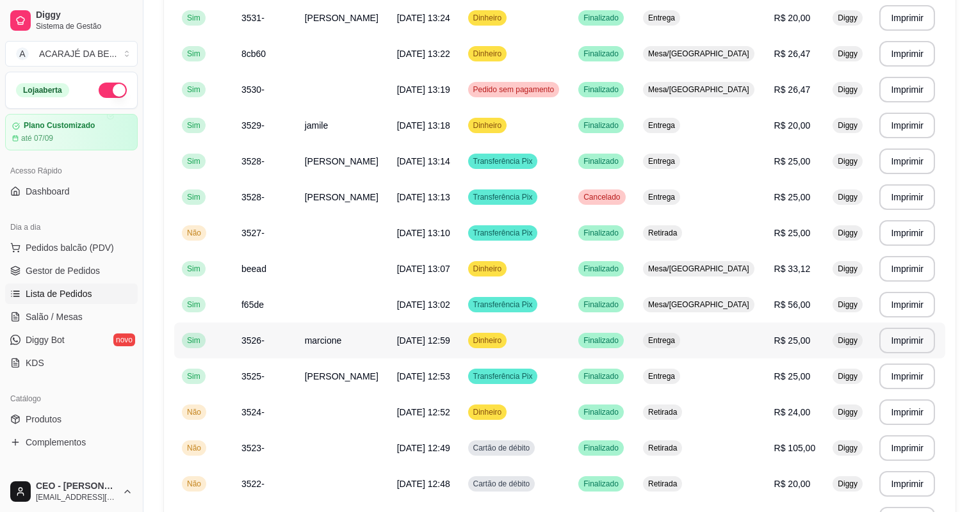
click at [554, 344] on td "Dinheiro" at bounding box center [515, 341] width 111 height 36
click at [364, 368] on td "[PERSON_NAME]" at bounding box center [343, 377] width 92 height 36
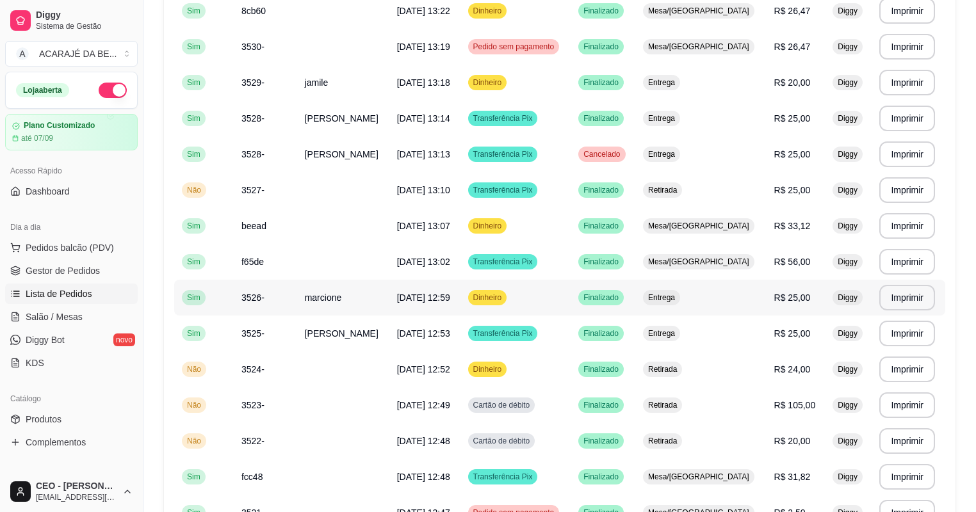
scroll to position [790, 0]
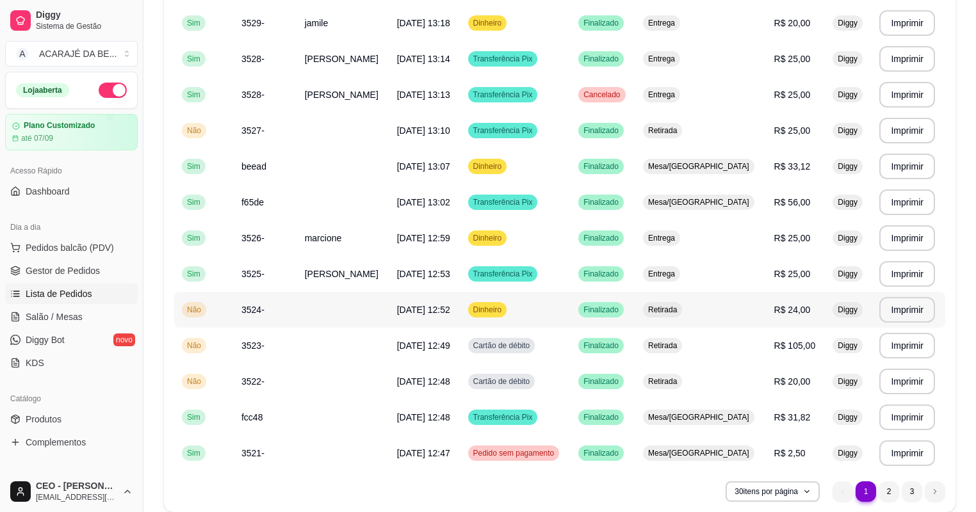
click at [450, 307] on span "[DATE] 12:52" at bounding box center [423, 310] width 53 height 10
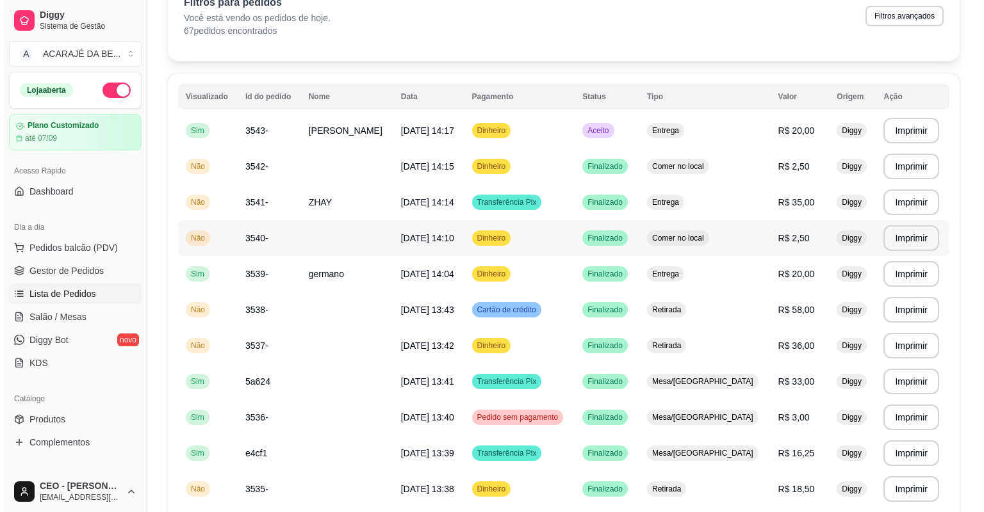
scroll to position [0, 0]
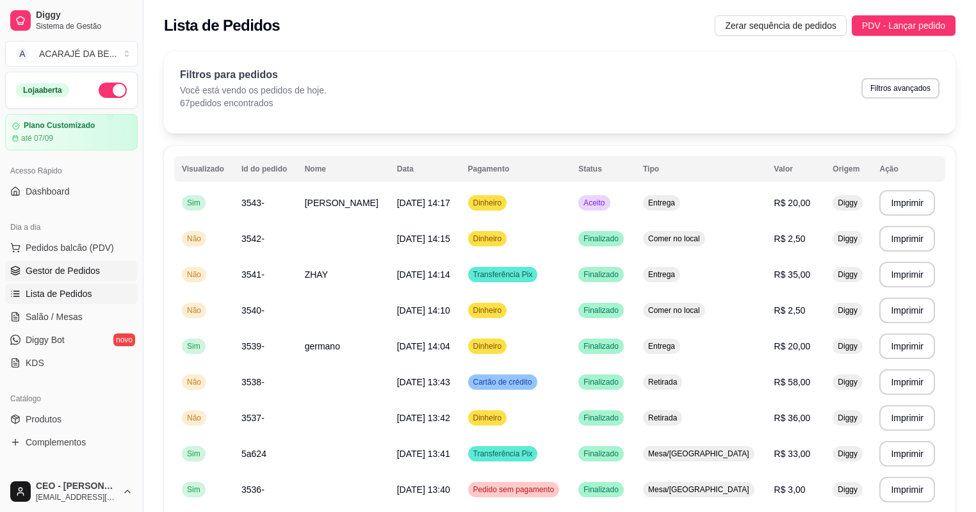
click at [78, 268] on span "Gestor de Pedidos" at bounding box center [63, 270] width 74 height 13
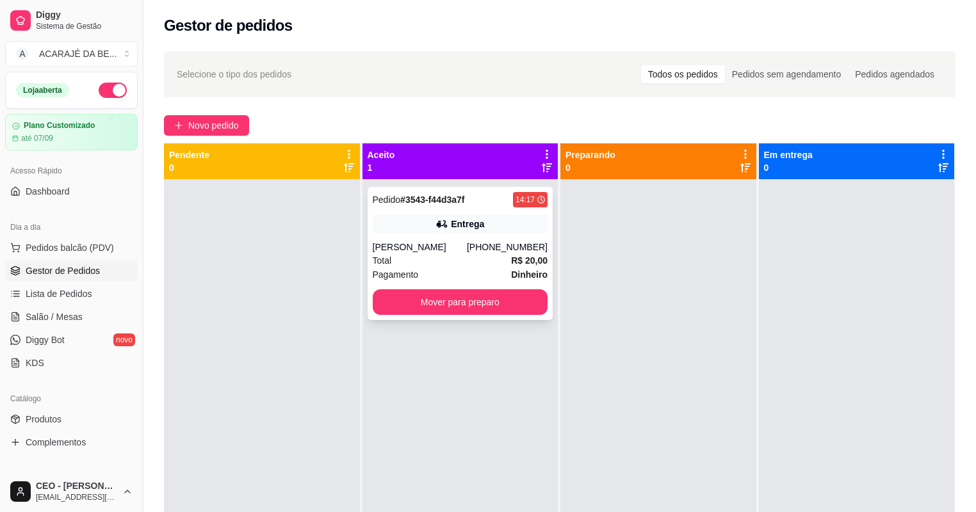
click at [482, 222] on div "Entrega" at bounding box center [460, 224] width 175 height 18
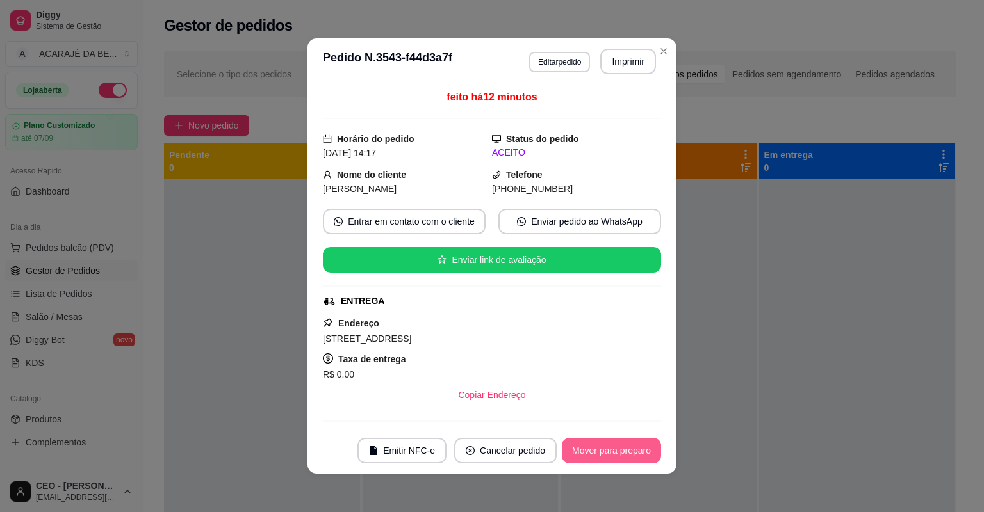
click at [614, 453] on button "Mover para preparo" at bounding box center [611, 451] width 99 height 26
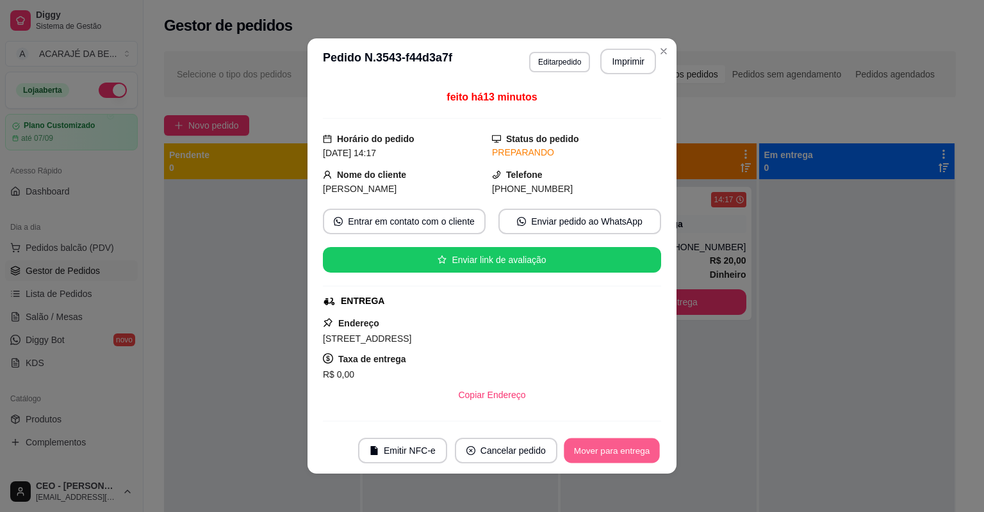
click at [614, 453] on button "Mover para entrega" at bounding box center [612, 451] width 96 height 25
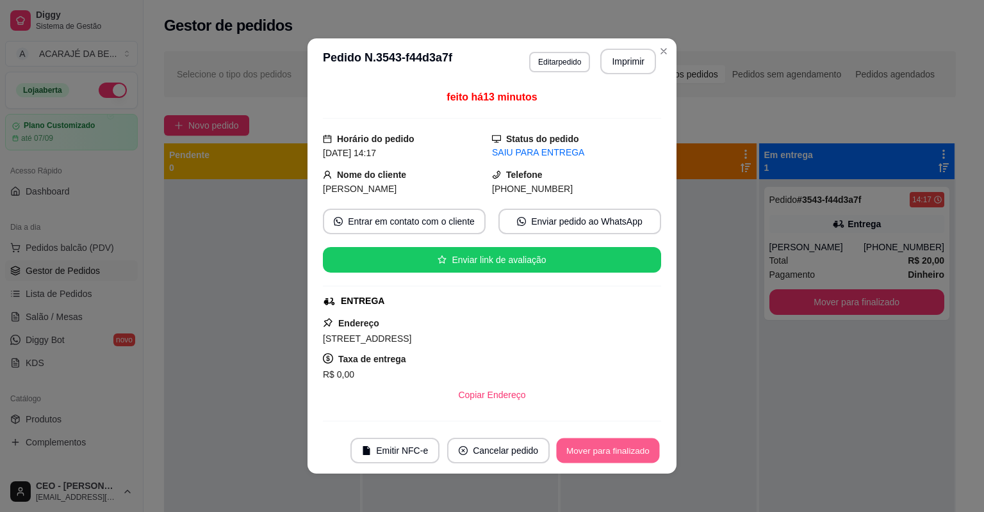
click at [615, 453] on button "Mover para finalizado" at bounding box center [607, 451] width 103 height 25
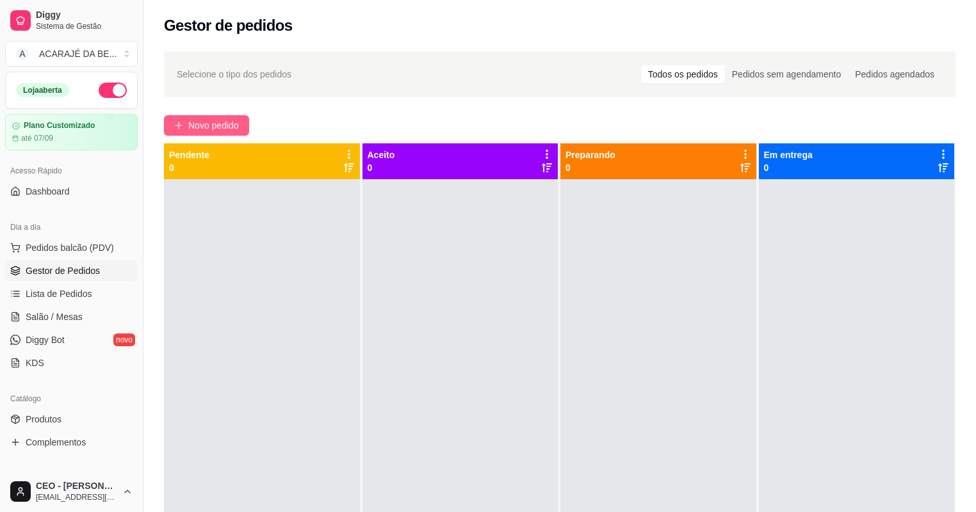
click at [238, 127] on span "Novo pedido" at bounding box center [213, 125] width 51 height 14
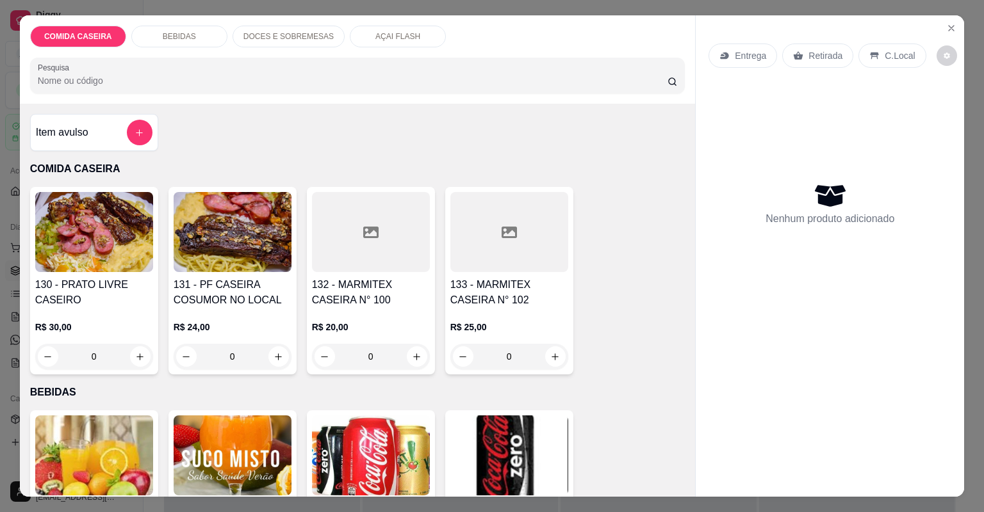
click at [483, 241] on div at bounding box center [509, 232] width 118 height 80
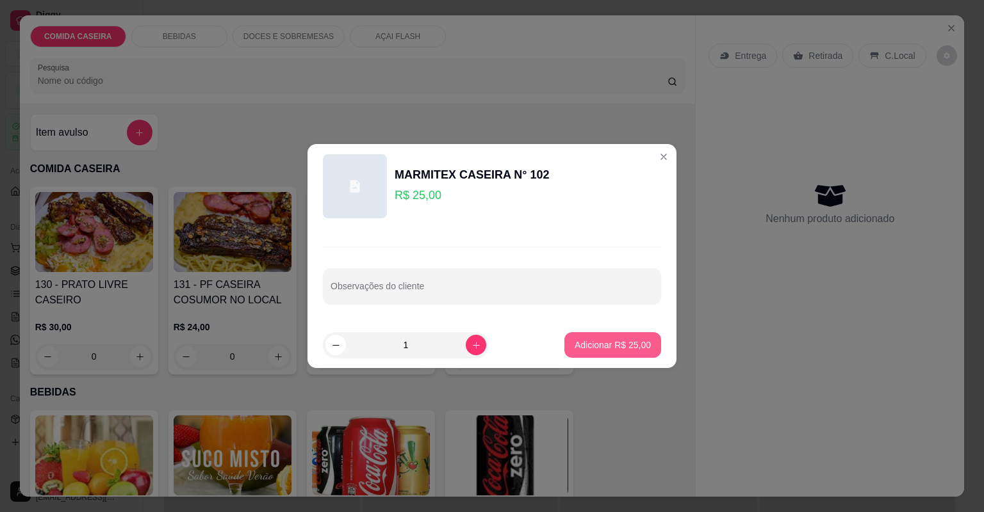
click at [610, 339] on p "Adicionar R$ 25,00" at bounding box center [612, 345] width 76 height 13
type input "1"
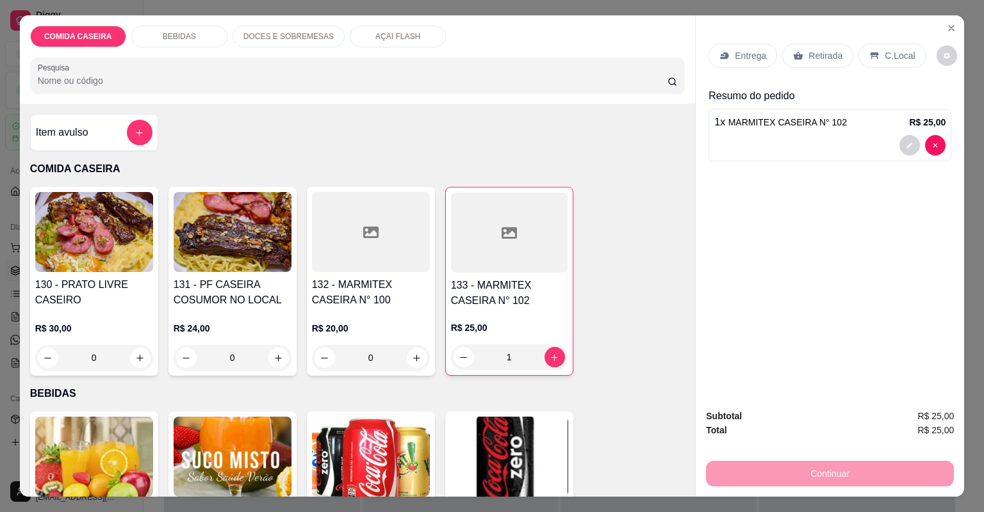
click at [719, 44] on div "Entrega" at bounding box center [742, 56] width 69 height 24
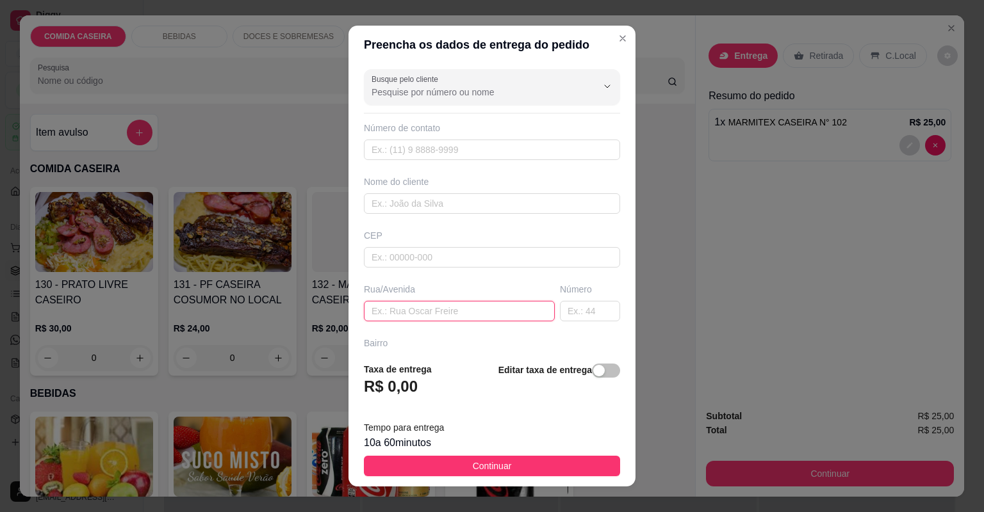
click at [446, 319] on input "text" at bounding box center [459, 311] width 191 height 20
paste input "Camamuzinho Bairro [GEOGRAPHIC_DATA]"
type input "Camamuzinho Bairro [GEOGRAPHIC_DATA]"
click at [560, 308] on input "text" at bounding box center [590, 311] width 60 height 20
type input "75"
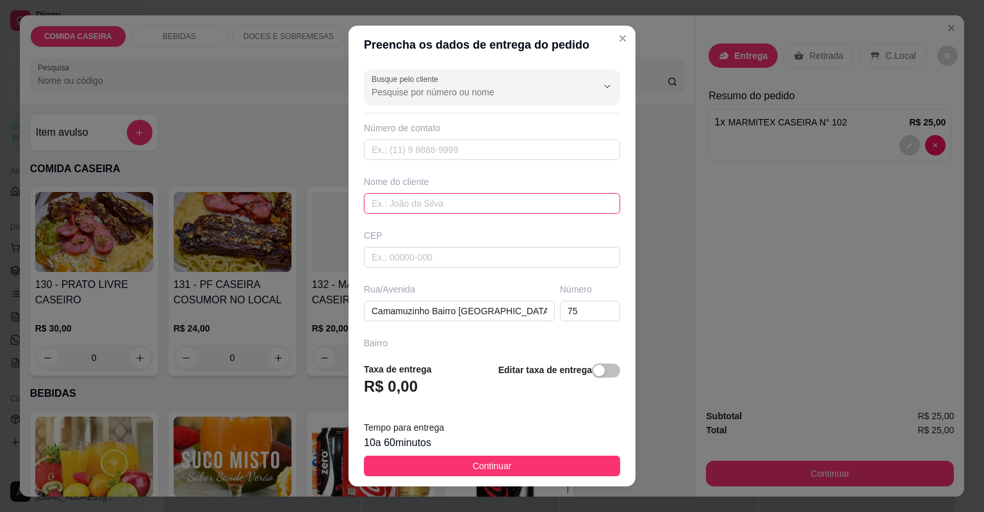
click at [458, 203] on input "text" at bounding box center [492, 203] width 256 height 20
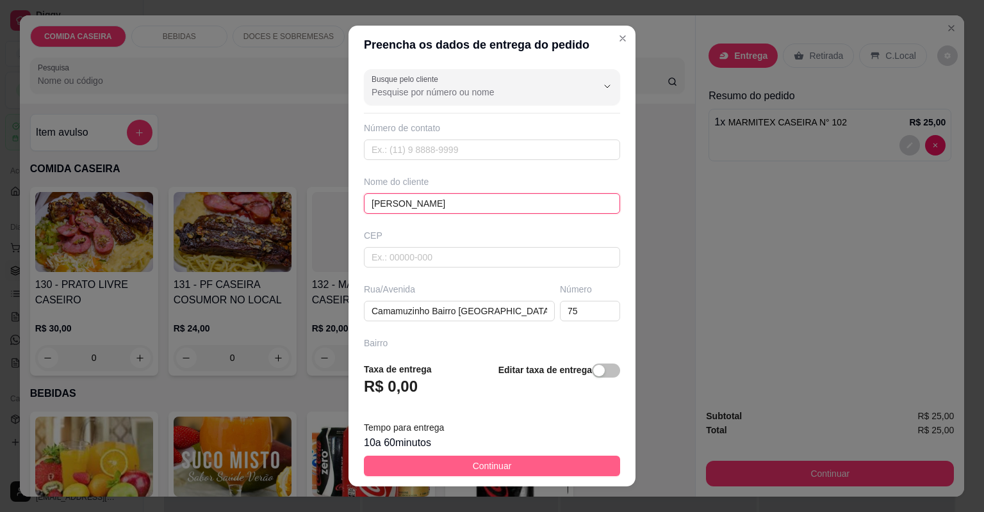
type input "BRUNO"
click at [476, 461] on span "Continuar" at bounding box center [492, 466] width 39 height 14
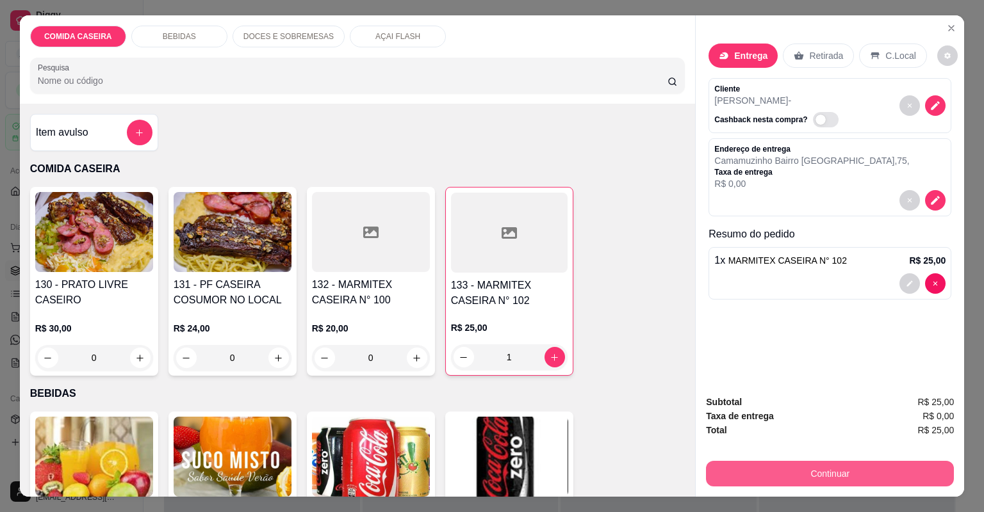
click at [777, 475] on button "Continuar" at bounding box center [830, 474] width 248 height 26
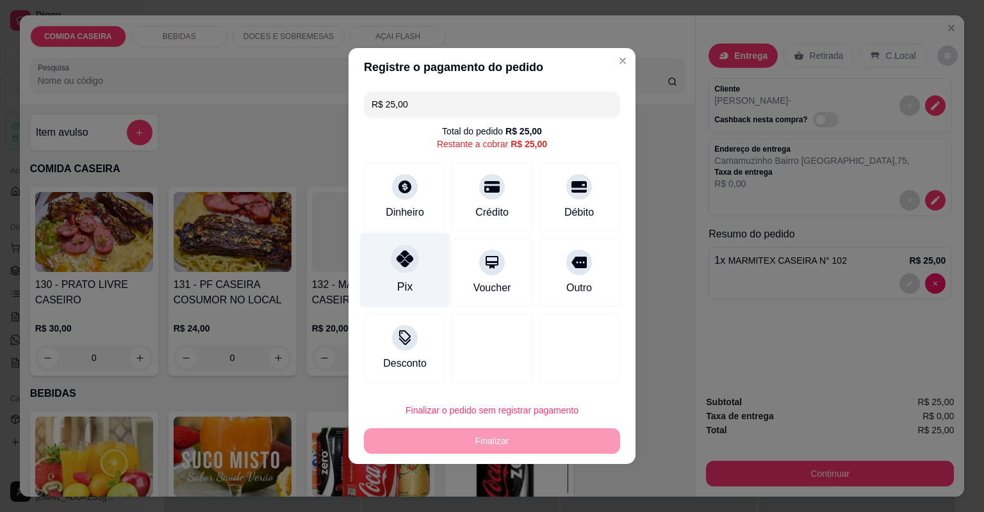
click at [413, 251] on div at bounding box center [405, 259] width 28 height 28
type input "R$ 0,00"
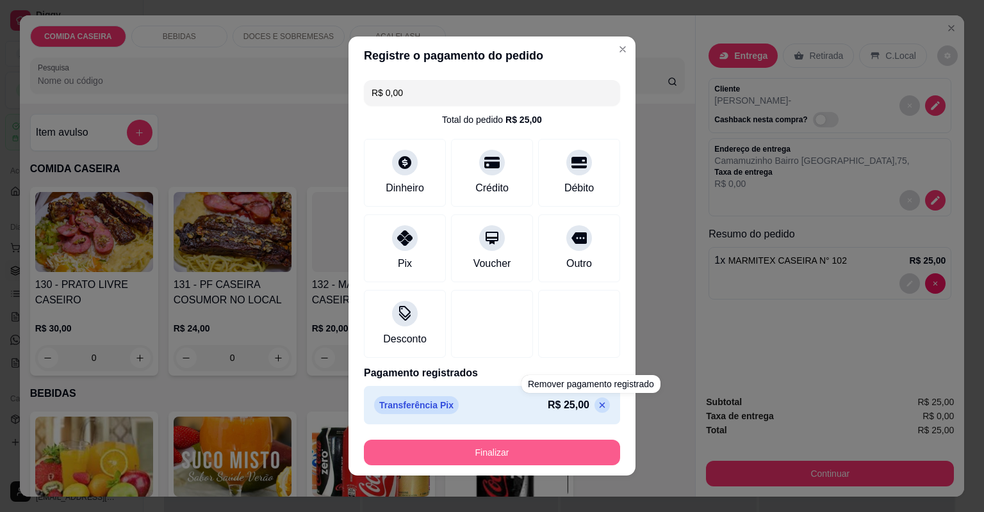
click at [579, 451] on button "Finalizar" at bounding box center [492, 453] width 256 height 26
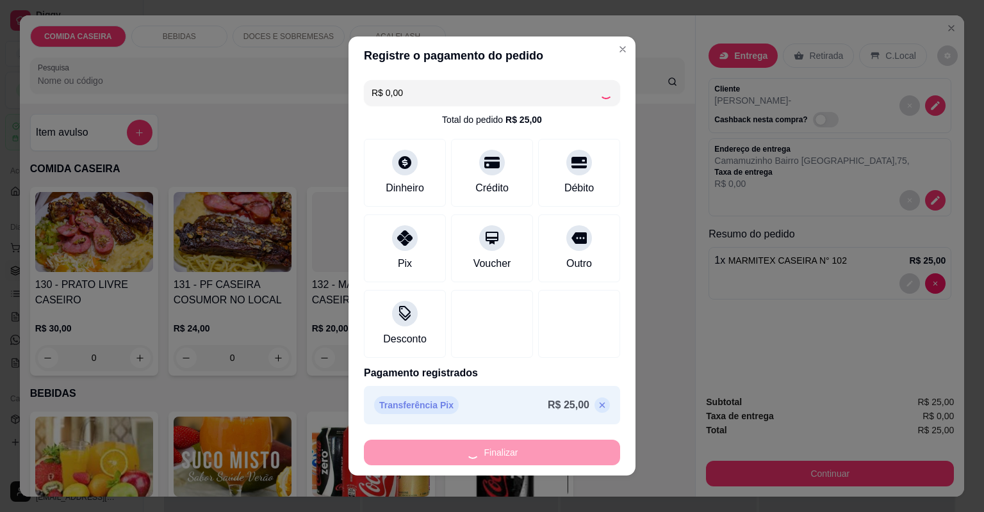
type input "0"
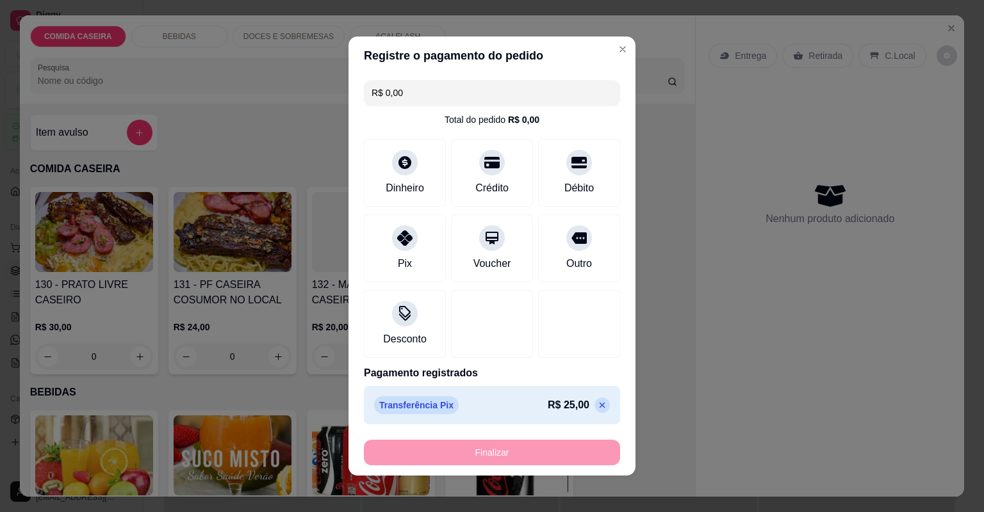
type input "-R$ 25,00"
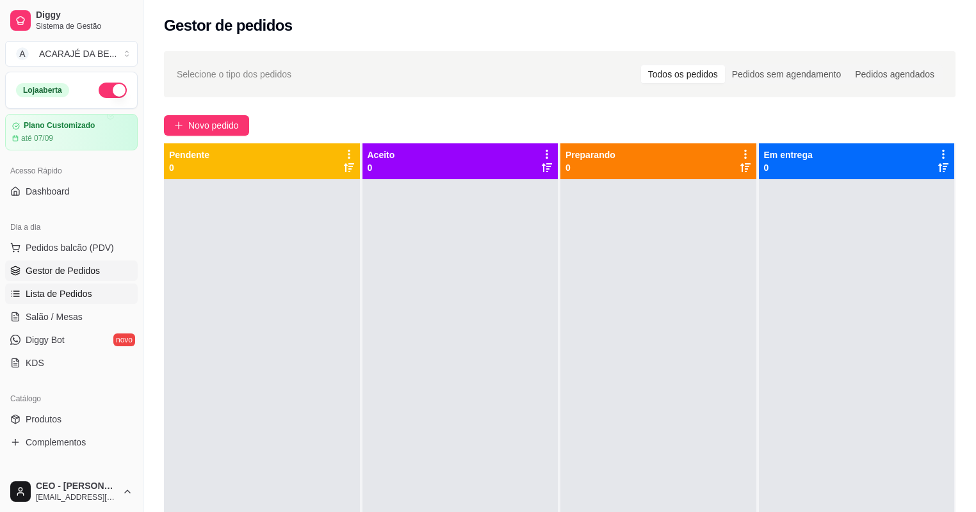
click at [67, 284] on link "Lista de Pedidos" at bounding box center [71, 294] width 133 height 20
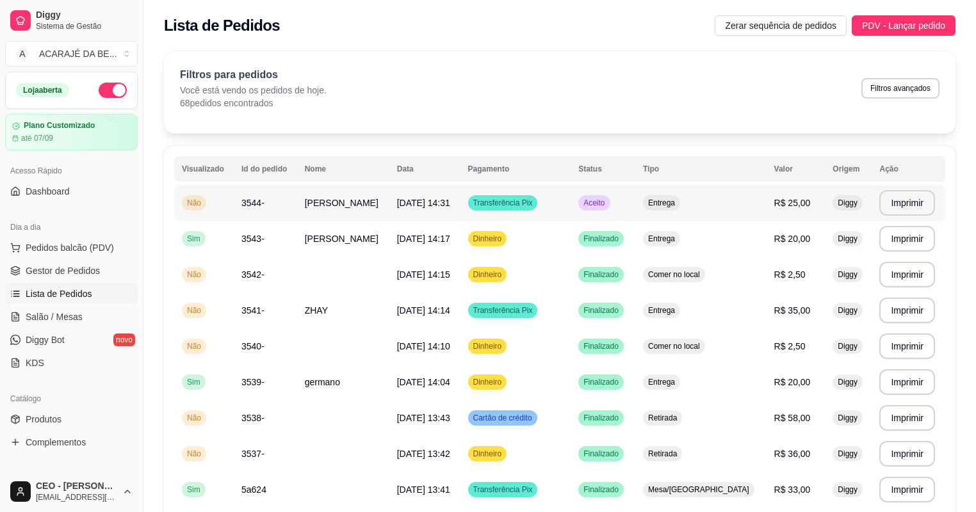
click at [412, 199] on span "21/08/25 às 14:31" at bounding box center [423, 203] width 53 height 10
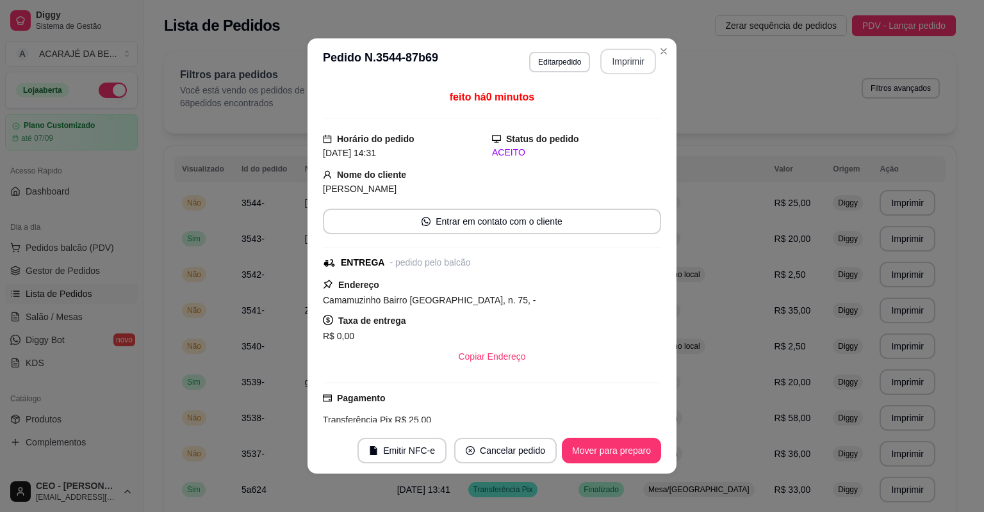
click at [620, 67] on button "Imprimir" at bounding box center [628, 62] width 56 height 26
click at [574, 446] on button "Mover para preparo" at bounding box center [611, 451] width 99 height 26
click at [574, 446] on button "Mover para entrega" at bounding box center [612, 451] width 96 height 25
click at [574, 446] on button "Mover para finalizado" at bounding box center [608, 451] width 106 height 26
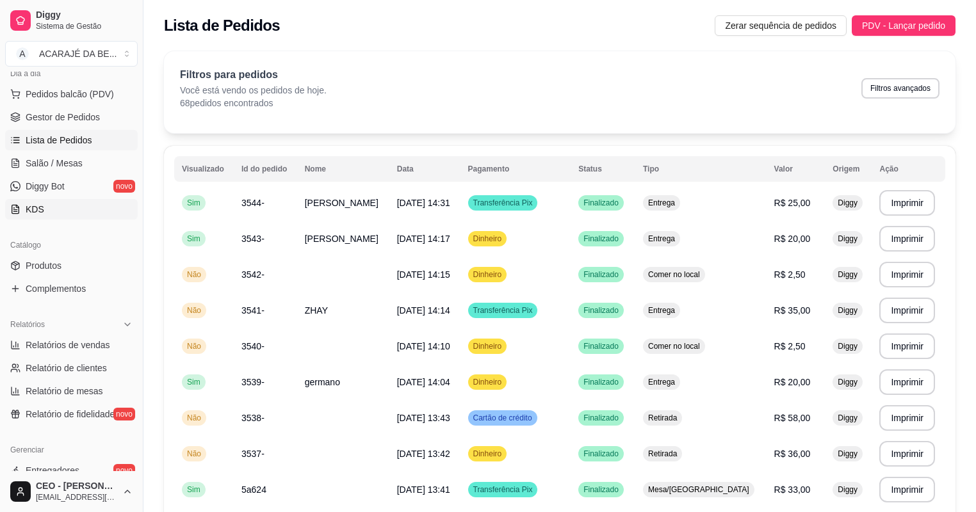
scroll to position [307, 0]
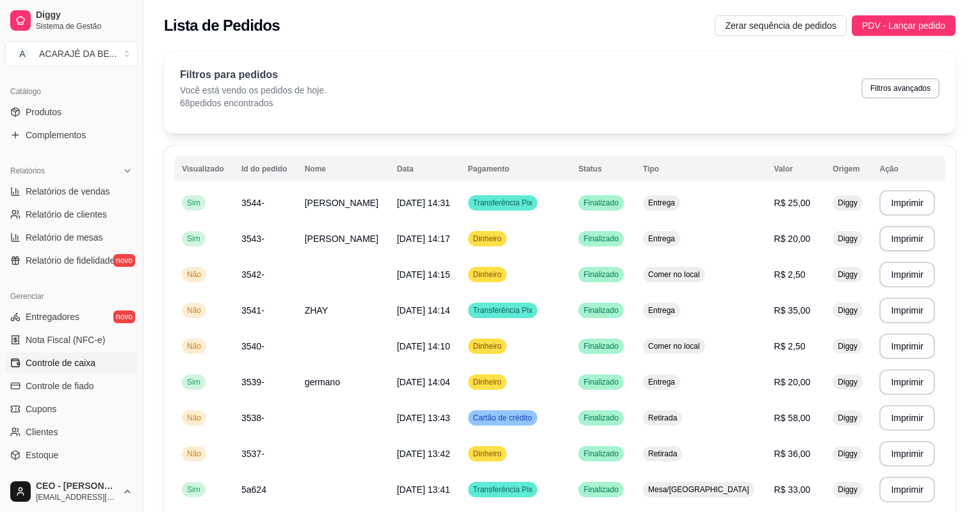
click at [79, 366] on span "Controle de caixa" at bounding box center [61, 363] width 70 height 13
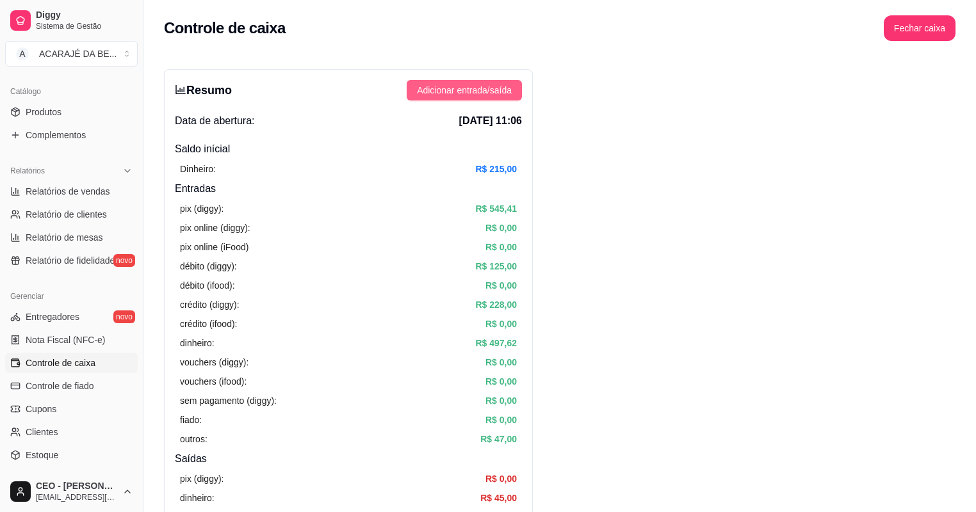
click at [460, 92] on span "Adicionar entrada/saída" at bounding box center [464, 90] width 95 height 14
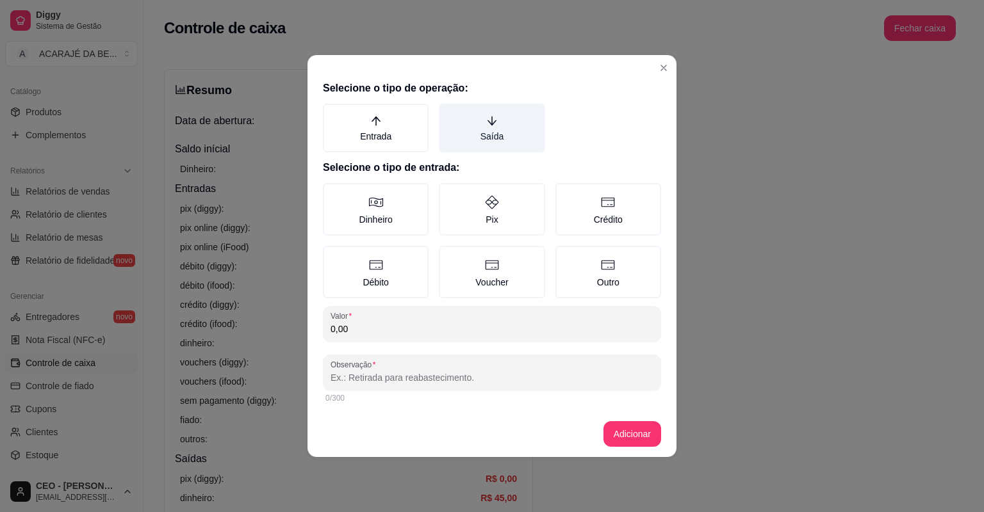
click at [521, 139] on label "Saída" at bounding box center [492, 128] width 106 height 49
click at [448, 113] on button "Saída" at bounding box center [443, 108] width 10 height 10
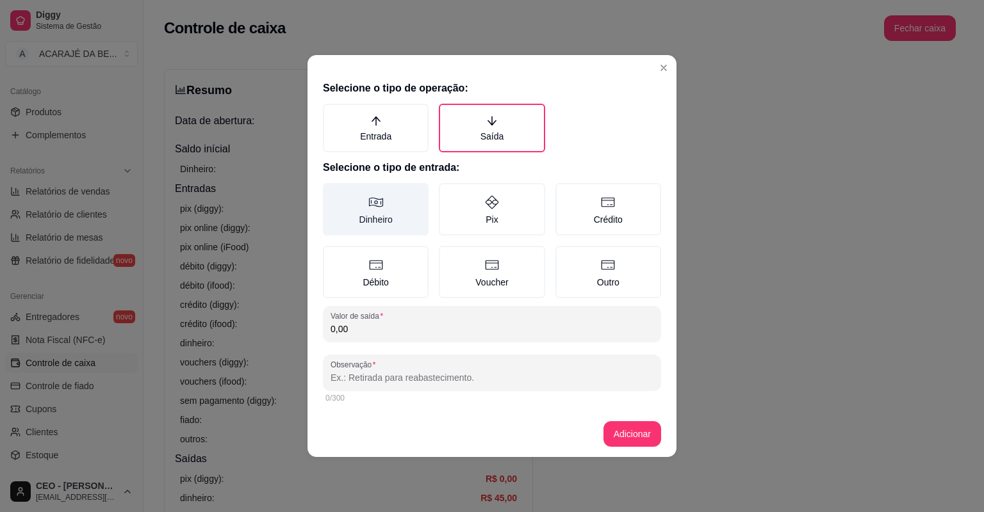
click at [354, 195] on label "Dinheiro" at bounding box center [376, 209] width 106 height 53
click at [332, 193] on button "Dinheiro" at bounding box center [327, 188] width 10 height 10
click at [377, 345] on div "Selecione o tipo de operação: Entrada Saída Selecione o tipo de entrada: Dinhei…" at bounding box center [491, 244] width 369 height 336
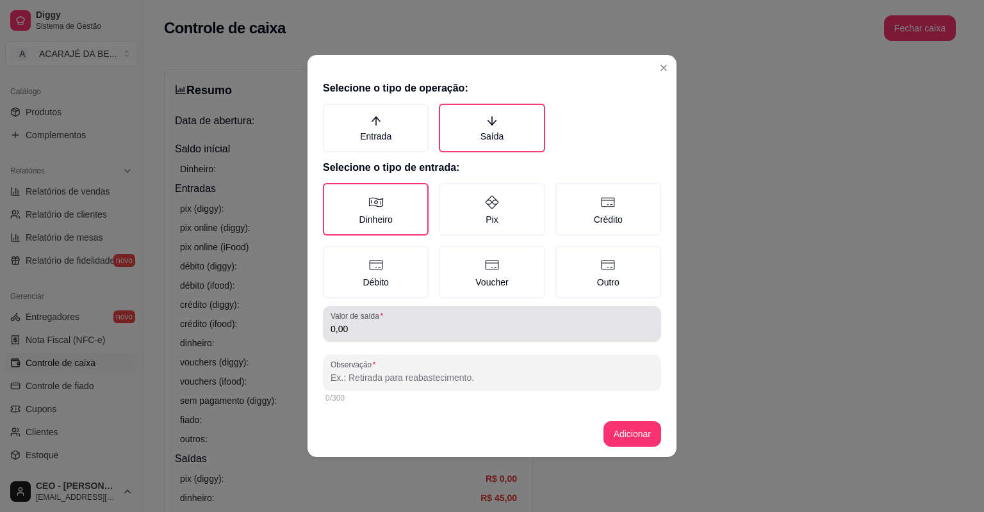
click at [441, 323] on input "0,00" at bounding box center [491, 329] width 323 height 13
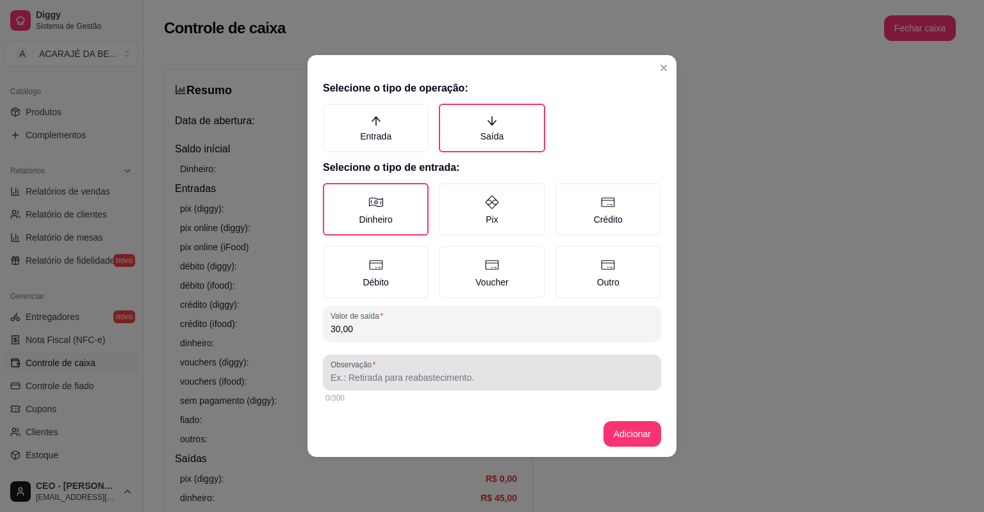
type input "30,00"
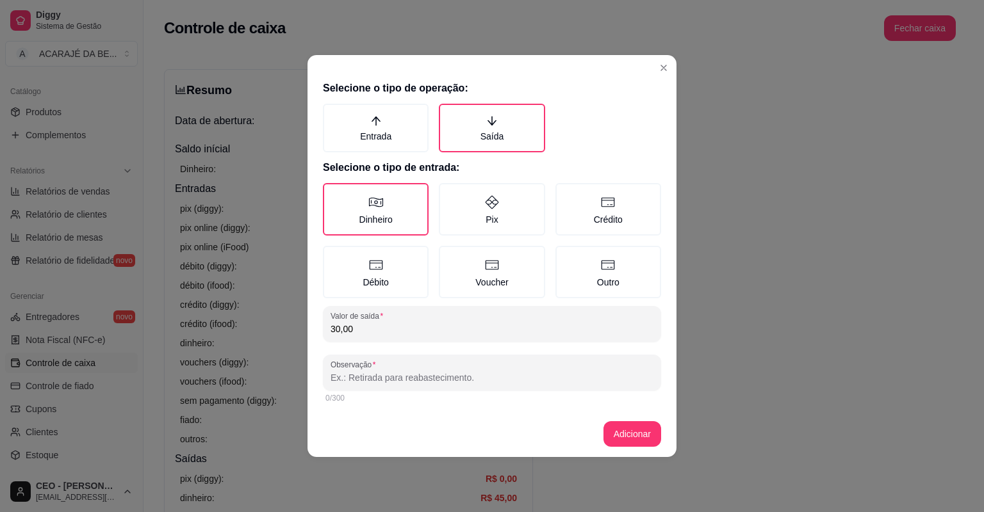
drag, startPoint x: 476, startPoint y: 370, endPoint x: 478, endPoint y: 364, distance: 6.5
click at [476, 366] on div at bounding box center [491, 373] width 323 height 26
type input "CARNE MOIDA"
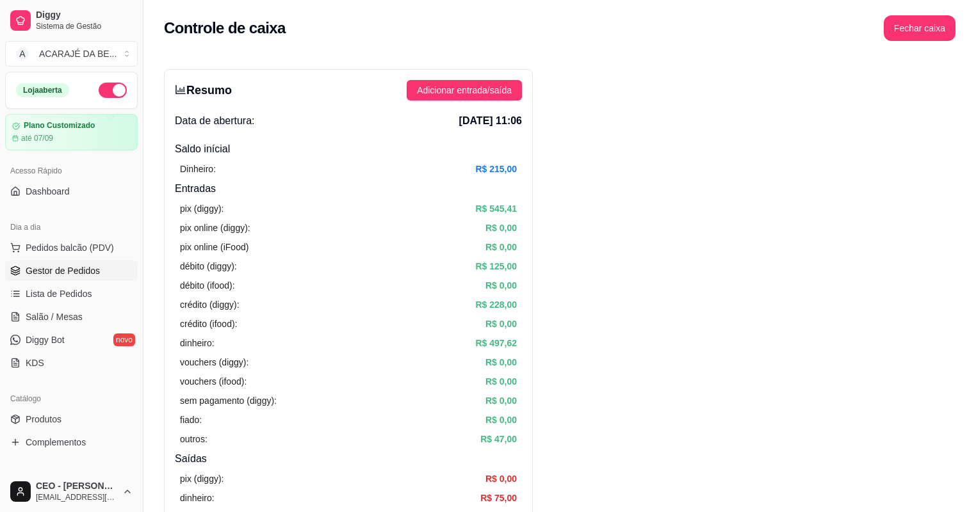
click at [70, 266] on span "Gestor de Pedidos" at bounding box center [63, 270] width 74 height 13
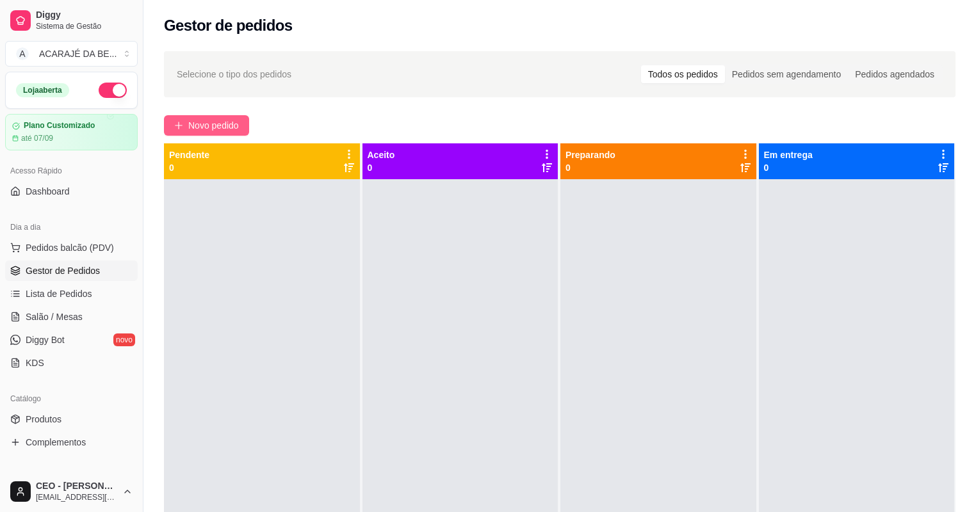
click at [238, 128] on span "Novo pedido" at bounding box center [213, 125] width 51 height 14
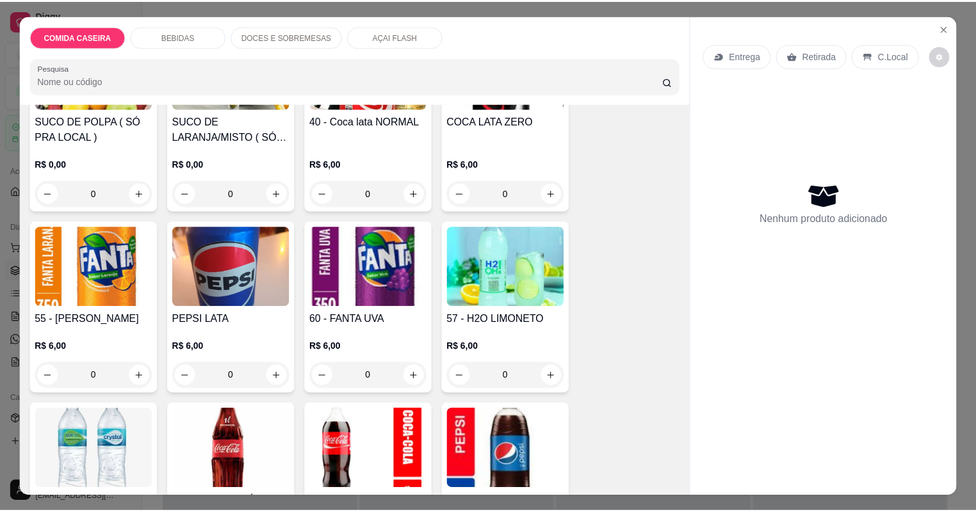
scroll to position [461, 0]
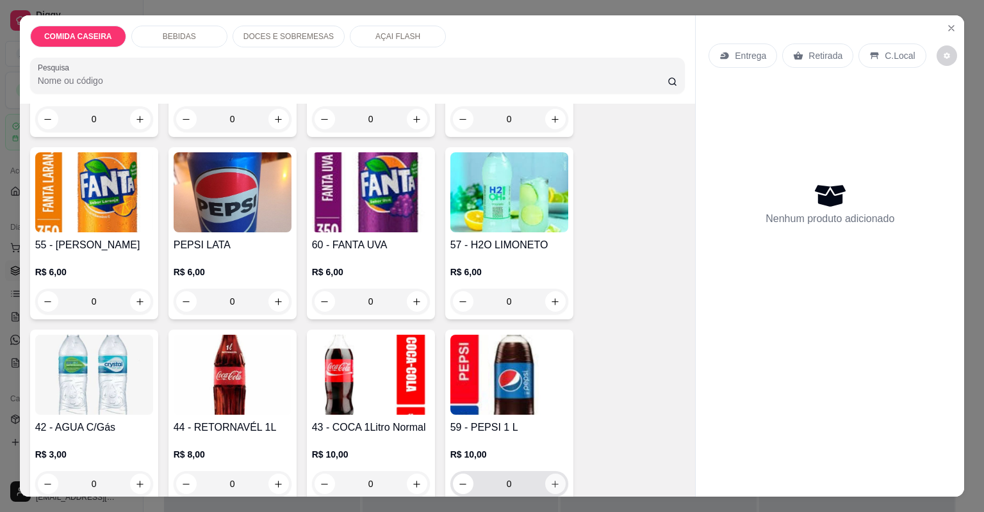
click at [553, 478] on button "increase-product-quantity" at bounding box center [555, 484] width 20 height 20
type input "1"
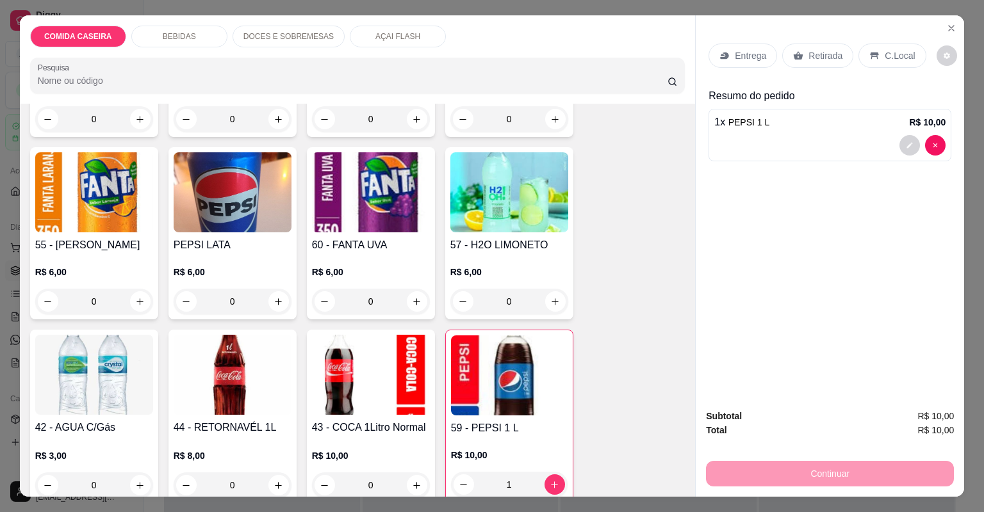
click at [808, 60] on p "Retirada" at bounding box center [825, 55] width 34 height 13
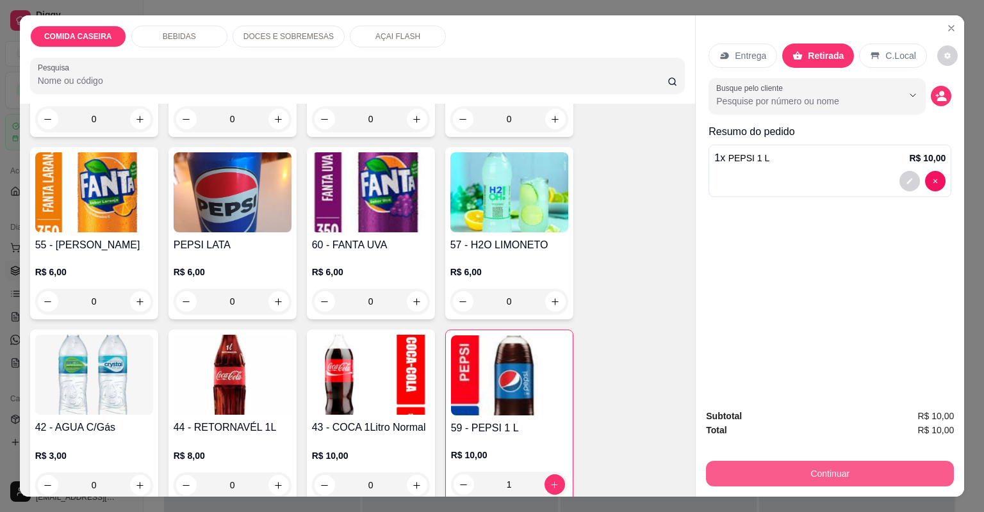
click at [843, 464] on button "Continuar" at bounding box center [830, 474] width 248 height 26
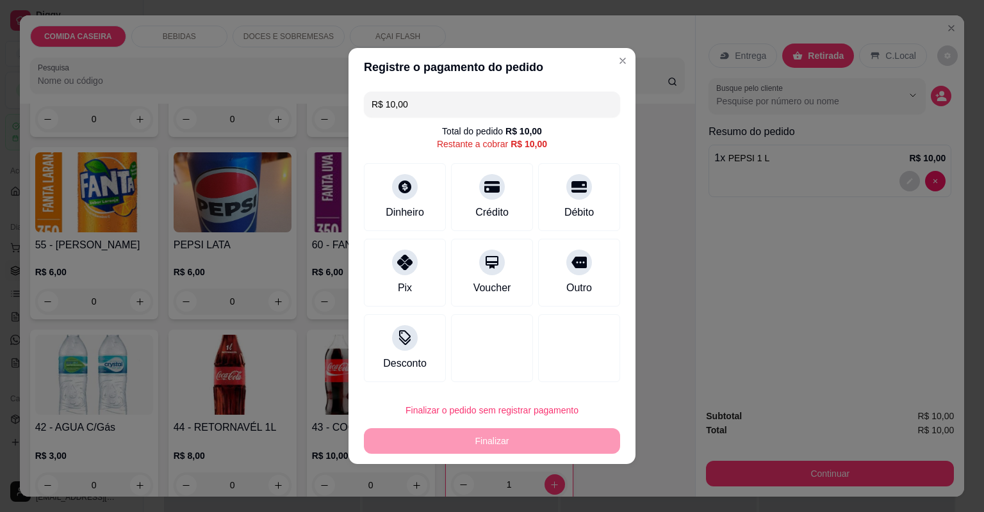
click at [574, 108] on input "R$ 10,00" at bounding box center [491, 105] width 241 height 26
click at [401, 253] on icon at bounding box center [404, 258] width 17 height 17
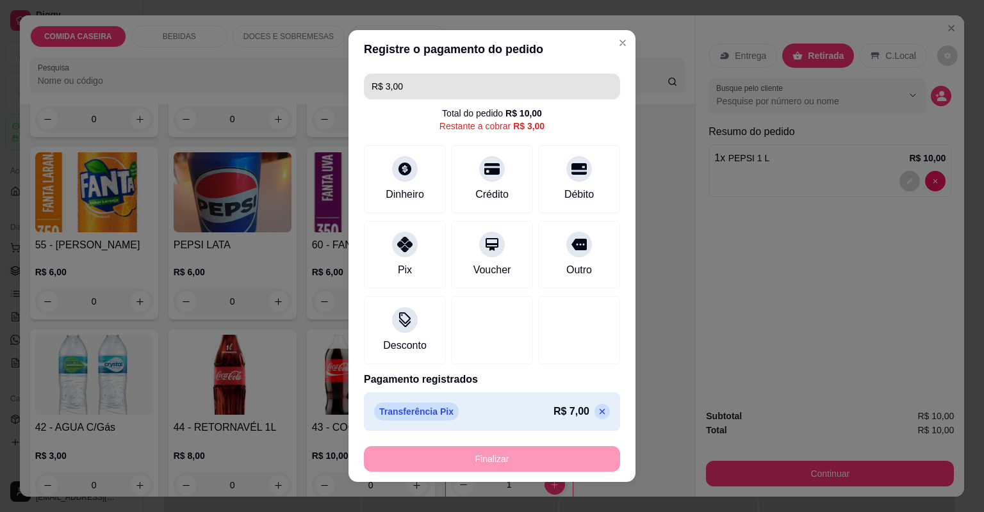
click at [485, 78] on input "R$ 3,00" at bounding box center [491, 87] width 241 height 26
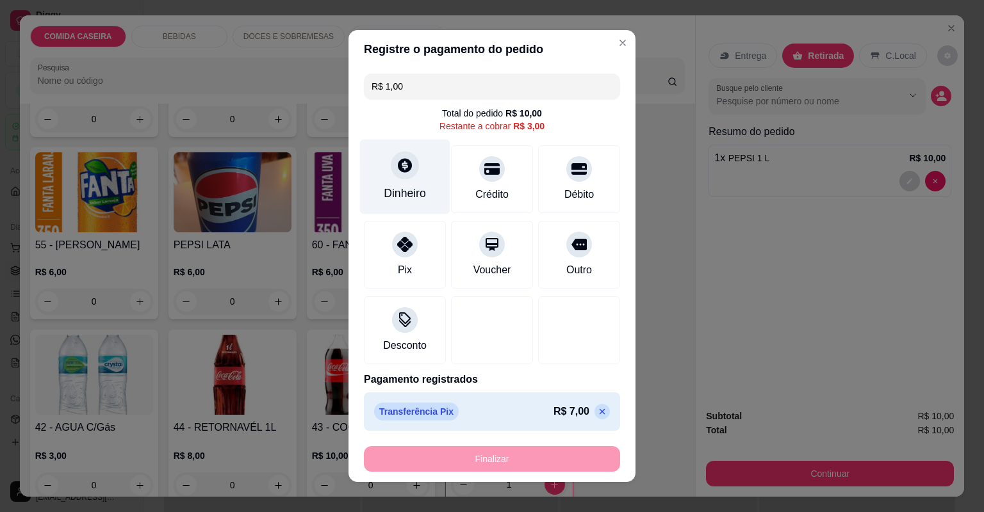
click at [415, 181] on div "Dinheiro" at bounding box center [405, 177] width 90 height 75
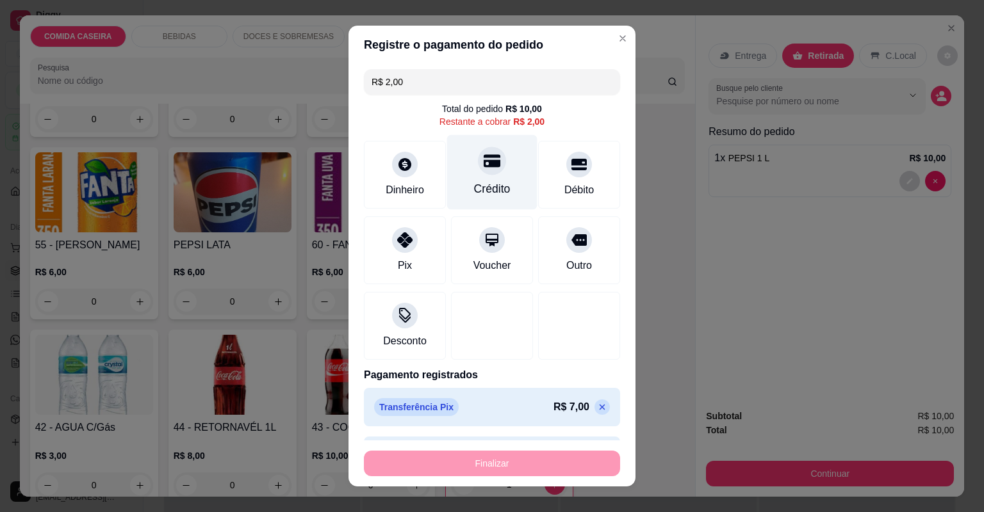
click at [453, 169] on div "Crédito" at bounding box center [492, 172] width 90 height 75
type input "R$ 0,00"
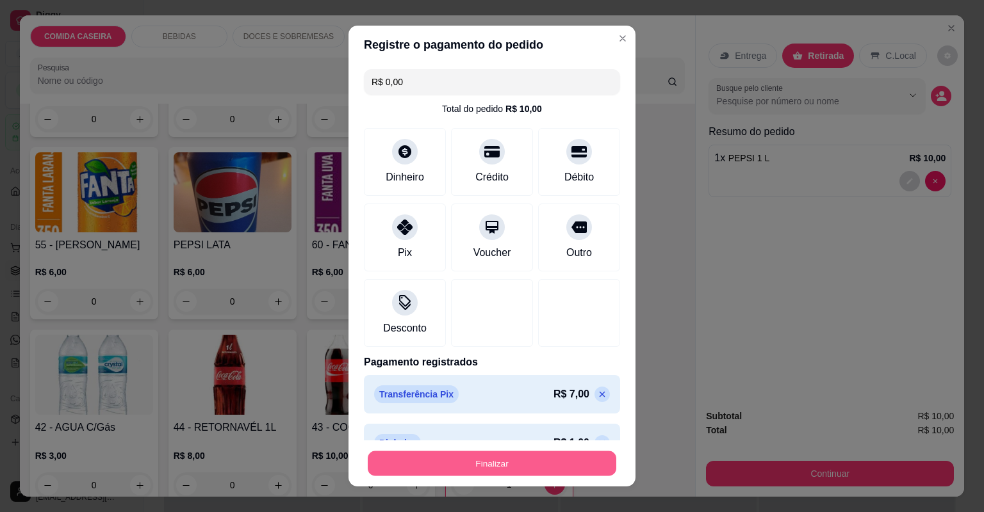
click at [471, 471] on button "Finalizar" at bounding box center [492, 463] width 248 height 25
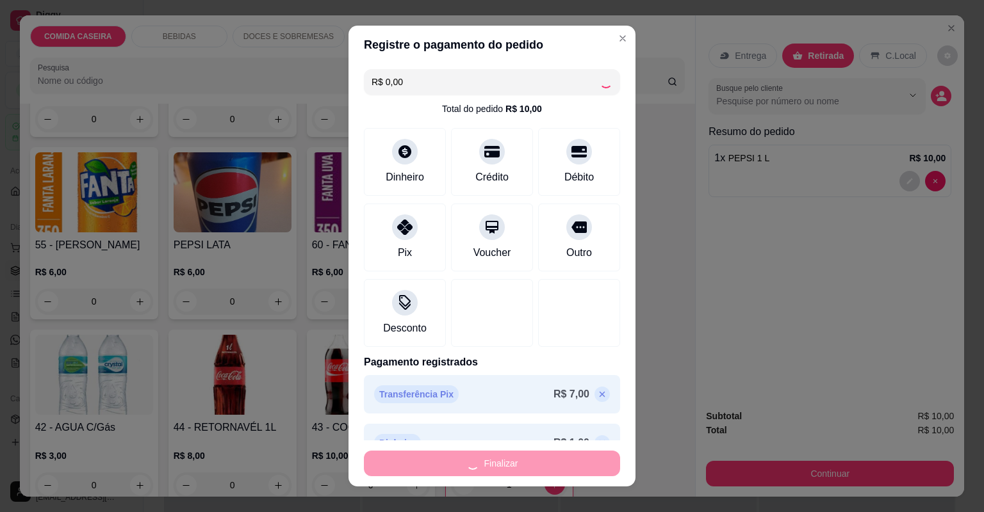
type input "0"
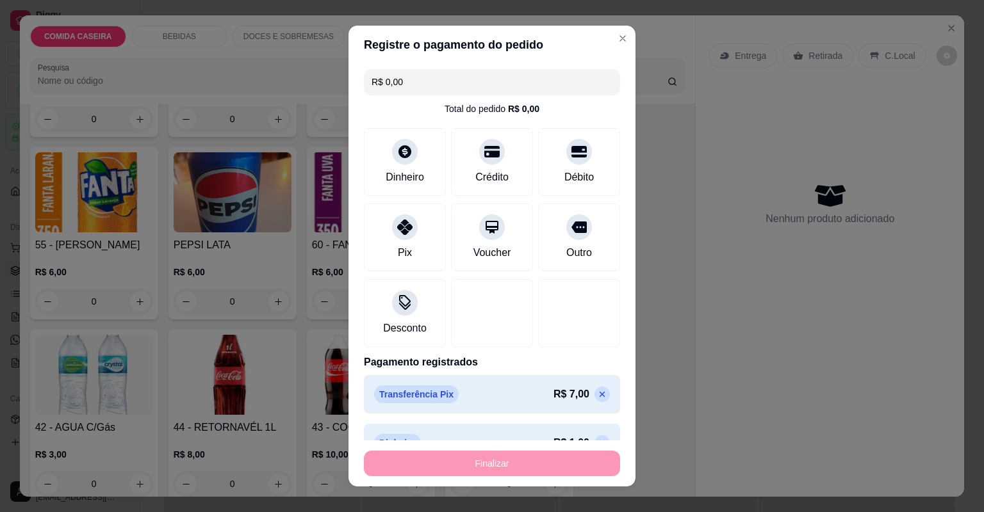
type input "-R$ 10,00"
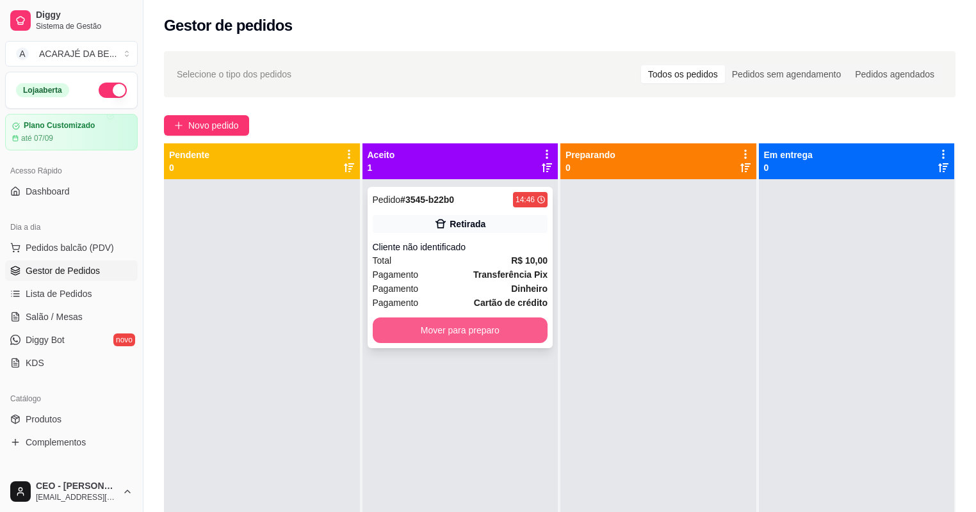
click at [519, 328] on button "Mover para preparo" at bounding box center [460, 331] width 175 height 26
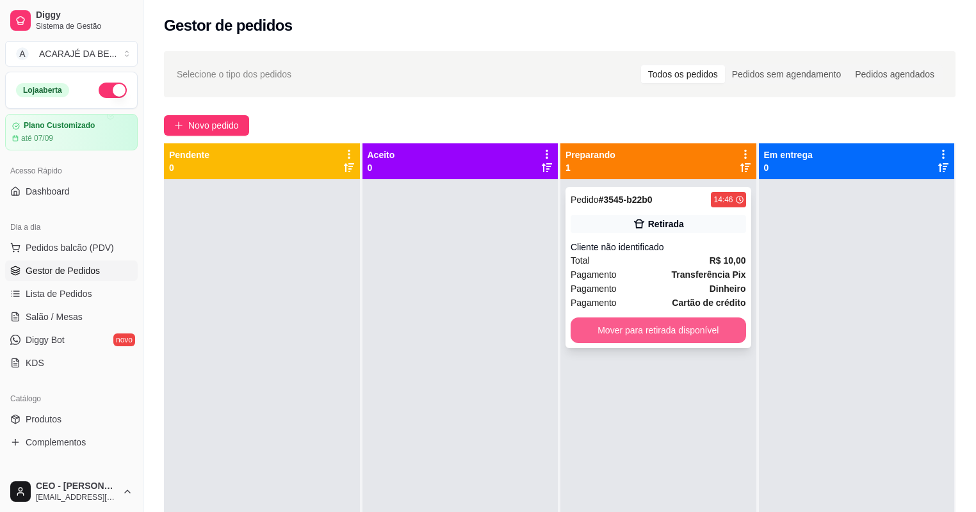
click at [599, 330] on button "Mover para retirada disponível" at bounding box center [658, 331] width 175 height 26
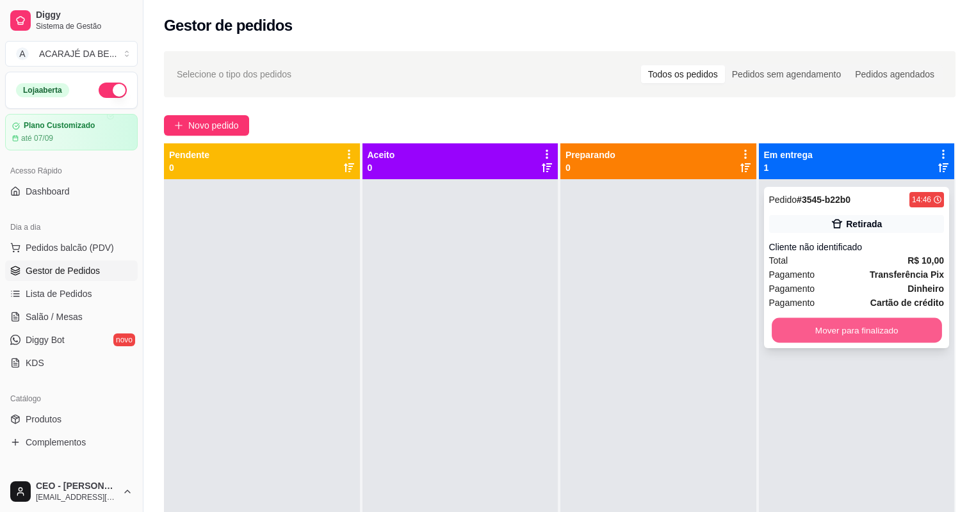
click at [832, 327] on button "Mover para finalizado" at bounding box center [857, 330] width 170 height 25
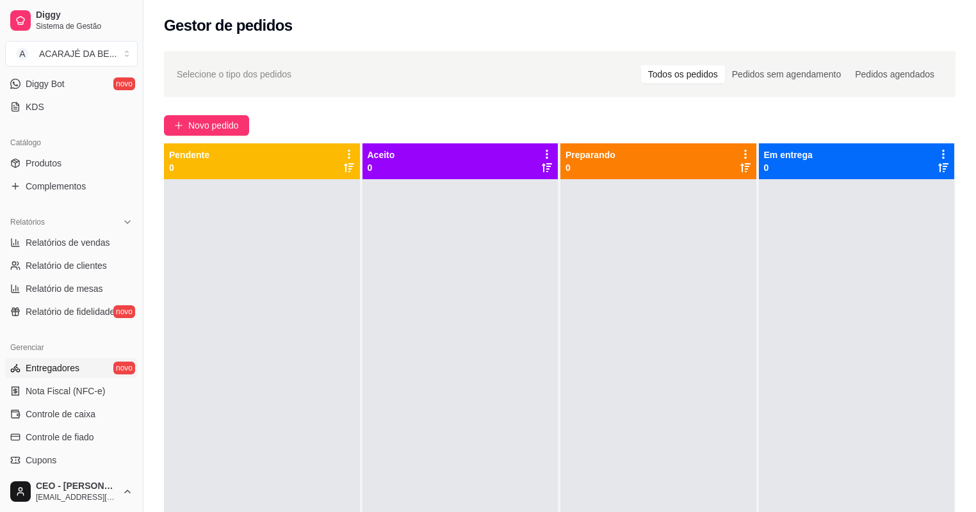
scroll to position [307, 0]
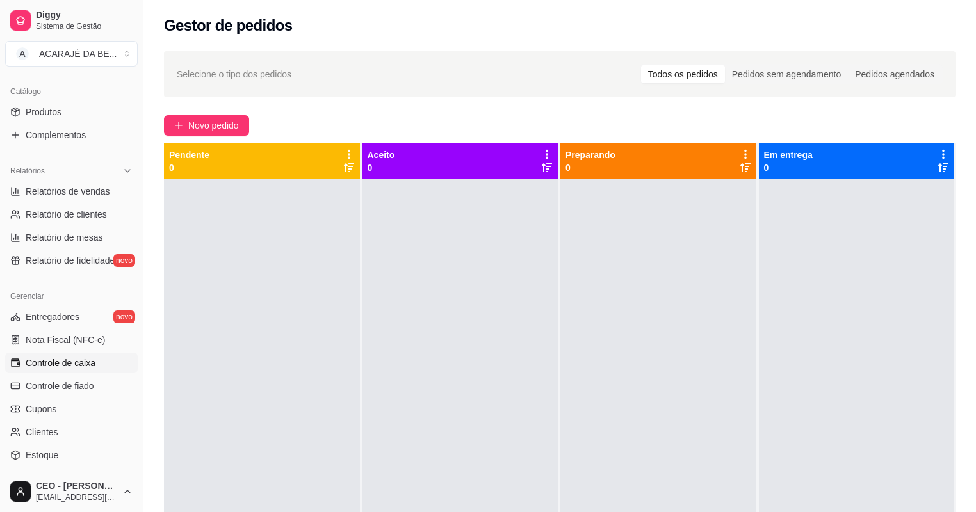
click at [97, 361] on link "Controle de caixa" at bounding box center [71, 363] width 133 height 20
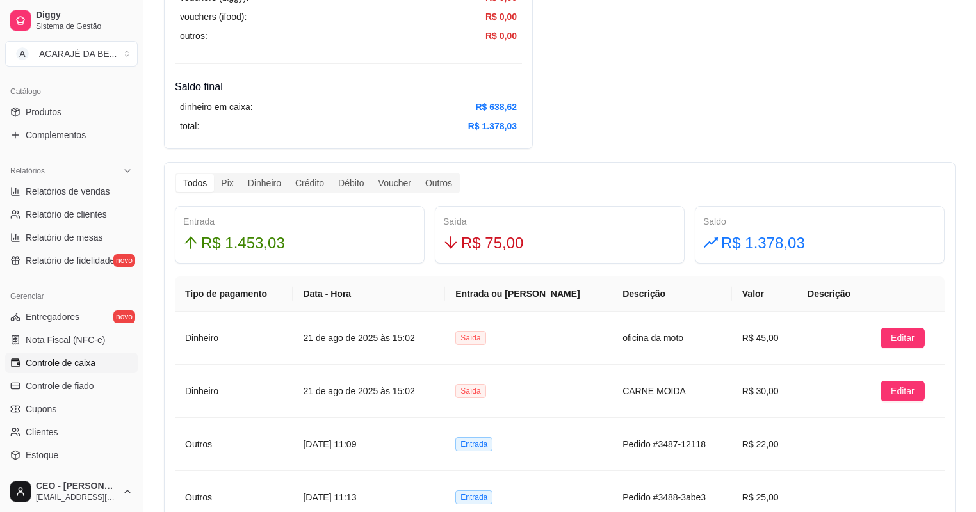
scroll to position [615, 0]
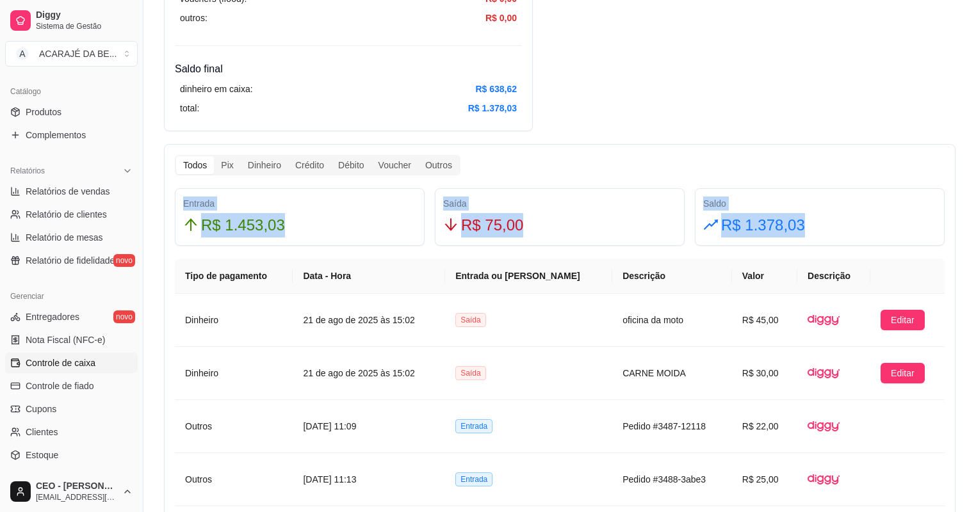
drag, startPoint x: 183, startPoint y: 202, endPoint x: 897, endPoint y: 235, distance: 714.8
click at [897, 235] on div "Entrada R$ 1.453,03 Saída R$ 75,00 Saldo R$ 1.378,03" at bounding box center [560, 217] width 780 height 58
copy div "Entrada R$ 1.453,03 Saída R$ 75,00 Saldo R$ 1.378,03"
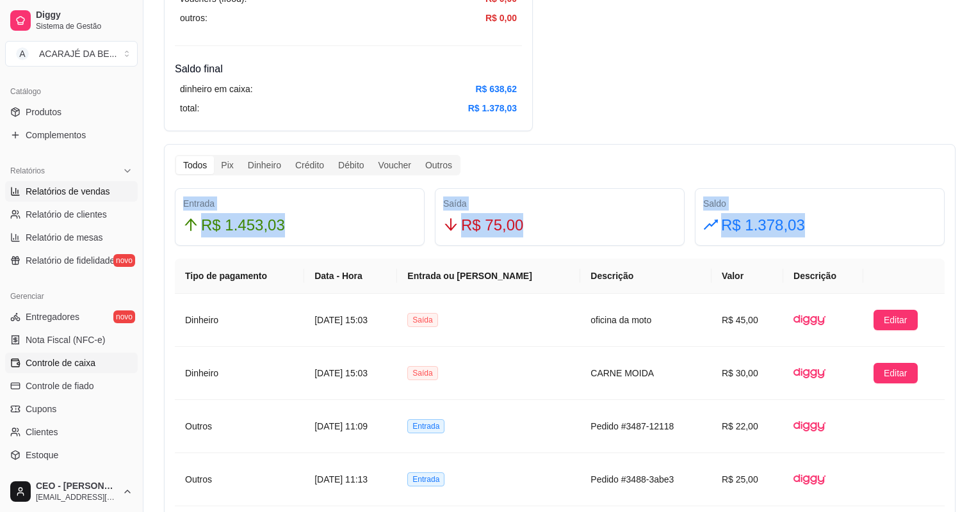
click at [90, 188] on span "Relatórios de vendas" at bounding box center [68, 191] width 85 height 13
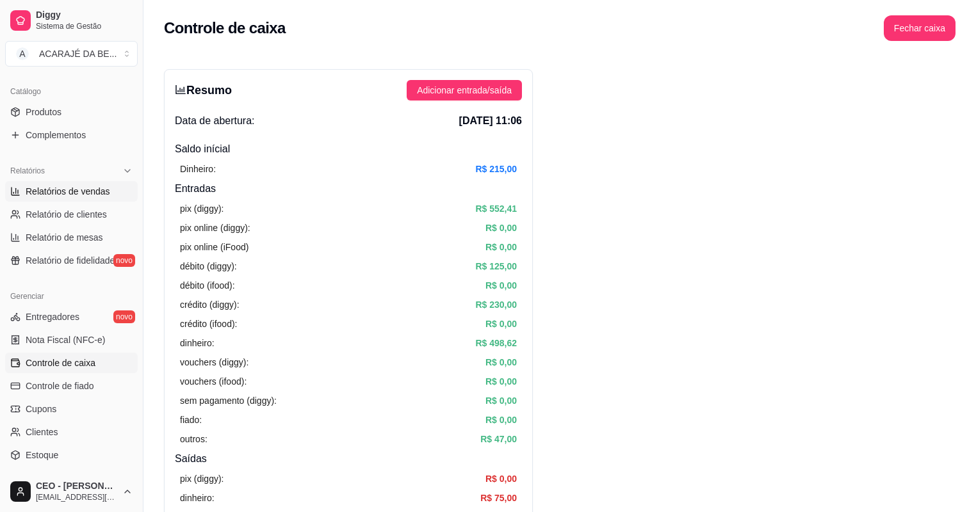
select select "ALL"
select select "0"
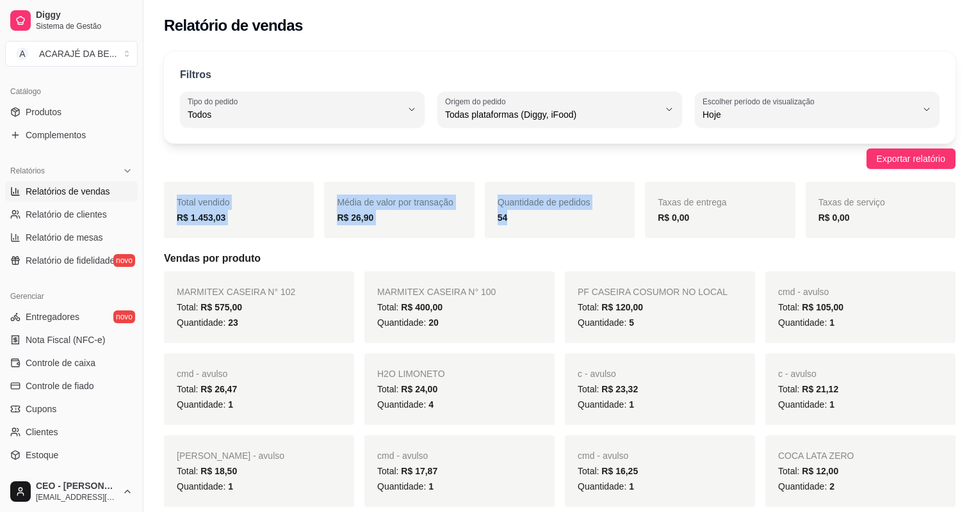
drag, startPoint x: 178, startPoint y: 201, endPoint x: 594, endPoint y: 223, distance: 416.8
click at [594, 223] on div "Total vendido R$ 1.453,03 Média de valor por transação R$ 26,90 Quantidade de p…" at bounding box center [560, 210] width 792 height 56
copy div "Total vendido R$ 1.453,03 Média de valor por transação R$ 26,90 Quantidade de p…"
click at [69, 368] on span "Controle de caixa" at bounding box center [61, 363] width 70 height 13
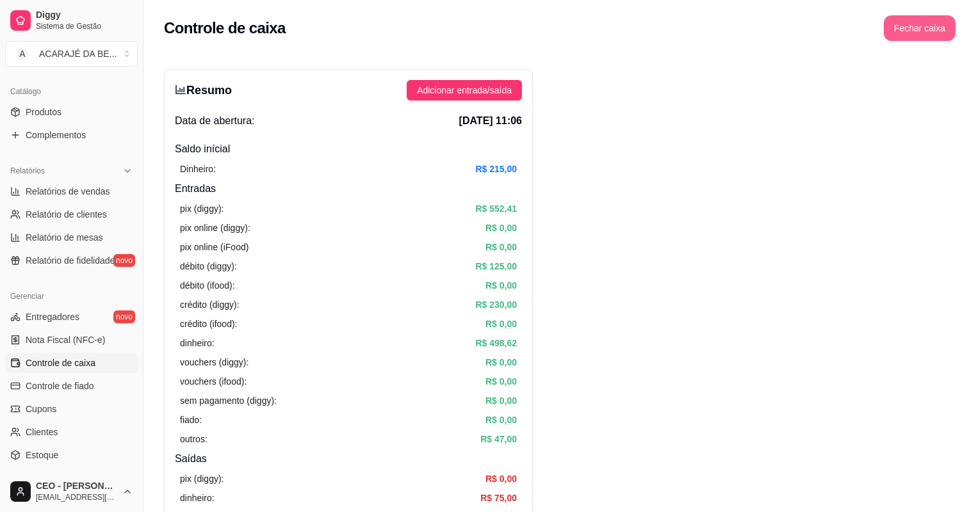
click at [912, 20] on button "Fechar caixa" at bounding box center [920, 28] width 72 height 26
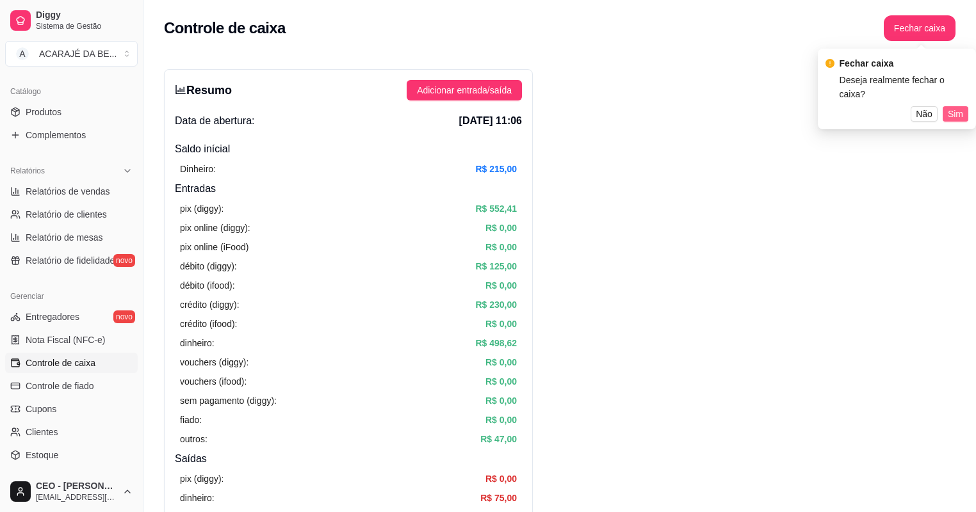
click at [959, 107] on span "Sim" at bounding box center [955, 114] width 15 height 14
